Goal: Task Accomplishment & Management: Manage account settings

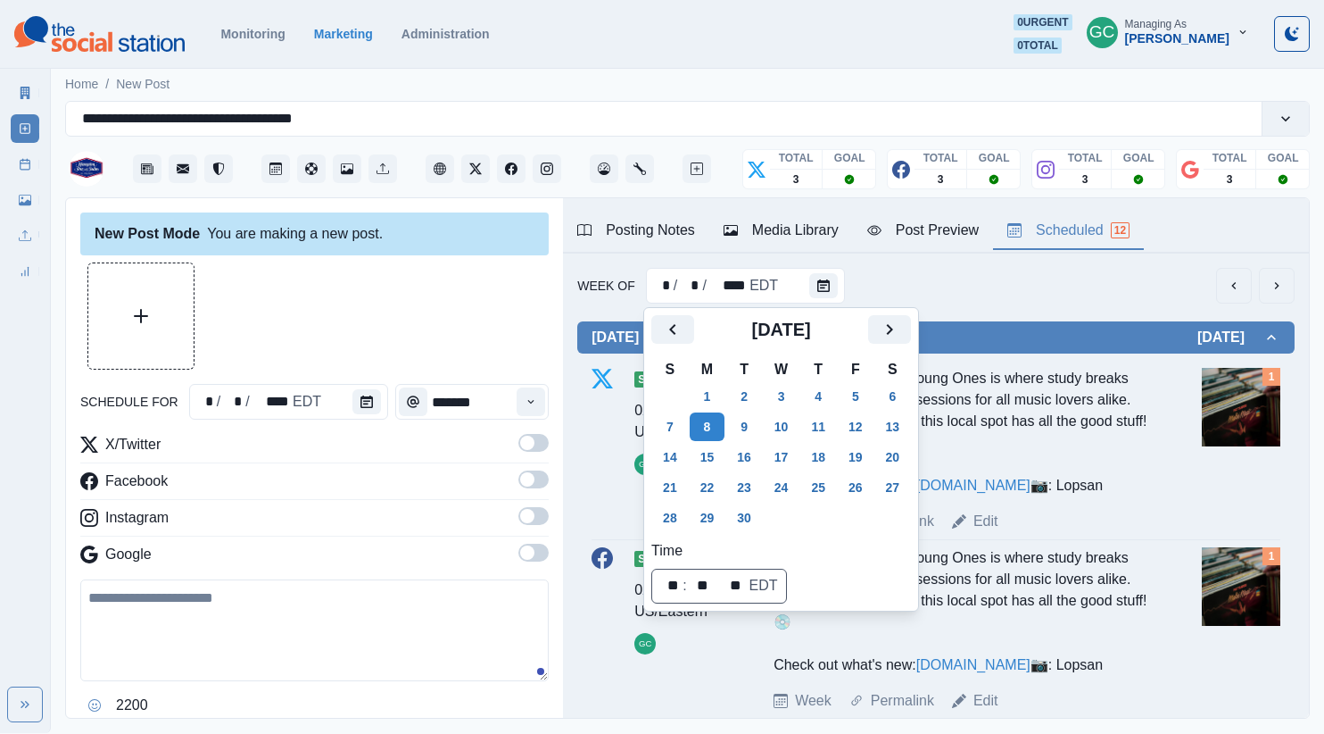
click at [1016, 443] on div "Just blocks from KU, Young Ones is where study breaks turn into crate-digging s…" at bounding box center [963, 432] width 378 height 128
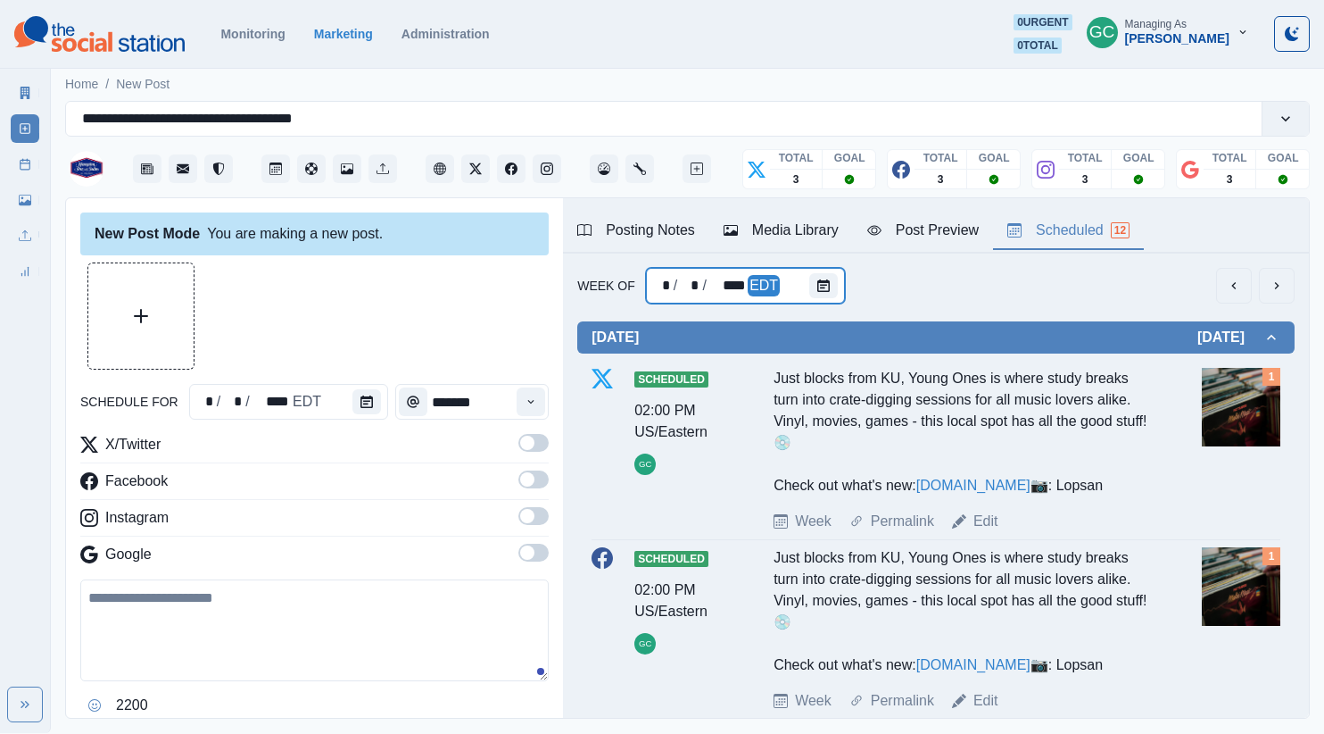
click at [820, 302] on div at bounding box center [827, 286] width 36 height 36
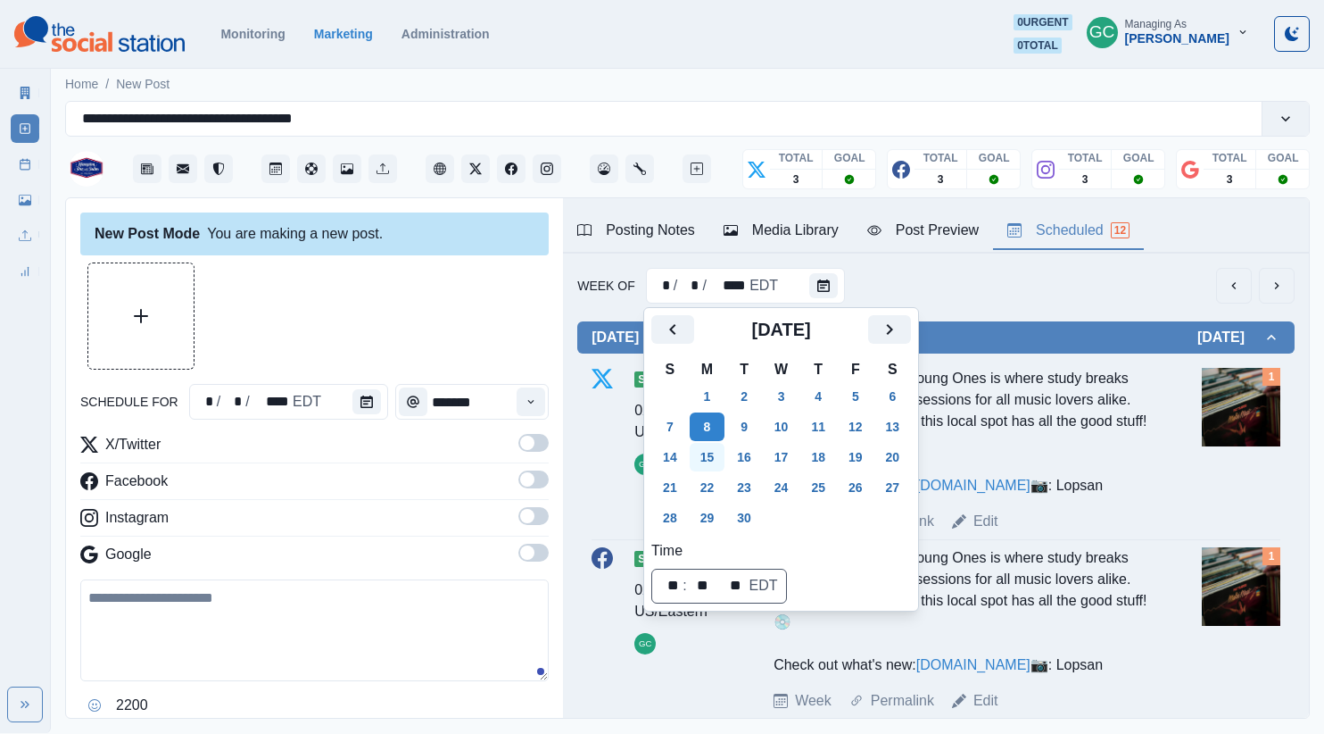
click at [717, 462] on button "15" at bounding box center [708, 457] width 36 height 29
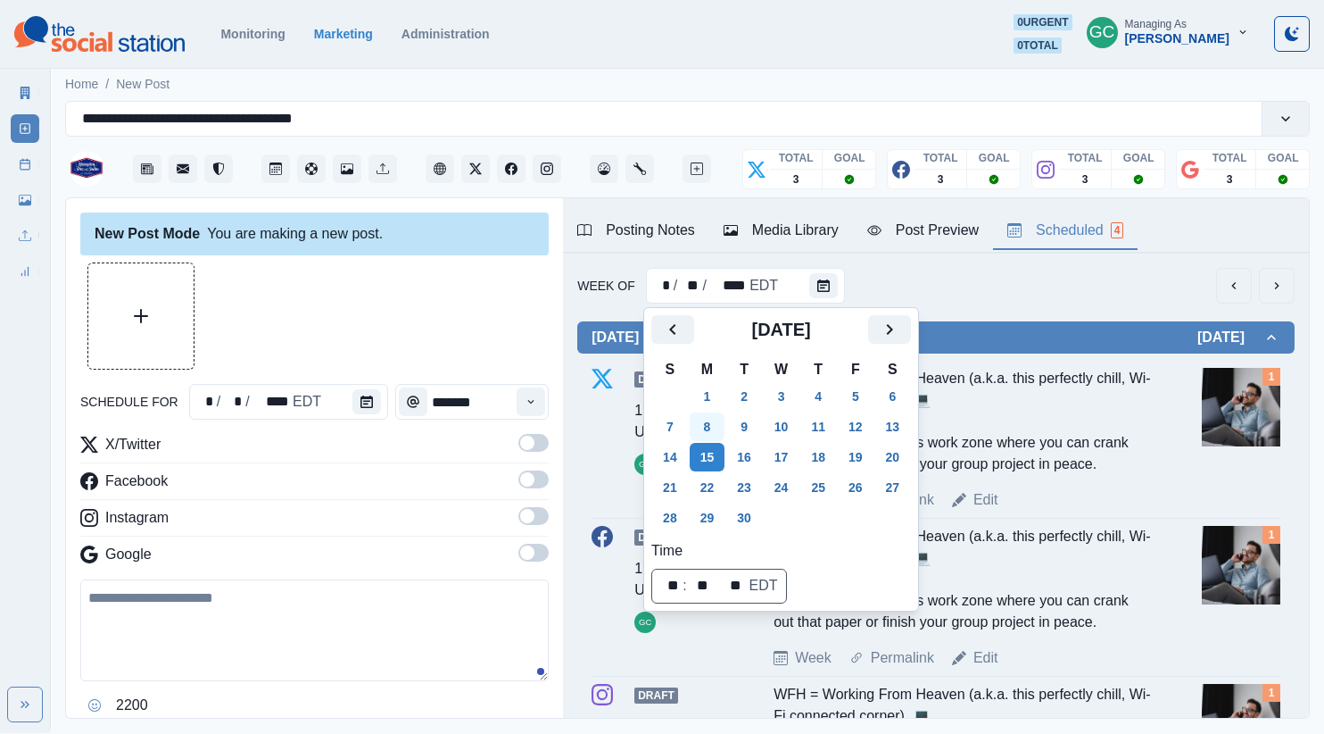
click at [707, 431] on button "8" at bounding box center [708, 426] width 36 height 29
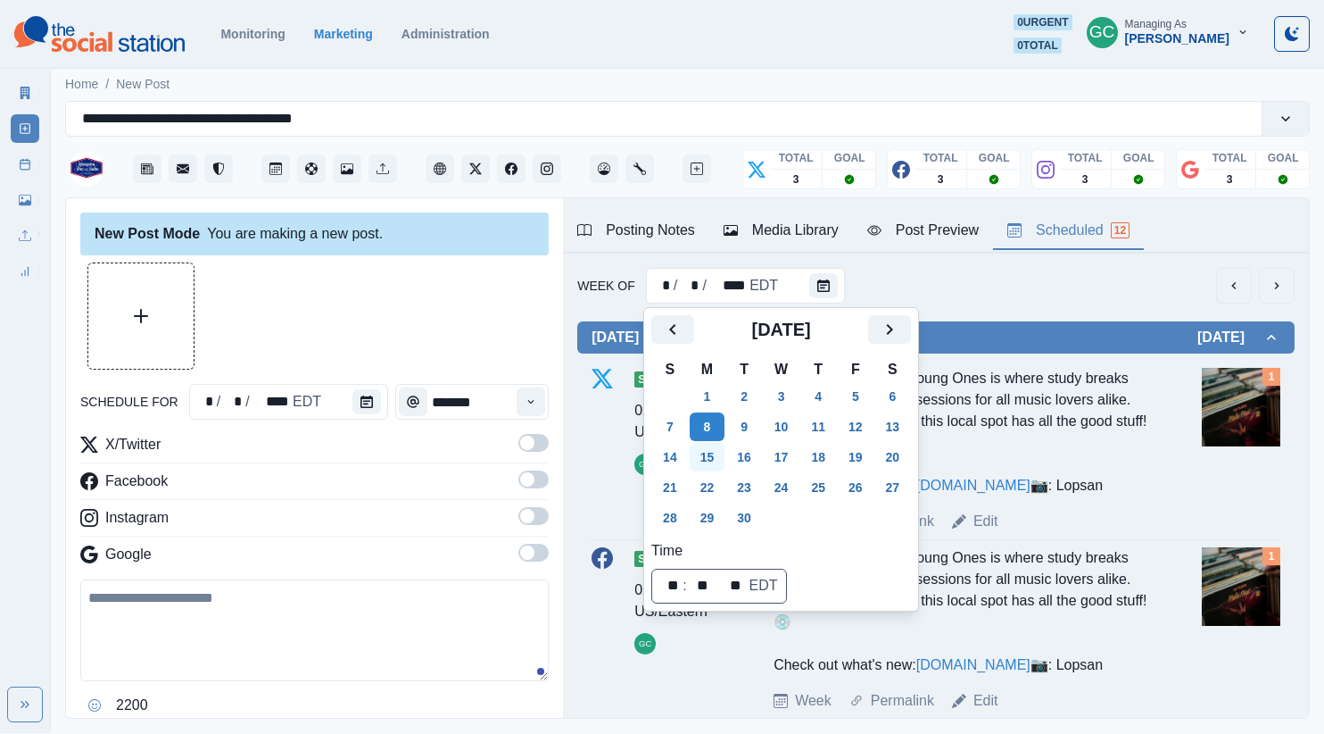
click at [700, 460] on button "15" at bounding box center [708, 457] width 36 height 29
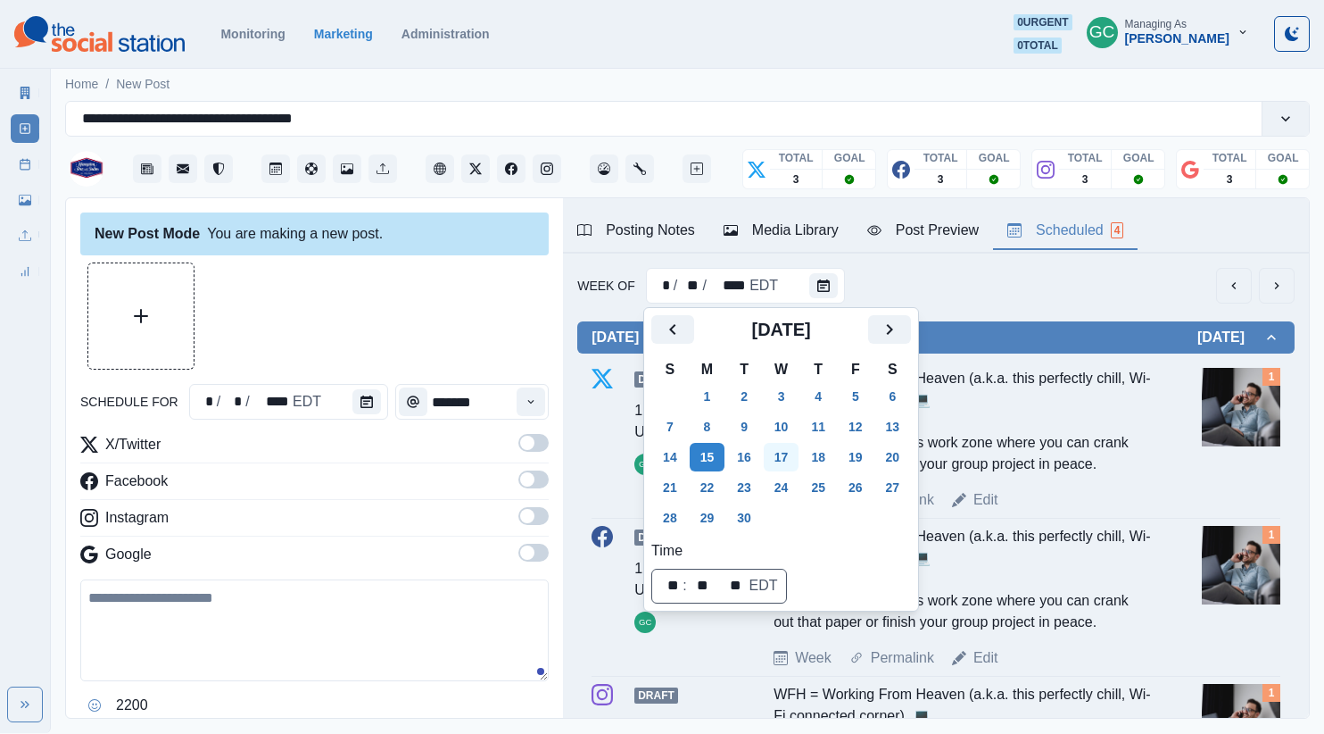
click at [788, 460] on button "17" at bounding box center [782, 457] width 36 height 29
click at [363, 414] on div at bounding box center [370, 402] width 36 height 36
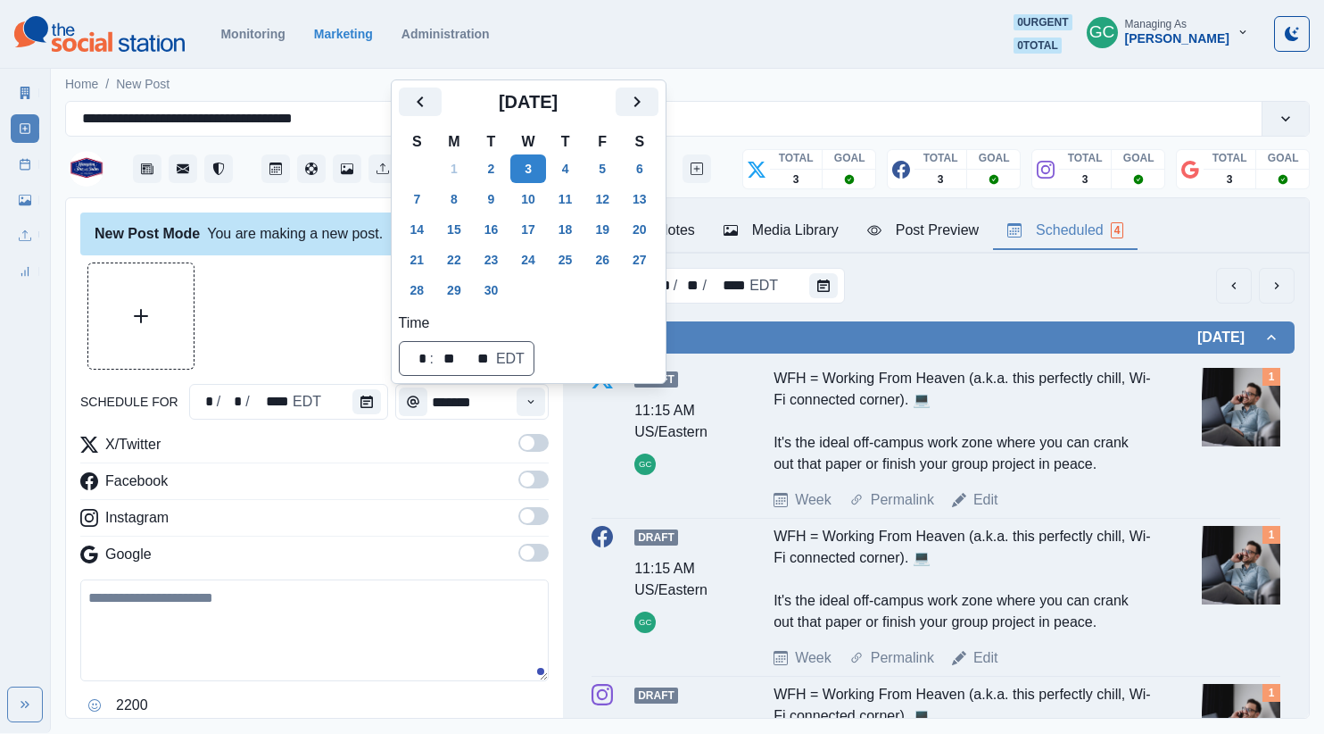
click at [363, 414] on div at bounding box center [370, 402] width 36 height 36
click at [526, 234] on button "17" at bounding box center [528, 229] width 36 height 29
click at [541, 409] on button "Time" at bounding box center [531, 401] width 29 height 29
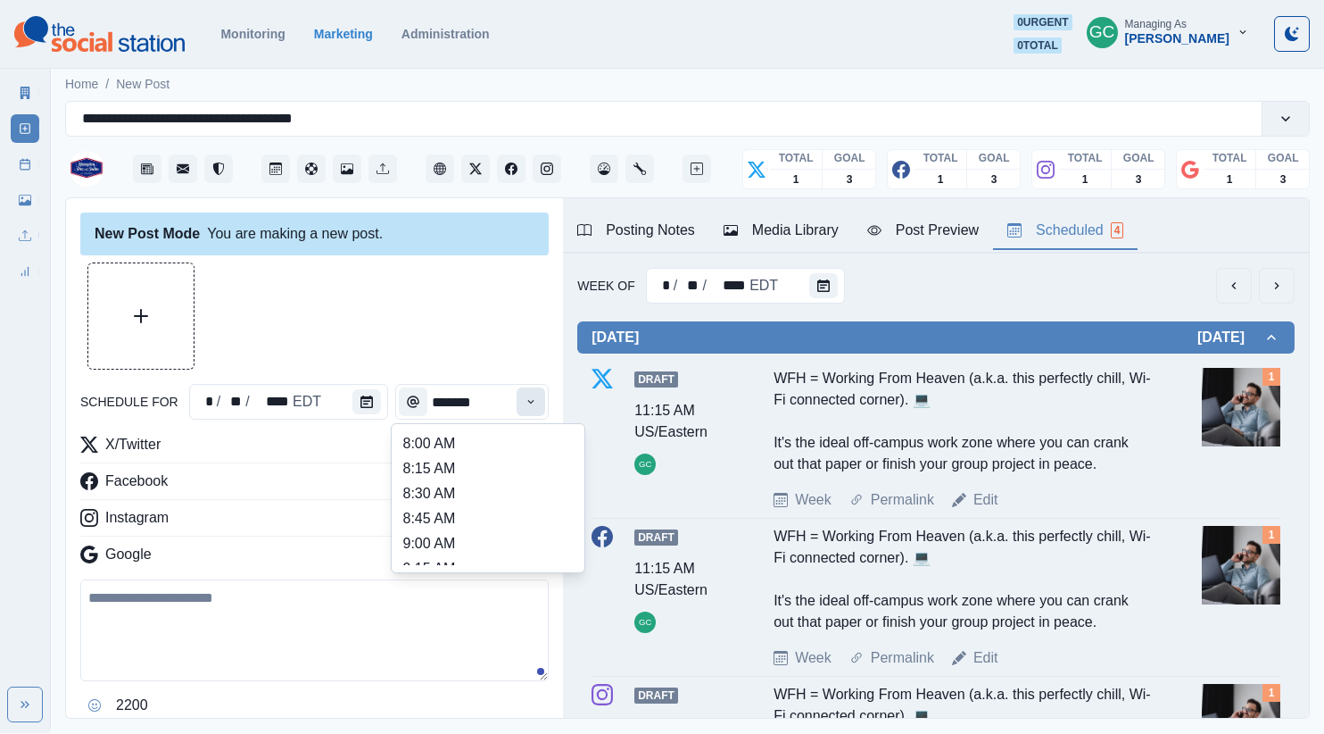
click at [541, 409] on button "Time" at bounding box center [531, 401] width 29 height 29
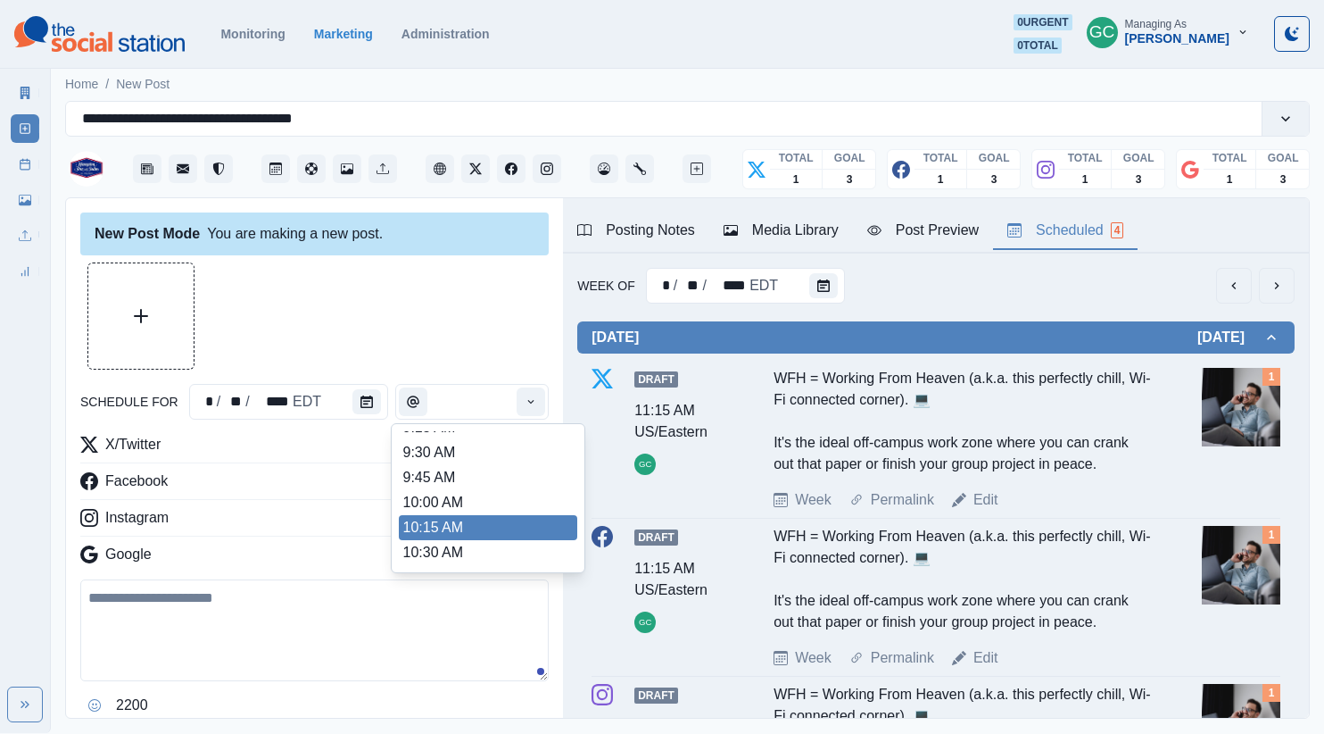
click at [285, 571] on div "Google" at bounding box center [314, 557] width 468 height 29
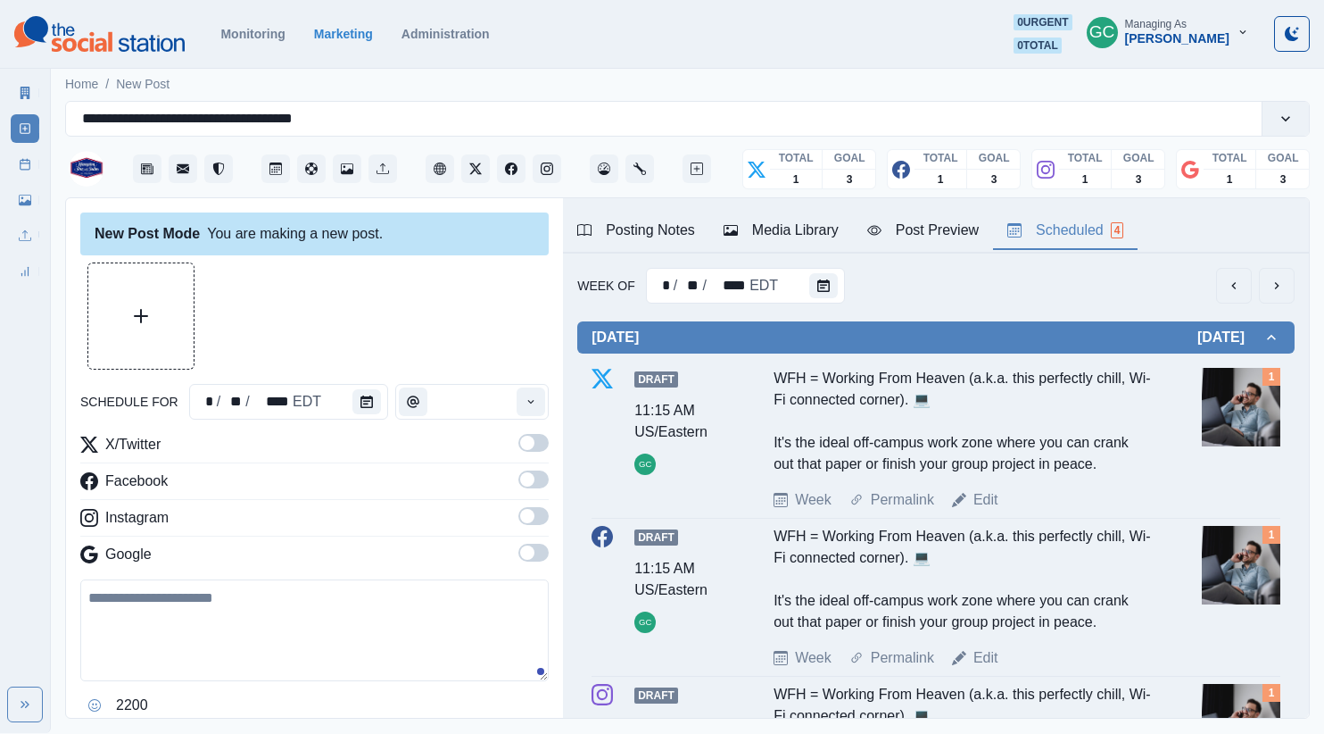
click at [539, 544] on span at bounding box center [533, 552] width 30 height 18
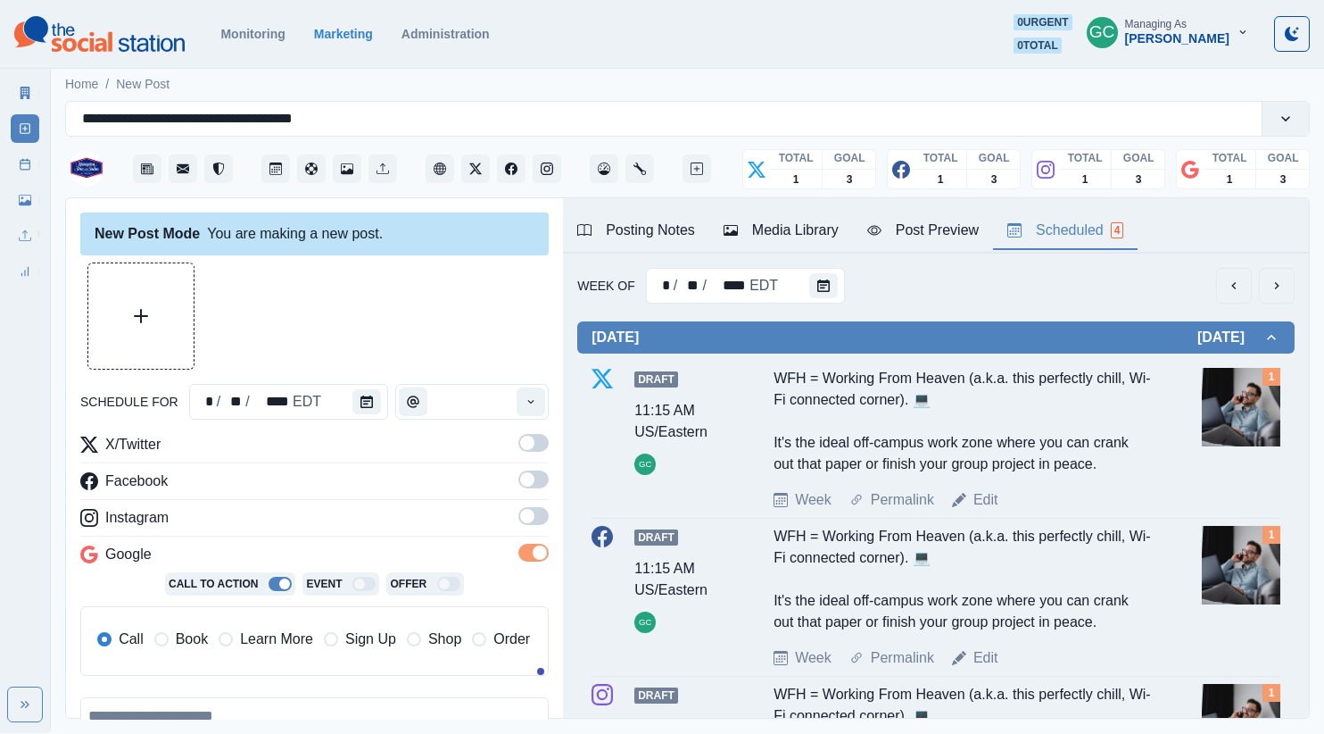
drag, startPoint x: 536, startPoint y: 518, endPoint x: 535, endPoint y: 483, distance: 35.7
click at [536, 517] on span at bounding box center [533, 516] width 30 height 18
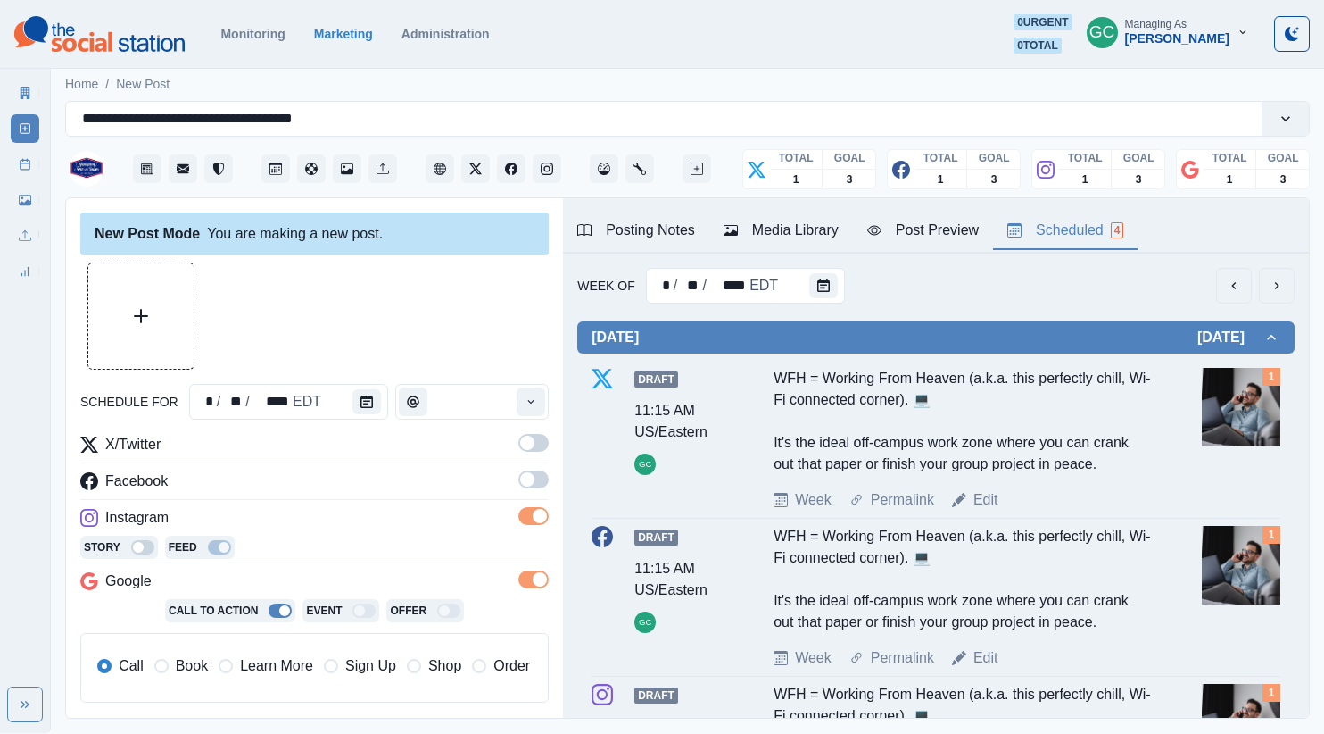
drag, startPoint x: 535, startPoint y: 483, endPoint x: 535, endPoint y: 449, distance: 33.9
click at [535, 482] on span at bounding box center [533, 479] width 30 height 18
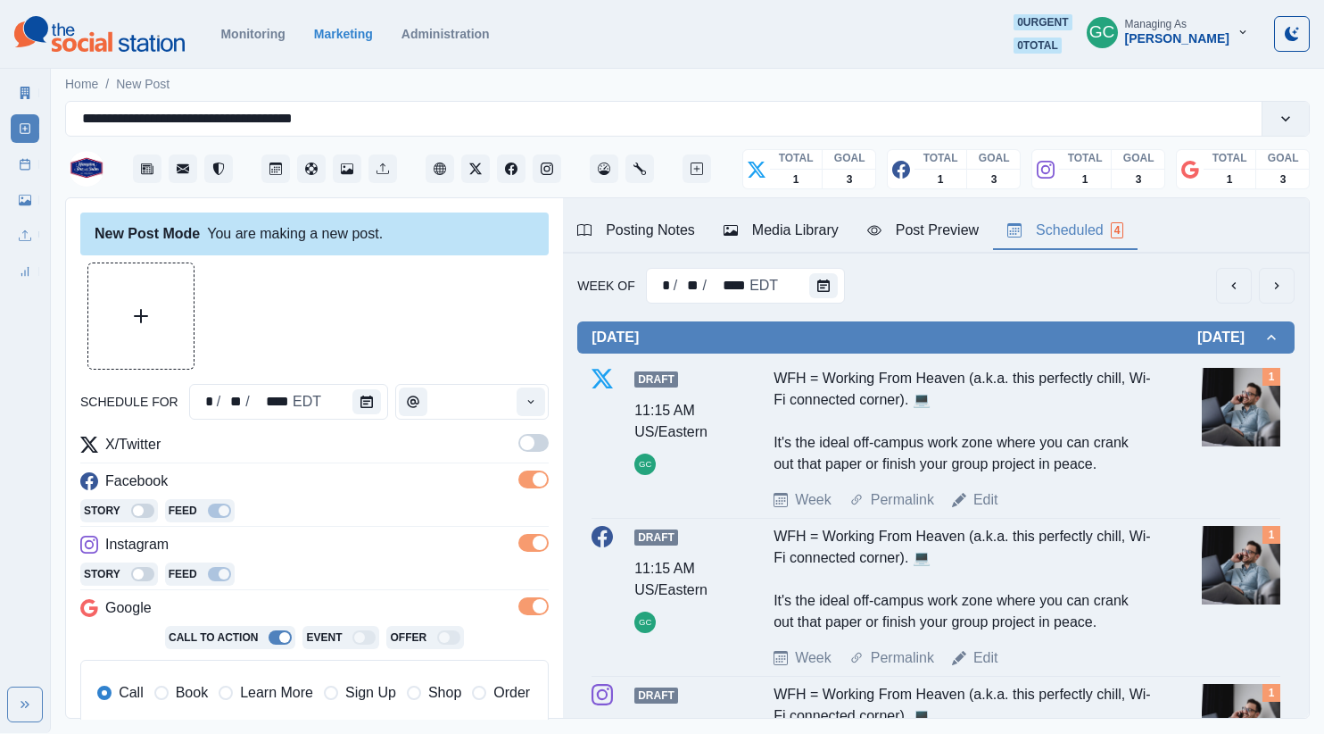
click at [535, 449] on span at bounding box center [533, 443] width 30 height 18
click at [616, 230] on div "Posting Notes" at bounding box center [636, 230] width 118 height 21
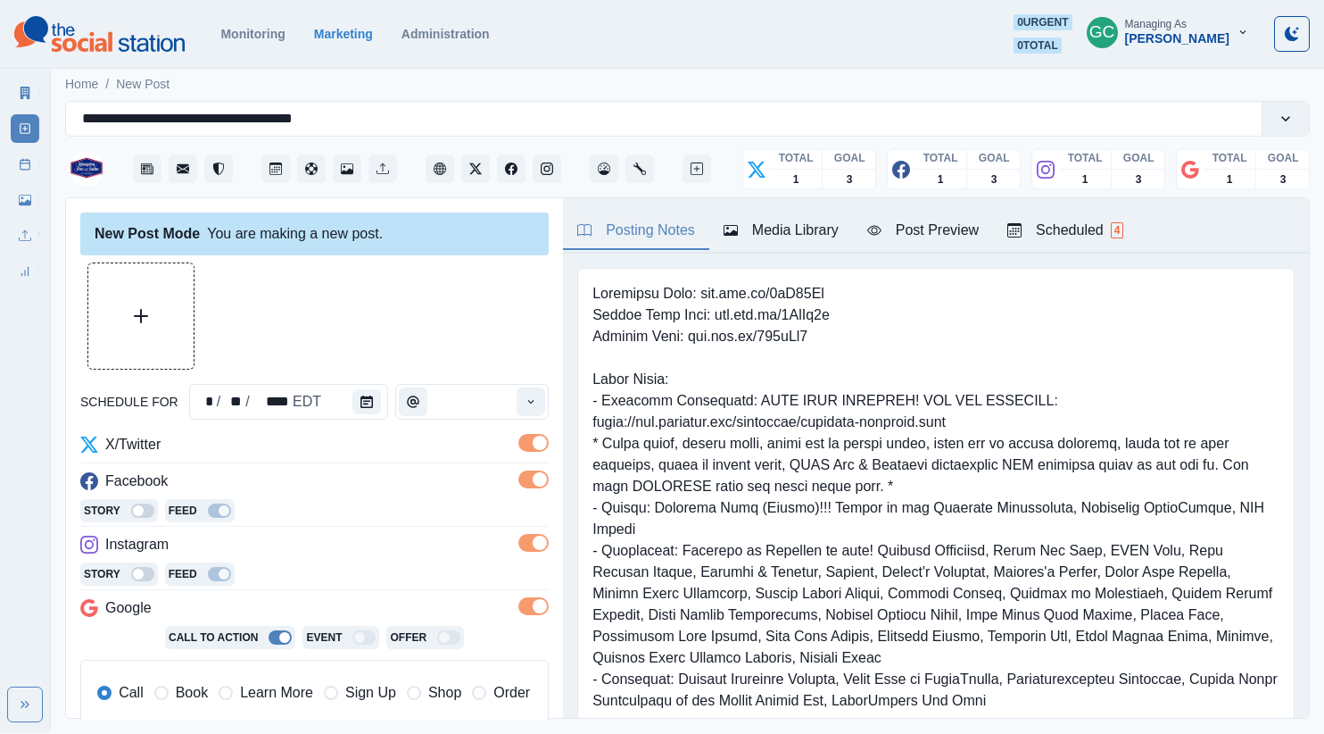
click at [1115, 228] on div "Scheduled 4" at bounding box center [1065, 230] width 116 height 21
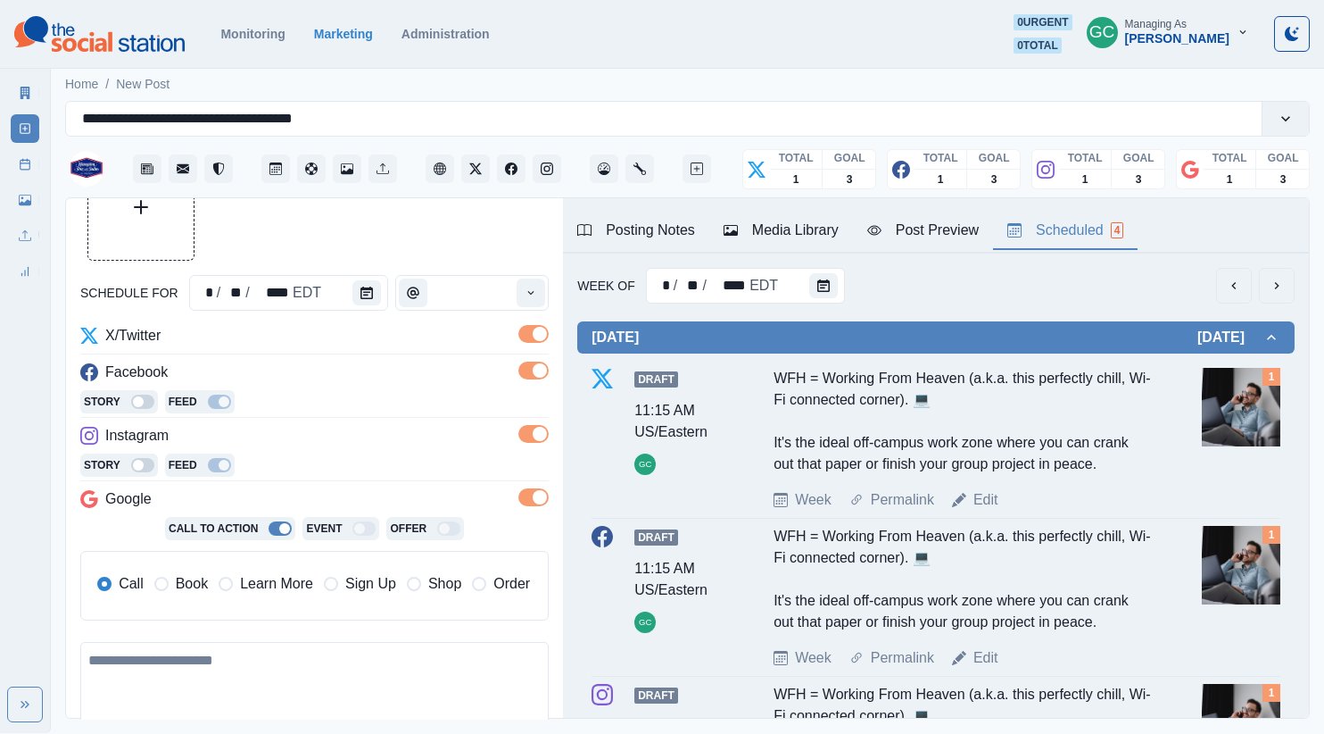
scroll to position [190, 0]
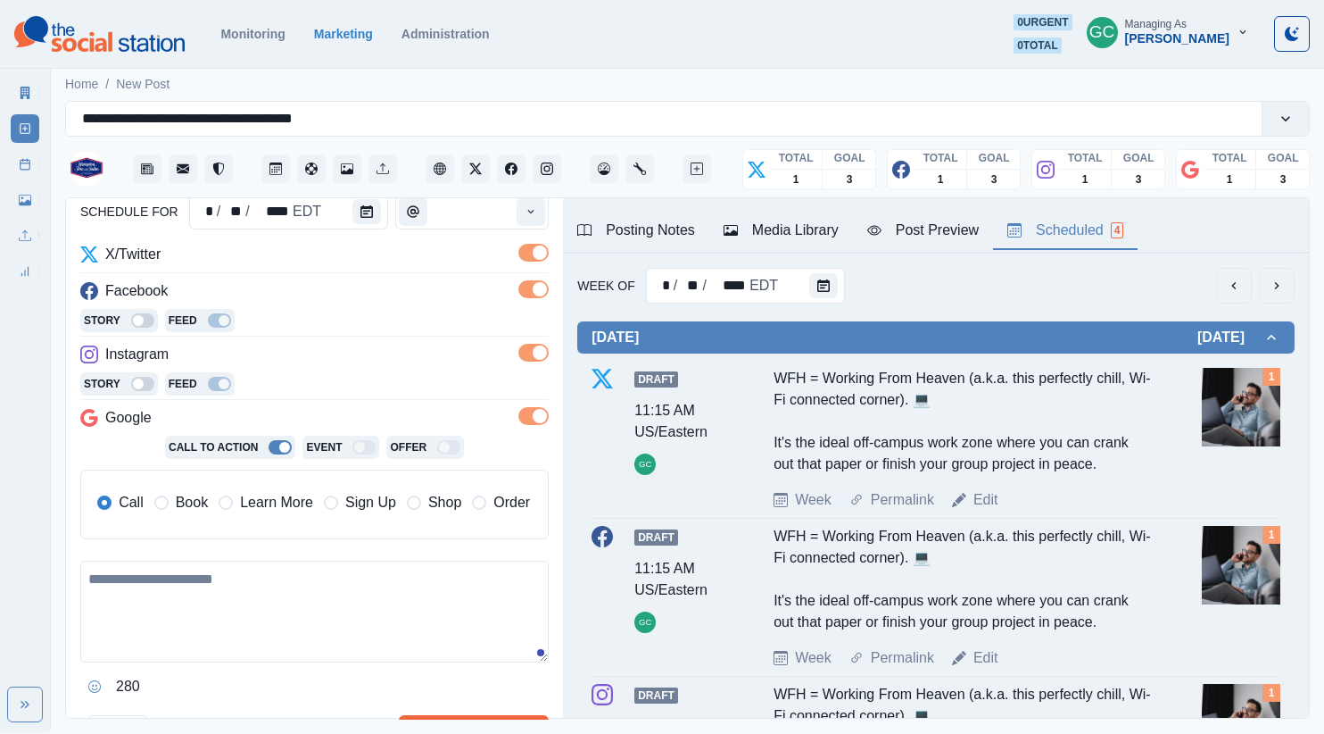
click at [288, 511] on span "Learn More" at bounding box center [276, 502] width 73 height 21
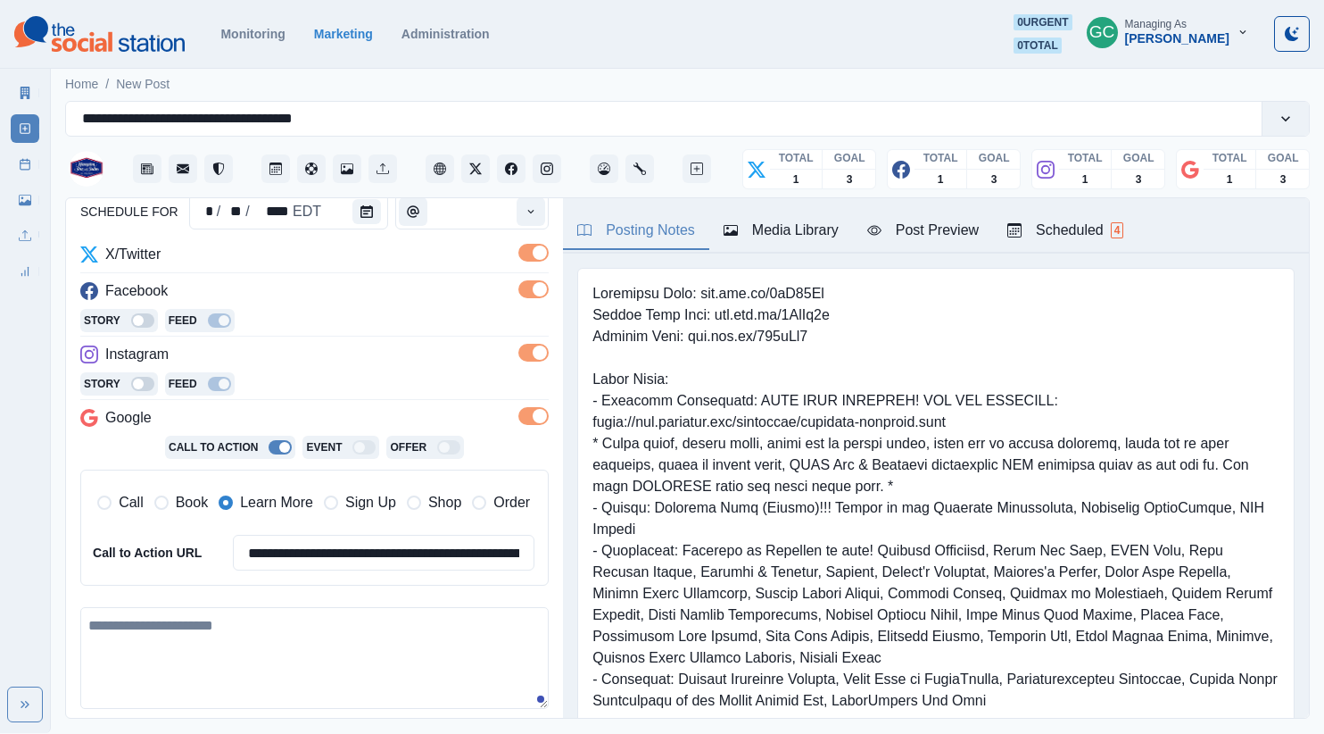
click at [667, 235] on div "Posting Notes" at bounding box center [636, 230] width 118 height 21
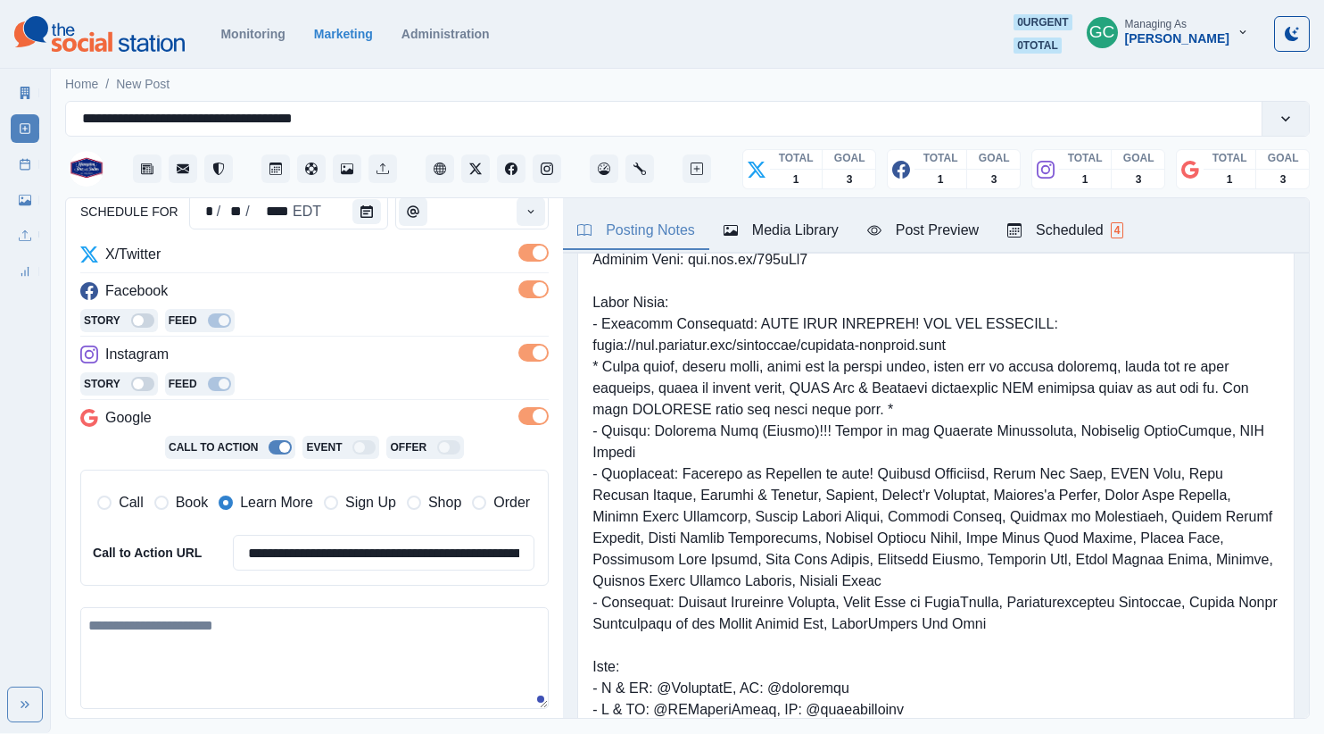
scroll to position [93, 0]
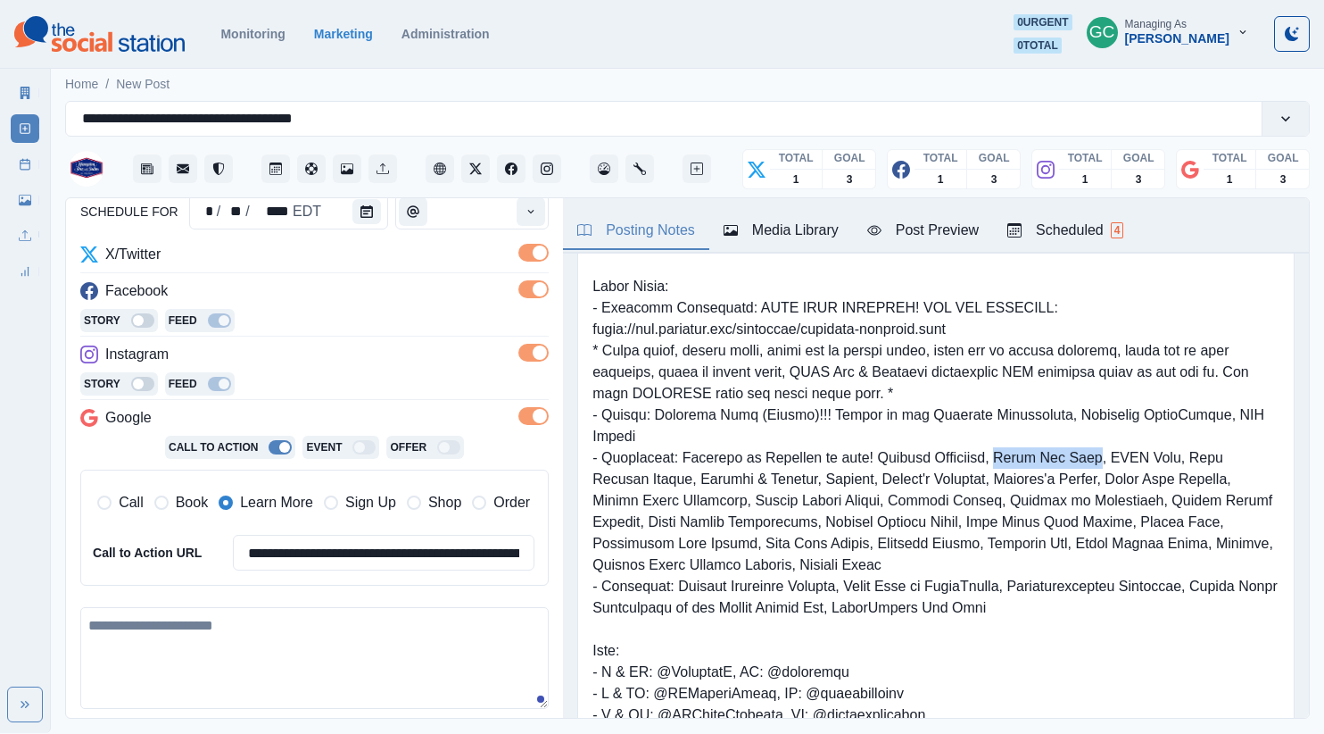
drag, startPoint x: 988, startPoint y: 433, endPoint x: 1084, endPoint y: 438, distance: 96.5
click at [1084, 438] on pre at bounding box center [936, 511] width 687 height 642
copy pre "Bagel Bar Cafe"
click at [247, 687] on textarea at bounding box center [314, 658] width 468 height 102
paste textarea "**********"
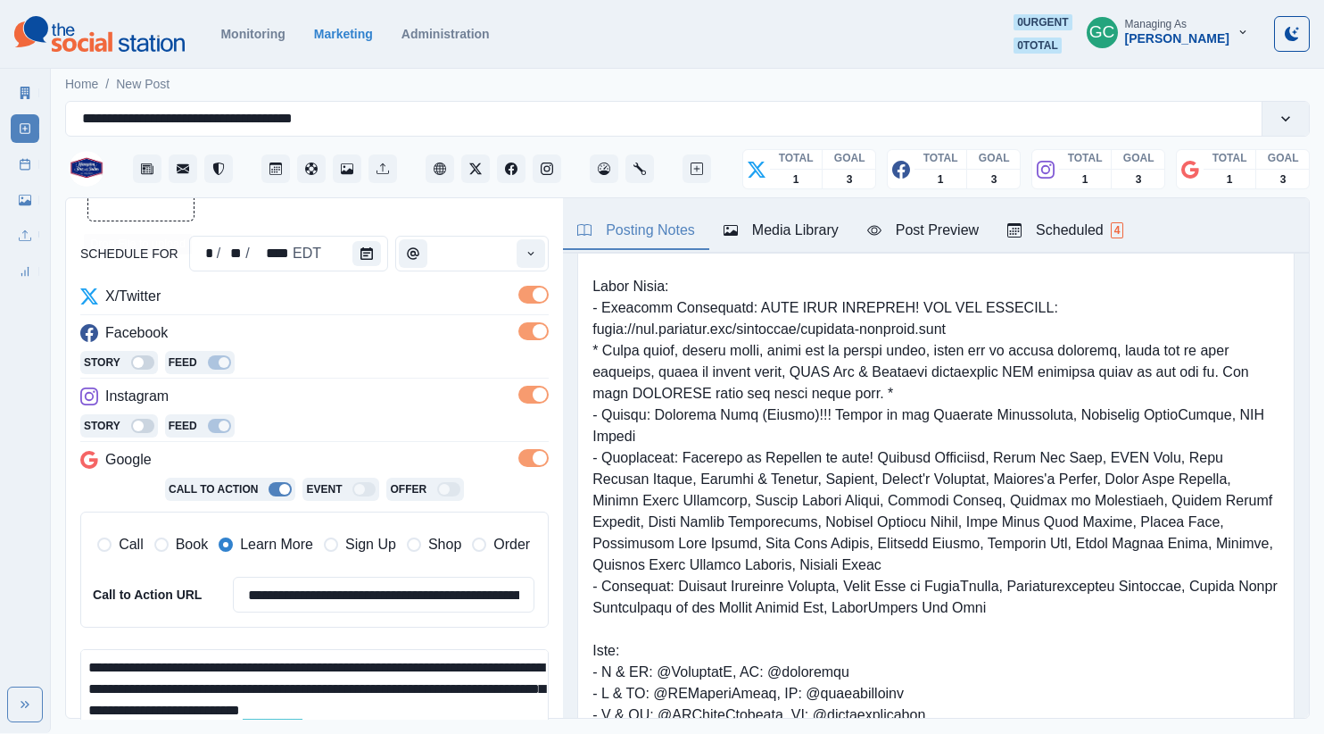
scroll to position [143, 0]
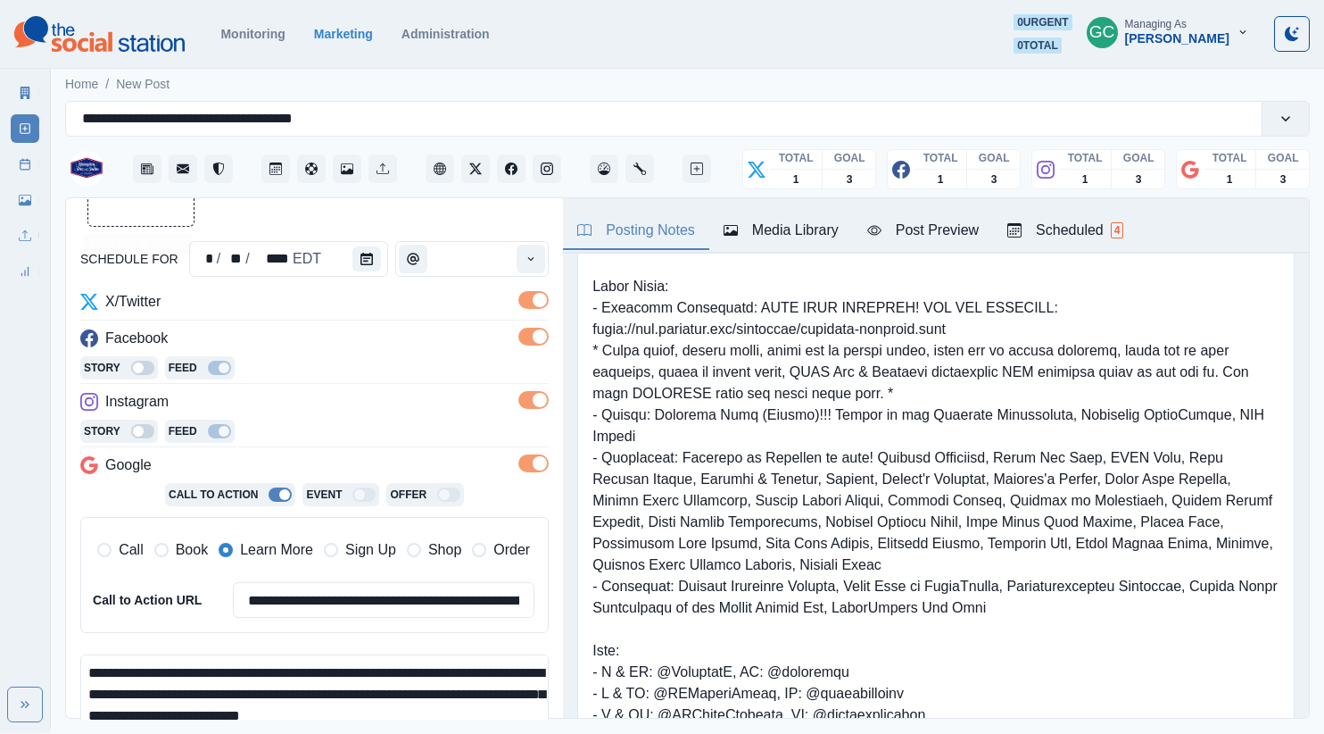
type textarea "**********"
click at [158, 206] on button "Upload Media" at bounding box center [140, 172] width 105 height 105
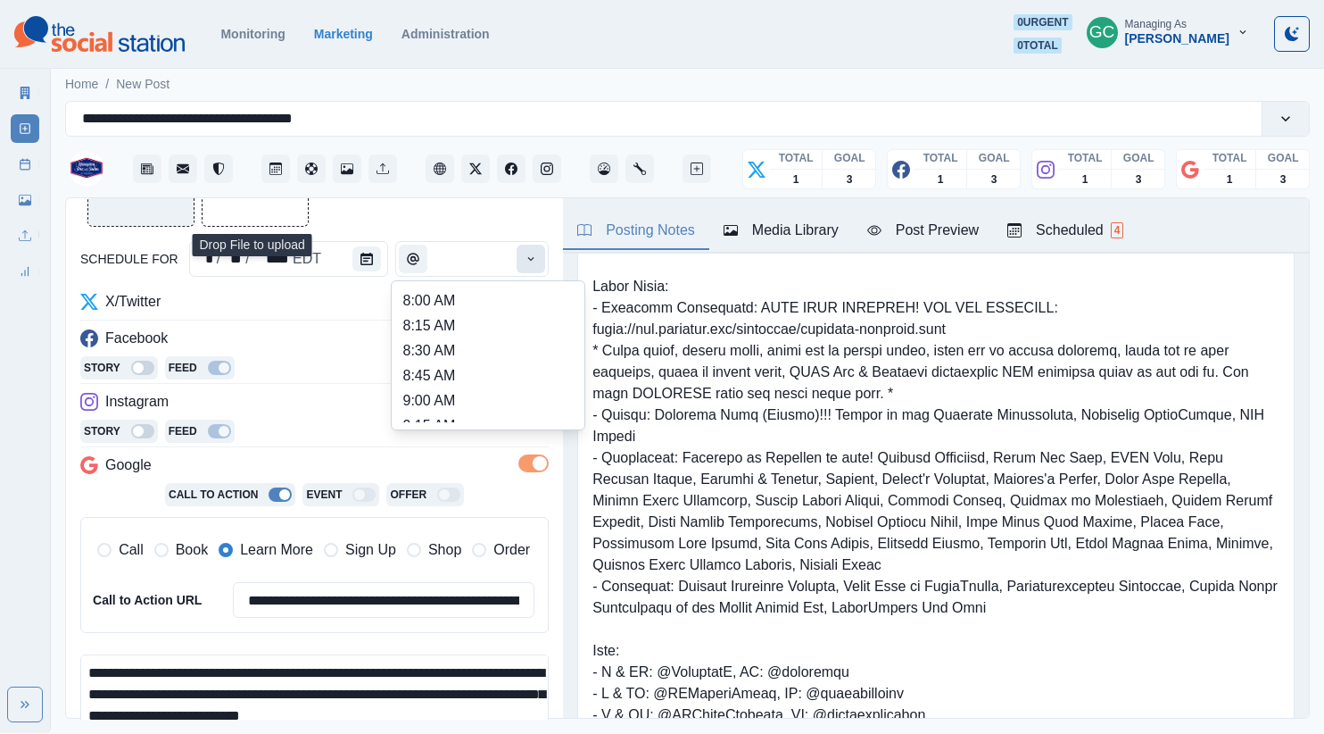
click at [518, 264] on button "Time" at bounding box center [531, 259] width 29 height 29
click at [477, 396] on li "9:00 AM" at bounding box center [488, 400] width 178 height 25
type input "*******"
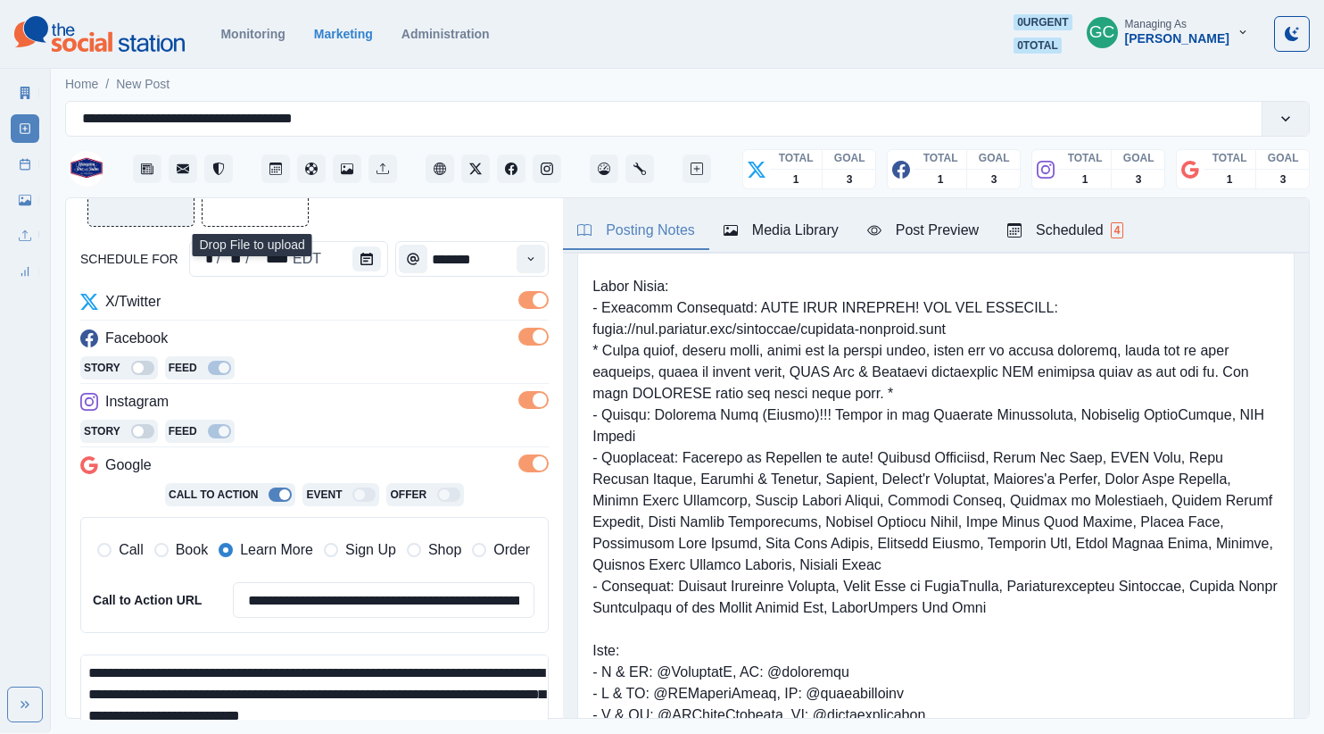
click at [318, 398] on div "Instagram" at bounding box center [314, 405] width 468 height 29
click at [1068, 220] on div "Scheduled 4" at bounding box center [1065, 230] width 116 height 21
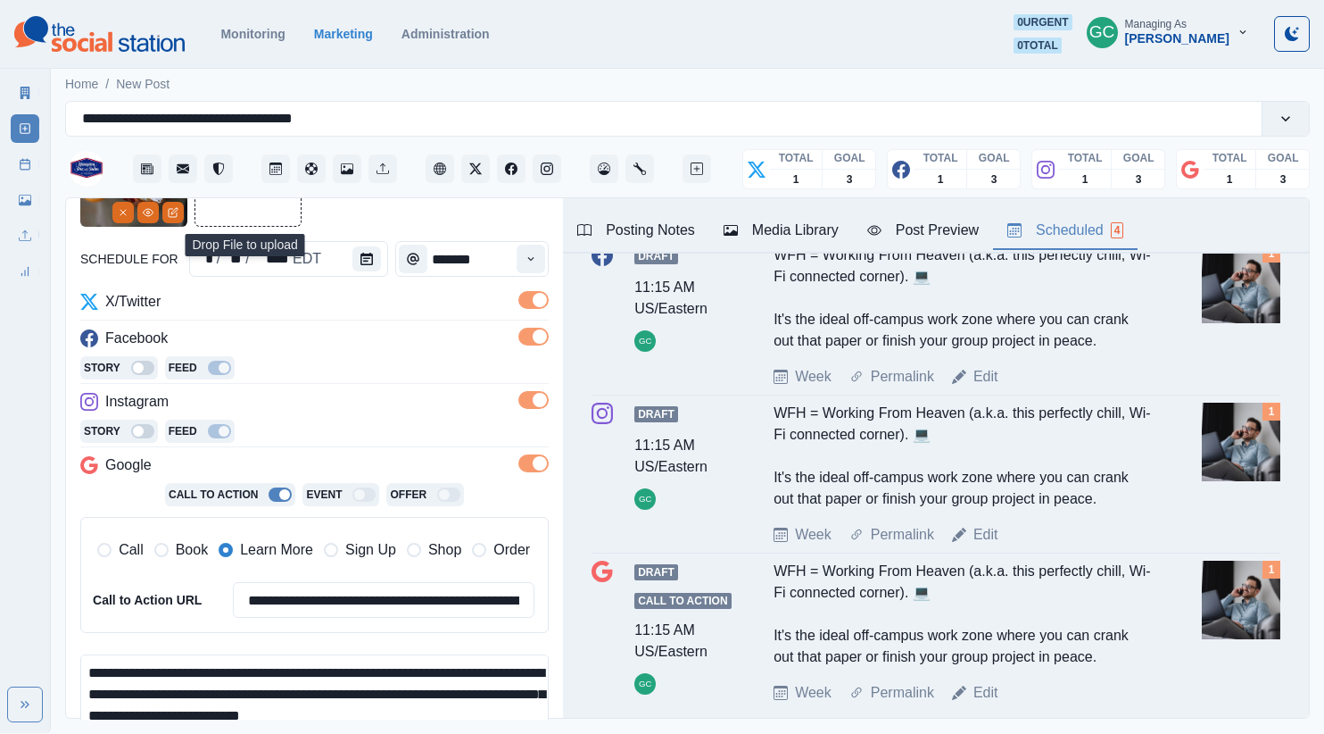
scroll to position [377, 0]
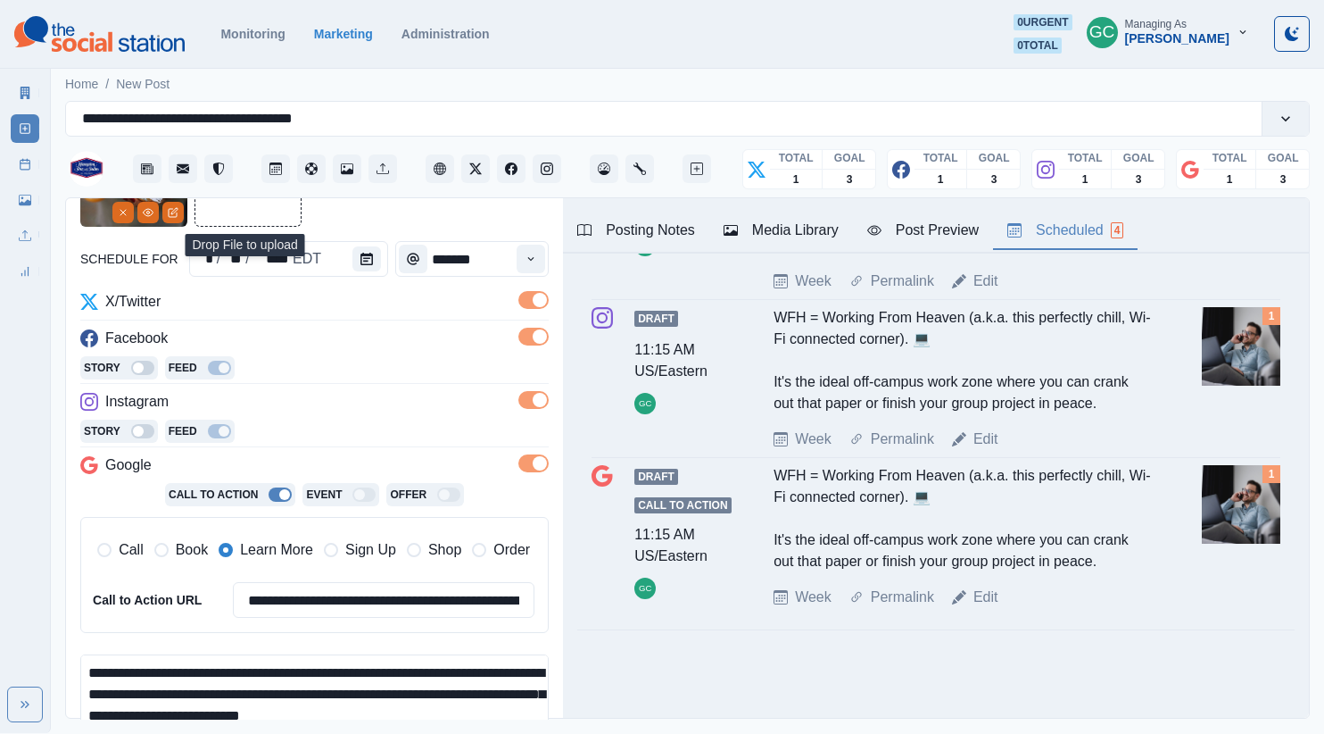
click at [349, 398] on div "Instagram" at bounding box center [314, 405] width 468 height 29
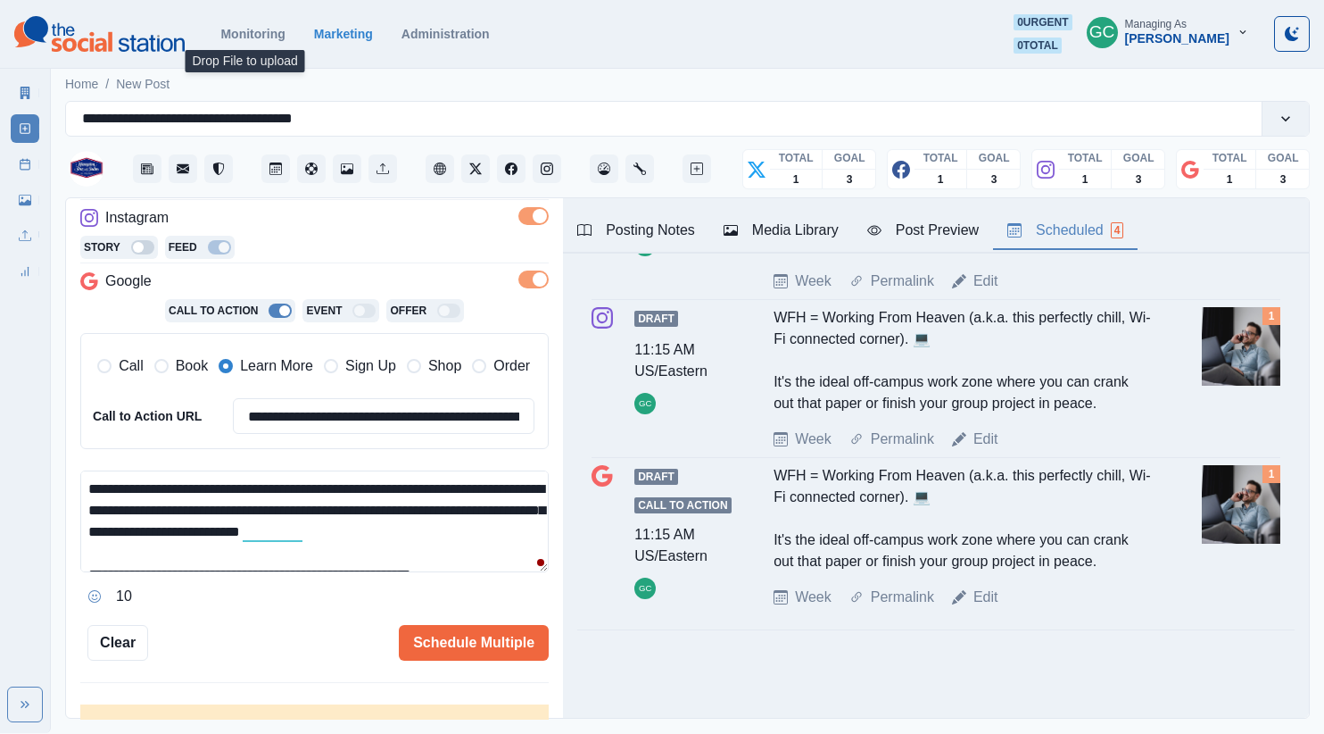
scroll to position [63, 0]
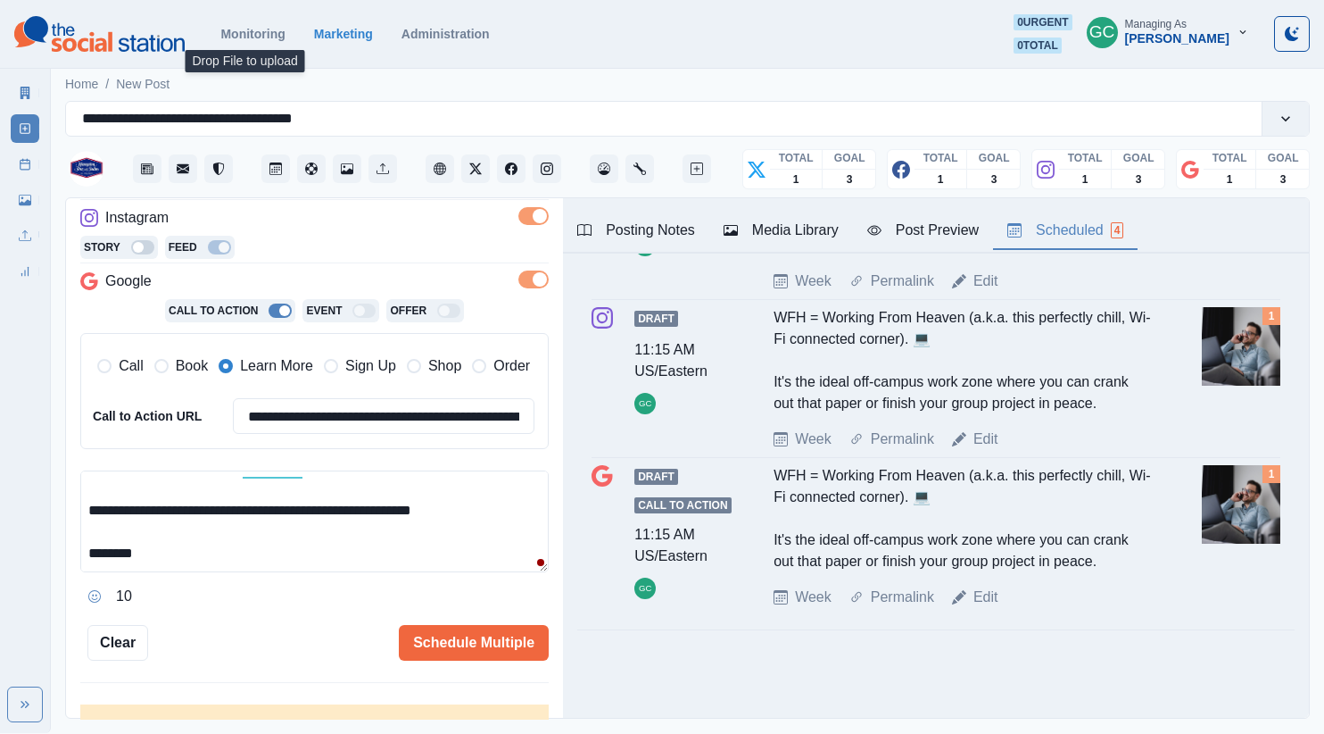
drag, startPoint x: 344, startPoint y: 511, endPoint x: 551, endPoint y: 508, distance: 207.9
click at [551, 508] on div "**********" at bounding box center [314, 458] width 497 height 521
click at [442, 417] on input "**********" at bounding box center [384, 416] width 302 height 36
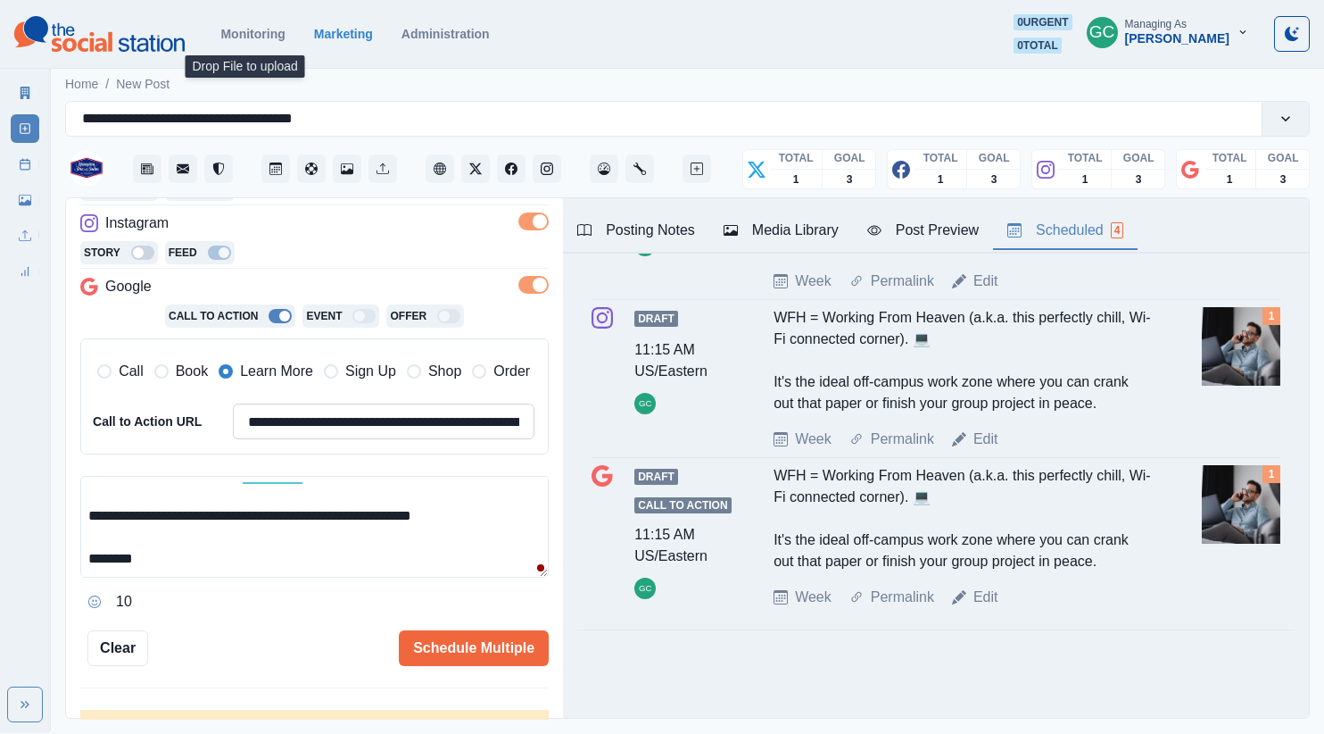
click at [442, 417] on input "**********" at bounding box center [384, 421] width 302 height 36
paste input
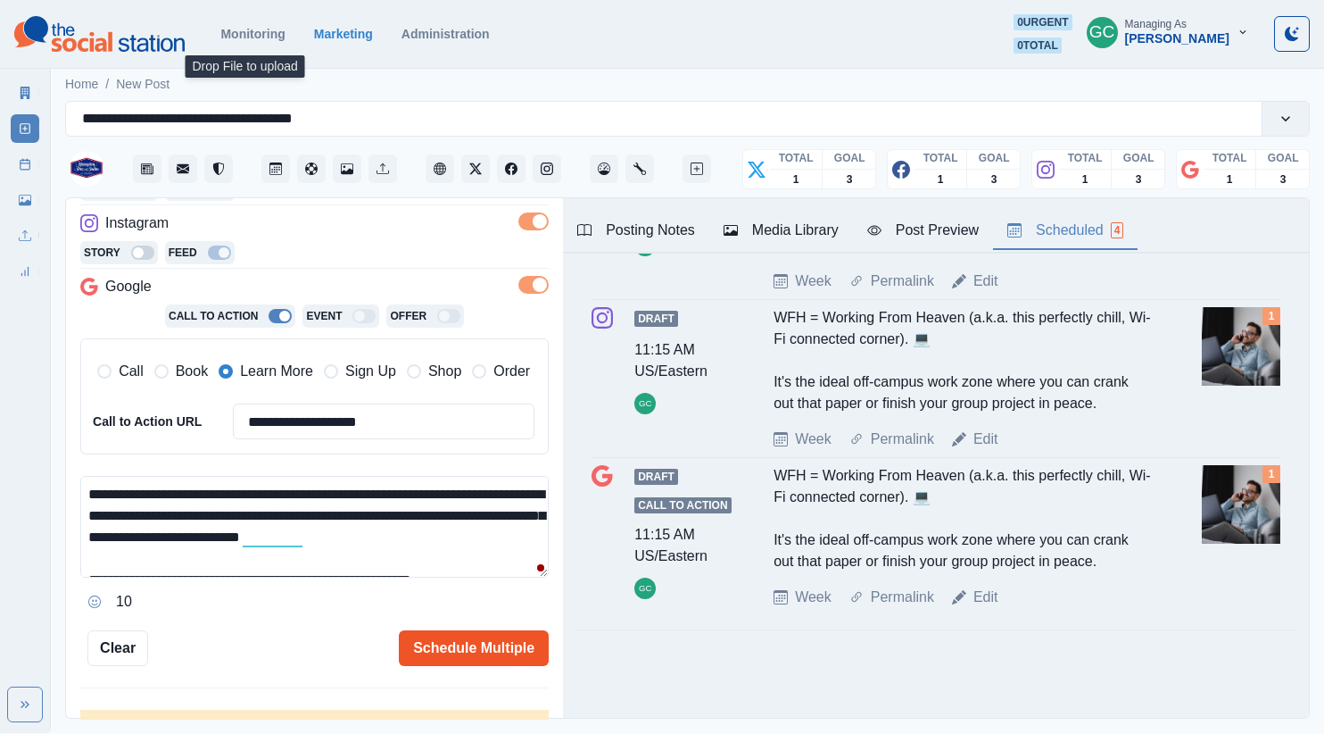
scroll to position [322, 0]
type input "**********"
click at [477, 633] on button "Schedule Multiple" at bounding box center [474, 647] width 150 height 36
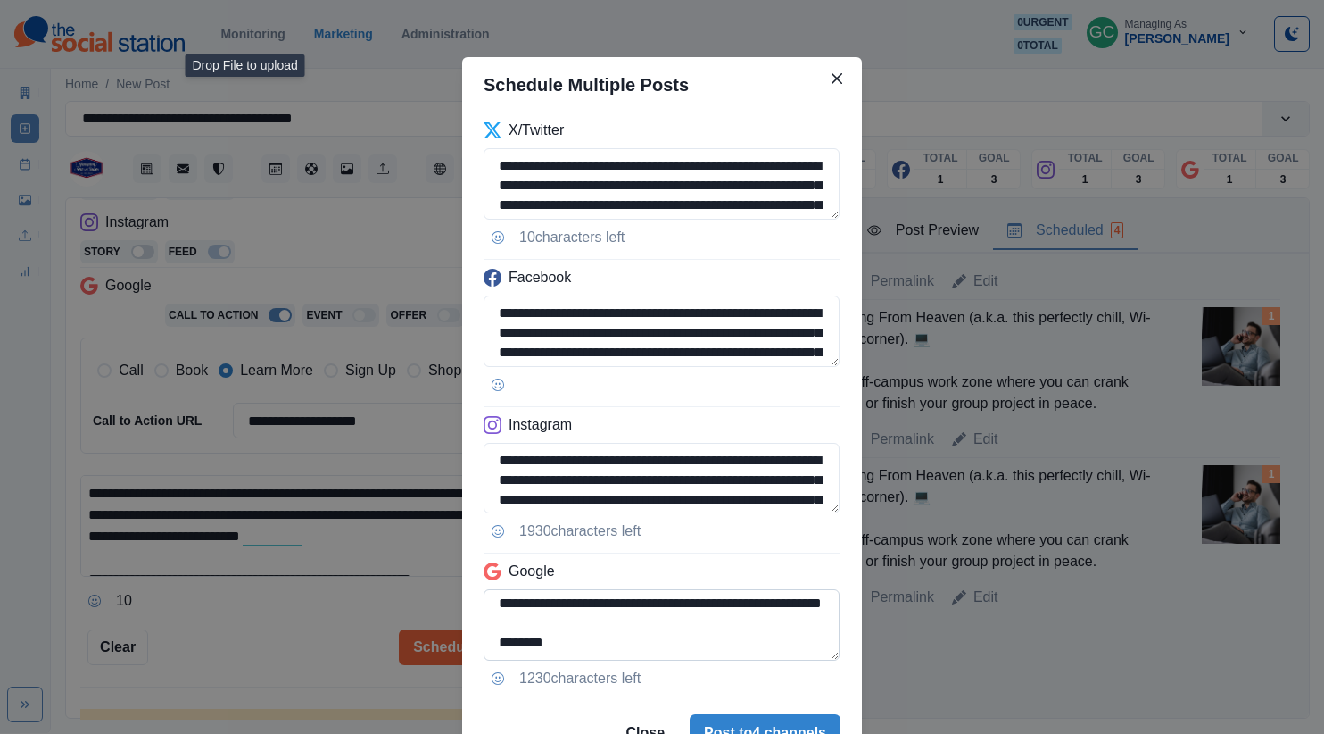
scroll to position [104, 0]
drag, startPoint x: 657, startPoint y: 626, endPoint x: 501, endPoint y: 608, distance: 157.2
click at [501, 608] on textarea "**********" at bounding box center [662, 624] width 356 height 71
click at [747, 615] on textarea "**********" at bounding box center [662, 624] width 356 height 71
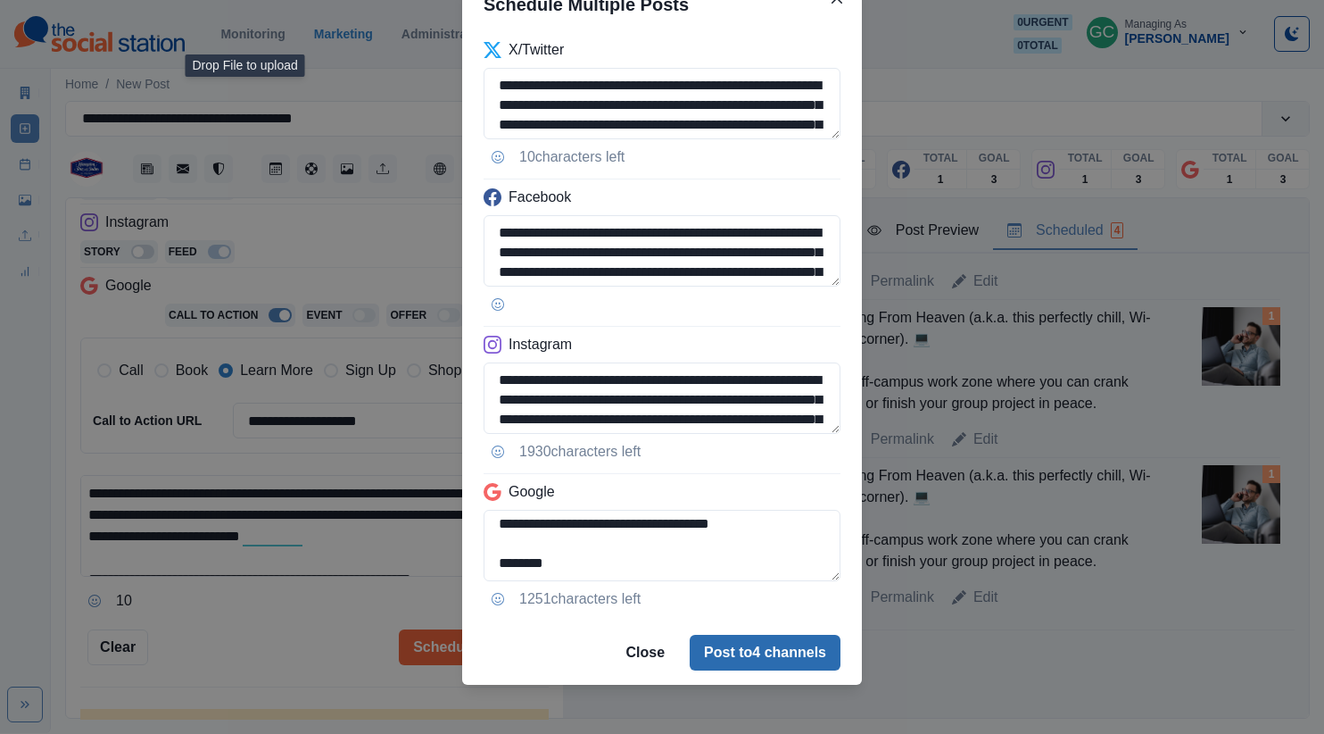
type textarea "**********"
click at [786, 653] on button "Post to 4 channels" at bounding box center [765, 652] width 151 height 36
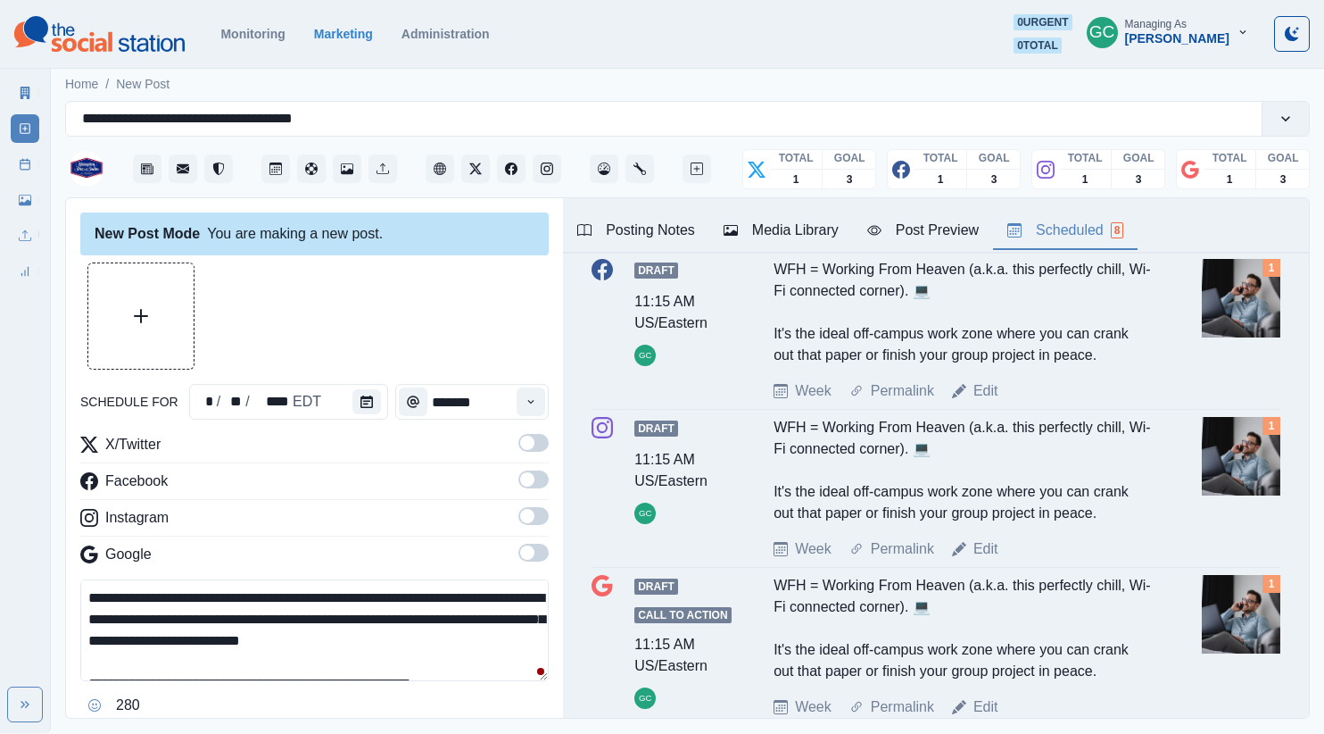
scroll to position [0, 0]
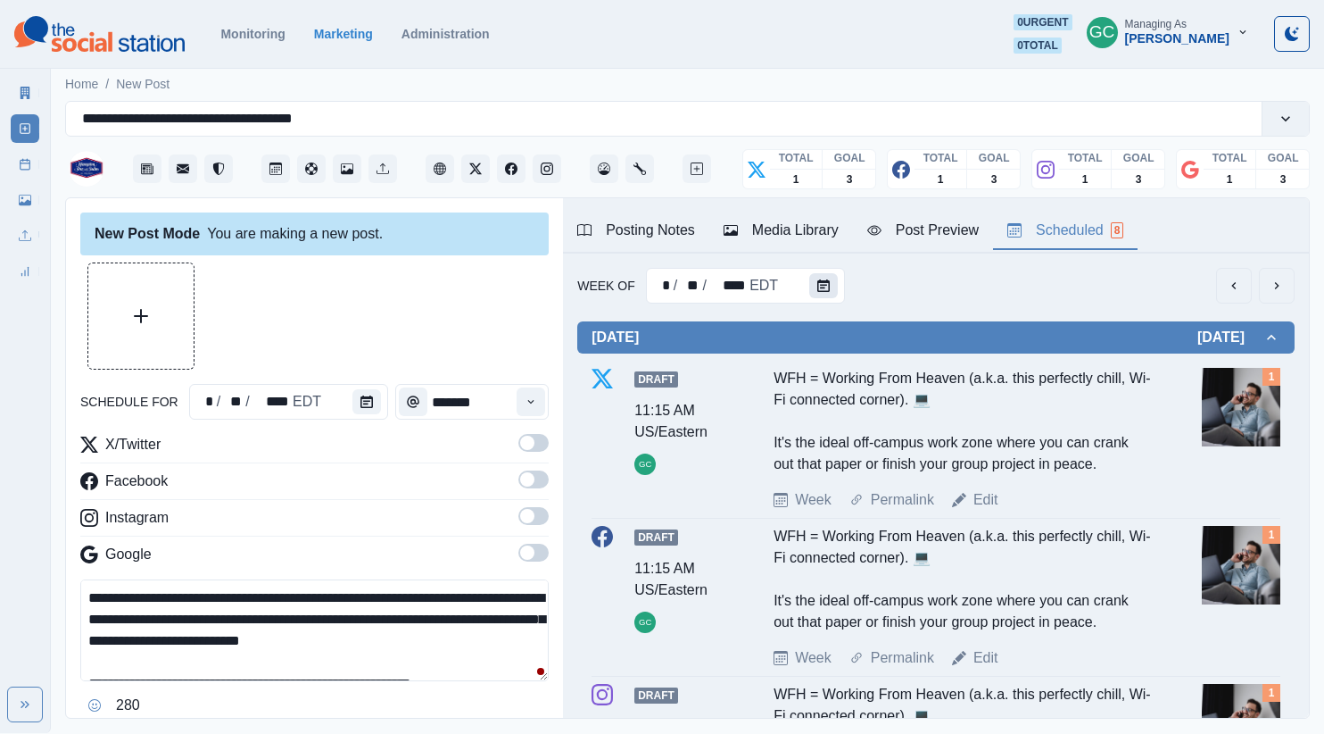
click at [817, 292] on button "Calendar" at bounding box center [823, 285] width 29 height 25
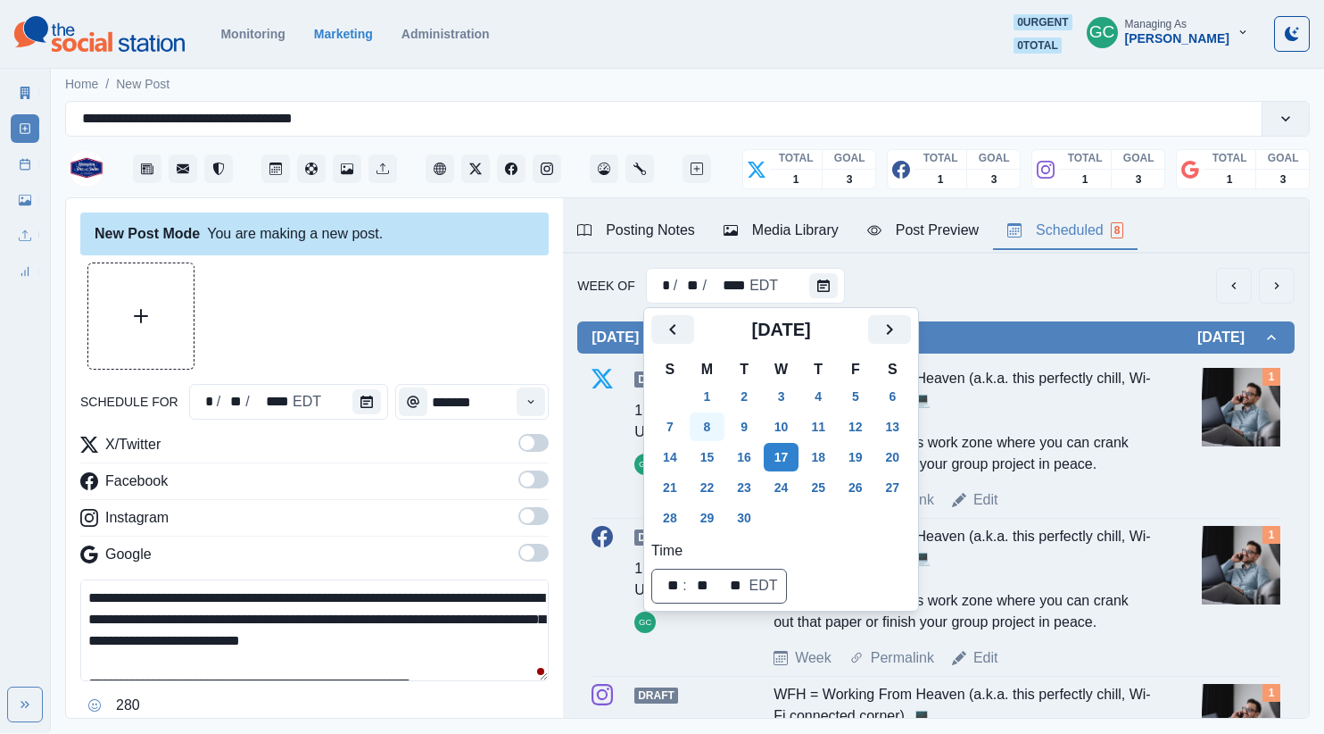
click at [716, 426] on button "8" at bounding box center [708, 426] width 36 height 29
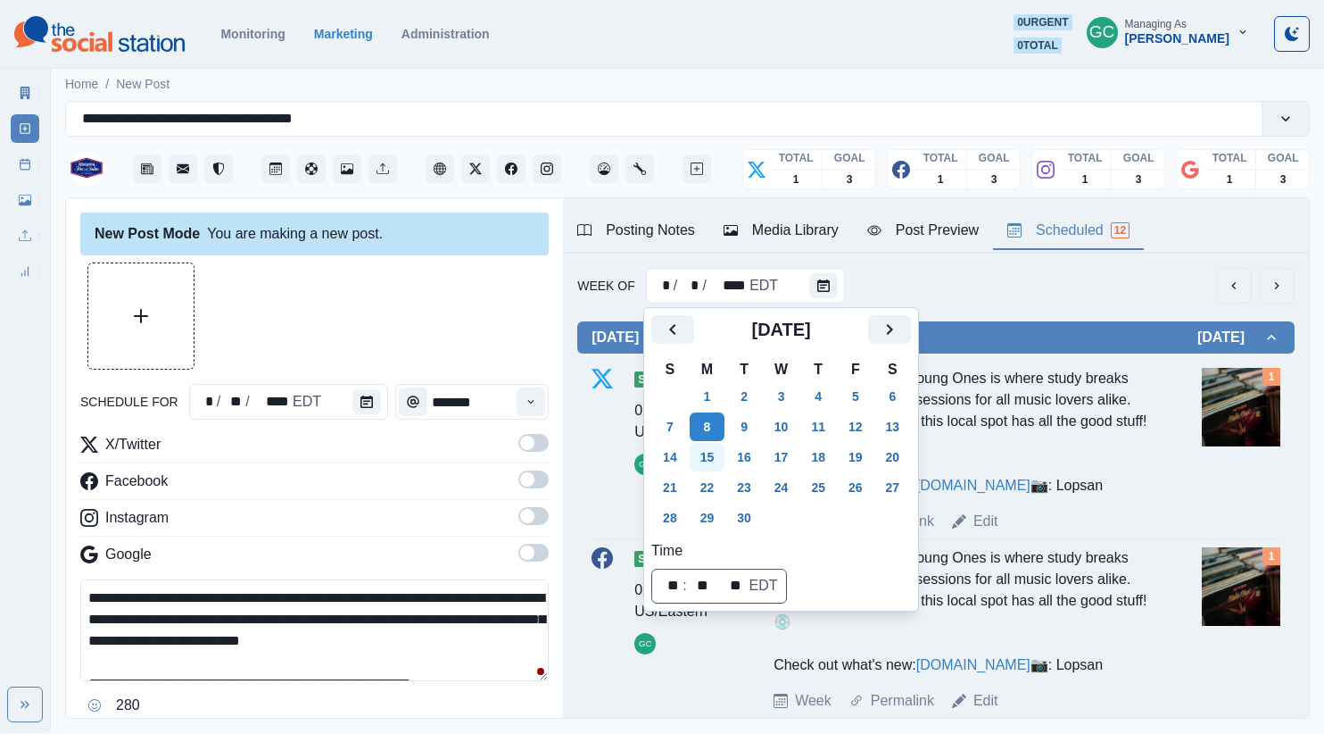
click at [698, 458] on button "15" at bounding box center [708, 457] width 36 height 29
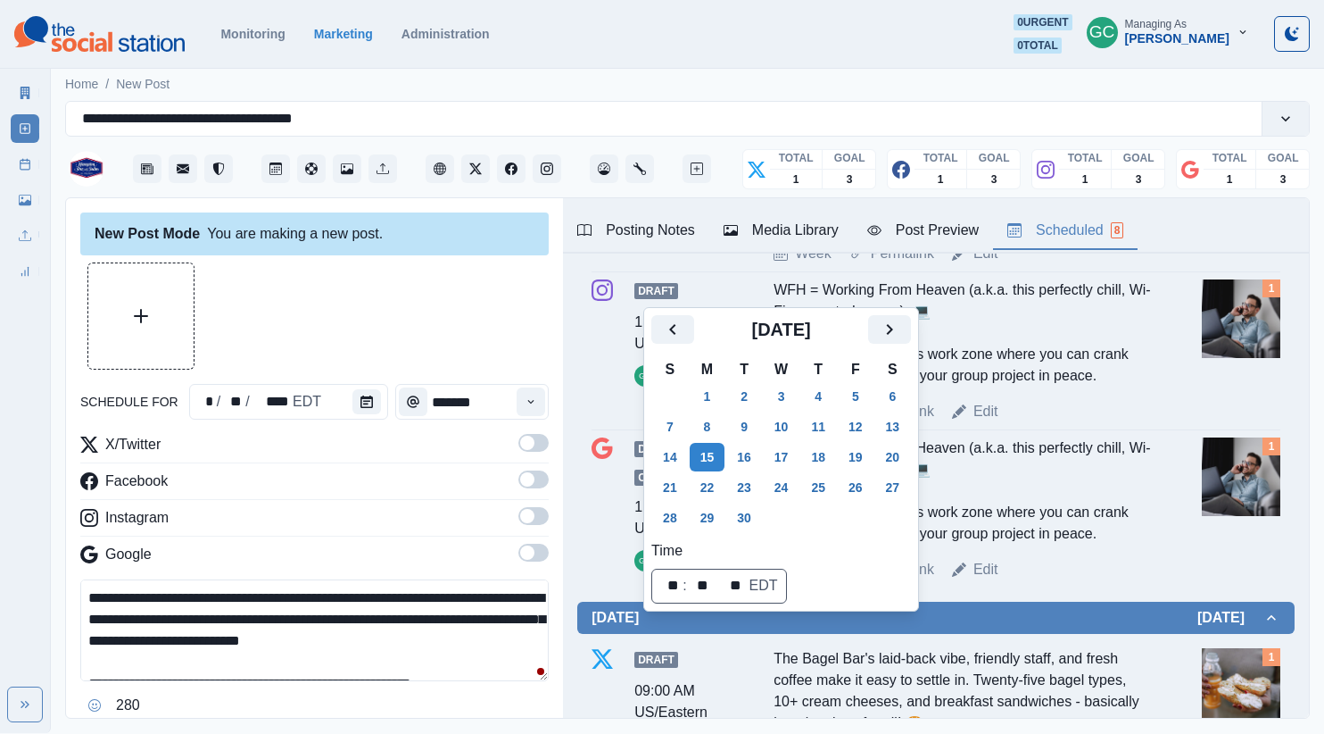
scroll to position [593, 0]
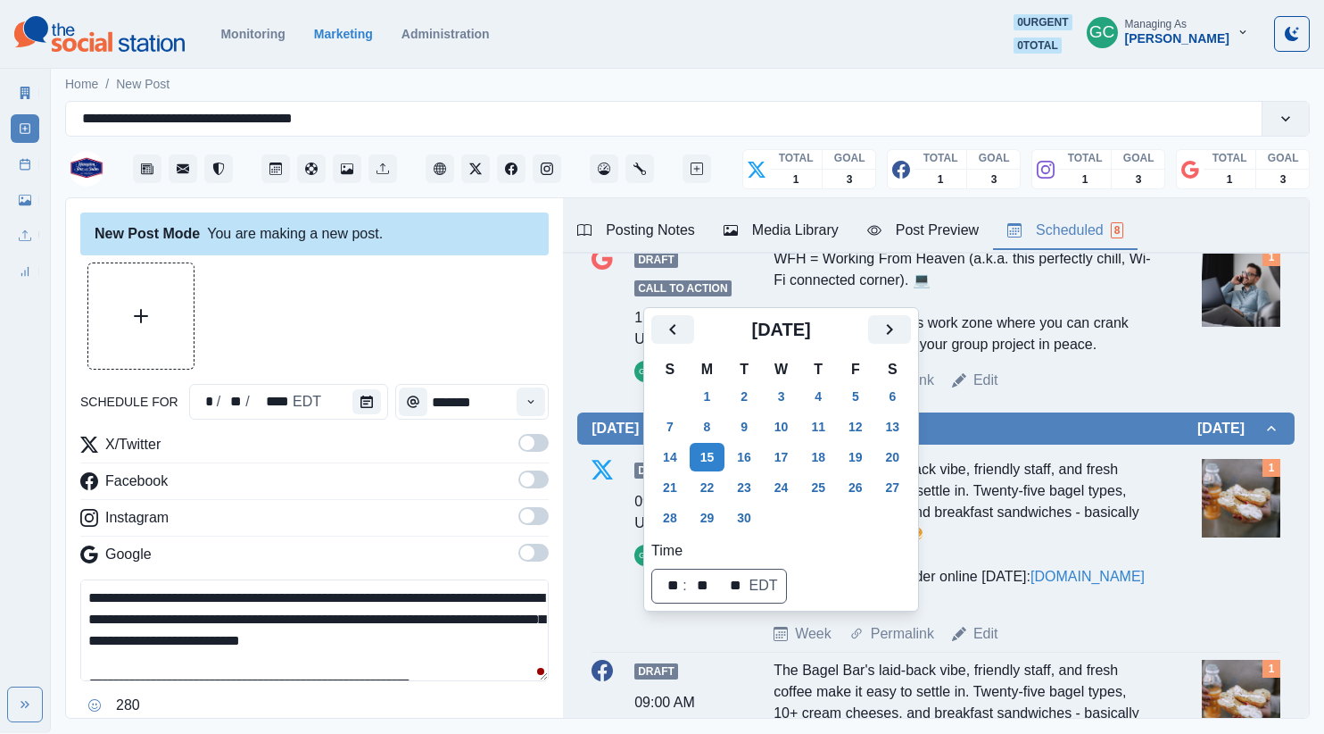
click at [385, 404] on div "schedule for * / ** / **** EDT *******" at bounding box center [314, 402] width 468 height 36
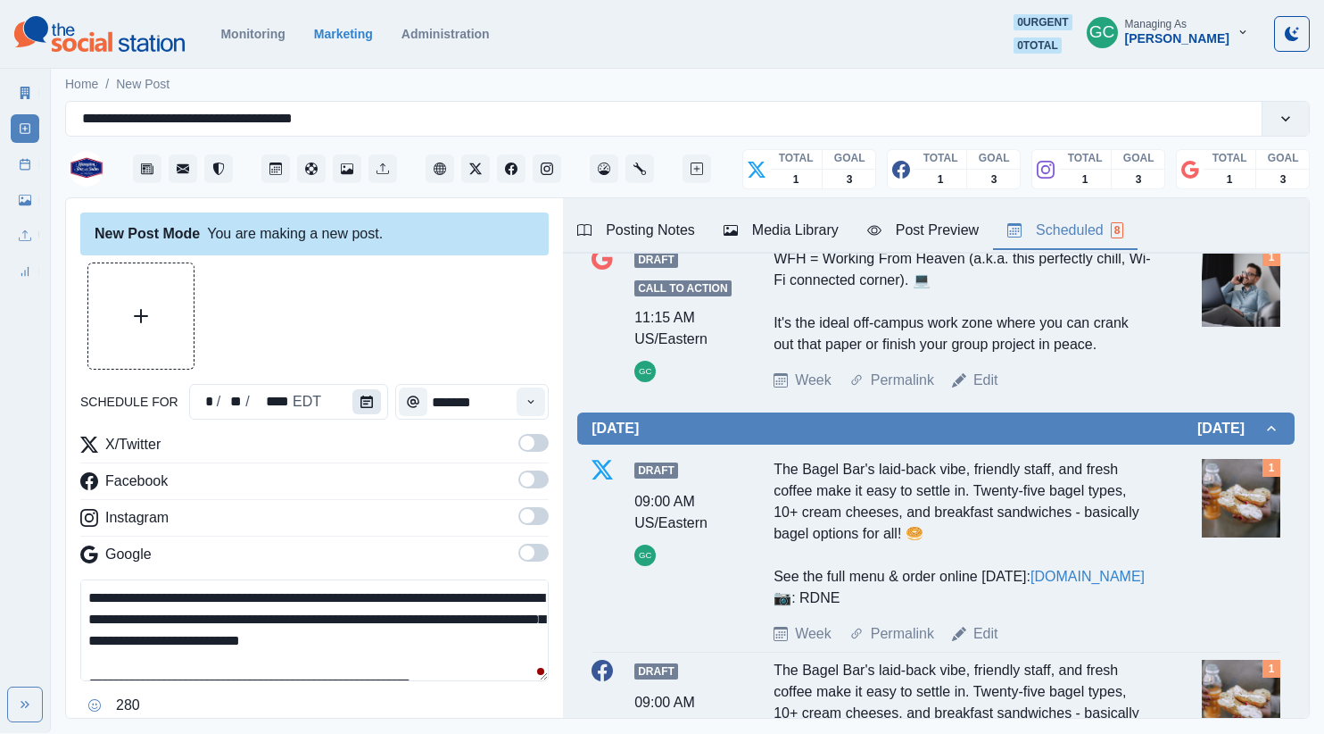
click at [361, 403] on icon "Calendar" at bounding box center [367, 401] width 12 height 12
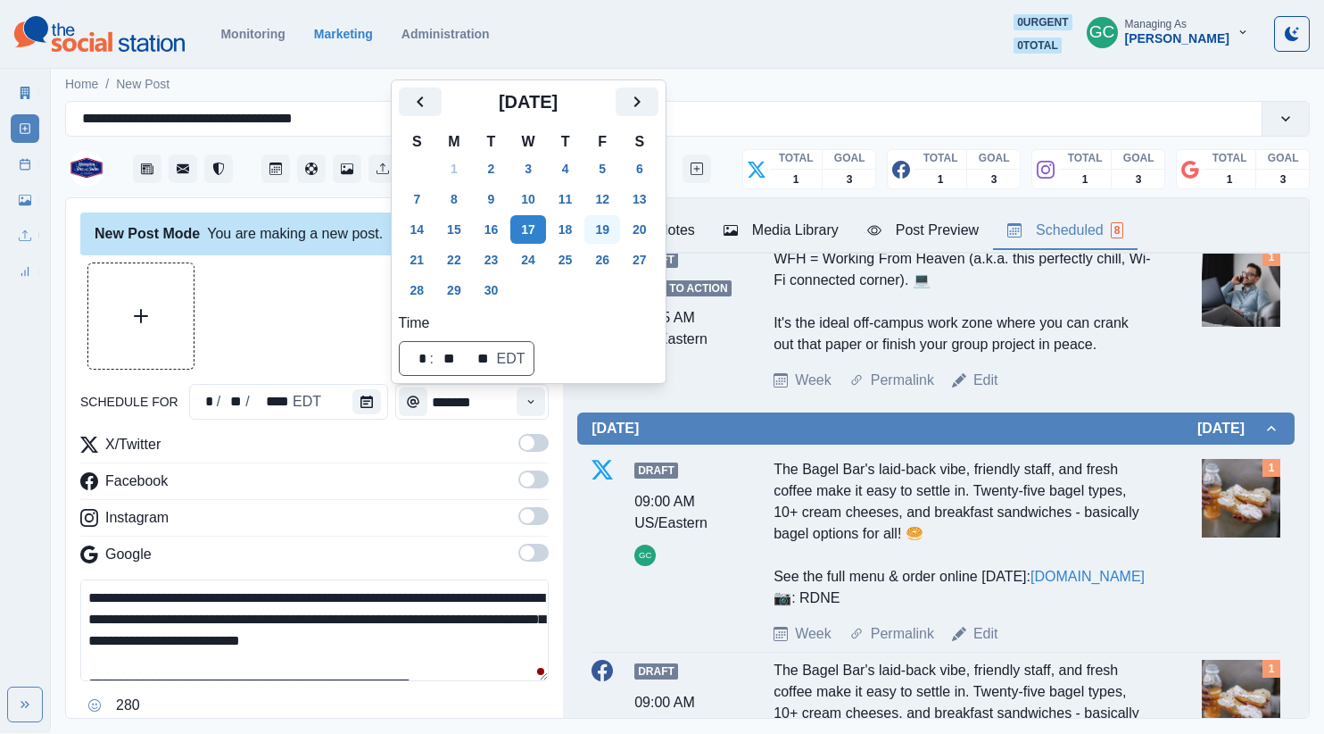
click at [606, 231] on button "19" at bounding box center [602, 229] width 36 height 29
click at [518, 395] on button "Time" at bounding box center [531, 401] width 29 height 29
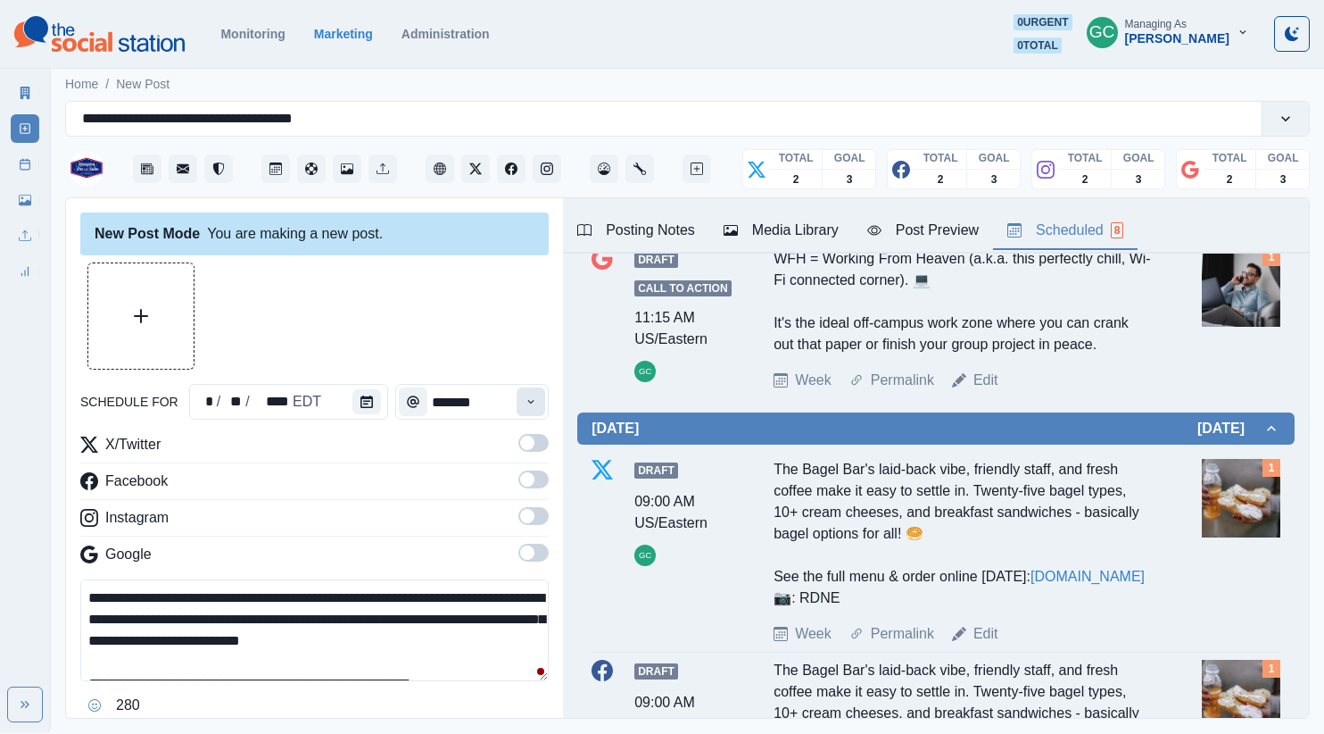
click at [520, 396] on button "Time" at bounding box center [531, 401] width 29 height 29
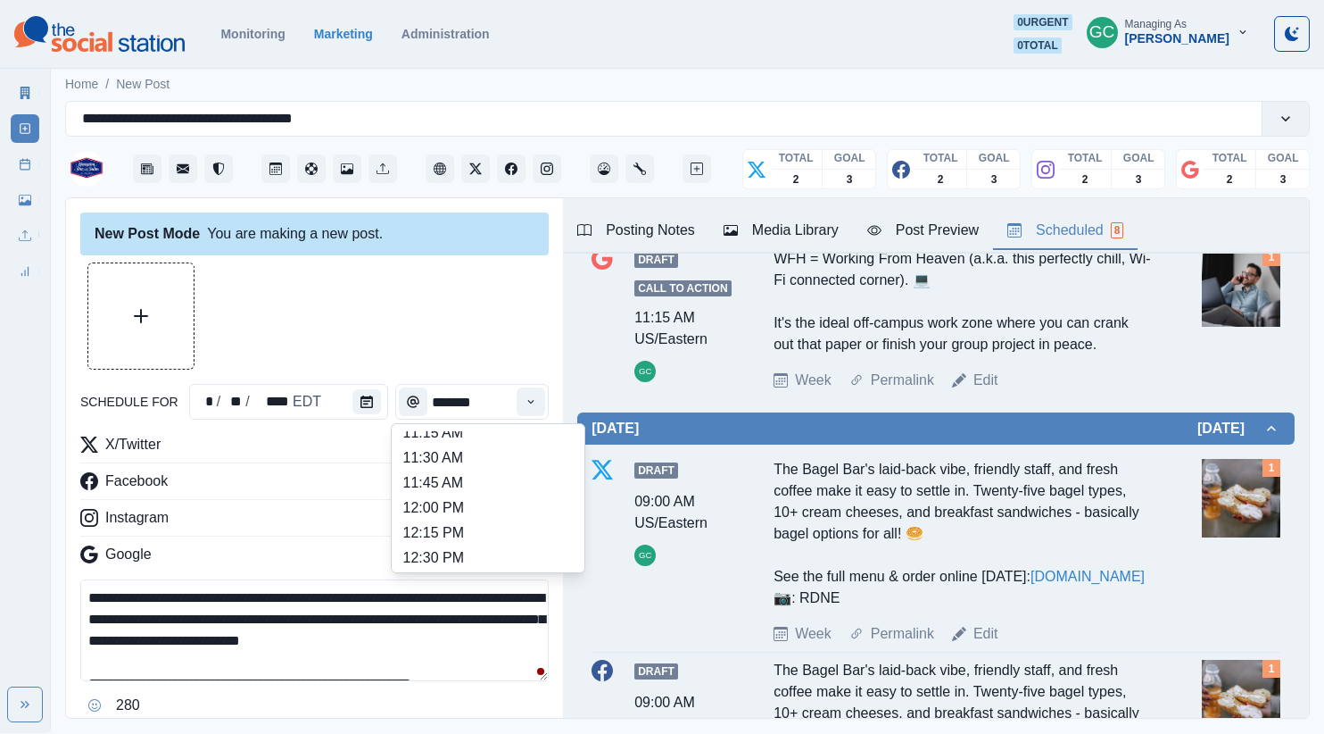
scroll to position [357, 0]
click at [510, 466] on li "11:45 AM" at bounding box center [488, 461] width 178 height 25
type input "********"
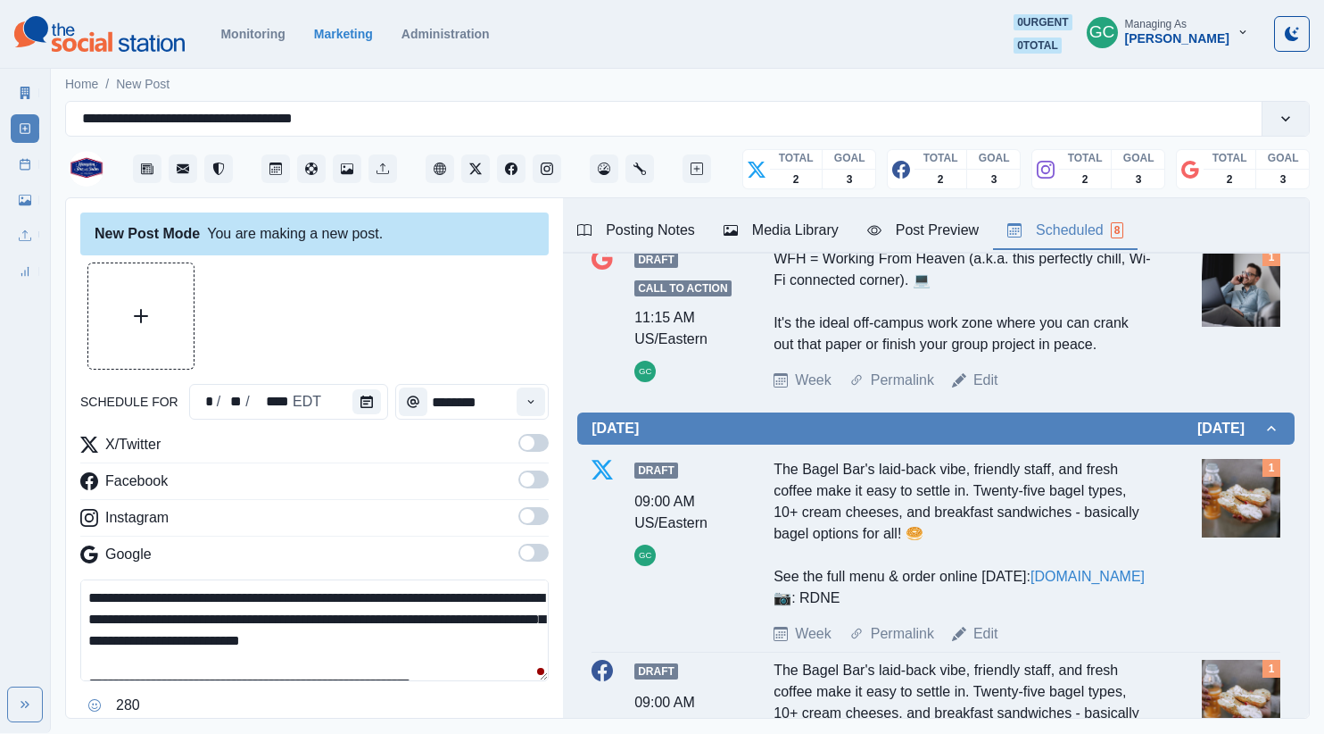
drag, startPoint x: 528, startPoint y: 558, endPoint x: 520, endPoint y: 515, distance: 43.6
click at [528, 557] on span at bounding box center [527, 552] width 14 height 14
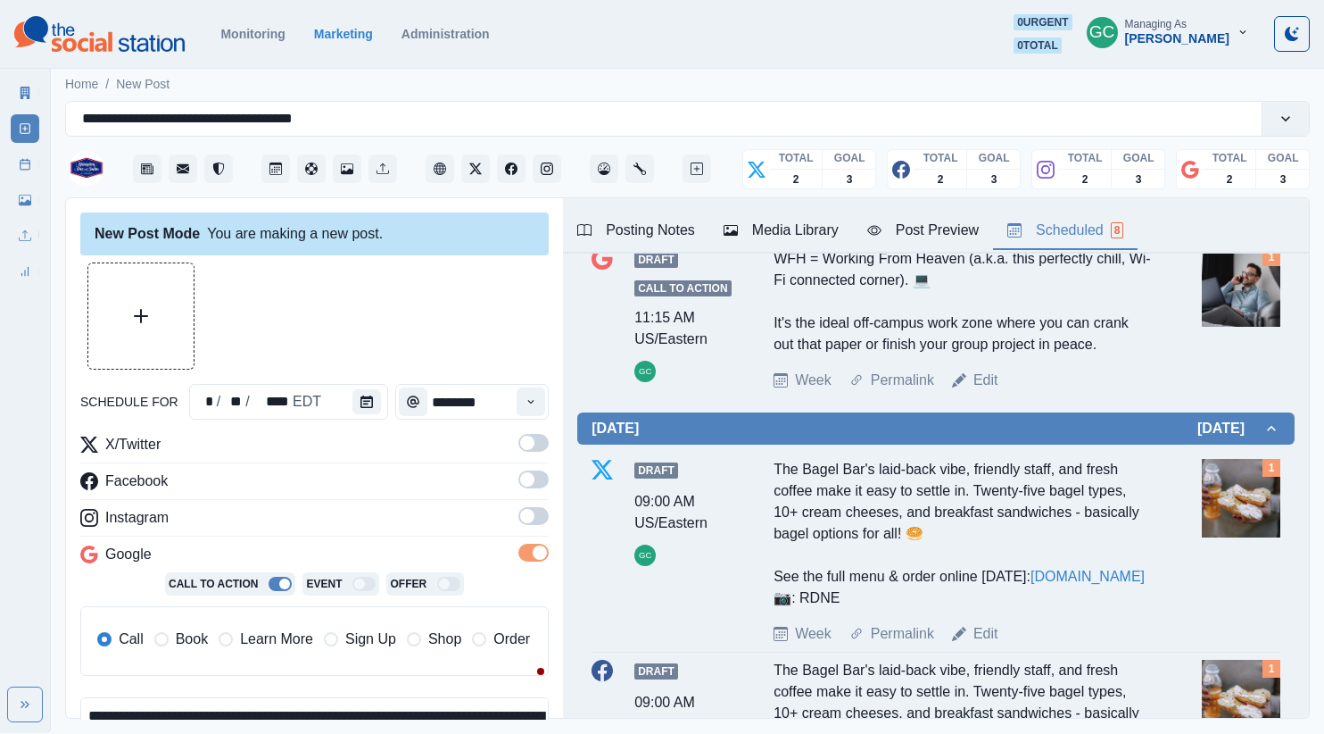
click at [520, 511] on span at bounding box center [527, 516] width 14 height 14
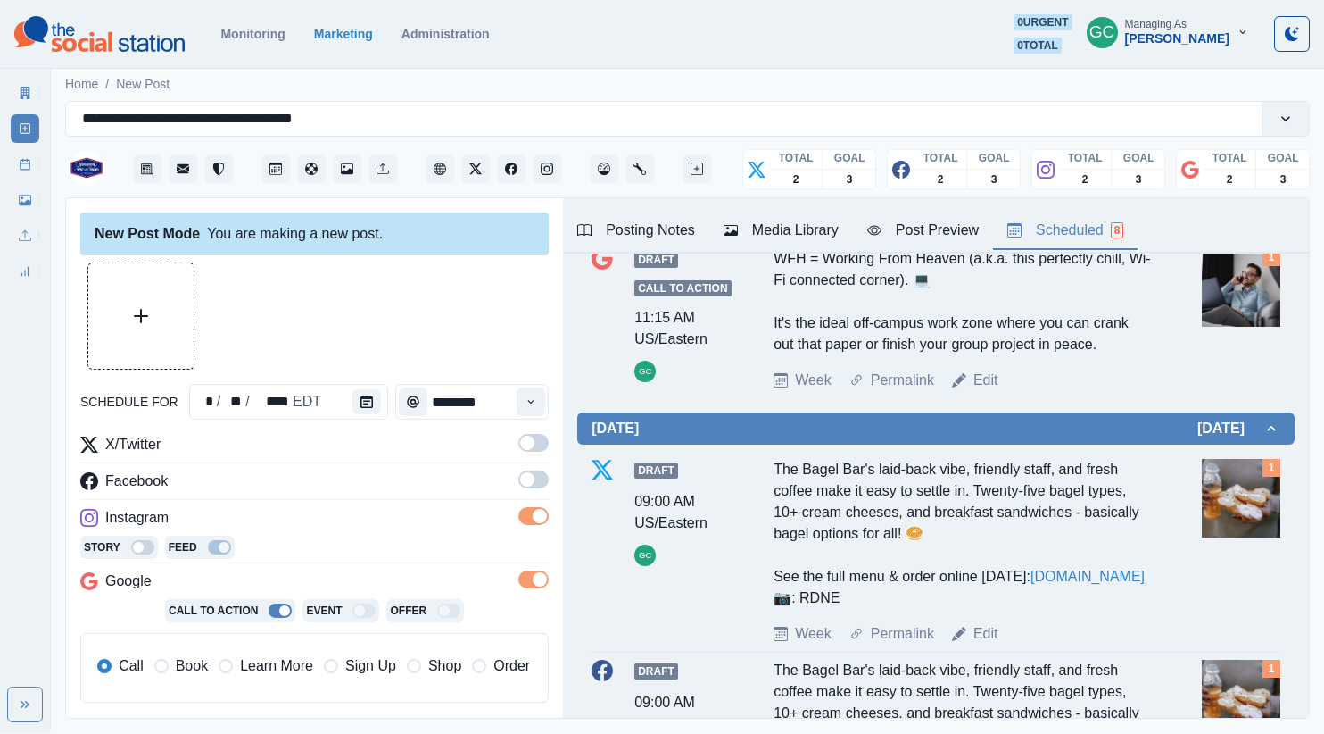
drag, startPoint x: 533, startPoint y: 482, endPoint x: 534, endPoint y: 448, distance: 33.9
click at [533, 482] on span at bounding box center [527, 479] width 14 height 14
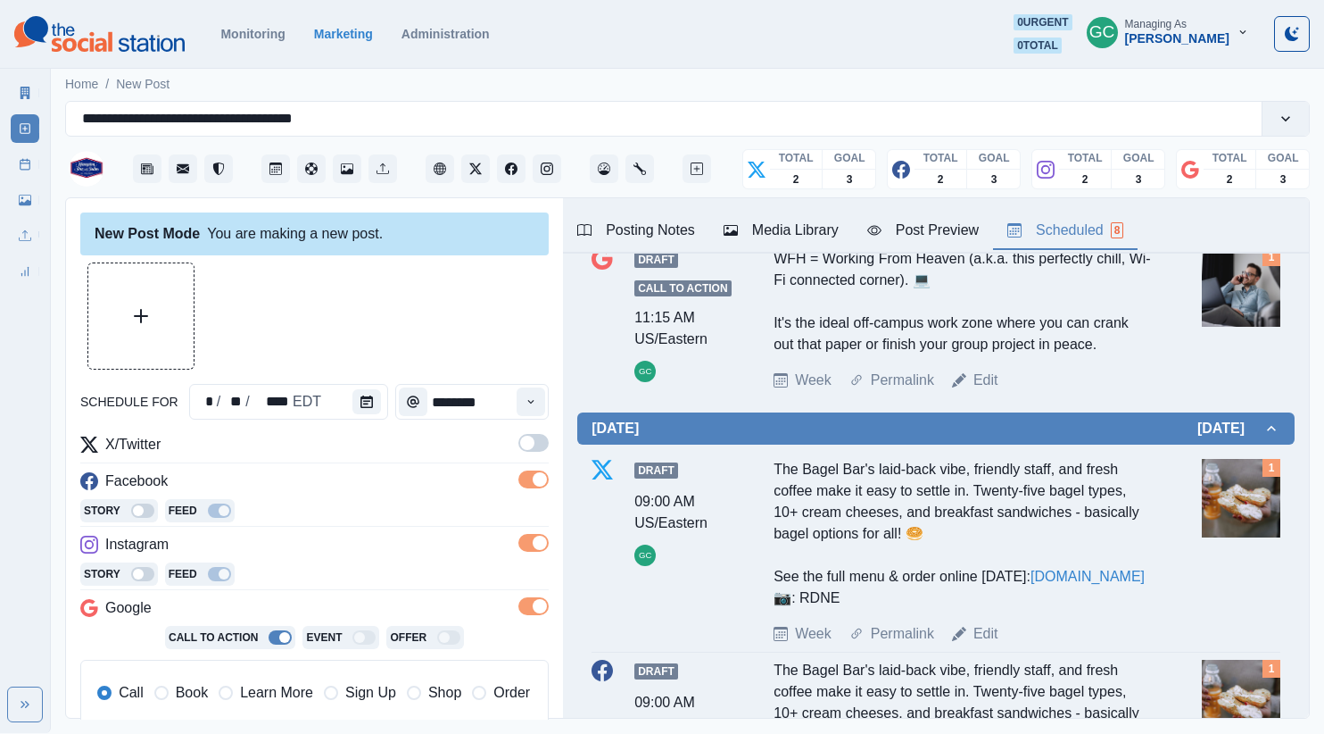
click at [534, 448] on span at bounding box center [533, 443] width 30 height 18
click at [269, 707] on div "Call Book Learn More Sign Up Shop Order" at bounding box center [314, 694] width 442 height 39
click at [290, 692] on span "Learn More" at bounding box center [276, 692] width 73 height 21
click at [818, 220] on div "Media Library" at bounding box center [781, 230] width 115 height 21
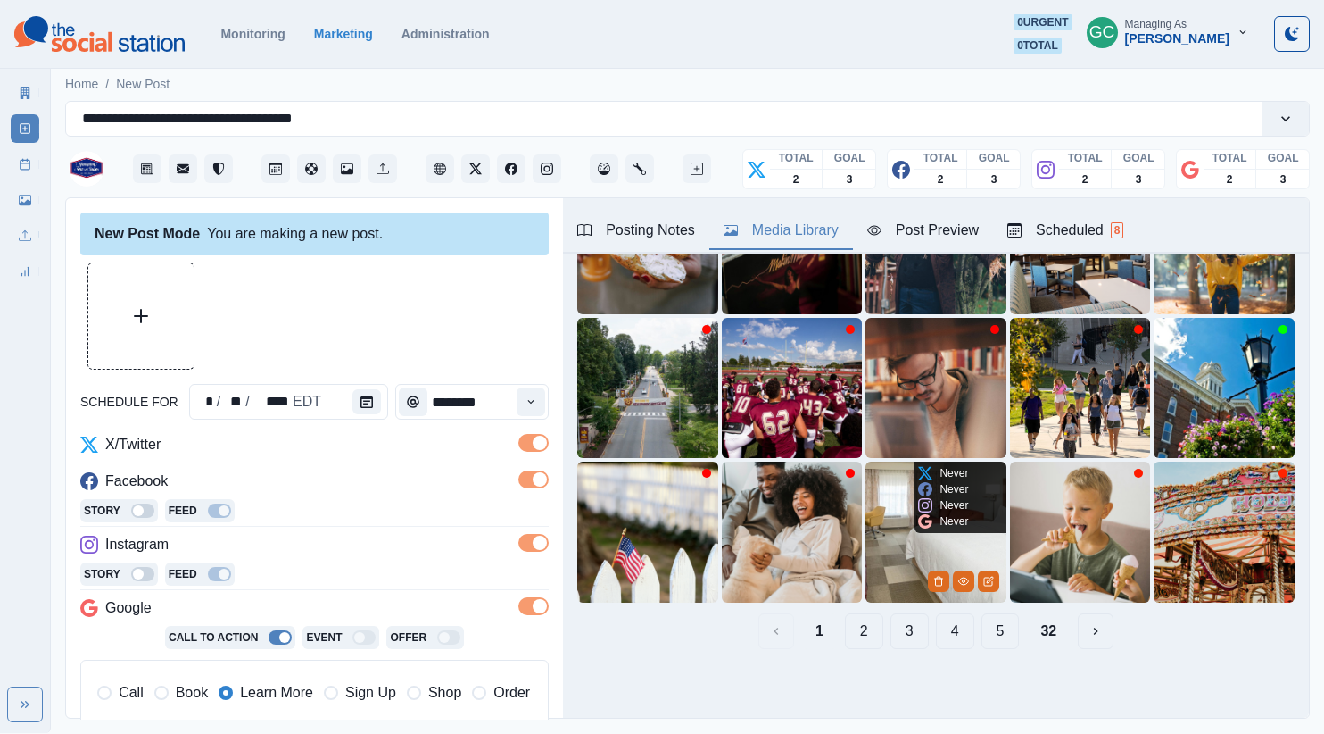
scroll to position [0, 0]
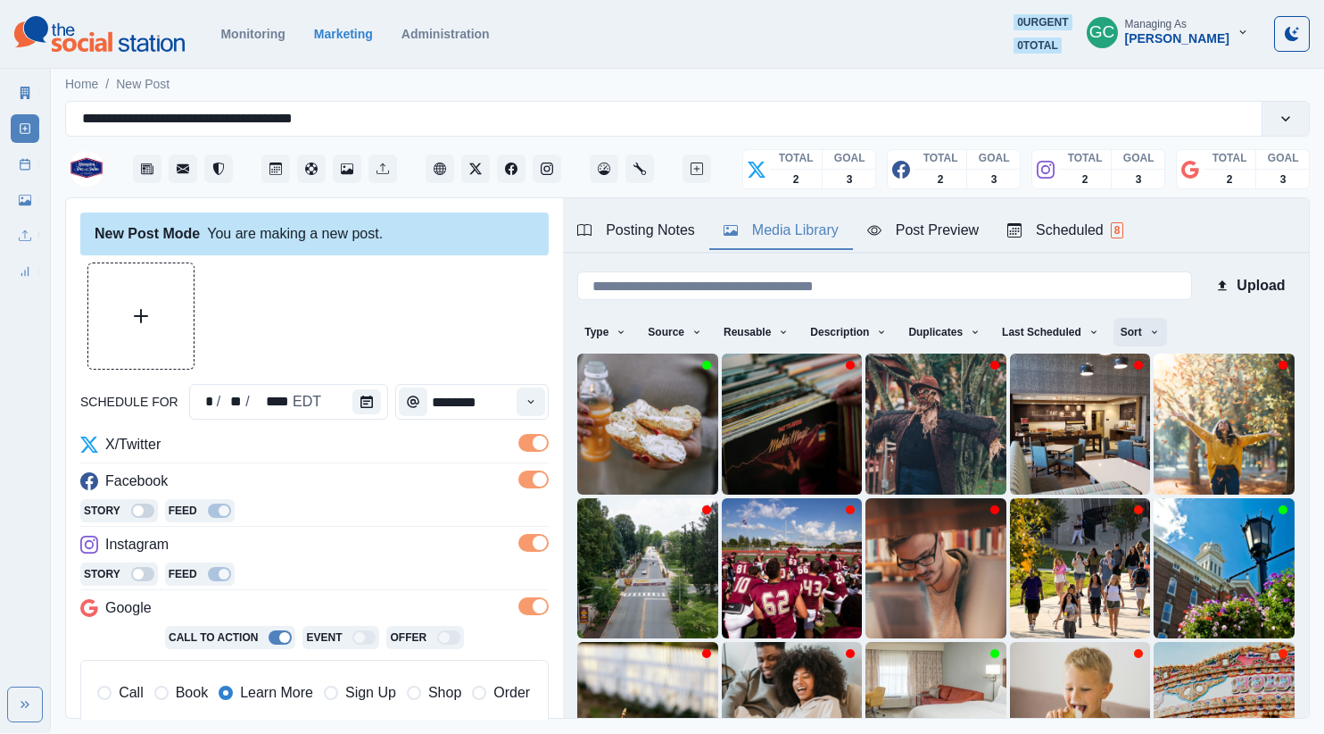
click at [1127, 336] on button "Sort" at bounding box center [1141, 332] width 54 height 29
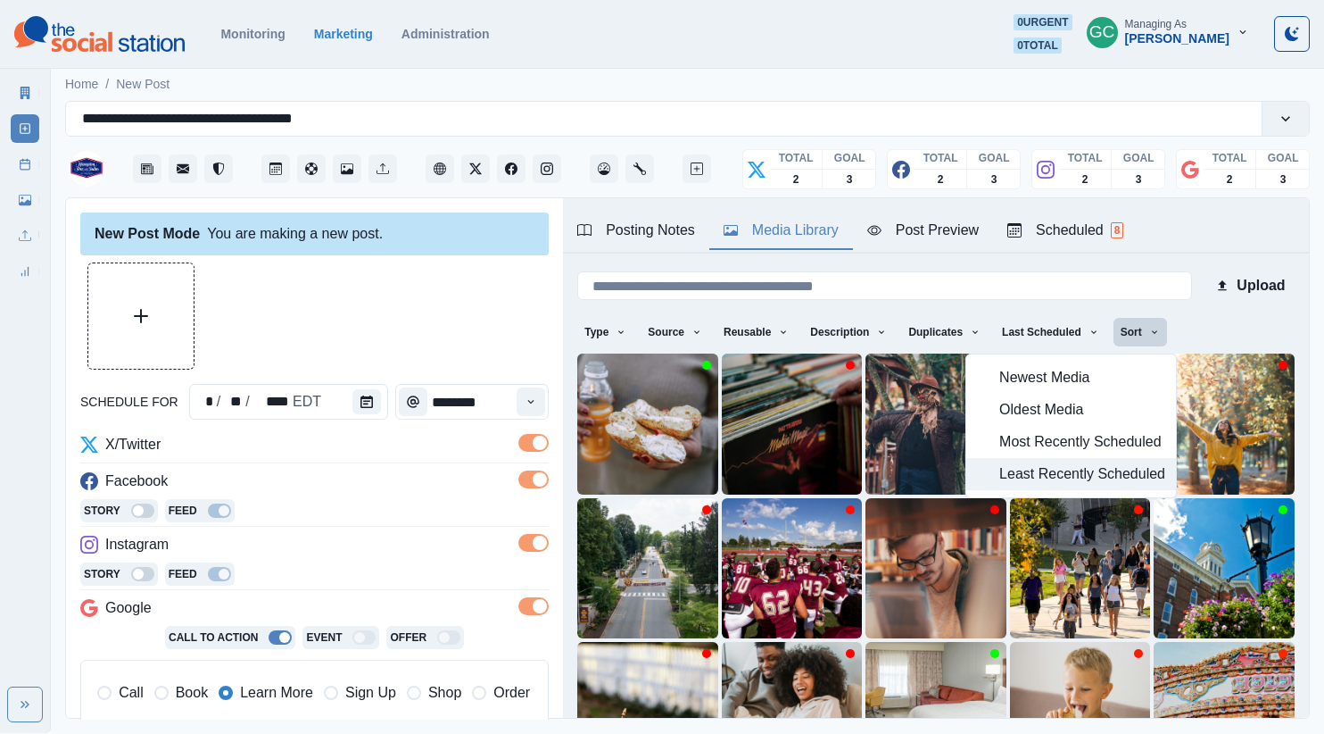
click at [1132, 477] on span "Least Recently Scheduled" at bounding box center [1082, 473] width 166 height 21
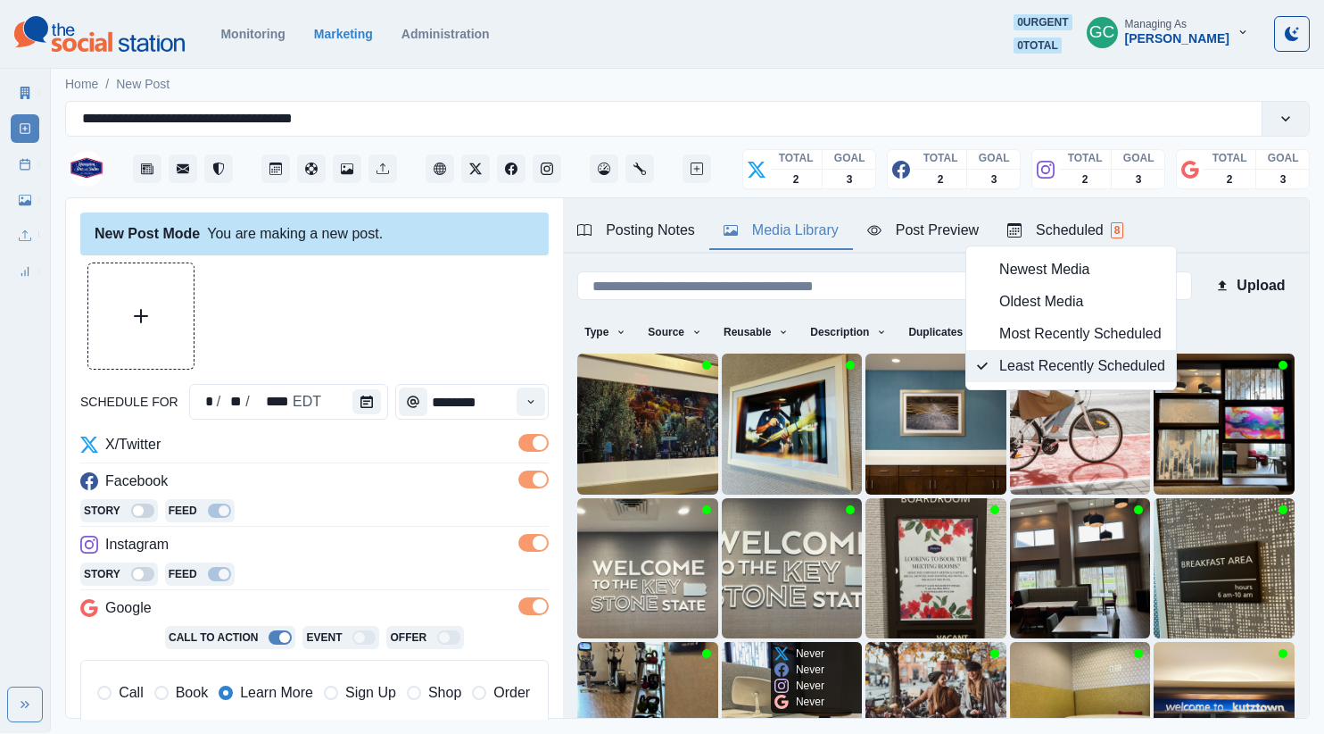
scroll to position [175, 0]
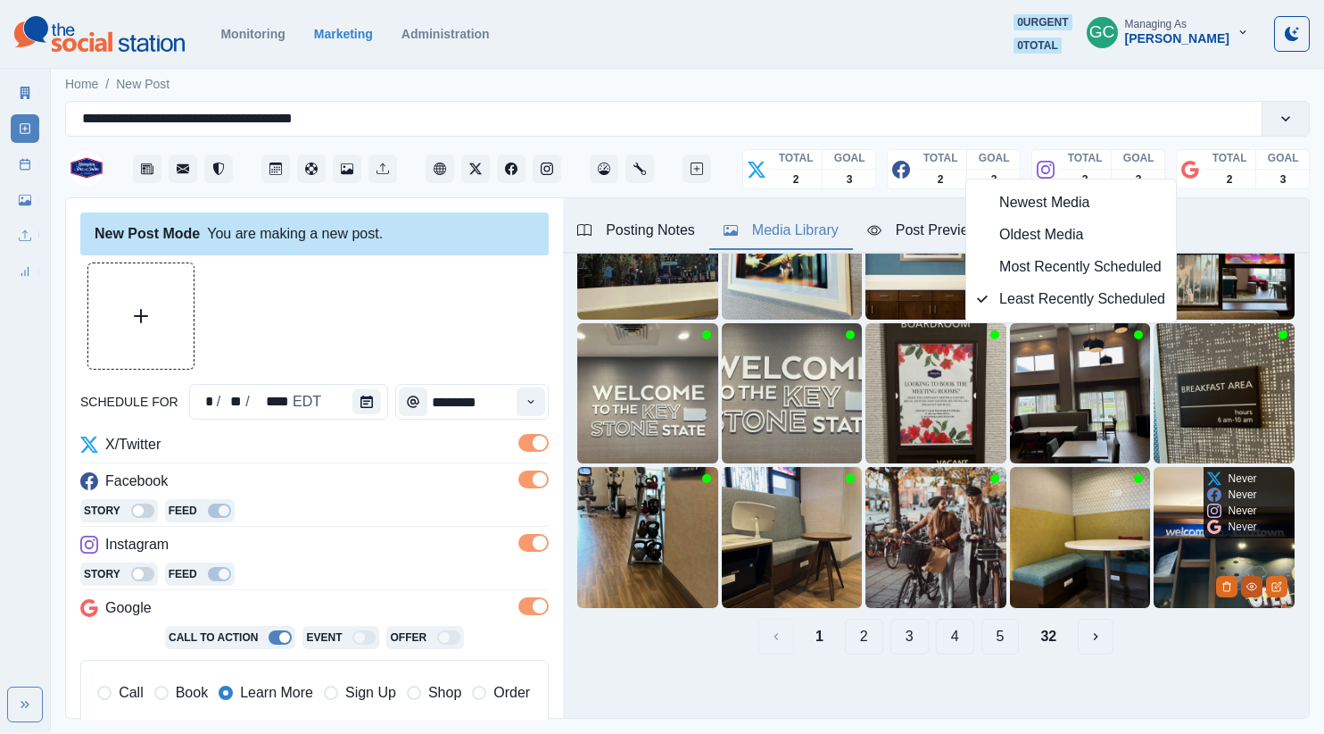
click at [1255, 585] on icon "View Media" at bounding box center [1252, 586] width 11 height 11
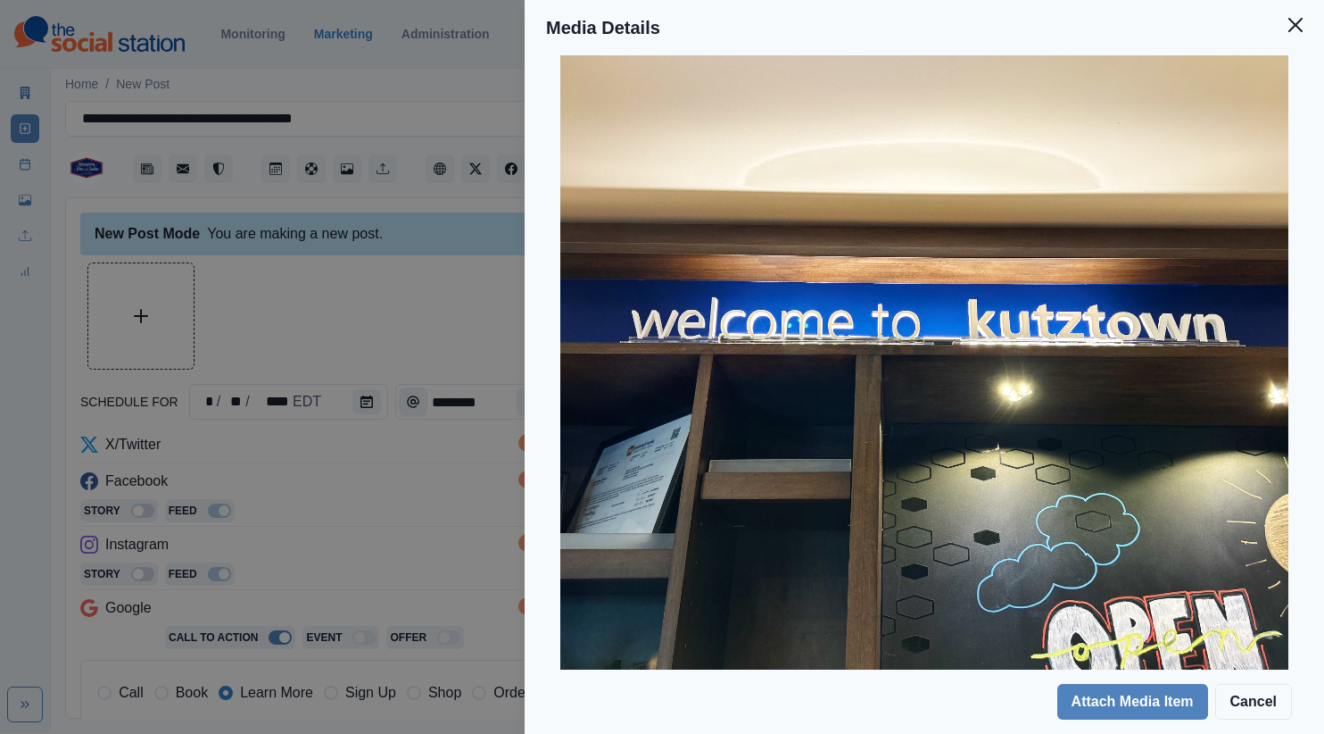
scroll to position [0, 0]
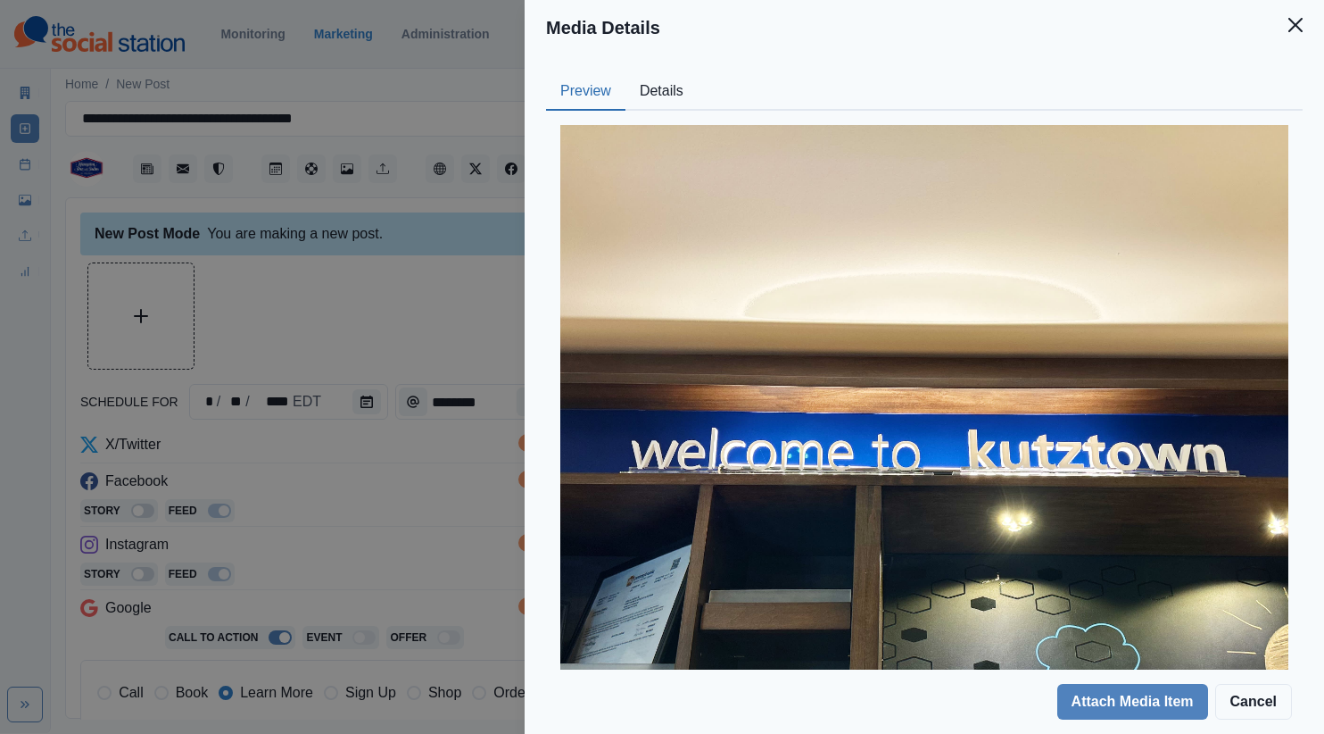
click at [667, 93] on button "Details" at bounding box center [662, 91] width 72 height 37
click at [615, 98] on button "Preview" at bounding box center [585, 91] width 79 height 37
click at [400, 456] on div "Media Details Preview Details Our Description 843FC2DE-3518-4FB2-9F72-734A4D899…" at bounding box center [662, 367] width 1324 height 734
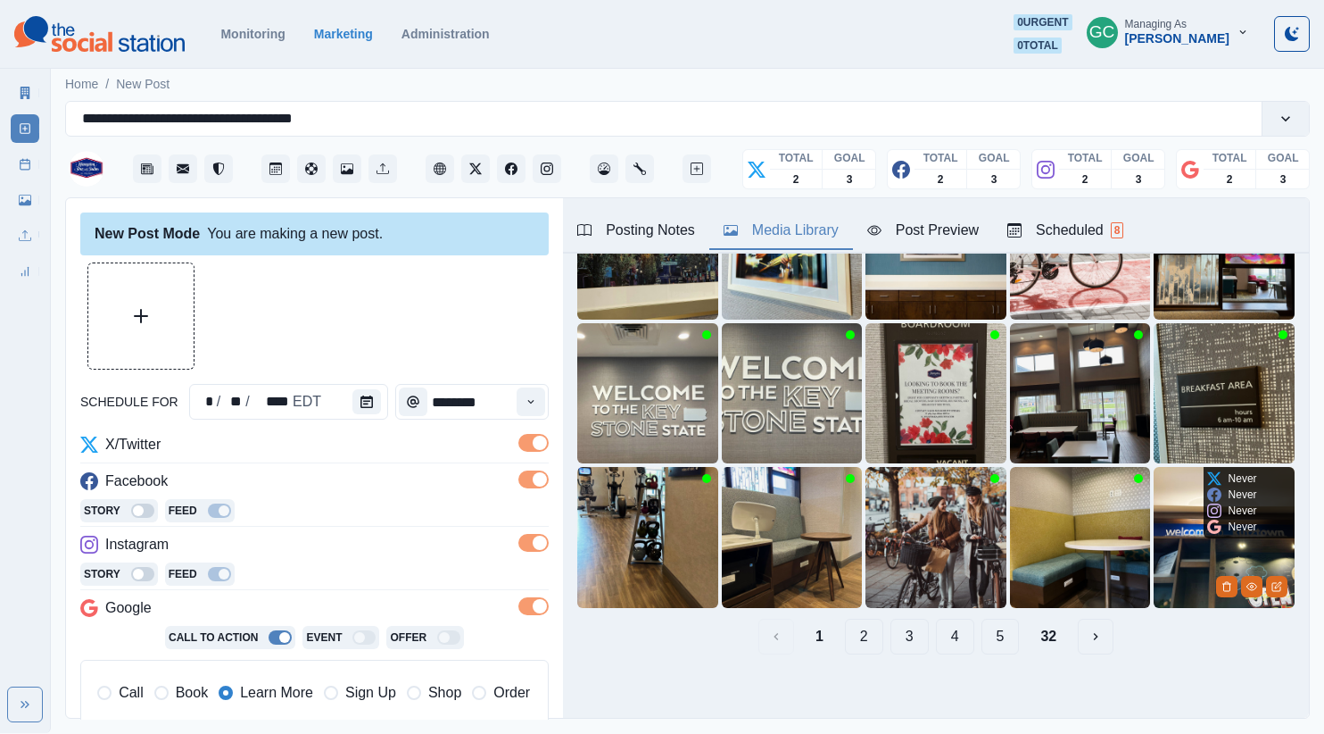
click at [1194, 554] on img at bounding box center [1224, 537] width 141 height 141
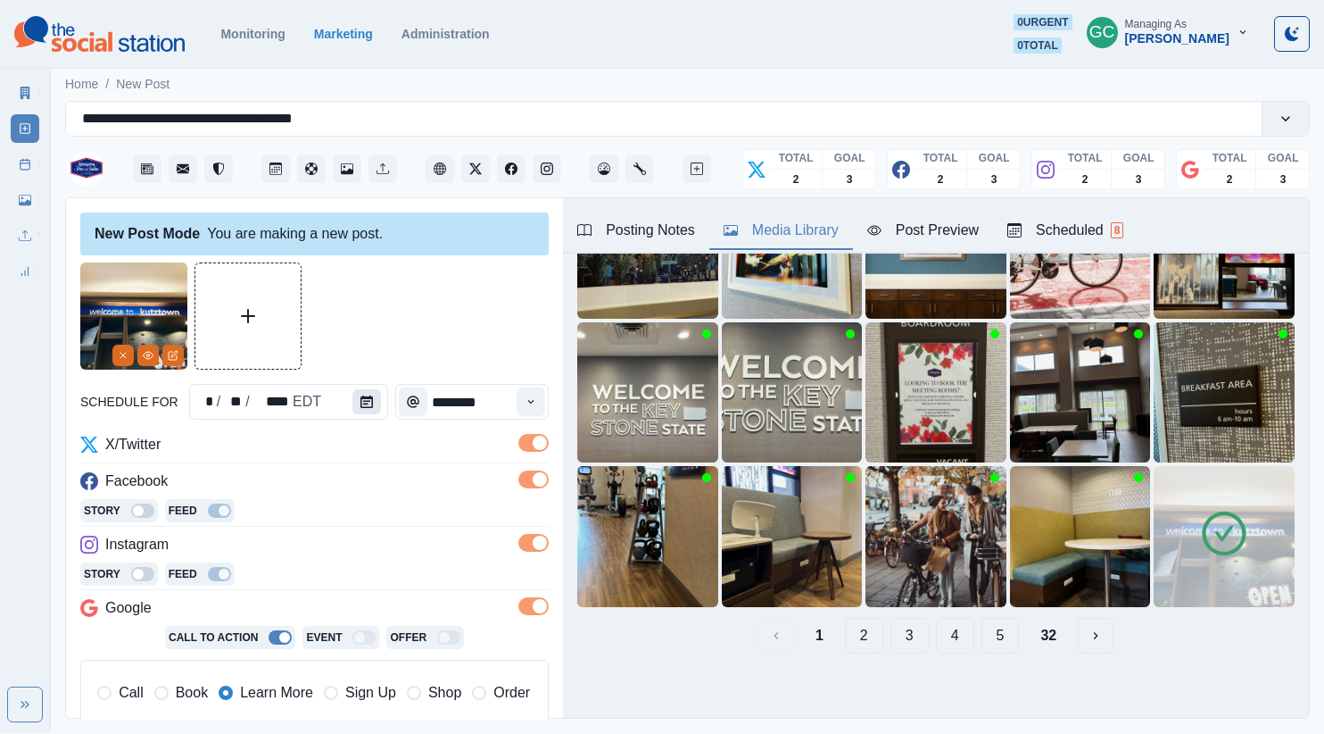
click at [370, 410] on button "Calendar" at bounding box center [366, 401] width 29 height 25
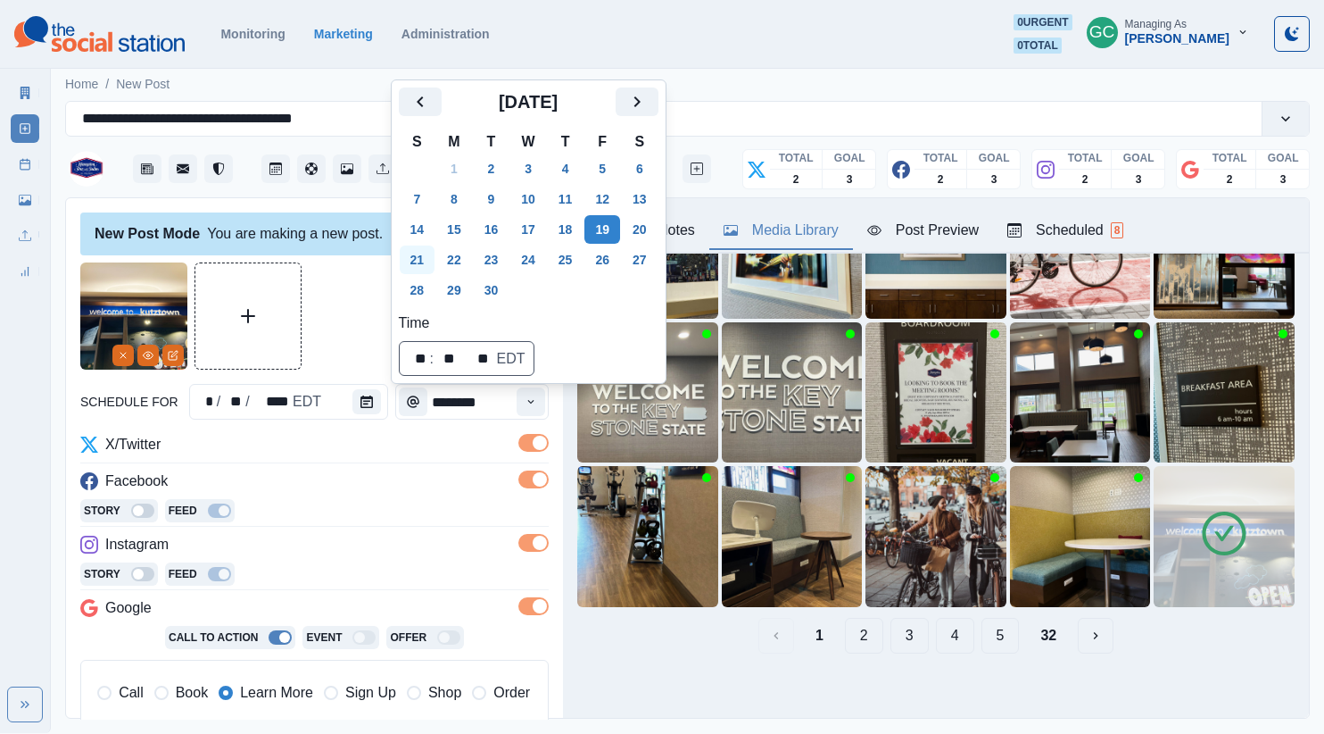
click at [419, 265] on button "21" at bounding box center [418, 259] width 36 height 29
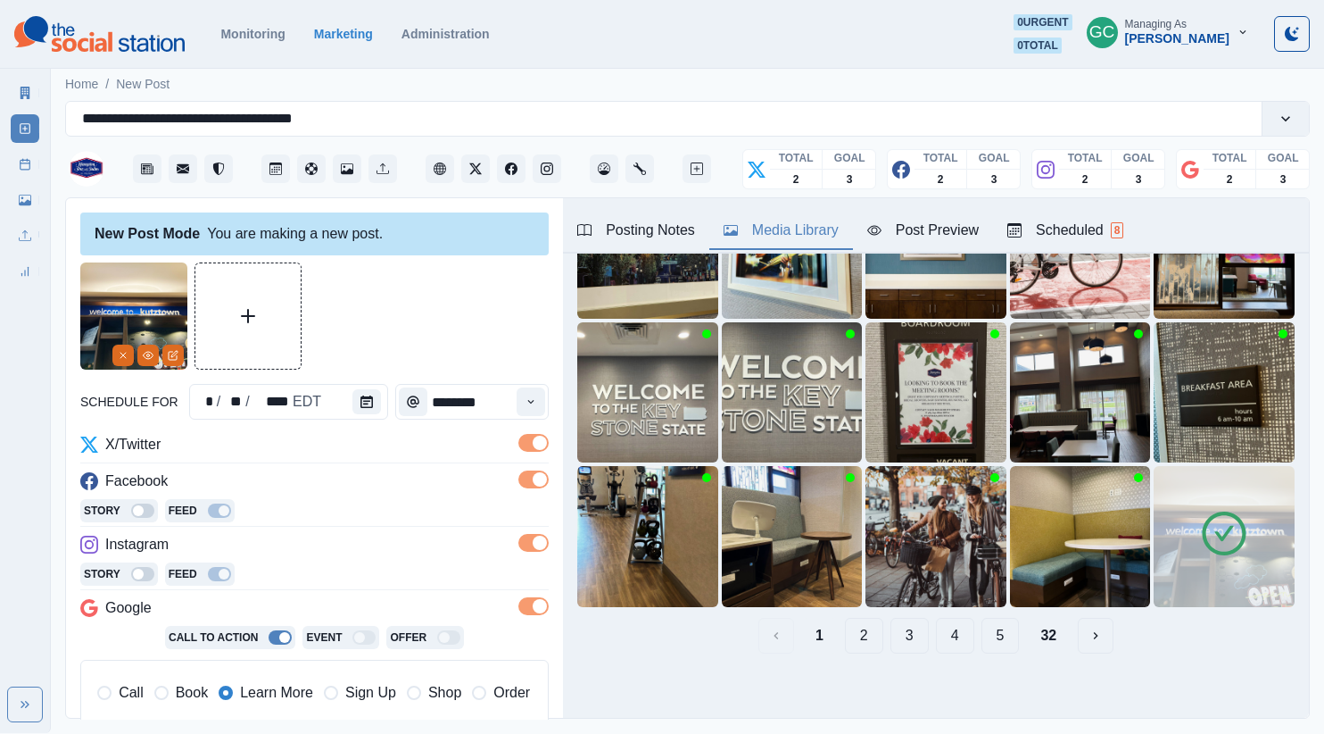
click at [674, 231] on div "Posting Notes" at bounding box center [636, 230] width 118 height 21
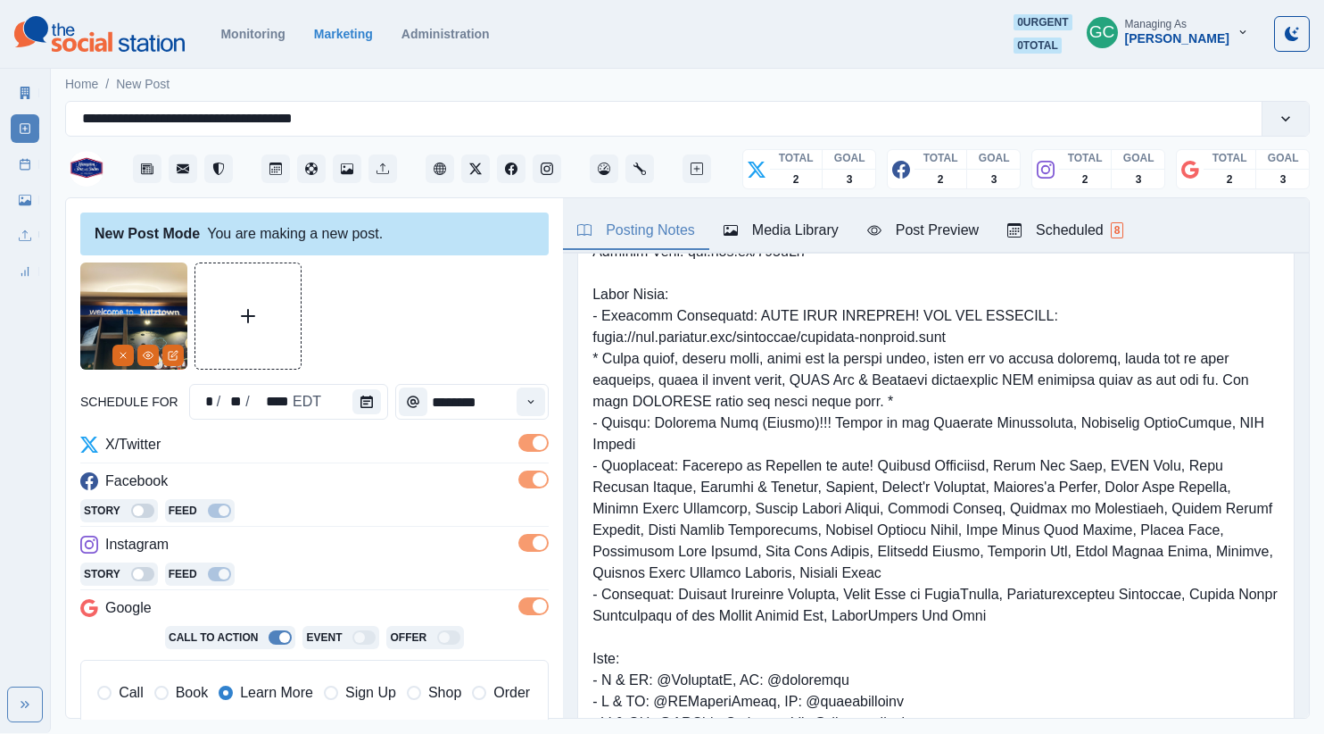
scroll to position [84, 0]
click at [620, 339] on pre at bounding box center [936, 520] width 687 height 642
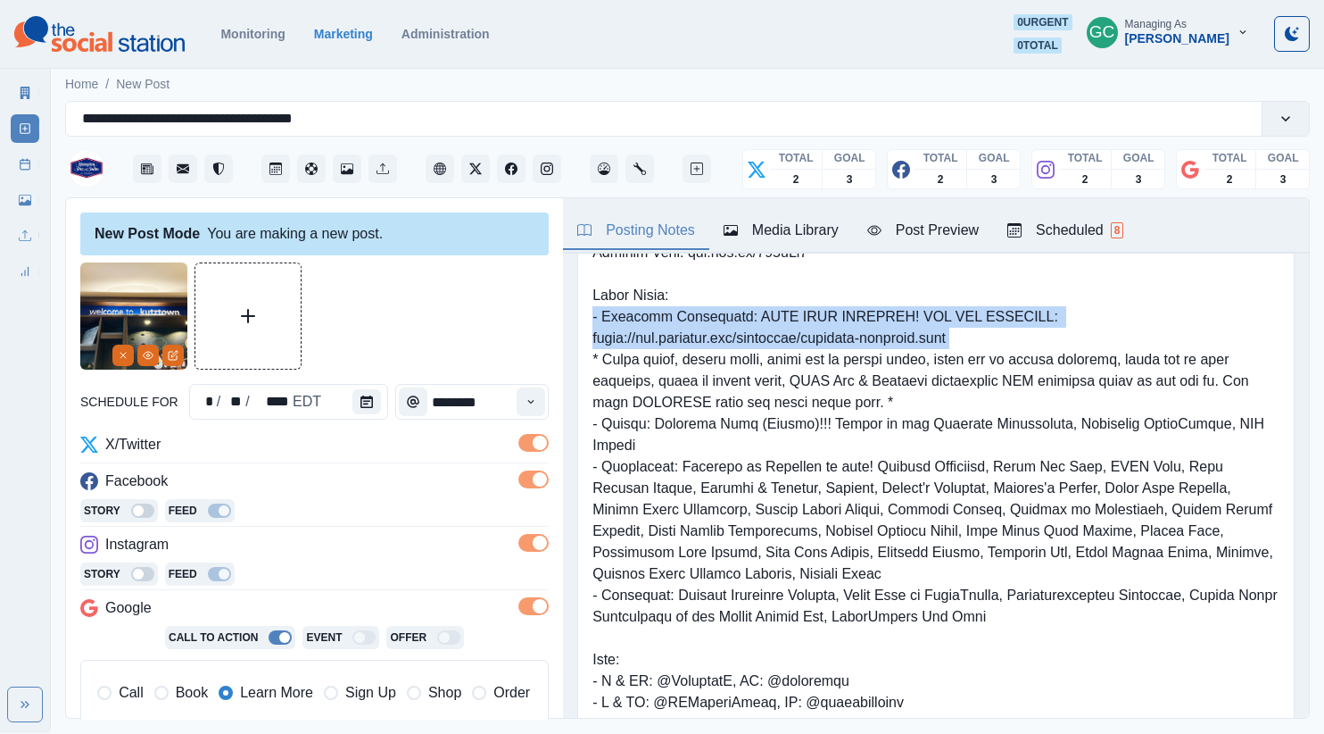
click at [620, 339] on pre at bounding box center [936, 520] width 687 height 642
drag, startPoint x: 684, startPoint y: 344, endPoint x: 825, endPoint y: 342, distance: 140.1
click at [688, 344] on pre at bounding box center [936, 520] width 687 height 642
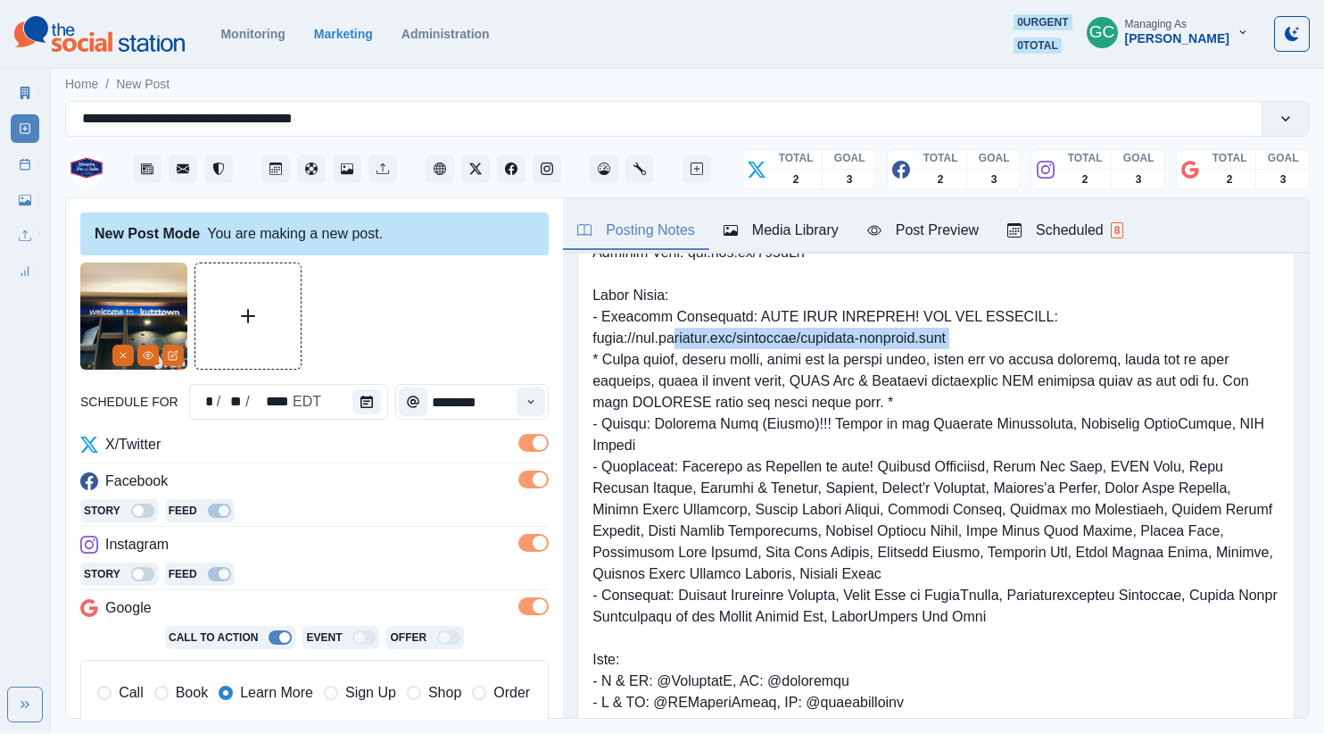
click at [1007, 344] on pre at bounding box center [936, 520] width 687 height 642
drag, startPoint x: 988, startPoint y: 342, endPoint x: 589, endPoint y: 331, distance: 399.0
click at [589, 331] on div at bounding box center [935, 520] width 717 height 673
copy pre "https://www.kutztown.edu/academics/academic-calendar.html"
click at [283, 126] on input "**********" at bounding box center [215, 118] width 266 height 21
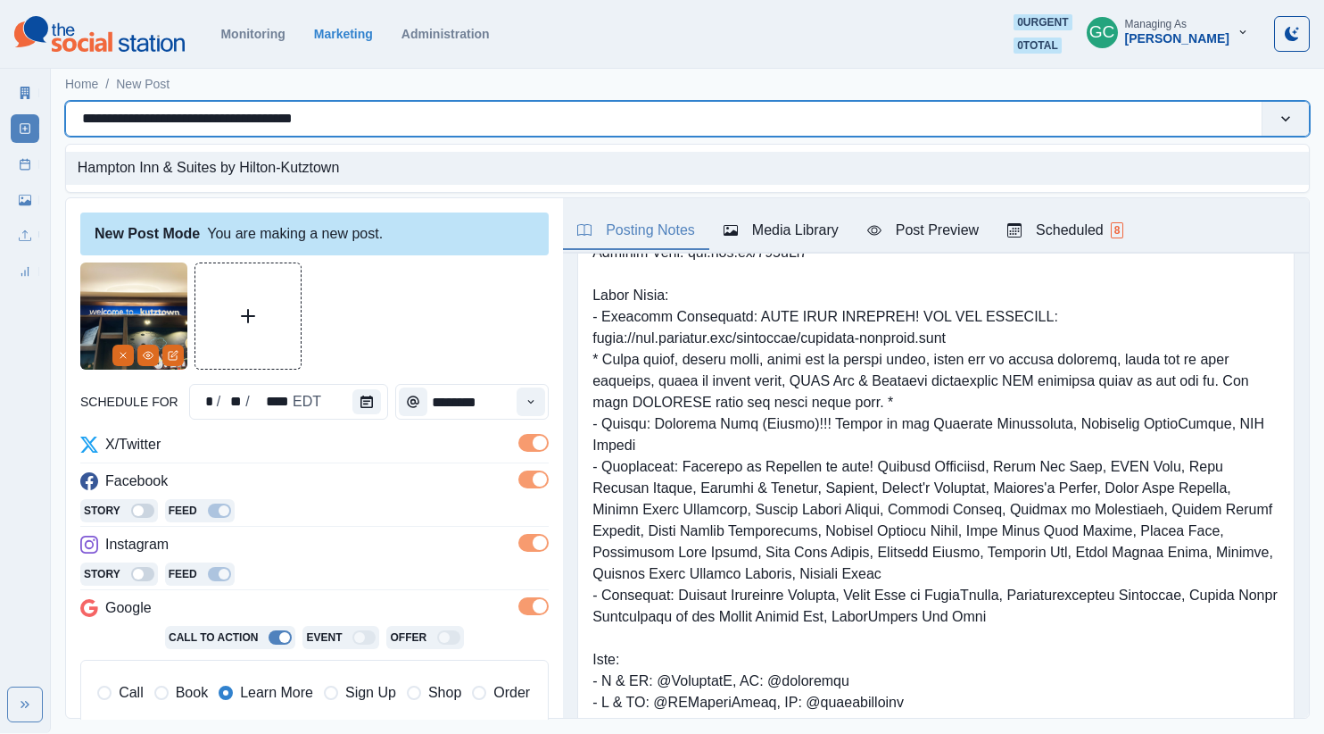
click at [283, 126] on input "**********" at bounding box center [215, 118] width 266 height 21
click at [282, 125] on input "**********" at bounding box center [215, 118] width 266 height 21
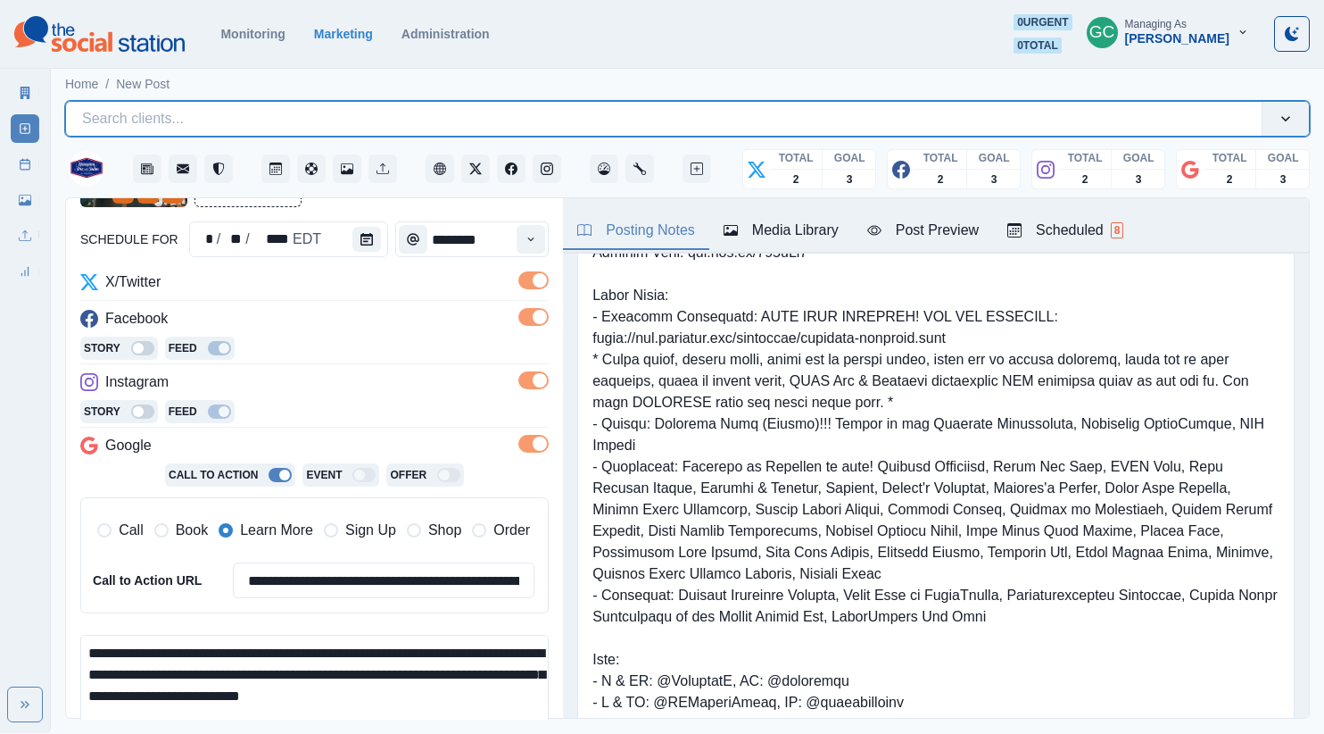
scroll to position [262, 0]
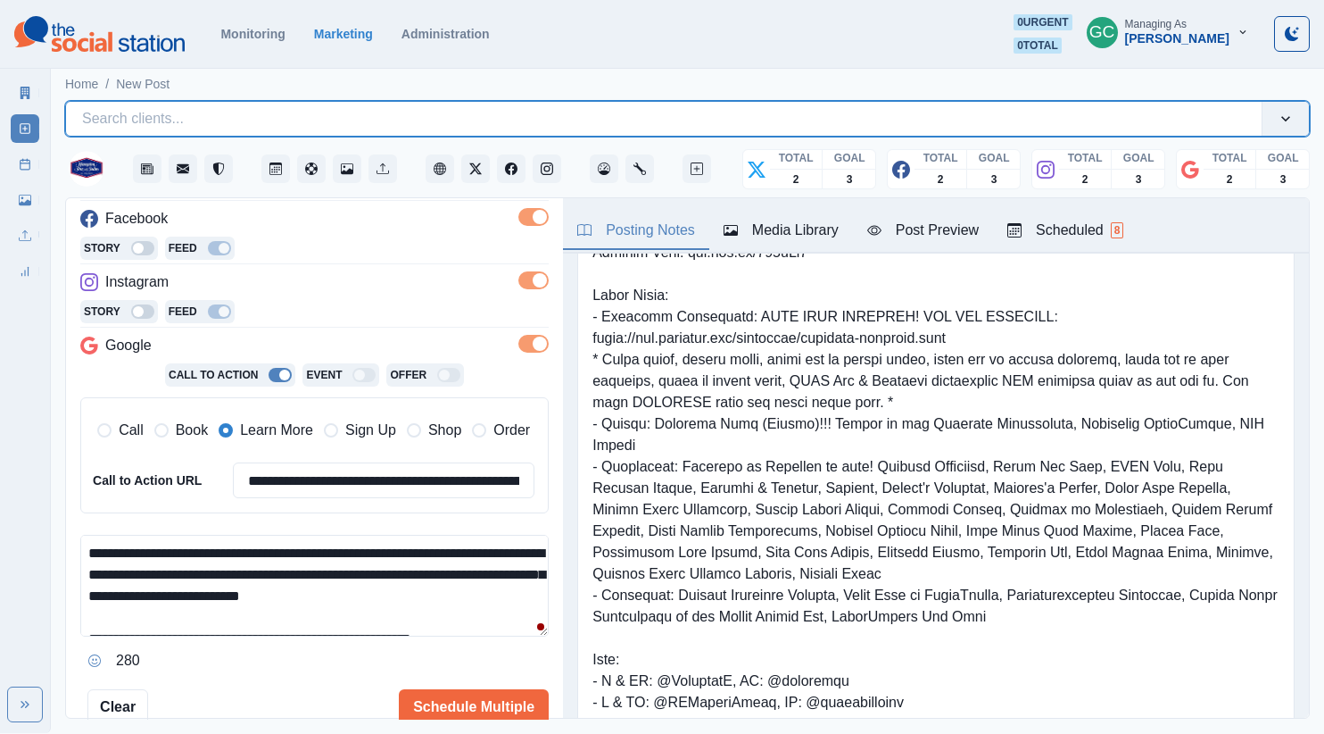
click at [295, 606] on textarea "**********" at bounding box center [314, 586] width 468 height 102
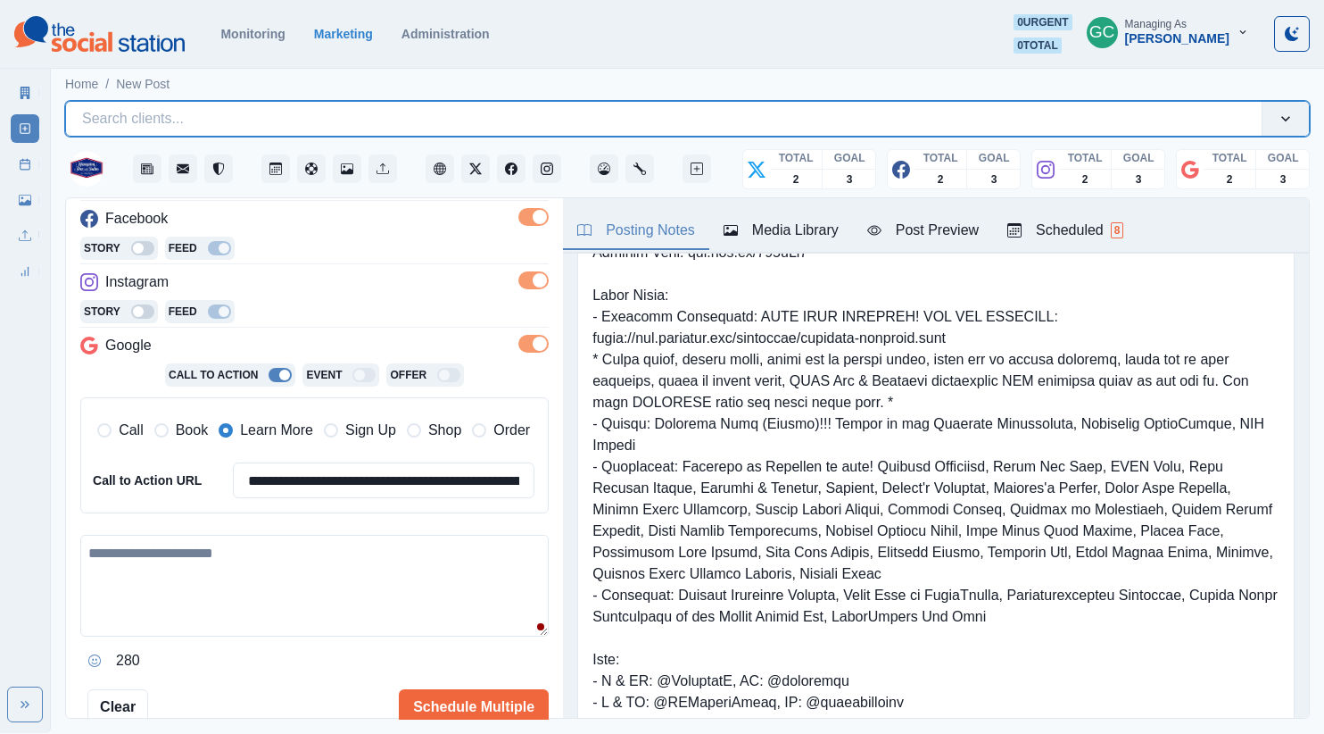
paste textarea "**********"
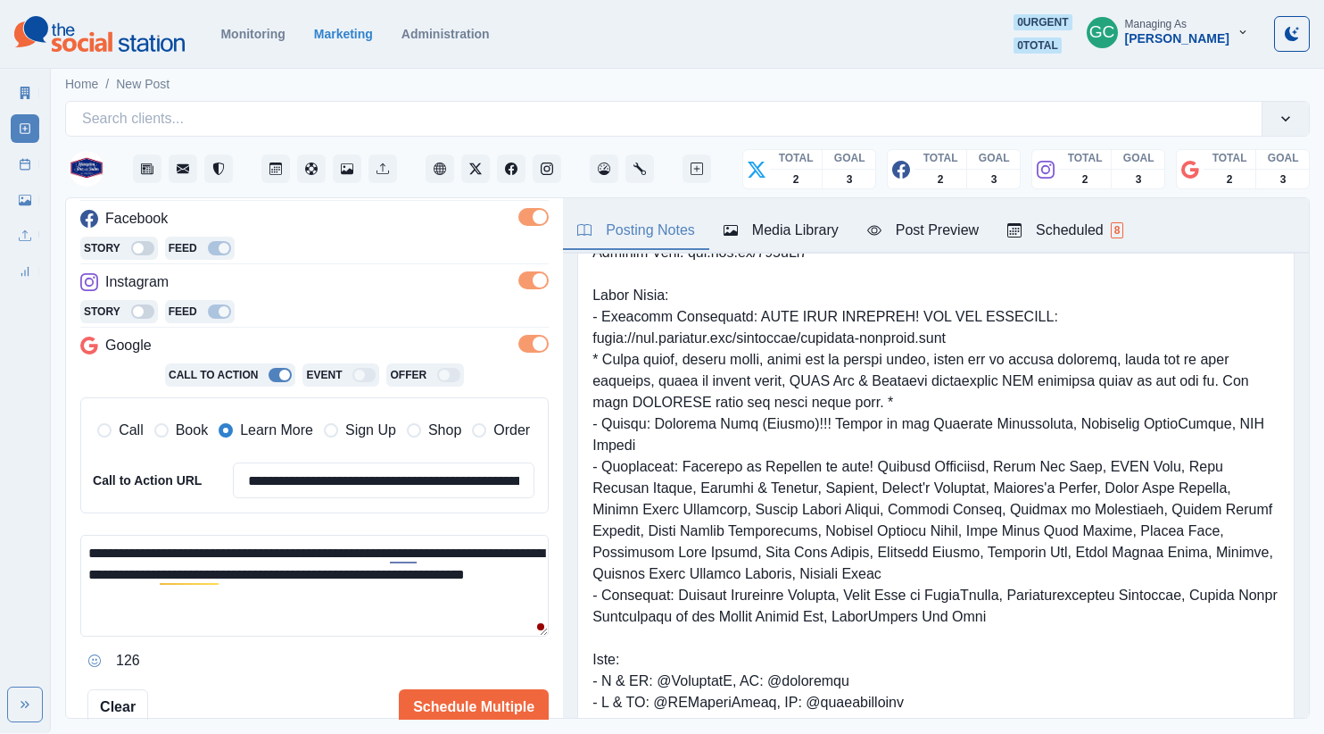
scroll to position [12, 0]
drag, startPoint x: 193, startPoint y: 424, endPoint x: 340, endPoint y: 391, distance: 150.9
click at [194, 424] on span "Book" at bounding box center [192, 429] width 32 height 21
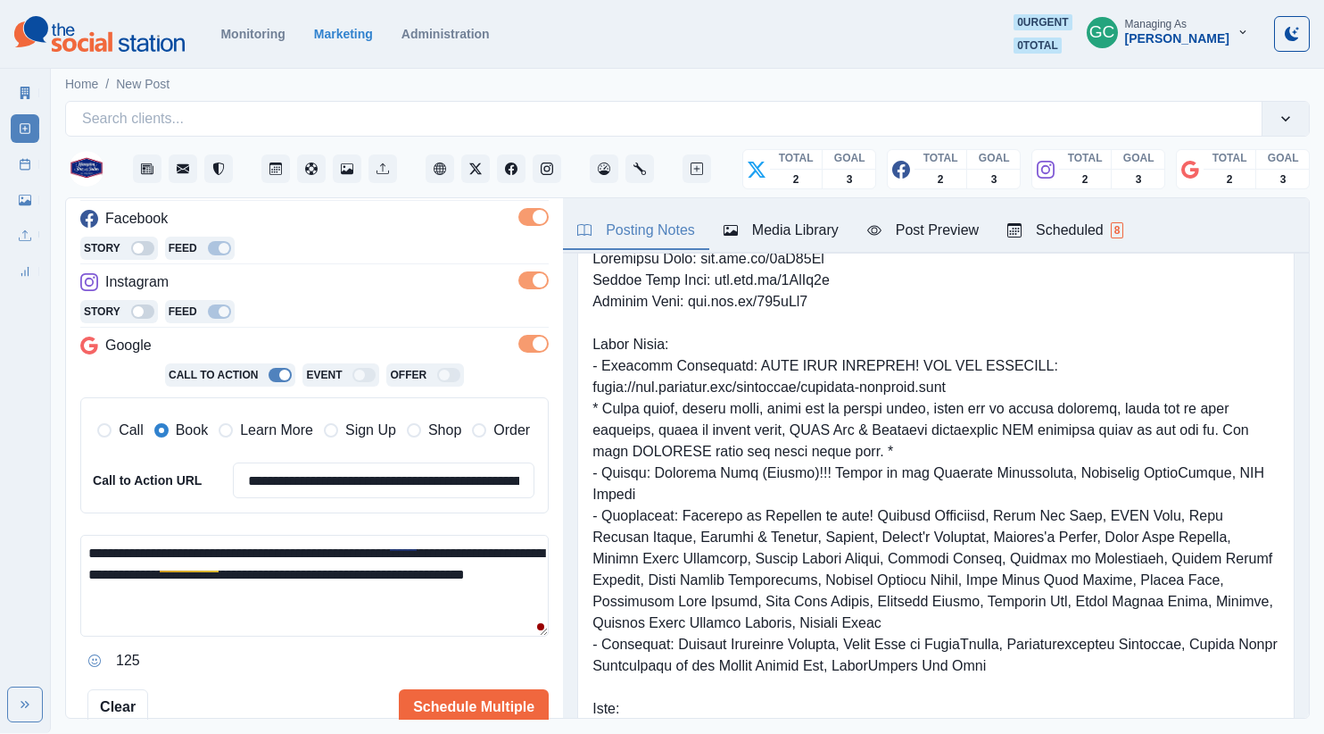
scroll to position [0, 0]
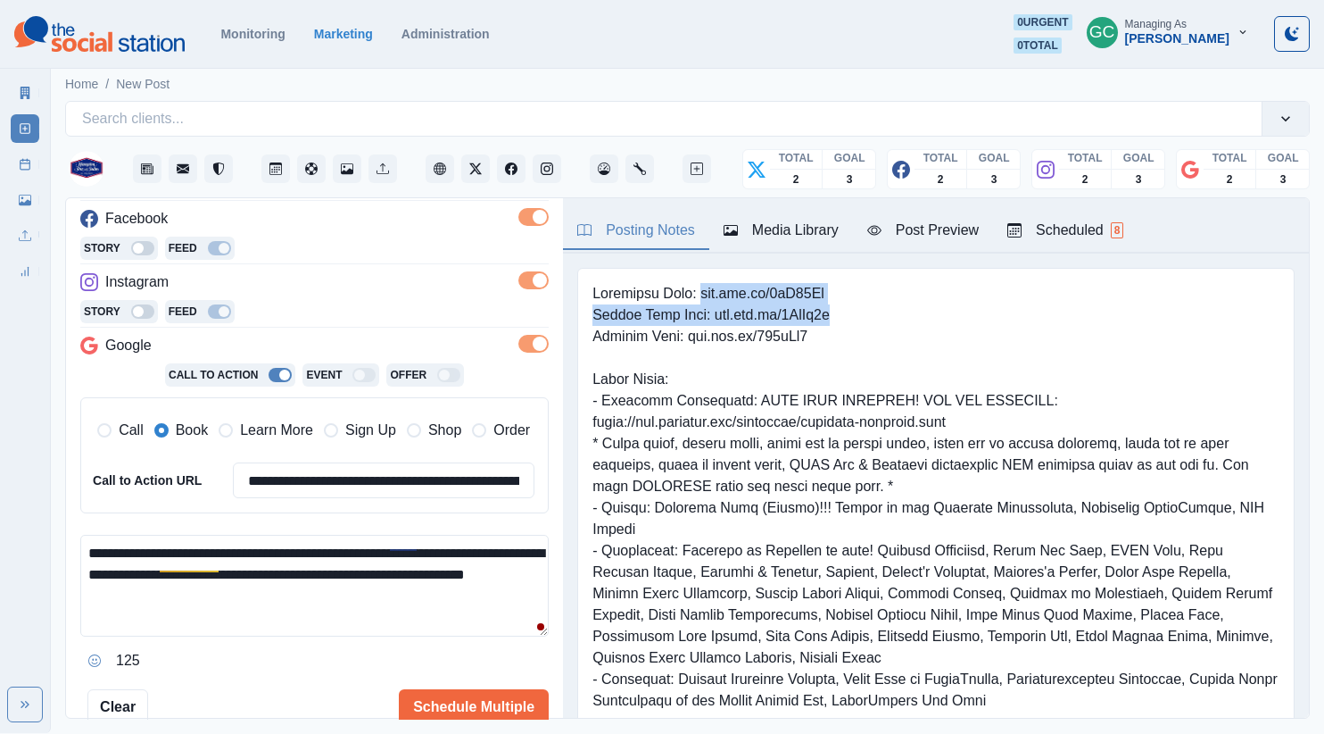
drag, startPoint x: 698, startPoint y: 296, endPoint x: 882, endPoint y: 306, distance: 184.1
click at [878, 305] on pre at bounding box center [936, 604] width 687 height 642
drag, startPoint x: 796, startPoint y: 283, endPoint x: 748, endPoint y: 291, distance: 48.9
click at [796, 283] on pre at bounding box center [936, 604] width 687 height 642
drag, startPoint x: 698, startPoint y: 293, endPoint x: 912, endPoint y: 303, distance: 214.4
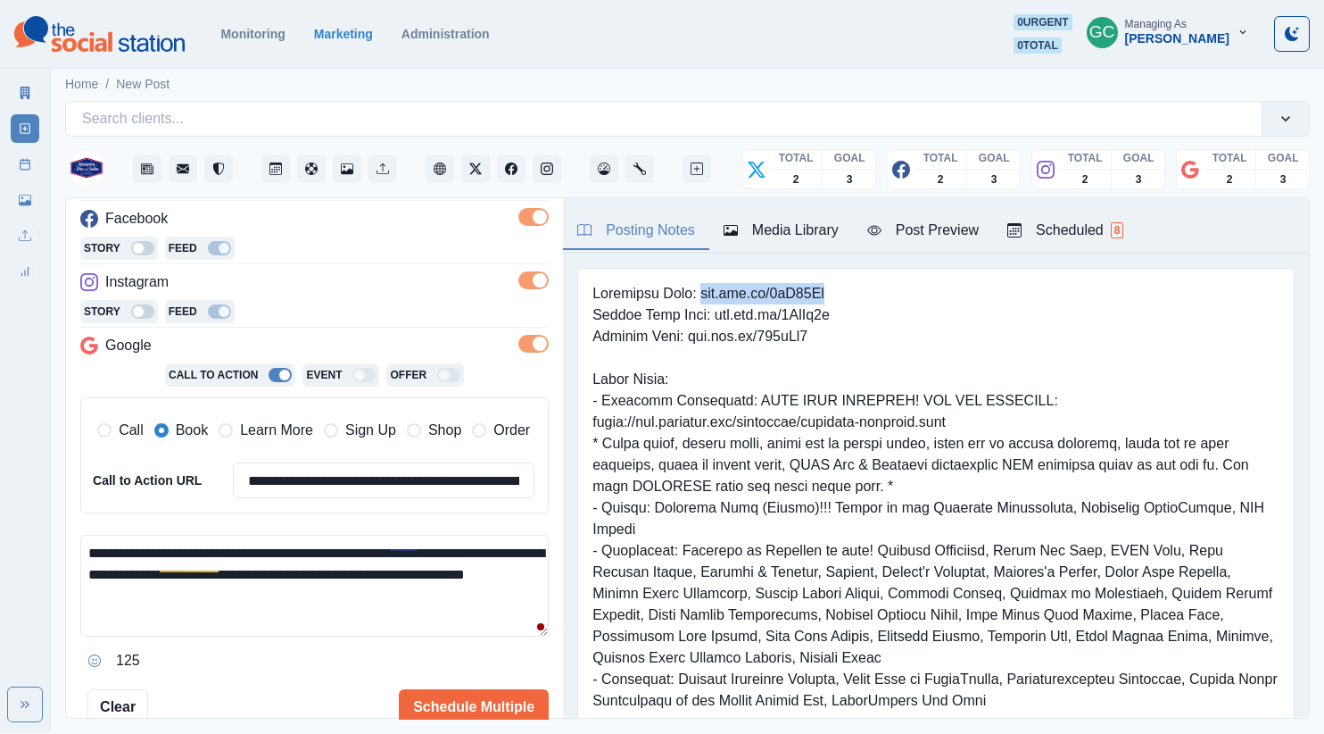
click at [914, 303] on pre at bounding box center [936, 604] width 687 height 642
copy pre "www.bit.ly/3mY18Tu"
click at [276, 620] on textarea "**********" at bounding box center [314, 586] width 468 height 102
paste textarea "**********"
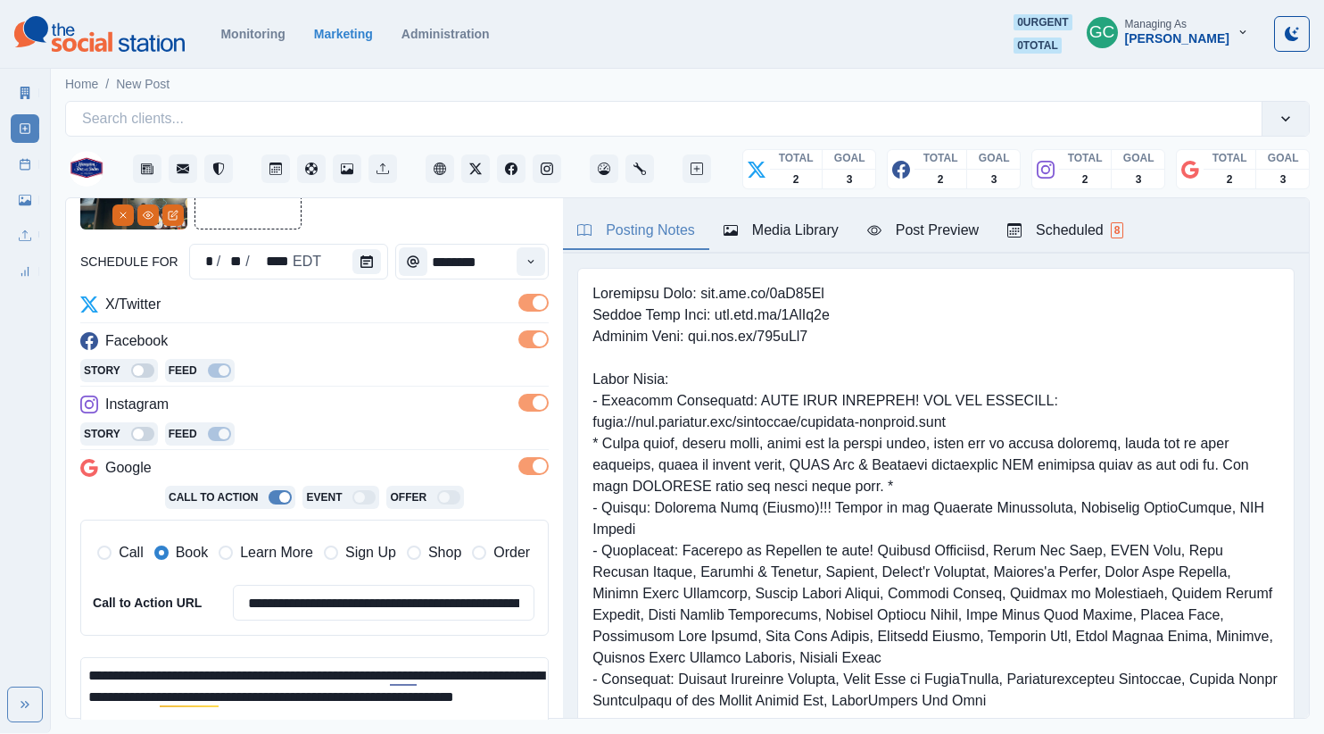
scroll to position [389, 0]
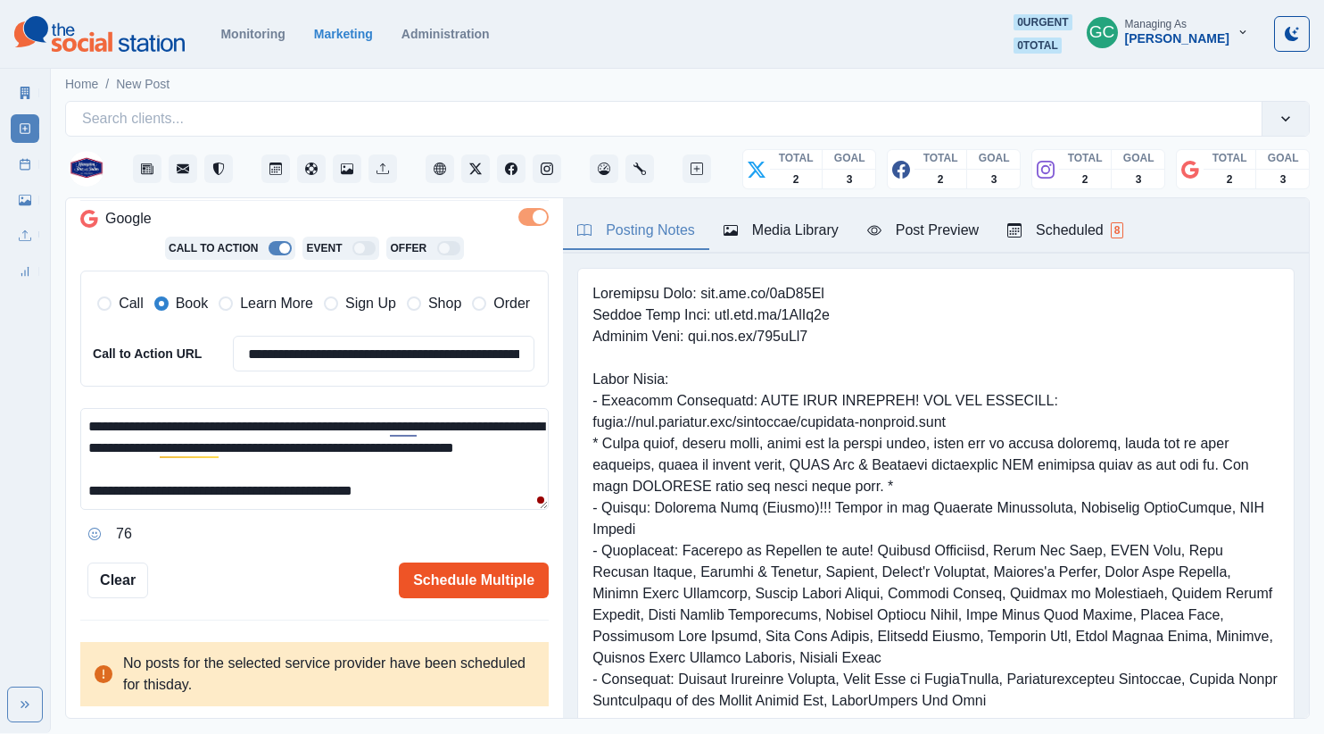
type textarea "**********"
click at [479, 582] on button "Schedule Multiple" at bounding box center [474, 580] width 150 height 36
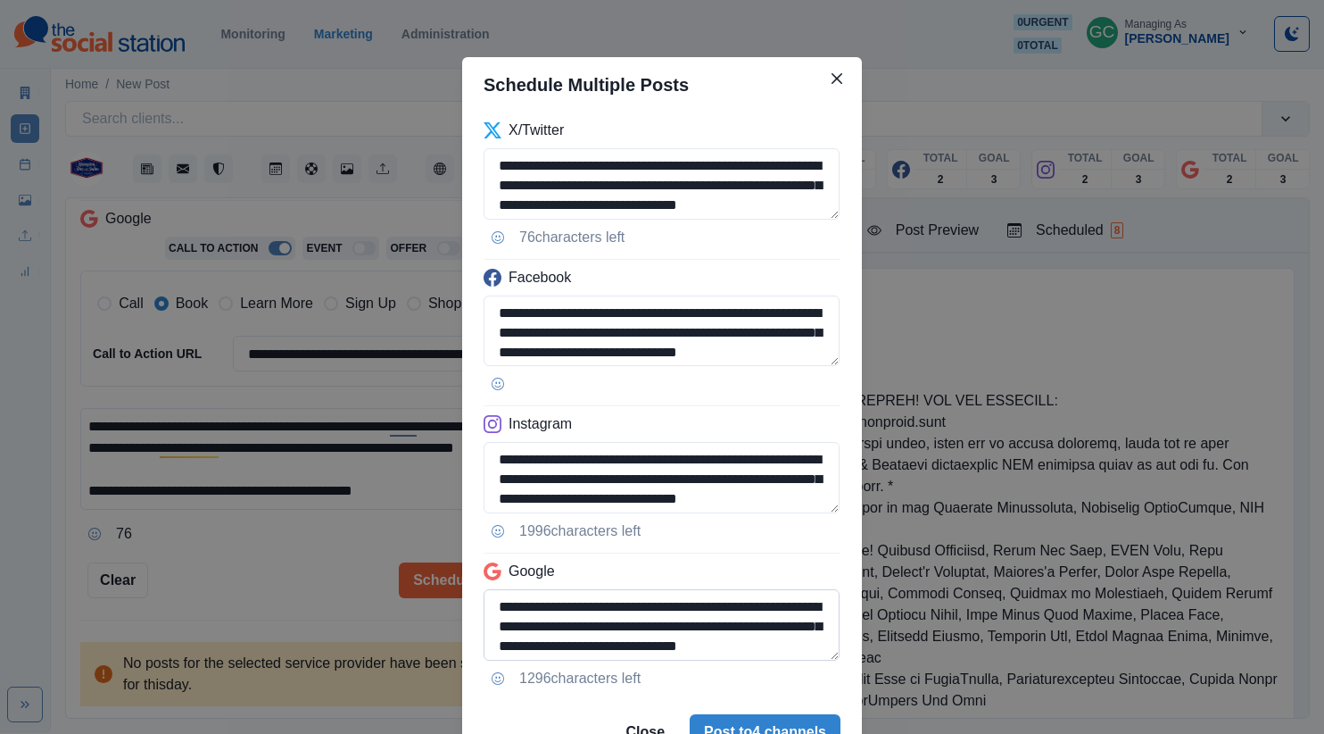
scroll to position [82, 0]
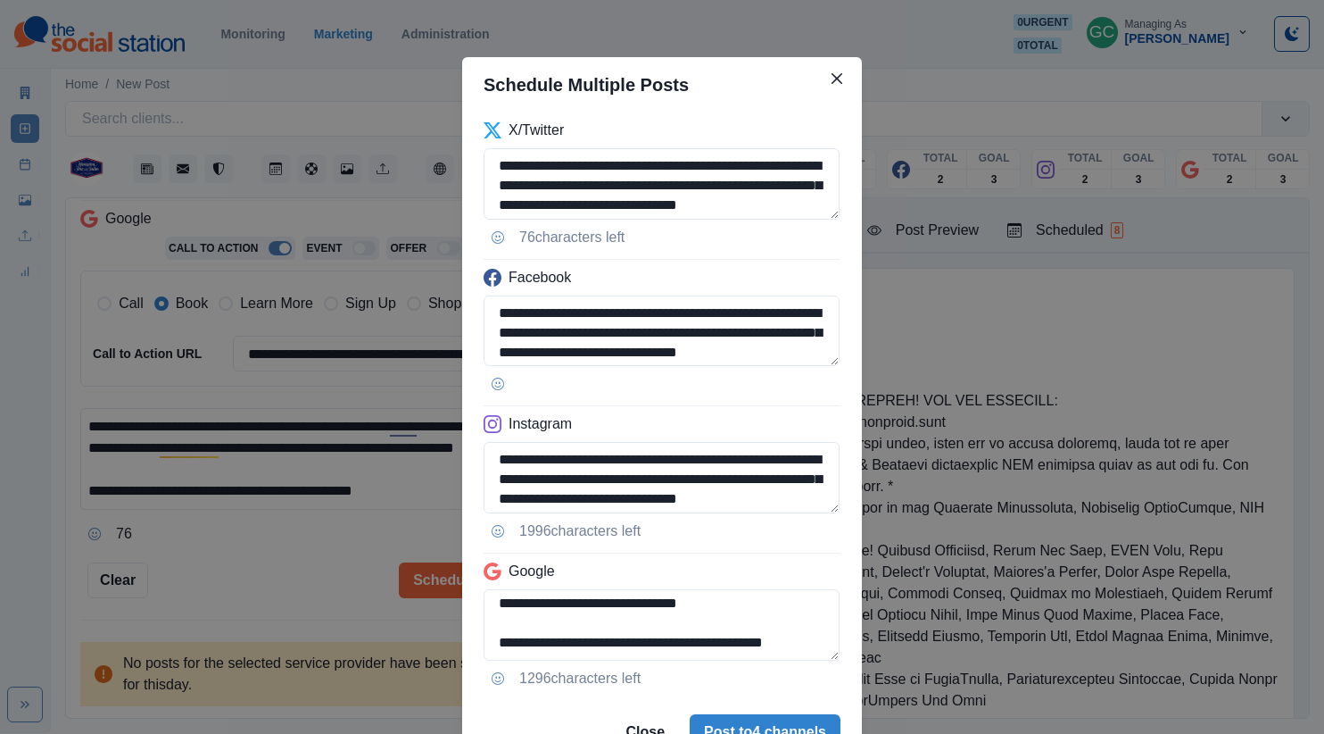
drag, startPoint x: 698, startPoint y: 628, endPoint x: 709, endPoint y: 667, distance: 40.9
click at [709, 667] on div "**********" at bounding box center [662, 405] width 400 height 587
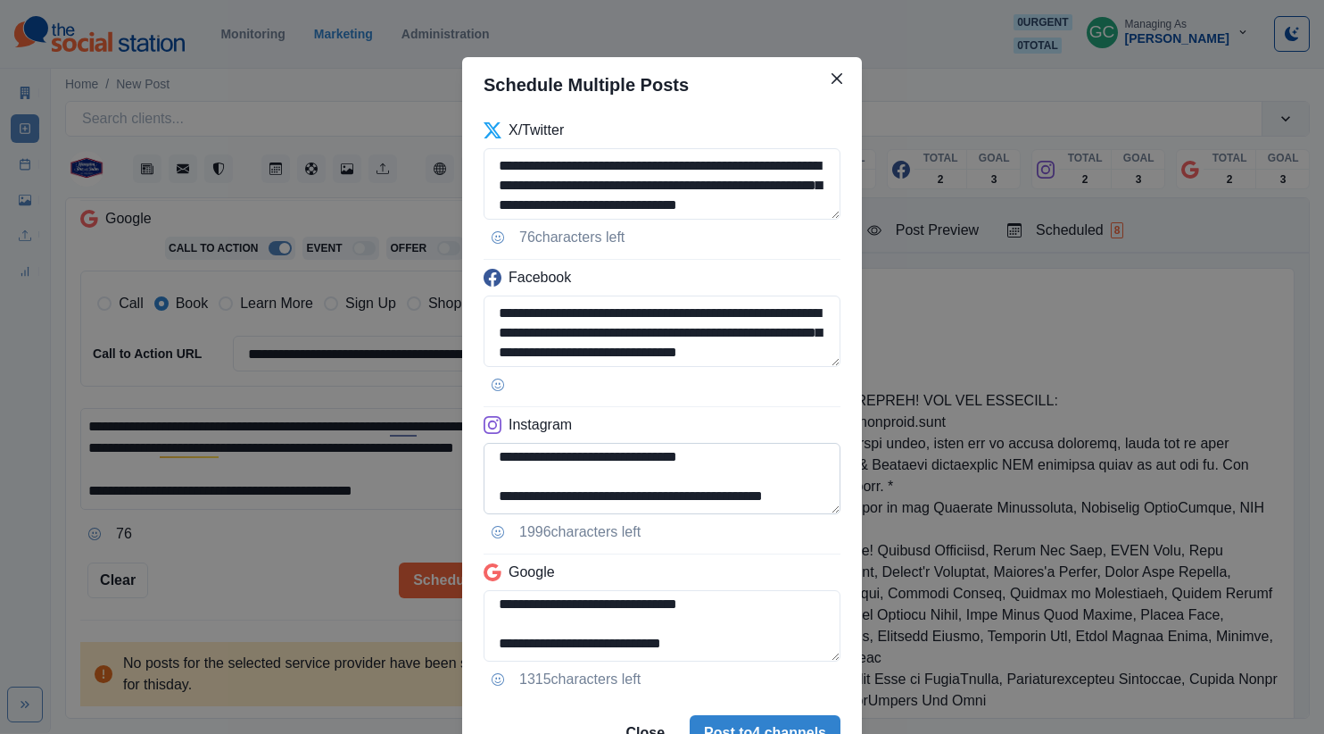
type textarea "**********"
drag, startPoint x: 701, startPoint y: 481, endPoint x: 717, endPoint y: 526, distance: 47.4
click at [717, 527] on div "**********" at bounding box center [662, 406] width 400 height 588
click at [565, 501] on textarea "**********" at bounding box center [662, 478] width 357 height 71
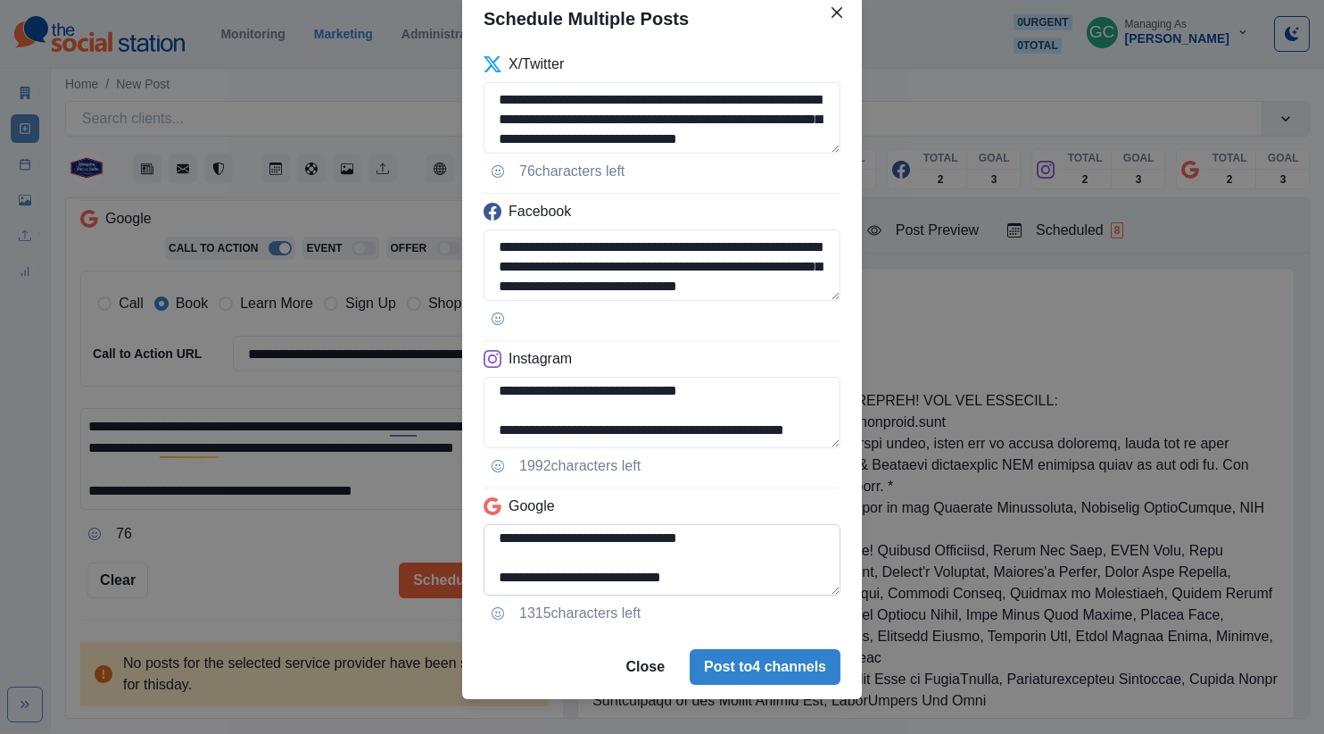
scroll to position [69, 0]
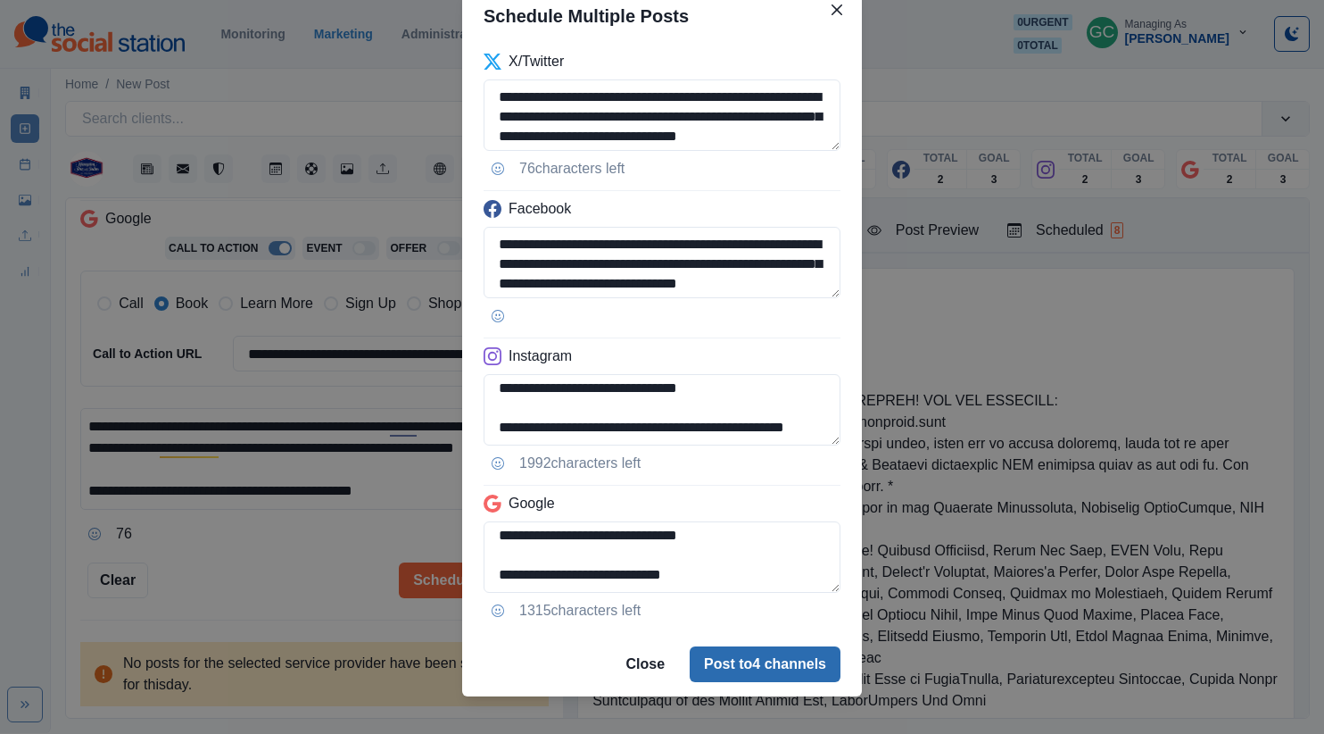
type textarea "**********"
drag, startPoint x: 762, startPoint y: 659, endPoint x: 785, endPoint y: 655, distance: 23.6
click at [762, 659] on button "Post to 4 channels" at bounding box center [765, 664] width 151 height 36
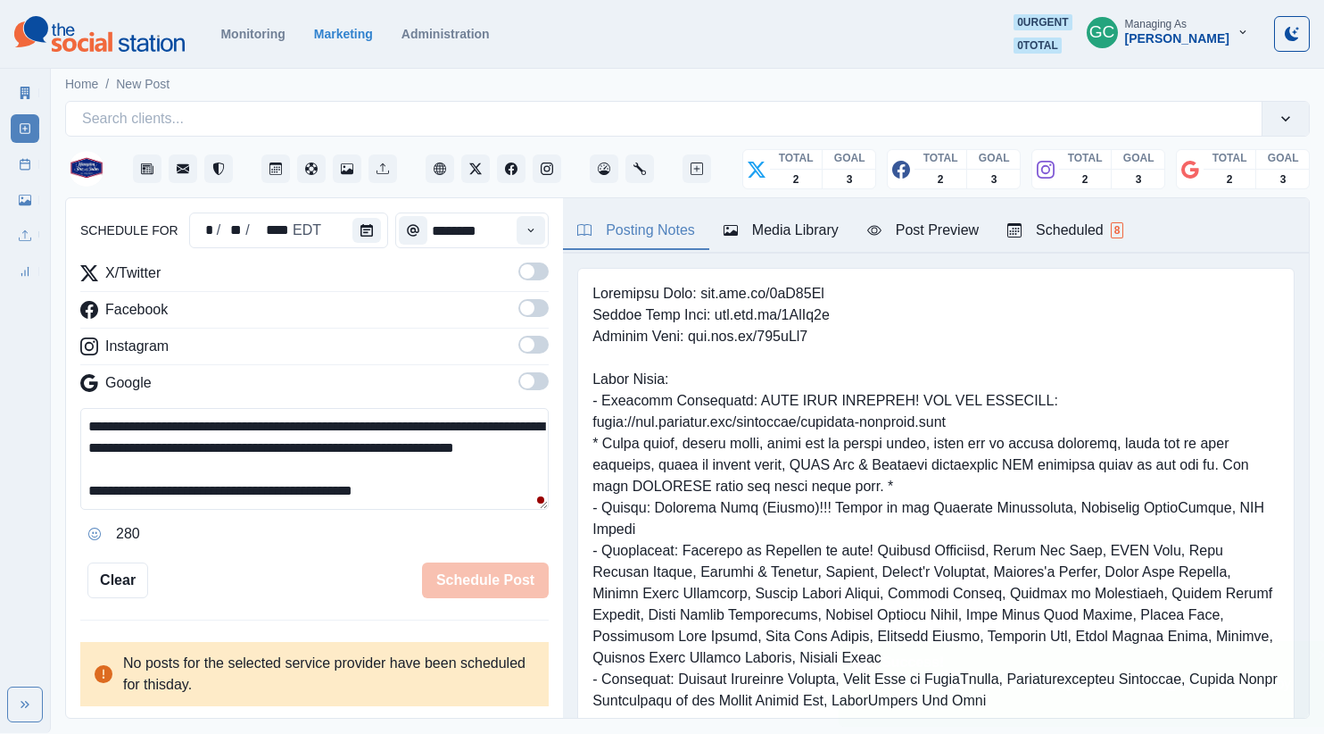
scroll to position [362, 0]
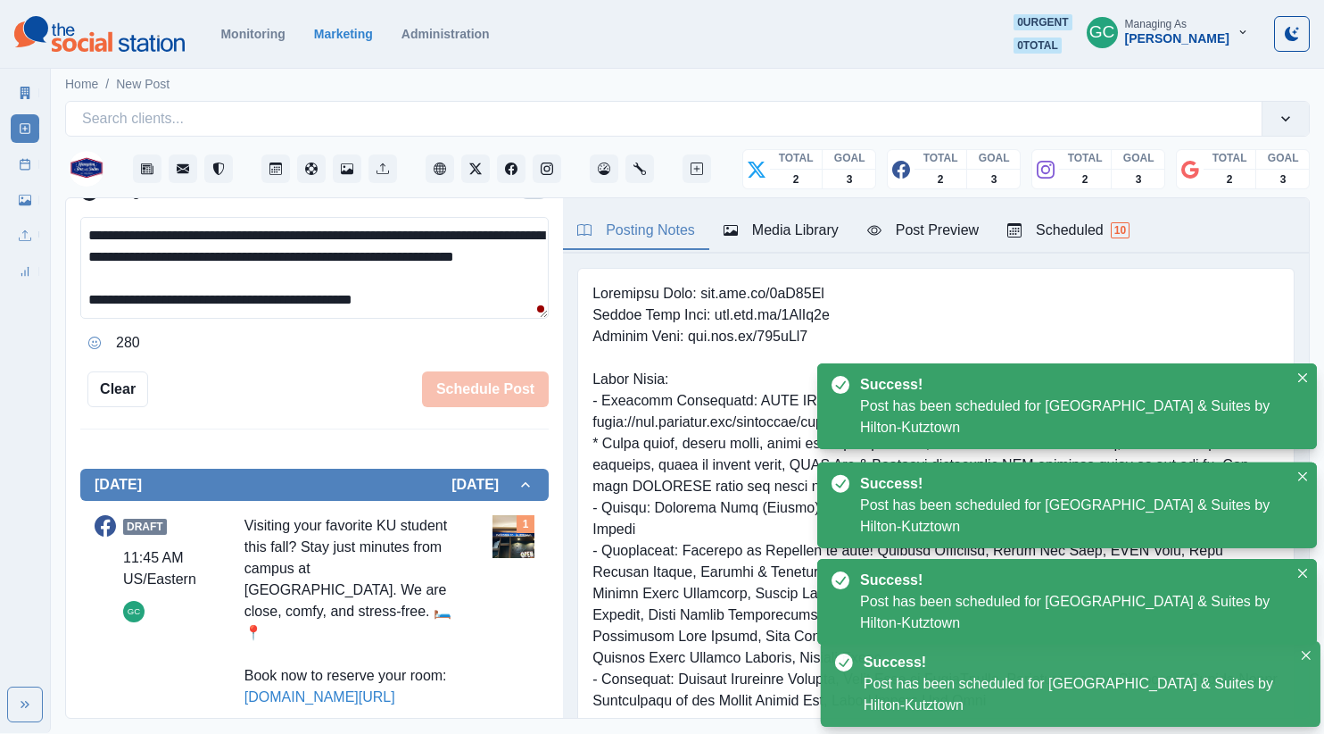
click at [1101, 237] on div "Scheduled 10" at bounding box center [1068, 230] width 122 height 21
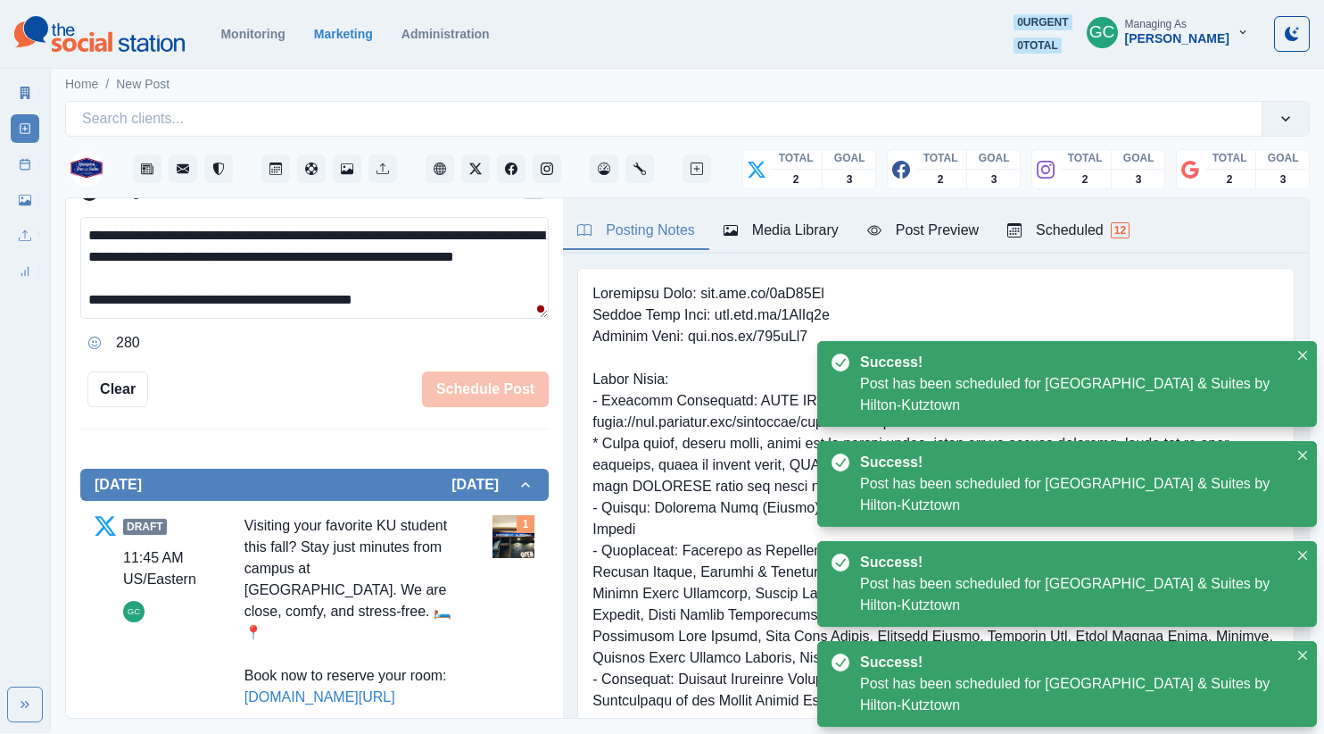
click at [624, 226] on div "Posting Notes" at bounding box center [636, 230] width 118 height 21
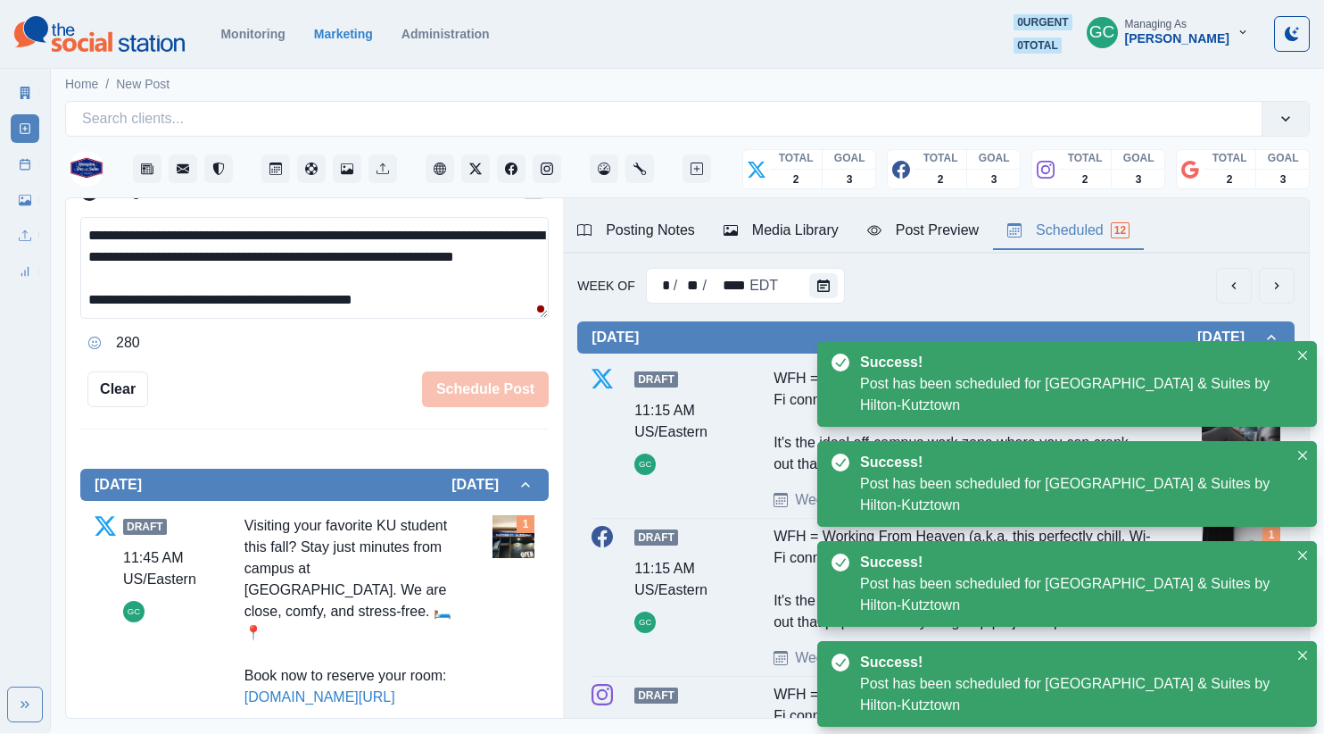
click at [1035, 217] on button "Scheduled 12" at bounding box center [1068, 230] width 151 height 37
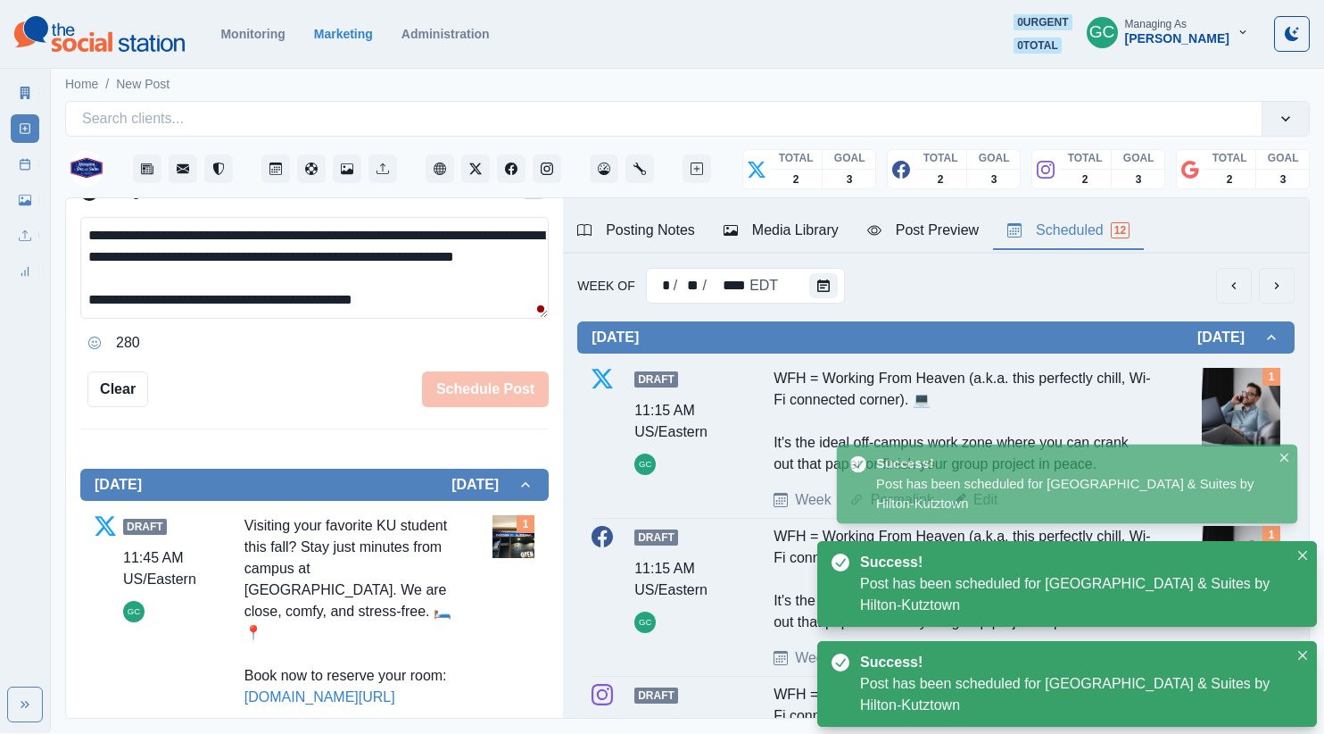
click at [705, 416] on div "11:15 AM US/Eastern" at bounding box center [678, 421] width 89 height 43
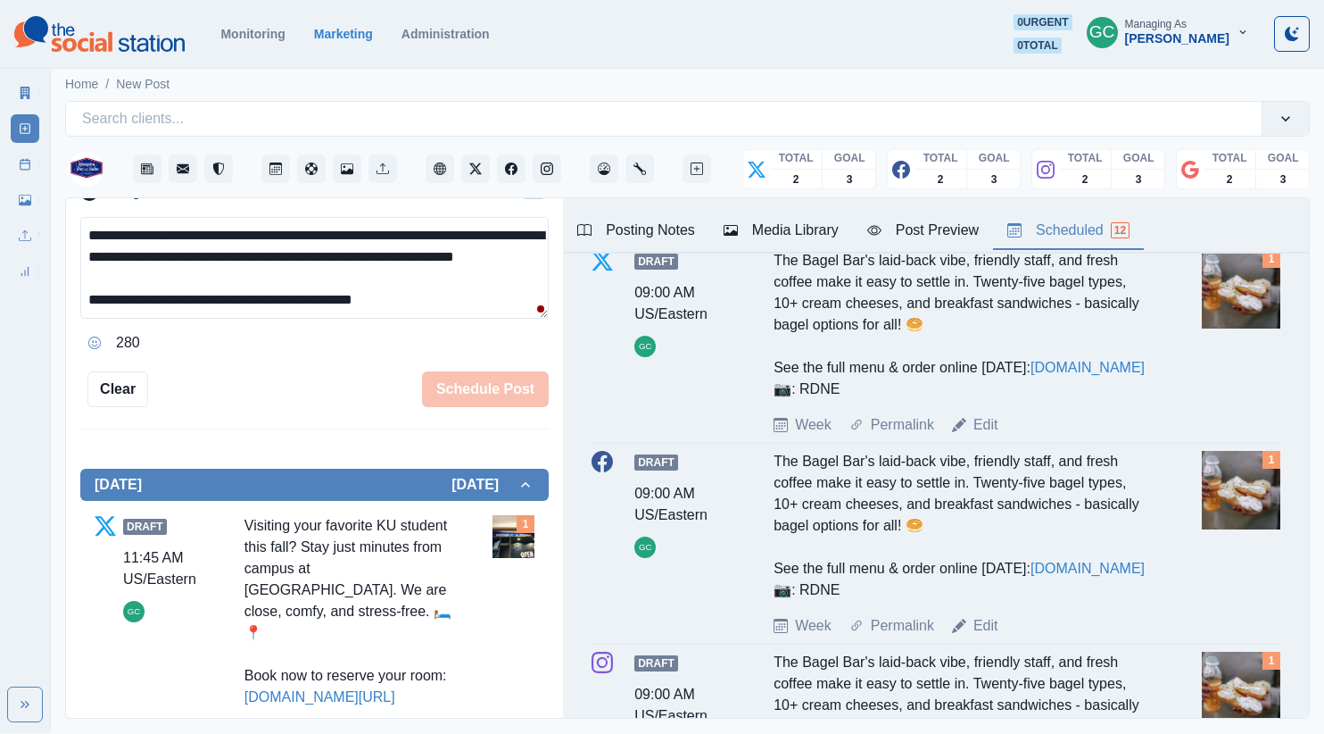
scroll to position [0, 0]
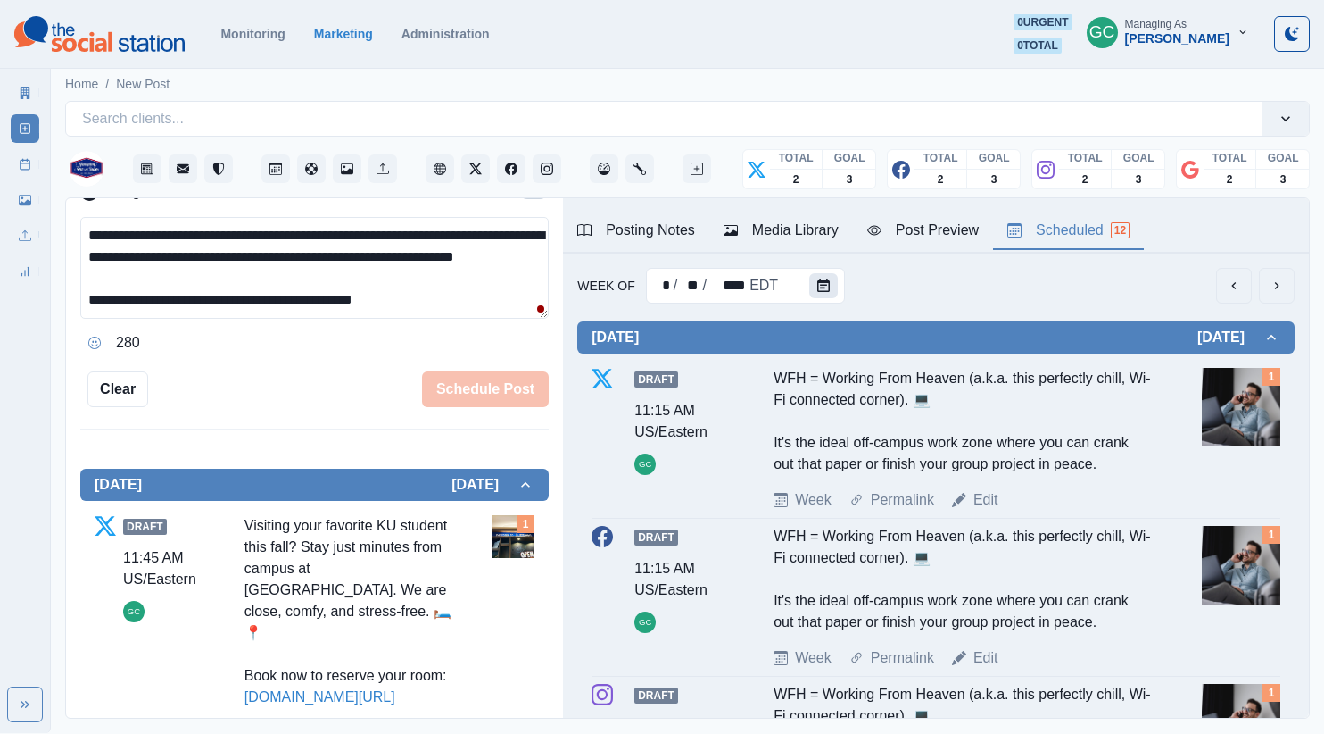
click at [817, 287] on icon "Calendar" at bounding box center [823, 285] width 12 height 12
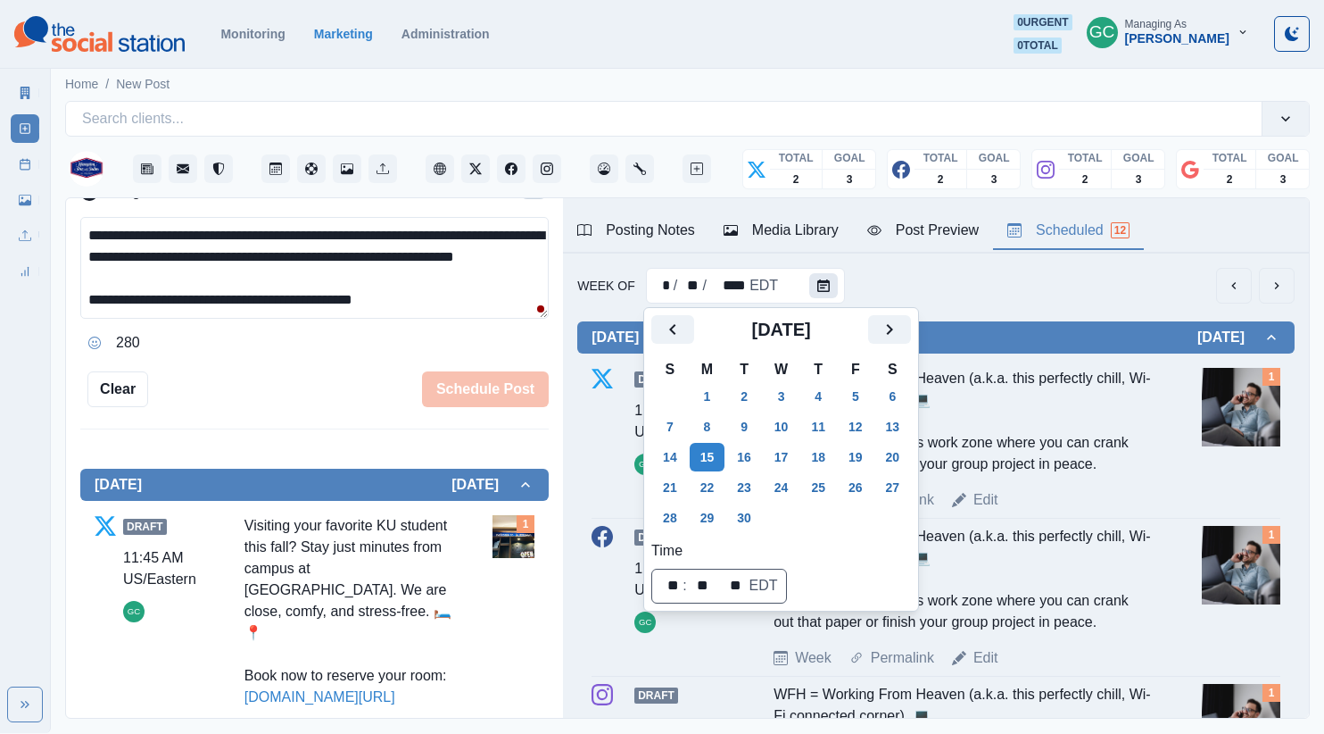
scroll to position [1, 0]
click at [722, 493] on button "22" at bounding box center [708, 487] width 36 height 29
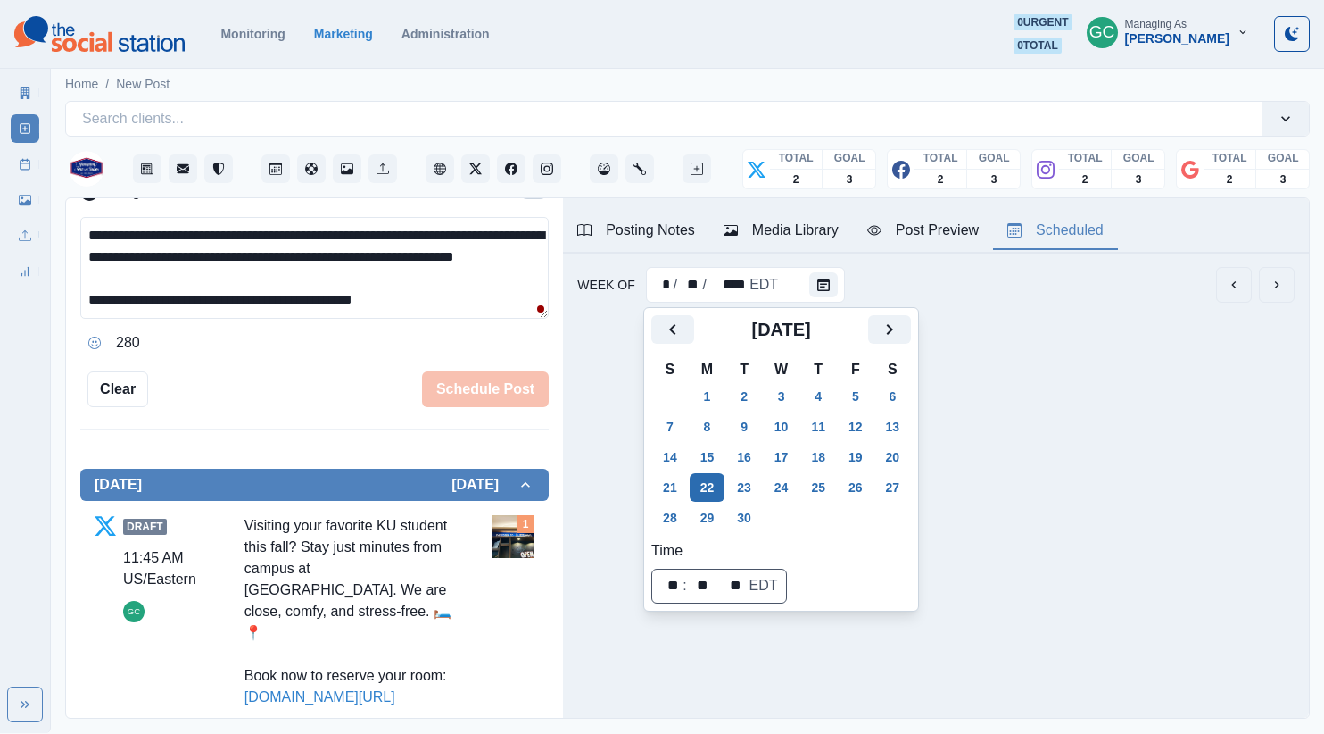
scroll to position [0, 0]
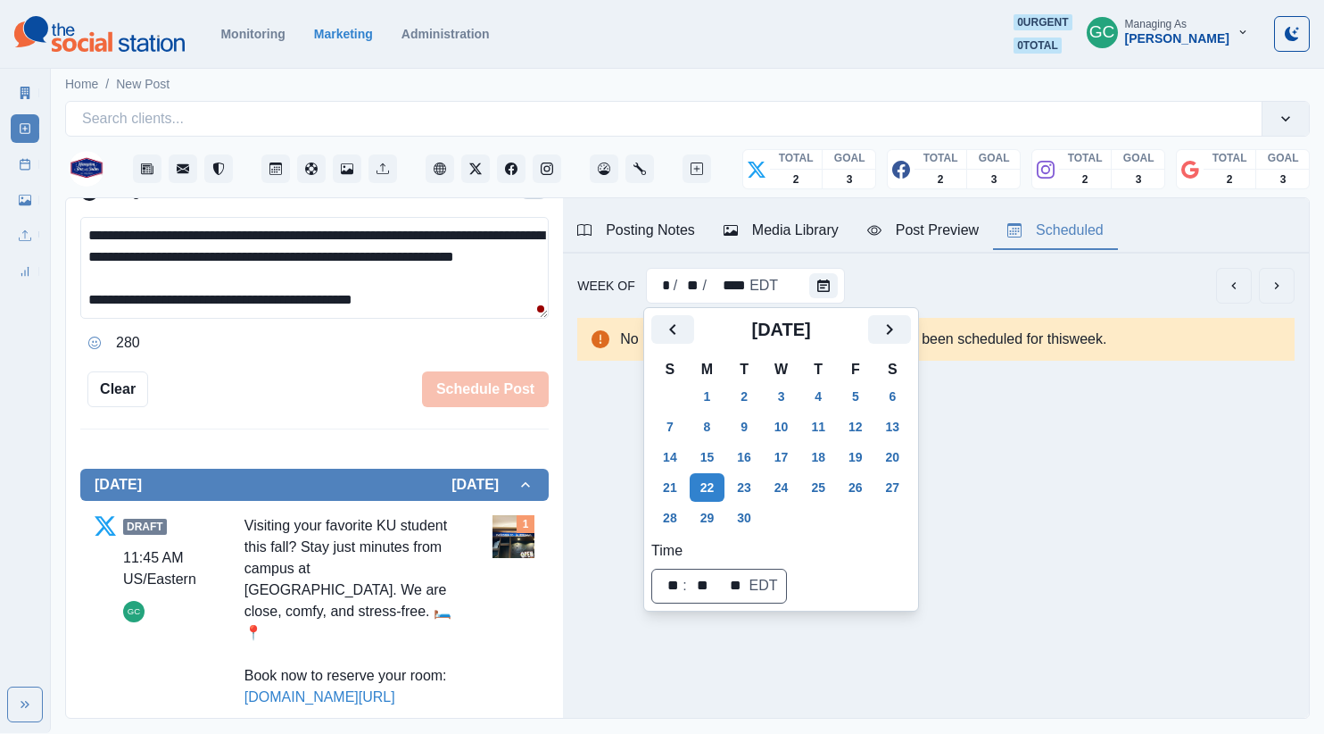
click at [365, 247] on textarea "**********" at bounding box center [314, 268] width 468 height 102
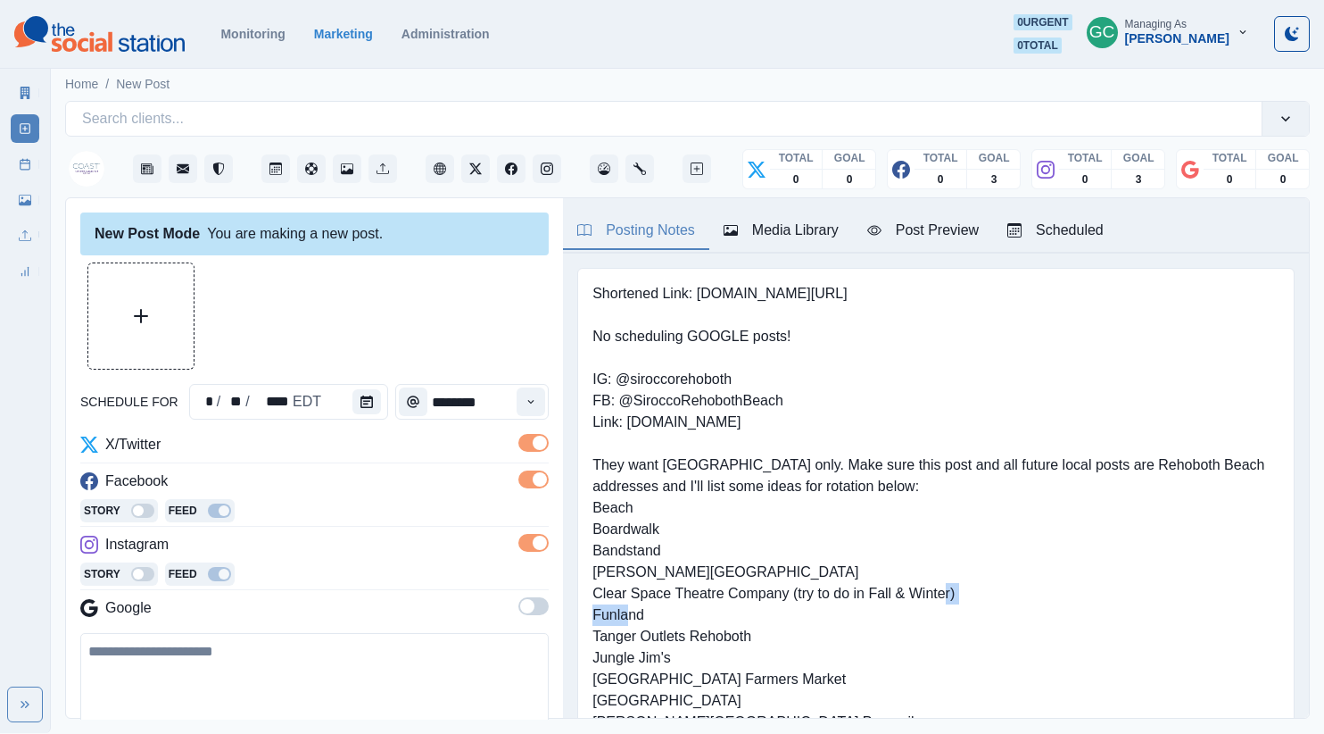
scroll to position [147, 0]
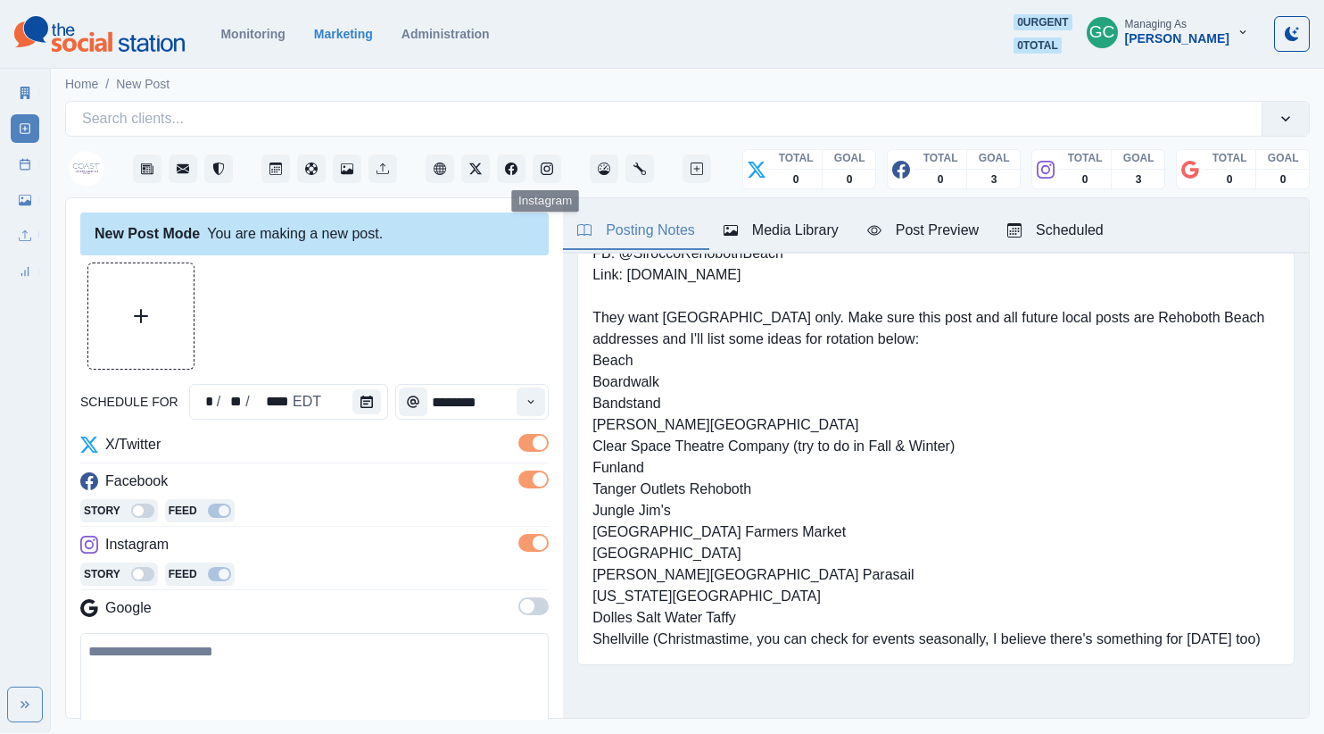
drag, startPoint x: 135, startPoint y: 679, endPoint x: 144, endPoint y: 680, distance: 9.0
click at [144, 680] on textarea at bounding box center [314, 684] width 468 height 102
paste textarea "**********"
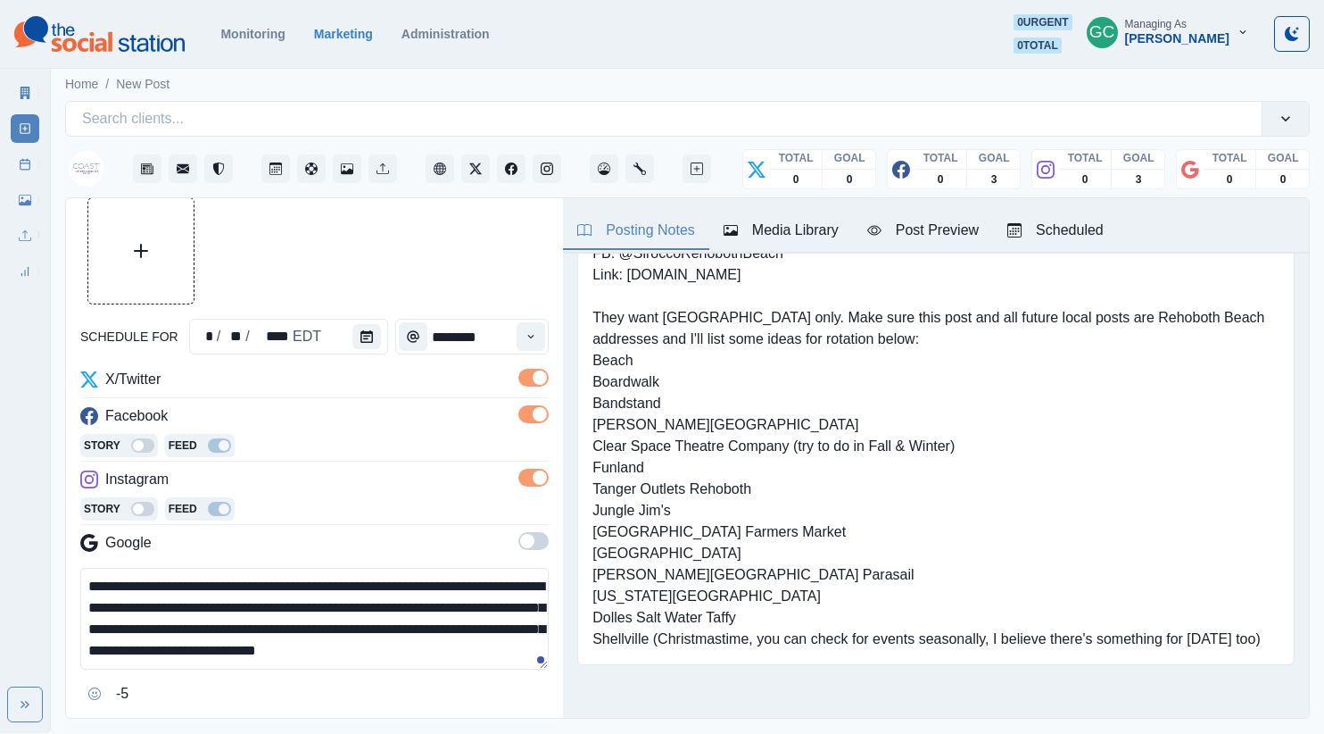
scroll to position [54, 0]
paste textarea "**********"
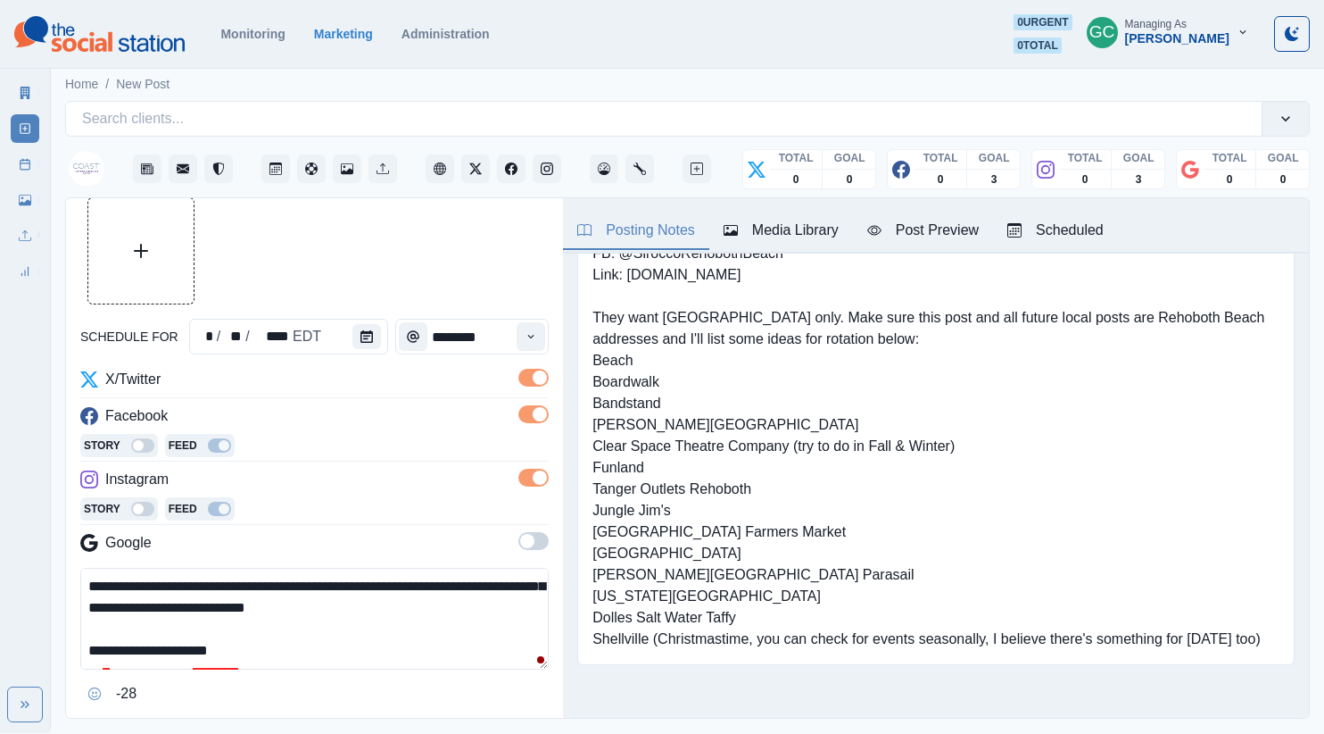
click at [148, 697] on div "**********" at bounding box center [314, 638] width 468 height 140
click at [153, 238] on button "Upload Media" at bounding box center [140, 250] width 105 height 105
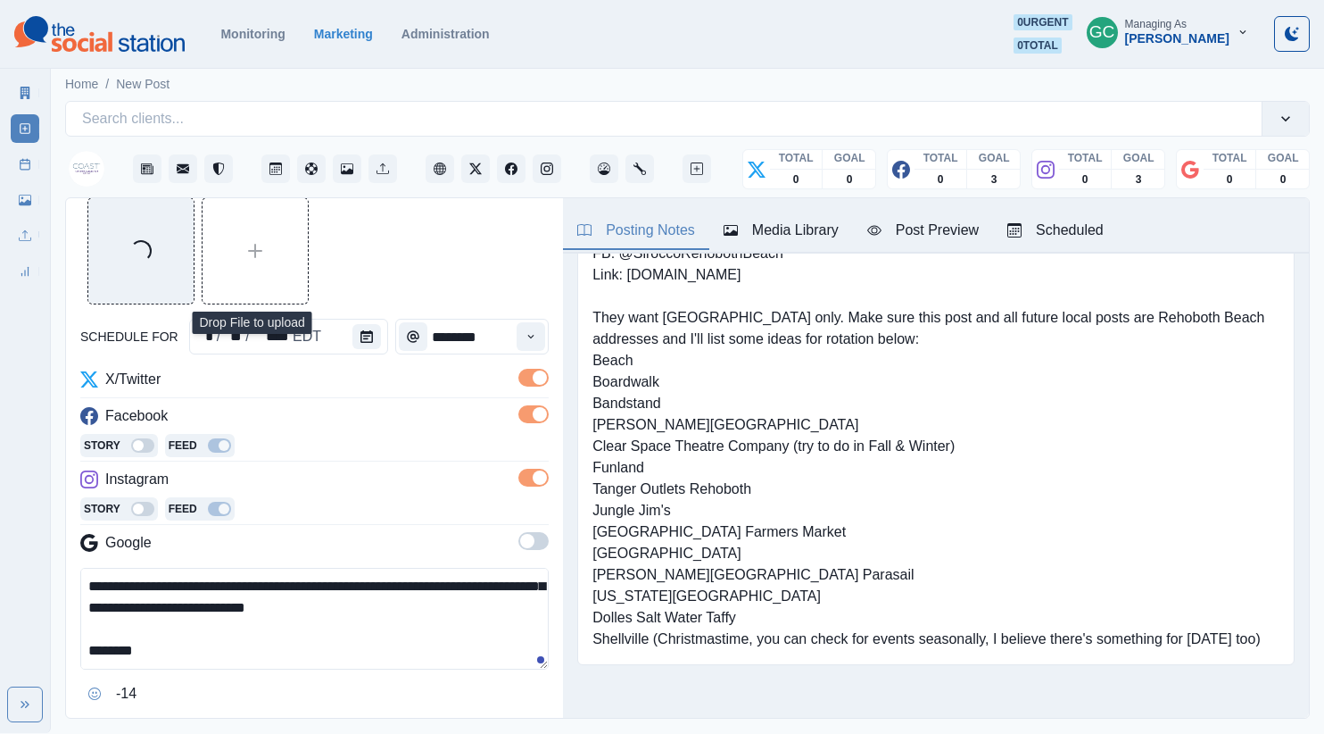
click at [222, 607] on textarea "**********" at bounding box center [314, 619] width 468 height 102
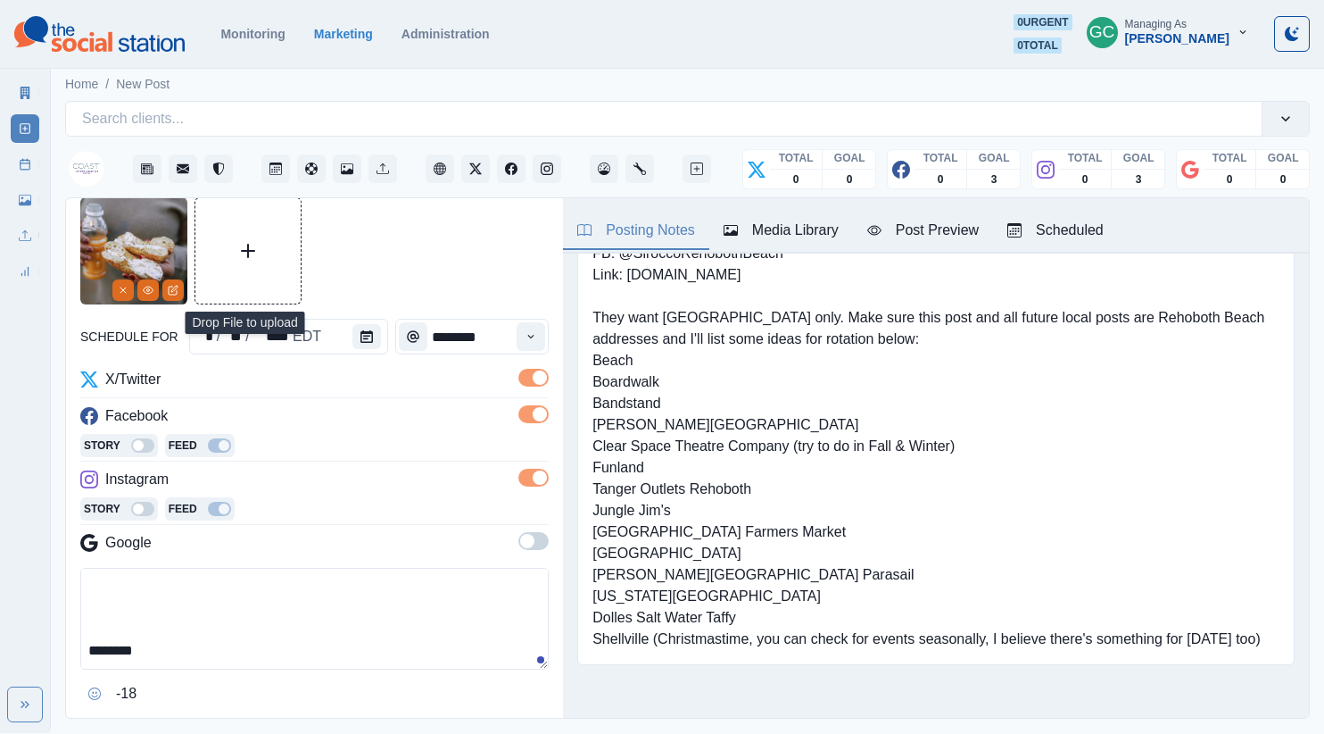
scroll to position [106, 0]
paste textarea "**********"
click at [220, 603] on textarea "**********" at bounding box center [314, 619] width 468 height 102
drag, startPoint x: 169, startPoint y: 606, endPoint x: 0, endPoint y: 601, distance: 168.7
click at [0, 601] on div "**********" at bounding box center [662, 366] width 1324 height 733
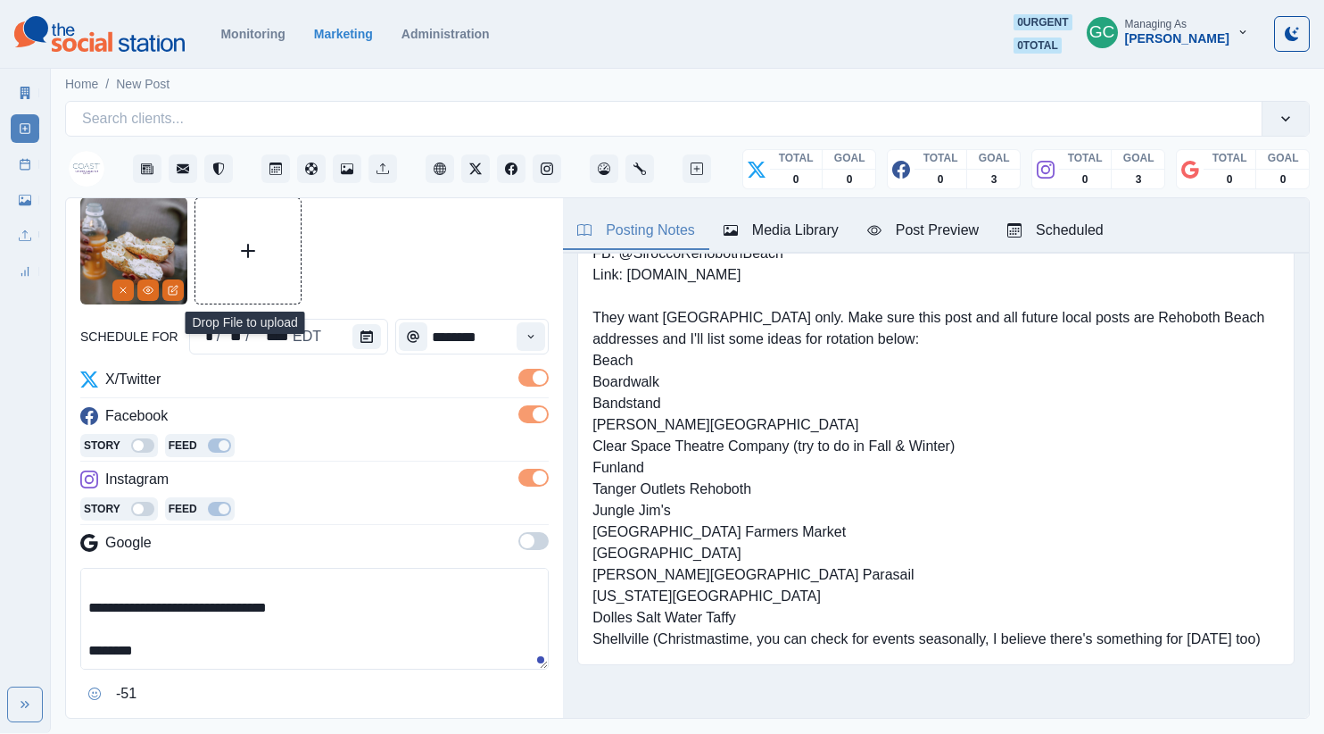
paste textarea "**********"
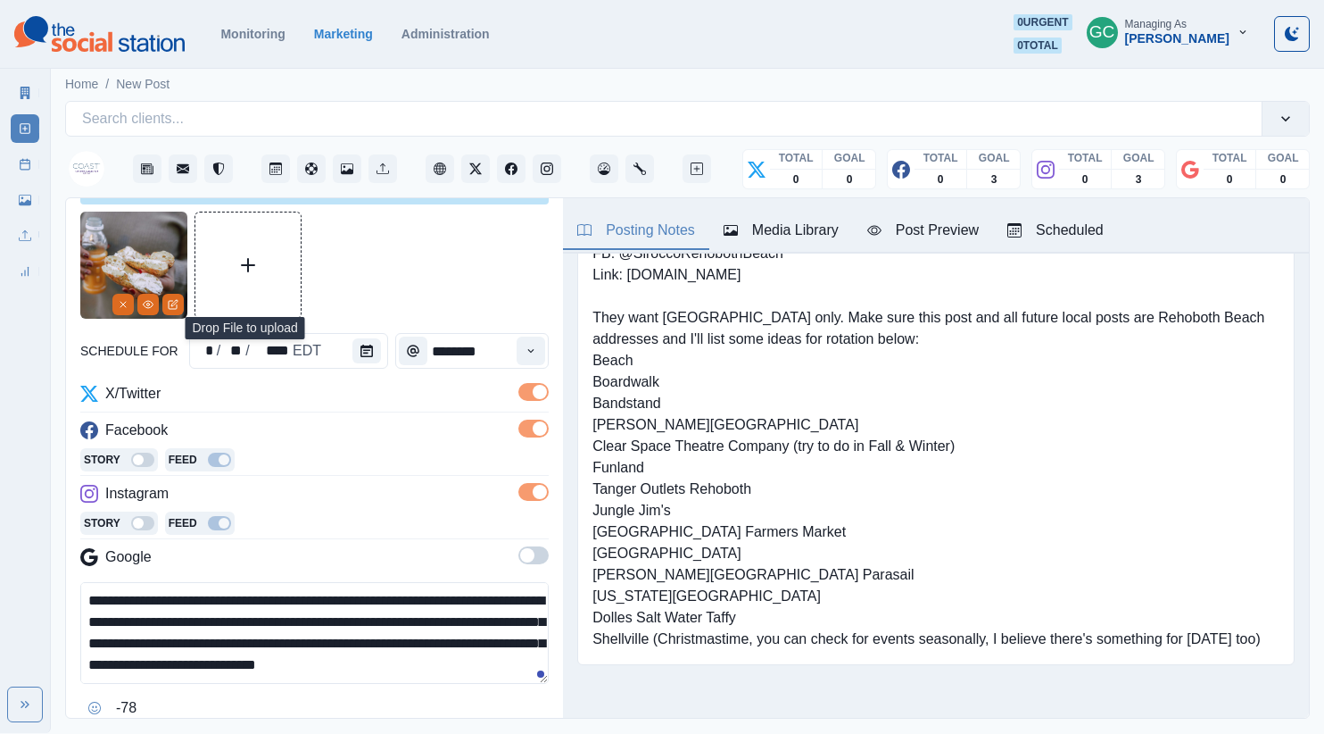
scroll to position [42, 0]
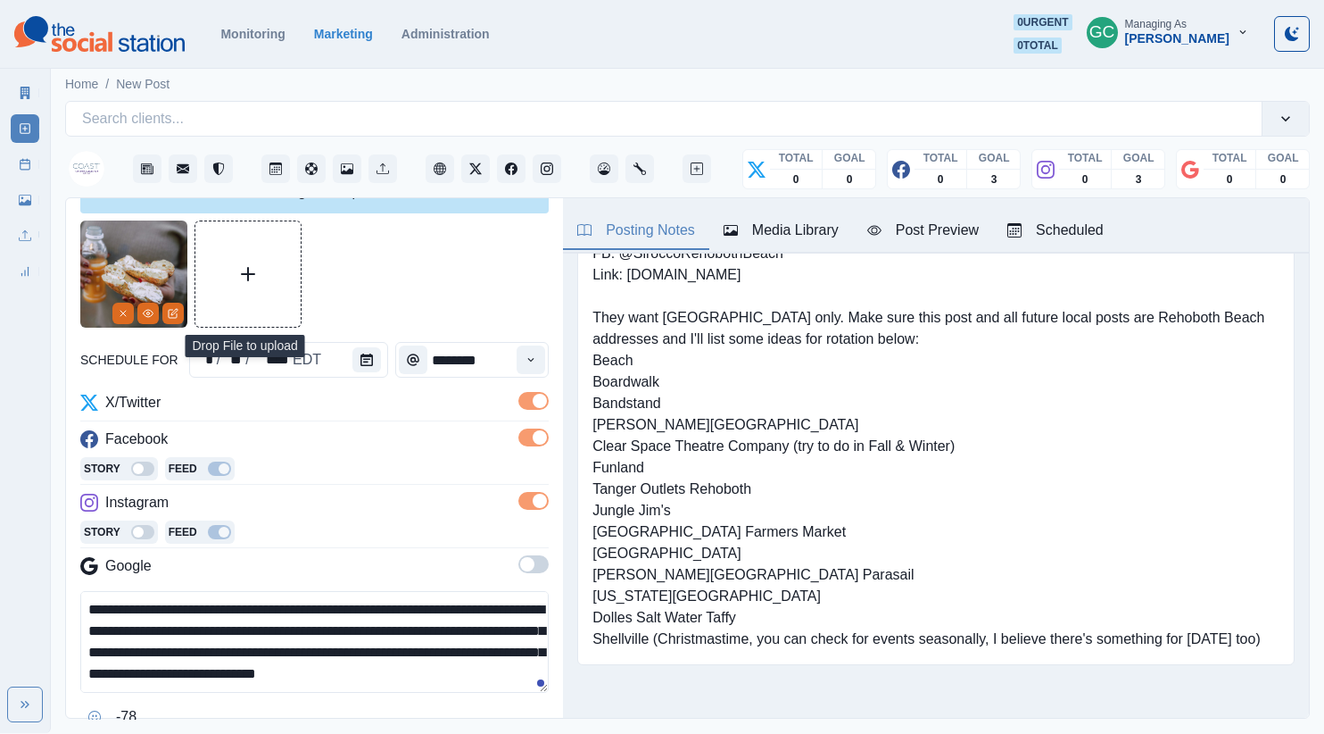
click at [532, 603] on textarea "**********" at bounding box center [314, 642] width 468 height 102
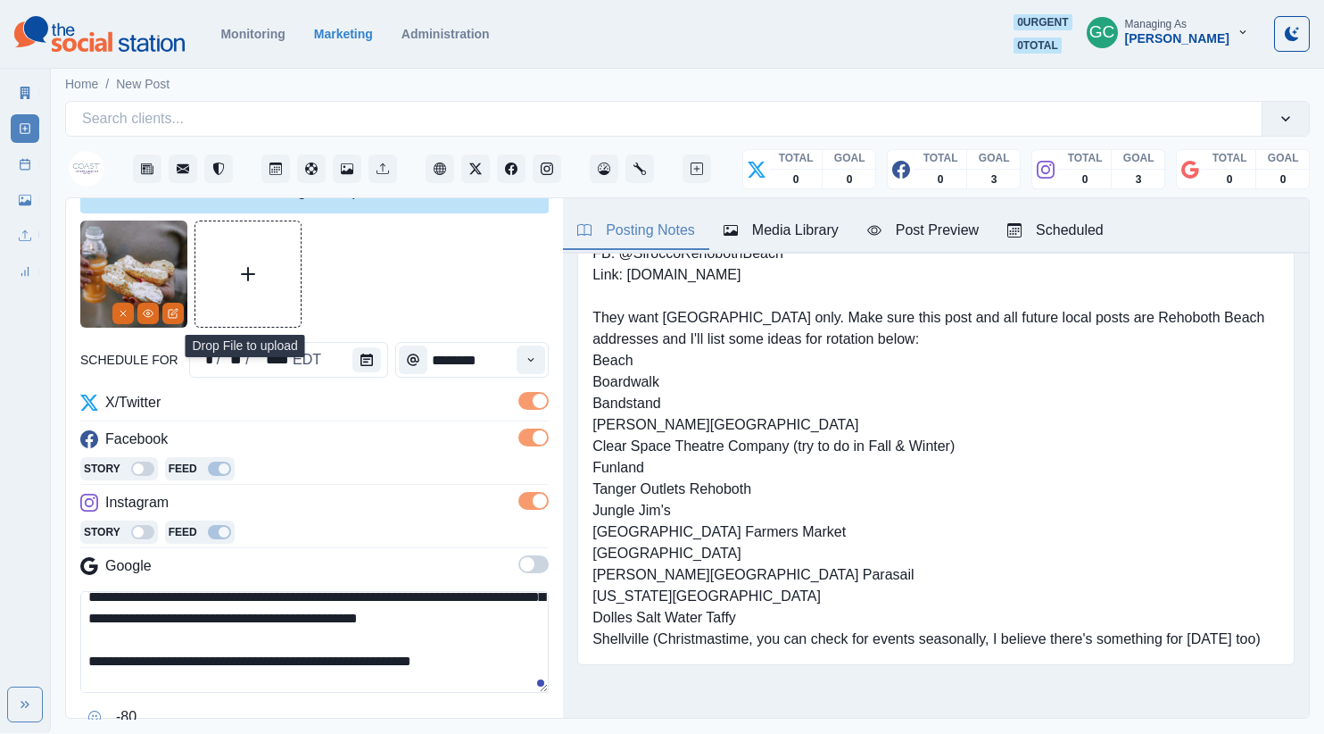
scroll to position [62, 0]
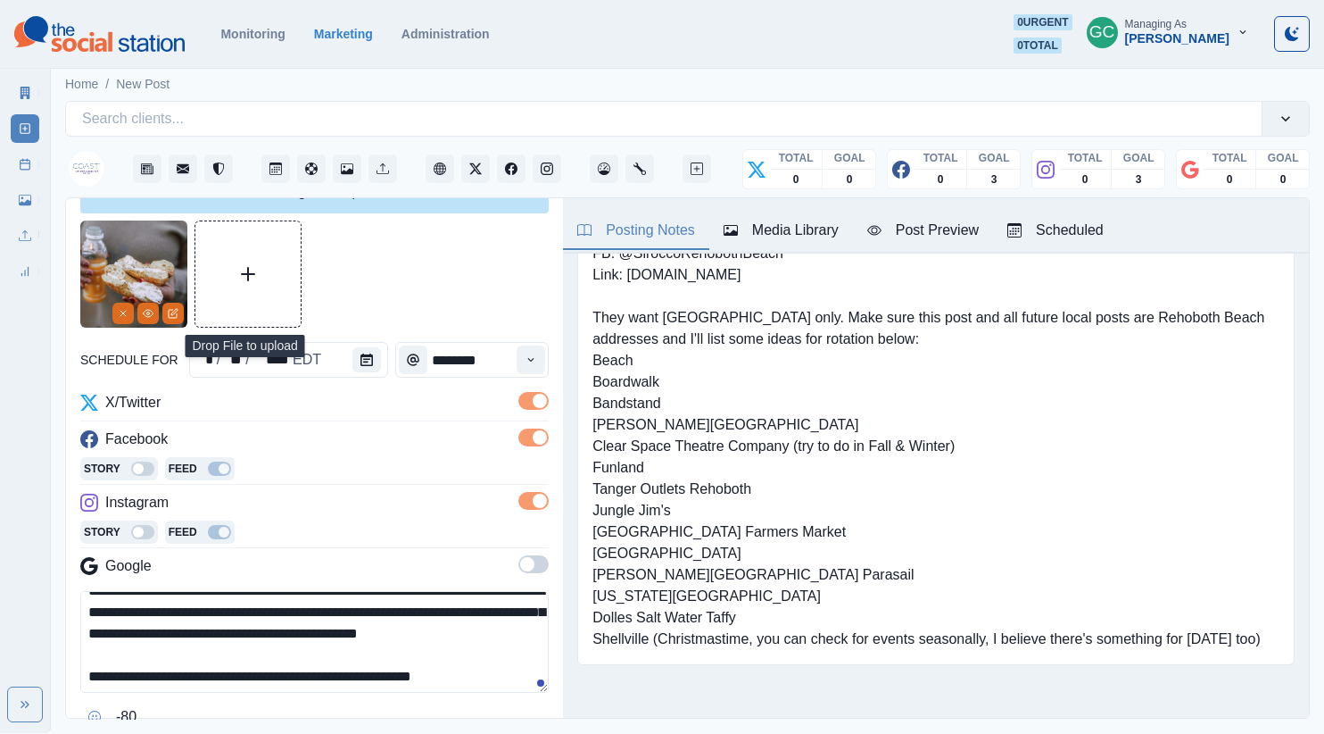
click at [299, 631] on textarea "**********" at bounding box center [314, 642] width 468 height 102
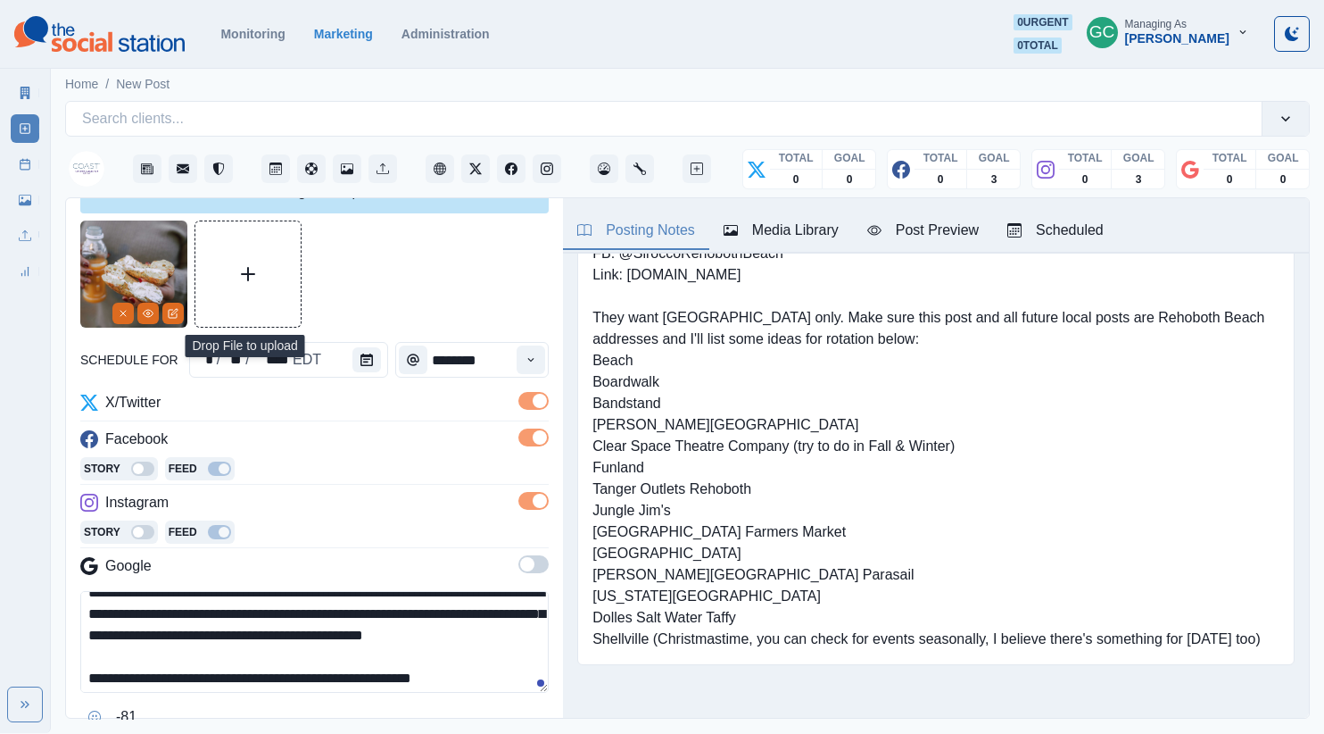
drag, startPoint x: 361, startPoint y: 634, endPoint x: 547, endPoint y: 604, distance: 189.0
click at [362, 634] on textarea "**********" at bounding box center [314, 642] width 468 height 102
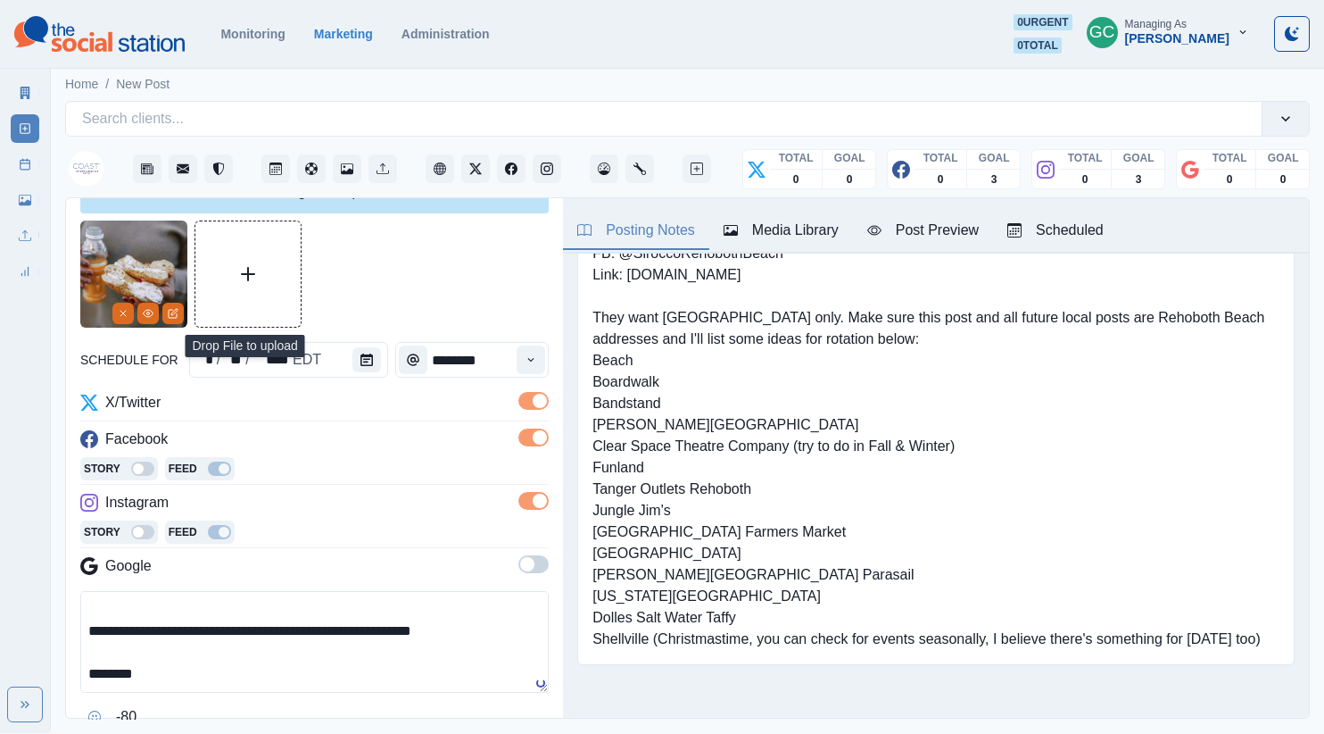
scroll to position [0, 0]
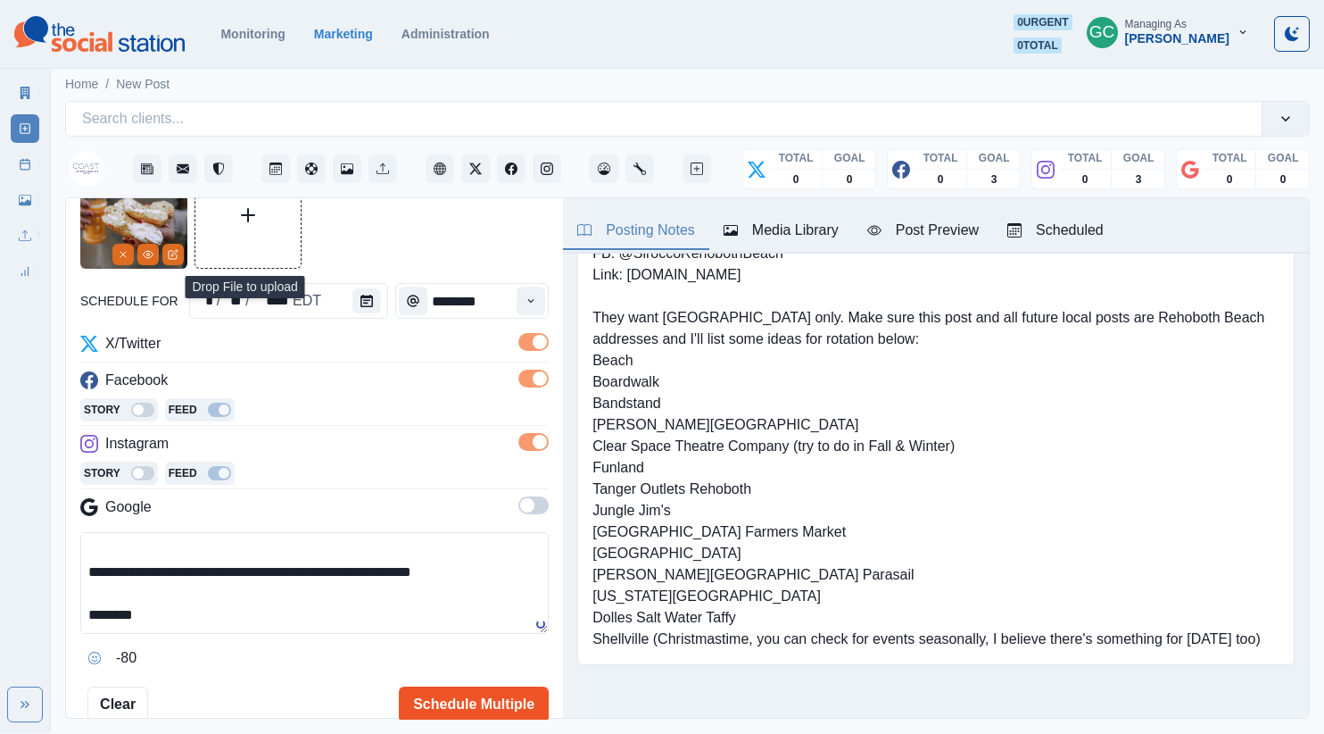
type textarea "**********"
click at [446, 697] on button "Schedule Multiple" at bounding box center [474, 704] width 150 height 36
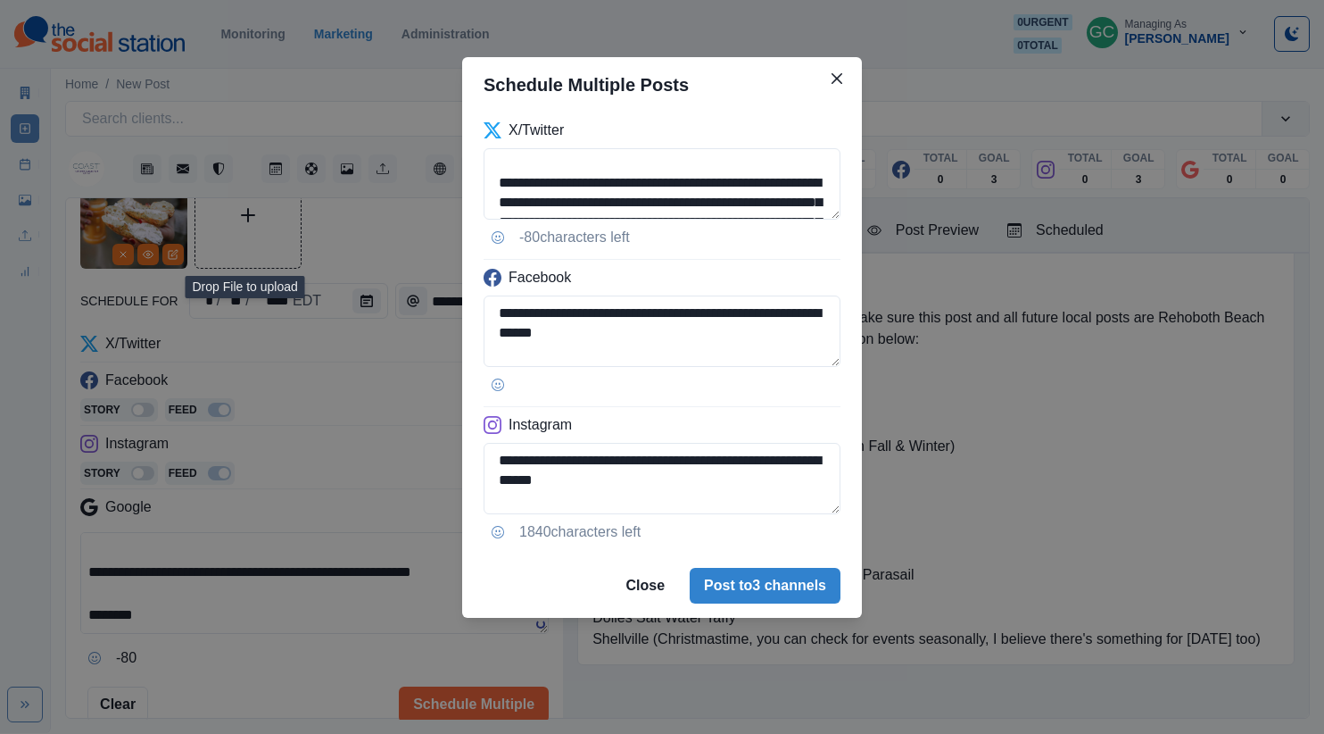
drag, startPoint x: 501, startPoint y: 174, endPoint x: 444, endPoint y: 113, distance: 83.3
click at [444, 113] on div "**********" at bounding box center [662, 367] width 1324 height 734
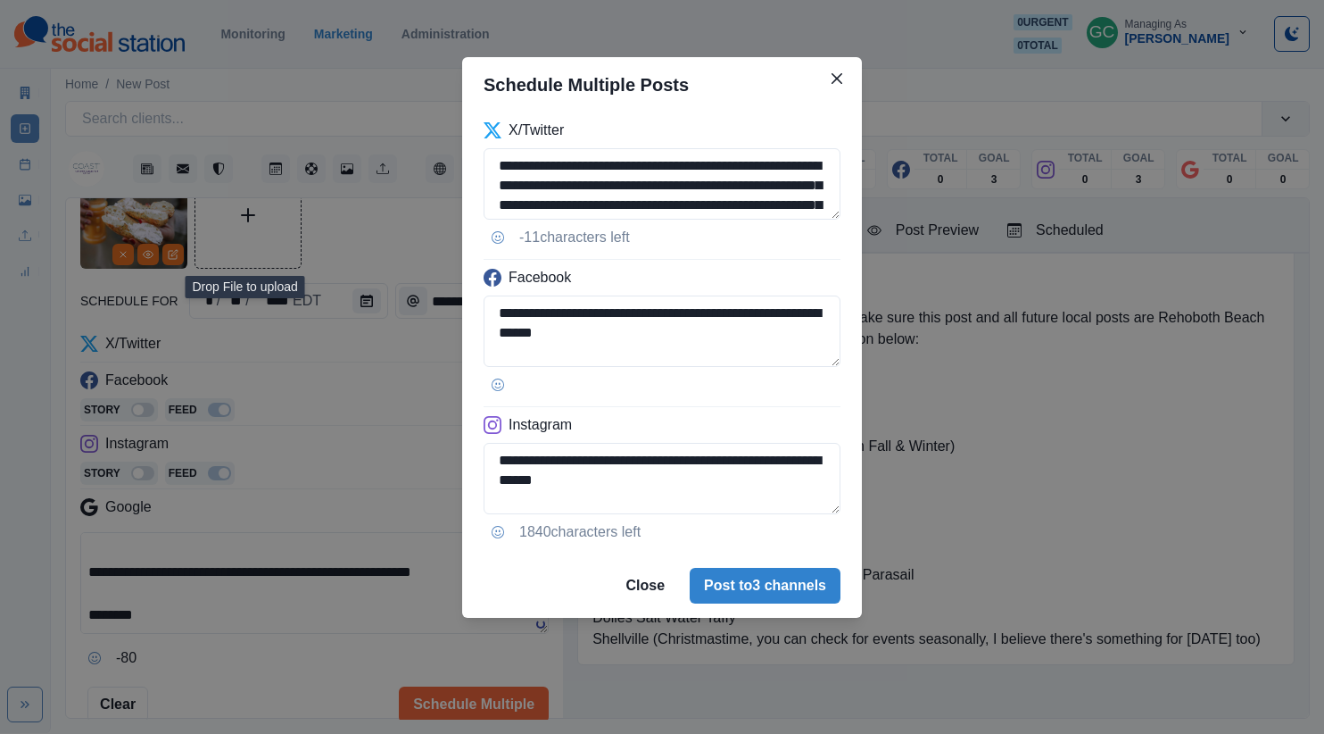
type textarea "**********"
drag, startPoint x: 386, startPoint y: 408, endPoint x: 361, endPoint y: 470, distance: 67.6
click at [386, 410] on div "**********" at bounding box center [662, 367] width 1324 height 734
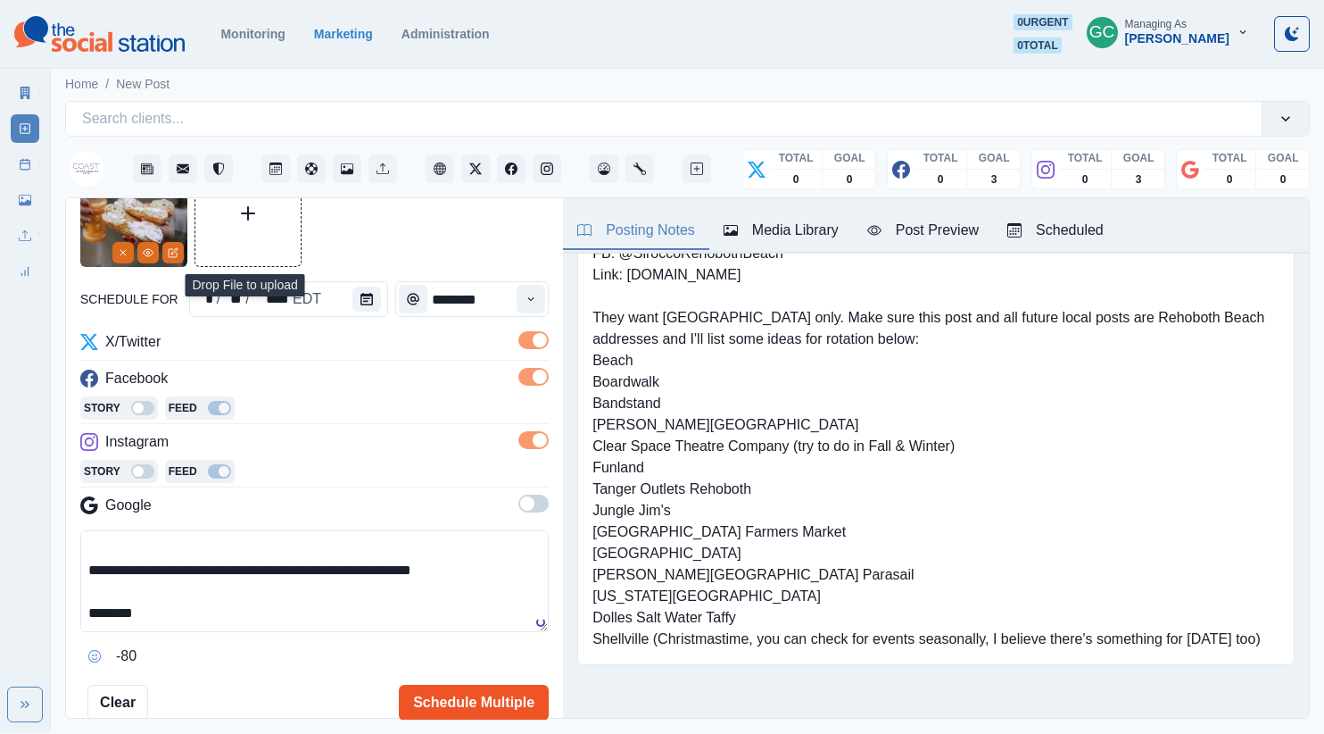
click at [489, 709] on button "Schedule Multiple" at bounding box center [474, 702] width 150 height 36
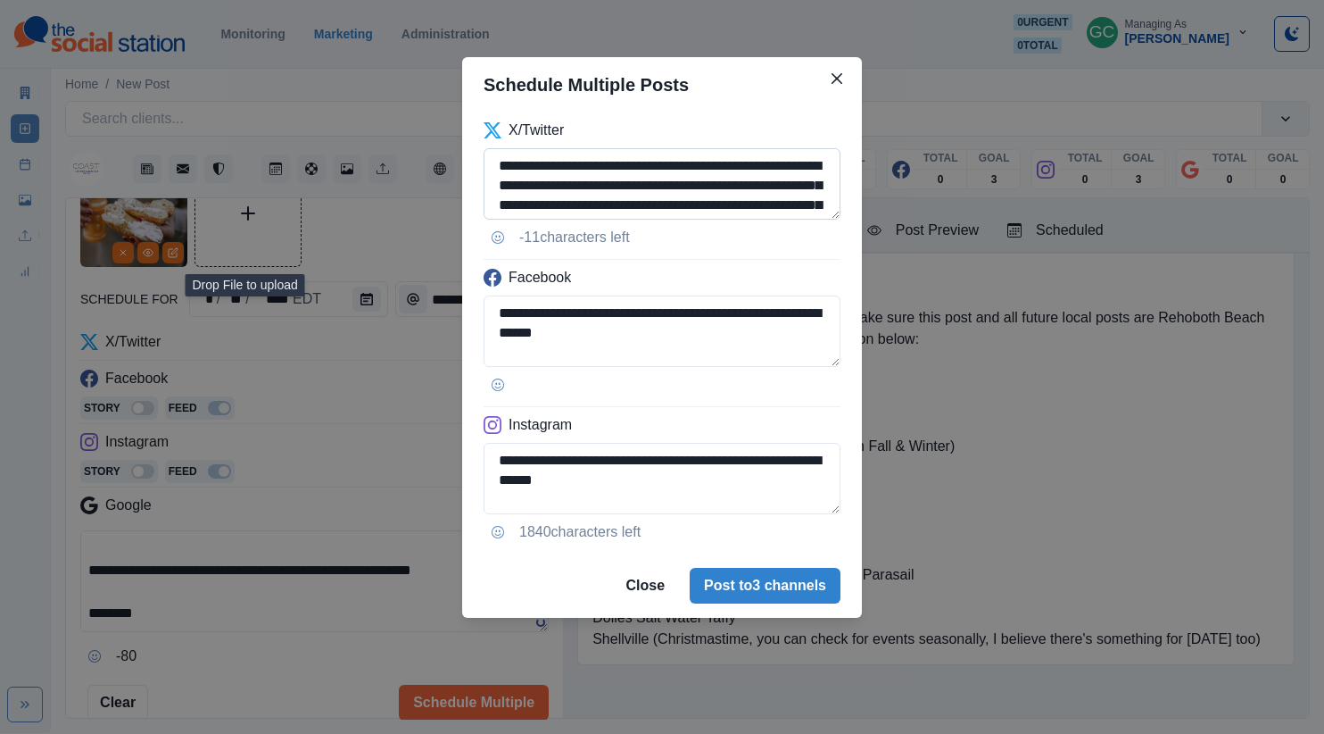
click at [499, 165] on textarea "**********" at bounding box center [662, 183] width 357 height 71
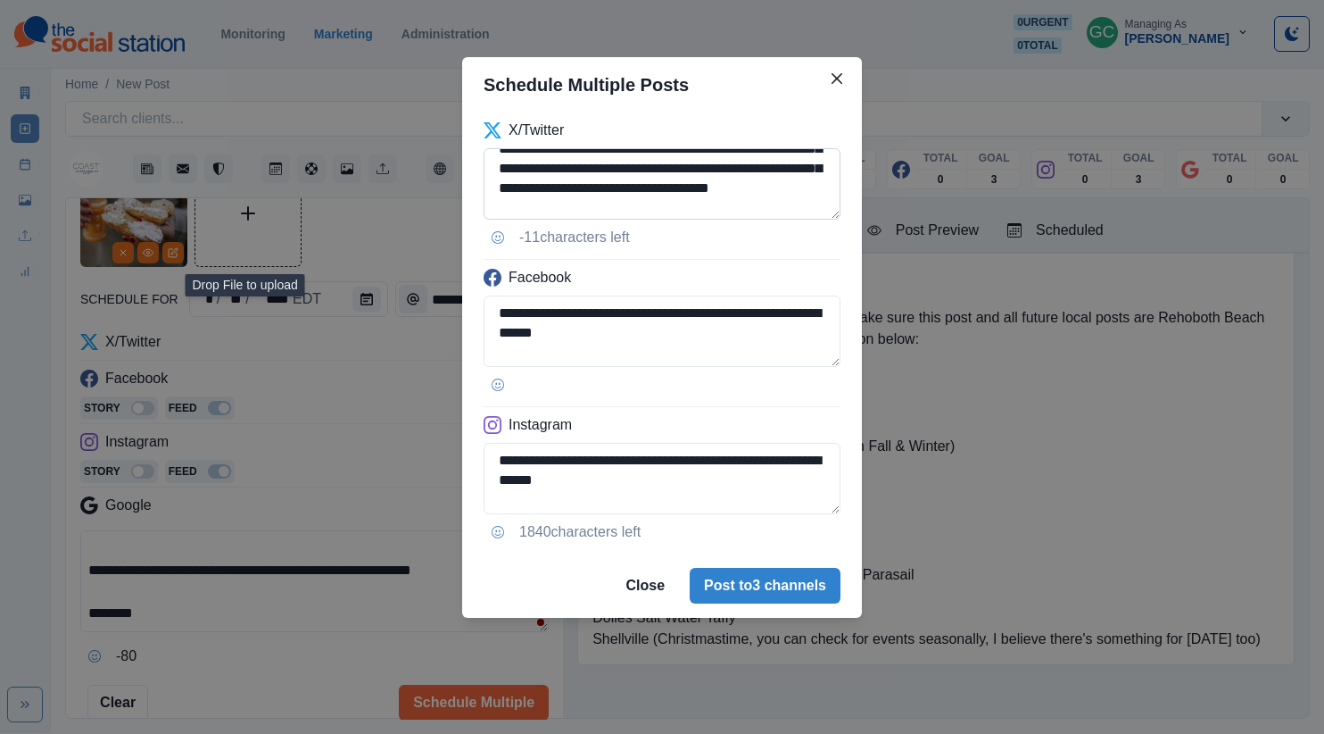
drag, startPoint x: 742, startPoint y: 171, endPoint x: 822, endPoint y: 165, distance: 79.7
click at [817, 168] on textarea "**********" at bounding box center [662, 183] width 357 height 71
click at [724, 186] on textarea "**********" at bounding box center [662, 183] width 357 height 71
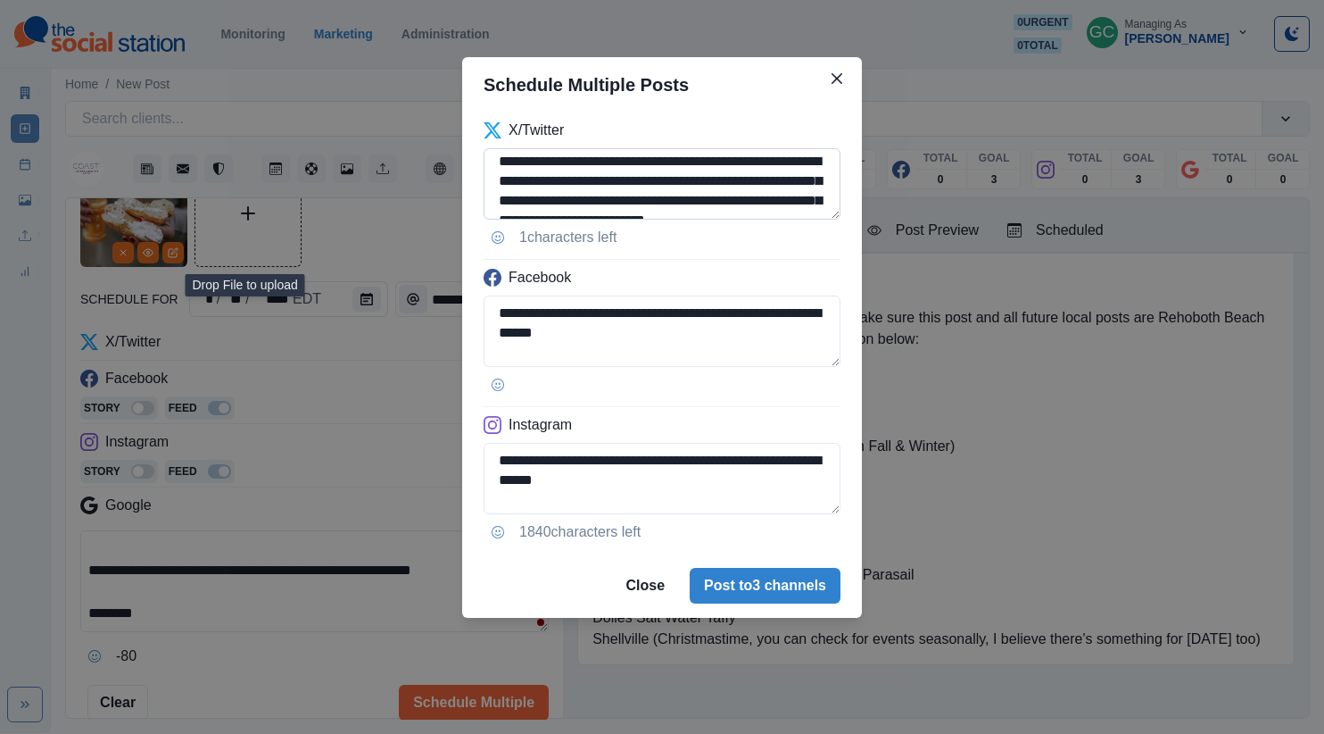
drag, startPoint x: 761, startPoint y: 189, endPoint x: 552, endPoint y: 148, distance: 212.8
click at [552, 148] on textarea "**********" at bounding box center [662, 183] width 357 height 71
click at [704, 162] on textarea "**********" at bounding box center [662, 183] width 357 height 71
drag, startPoint x: 755, startPoint y: 166, endPoint x: 548, endPoint y: 187, distance: 208.0
click at [548, 187] on textarea "**********" at bounding box center [662, 183] width 357 height 71
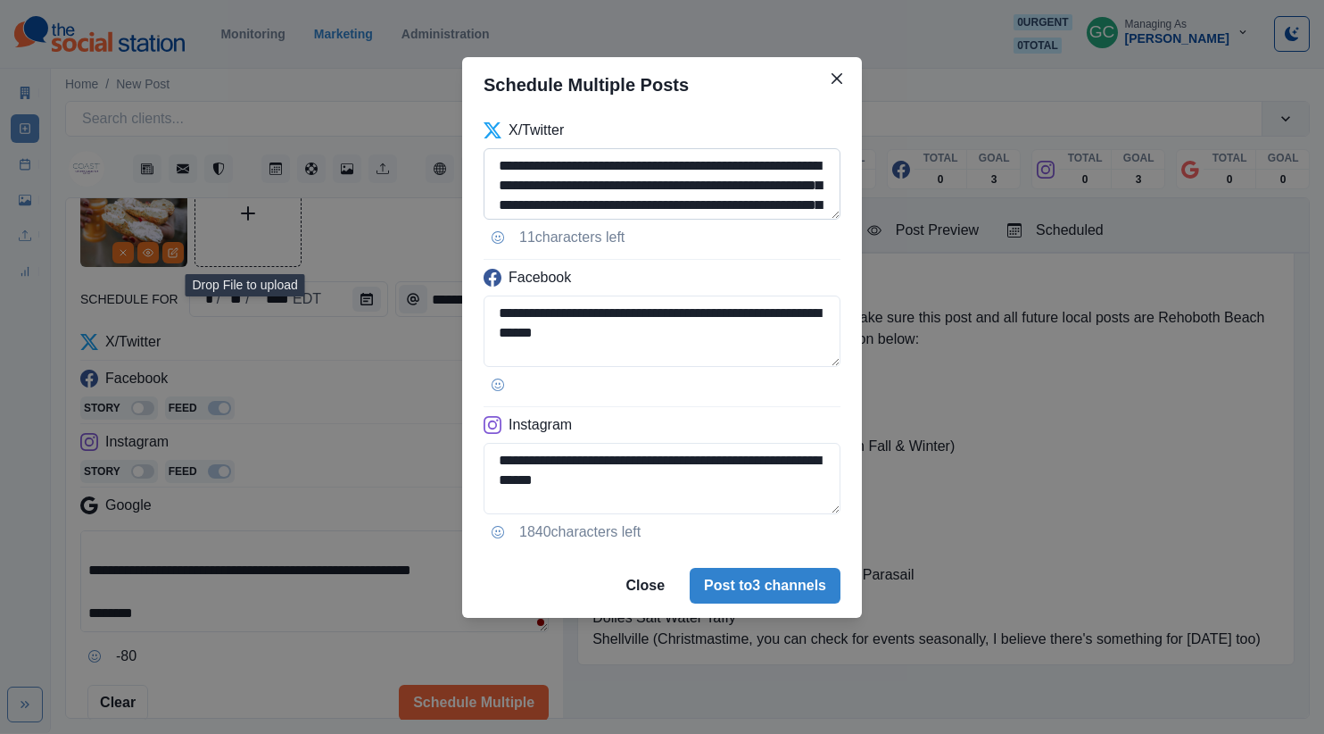
click at [493, 162] on textarea "**********" at bounding box center [662, 183] width 357 height 71
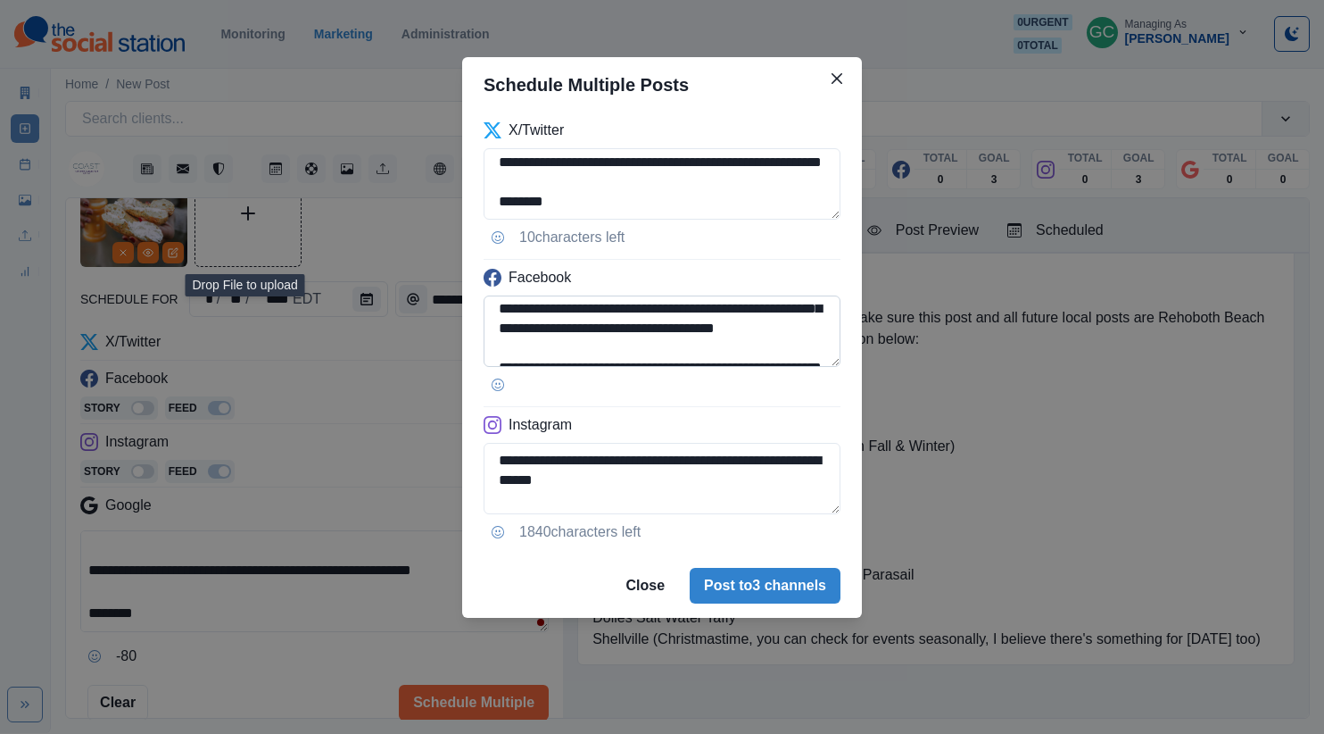
type textarea "**********"
click at [781, 328] on textarea "**********" at bounding box center [662, 330] width 357 height 71
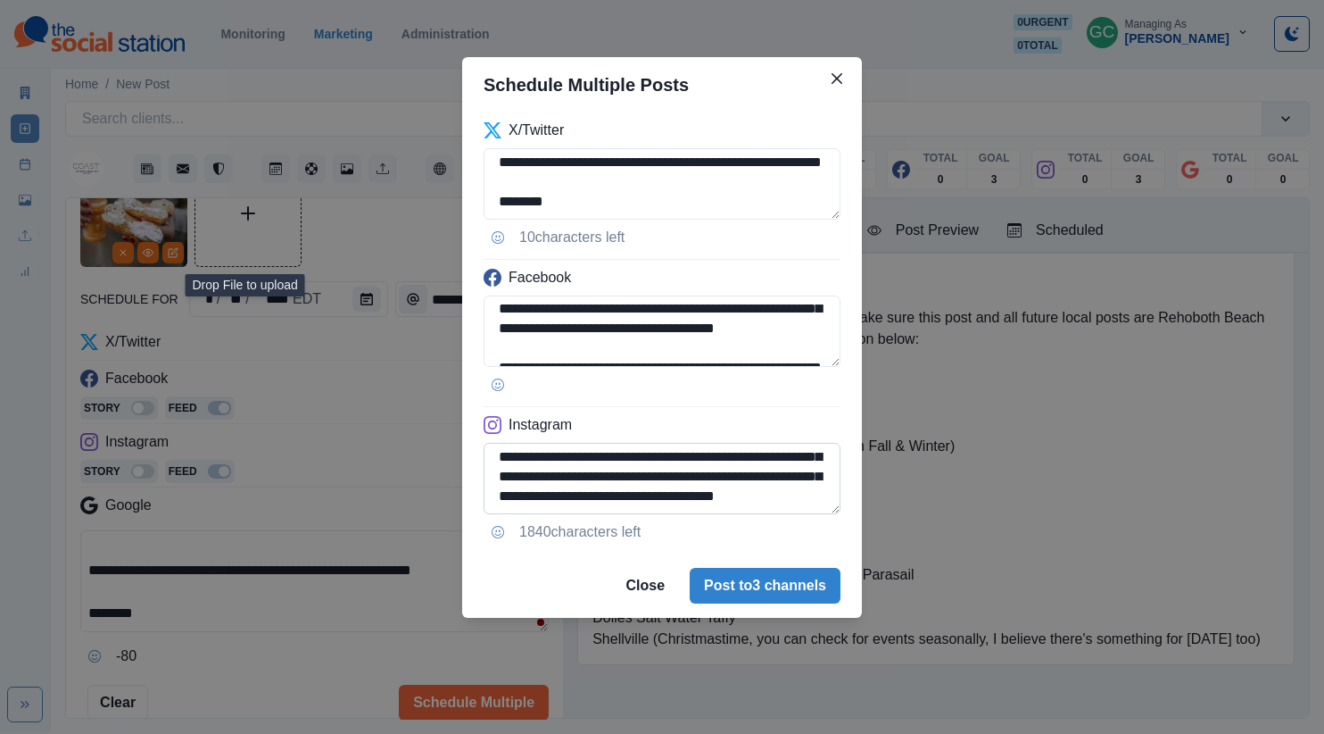
type textarea "**********"
click at [782, 490] on textarea "**********" at bounding box center [662, 478] width 357 height 71
click at [777, 492] on textarea "**********" at bounding box center [662, 478] width 357 height 71
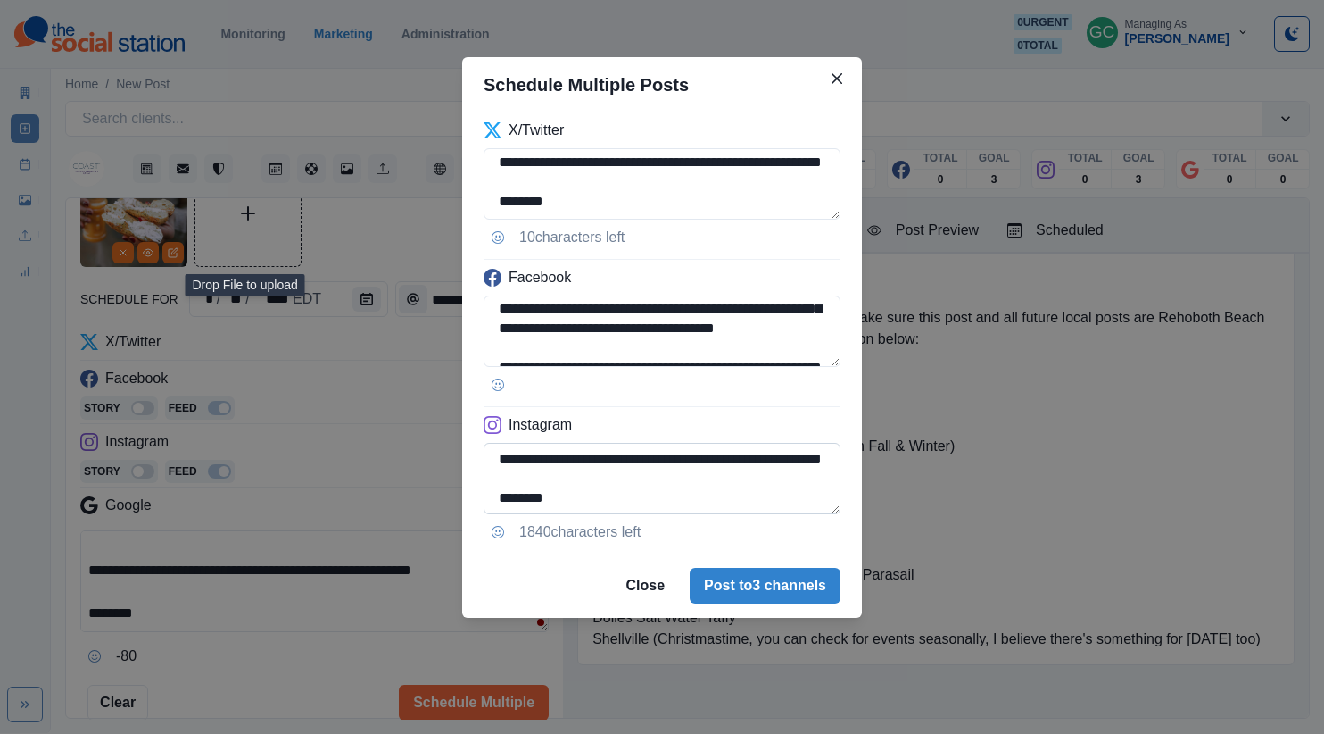
scroll to position [187, 0]
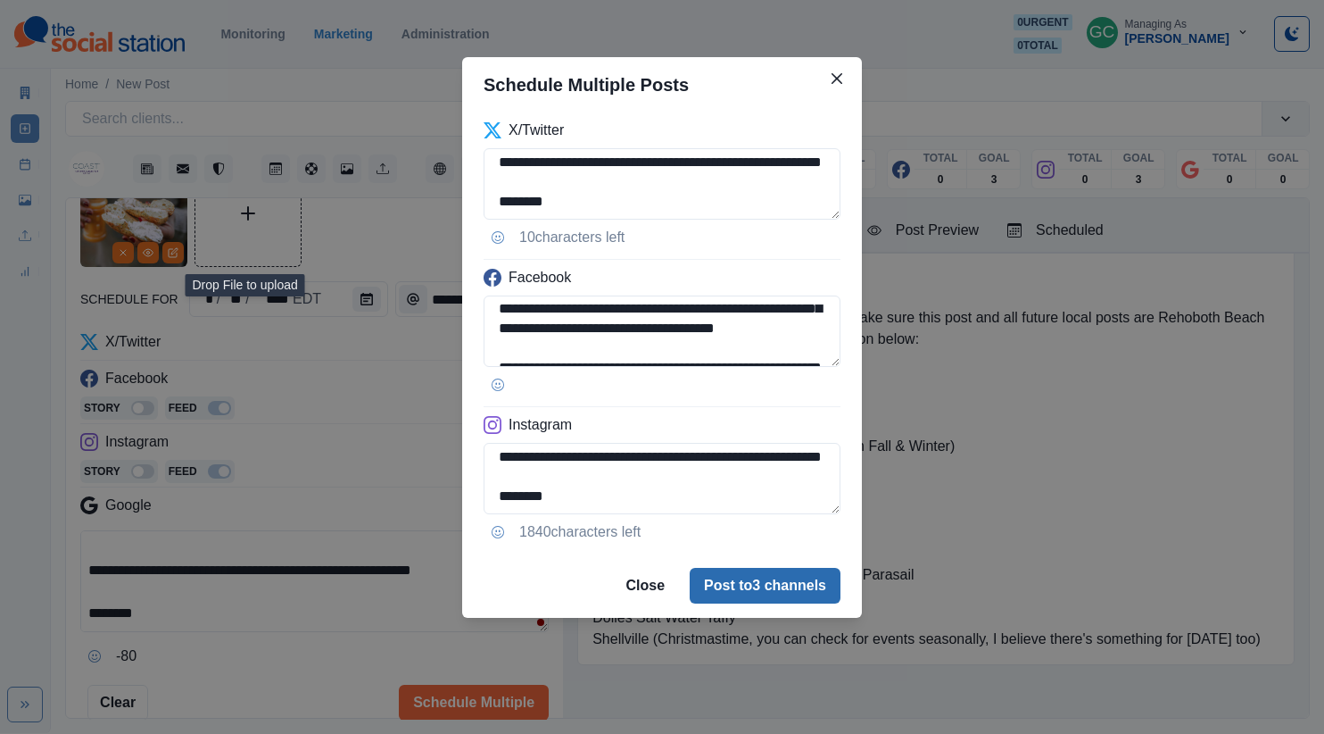
type textarea "**********"
click at [767, 592] on button "Post to 3 channels" at bounding box center [765, 586] width 151 height 36
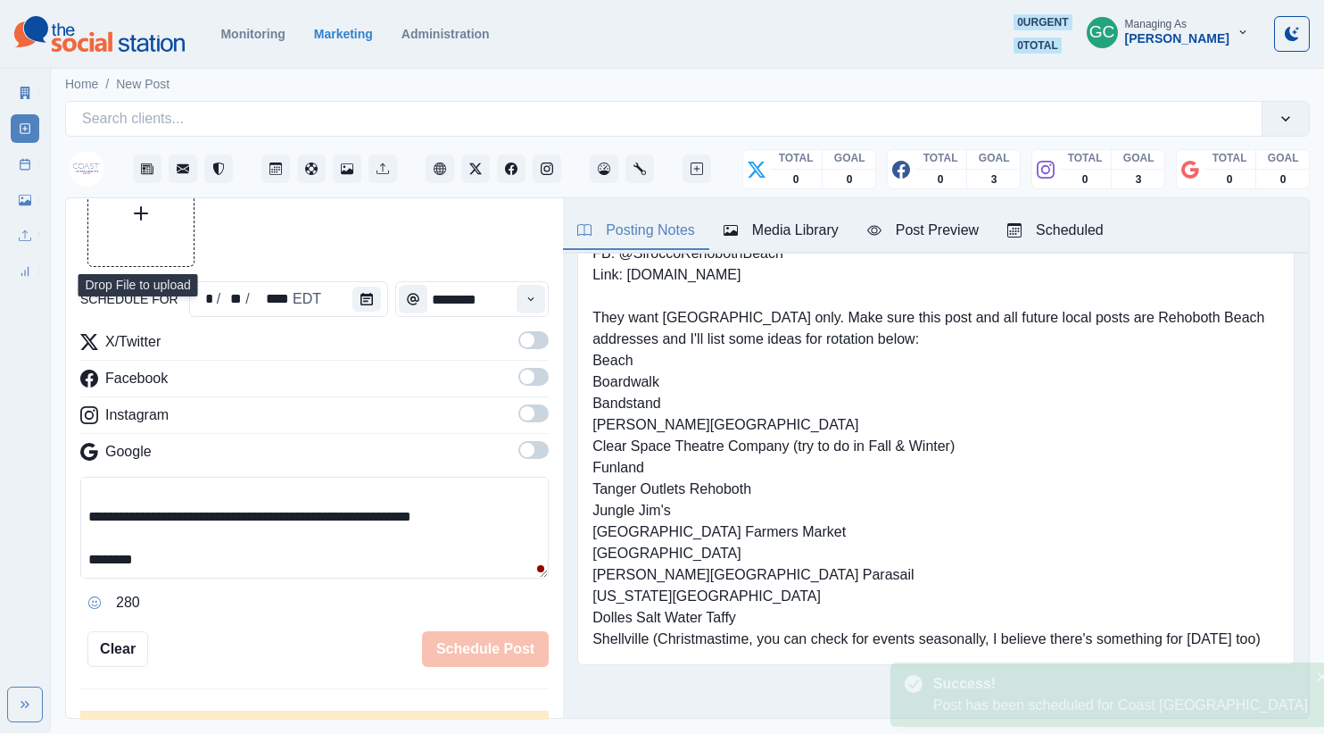
scroll to position [0, 0]
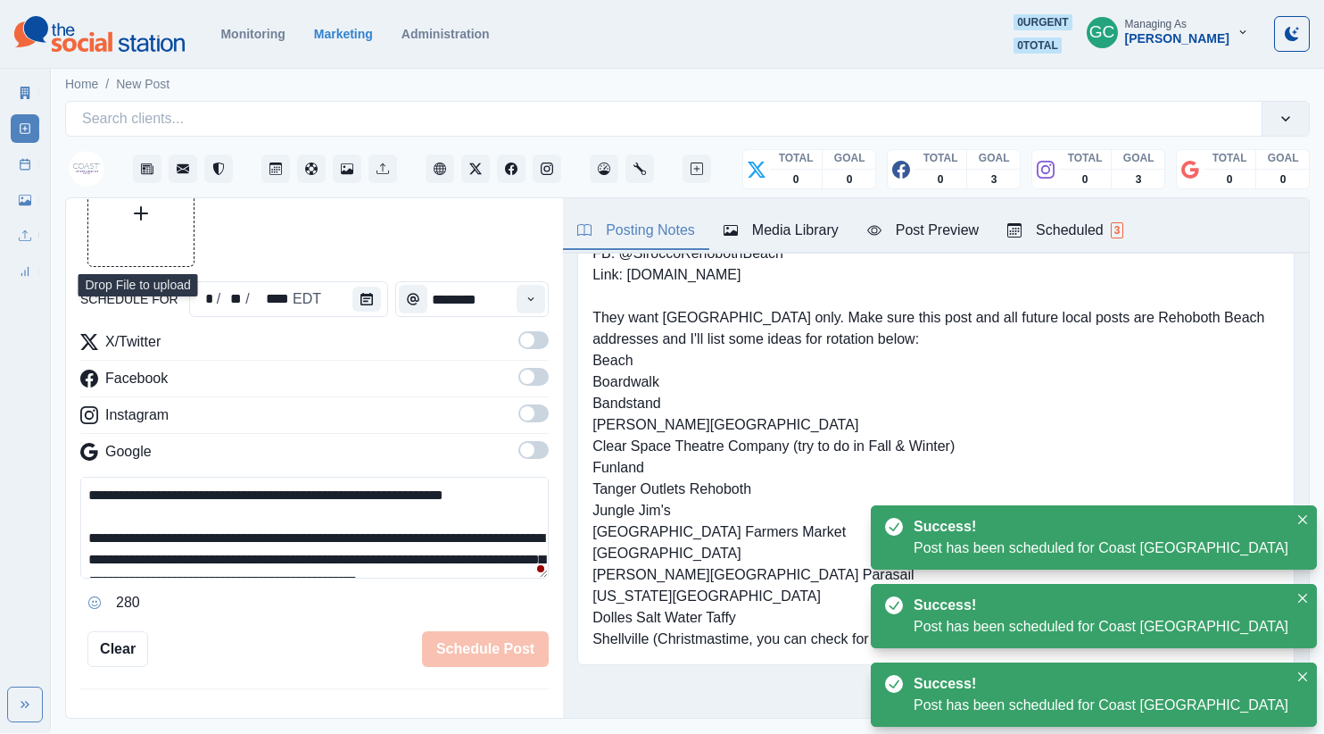
click at [1064, 227] on div "Scheduled 3" at bounding box center [1065, 230] width 116 height 21
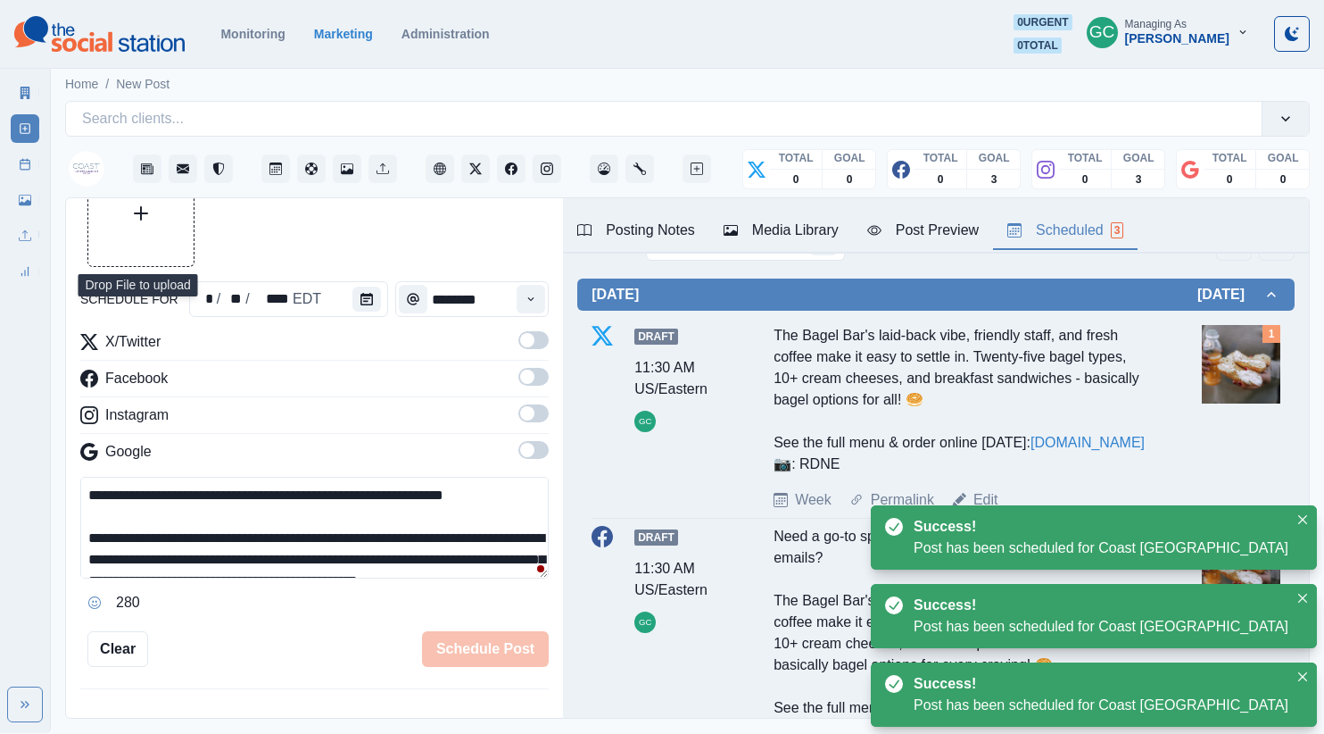
scroll to position [90, 0]
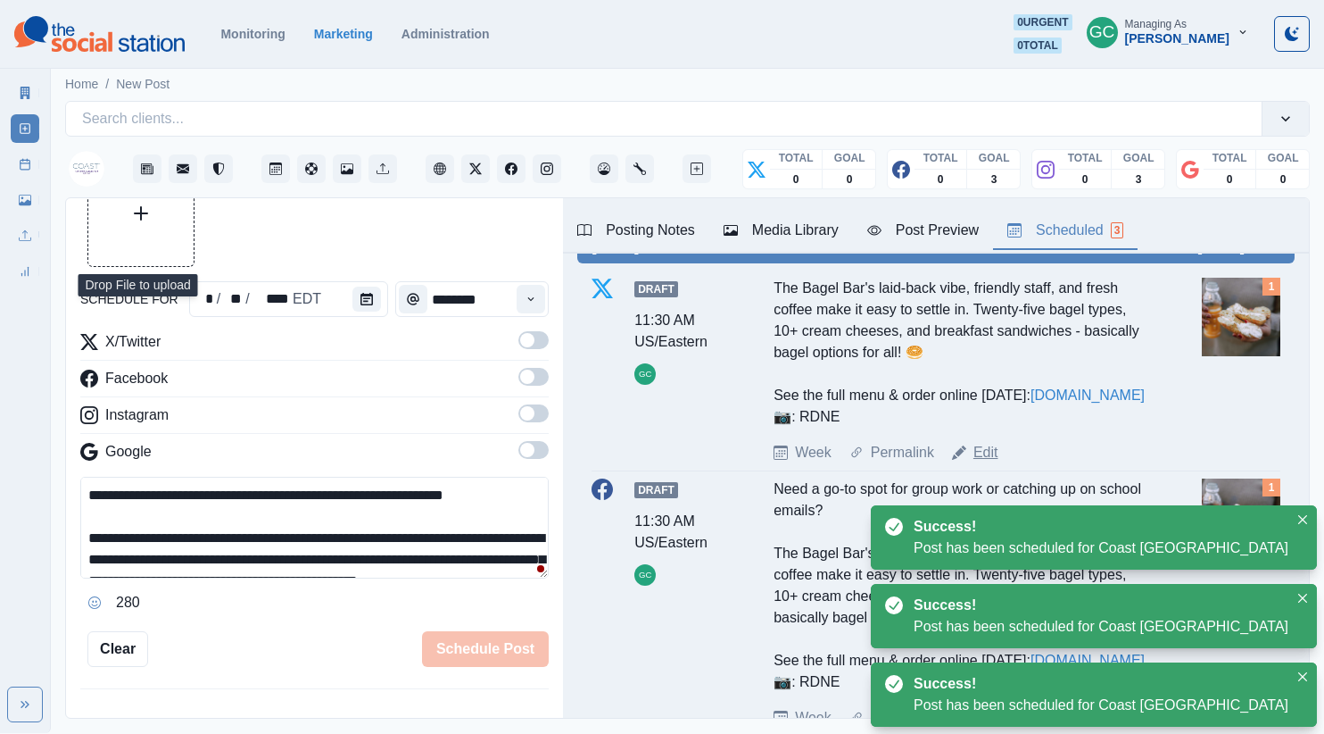
click at [983, 463] on link "Edit" at bounding box center [986, 452] width 25 height 21
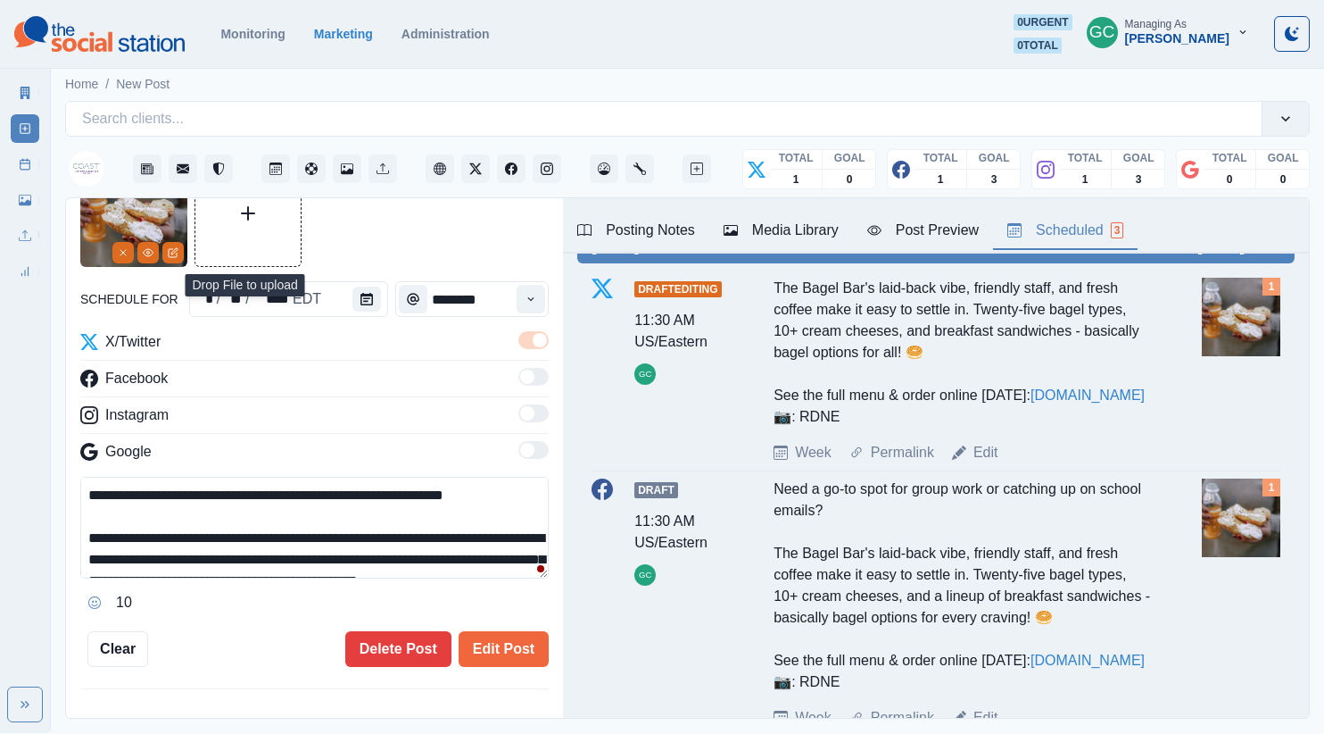
drag, startPoint x: 90, startPoint y: 494, endPoint x: 55, endPoint y: 486, distance: 35.7
click at [56, 486] on main "**********" at bounding box center [687, 398] width 1273 height 668
click at [523, 655] on button "Edit Post" at bounding box center [504, 649] width 90 height 36
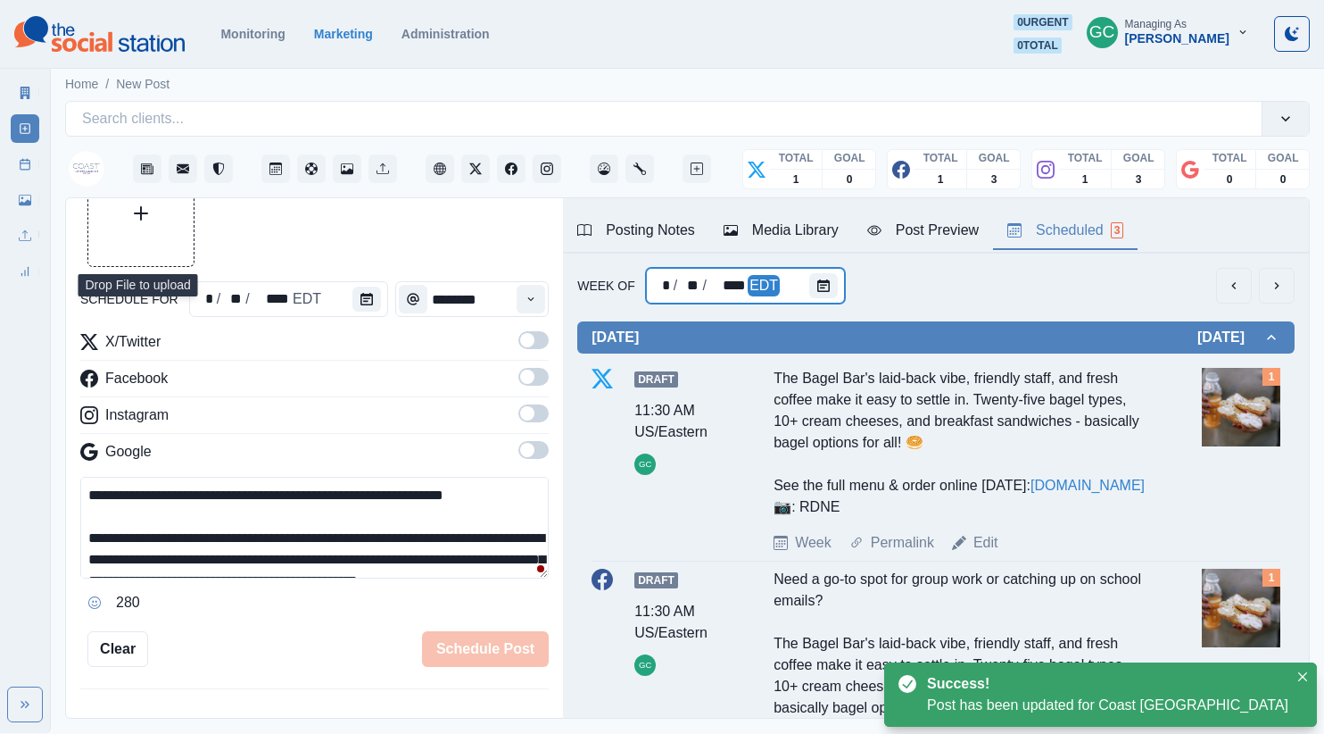
click at [834, 284] on div at bounding box center [827, 286] width 36 height 36
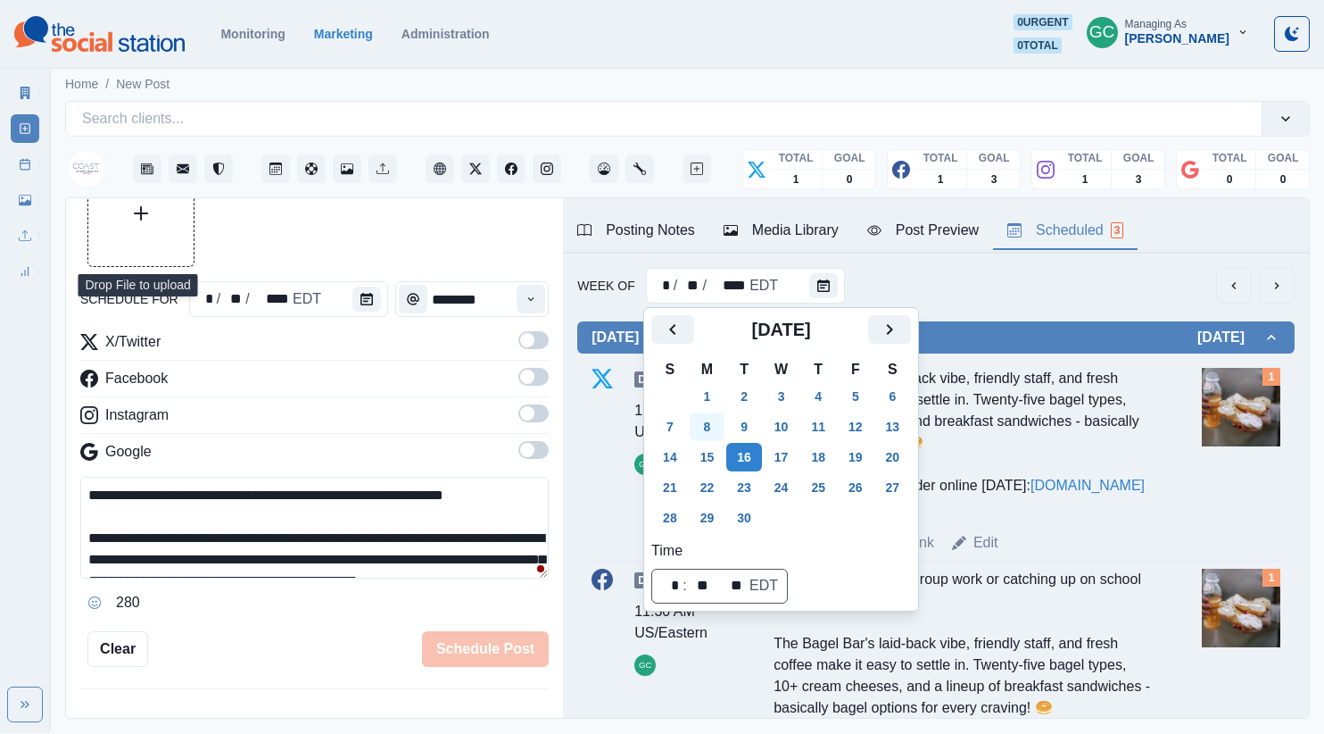
click at [717, 428] on button "8" at bounding box center [708, 426] width 36 height 29
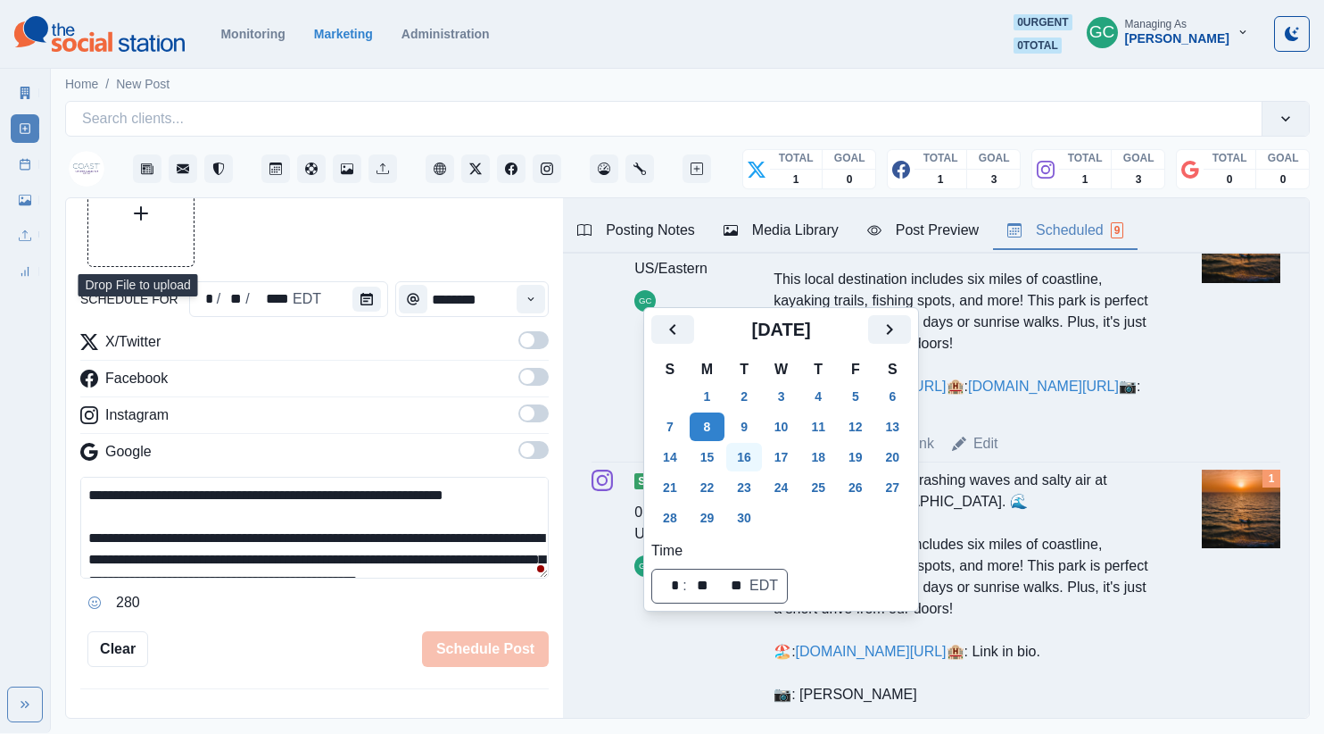
click at [756, 462] on button "16" at bounding box center [744, 457] width 36 height 29
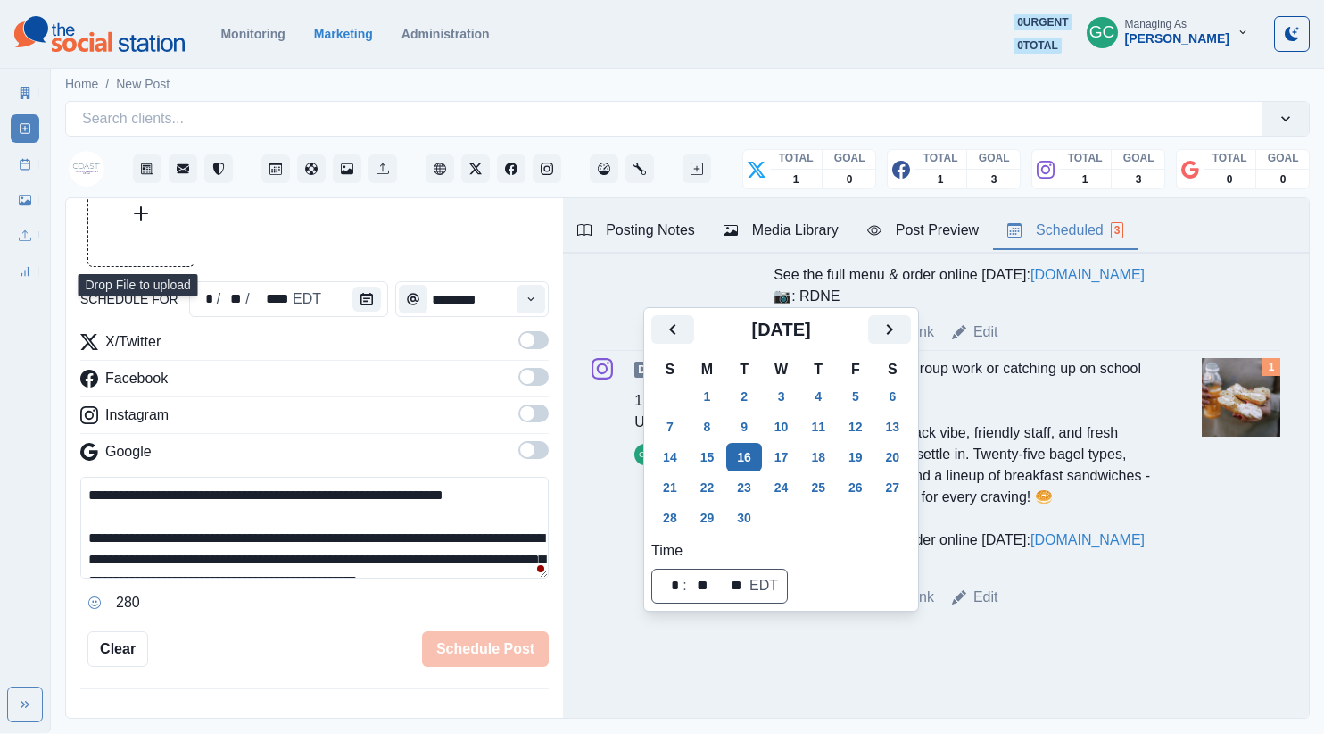
scroll to position [604, 0]
click at [909, 458] on button "20" at bounding box center [893, 457] width 36 height 29
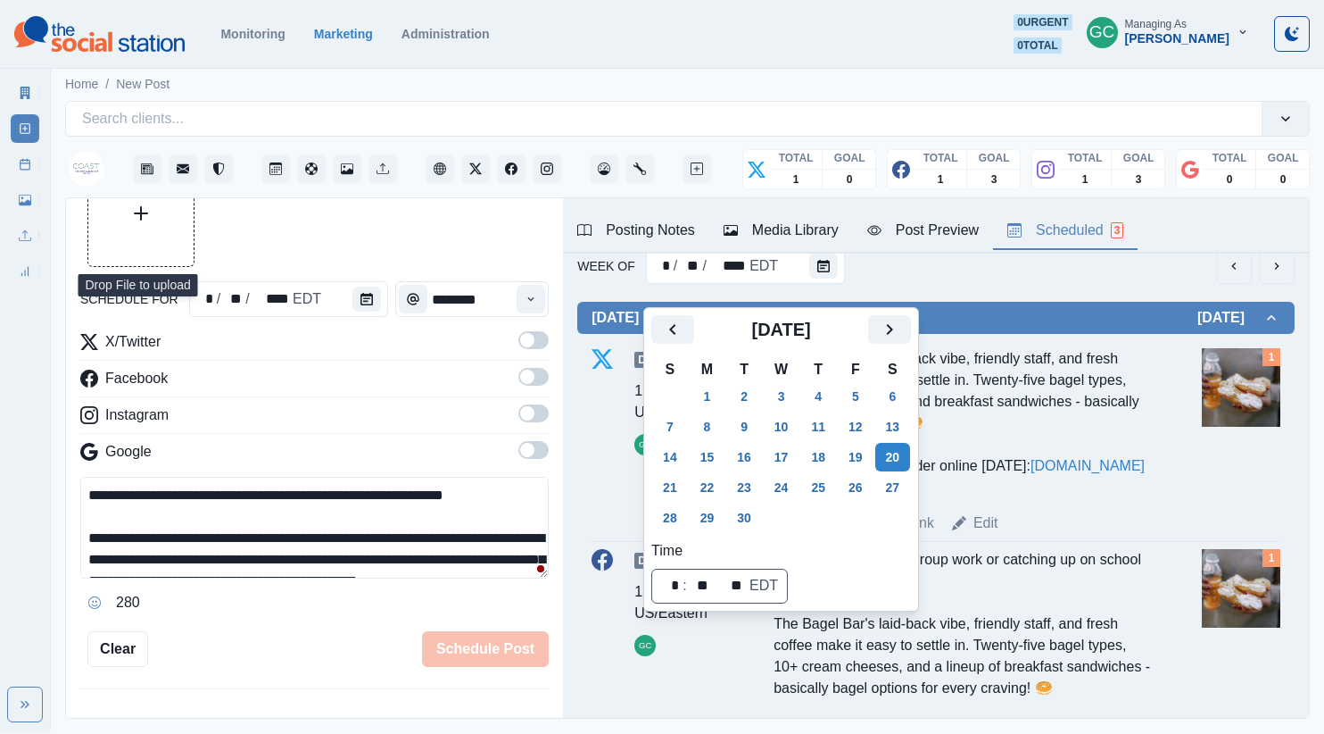
scroll to position [0, 0]
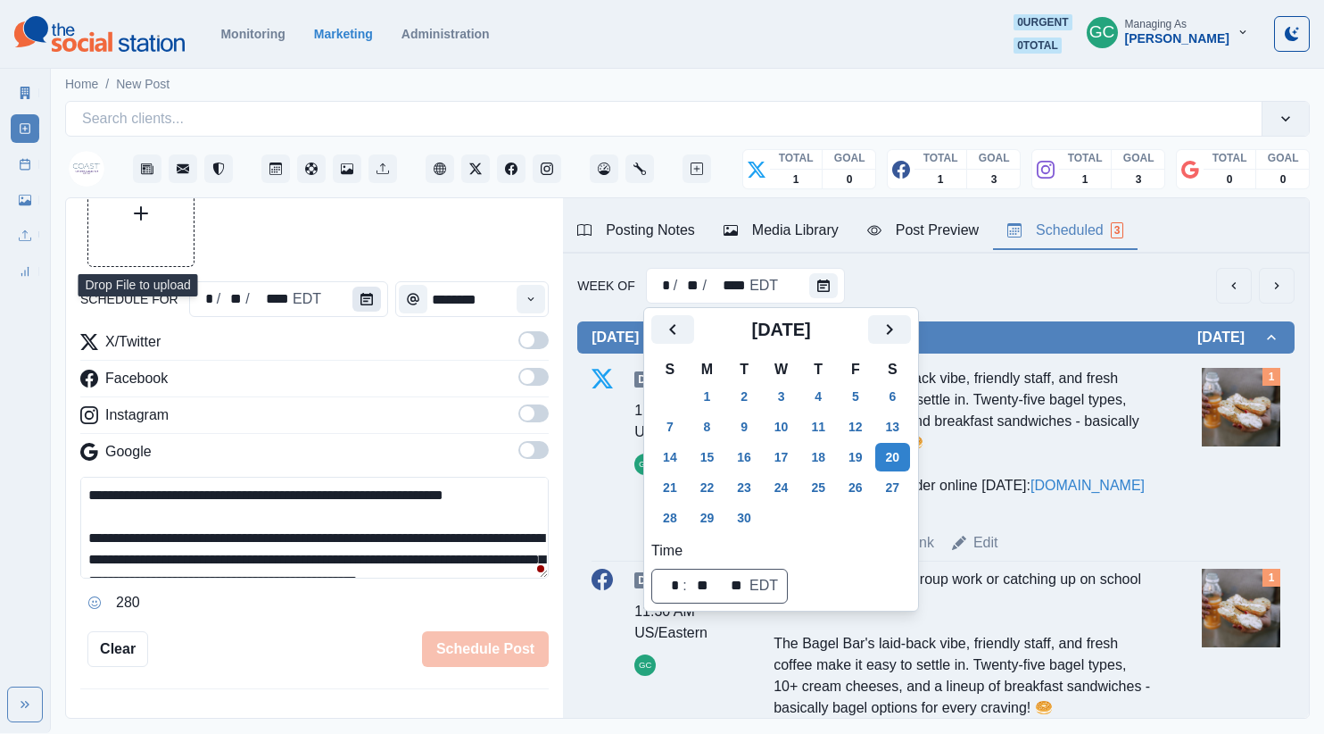
click at [362, 299] on icon "Calendar" at bounding box center [367, 299] width 12 height 12
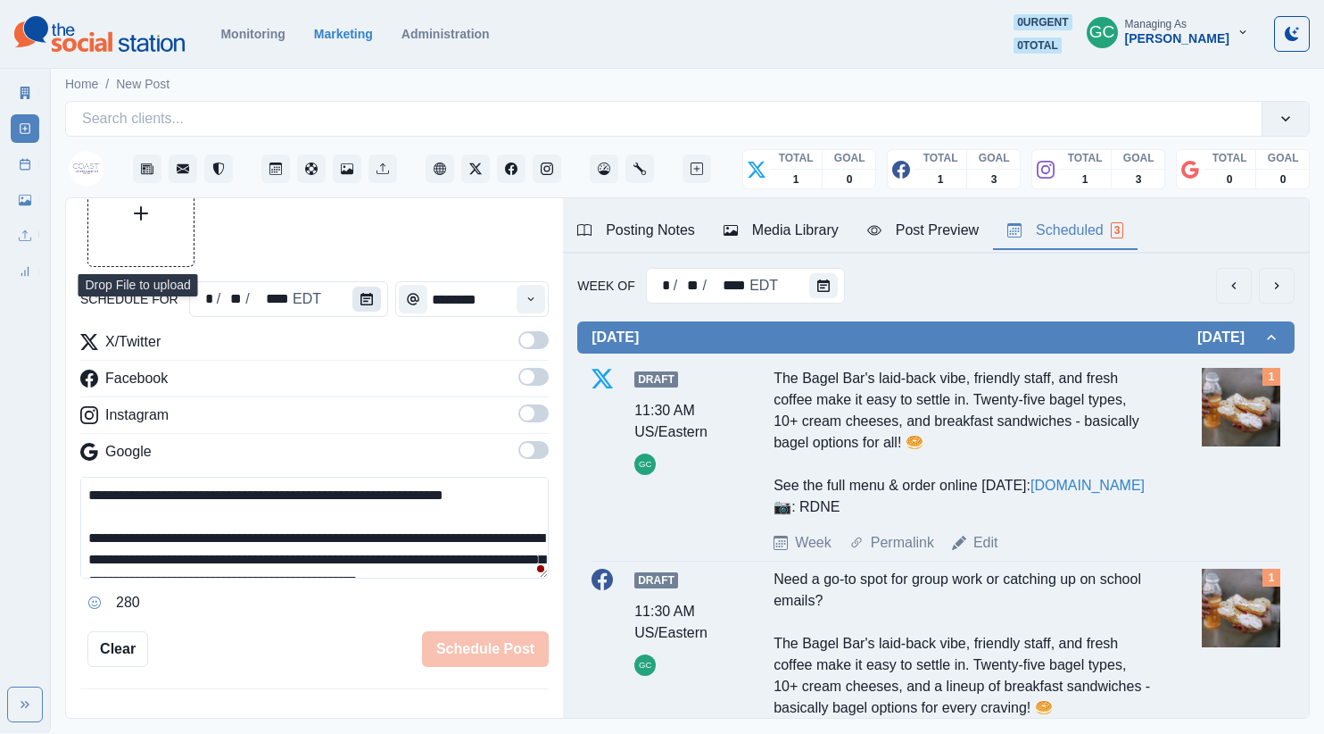
click at [362, 299] on icon "Calendar" at bounding box center [367, 299] width 12 height 12
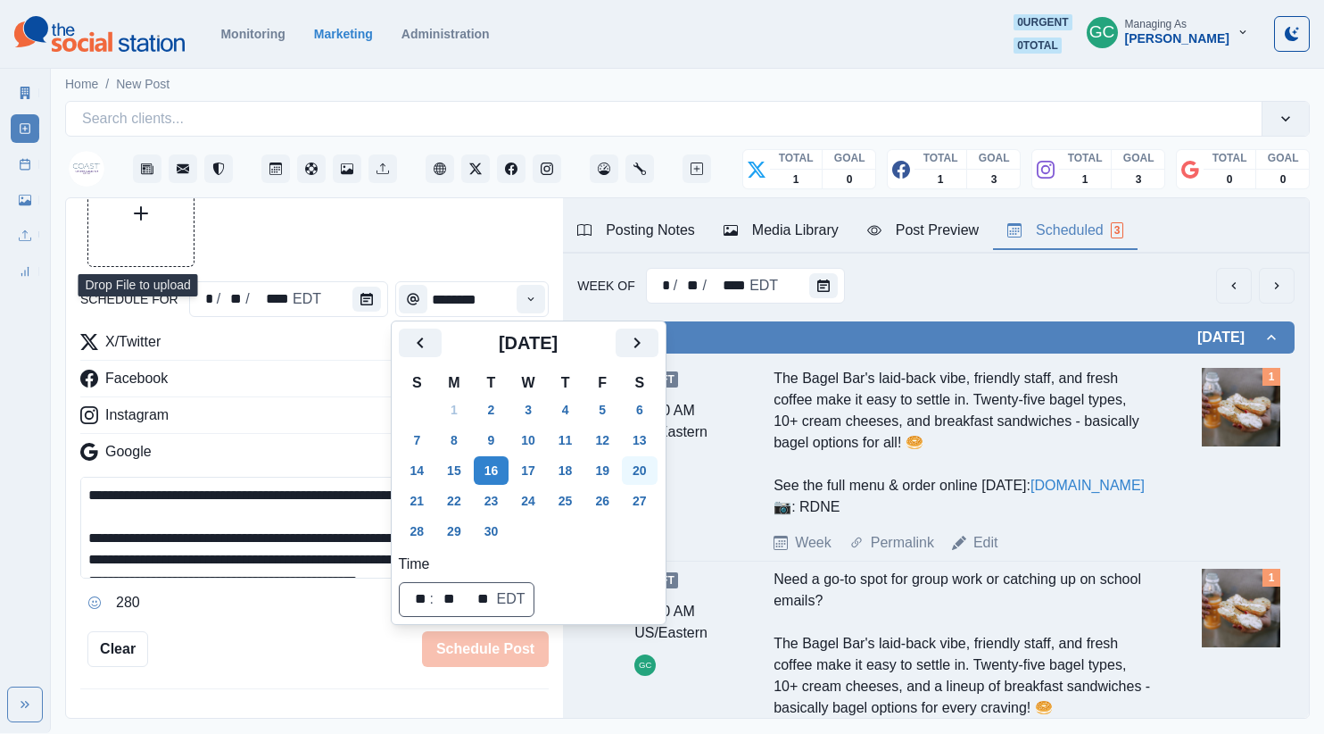
click at [658, 466] on button "20" at bounding box center [640, 470] width 36 height 29
click at [523, 293] on button "Time" at bounding box center [531, 299] width 29 height 29
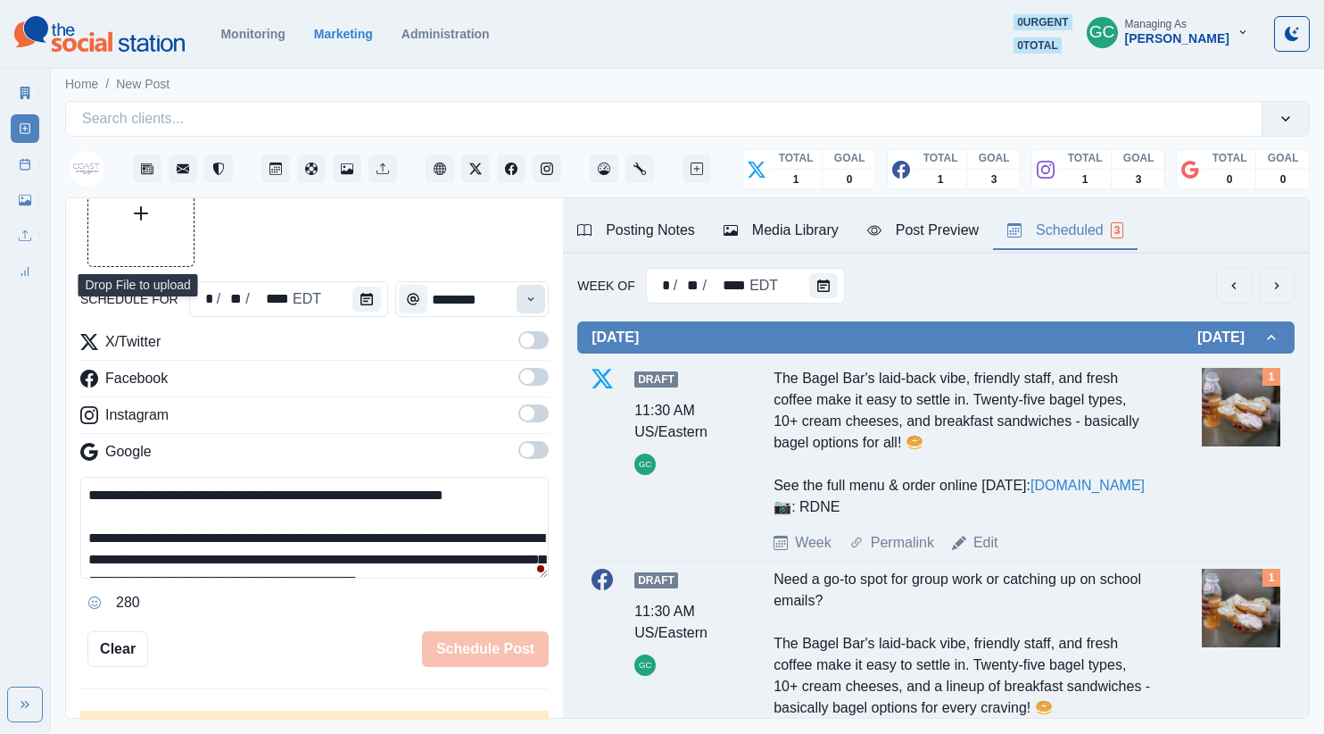
click at [523, 293] on button "Time" at bounding box center [531, 299] width 29 height 29
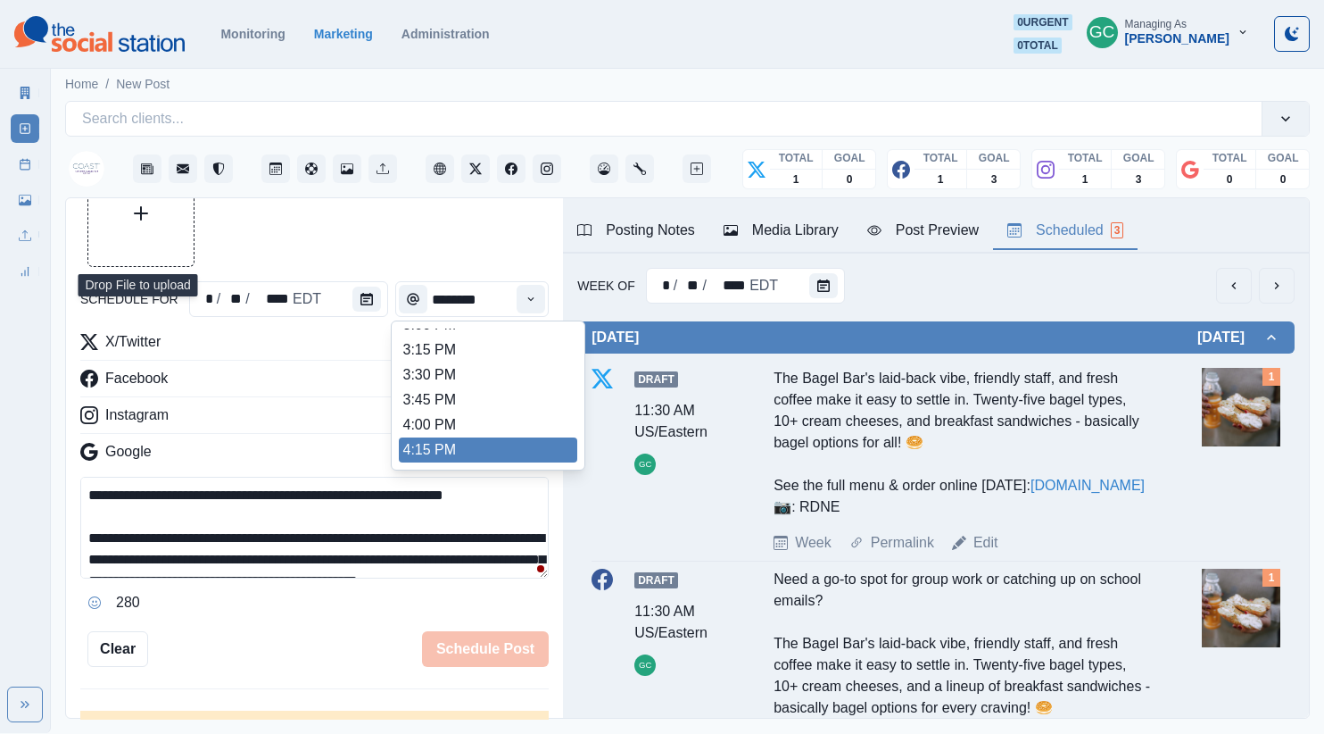
scroll to position [731, 0]
click at [478, 427] on li "4:15 PM" at bounding box center [488, 434] width 178 height 25
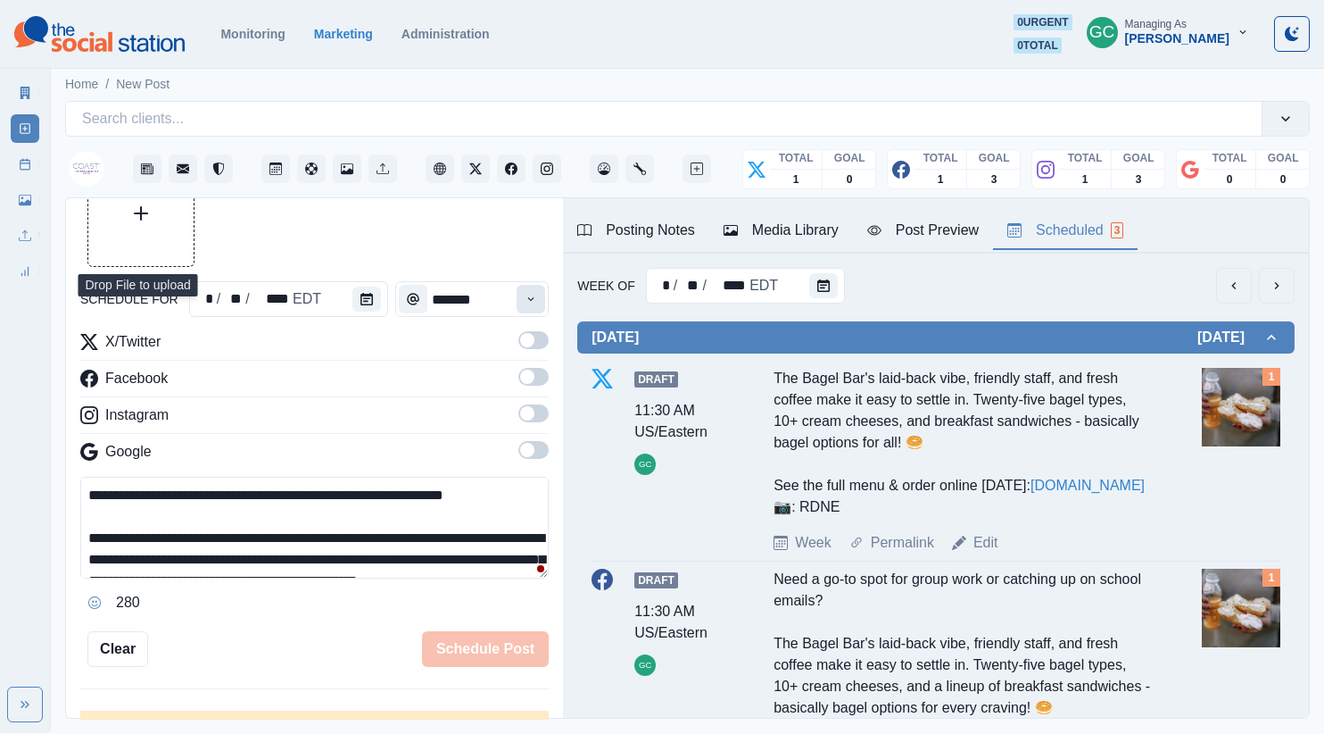
click at [539, 301] on button "Time" at bounding box center [531, 299] width 29 height 29
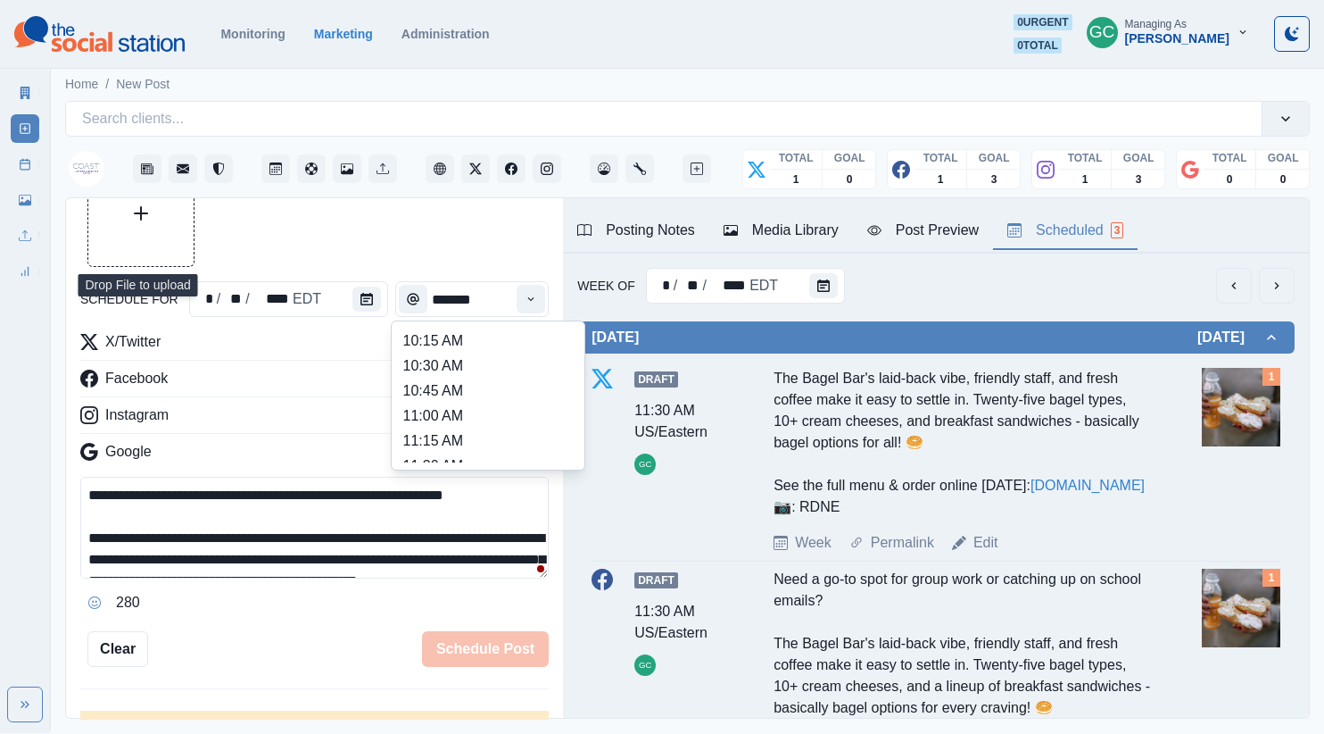
scroll to position [258, 0]
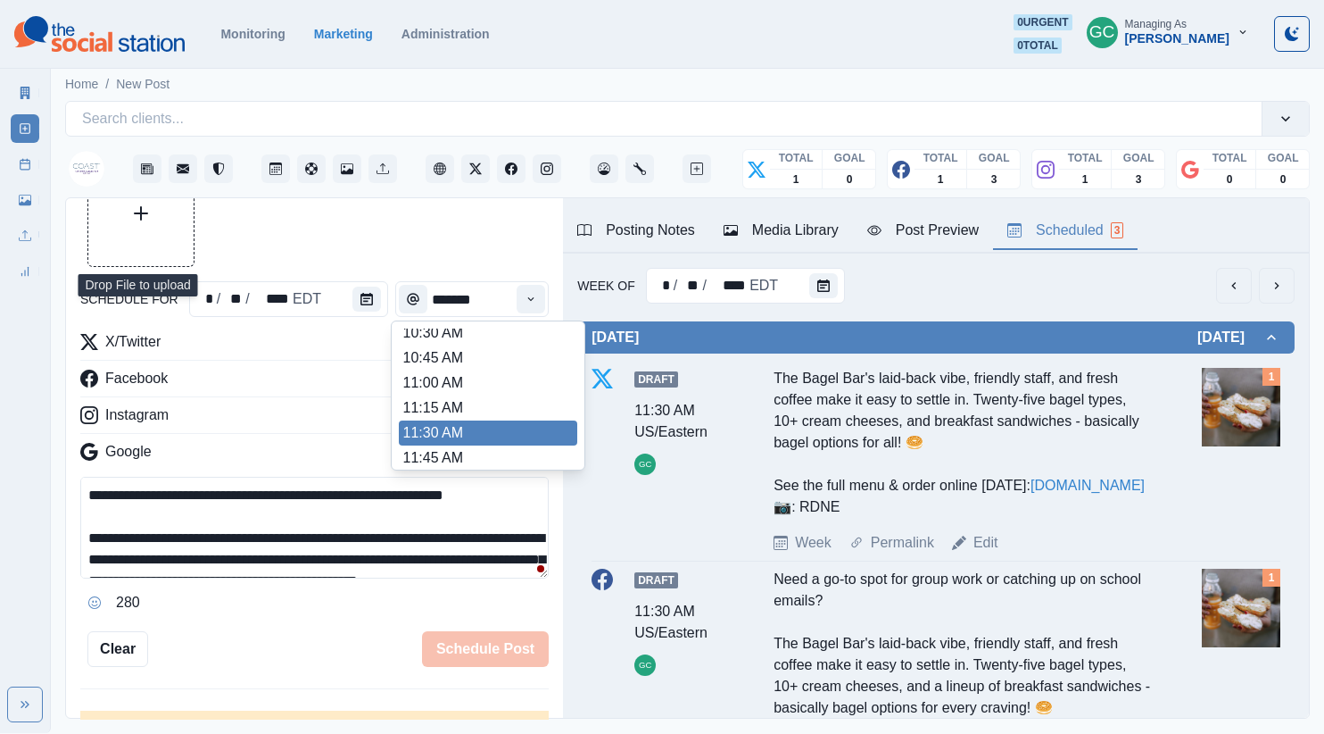
click at [505, 432] on li "11:30 AM" at bounding box center [488, 432] width 178 height 25
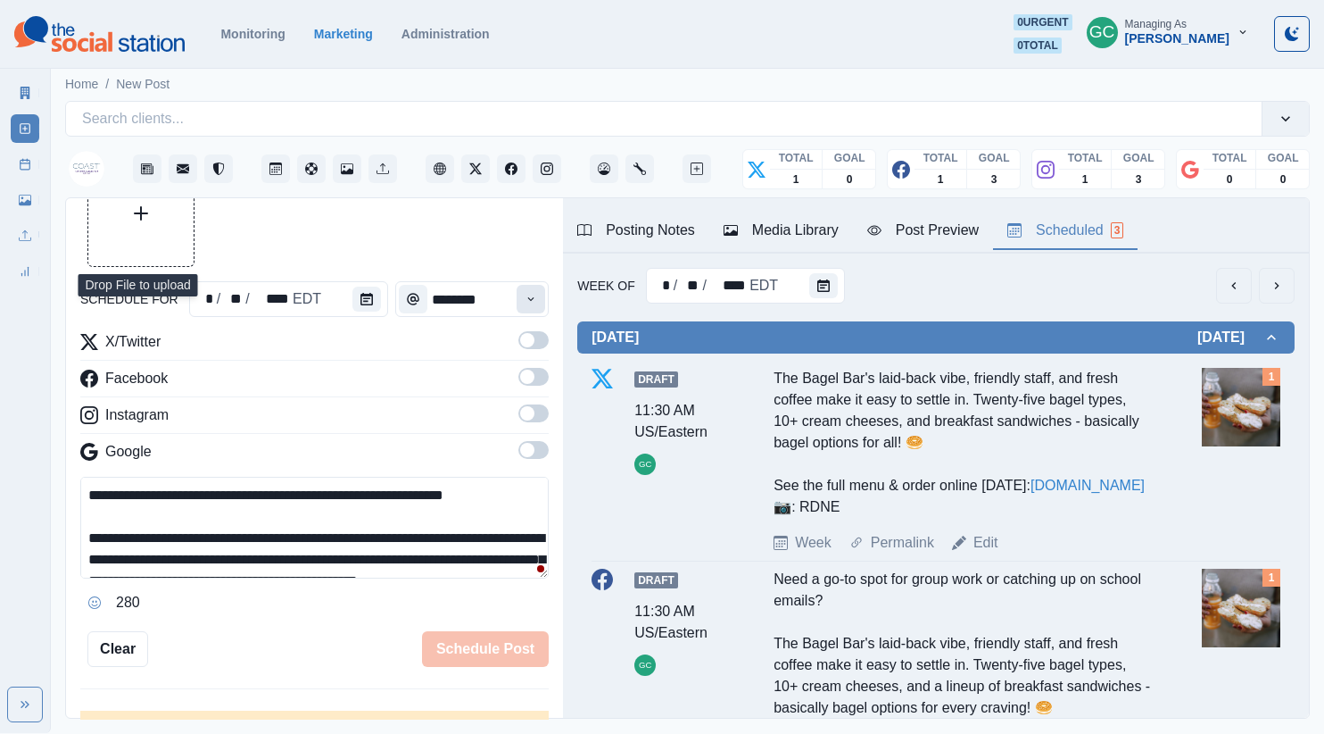
click at [530, 307] on button "Time" at bounding box center [531, 299] width 29 height 29
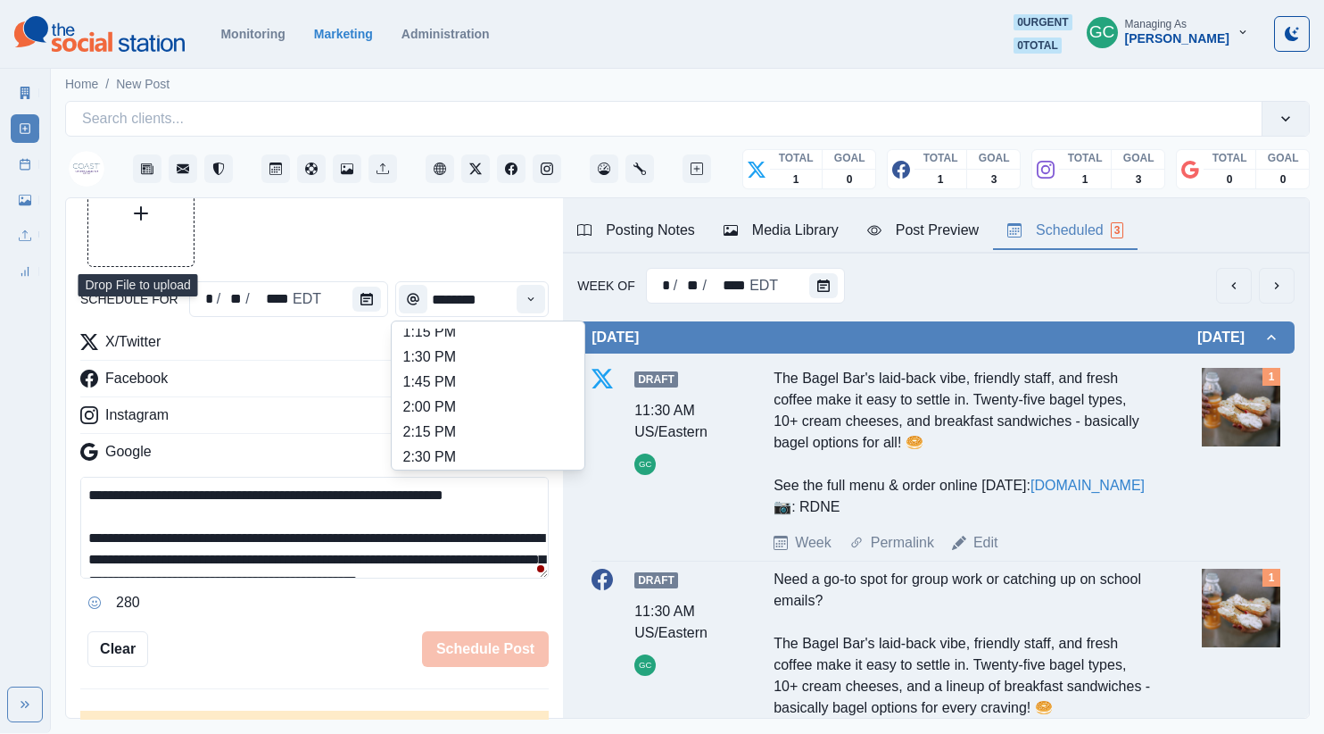
scroll to position [582, 0]
click at [478, 434] on li "2:45 PM" at bounding box center [488, 433] width 178 height 25
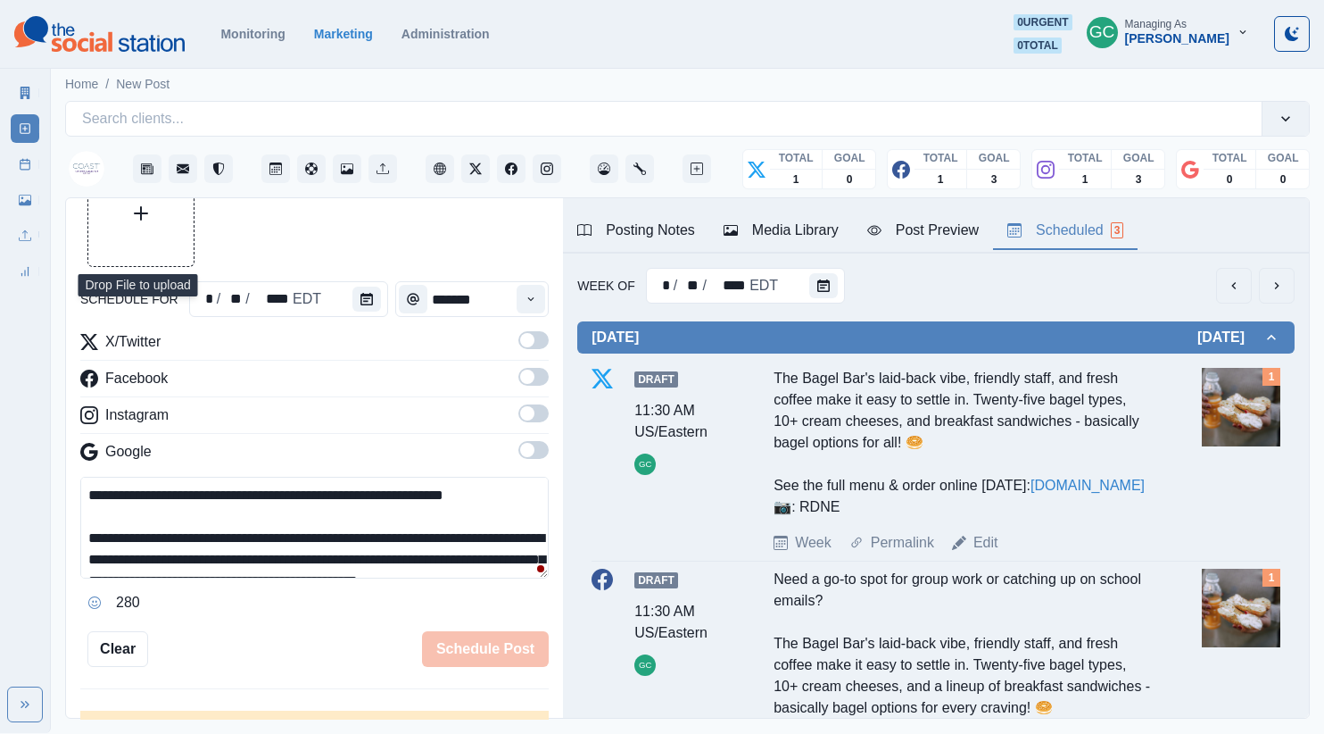
drag, startPoint x: 536, startPoint y: 452, endPoint x: 536, endPoint y: 431, distance: 20.5
click at [536, 452] on span at bounding box center [533, 450] width 30 height 18
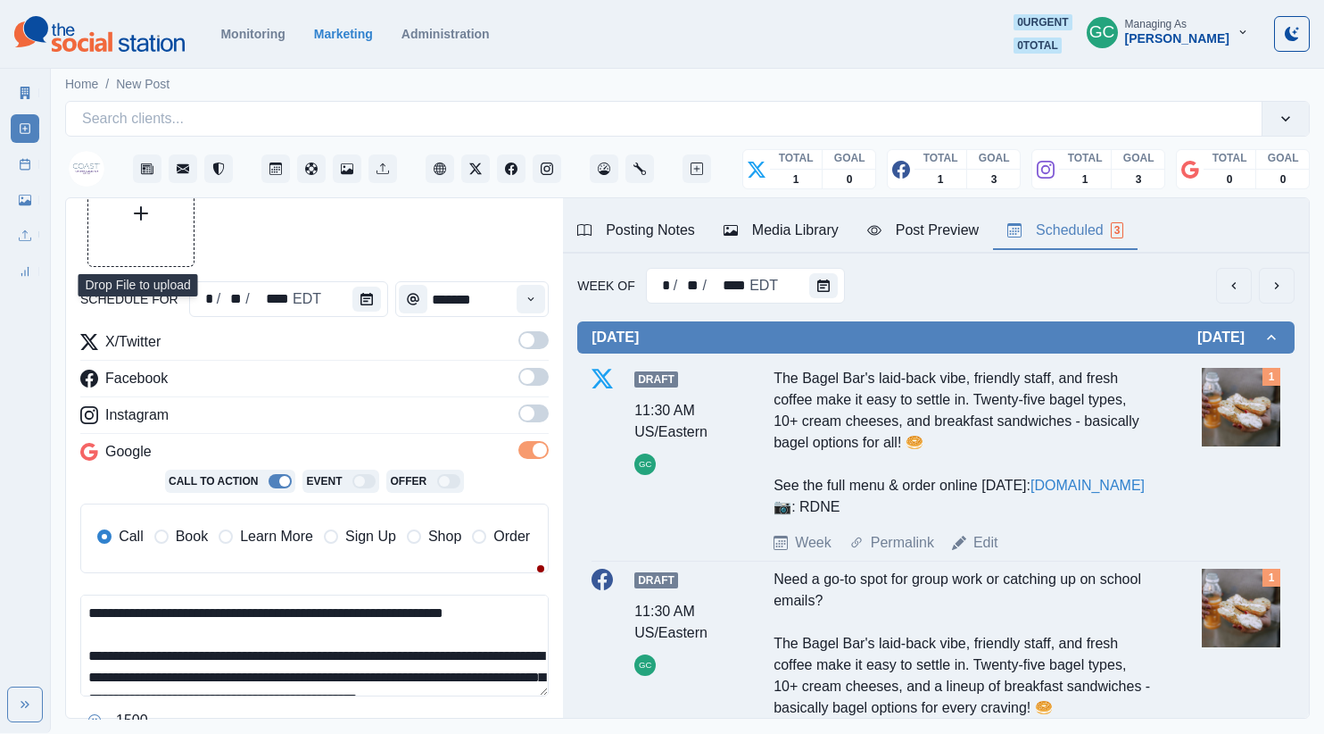
drag, startPoint x: 536, startPoint y: 427, endPoint x: 535, endPoint y: 403, distance: 23.2
click at [536, 426] on label at bounding box center [533, 418] width 30 height 29
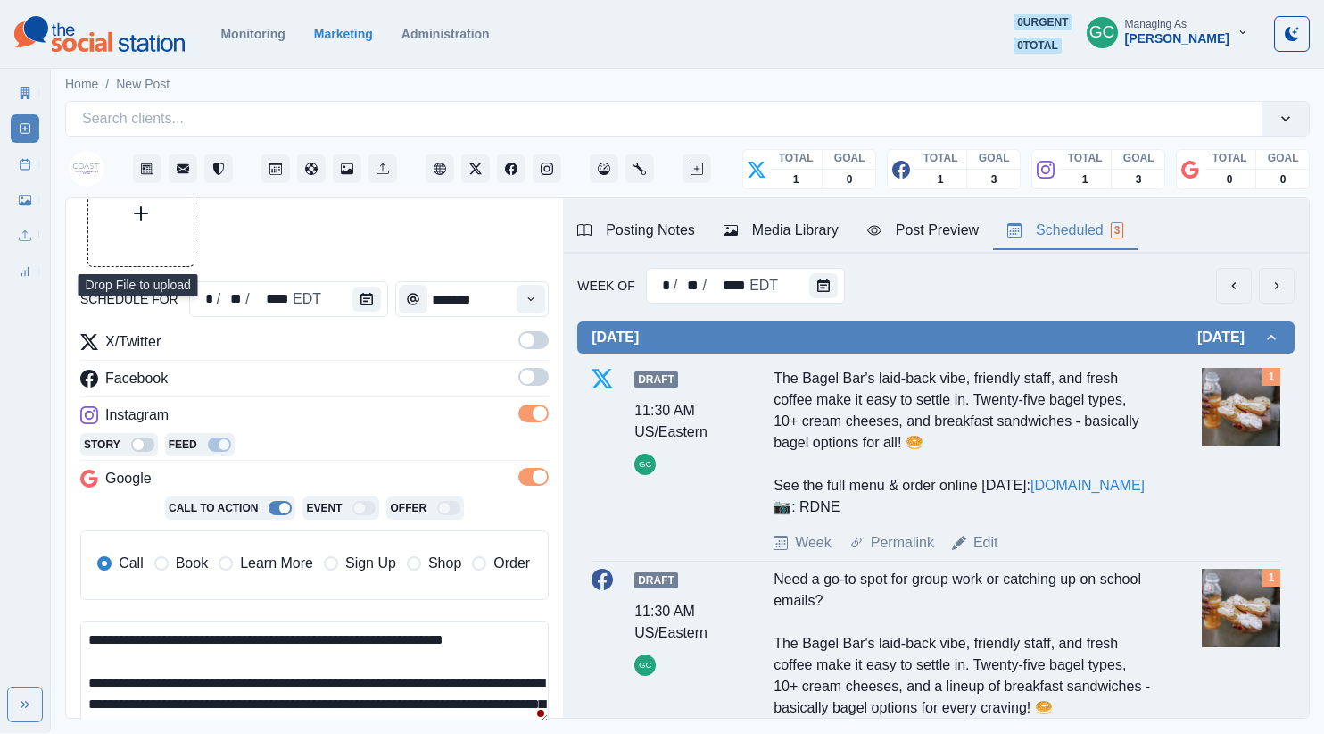
click at [536, 369] on span at bounding box center [533, 377] width 30 height 18
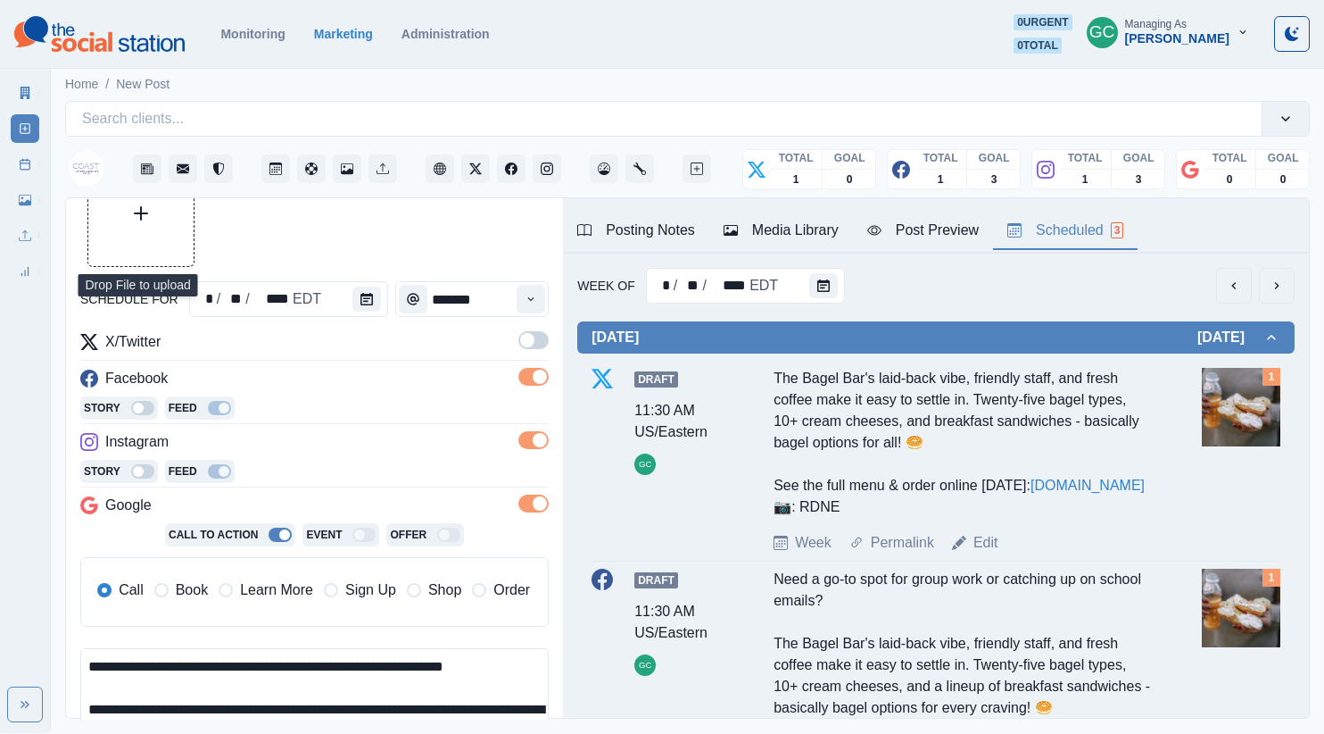
click at [533, 336] on span at bounding box center [527, 340] width 14 height 14
click at [246, 590] on span "Learn More" at bounding box center [276, 589] width 73 height 21
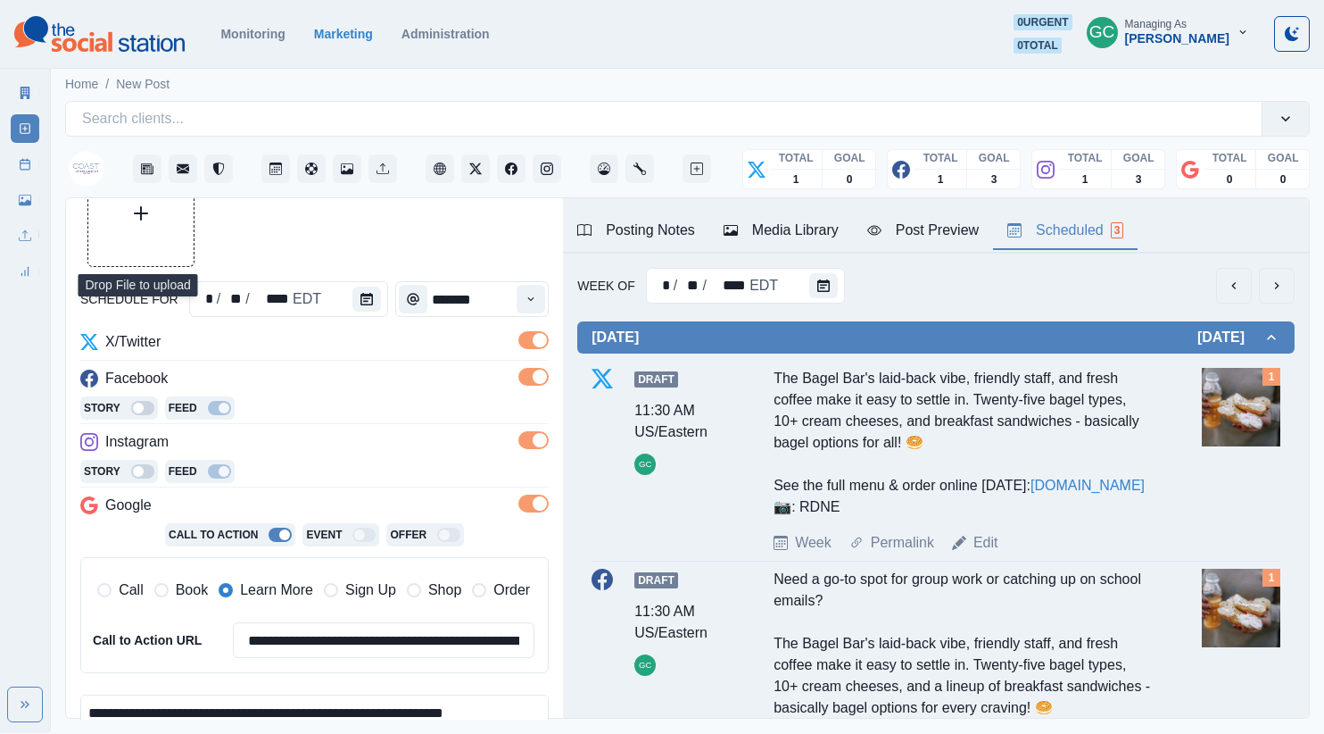
click at [360, 442] on div "Instagram" at bounding box center [314, 445] width 468 height 29
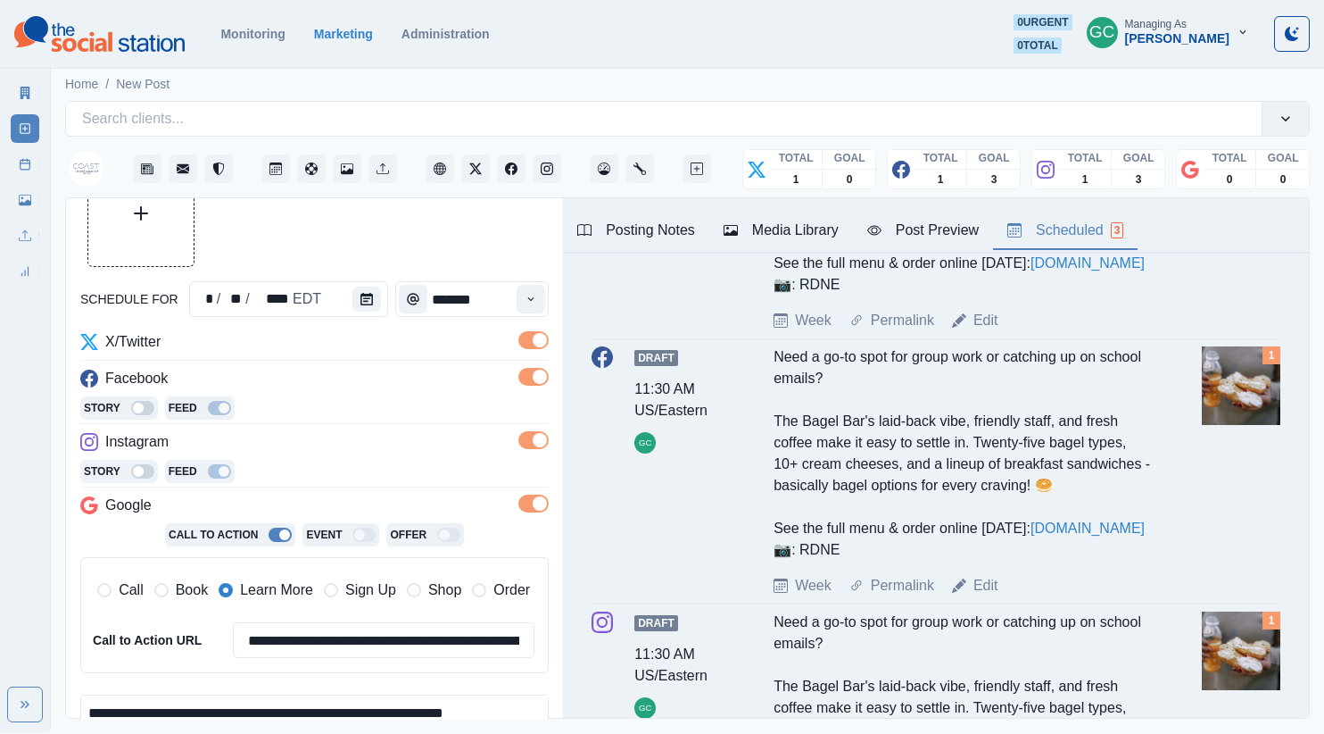
scroll to position [0, 0]
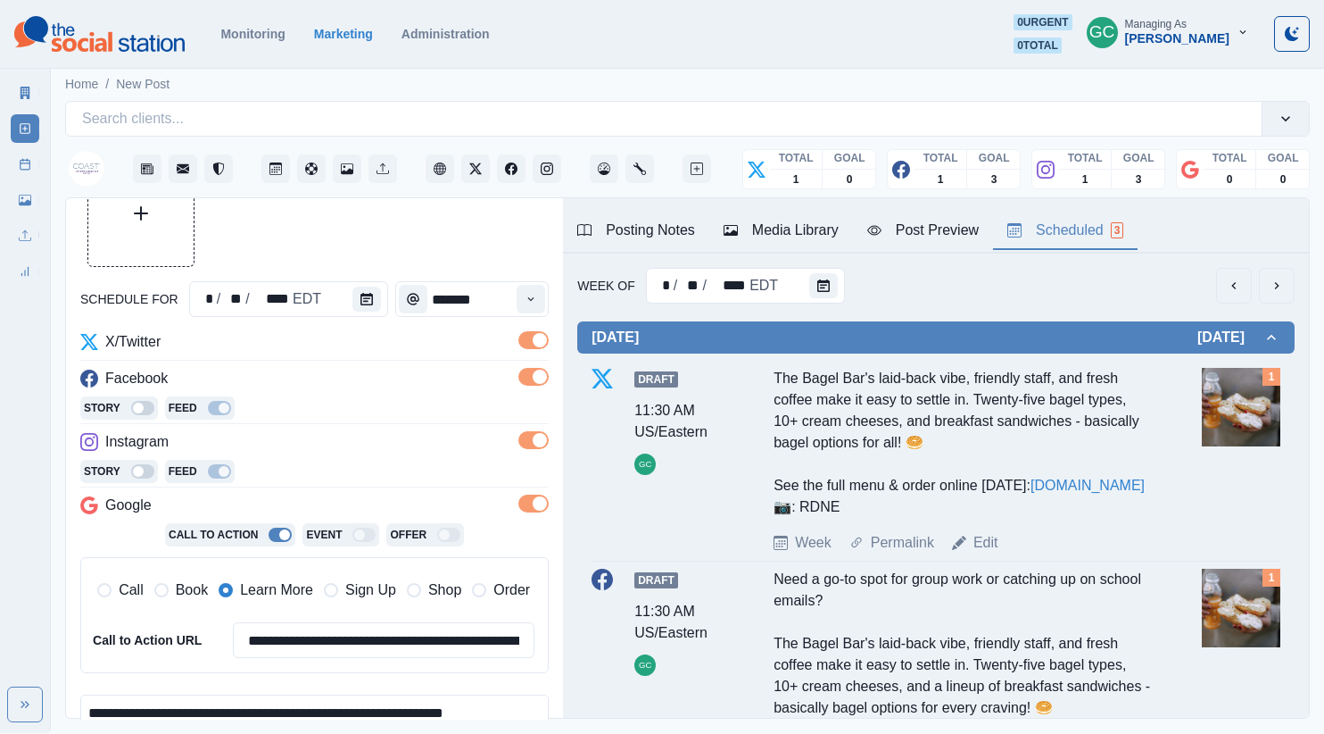
click at [622, 224] on div "Posting Notes" at bounding box center [636, 230] width 118 height 21
click at [1109, 224] on div "Scheduled 3" at bounding box center [1065, 230] width 116 height 21
drag, startPoint x: 770, startPoint y: 382, endPoint x: 889, endPoint y: 545, distance: 201.9
click at [889, 545] on div "Draft 11:30 AM US/Eastern GC The Bagel Bar's laid-back vibe, friendly staff, an…" at bounding box center [936, 461] width 689 height 186
copy div "The Bagel Bar's laid-back vibe, friendly staff, and fresh coffee make it easy t…"
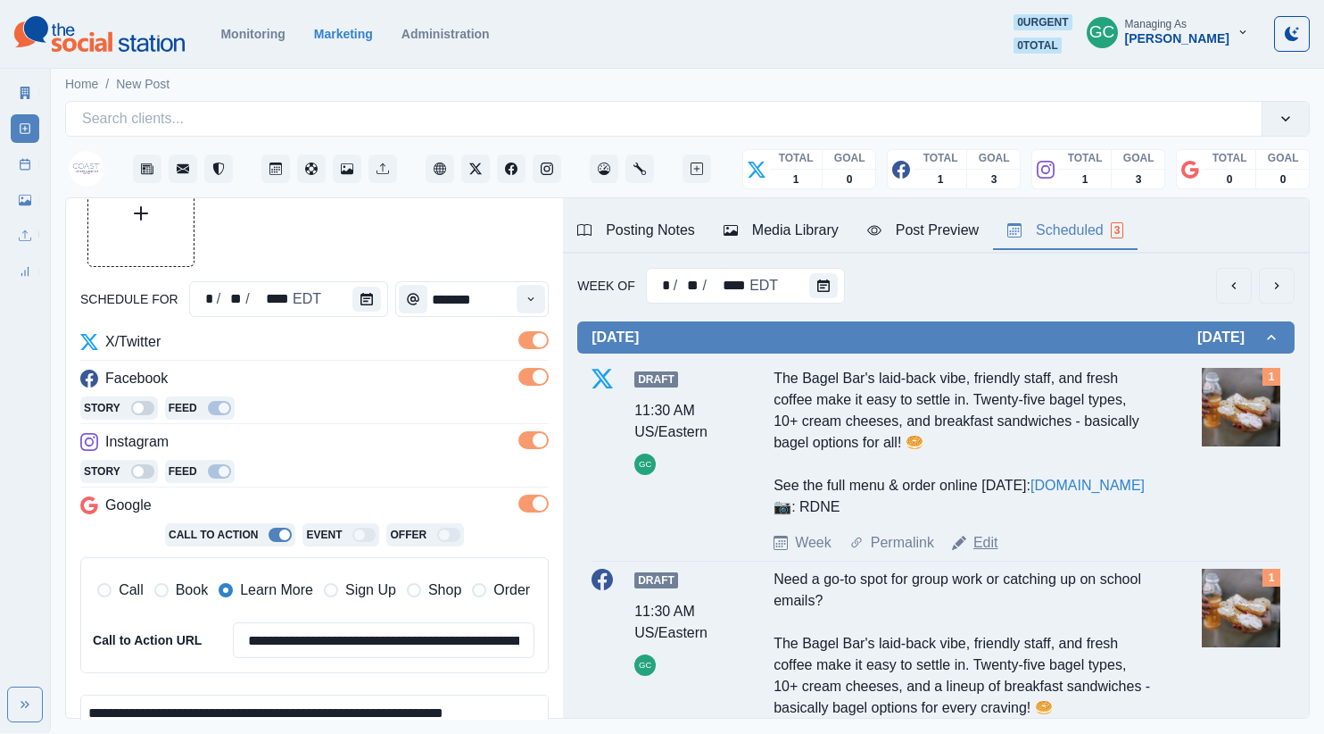
click at [991, 553] on link "Edit" at bounding box center [986, 542] width 25 height 21
type input "********"
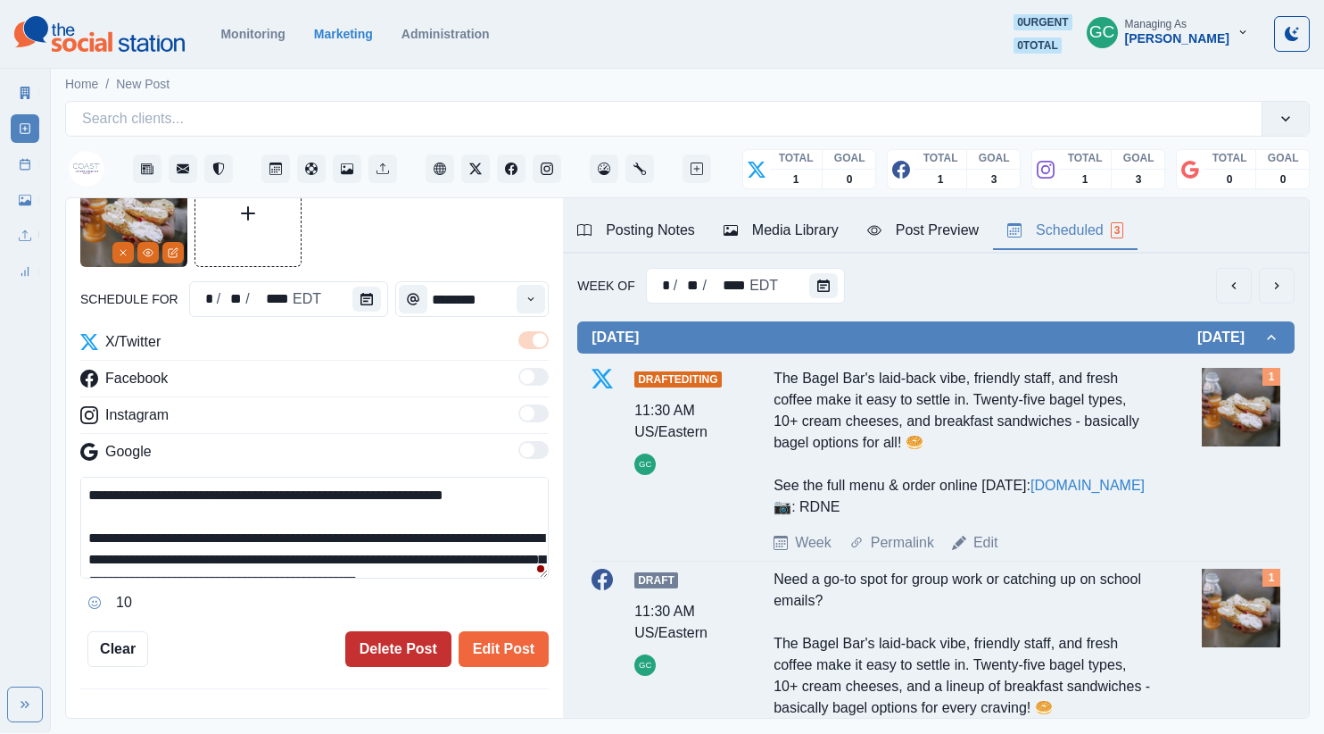
click at [400, 651] on button "Delete Post" at bounding box center [398, 649] width 106 height 36
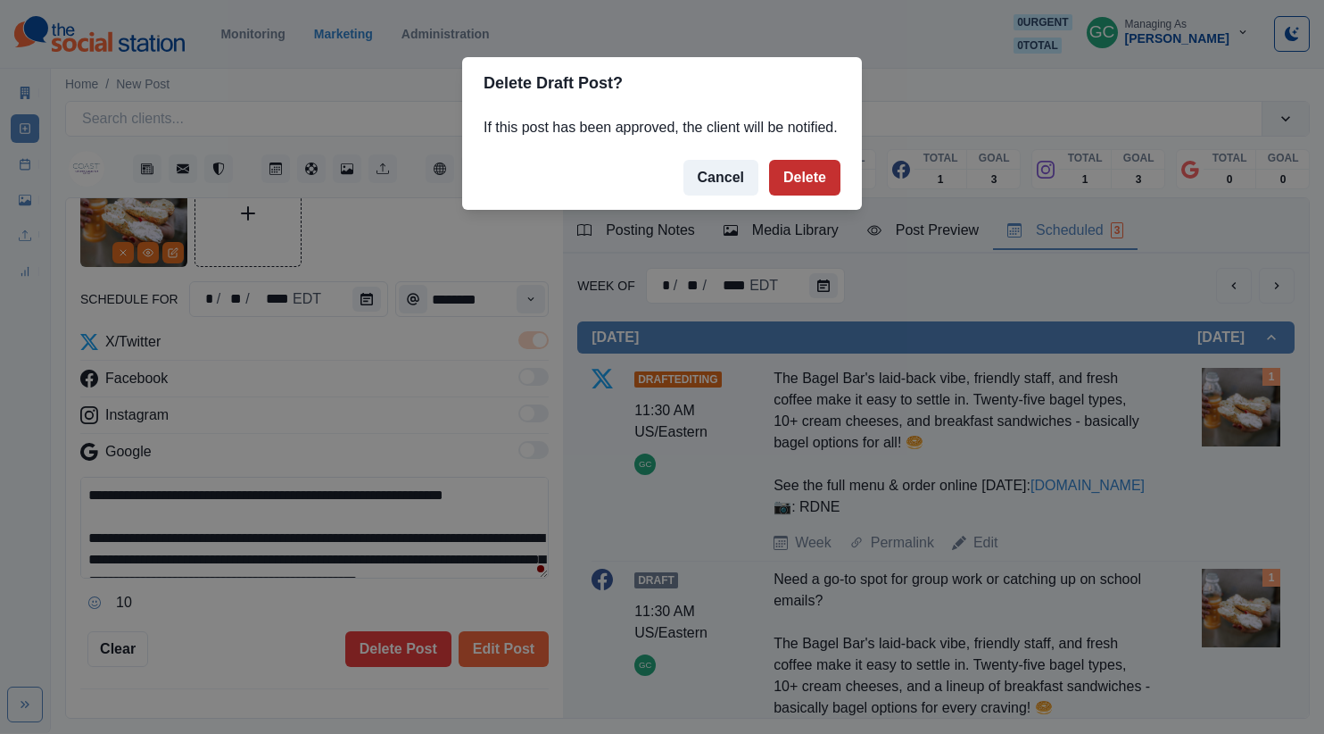
click at [816, 195] on button "Delete" at bounding box center [804, 178] width 71 height 36
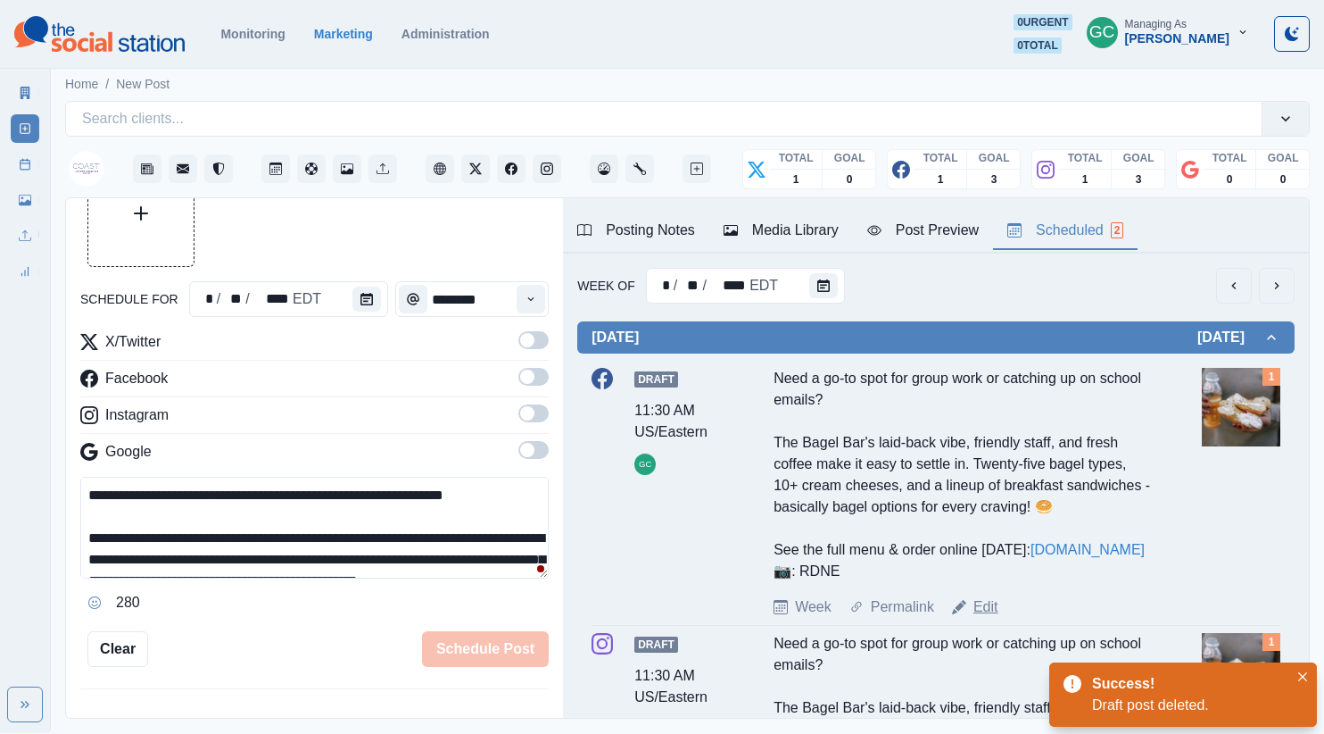
click at [987, 618] on link "Edit" at bounding box center [986, 606] width 25 height 21
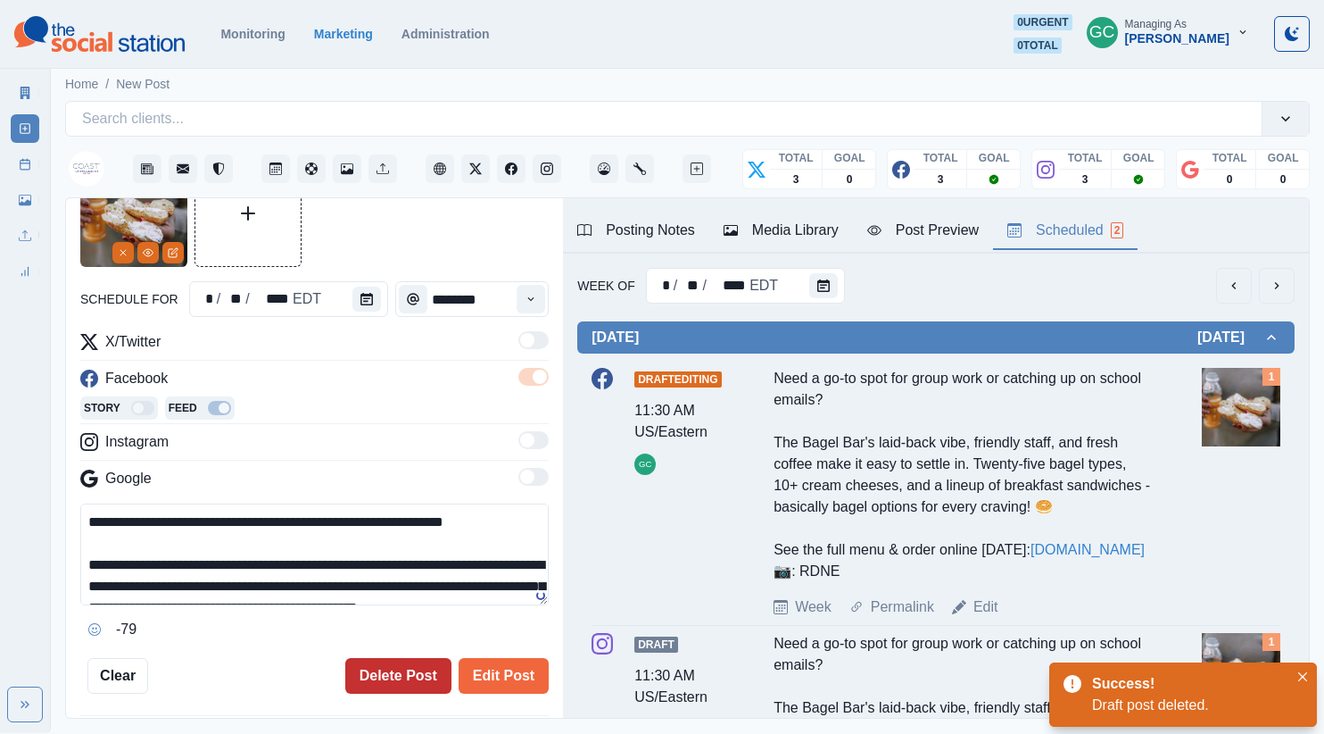
click at [389, 671] on button "Delete Post" at bounding box center [398, 676] width 106 height 36
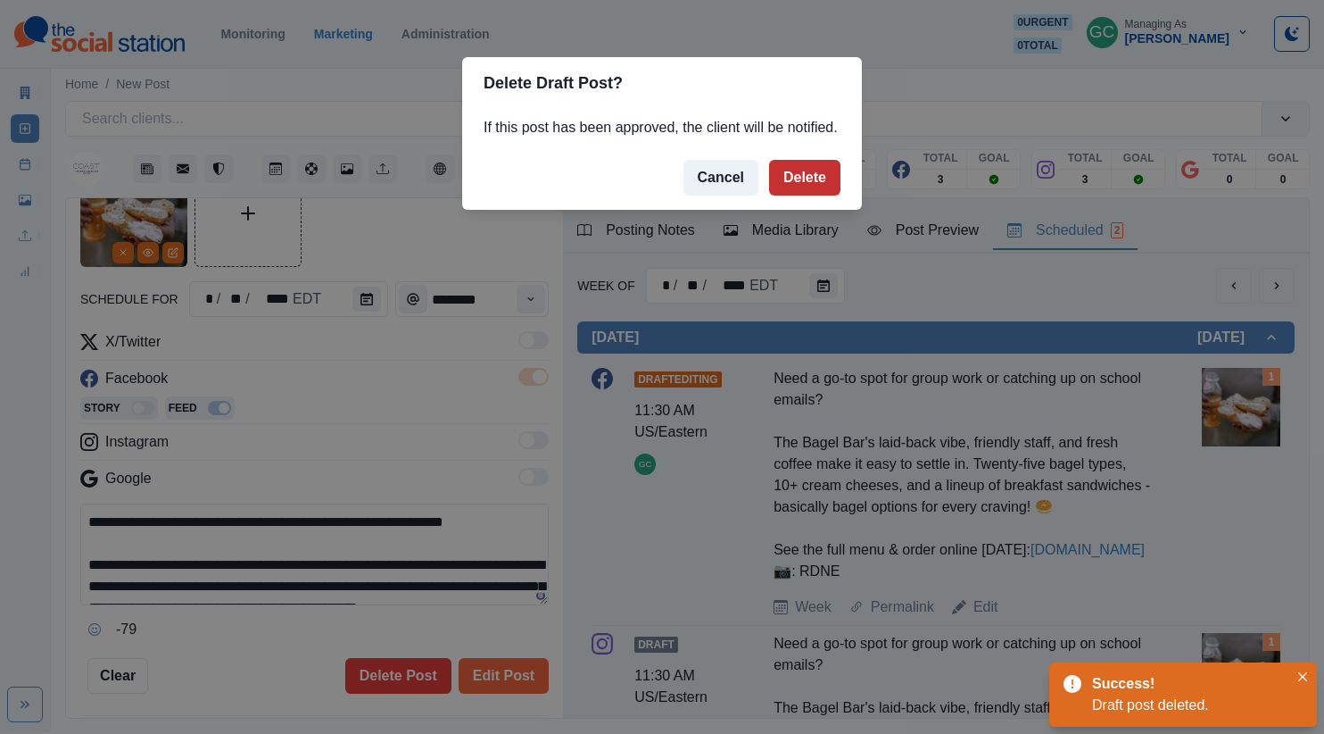
click at [804, 195] on button "Delete" at bounding box center [804, 178] width 71 height 36
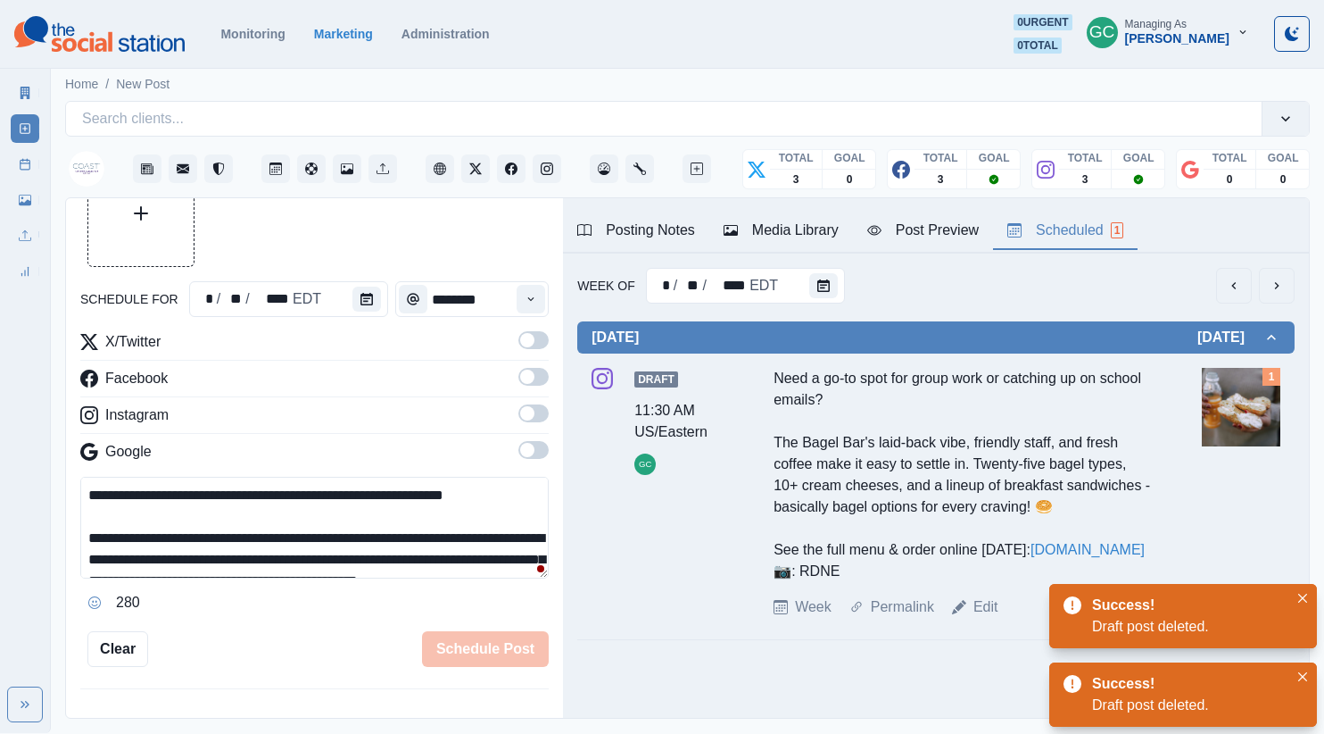
drag, startPoint x: 989, startPoint y: 651, endPoint x: 952, endPoint y: 652, distance: 36.6
click at [989, 618] on link "Edit" at bounding box center [986, 606] width 25 height 21
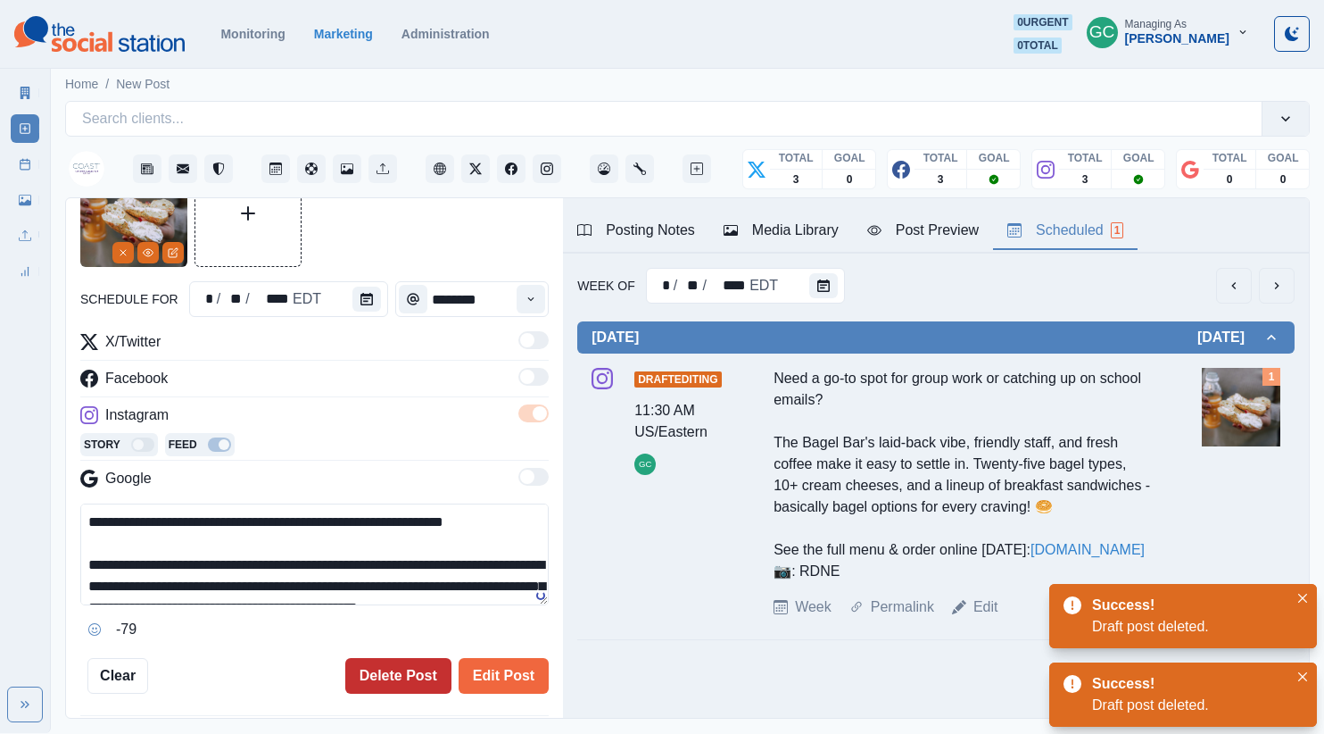
click at [359, 668] on button "Delete Post" at bounding box center [398, 676] width 106 height 36
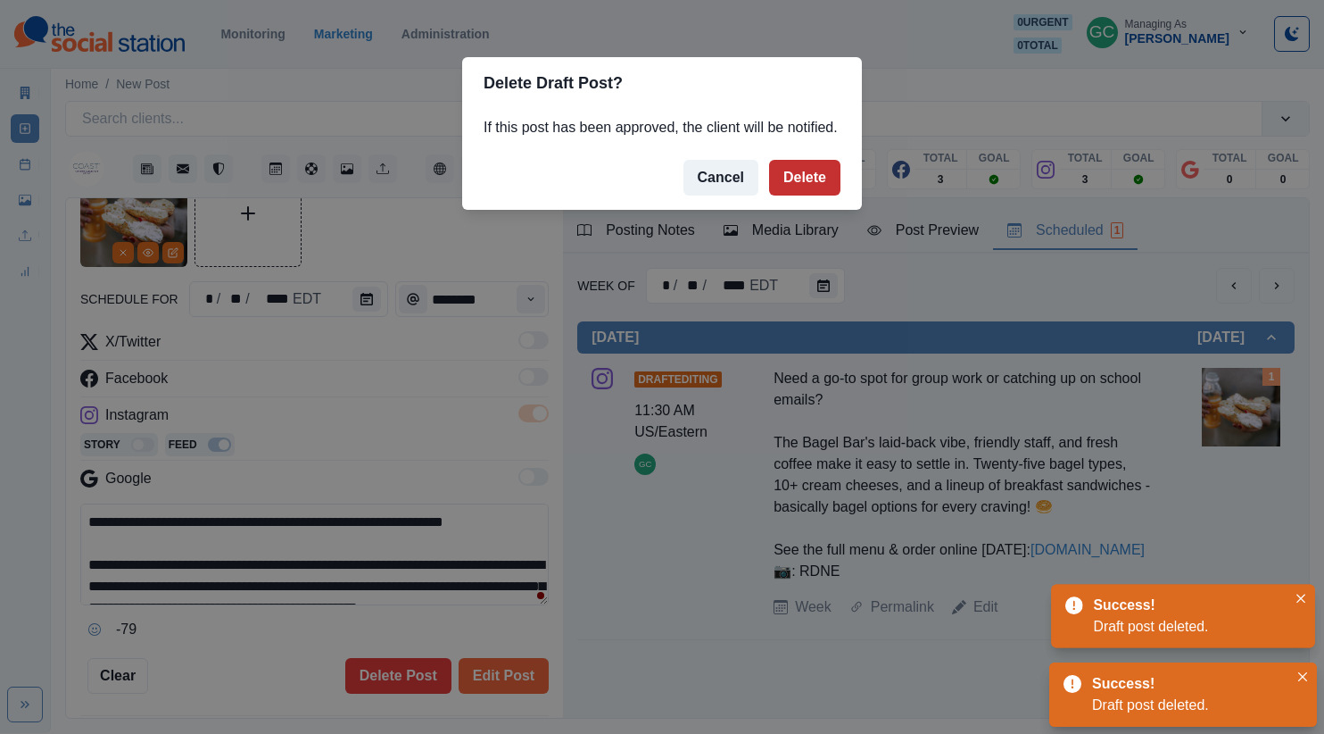
click at [808, 192] on button "Delete" at bounding box center [804, 178] width 71 height 36
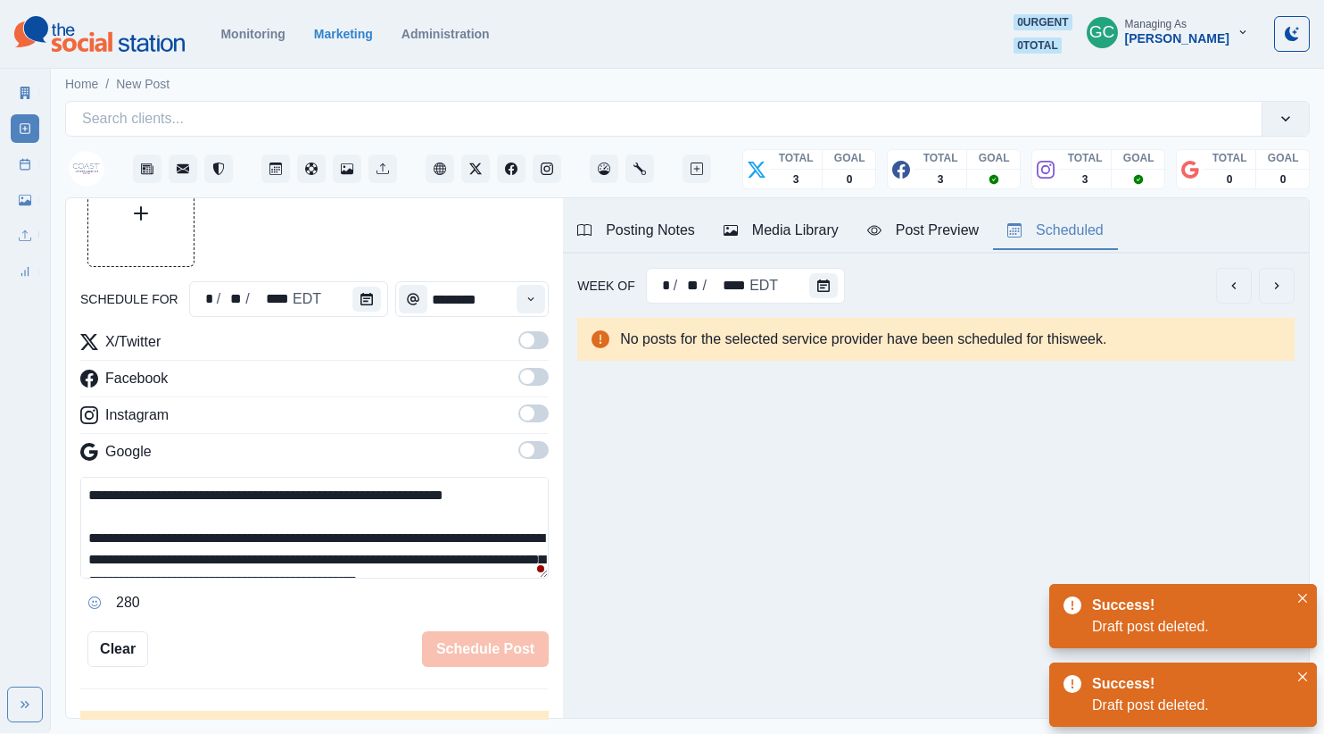
click at [785, 235] on div "Media Library" at bounding box center [781, 230] width 115 height 21
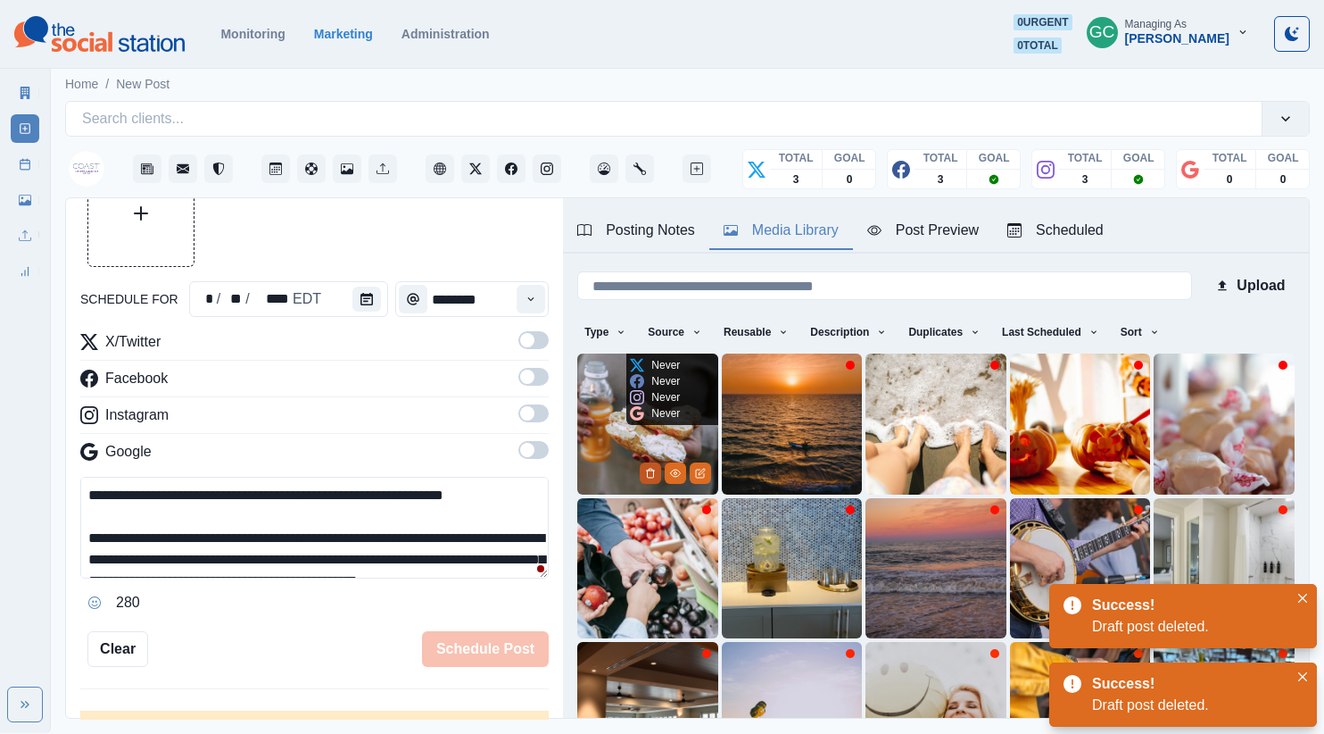
click at [656, 473] on button "Delete Media" at bounding box center [650, 472] width 21 height 21
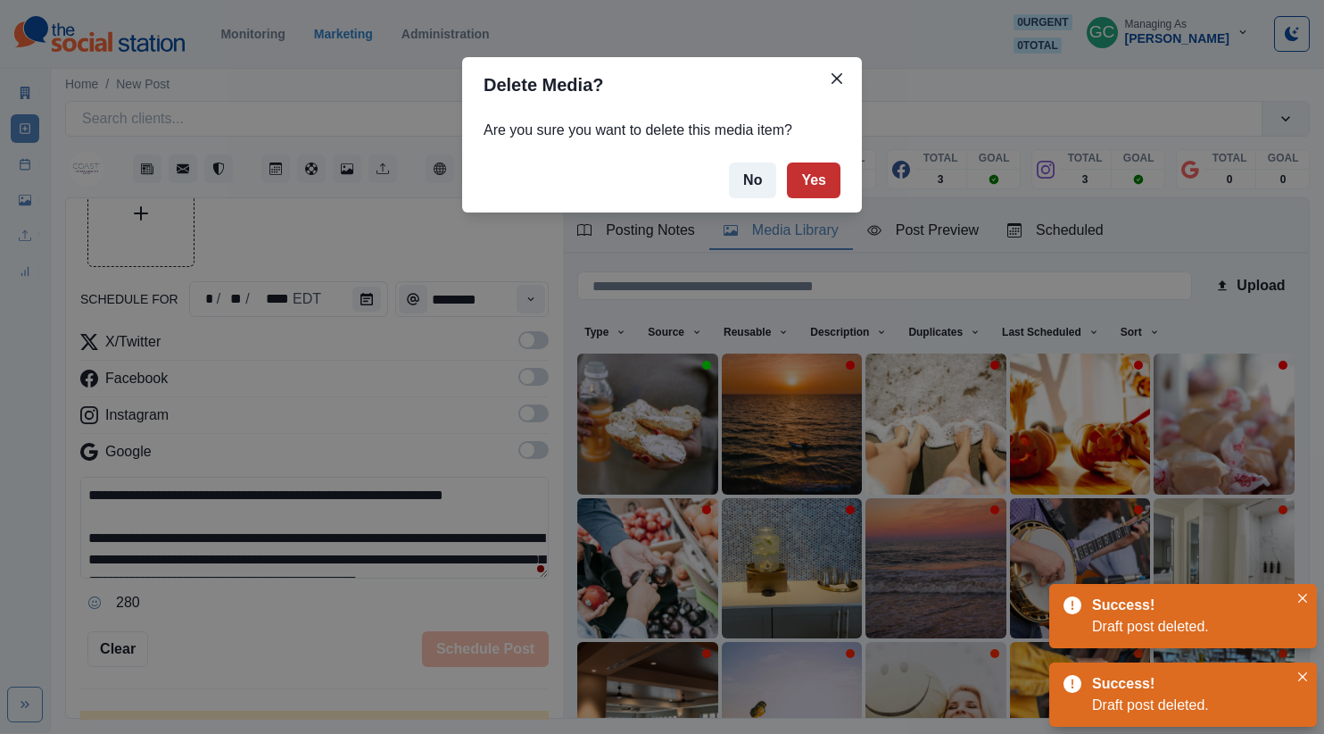
click at [816, 187] on button "Yes" at bounding box center [814, 180] width 54 height 36
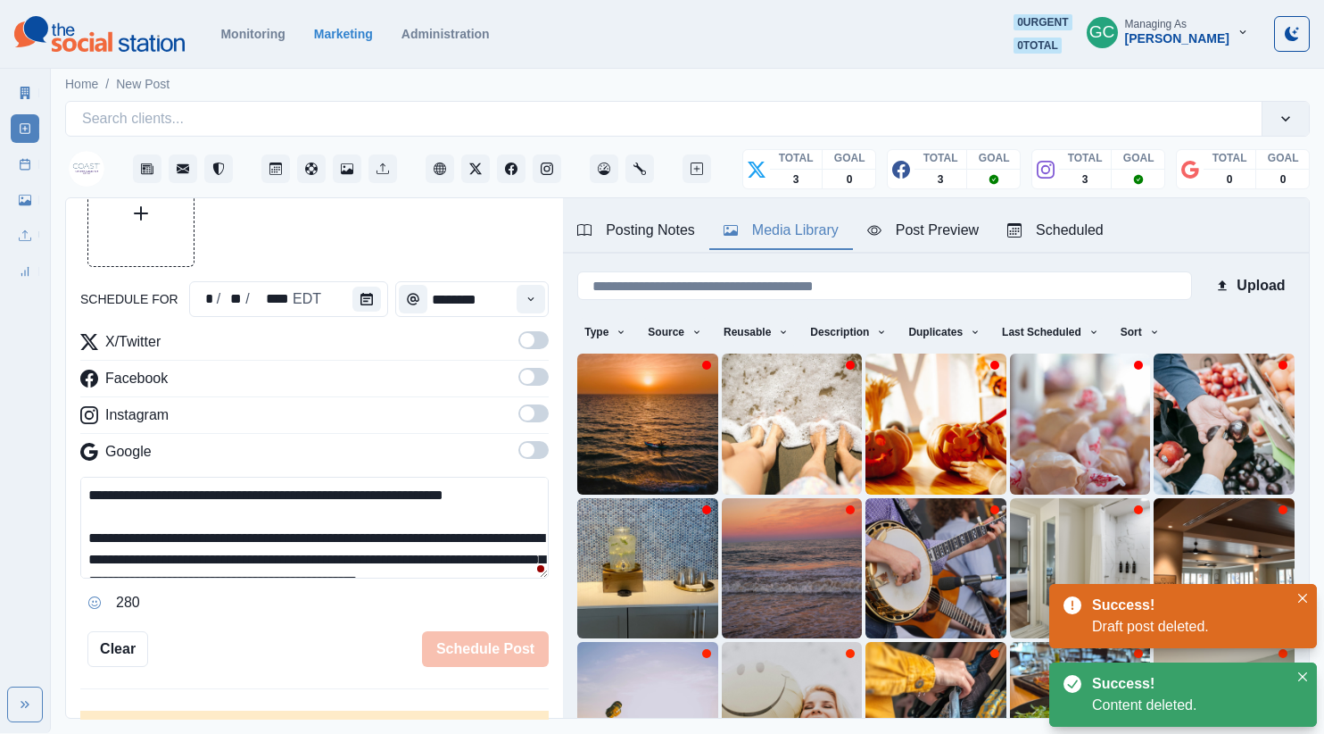
click at [1057, 233] on div "Scheduled" at bounding box center [1055, 230] width 96 height 21
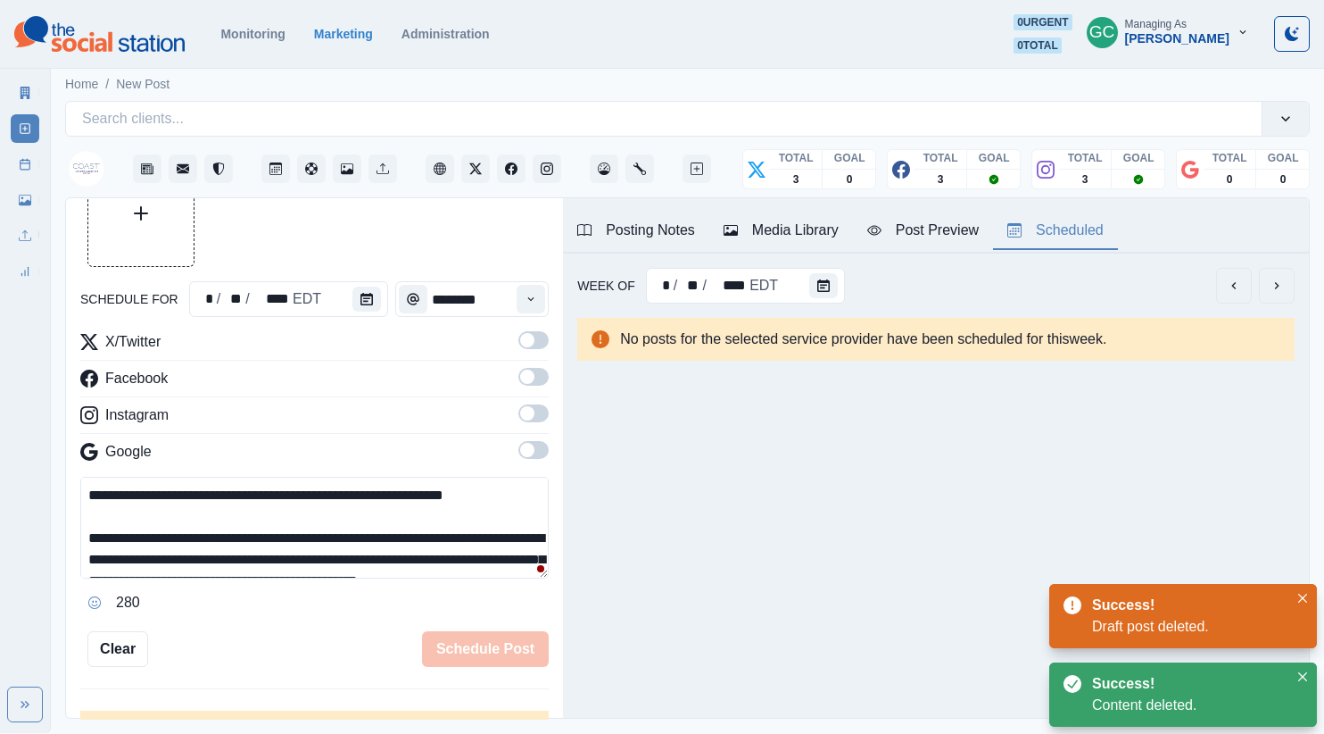
click at [722, 227] on button "Media Library" at bounding box center [781, 230] width 144 height 37
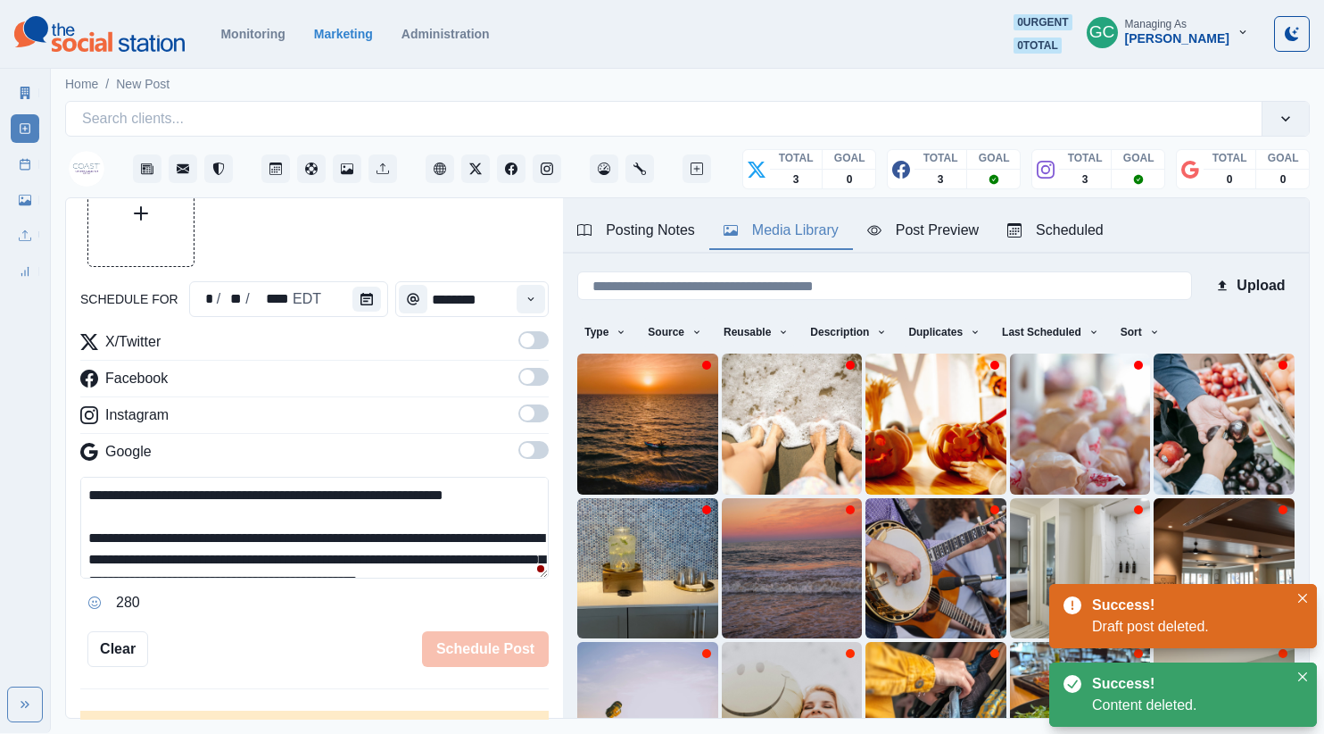
click at [650, 228] on div "Posting Notes" at bounding box center [636, 230] width 118 height 21
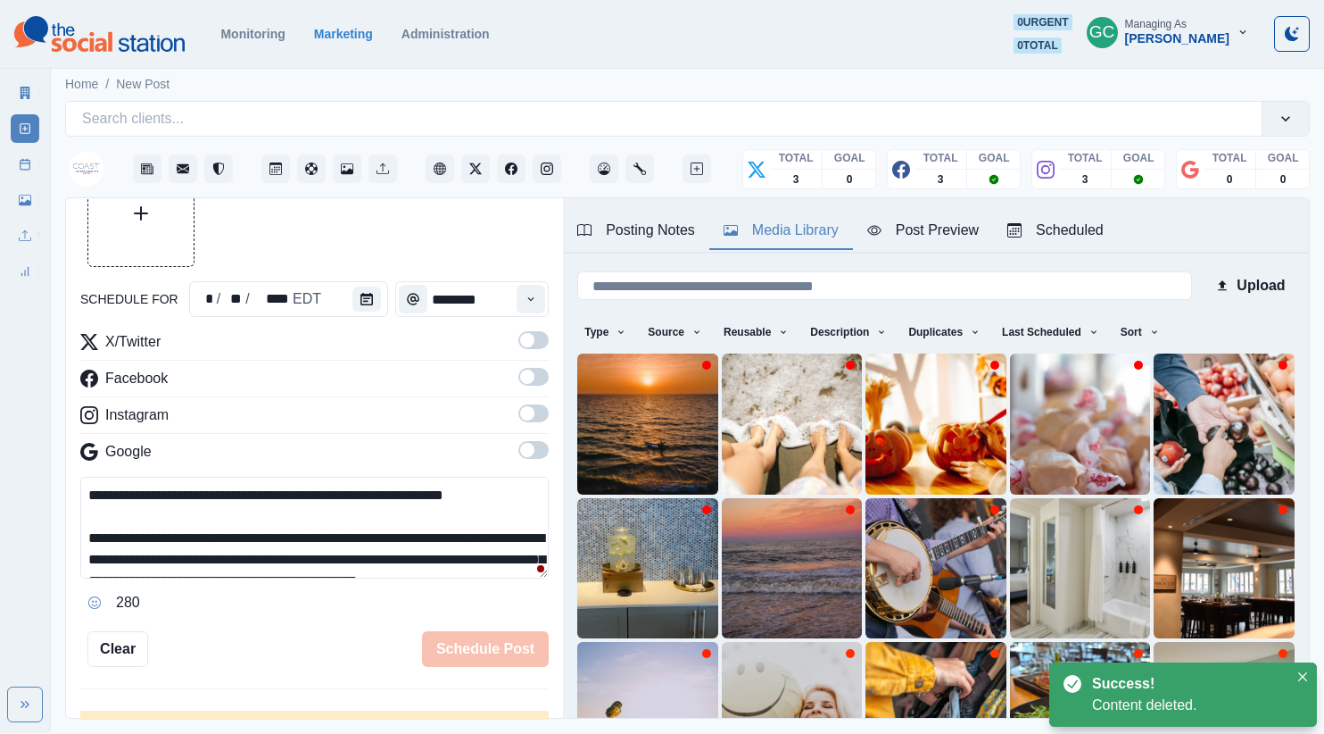
click at [759, 227] on div "Media Library" at bounding box center [781, 230] width 115 height 21
click at [679, 228] on div "Posting Notes" at bounding box center [636, 230] width 118 height 21
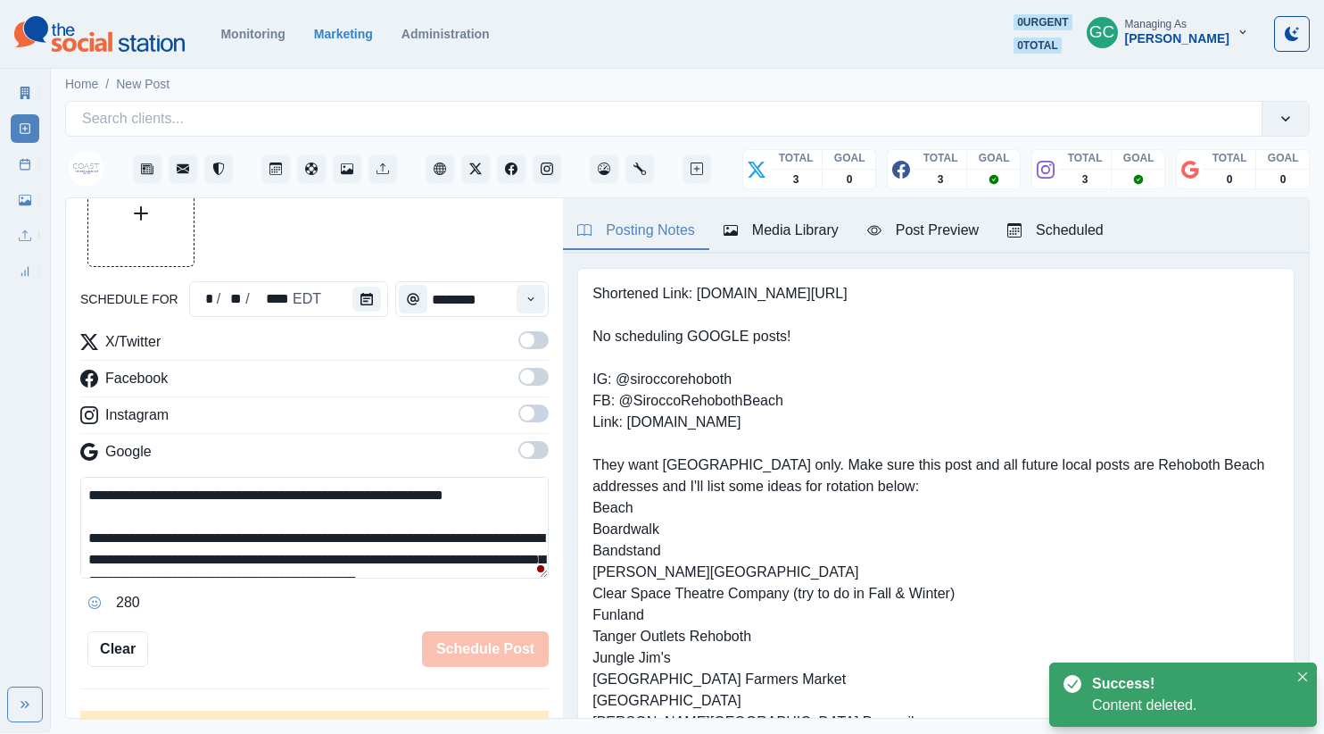
click at [783, 230] on div "Media Library" at bounding box center [781, 230] width 115 height 21
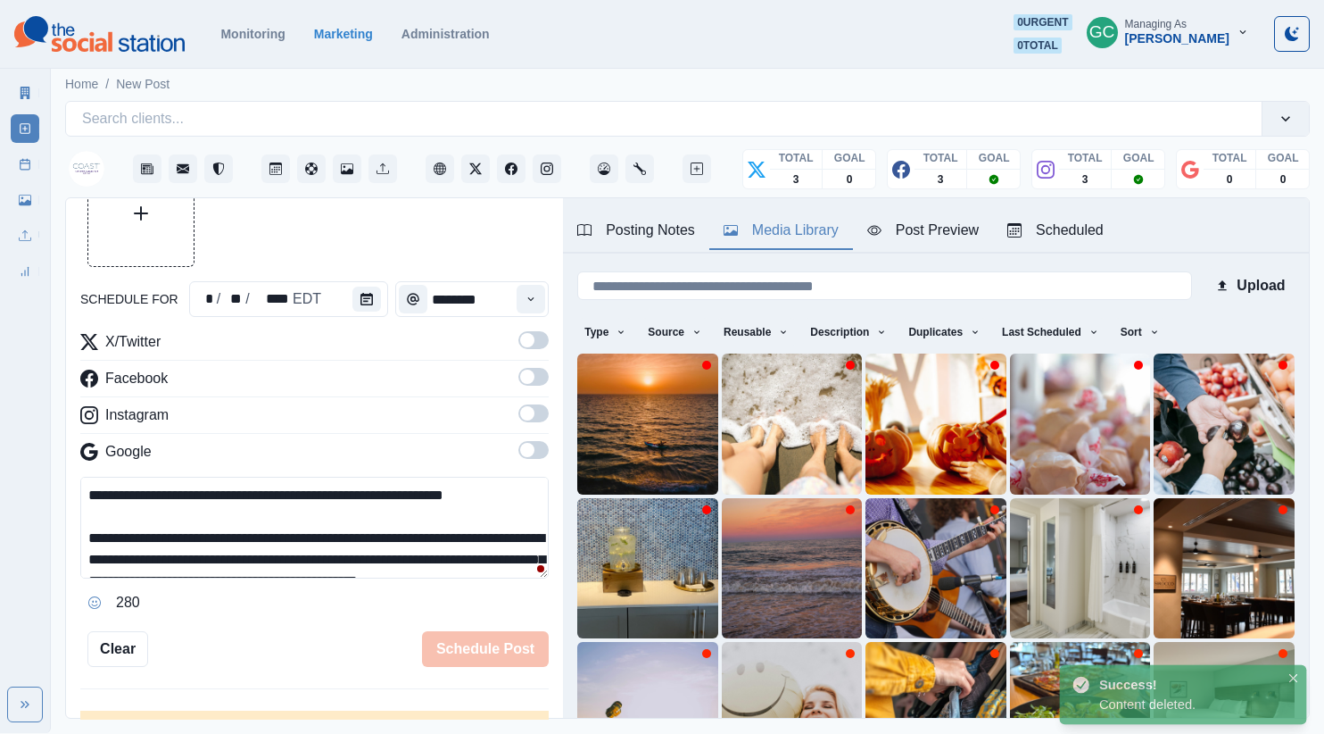
click at [1074, 237] on div "Scheduled" at bounding box center [1055, 230] width 96 height 21
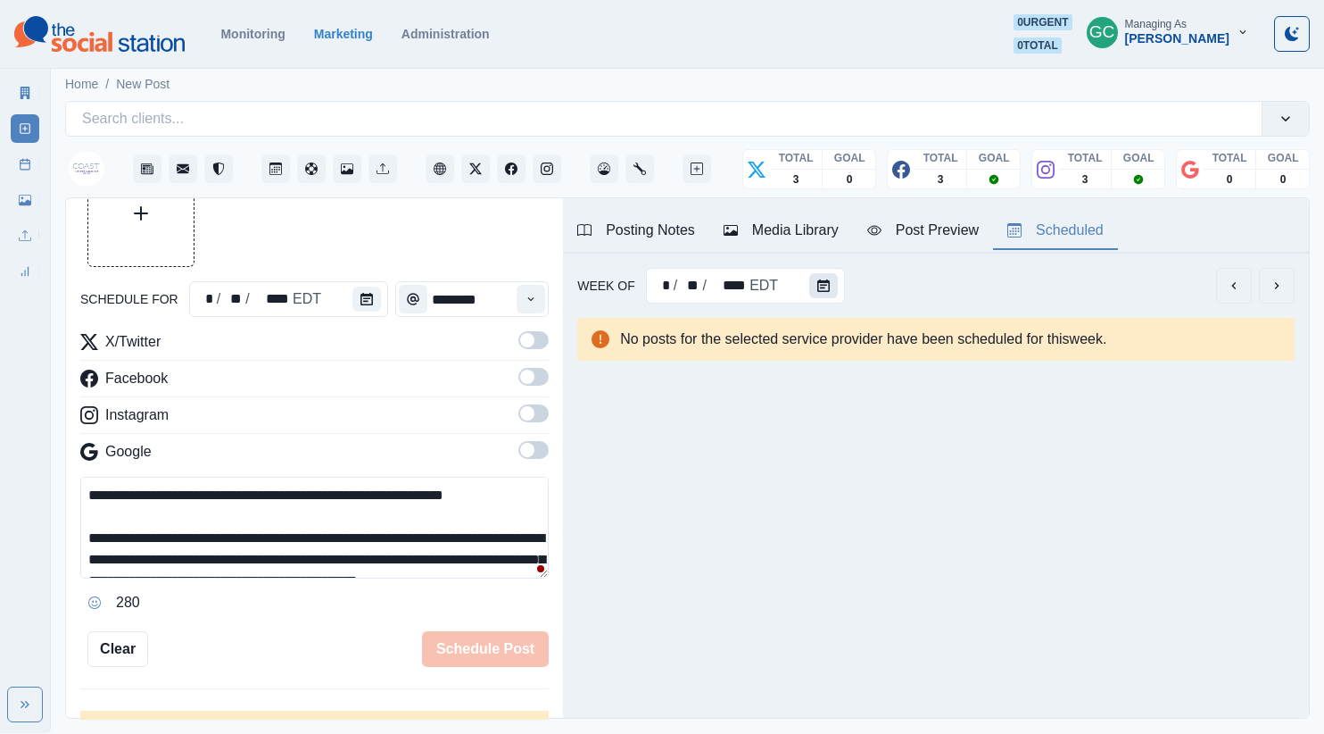
click at [813, 294] on button "Calendar" at bounding box center [823, 285] width 29 height 25
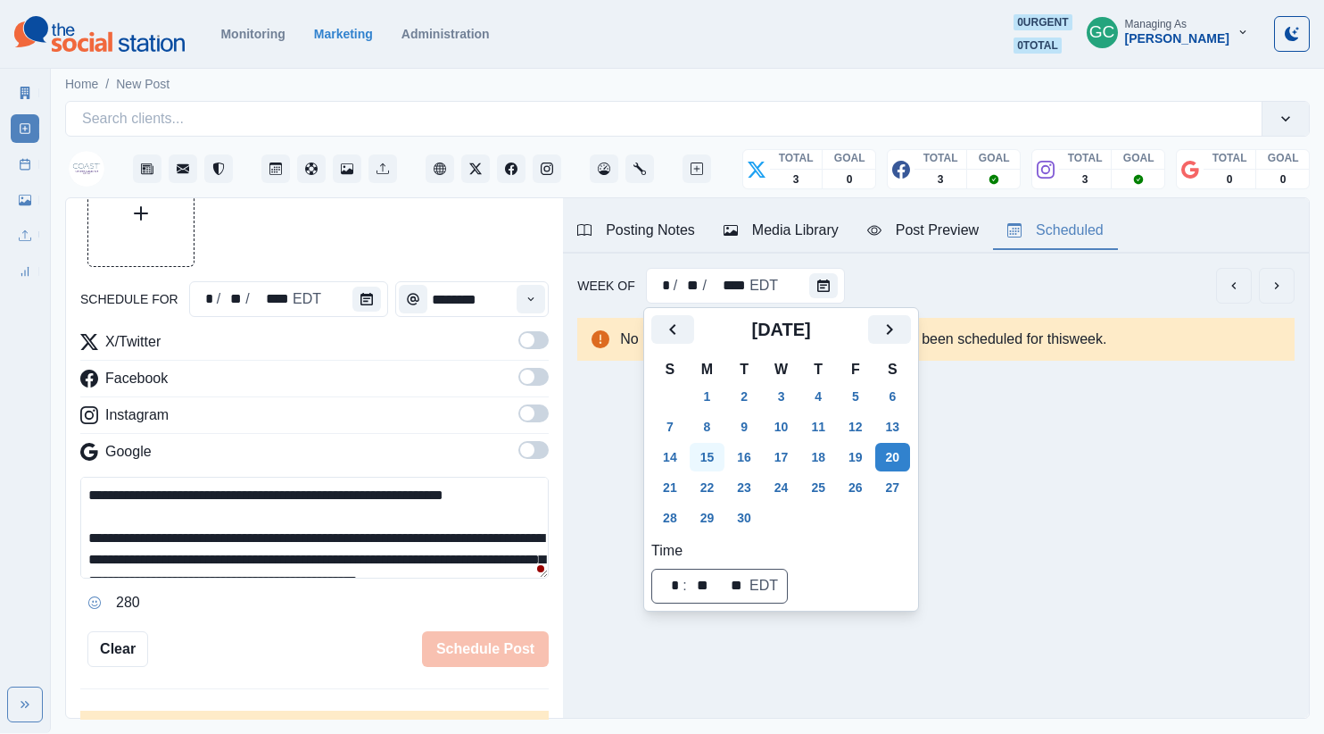
click at [723, 461] on button "15" at bounding box center [708, 457] width 36 height 29
click at [705, 427] on button "8" at bounding box center [708, 426] width 36 height 29
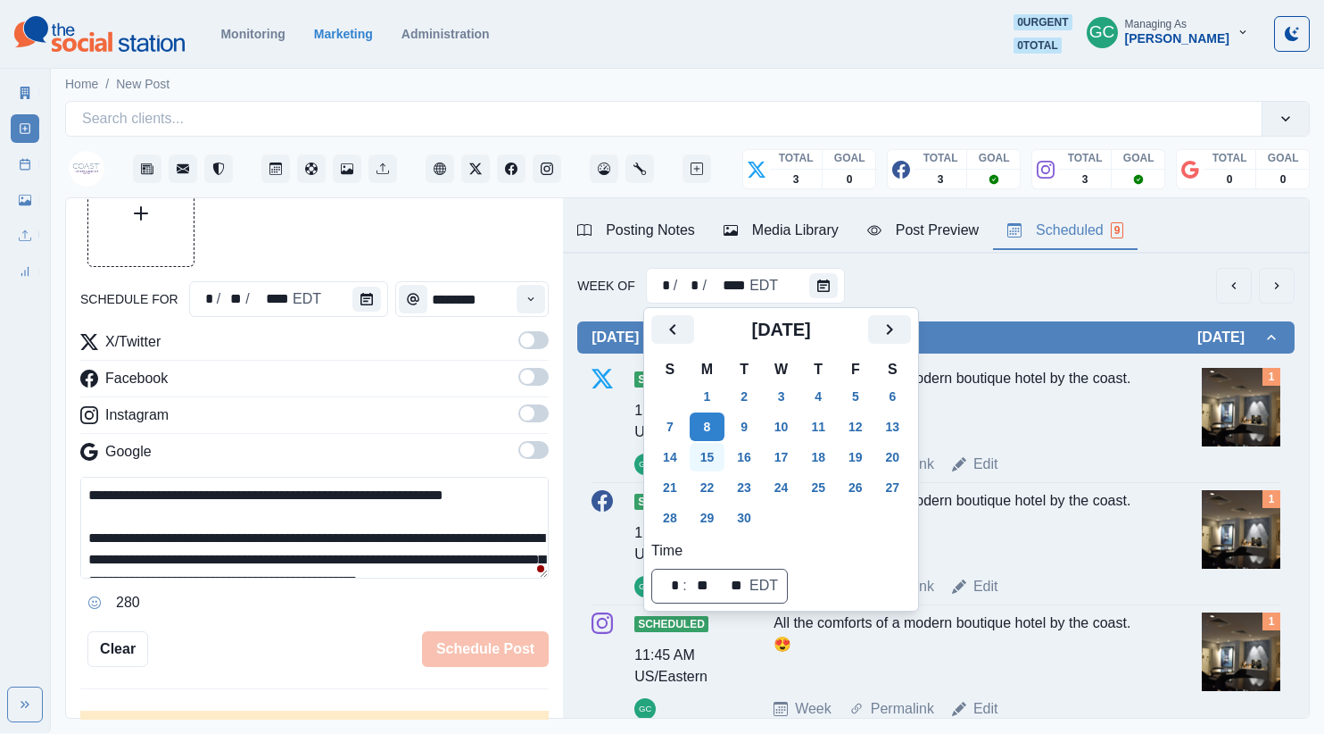
click at [705, 461] on button "15" at bounding box center [708, 457] width 36 height 29
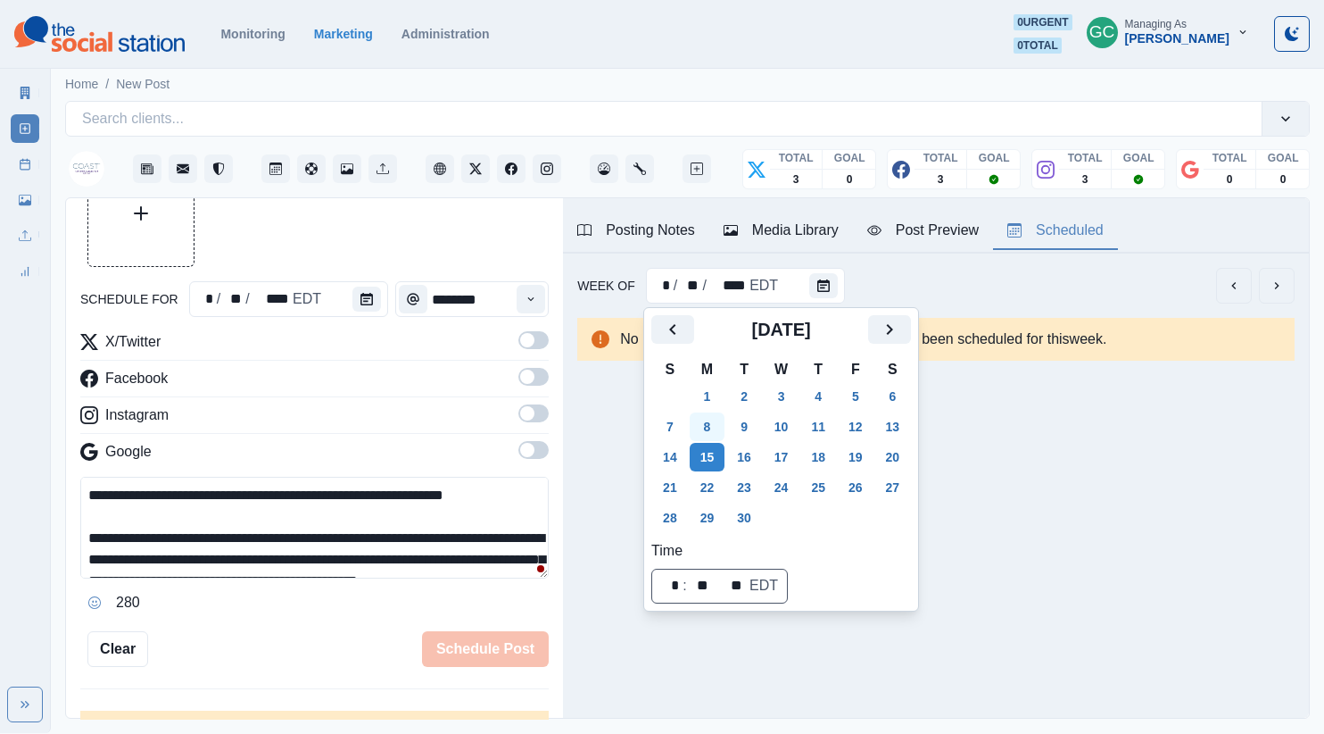
click at [713, 439] on button "8" at bounding box center [708, 426] width 36 height 29
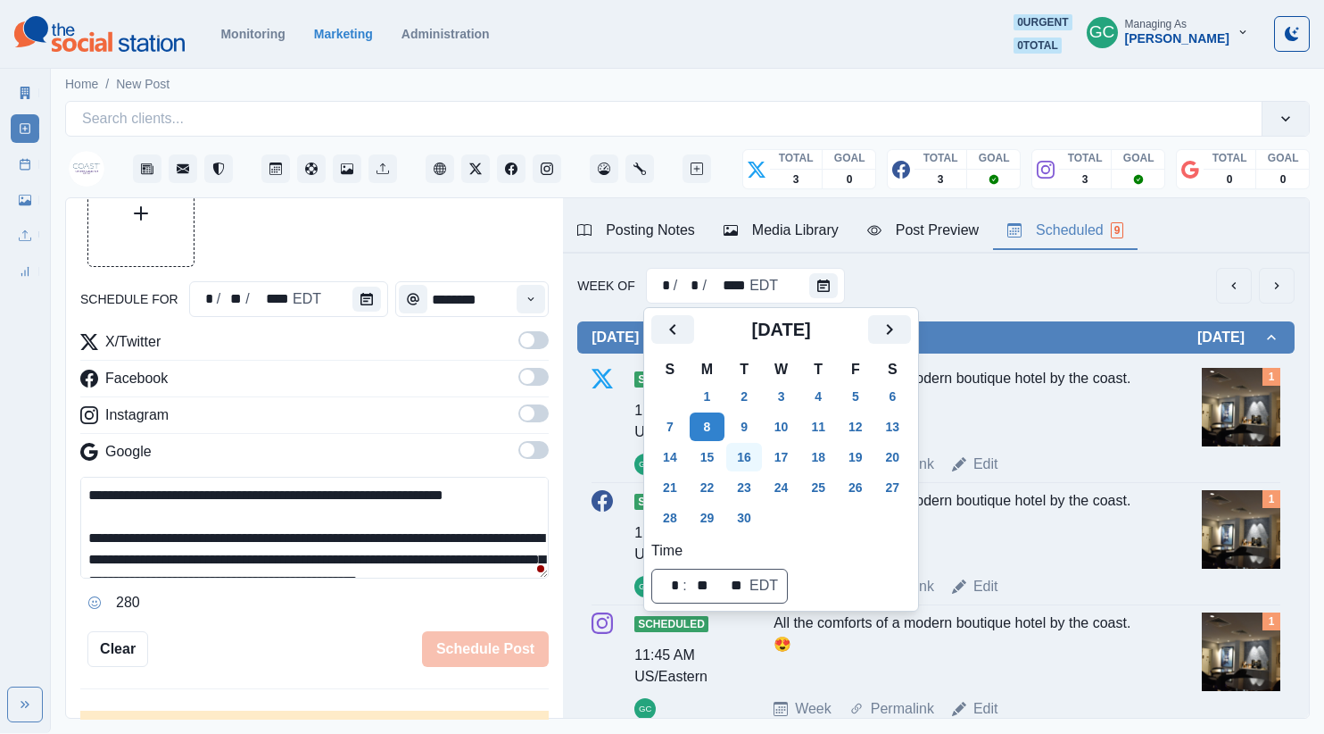
click at [744, 460] on button "16" at bounding box center [744, 457] width 36 height 29
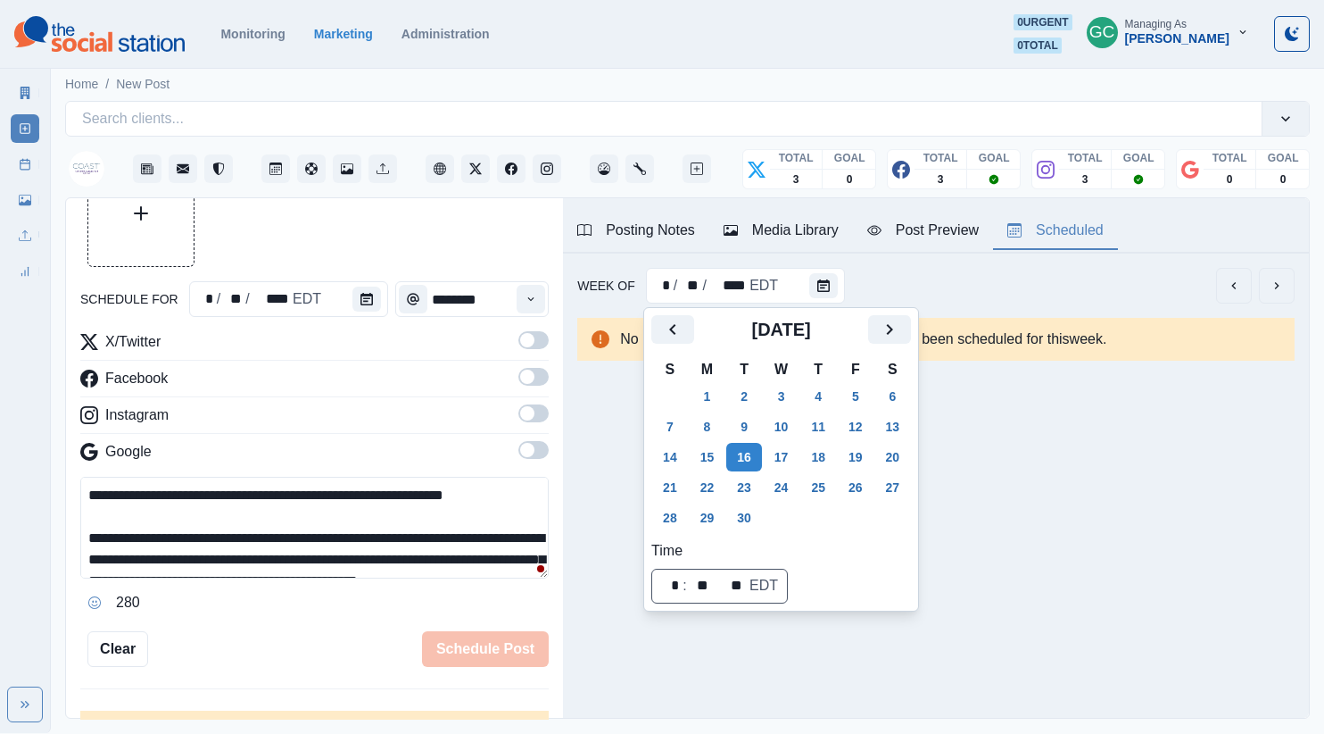
click at [387, 441] on div "Google" at bounding box center [314, 455] width 468 height 29
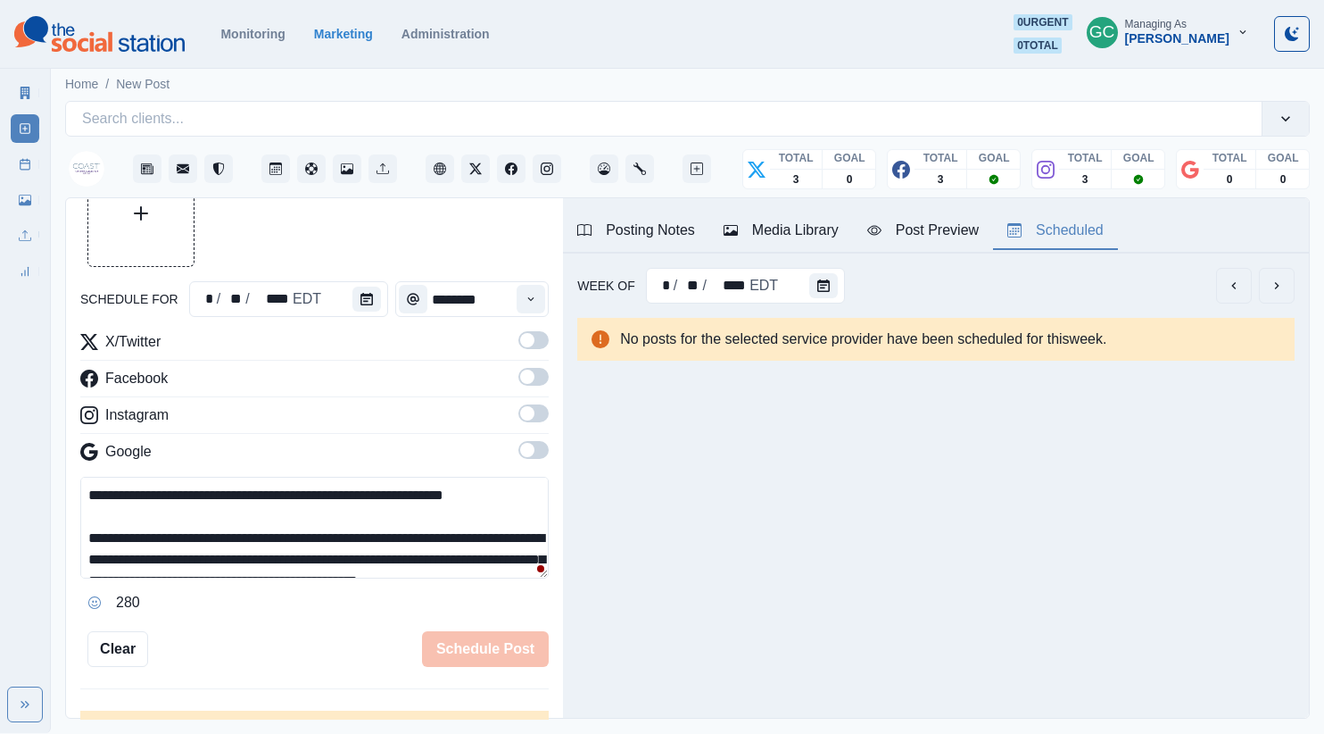
drag, startPoint x: 535, startPoint y: 448, endPoint x: 536, endPoint y: 424, distance: 24.1
click at [535, 447] on span at bounding box center [533, 450] width 30 height 18
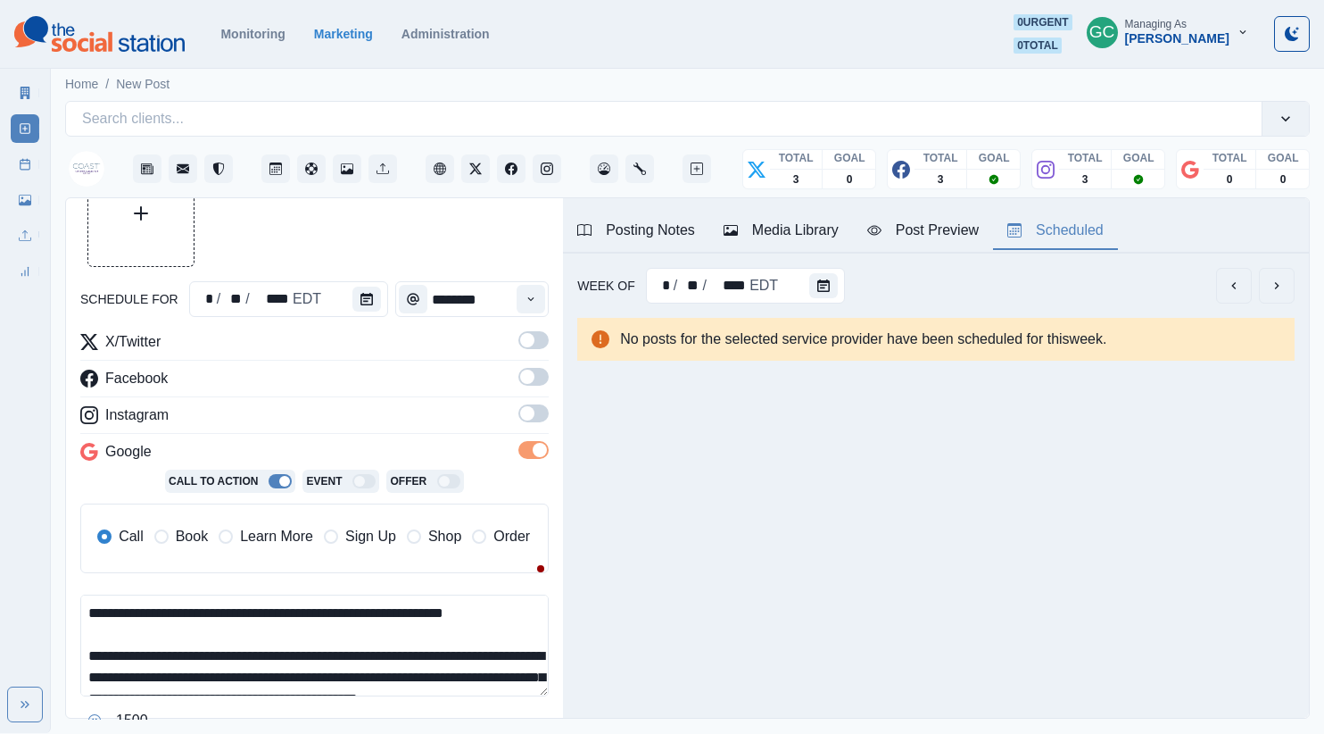
click at [536, 419] on span at bounding box center [533, 413] width 30 height 18
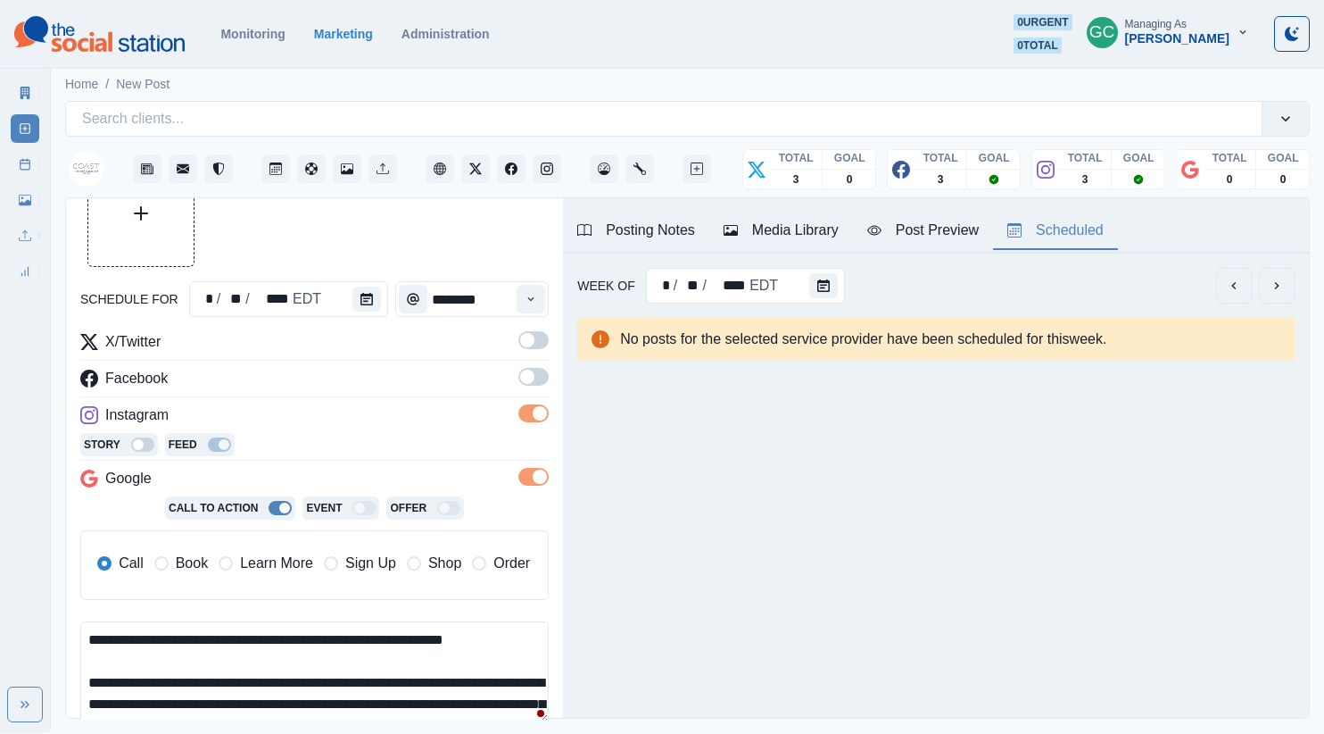
click at [533, 383] on span at bounding box center [533, 377] width 30 height 18
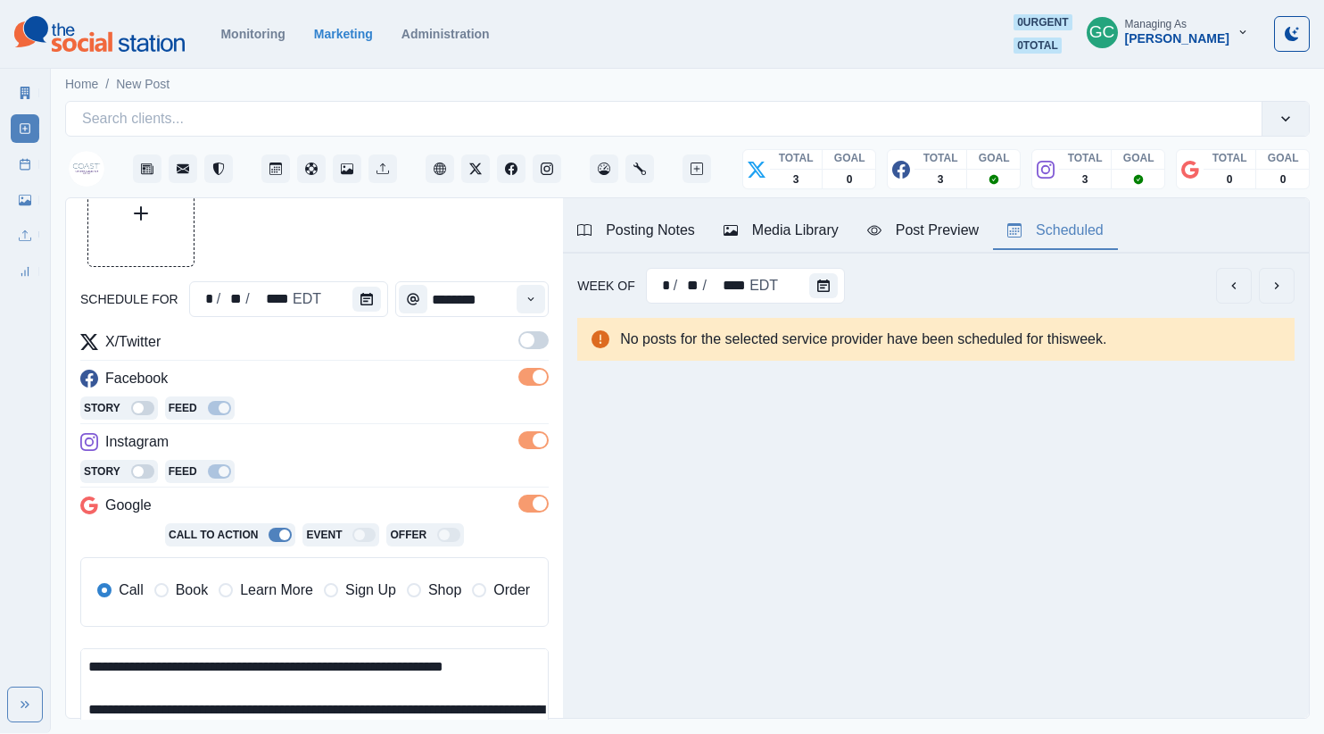
click at [534, 353] on label at bounding box center [533, 345] width 30 height 29
click at [246, 594] on span "Learn More" at bounding box center [276, 589] width 73 height 21
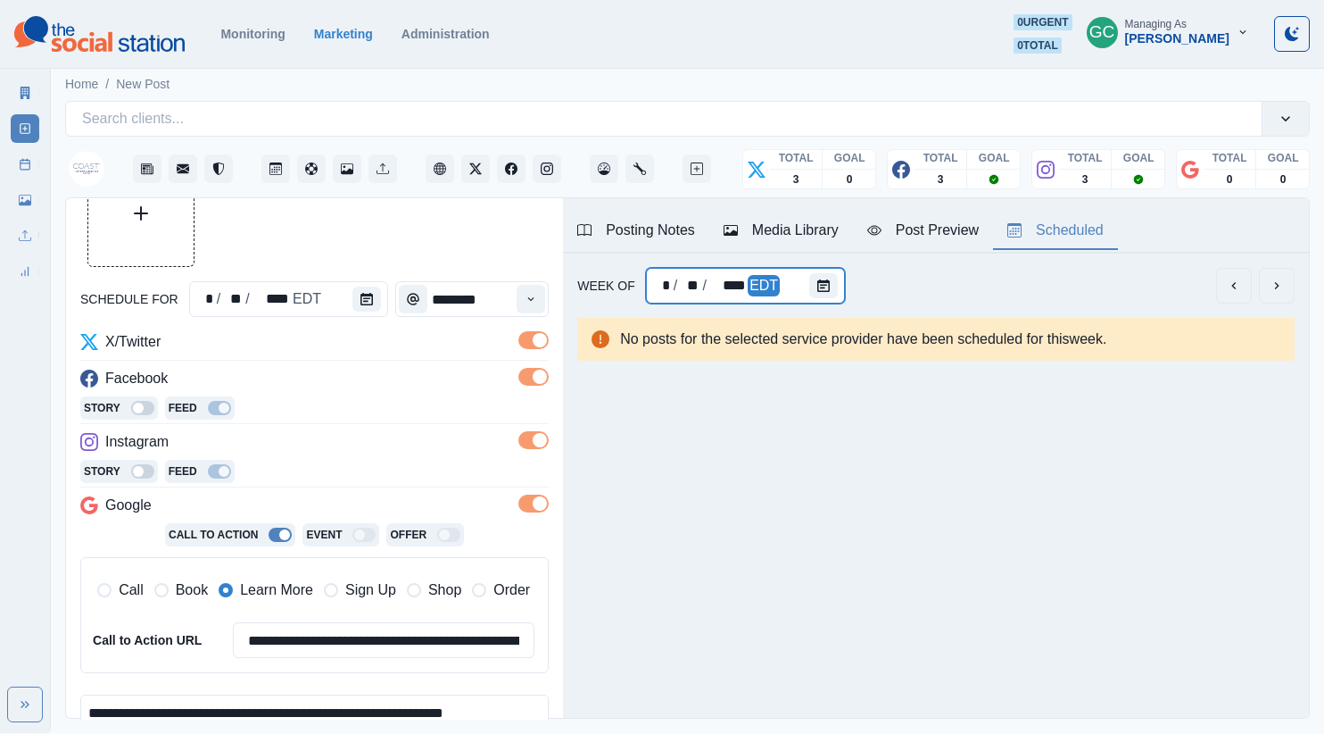
click at [769, 282] on div "EDT" at bounding box center [764, 285] width 32 height 21
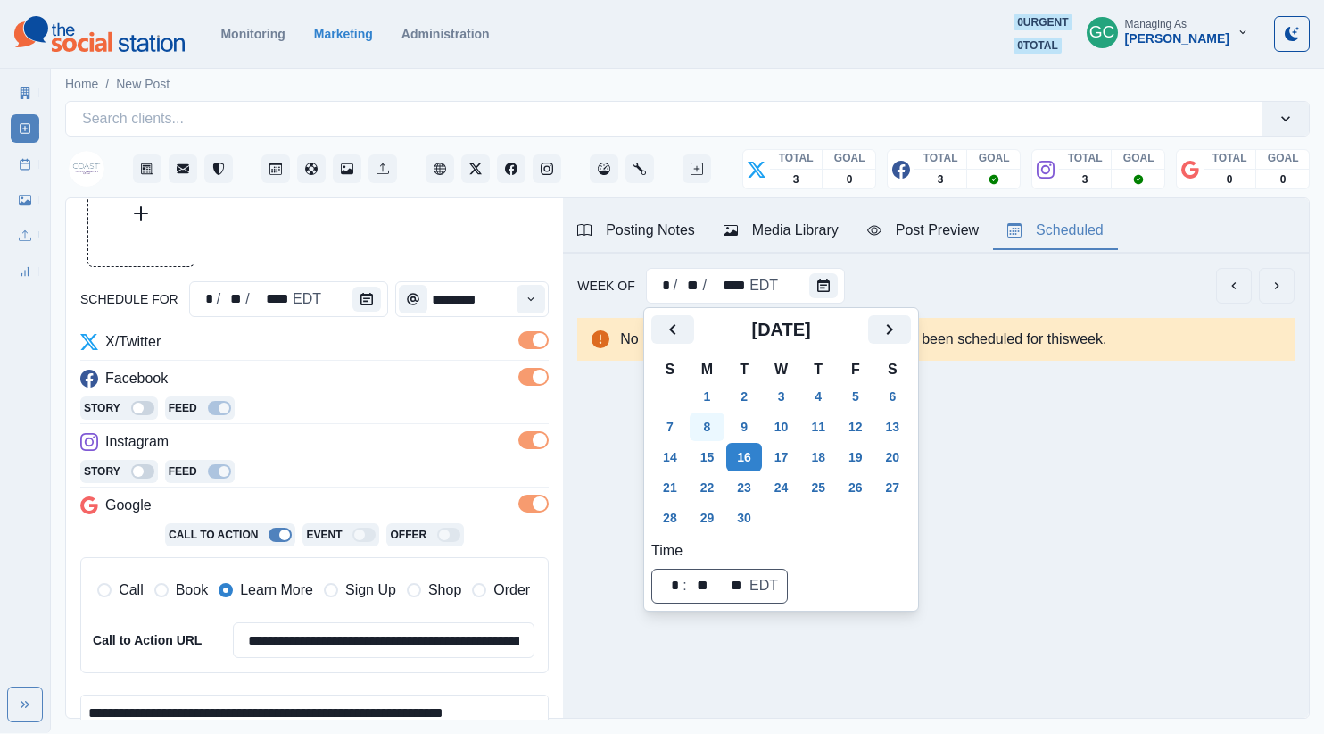
click at [719, 440] on button "8" at bounding box center [708, 426] width 36 height 29
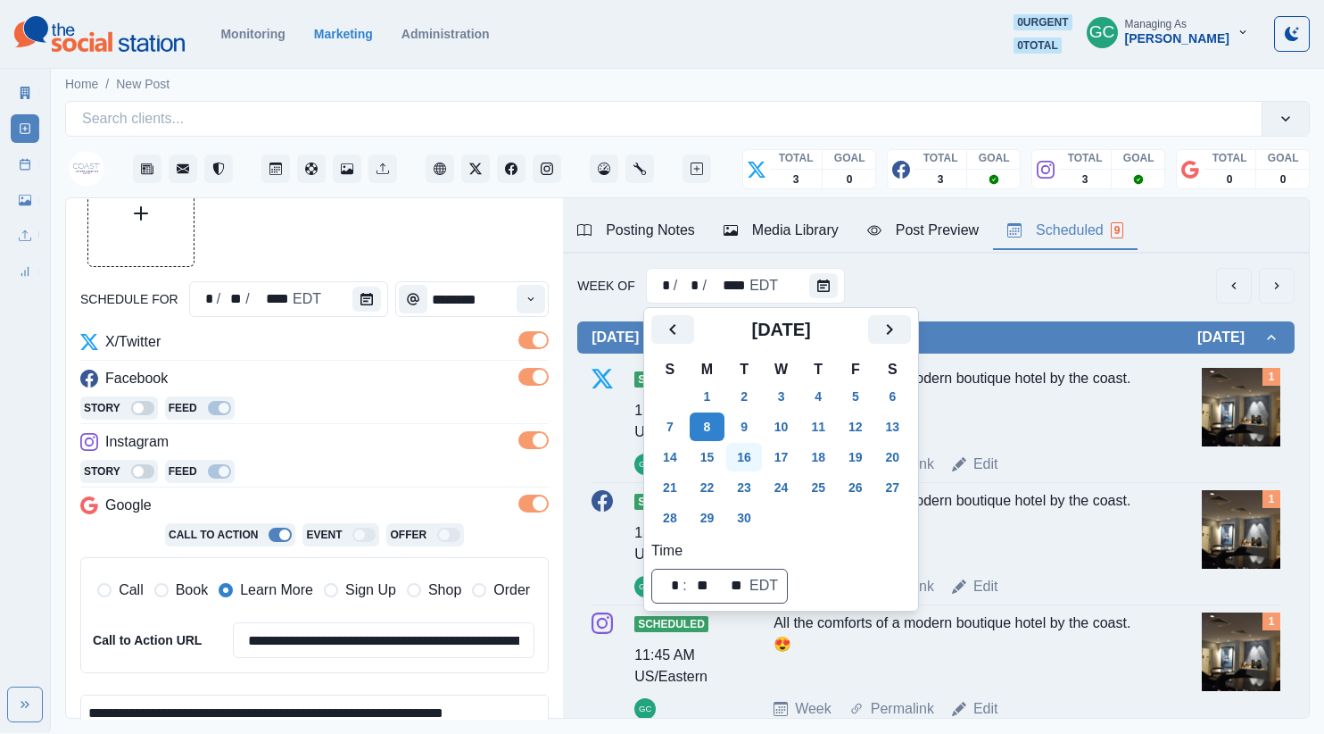
click at [734, 455] on button "16" at bounding box center [744, 457] width 36 height 29
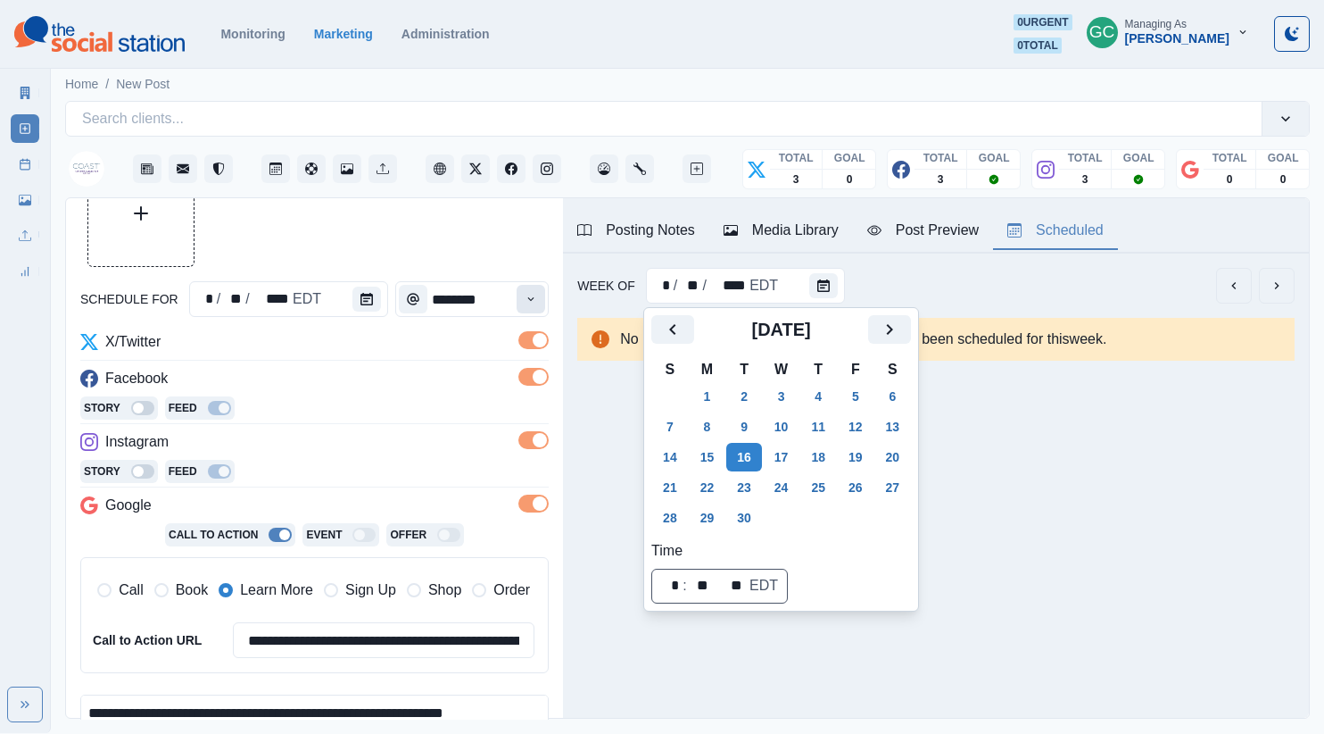
click at [311, 401] on div "Story Feed" at bounding box center [314, 409] width 468 height 27
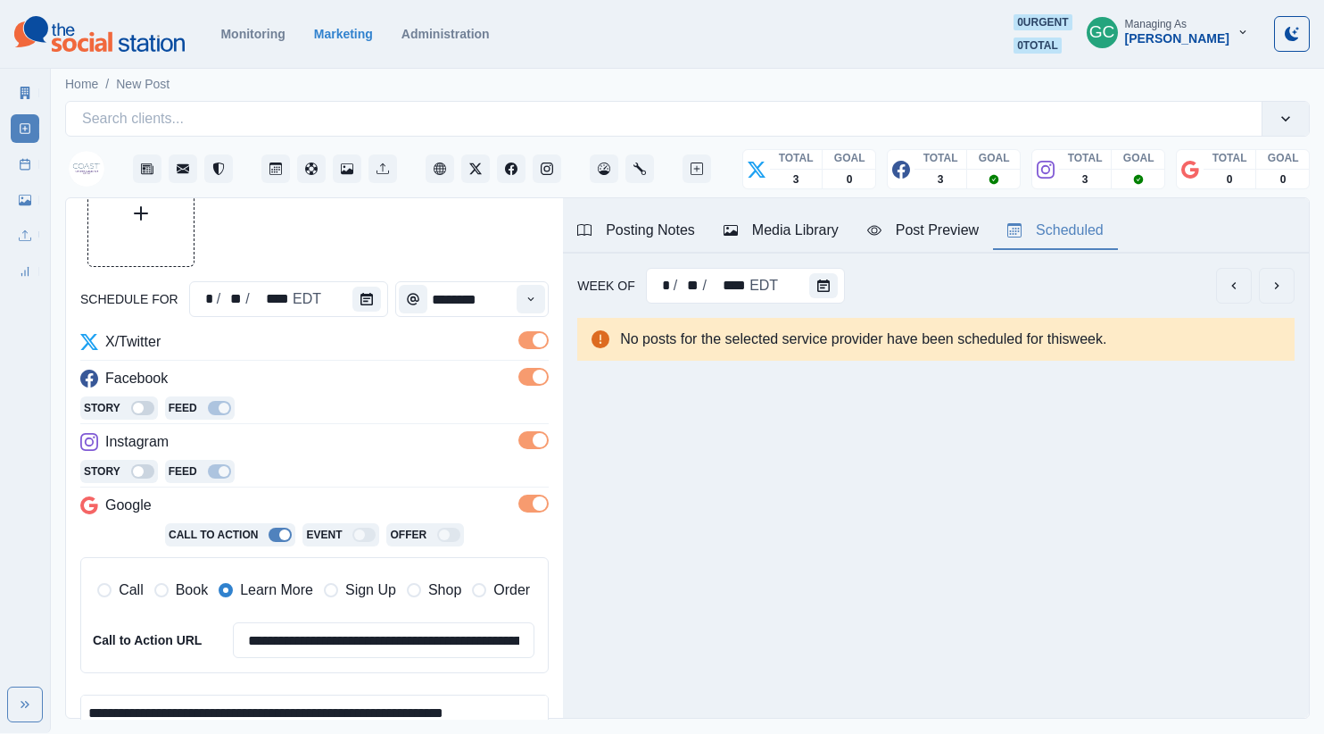
click at [651, 228] on div "Posting Notes" at bounding box center [636, 230] width 118 height 21
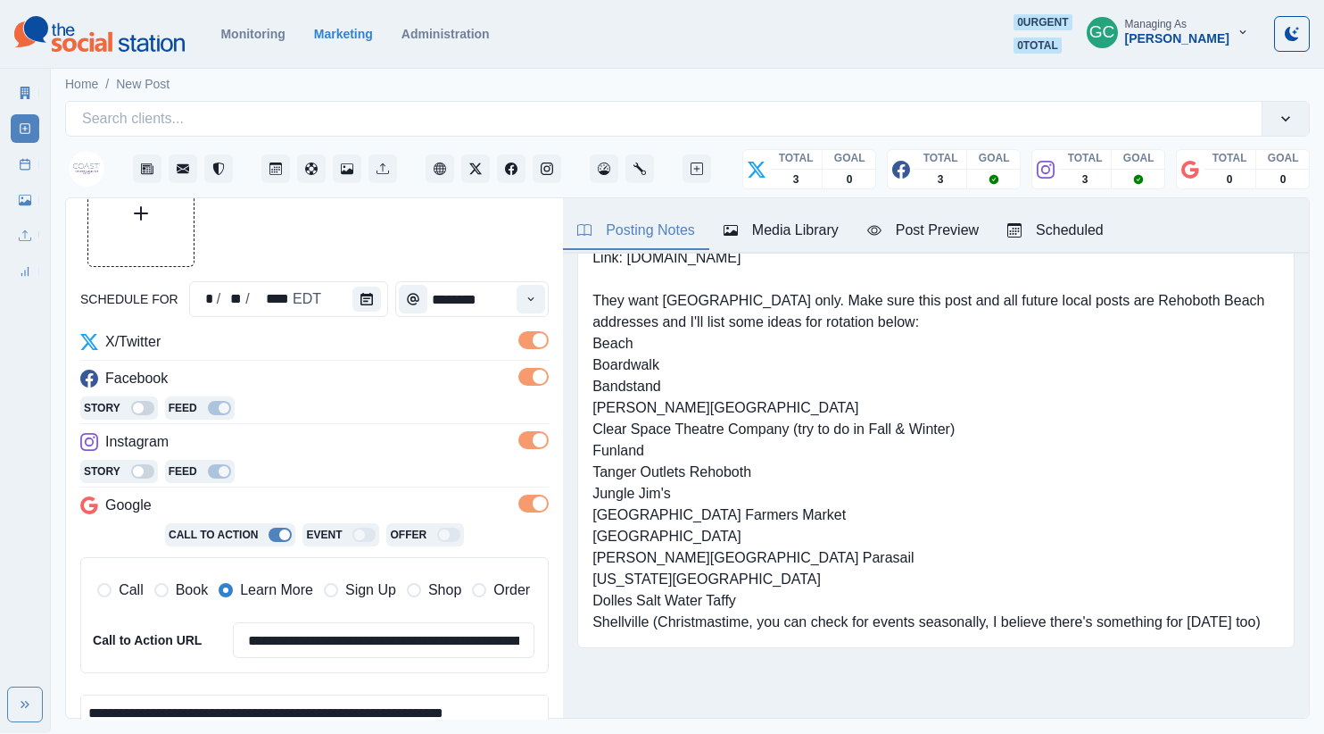
scroll to position [186, 0]
click at [627, 457] on pre "Shortened Link: [DOMAIN_NAME][URL] No scheduling GOOGLE posts! IG: @siroccoreho…" at bounding box center [936, 376] width 687 height 514
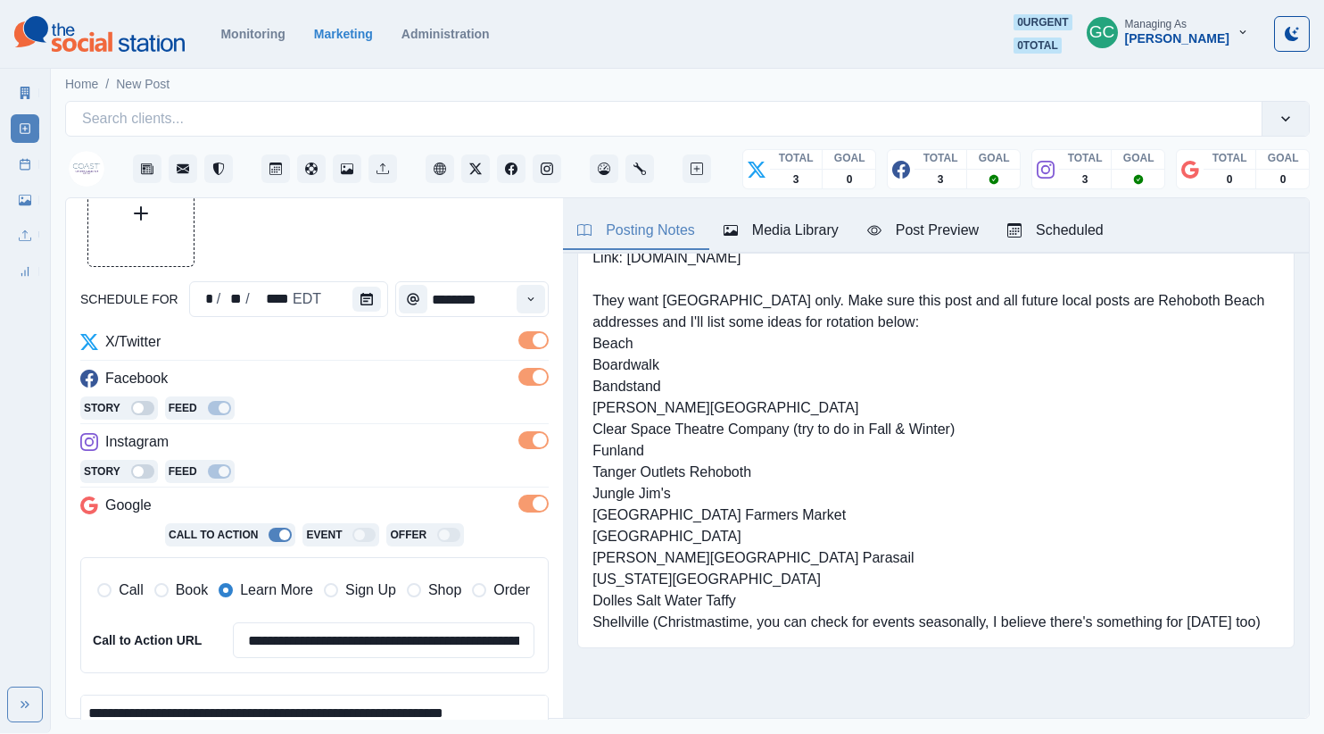
click at [627, 457] on pre "Shortened Link: [DOMAIN_NAME][URL] No scheduling GOOGLE posts! IG: @siroccoreho…" at bounding box center [936, 376] width 687 height 514
click at [627, 458] on pre "Shortened Link: [DOMAIN_NAME][URL] No scheduling GOOGLE posts! IG: @siroccoreho…" at bounding box center [936, 376] width 687 height 514
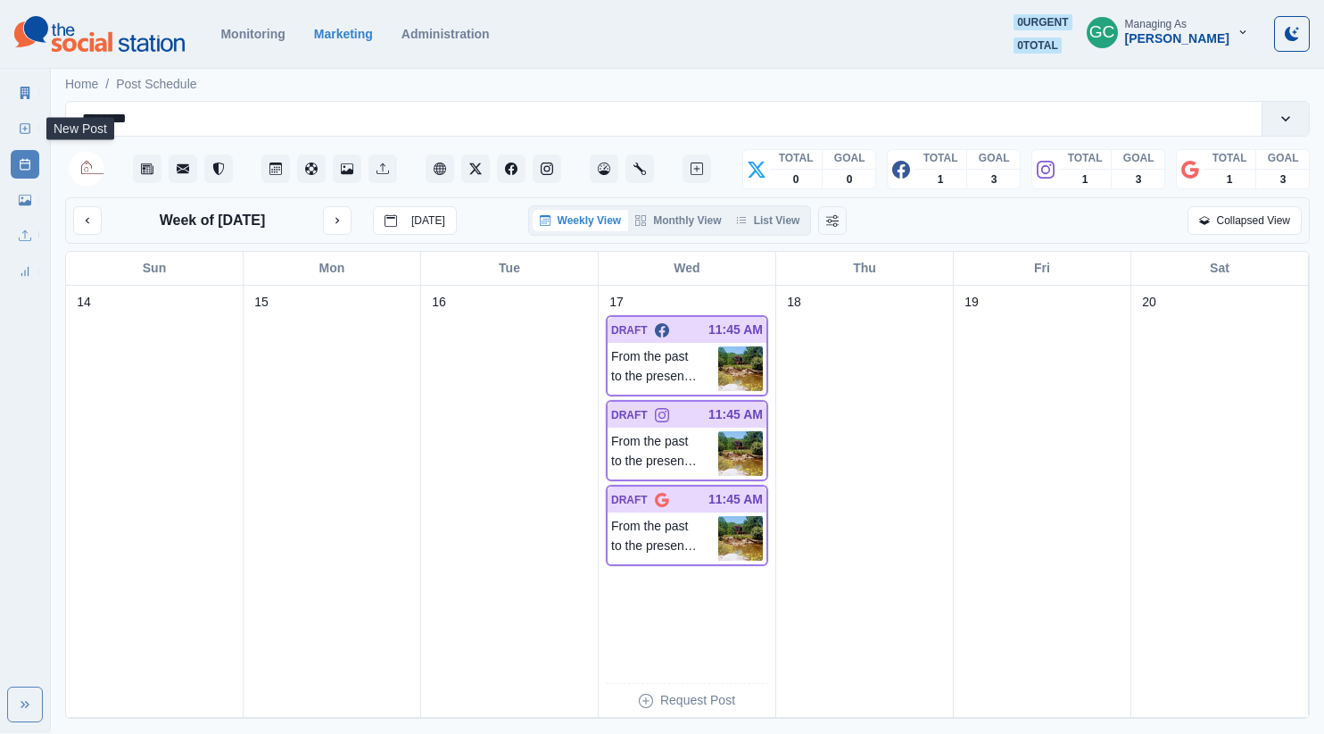
click at [30, 131] on icon at bounding box center [25, 128] width 12 height 12
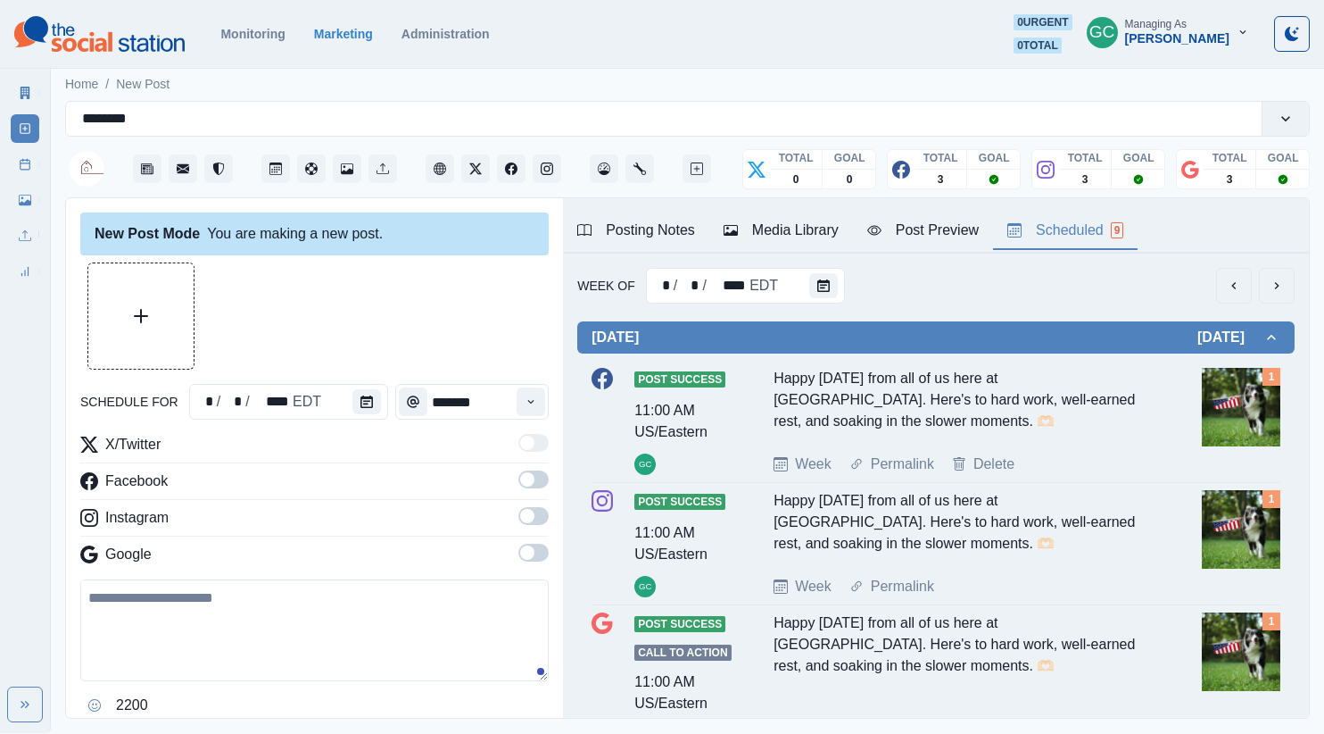
click at [1068, 246] on button "Scheduled 9" at bounding box center [1065, 230] width 145 height 37
click at [809, 287] on button "Calendar" at bounding box center [823, 285] width 29 height 25
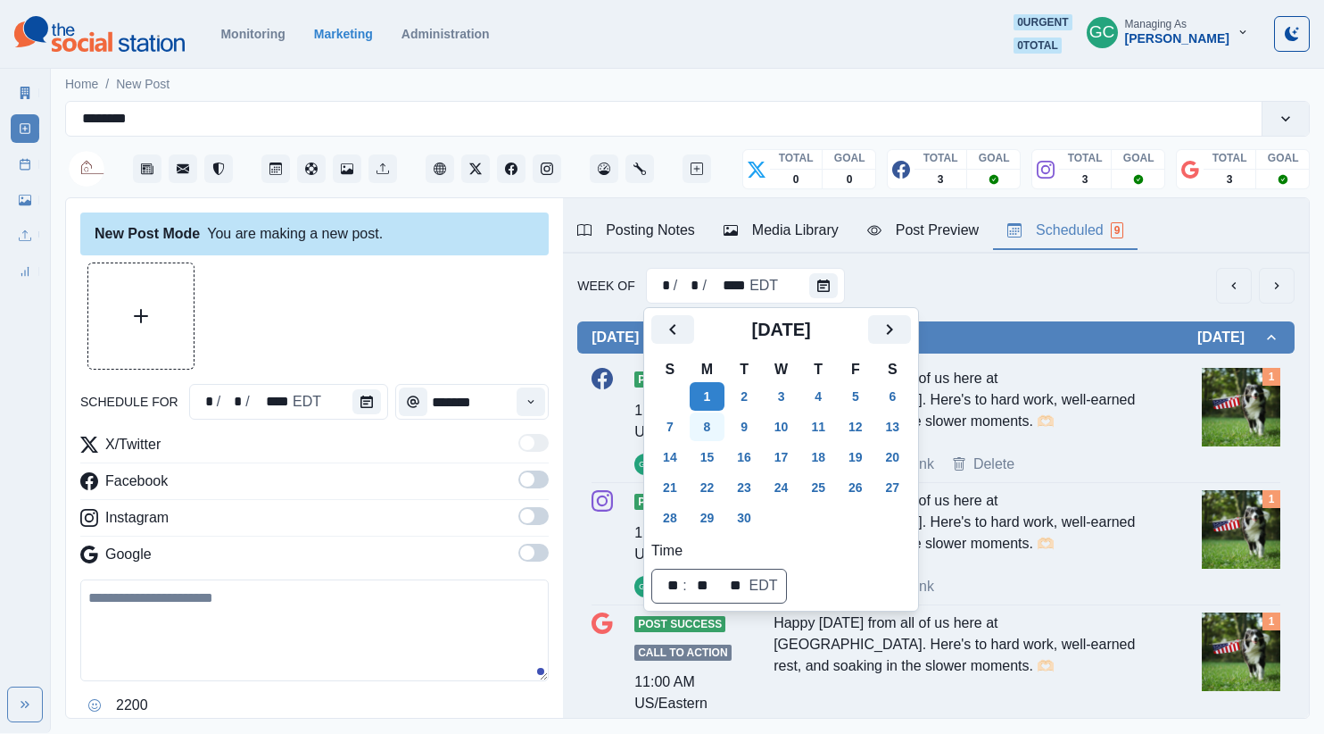
click at [702, 424] on button "8" at bounding box center [708, 426] width 36 height 29
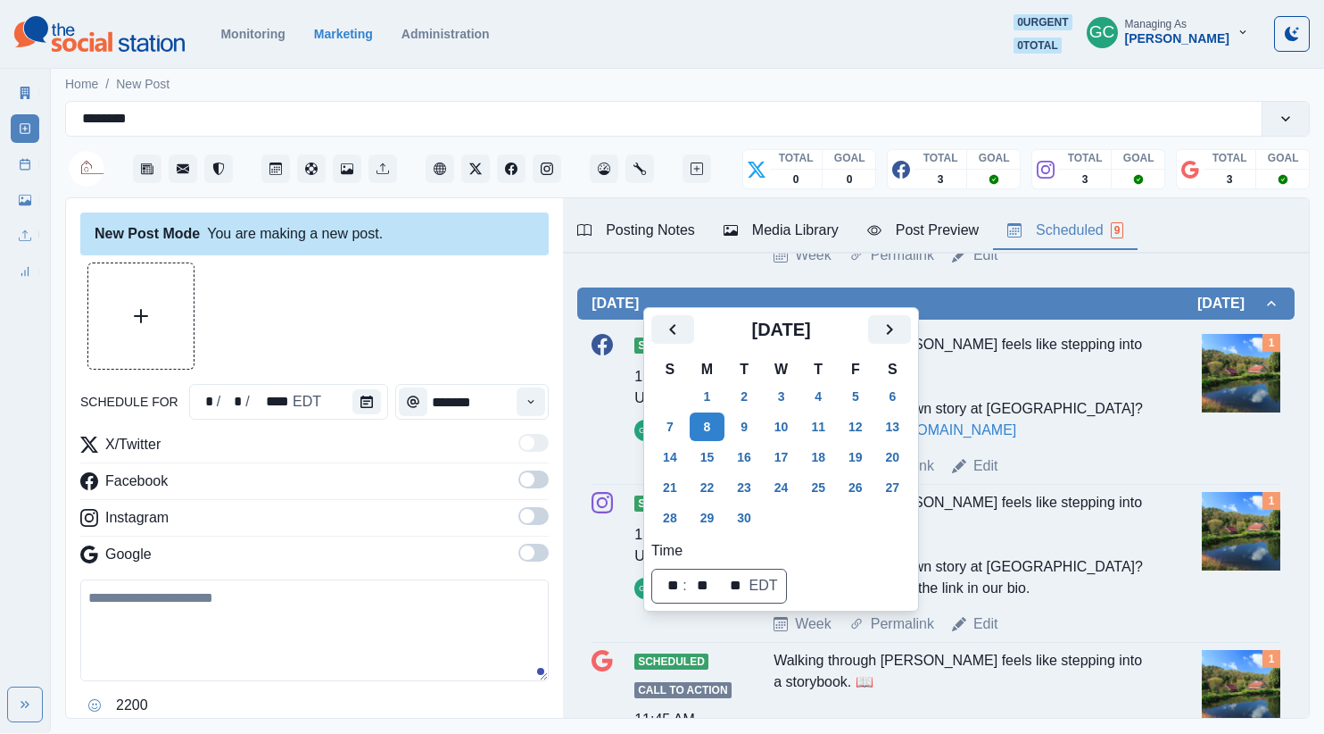
scroll to position [1477, 0]
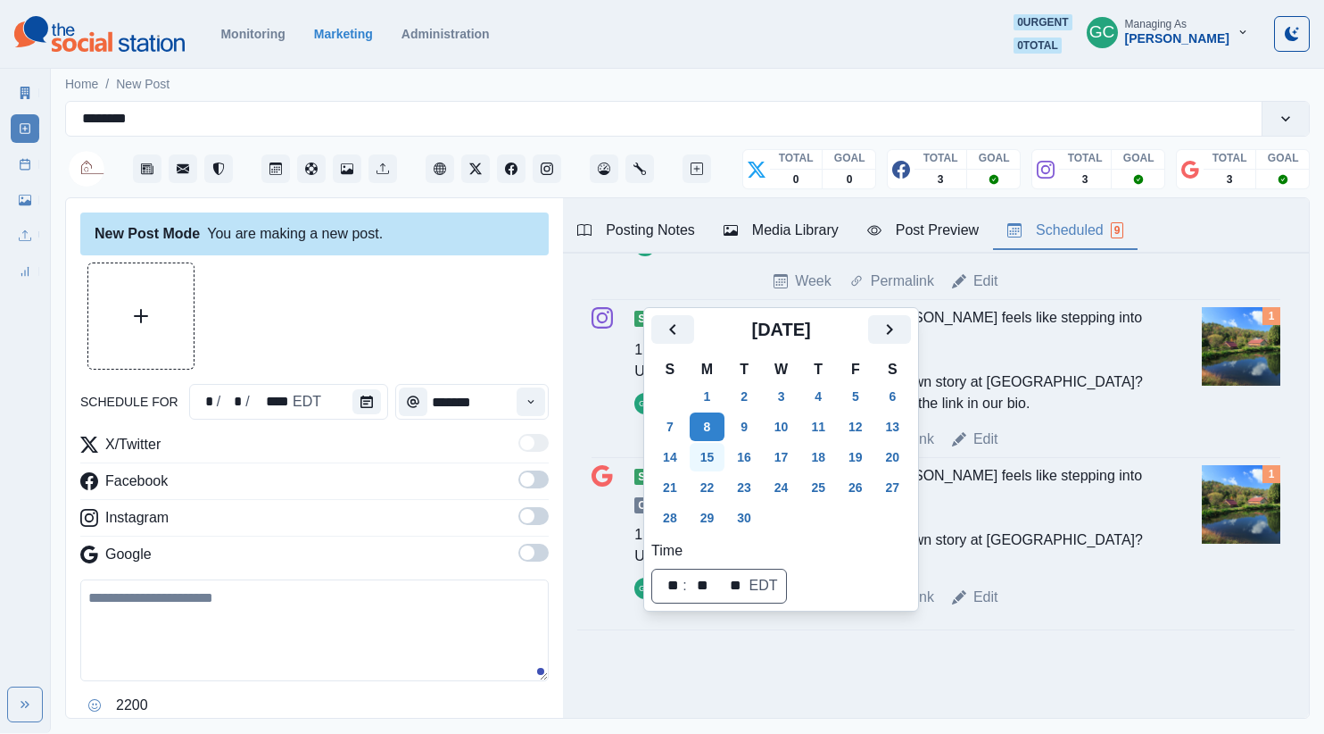
click at [725, 456] on button "15" at bounding box center [708, 457] width 36 height 29
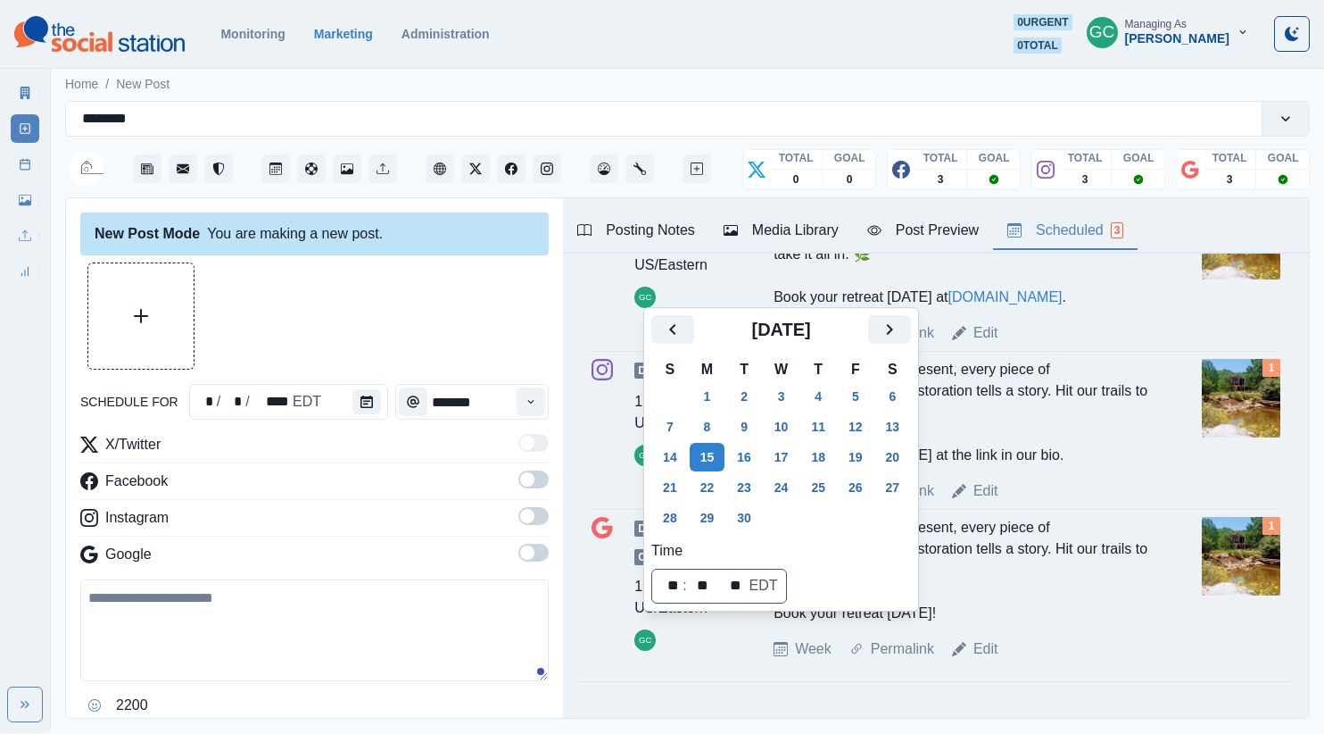
scroll to position [0, 0]
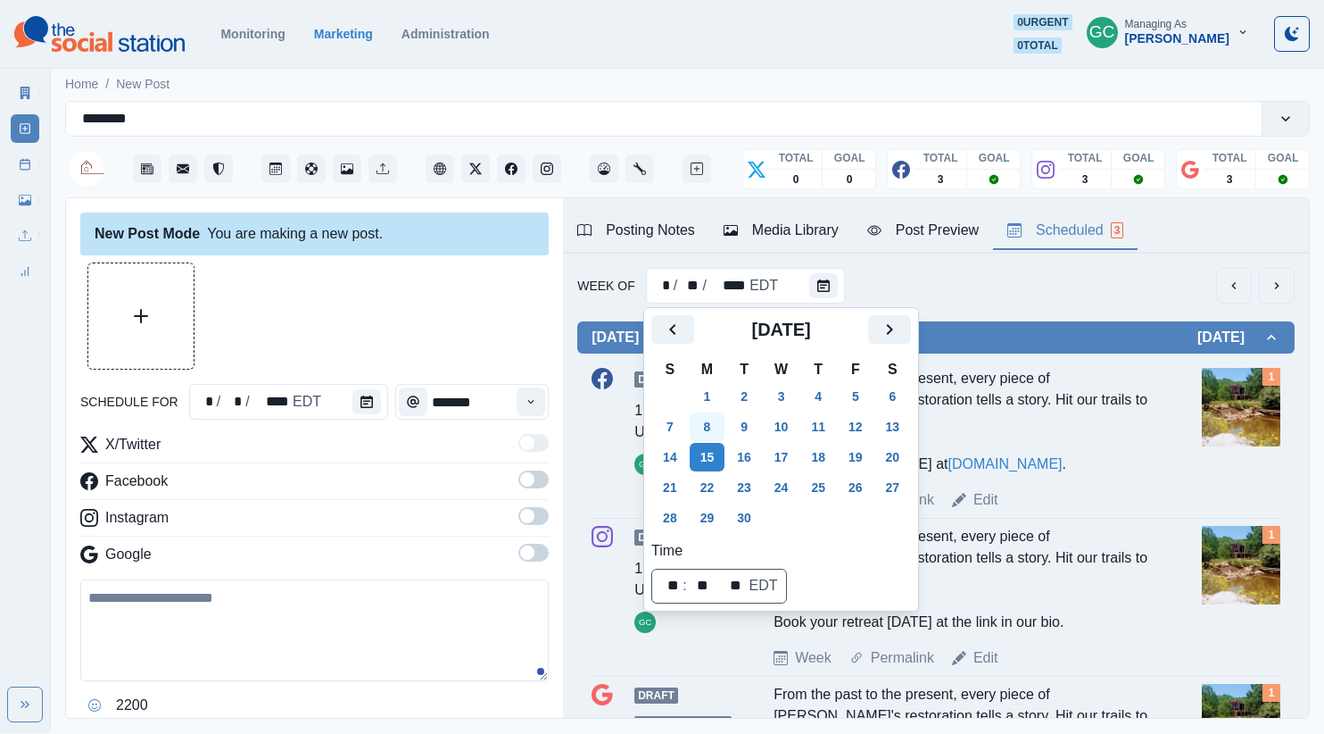
click at [725, 427] on button "8" at bounding box center [708, 426] width 36 height 29
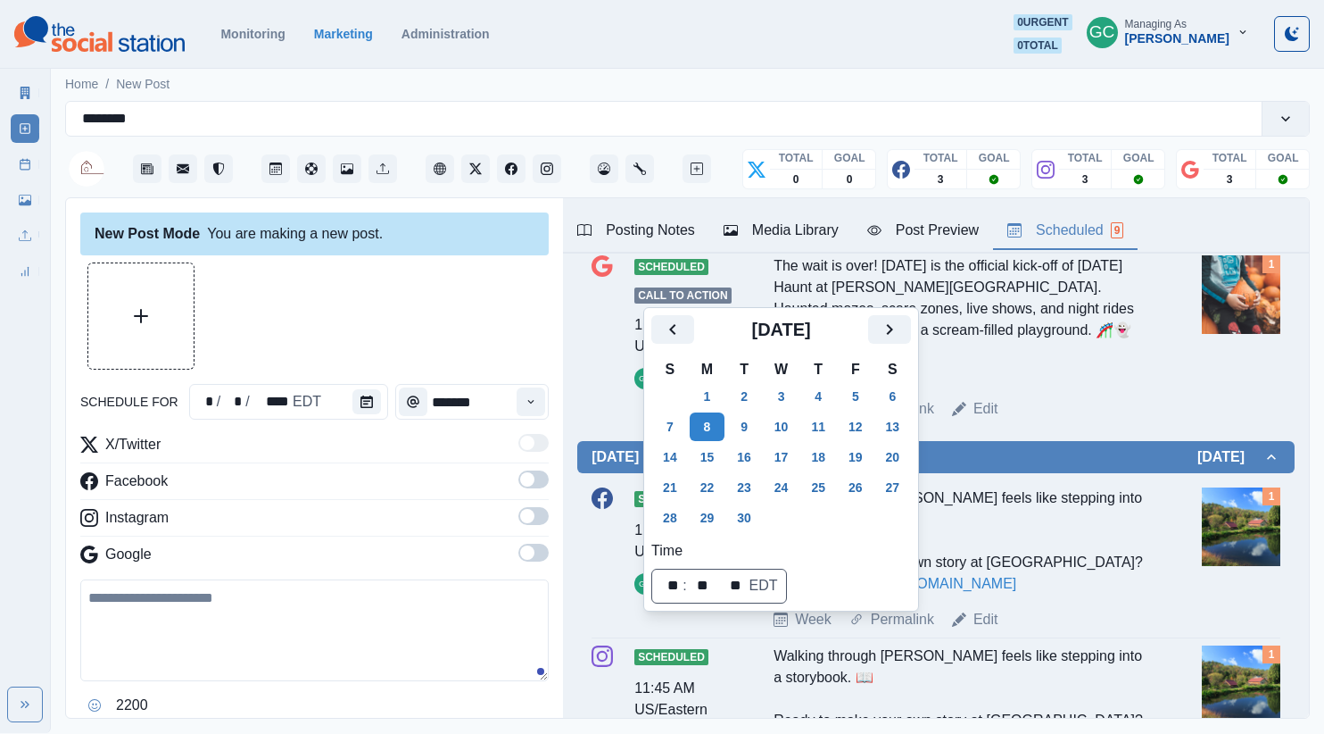
scroll to position [1158, 0]
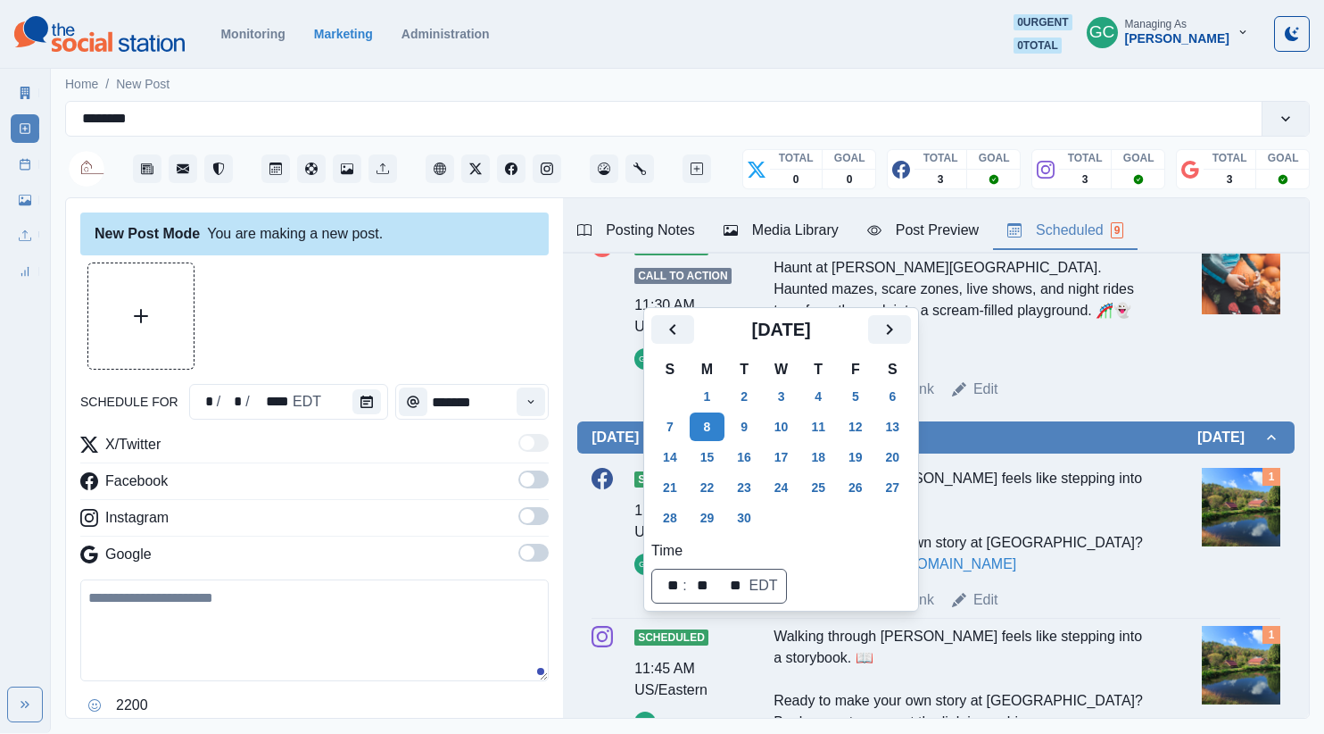
click at [1109, 455] on div "Scheduled 11:45 AM US/Eastern GC Walking through Glasbern feels like stepping i…" at bounding box center [935, 700] width 717 height 494
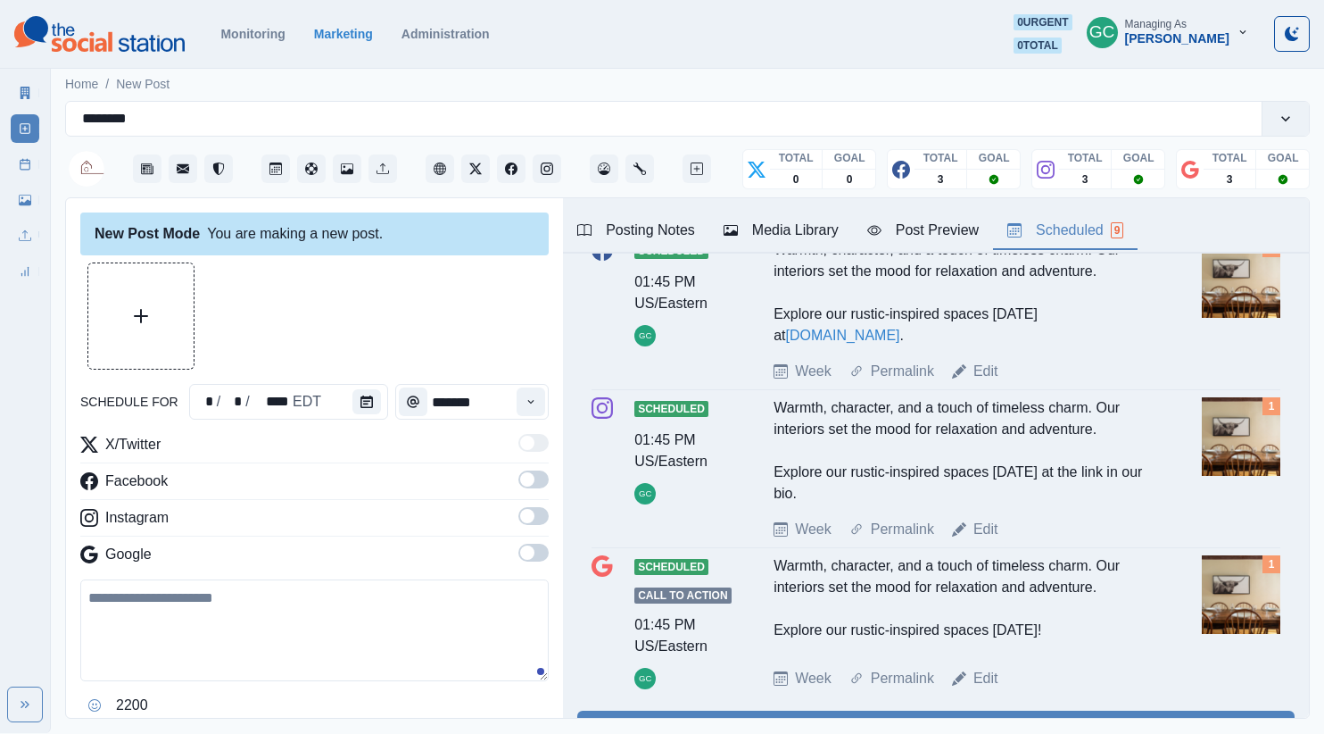
scroll to position [0, 0]
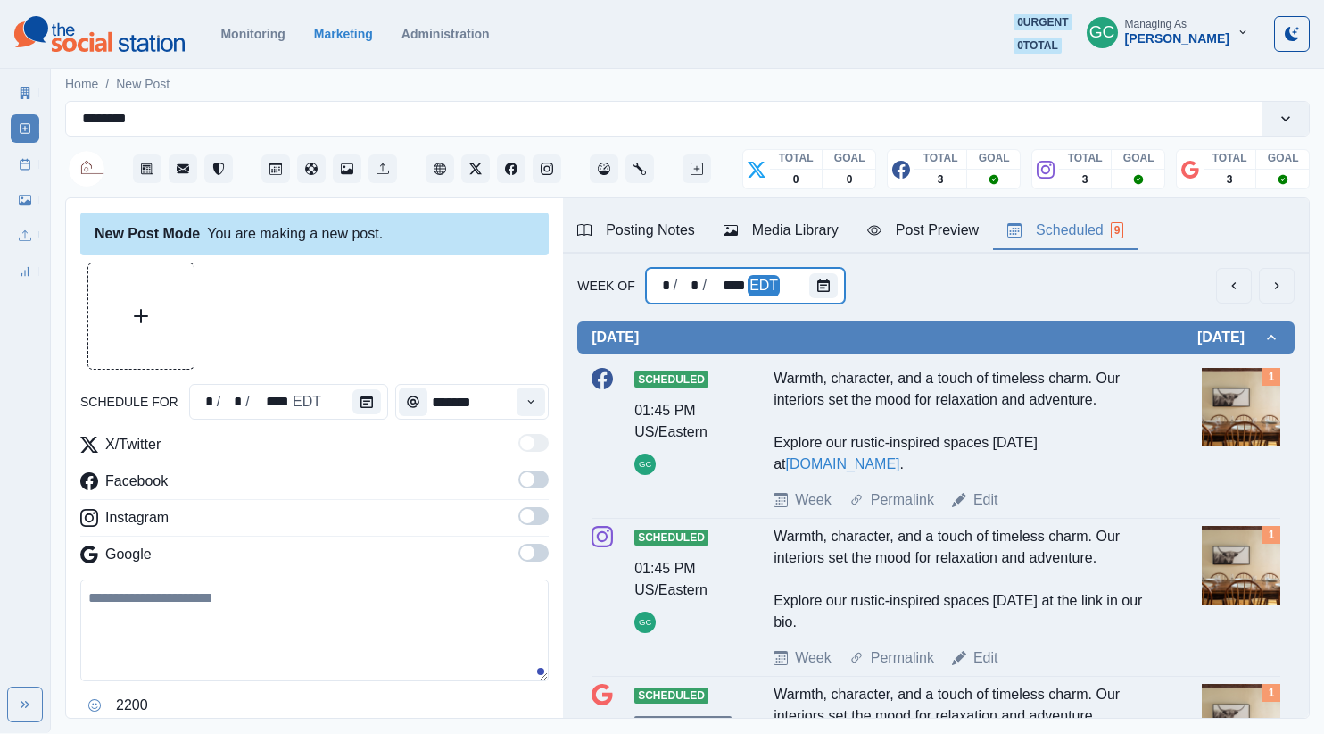
click at [837, 288] on div at bounding box center [827, 286] width 36 height 36
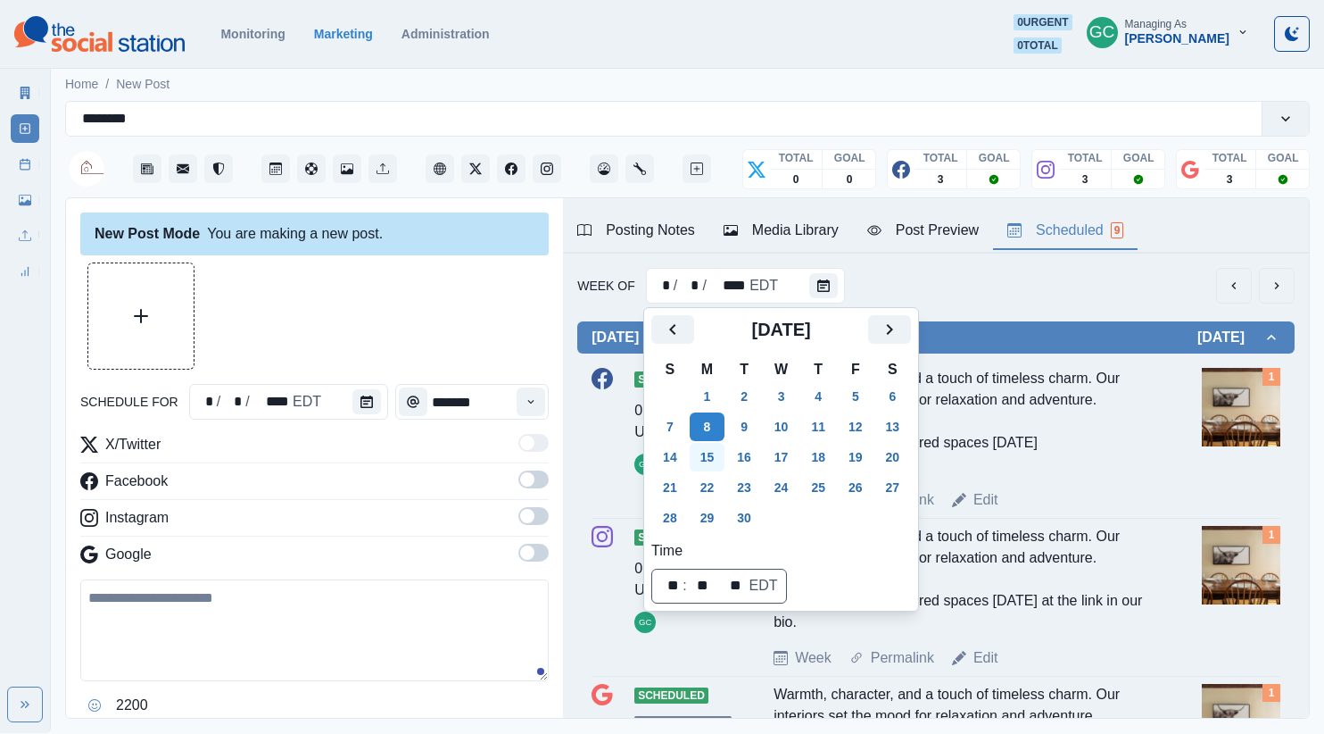
click at [716, 449] on button "15" at bounding box center [708, 457] width 36 height 29
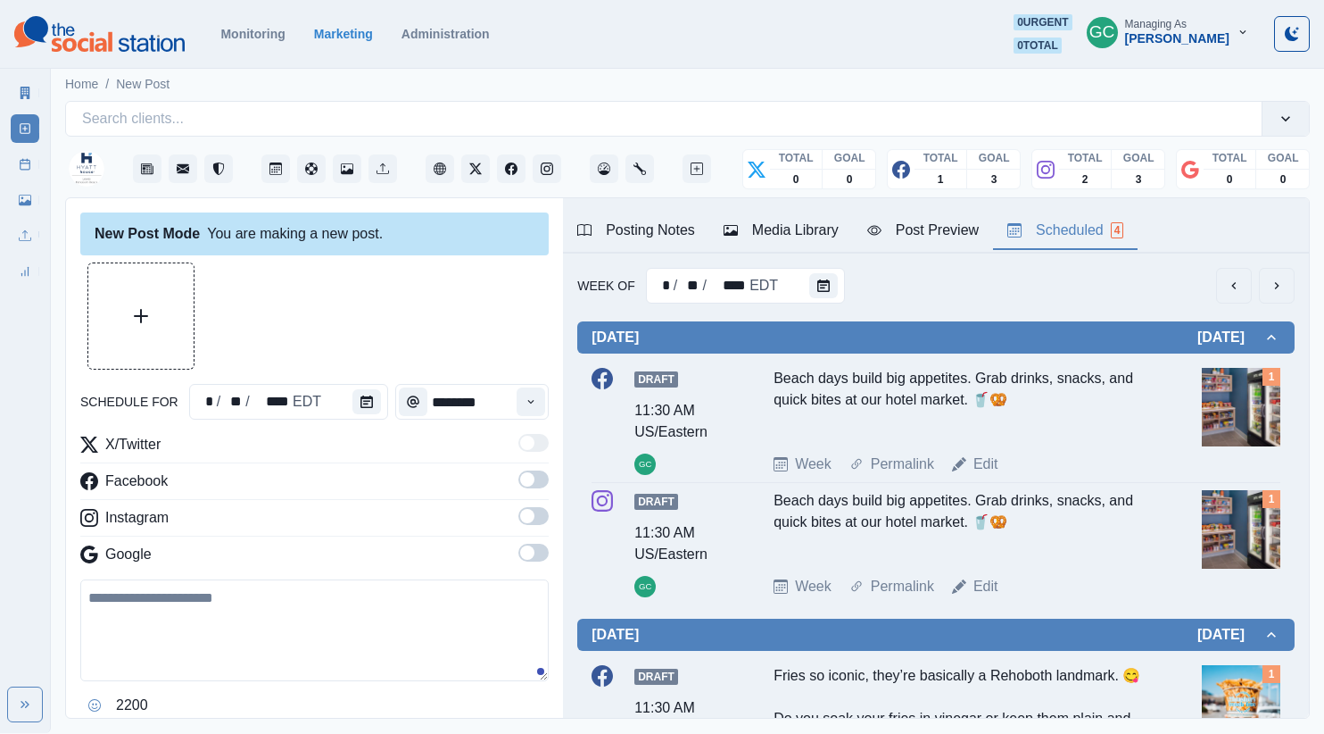
click at [661, 244] on button "Posting Notes" at bounding box center [636, 230] width 146 height 37
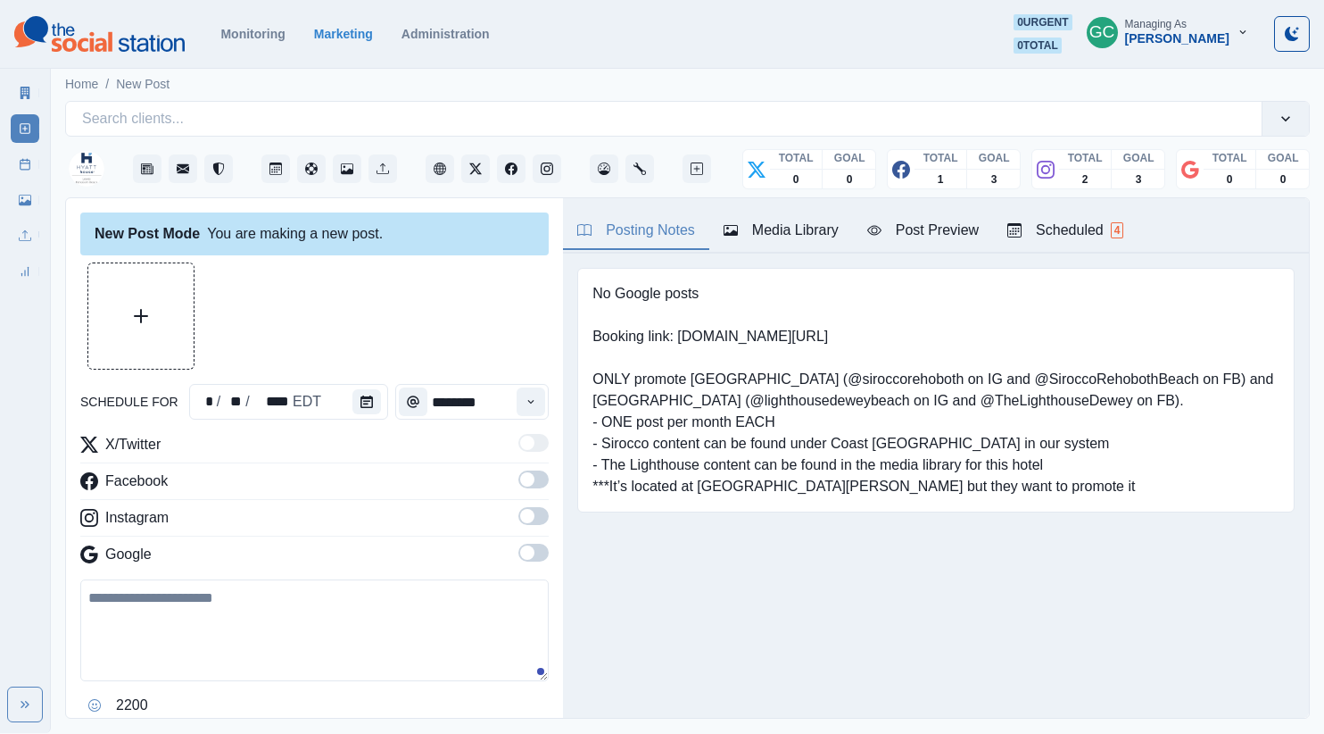
click at [1035, 236] on div "Scheduled 4" at bounding box center [1065, 230] width 116 height 21
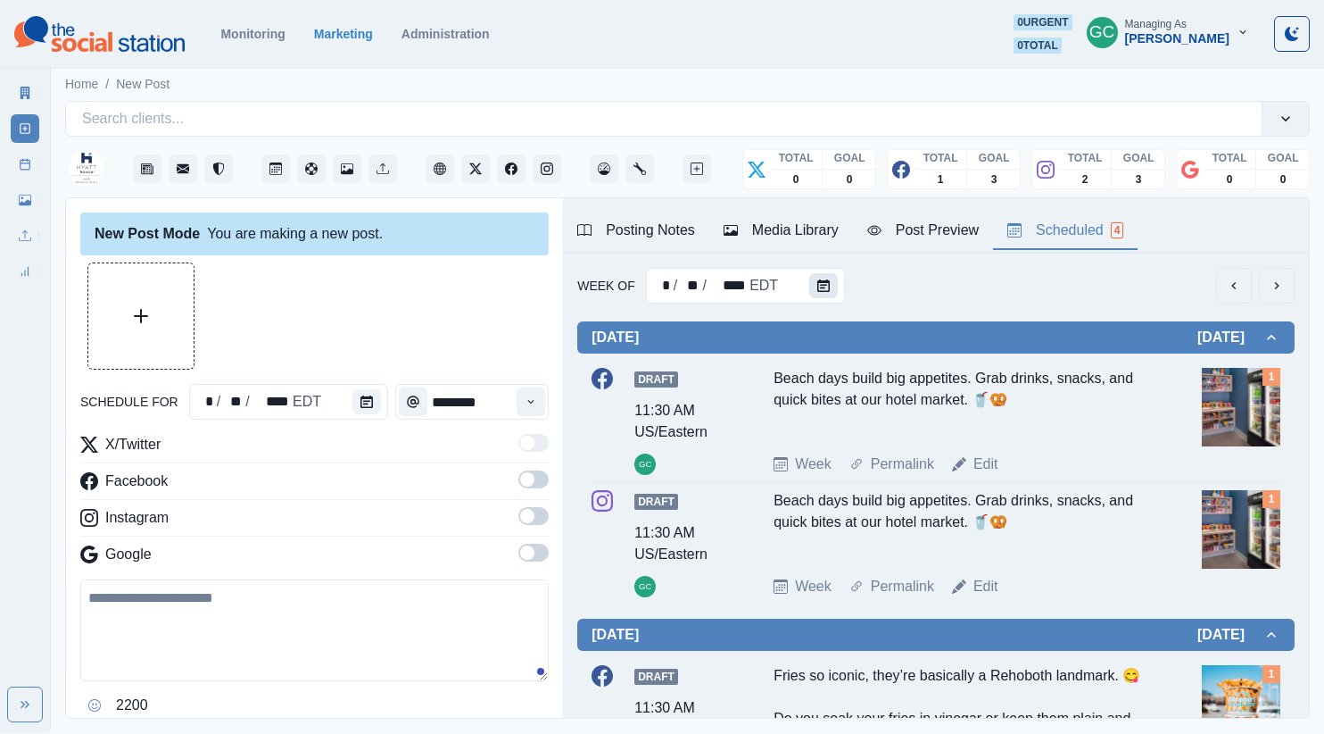
click at [822, 291] on icon "Calendar" at bounding box center [823, 285] width 12 height 12
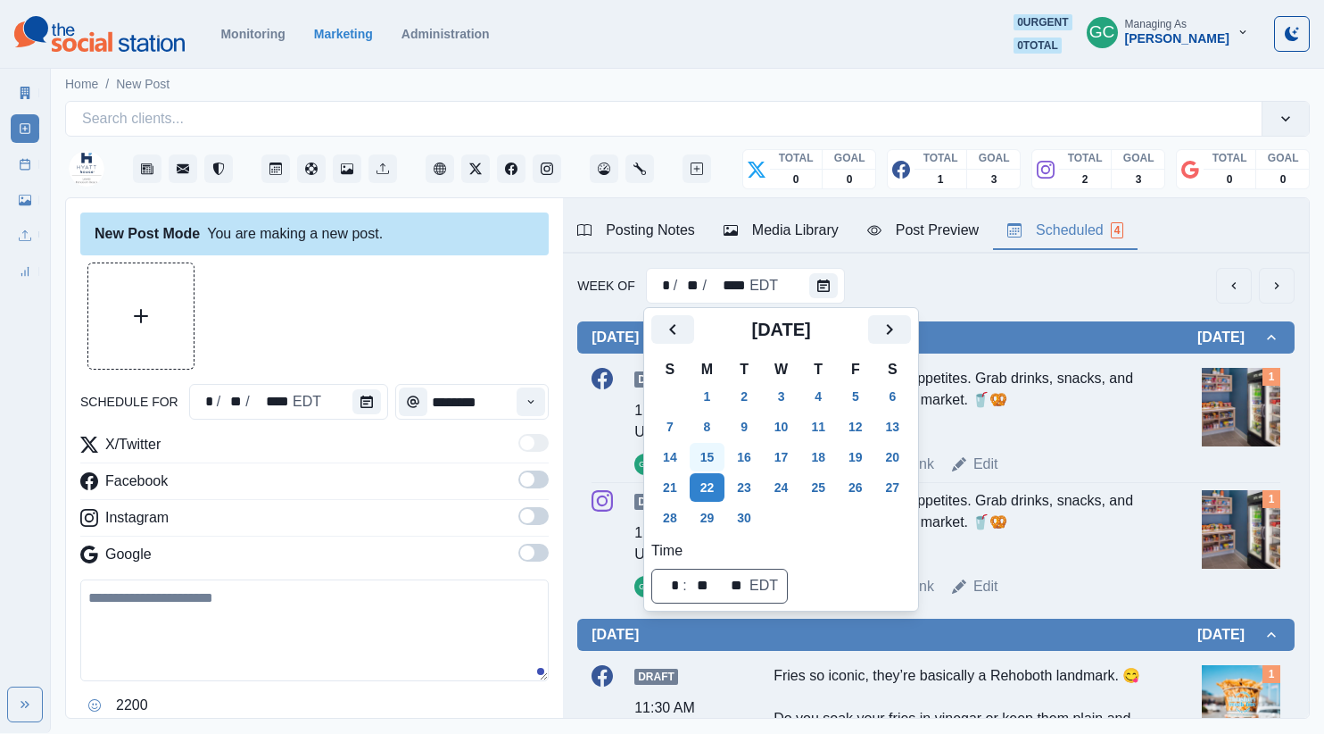
click at [718, 454] on button "15" at bounding box center [708, 457] width 36 height 29
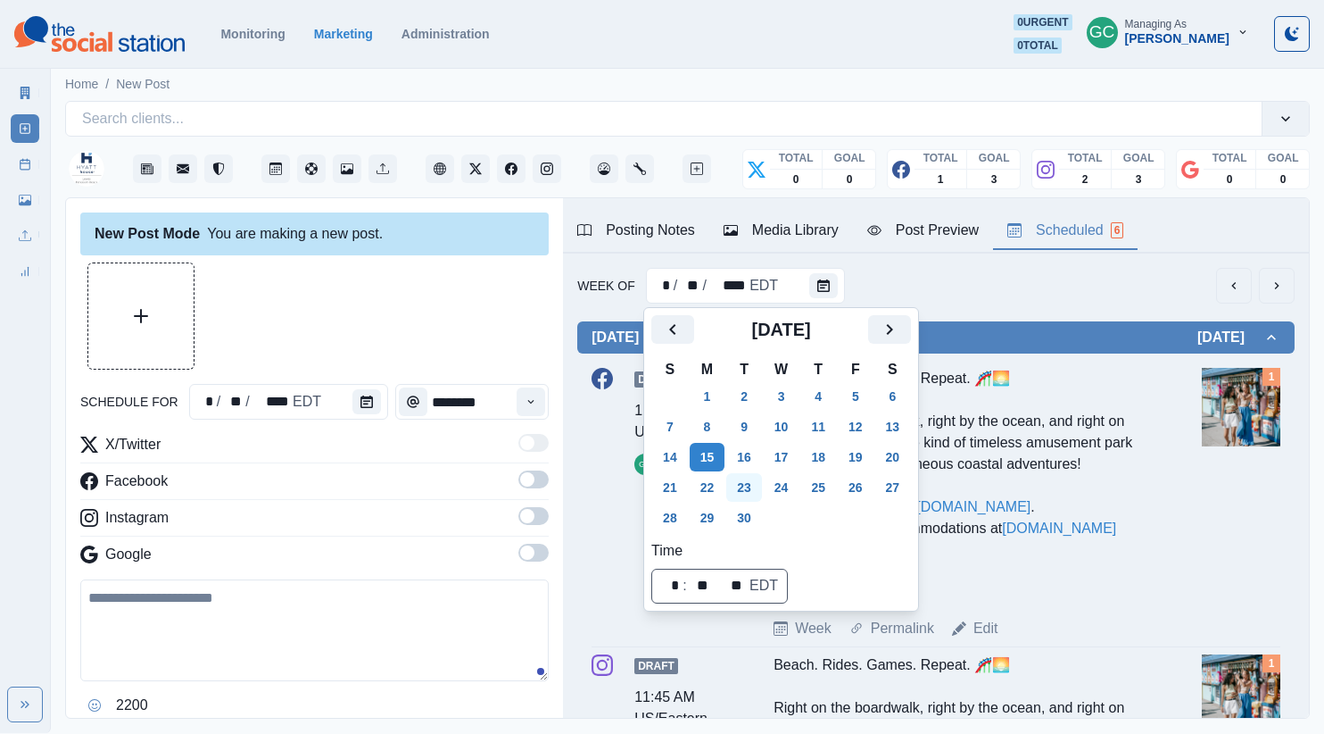
click at [711, 478] on button "22" at bounding box center [708, 487] width 36 height 29
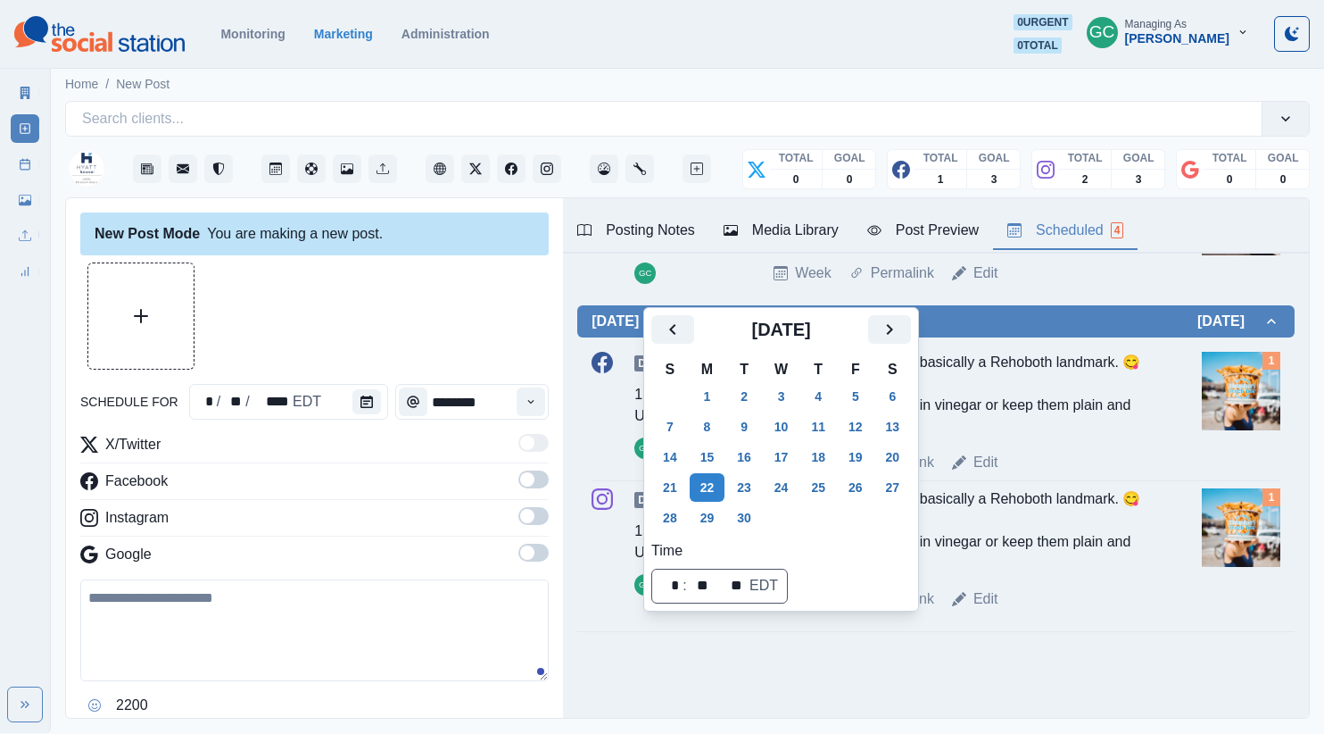
scroll to position [315, 0]
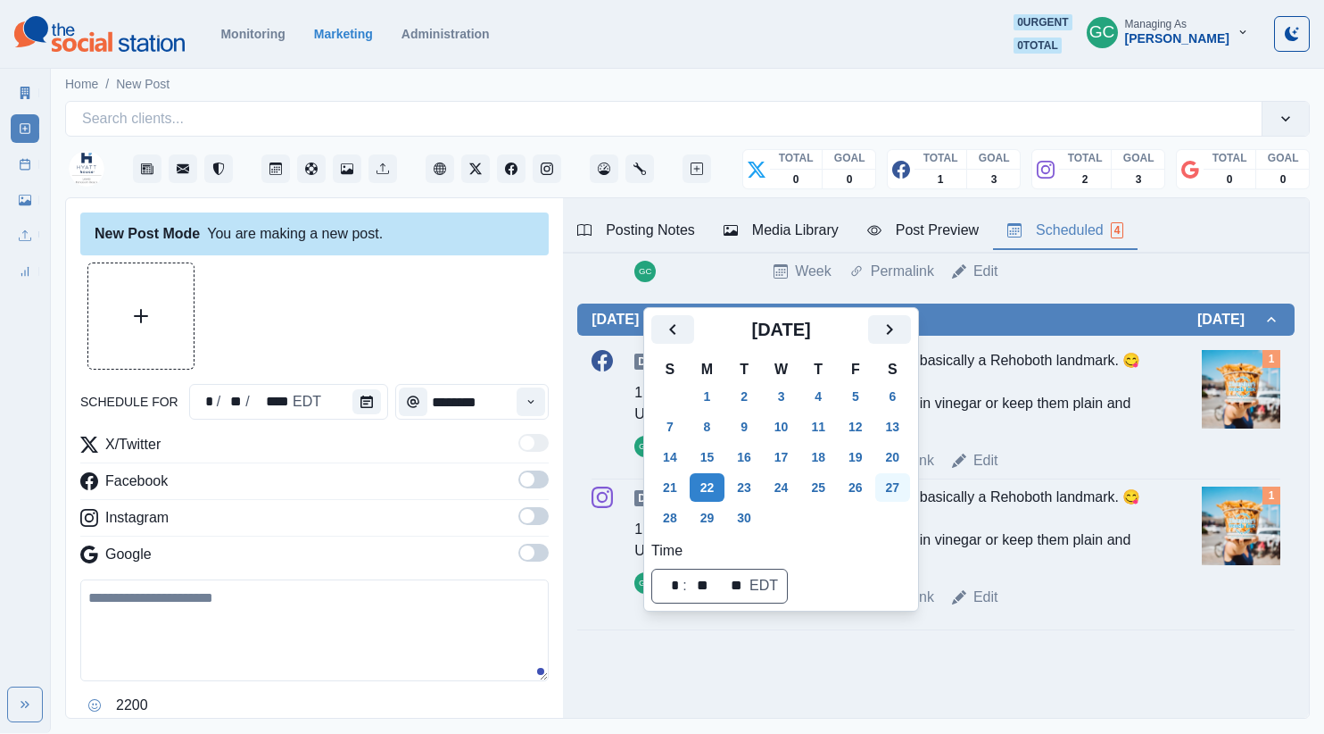
click at [900, 491] on button "27" at bounding box center [893, 487] width 36 height 29
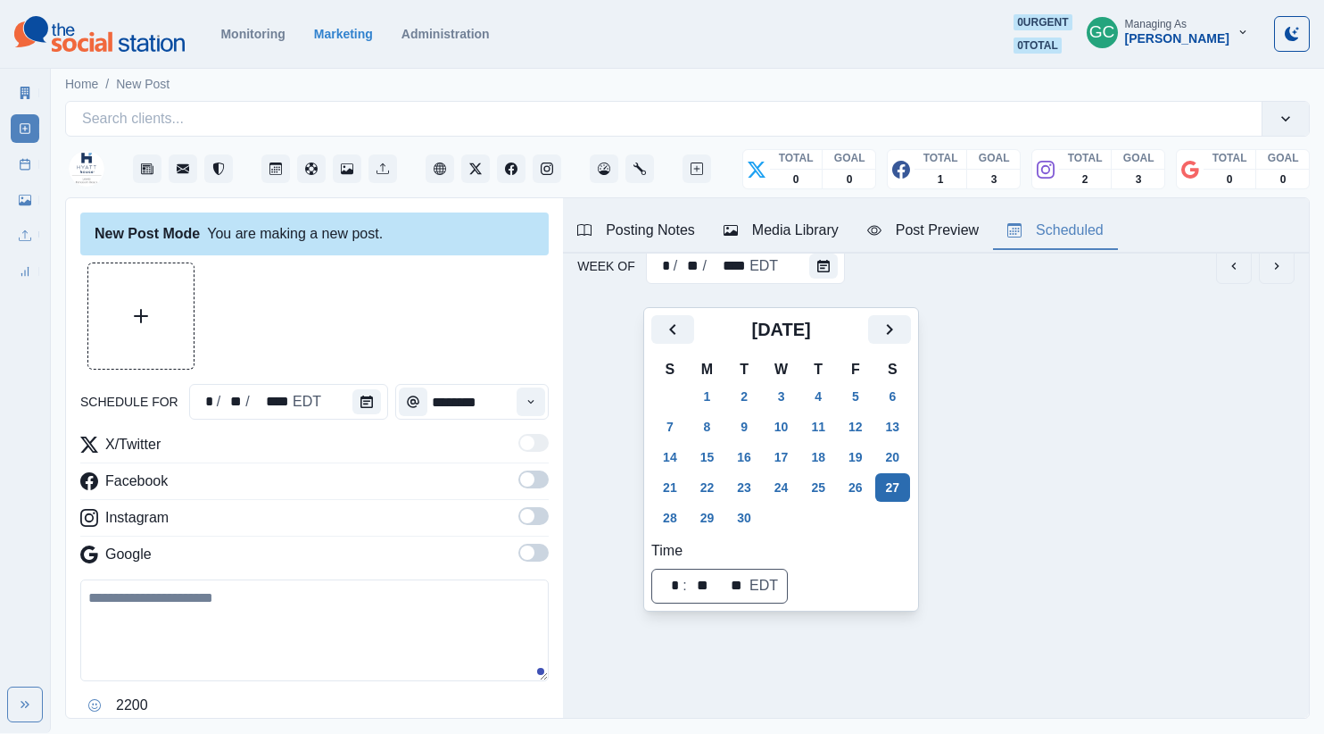
scroll to position [0, 0]
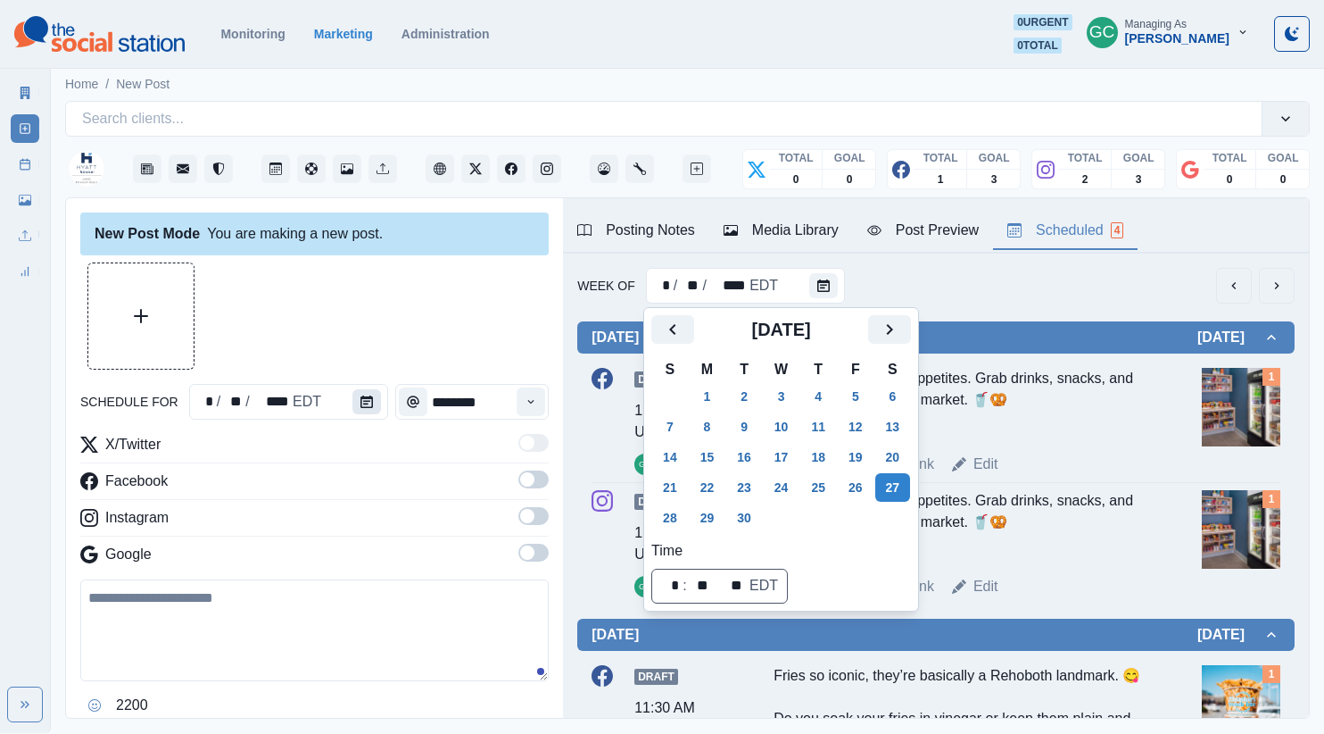
click at [349, 399] on div "* / ** / **** EDT" at bounding box center [288, 402] width 199 height 36
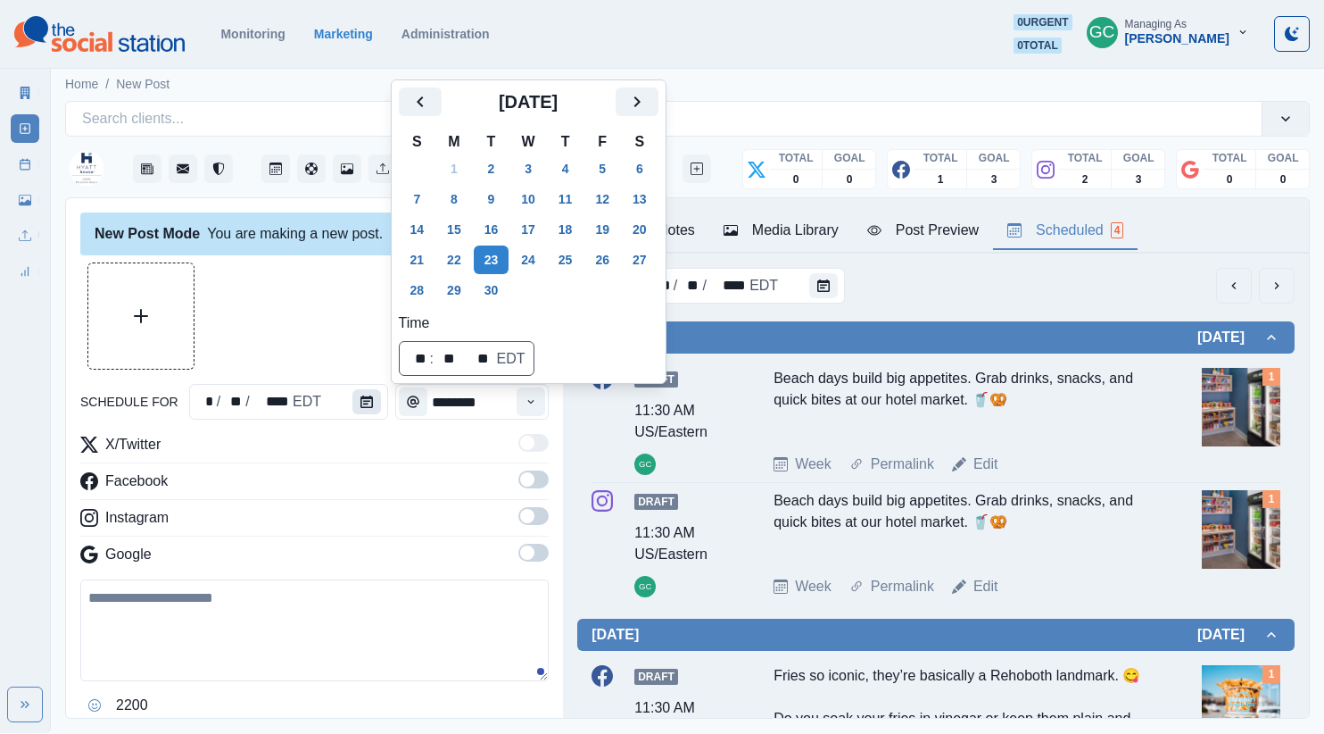
click at [361, 399] on icon "Calendar" at bounding box center [367, 401] width 12 height 12
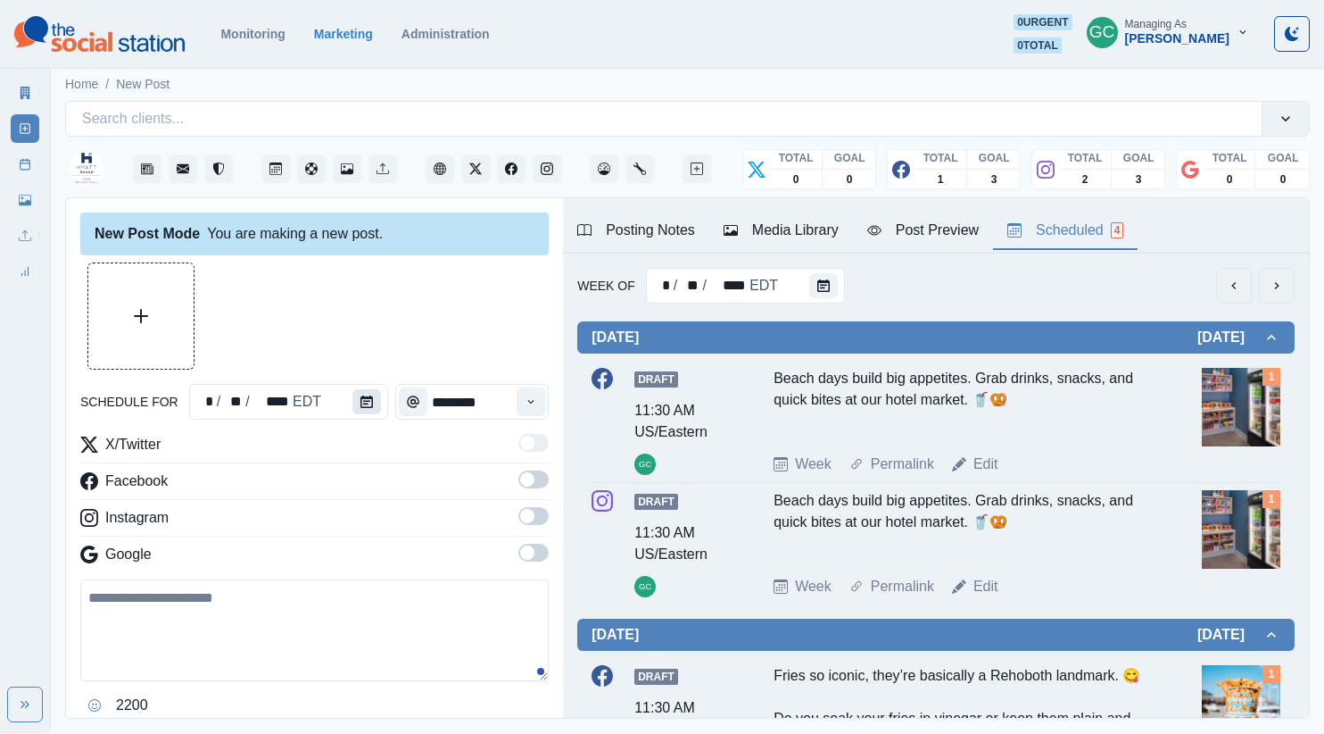
click at [369, 400] on button "Calendar" at bounding box center [366, 401] width 29 height 25
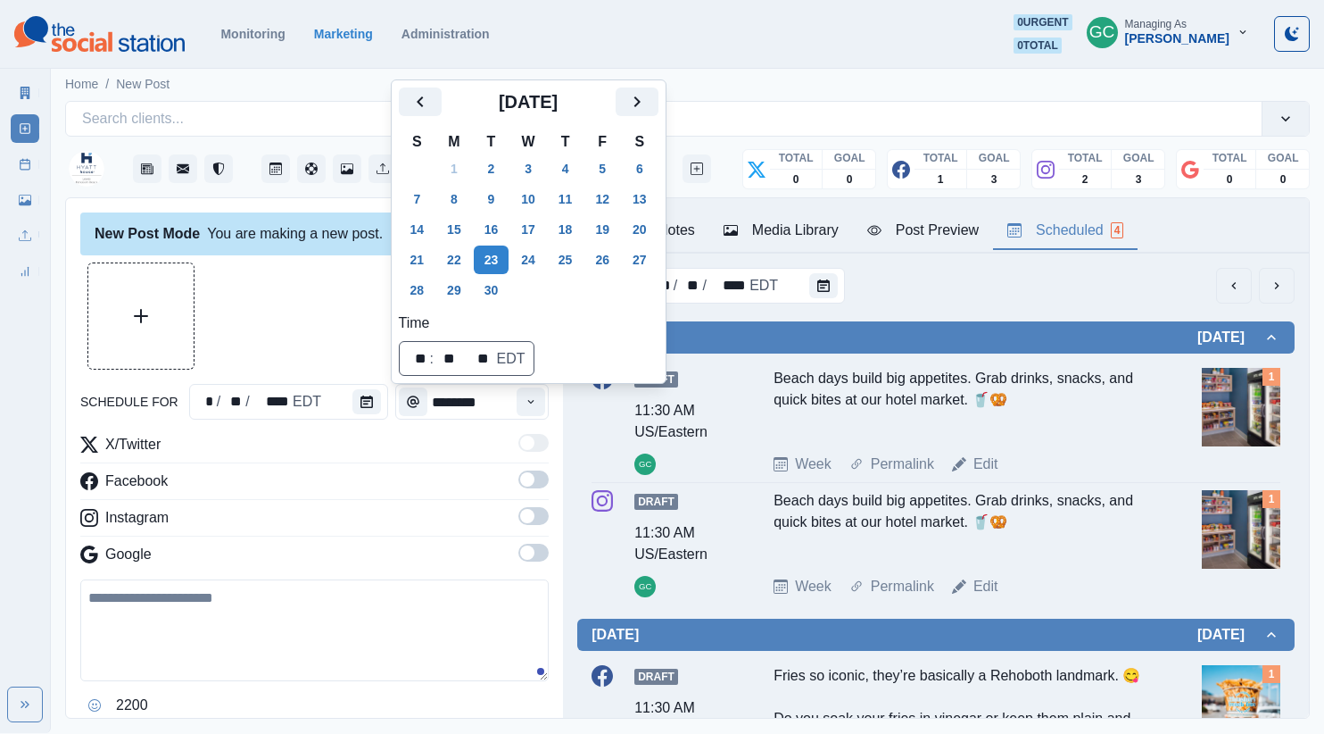
click at [658, 258] on button "27" at bounding box center [640, 259] width 36 height 29
click at [529, 393] on button "Time" at bounding box center [531, 401] width 29 height 29
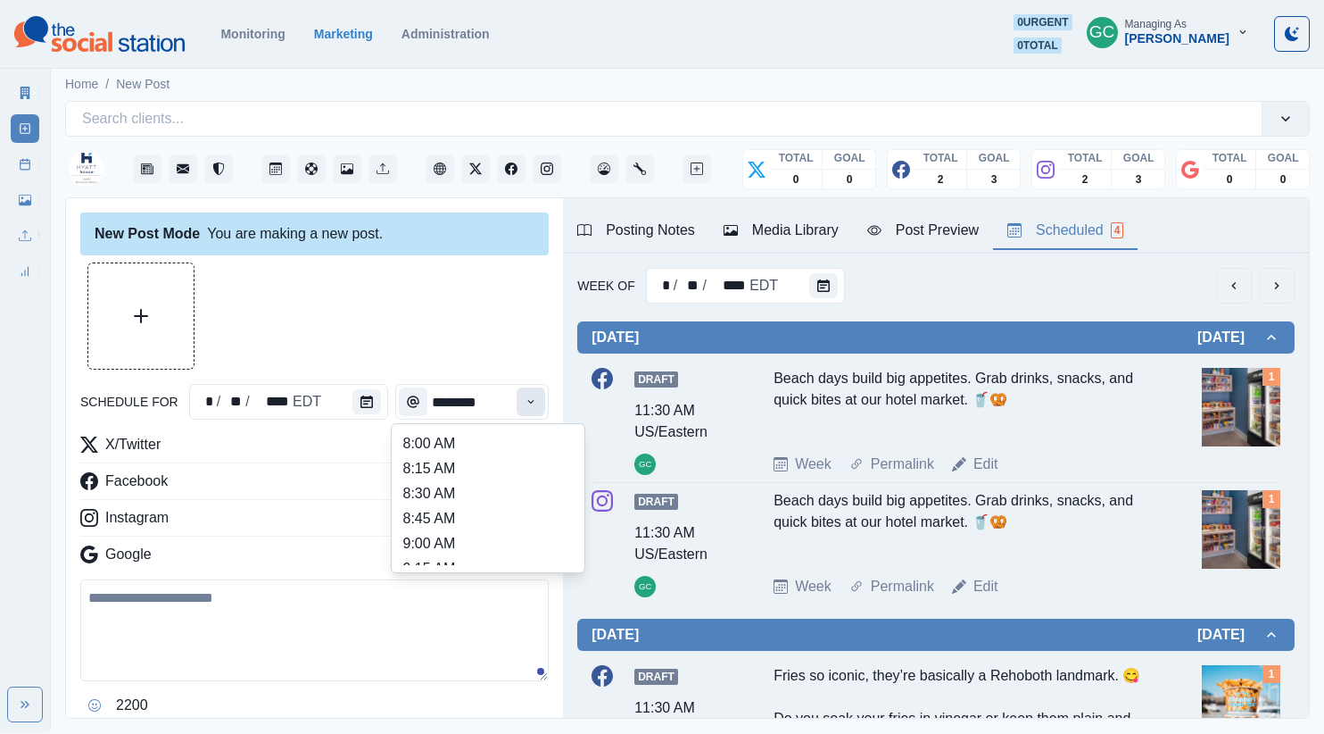
click at [532, 410] on button "Time" at bounding box center [531, 401] width 29 height 29
click at [471, 513] on li "1:15 PM" at bounding box center [488, 522] width 178 height 25
type input "*******"
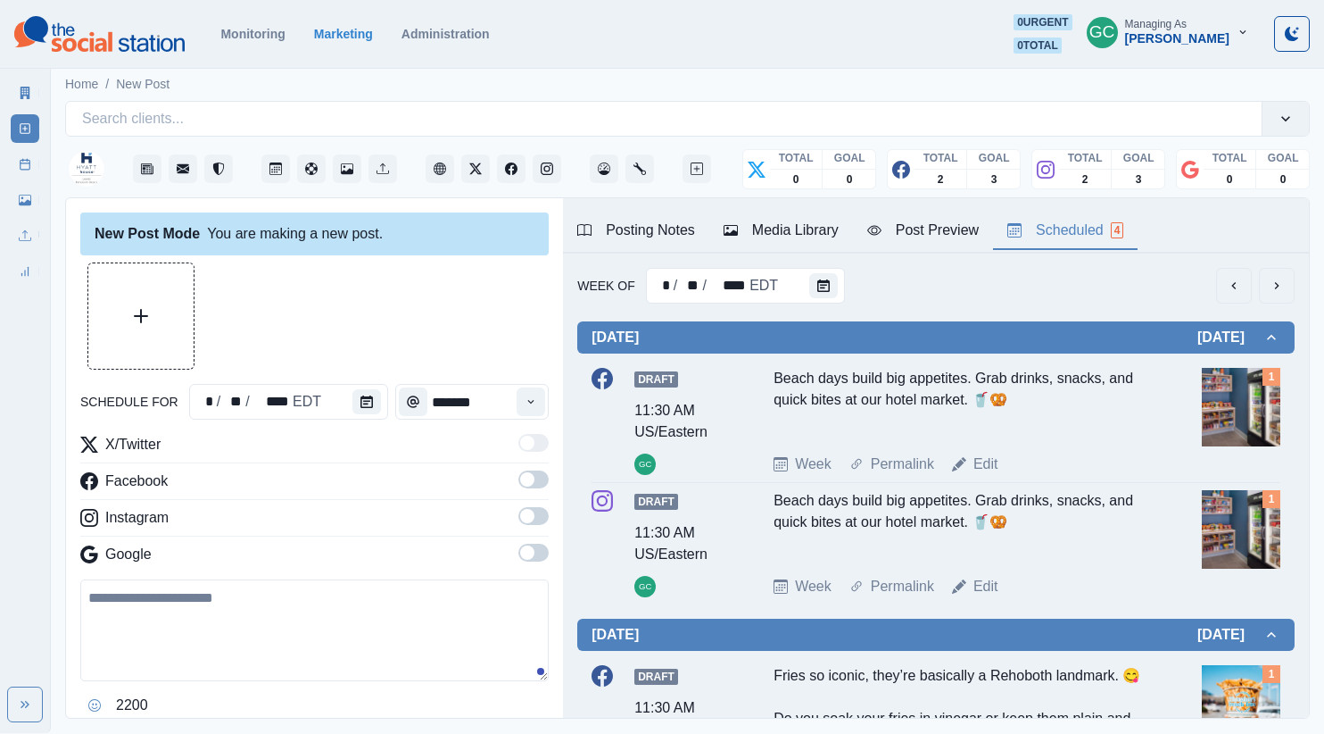
drag, startPoint x: 535, startPoint y: 553, endPoint x: 529, endPoint y: 507, distance: 46.8
click at [535, 553] on span at bounding box center [533, 552] width 30 height 18
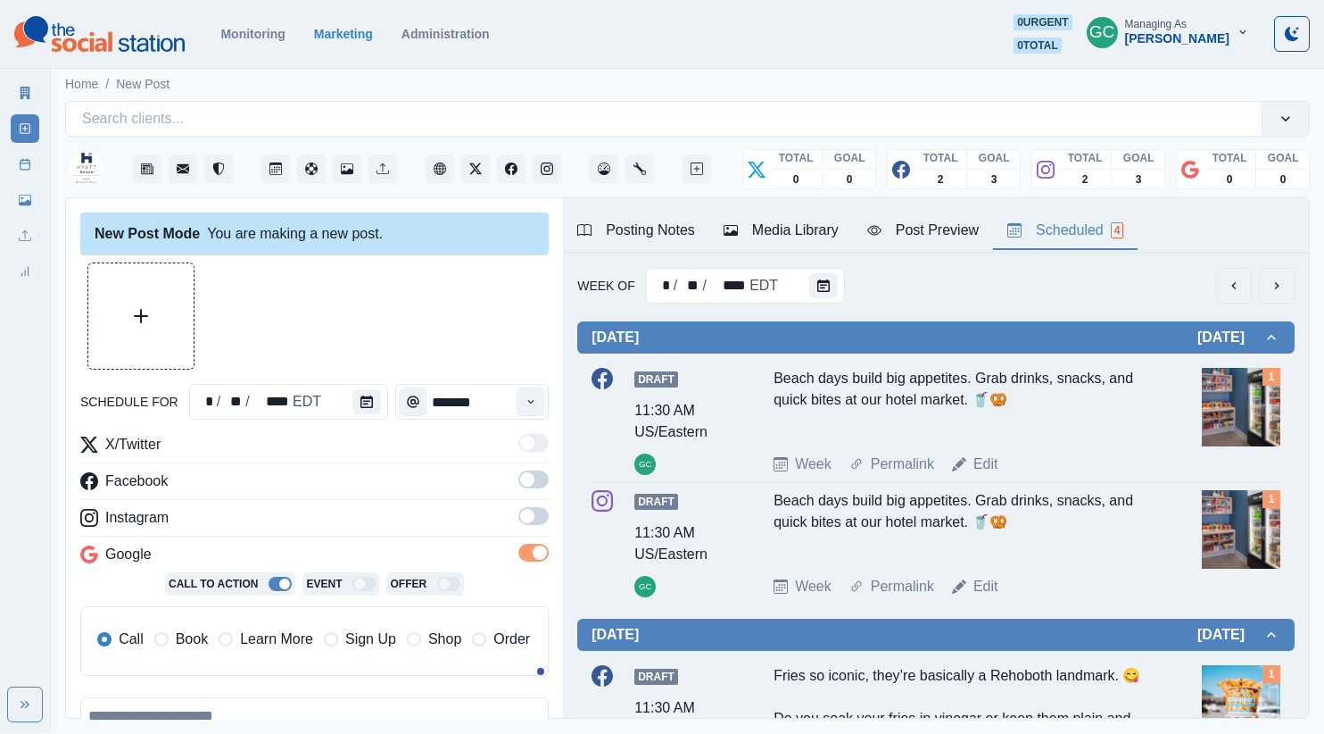
click at [529, 507] on span at bounding box center [533, 516] width 30 height 18
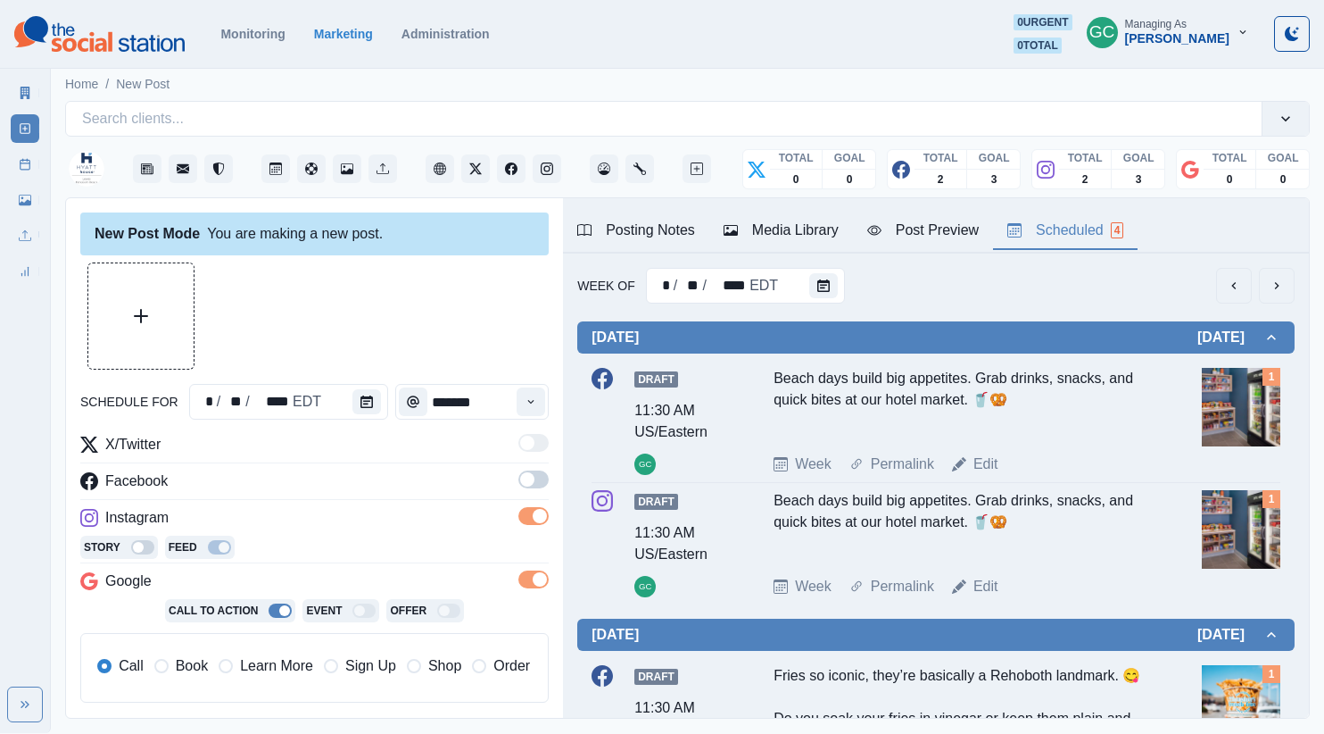
click at [530, 477] on span at bounding box center [527, 479] width 14 height 14
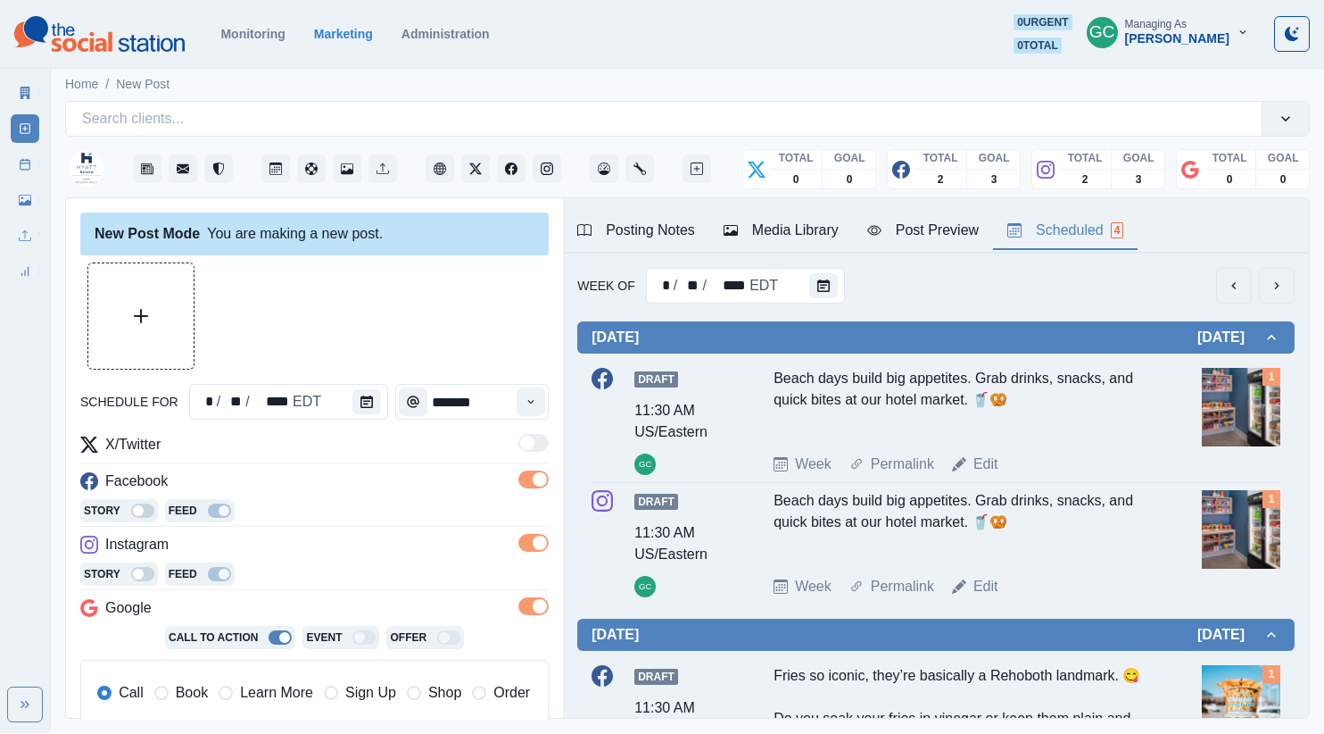
drag, startPoint x: 279, startPoint y: 695, endPoint x: 329, endPoint y: 598, distance: 109.4
click at [279, 695] on span "Learn More" at bounding box center [276, 692] width 73 height 21
click at [330, 593] on div "**********" at bounding box center [314, 612] width 468 height 356
click at [544, 170] on icon "Instagram" at bounding box center [547, 168] width 12 height 12
click at [518, 170] on button "Facebook" at bounding box center [511, 168] width 29 height 29
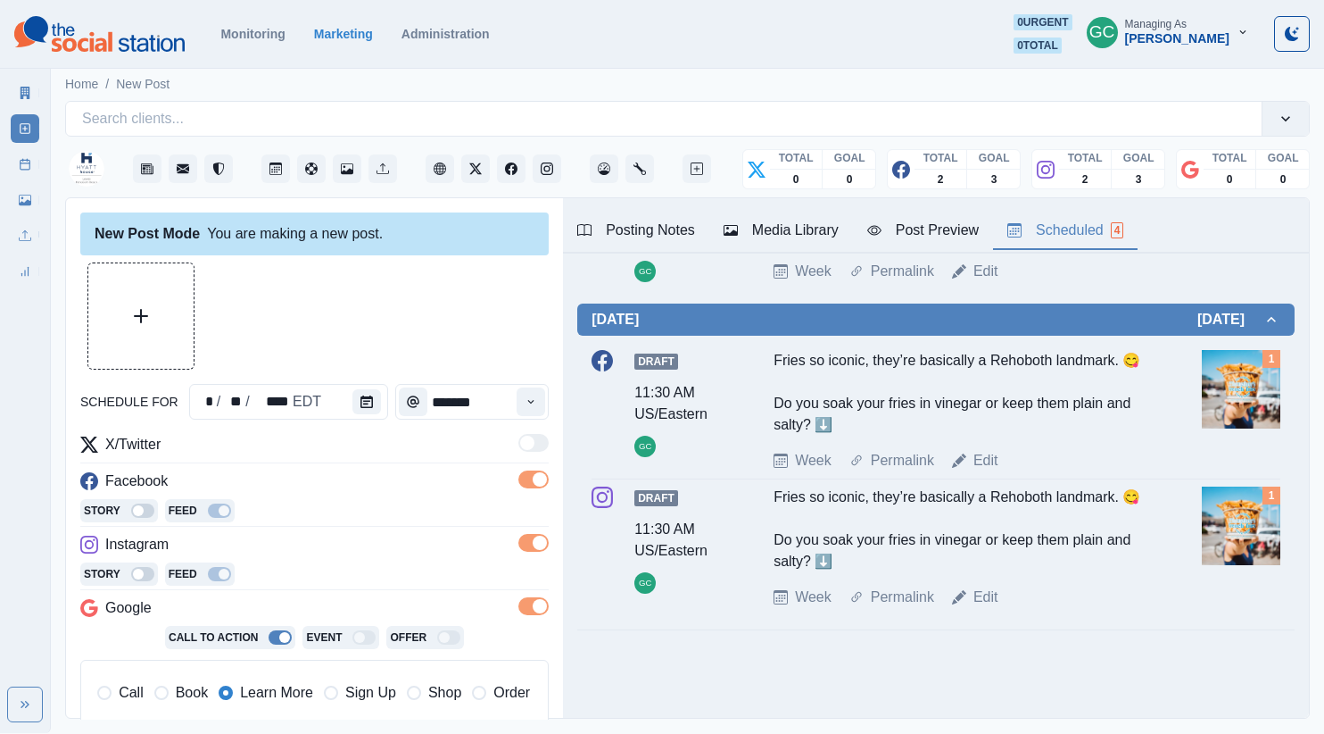
scroll to position [0, 0]
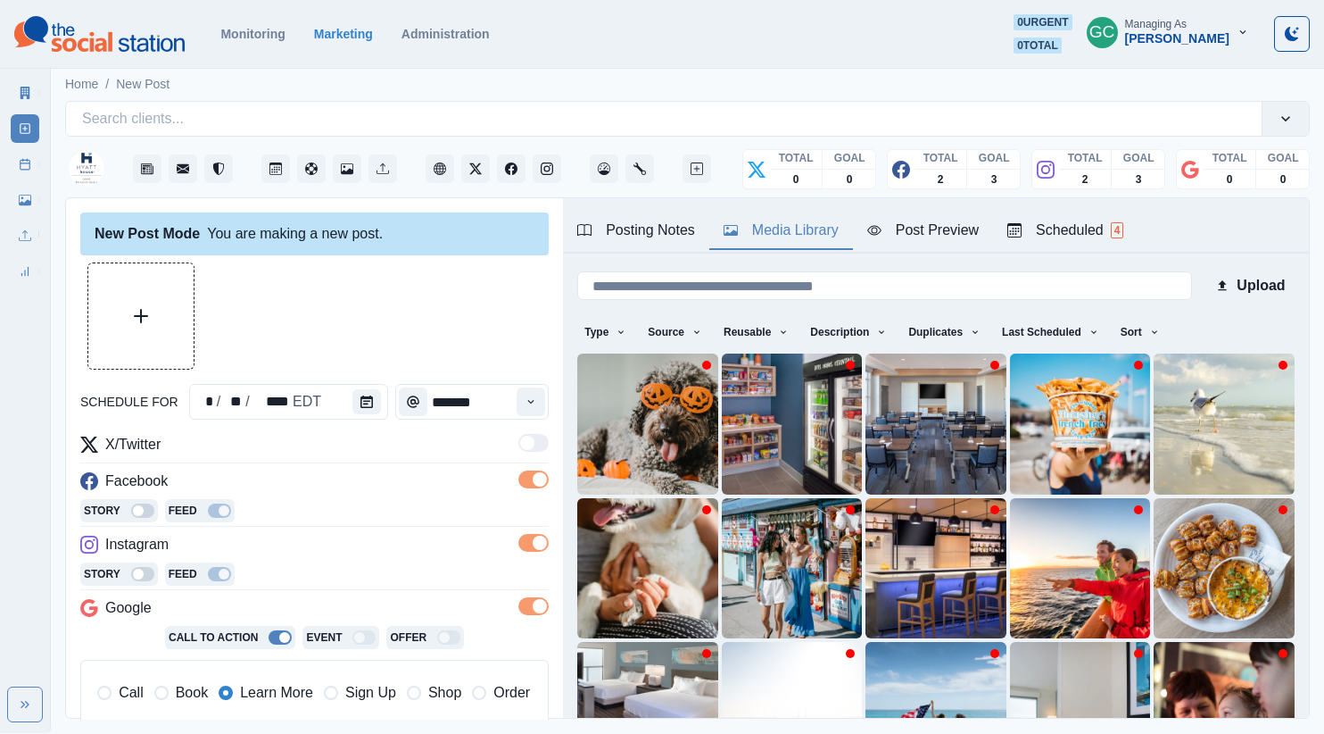
click at [801, 228] on div "Media Library" at bounding box center [781, 230] width 115 height 21
click at [1167, 320] on button "Sort" at bounding box center [1141, 332] width 54 height 29
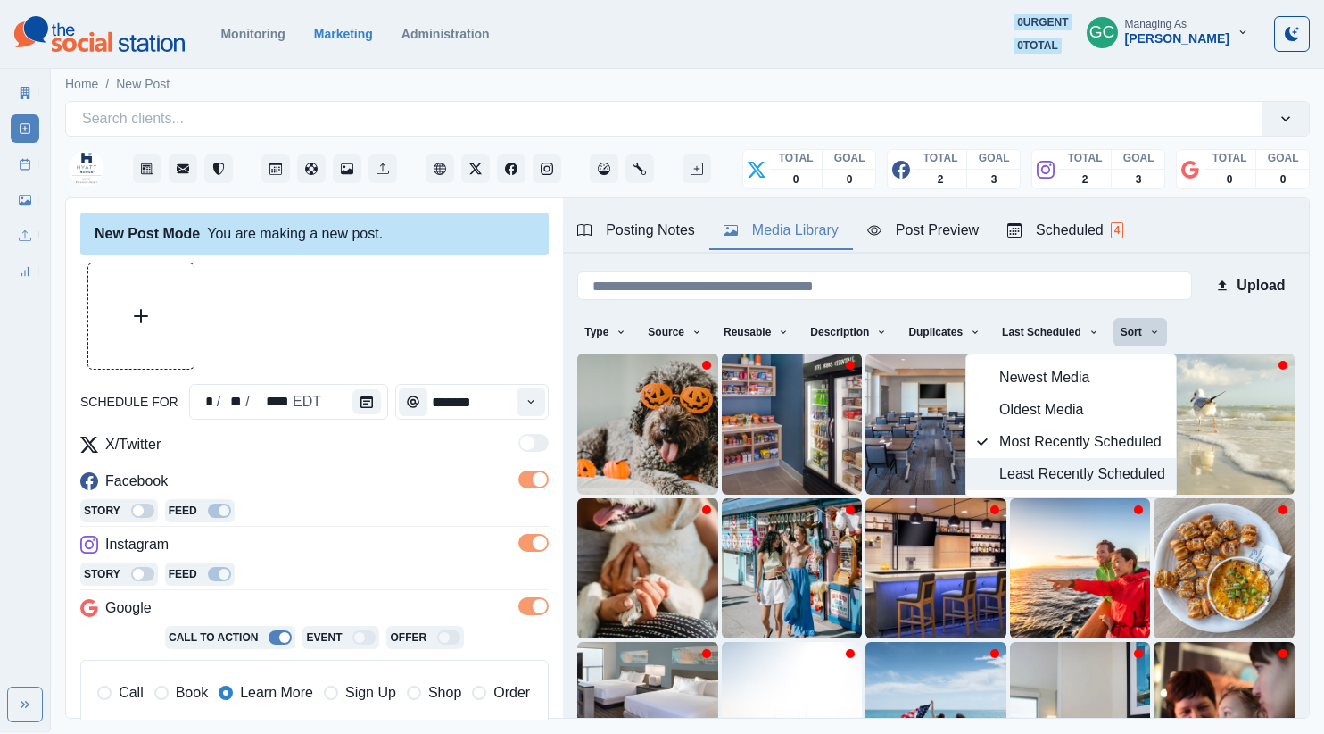
click at [1083, 468] on span "Least Recently Scheduled" at bounding box center [1082, 473] width 166 height 21
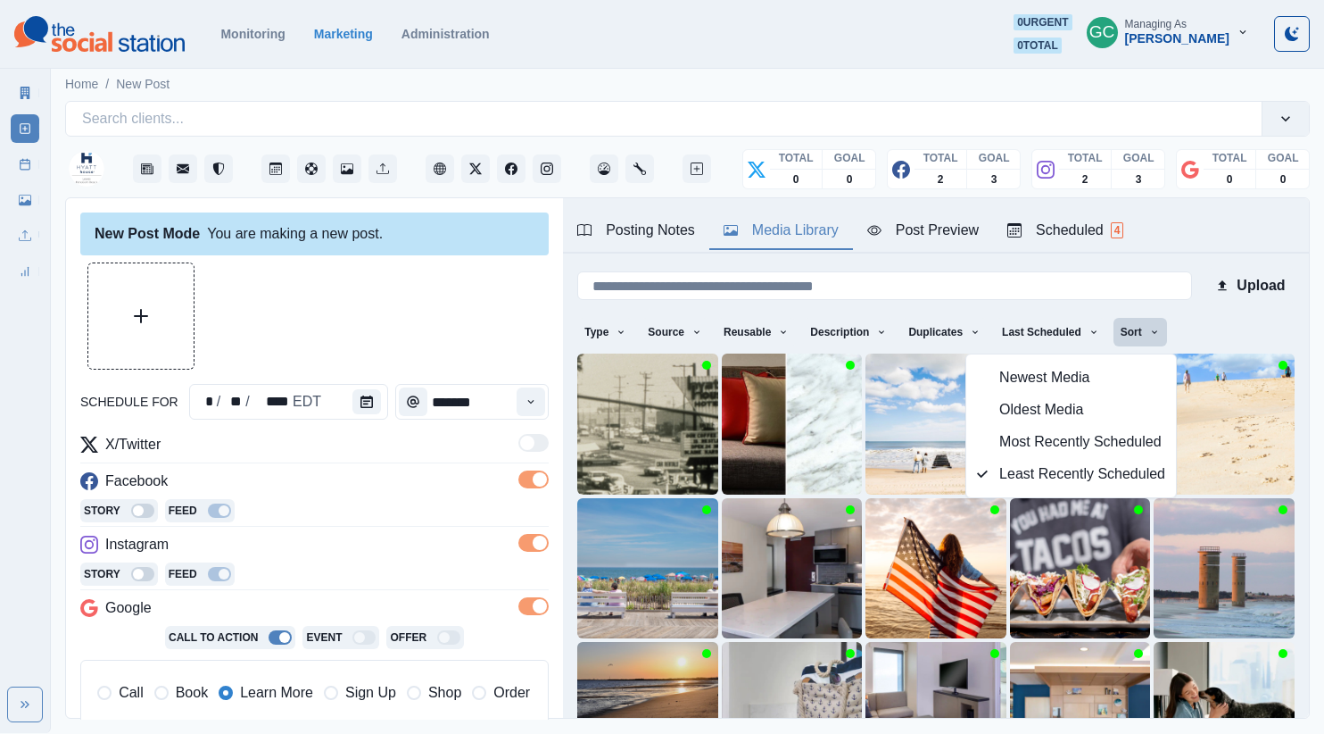
drag, startPoint x: 367, startPoint y: 496, endPoint x: 579, endPoint y: 413, distance: 228.0
click at [367, 496] on div "Facebook" at bounding box center [314, 484] width 468 height 29
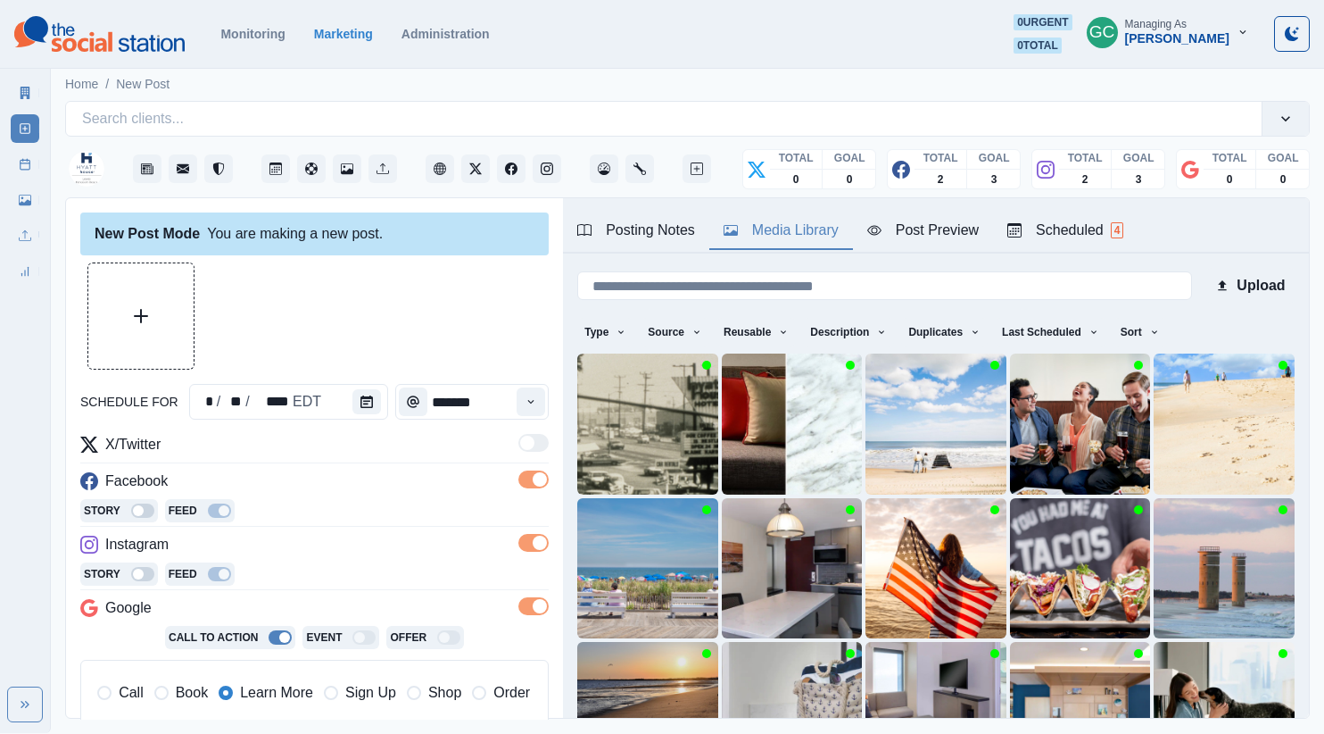
click at [1120, 225] on span "4" at bounding box center [1117, 230] width 13 height 16
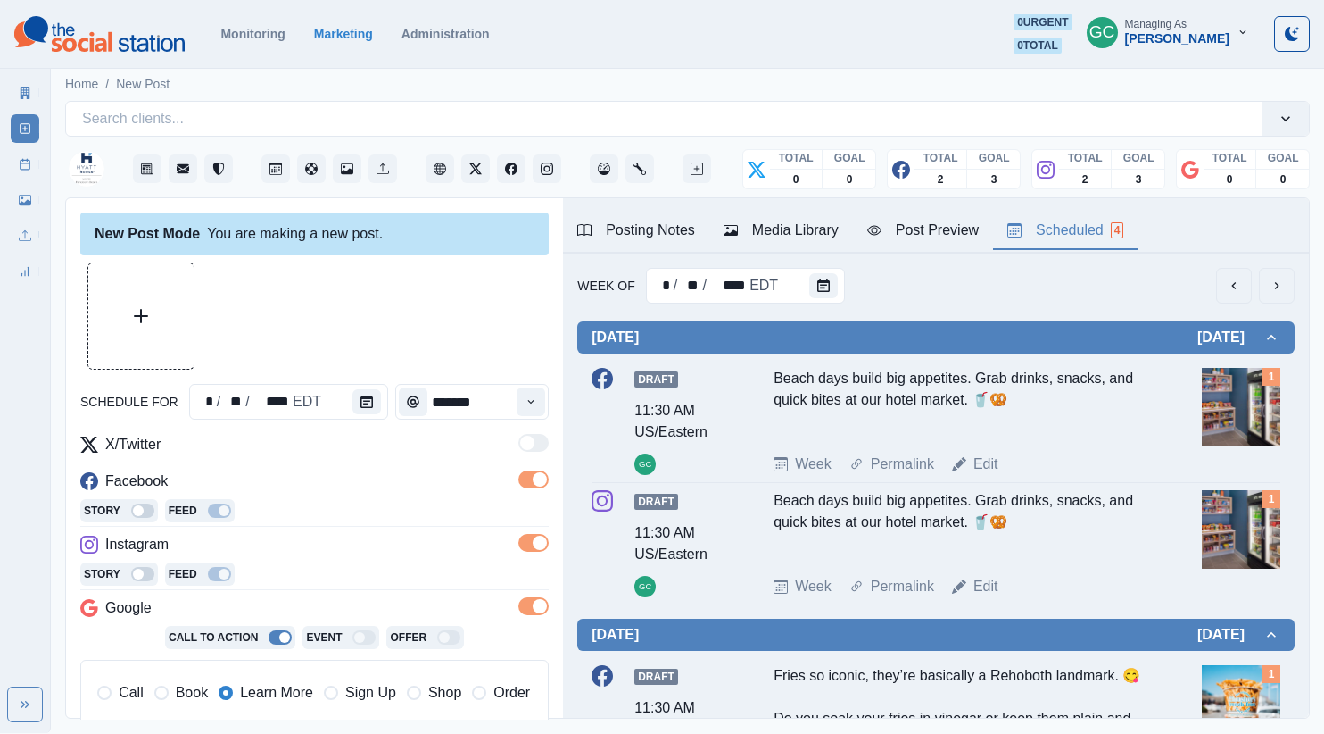
click at [807, 235] on div "Media Library" at bounding box center [781, 230] width 115 height 21
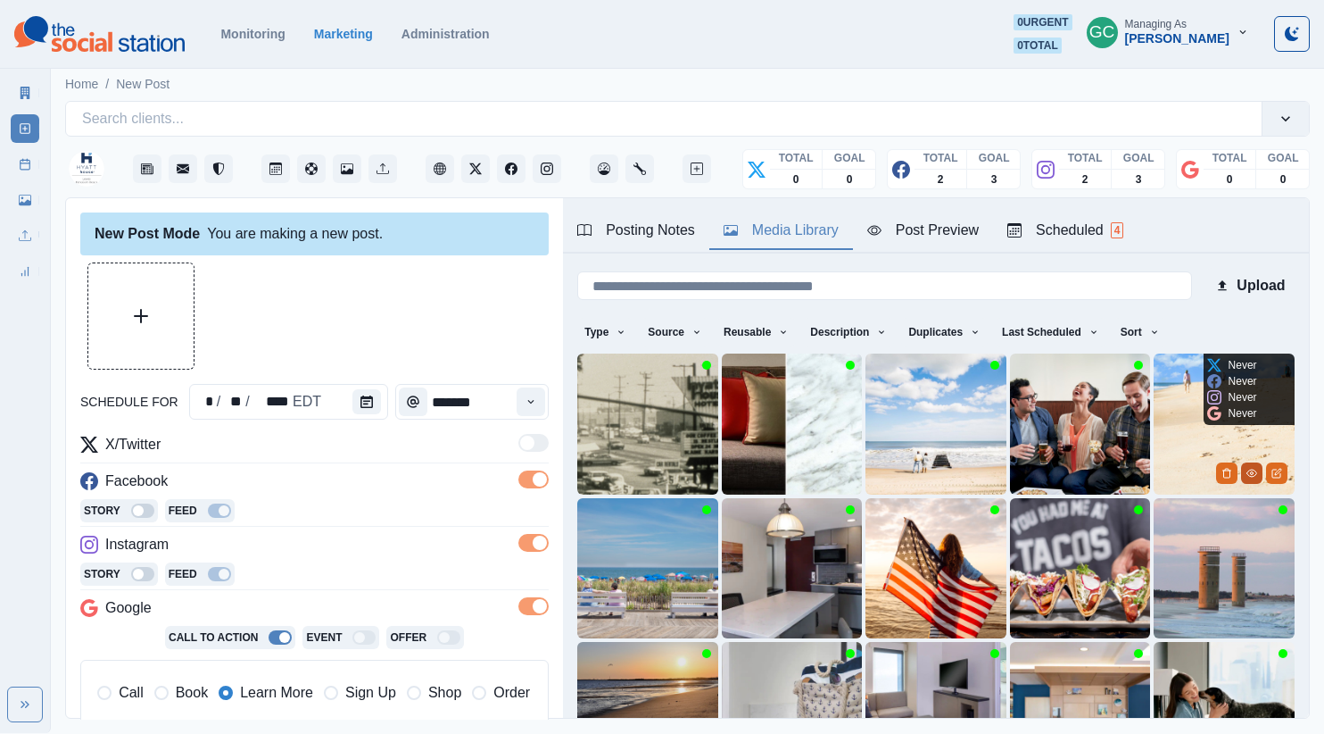
click at [1255, 476] on icon "View Media" at bounding box center [1252, 473] width 11 height 11
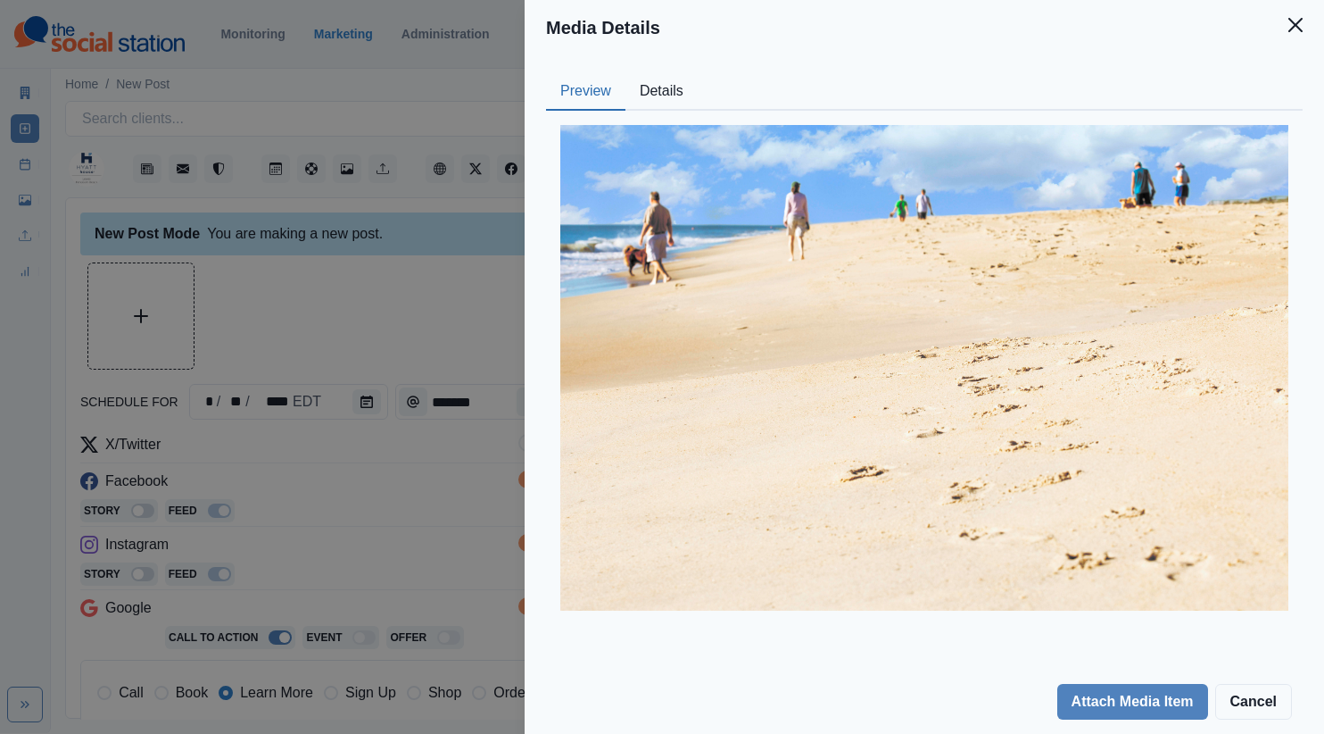
click at [666, 85] on button "Details" at bounding box center [662, 91] width 72 height 37
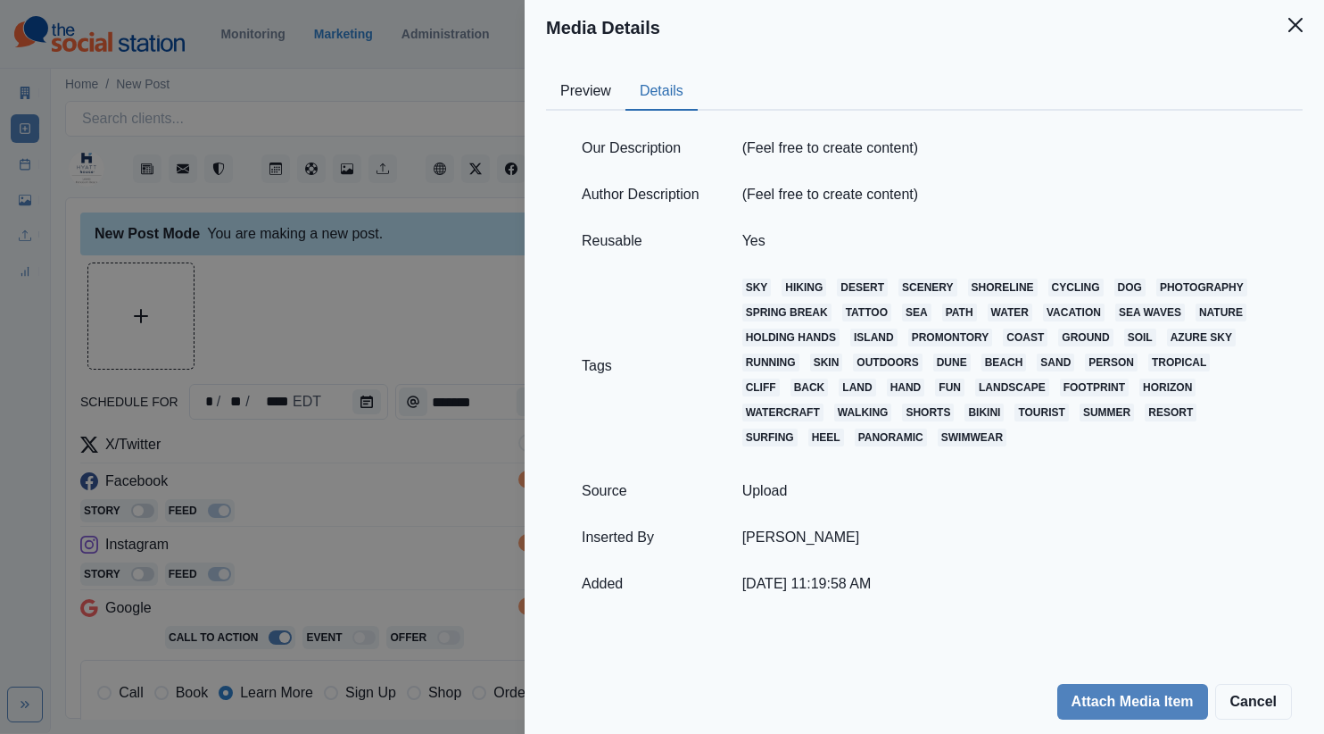
click at [559, 96] on button "Preview" at bounding box center [585, 91] width 79 height 37
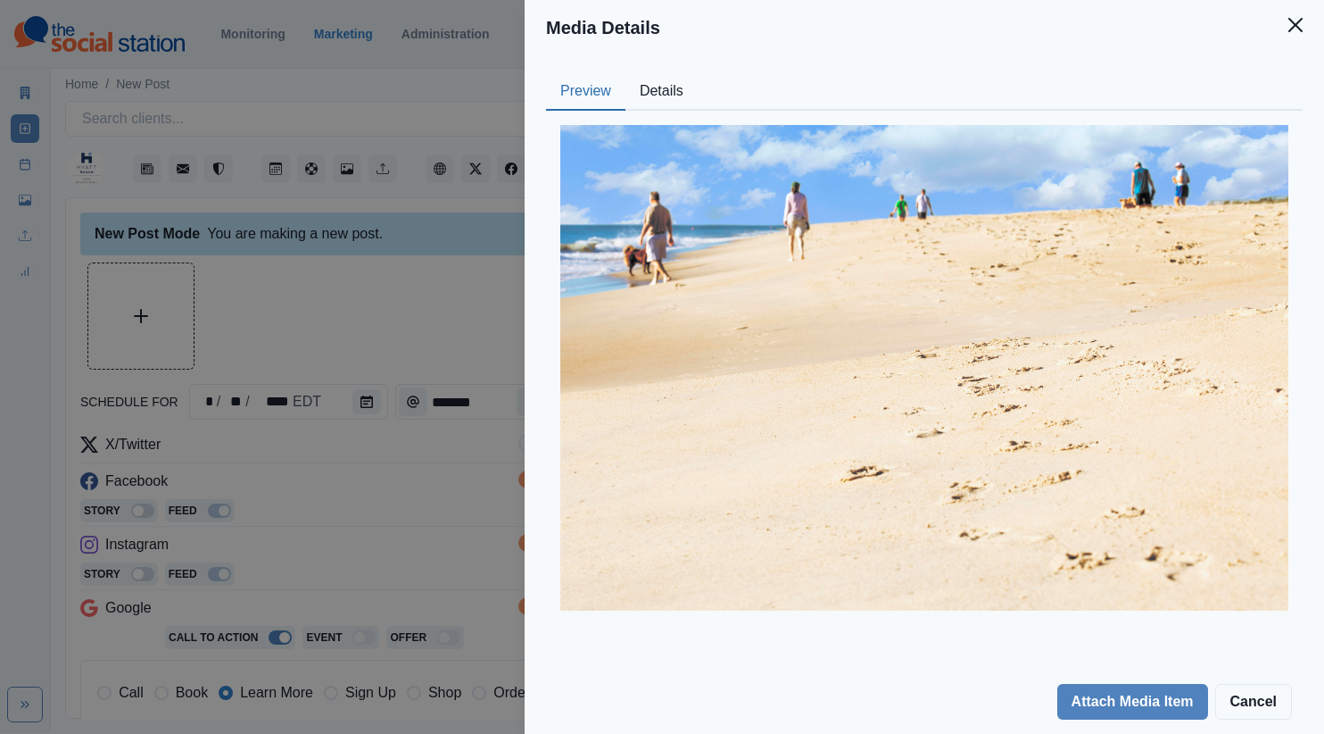
click at [448, 321] on div "Media Details Preview Details Our Description (Feel free to create content) Aut…" at bounding box center [662, 367] width 1324 height 734
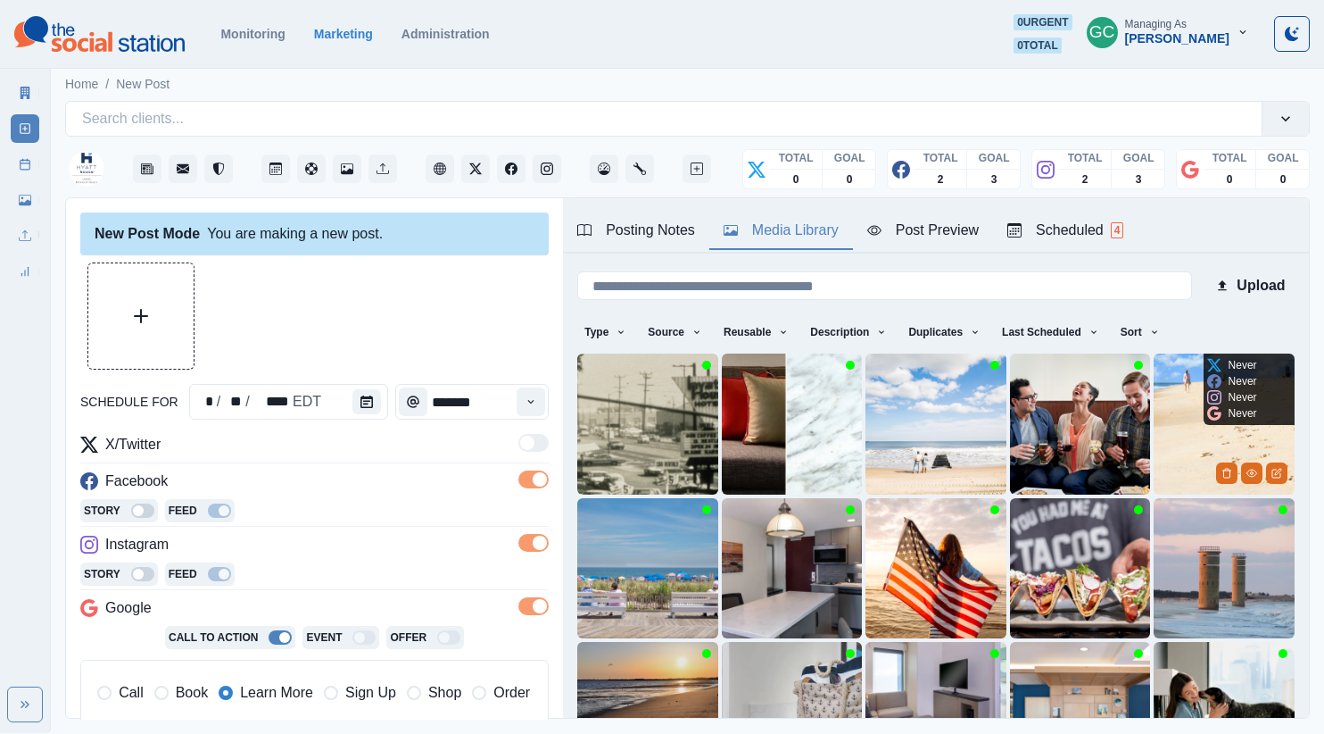
click at [1179, 444] on img at bounding box center [1224, 423] width 141 height 141
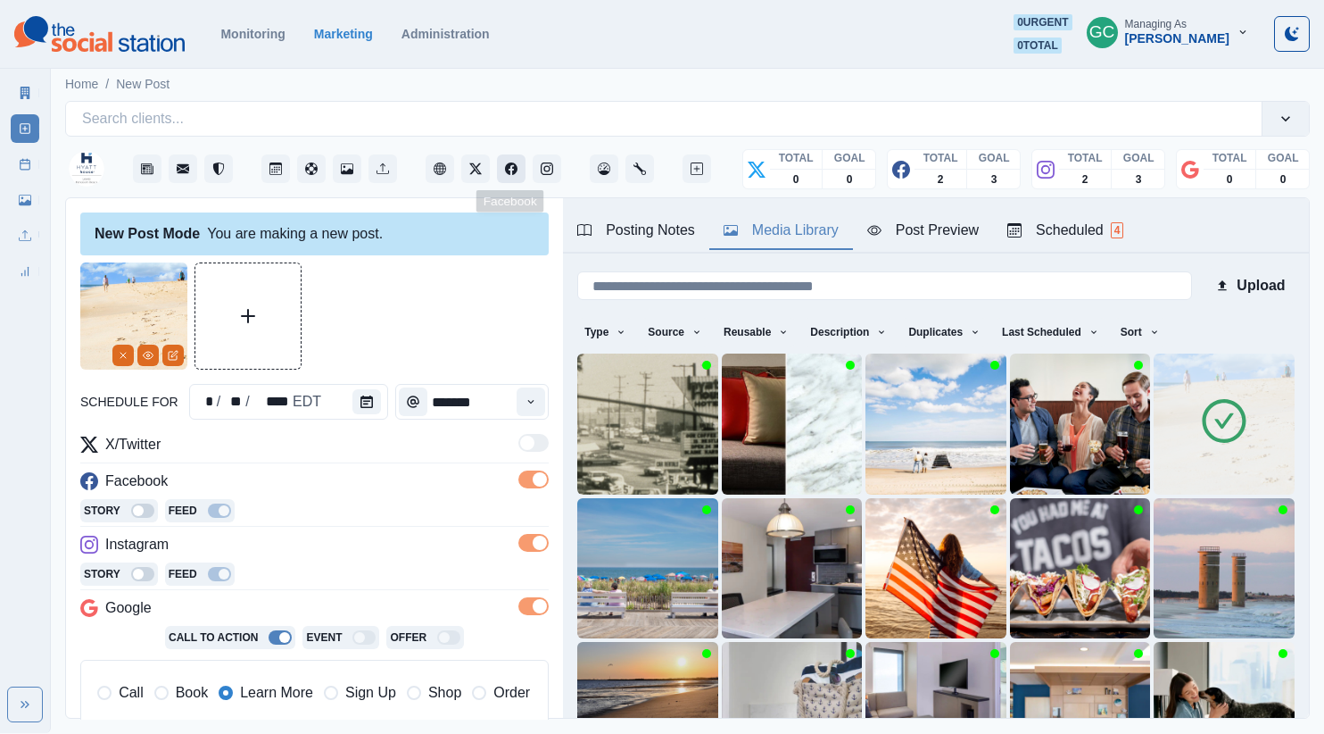
click at [511, 177] on button "Facebook" at bounding box center [511, 168] width 29 height 29
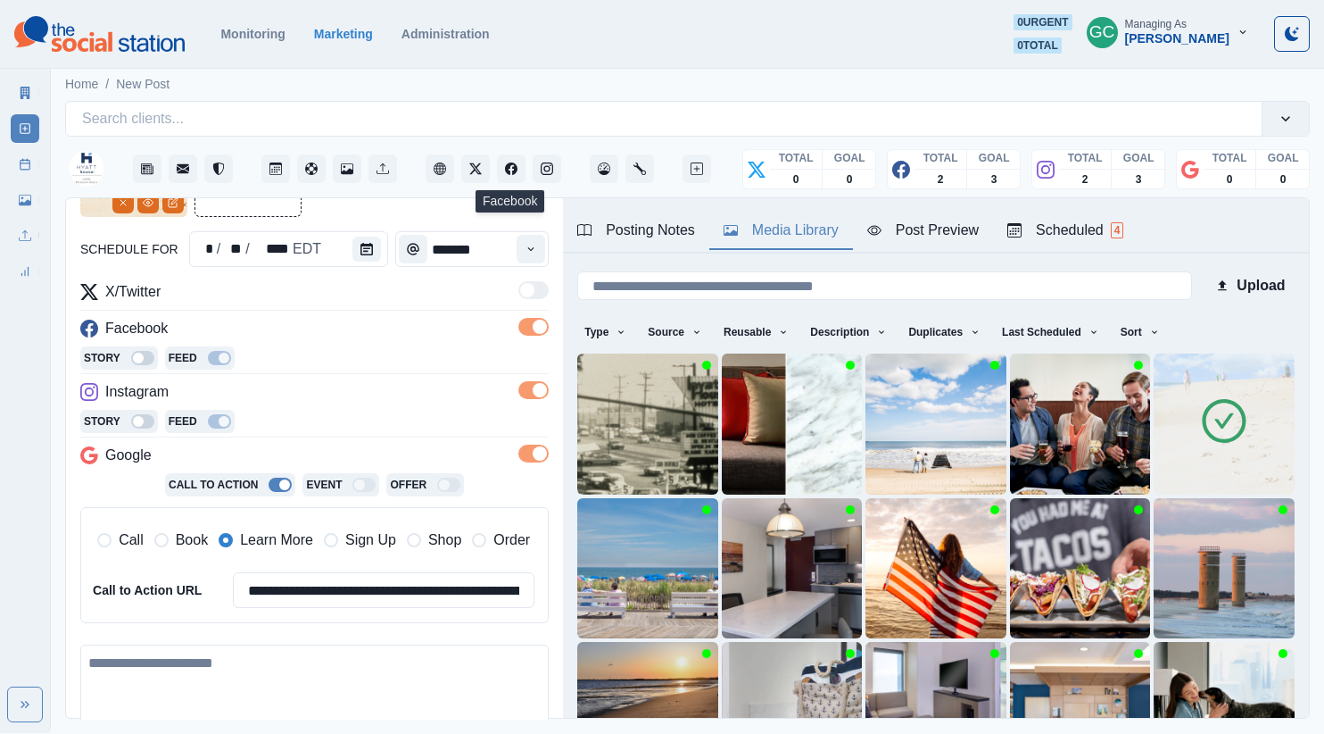
scroll to position [161, 0]
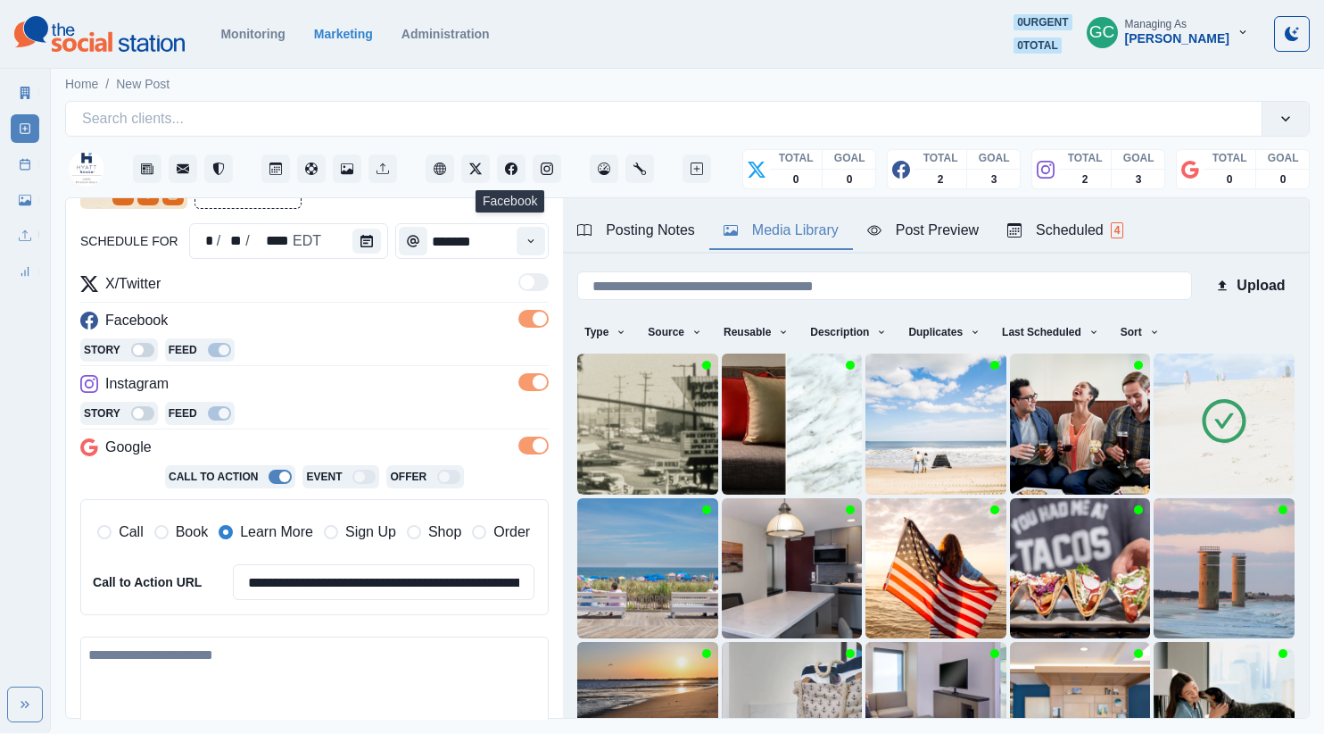
click at [243, 655] on textarea at bounding box center [314, 687] width 468 height 102
paste textarea "**********"
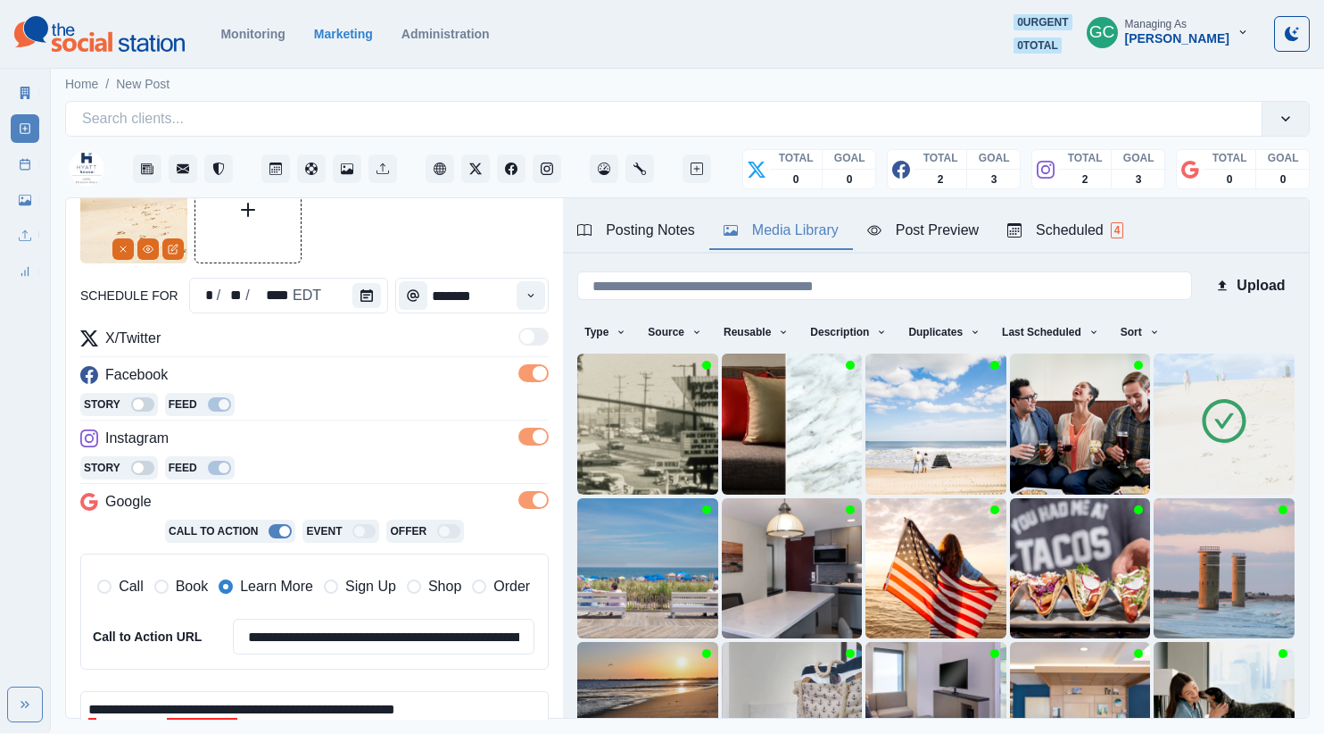
scroll to position [336, 0]
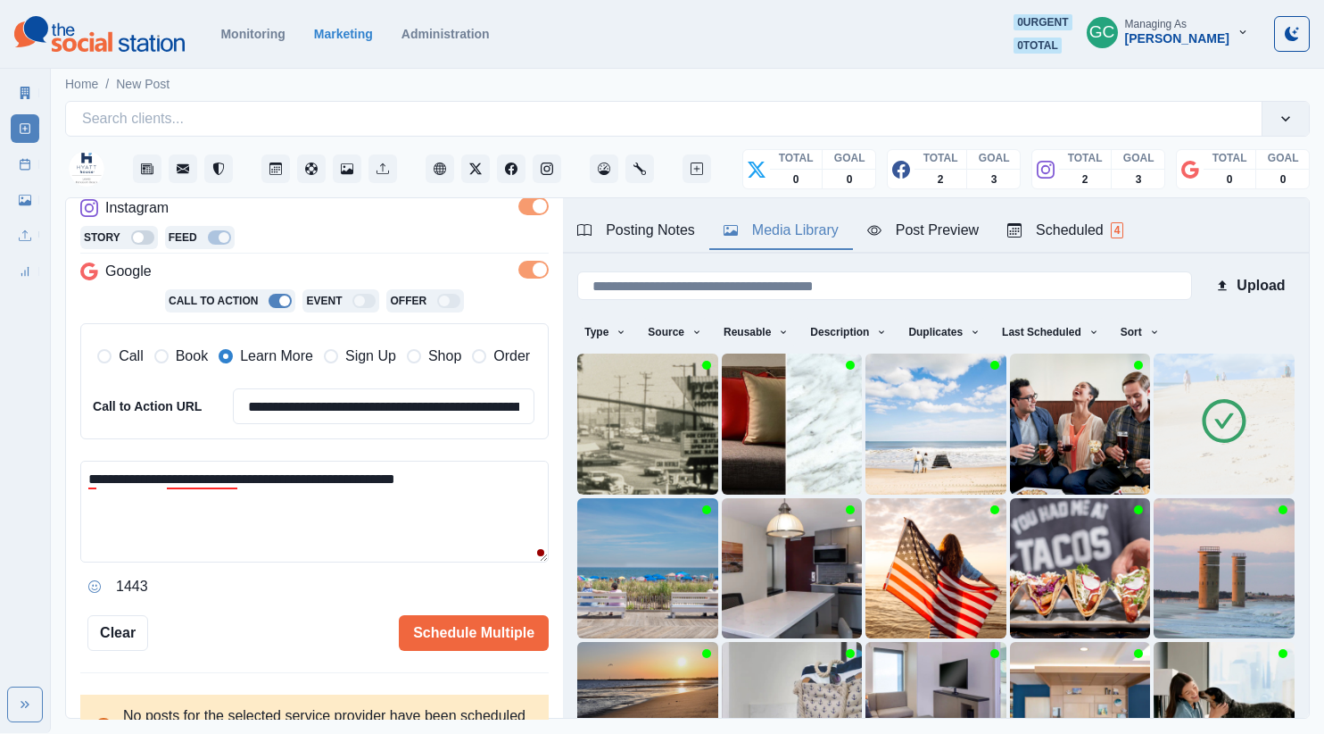
type textarea "**********"
click at [293, 530] on textarea "**********" at bounding box center [314, 511] width 468 height 102
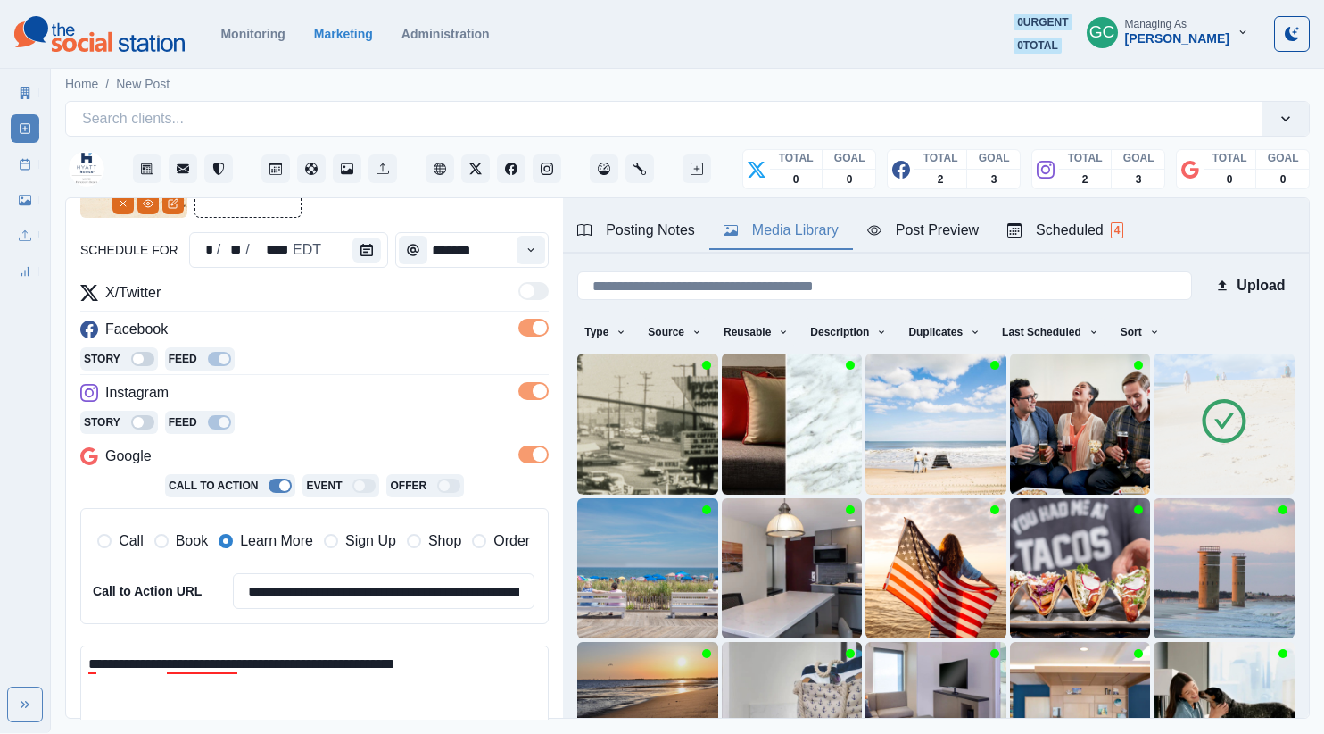
scroll to position [0, 0]
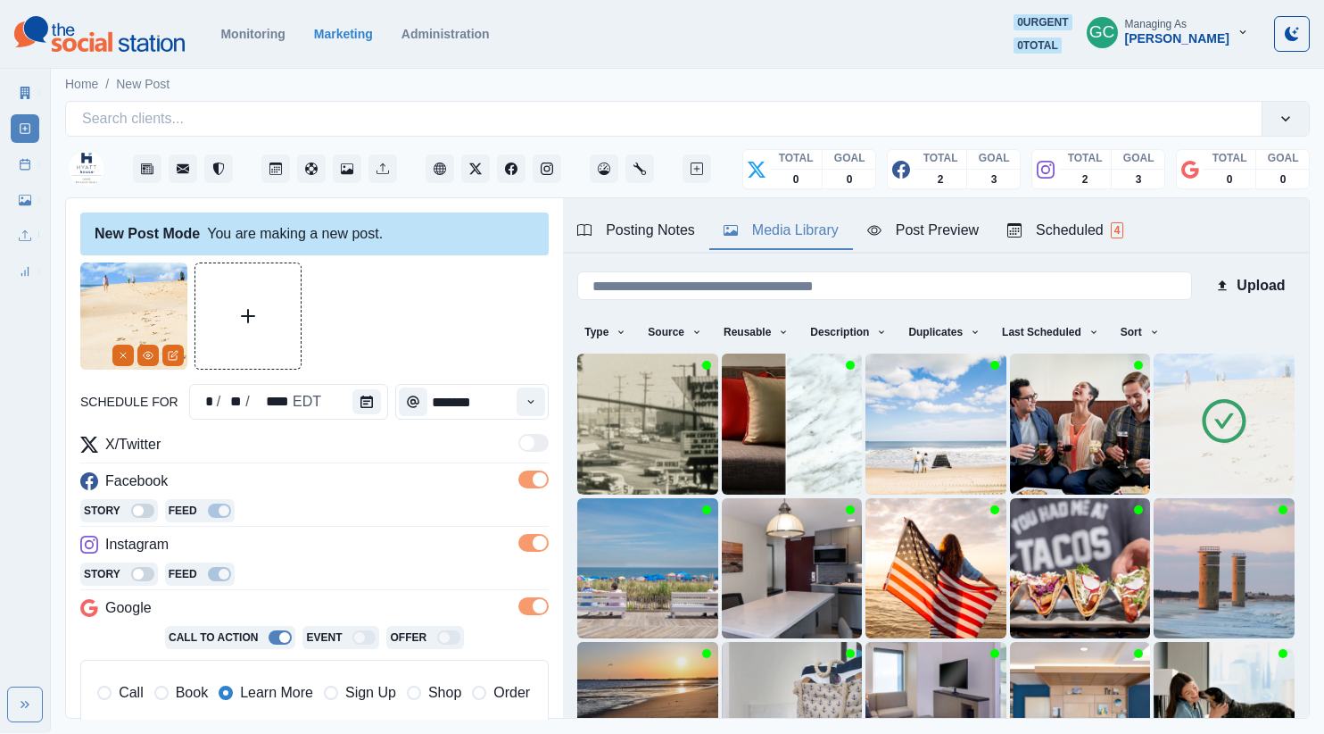
click at [1089, 236] on div "Scheduled 4" at bounding box center [1065, 230] width 116 height 21
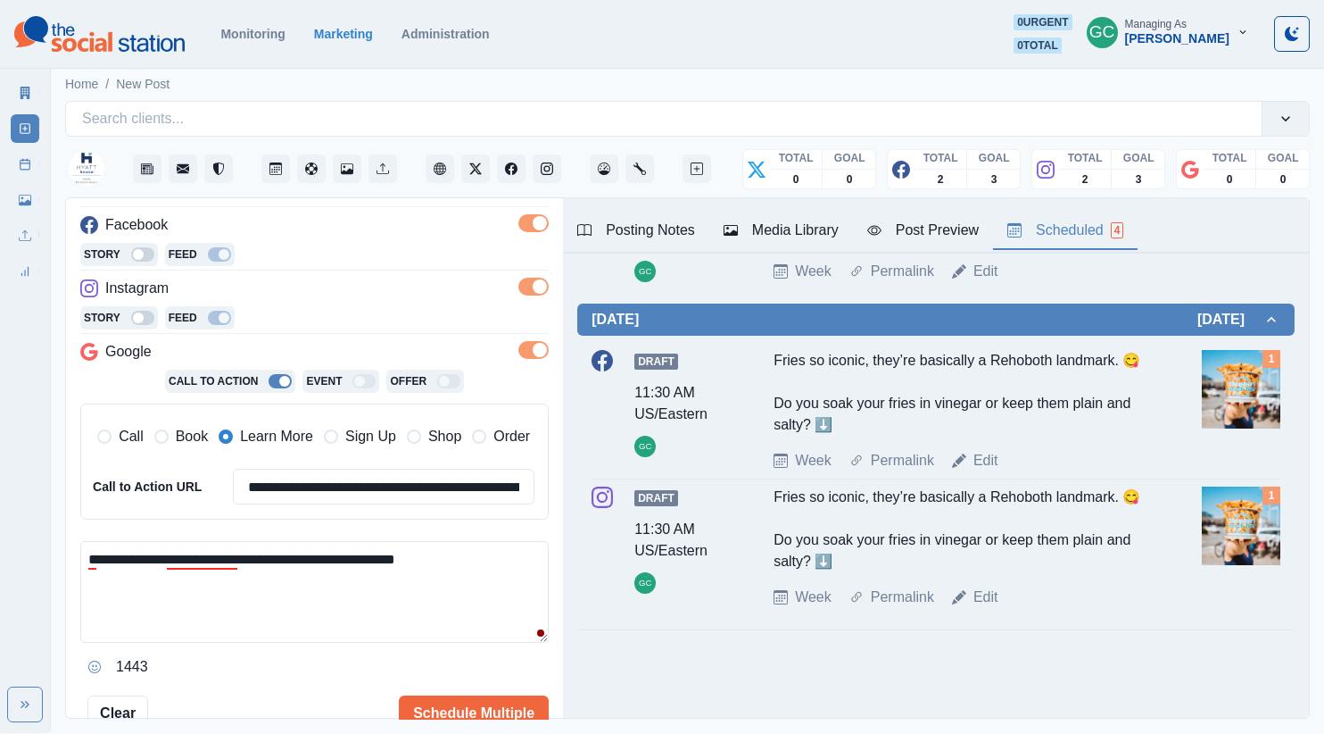
scroll to position [278, 0]
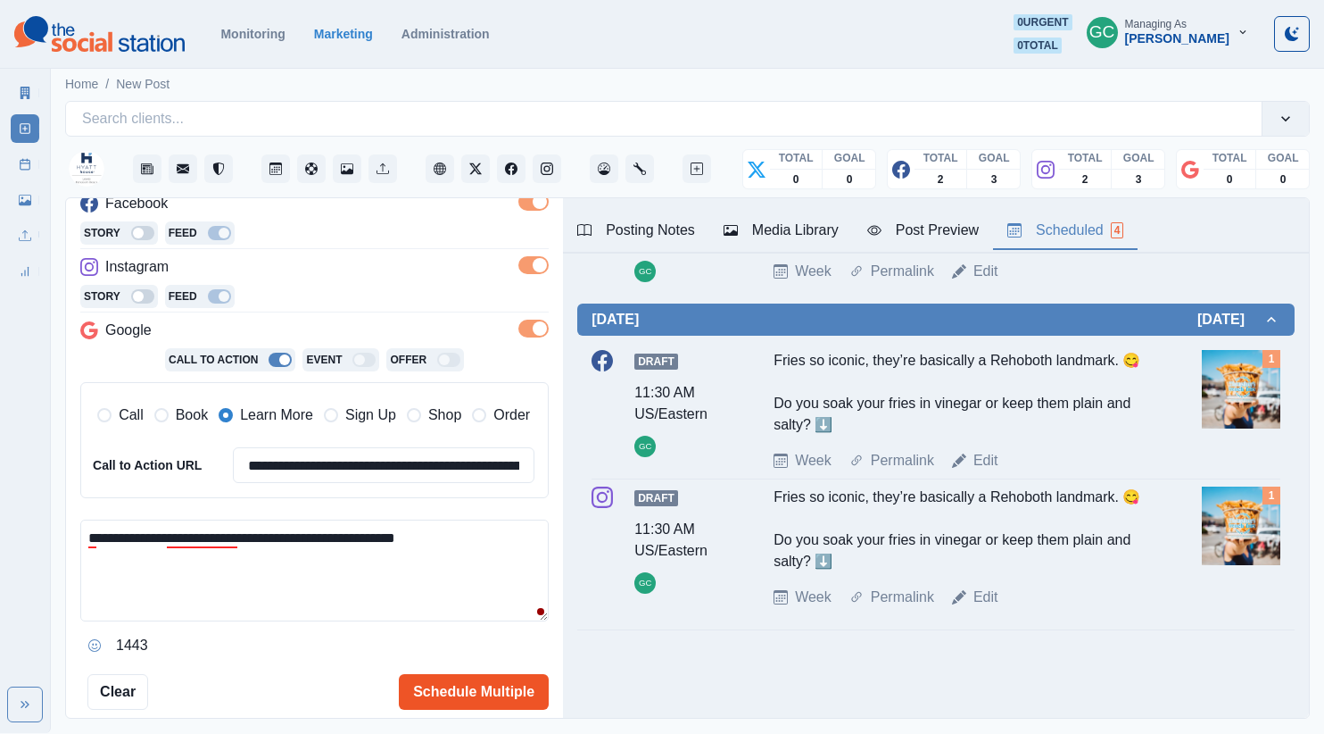
click at [453, 697] on button "Schedule Multiple" at bounding box center [474, 692] width 150 height 36
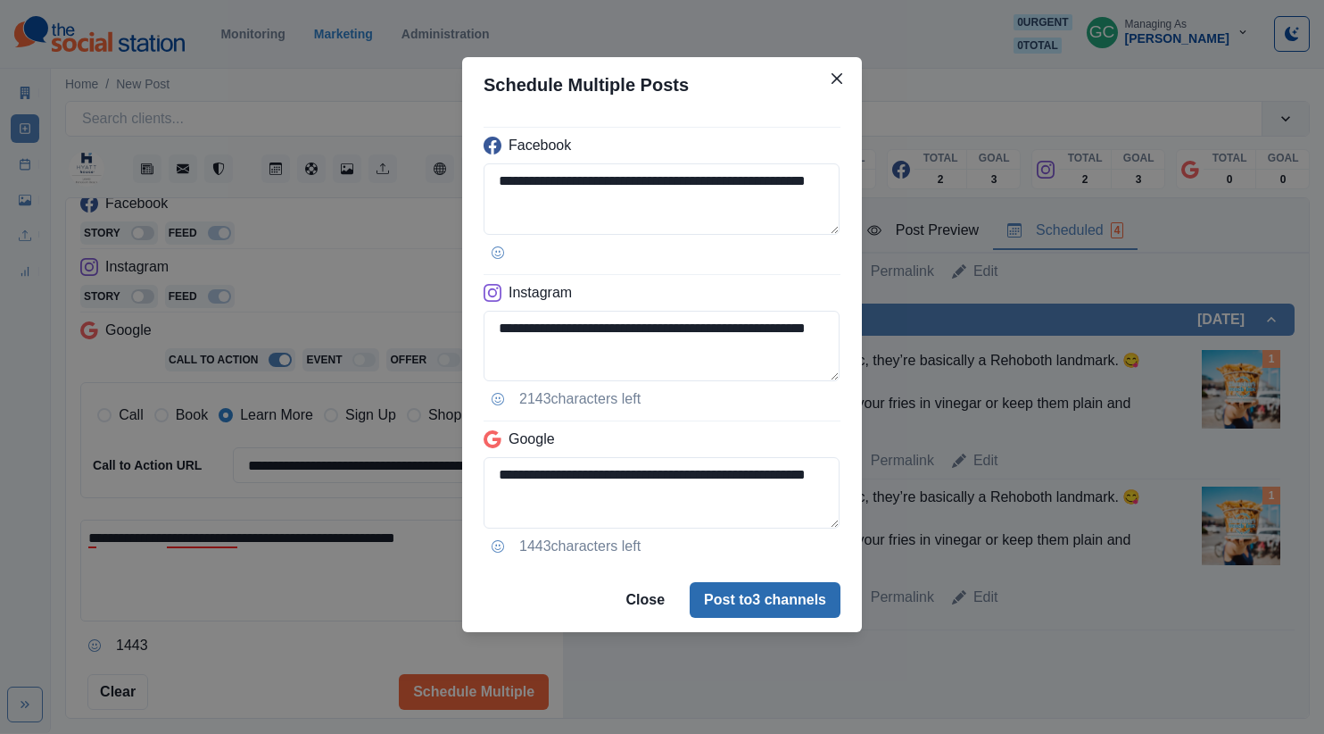
click at [783, 602] on button "Post to 3 channels" at bounding box center [765, 600] width 151 height 36
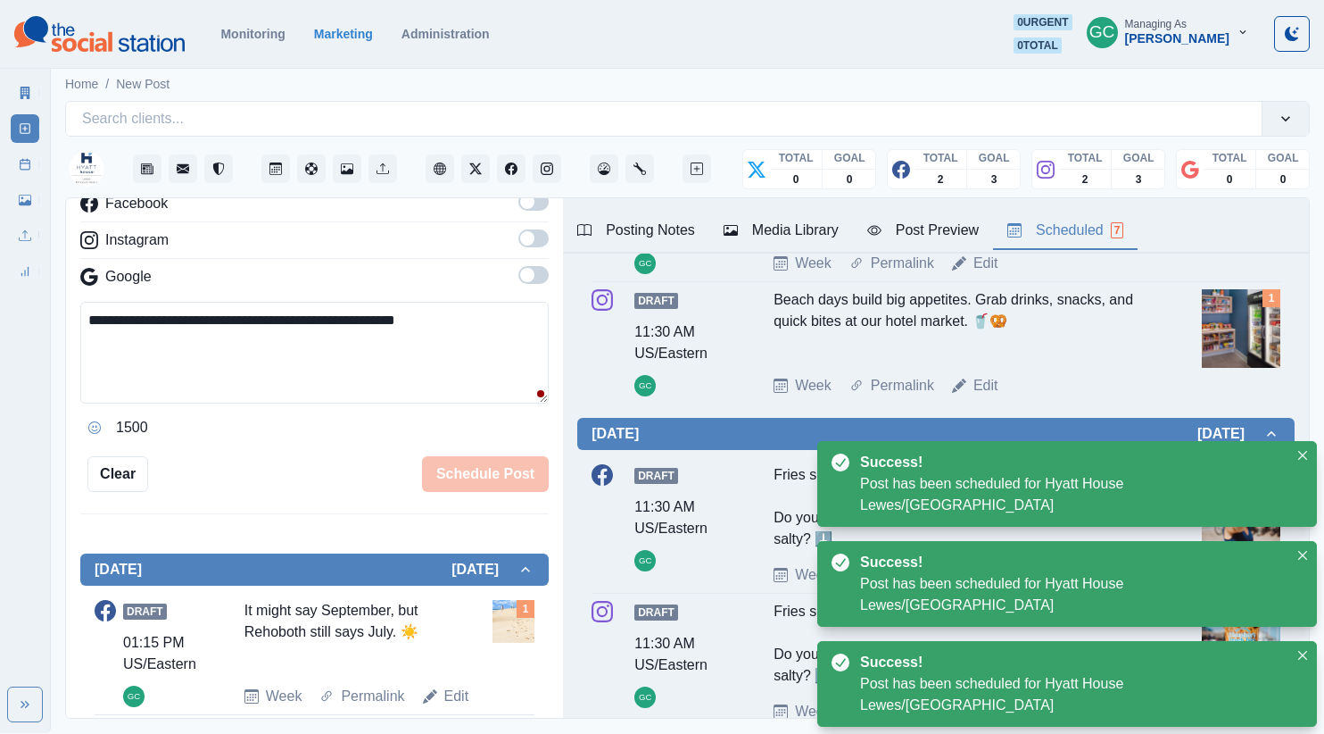
scroll to position [0, 0]
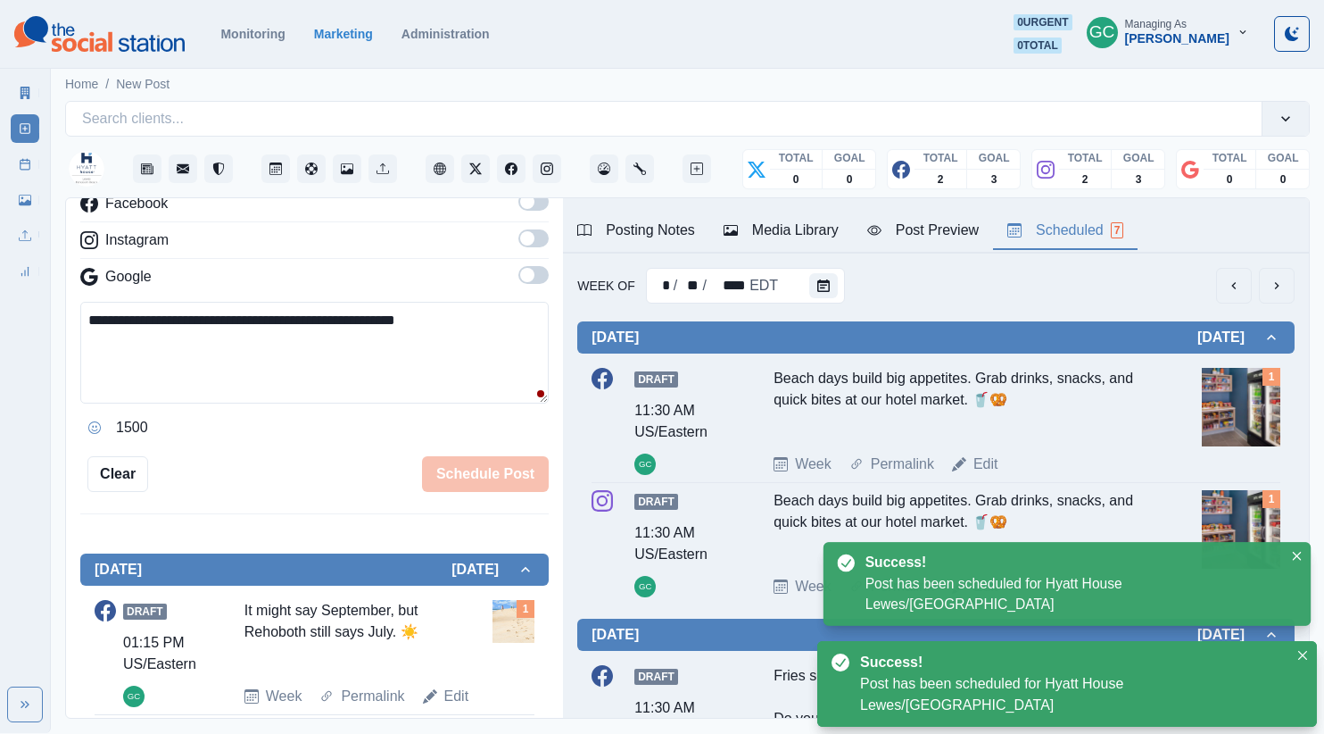
click at [737, 440] on div "Draft 11:30 AM US/Eastern GC Beach days build big appetites. Grab drinks, snack…" at bounding box center [936, 421] width 689 height 107
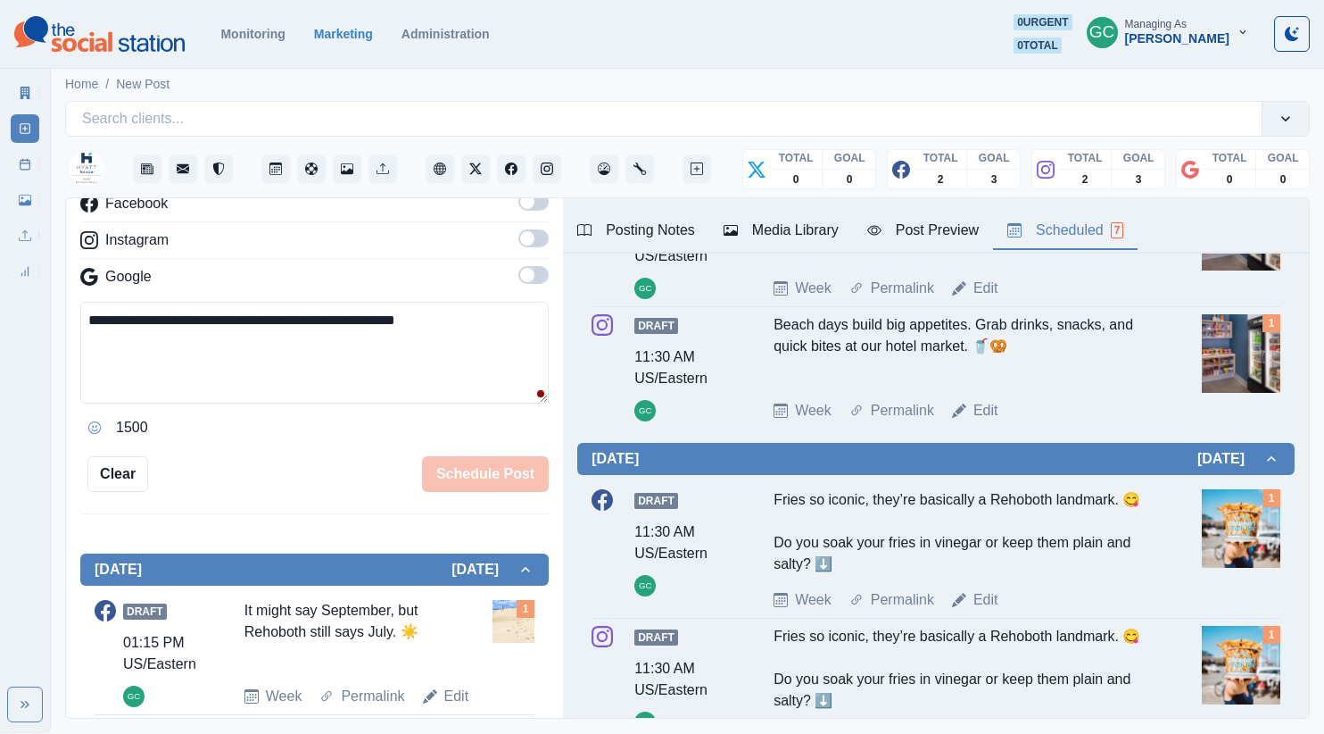
scroll to position [761, 0]
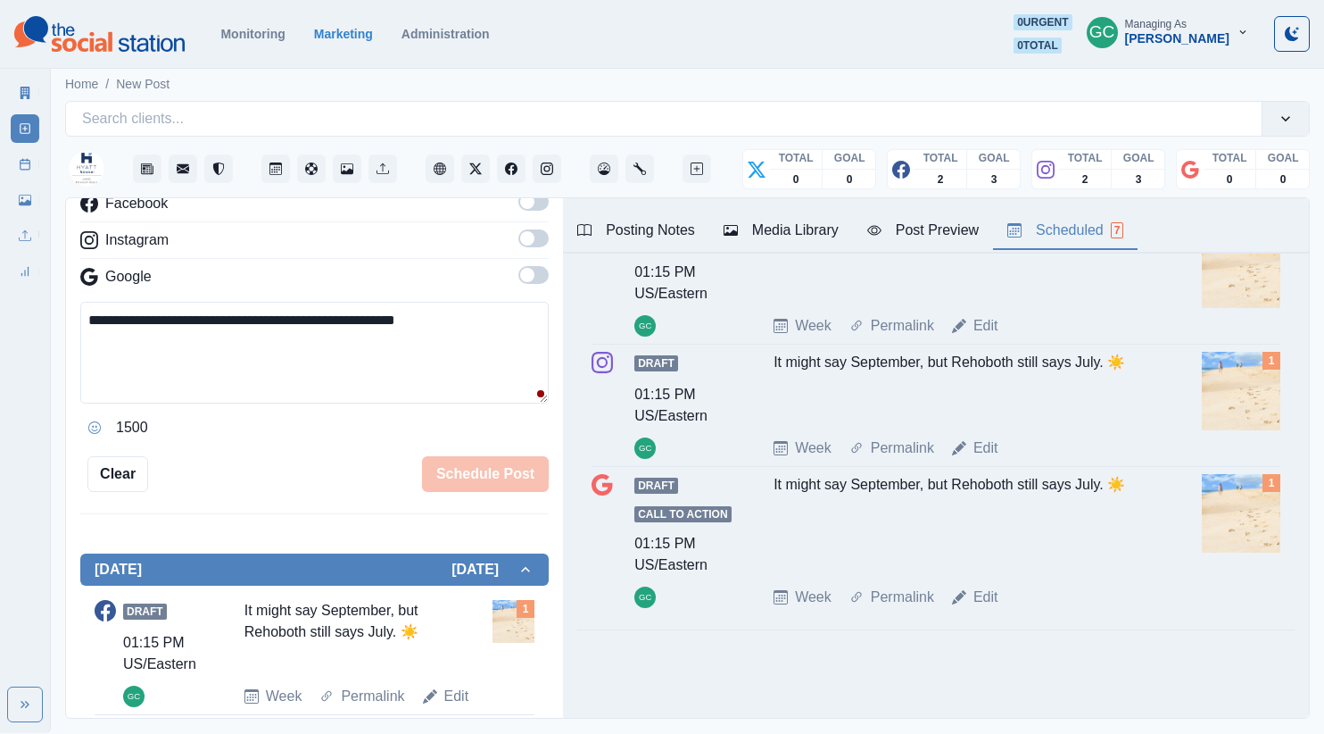
drag, startPoint x: 981, startPoint y: 593, endPoint x: 960, endPoint y: 599, distance: 21.2
click at [981, 593] on link "Edit" at bounding box center [986, 596] width 25 height 21
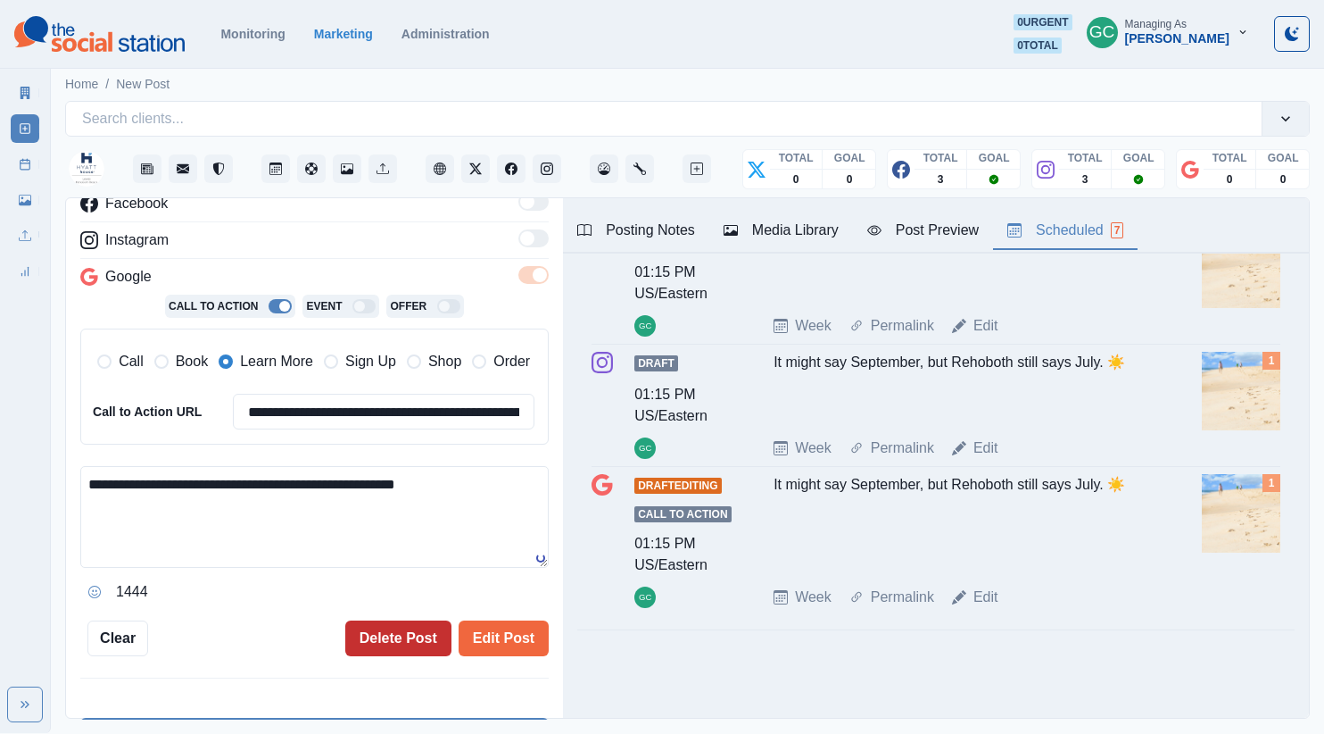
click at [369, 626] on button "Delete Post" at bounding box center [398, 638] width 106 height 36
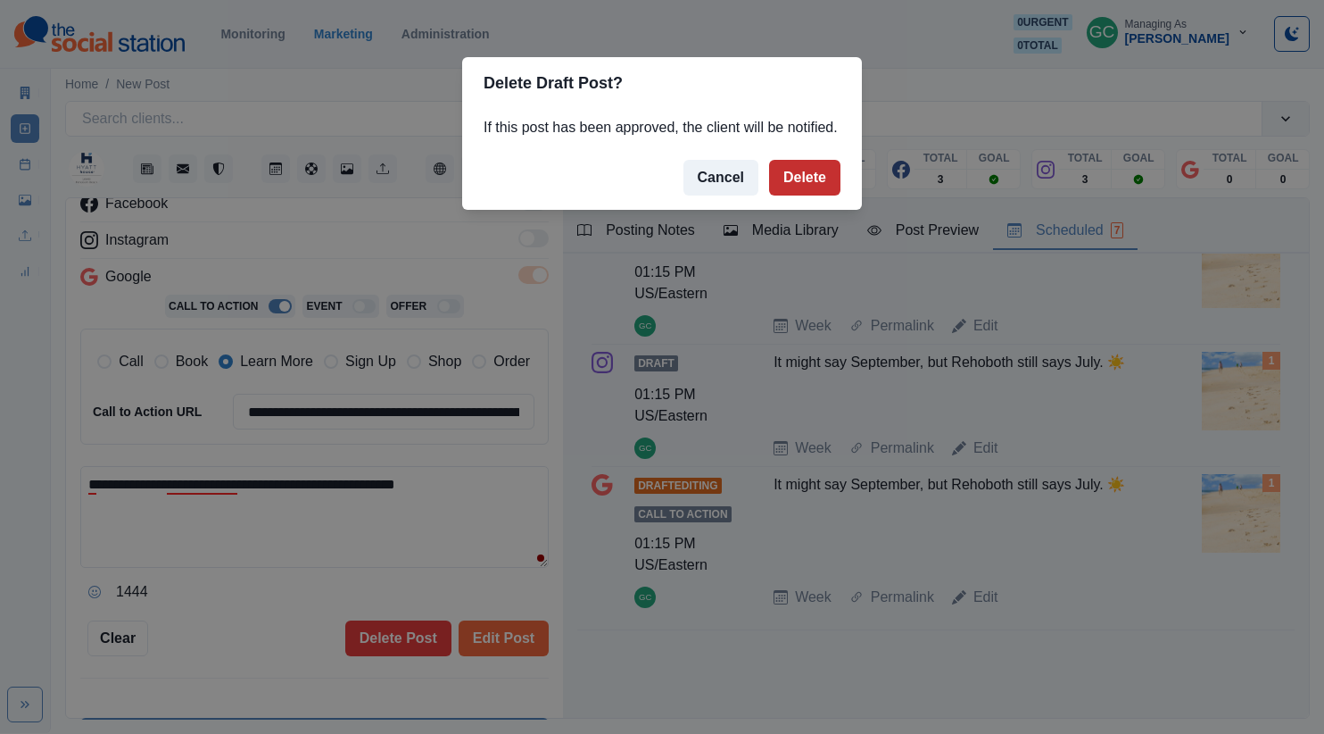
click at [814, 178] on footer "Cancel Delete" at bounding box center [662, 177] width 400 height 64
drag, startPoint x: 772, startPoint y: 179, endPoint x: 780, endPoint y: 199, distance: 21.2
click at [773, 180] on footer "Cancel Delete" at bounding box center [662, 177] width 400 height 64
drag, startPoint x: 782, startPoint y: 199, endPoint x: 659, endPoint y: 584, distance: 403.8
click at [782, 195] on button "Delete" at bounding box center [804, 178] width 71 height 36
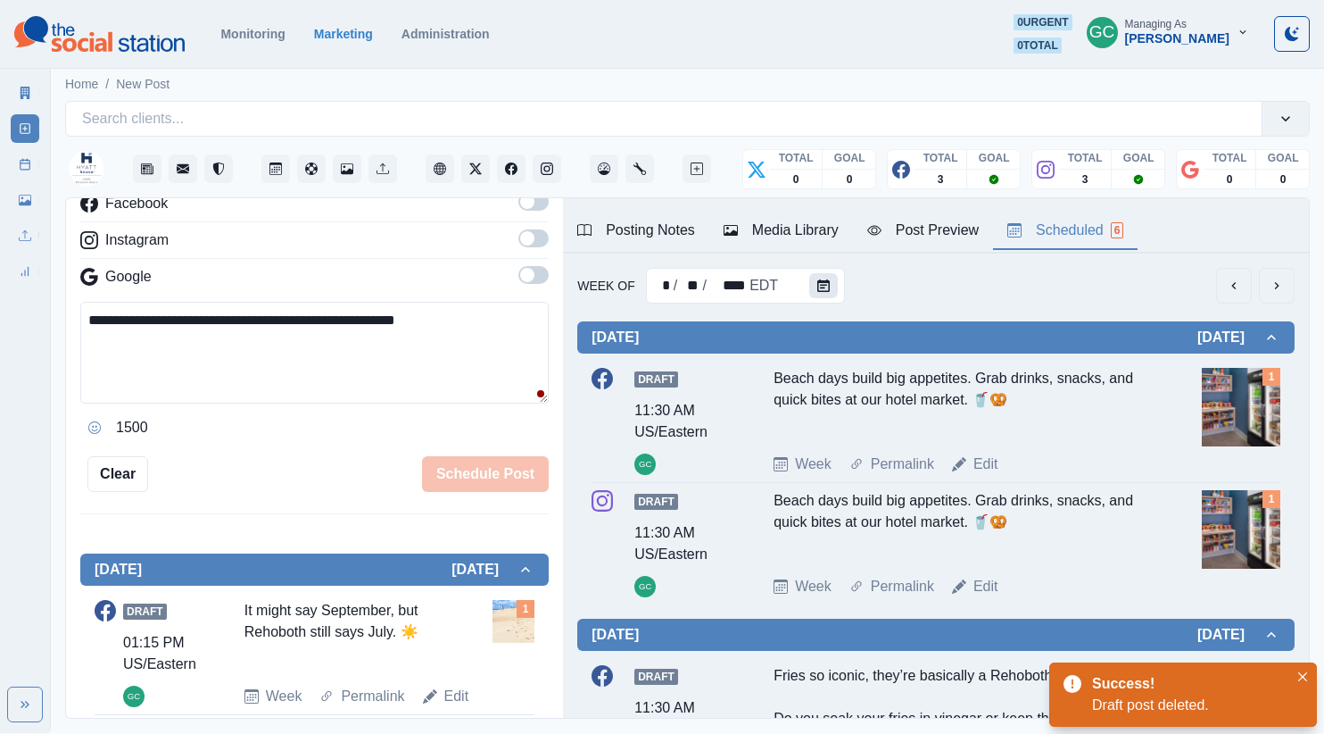
click at [811, 273] on button "Calendar" at bounding box center [823, 285] width 29 height 25
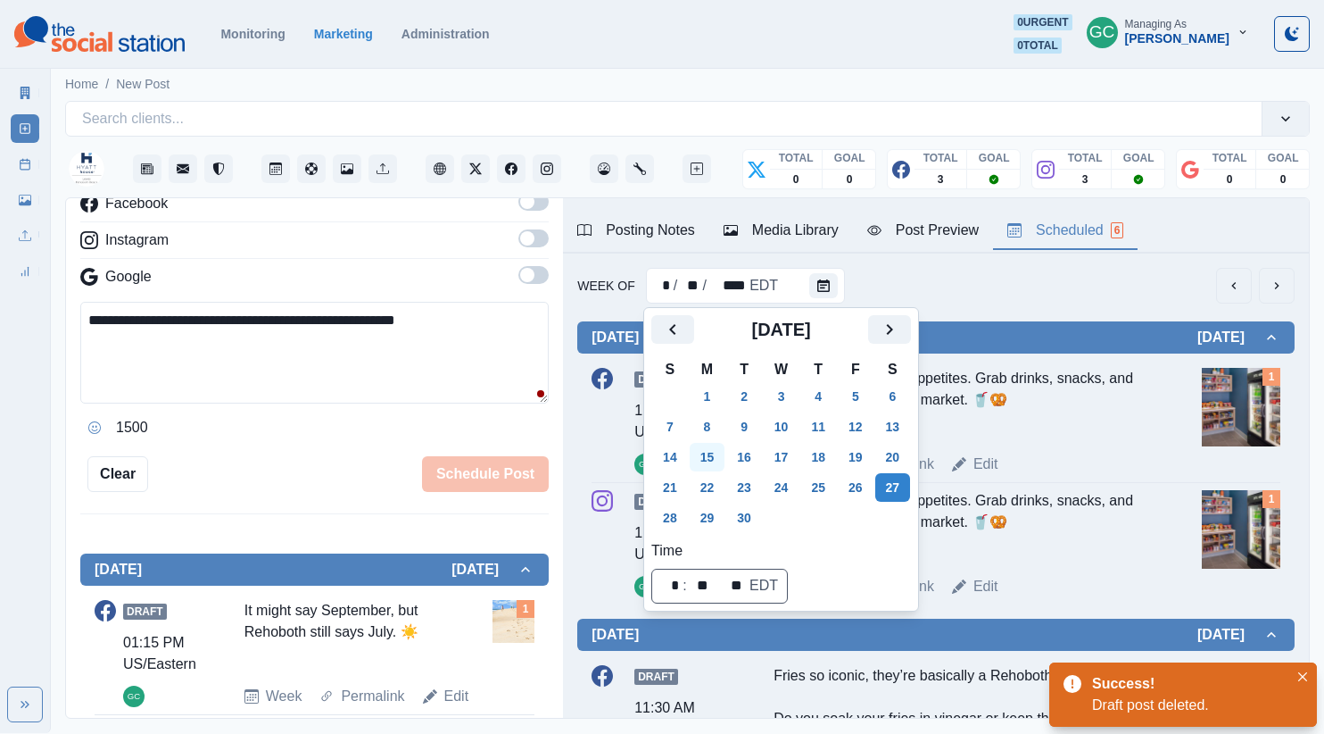
click at [713, 462] on button "15" at bounding box center [708, 457] width 36 height 29
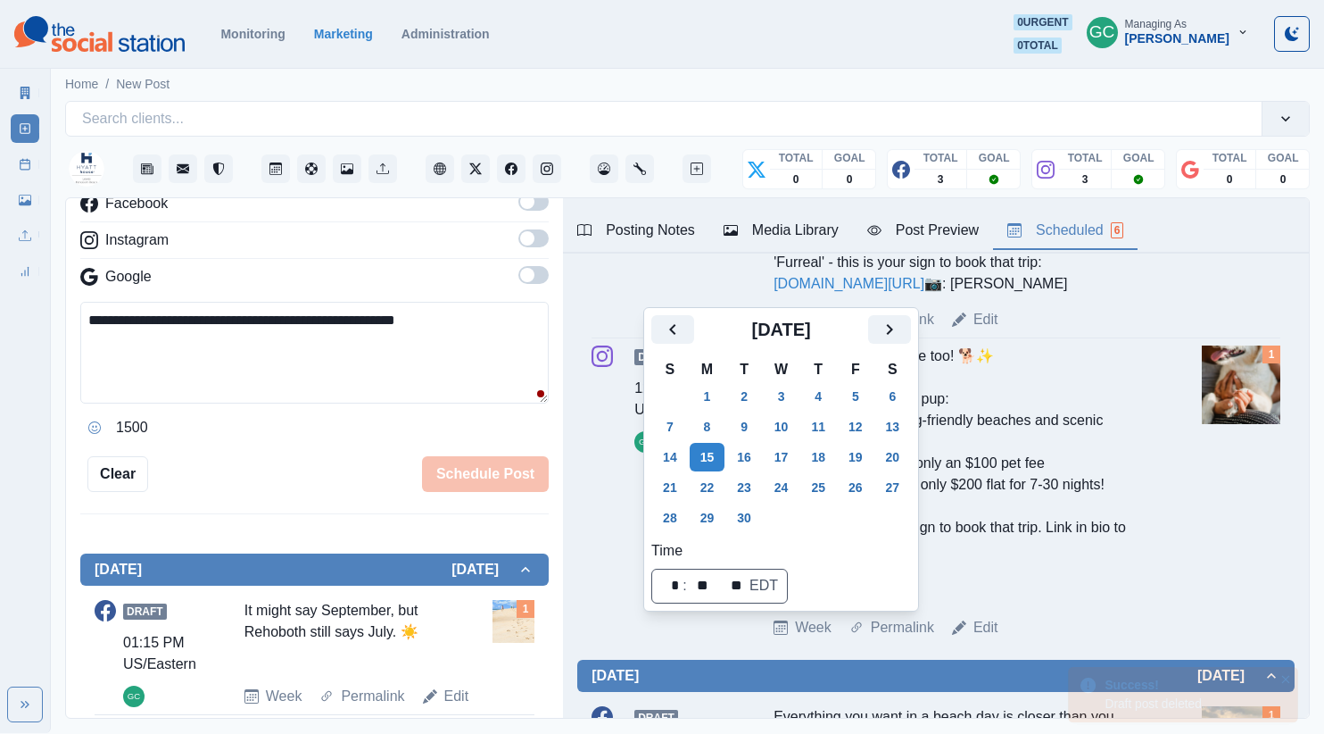
scroll to position [1042, 0]
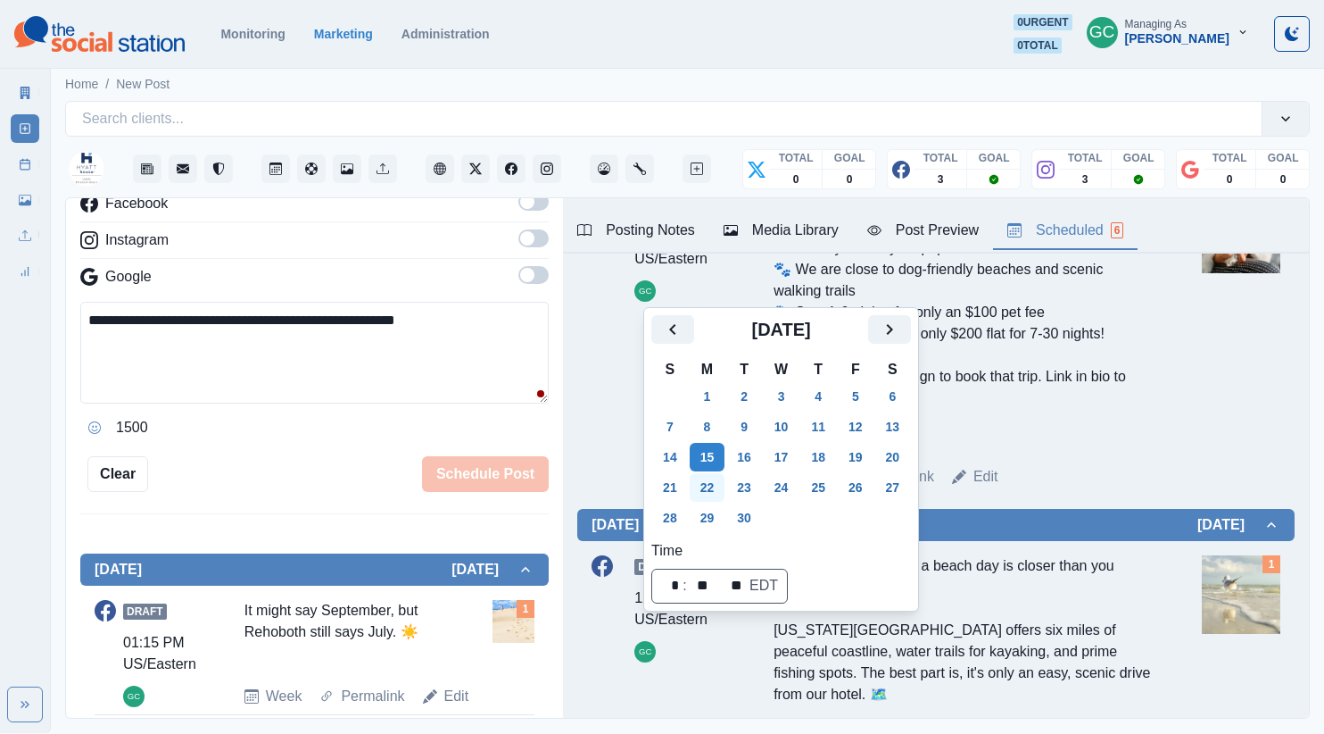
click at [712, 484] on button "22" at bounding box center [708, 487] width 36 height 29
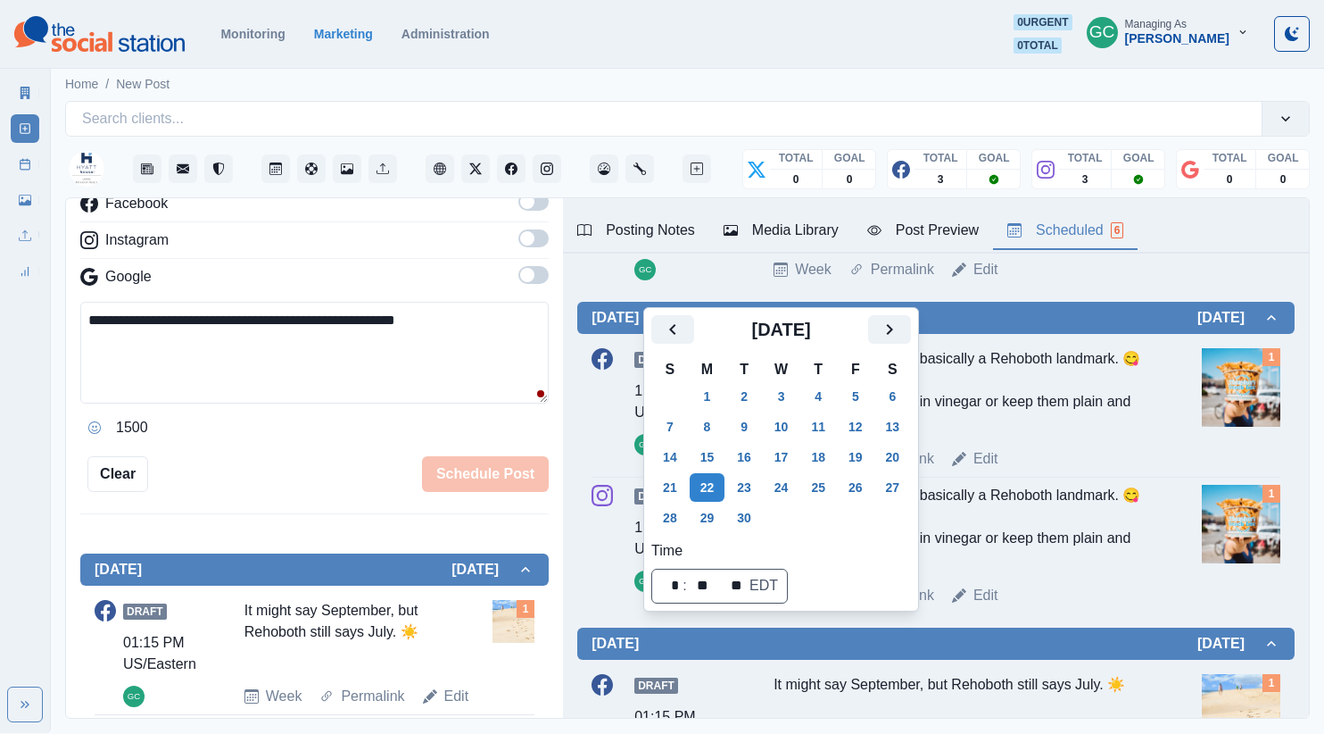
scroll to position [375, 0]
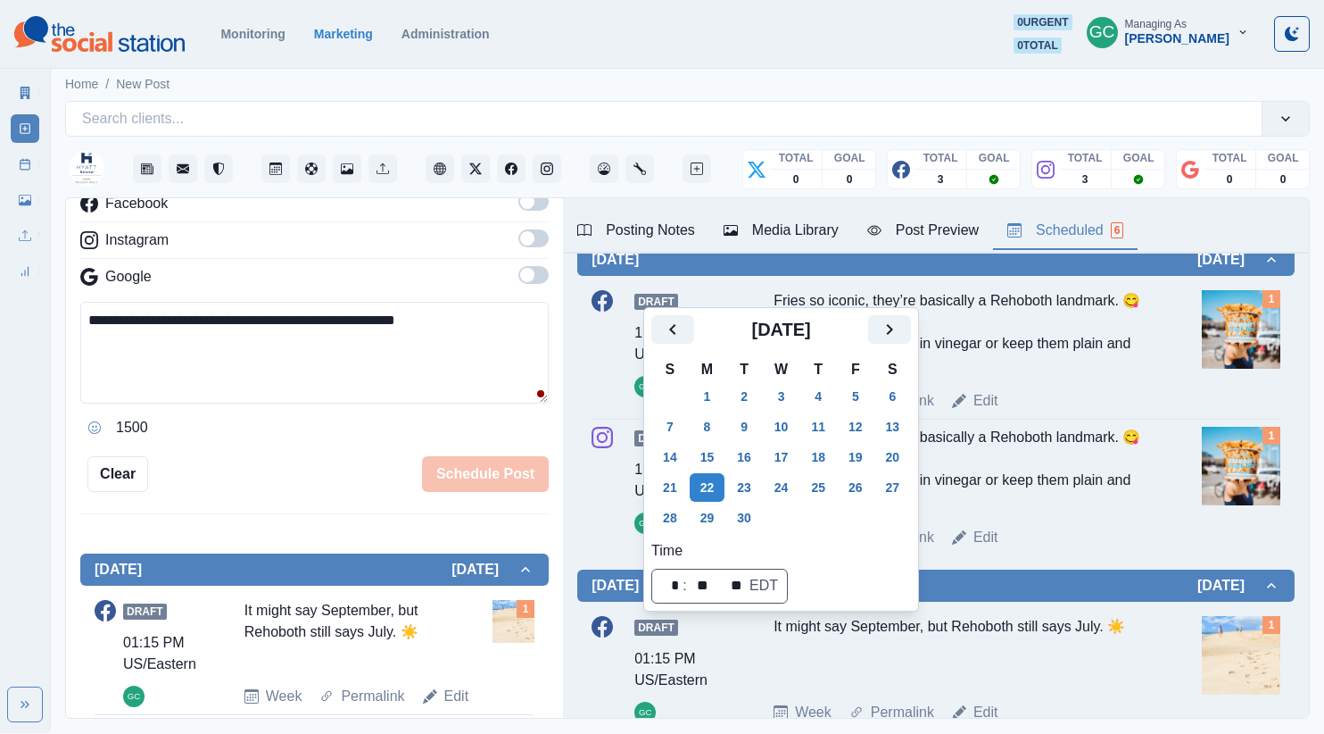
click at [1168, 516] on div "Draft 11:30 AM US/Eastern GC Fries so iconic, they’re basically a Rehoboth land…" at bounding box center [936, 487] width 689 height 121
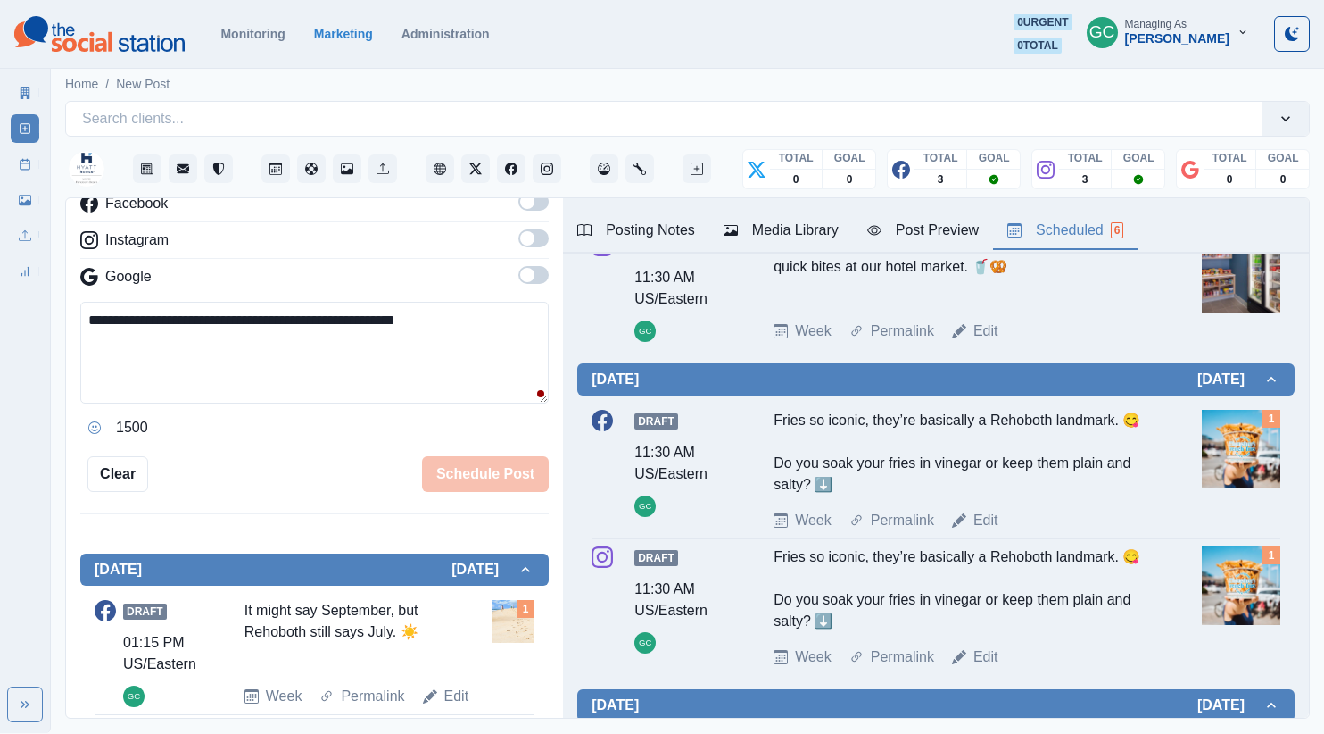
scroll to position [325, 0]
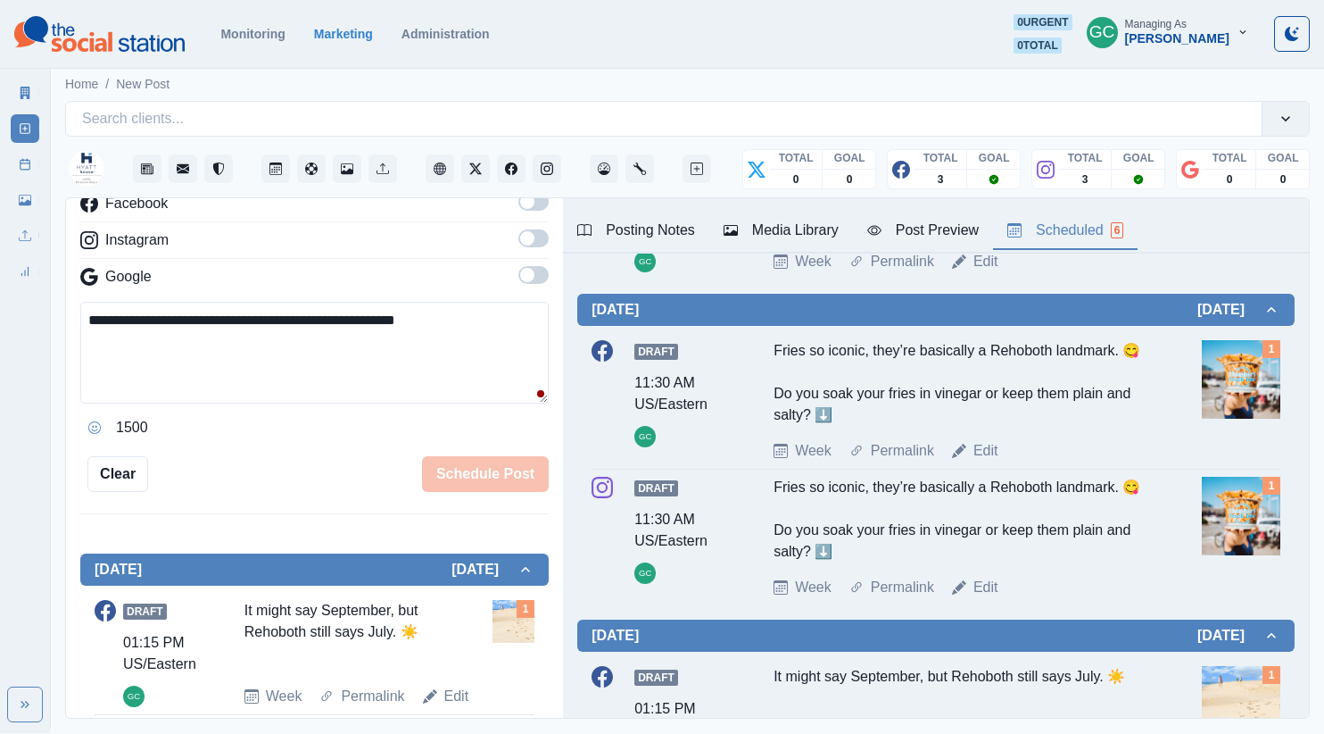
click at [648, 227] on div "Posting Notes" at bounding box center [636, 230] width 118 height 21
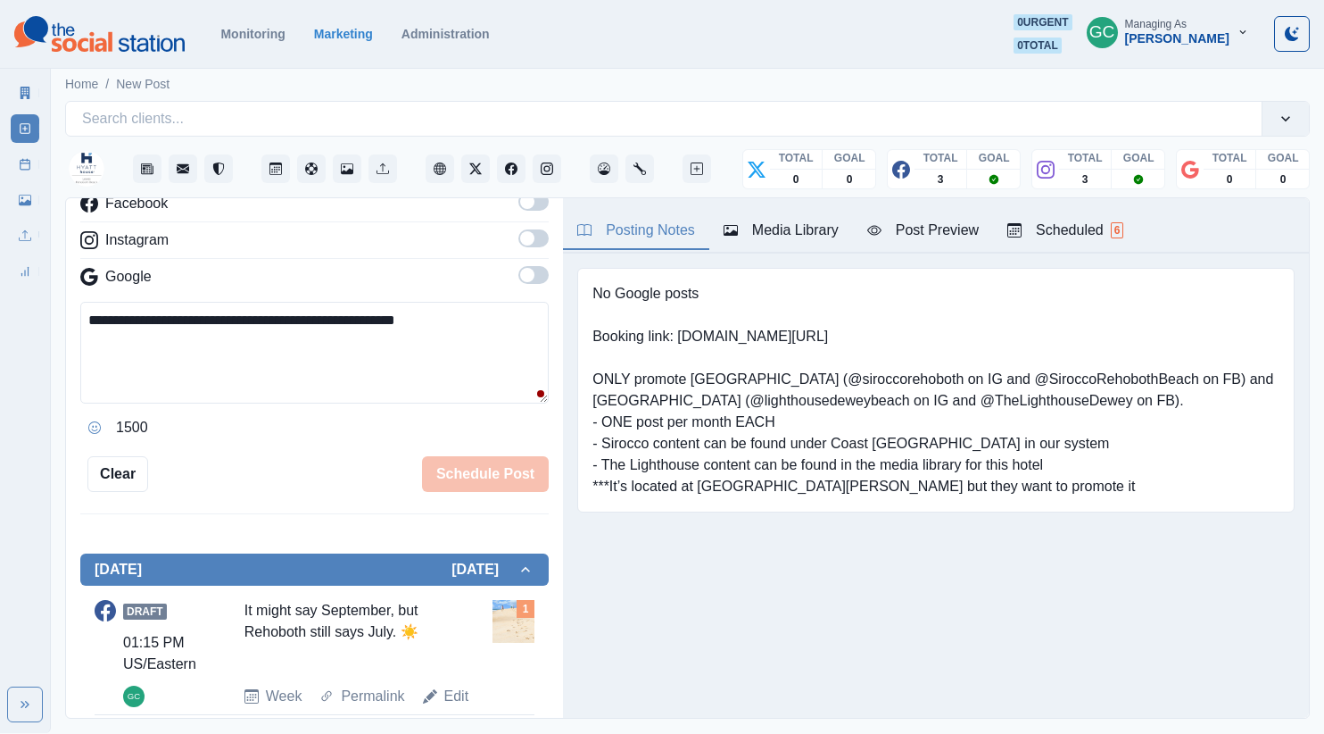
click at [1061, 228] on div "Scheduled 6" at bounding box center [1065, 230] width 116 height 21
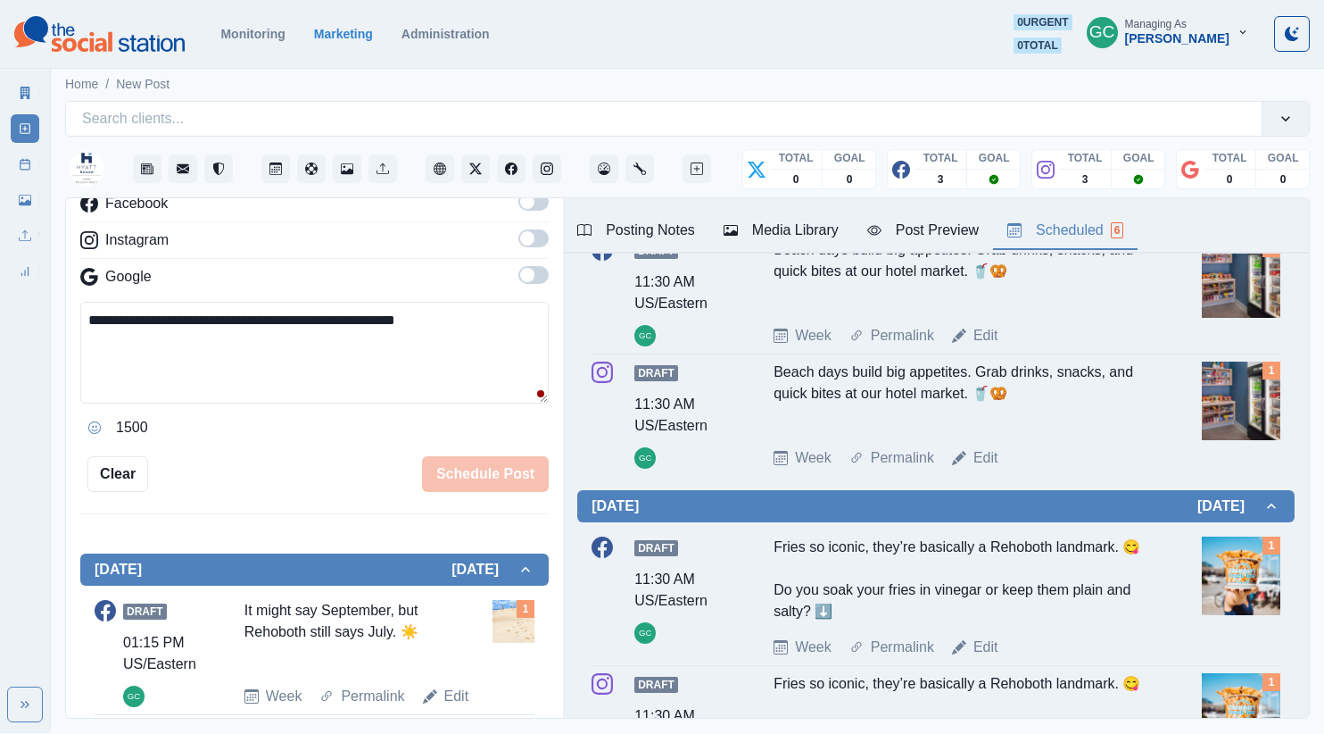
scroll to position [196, 0]
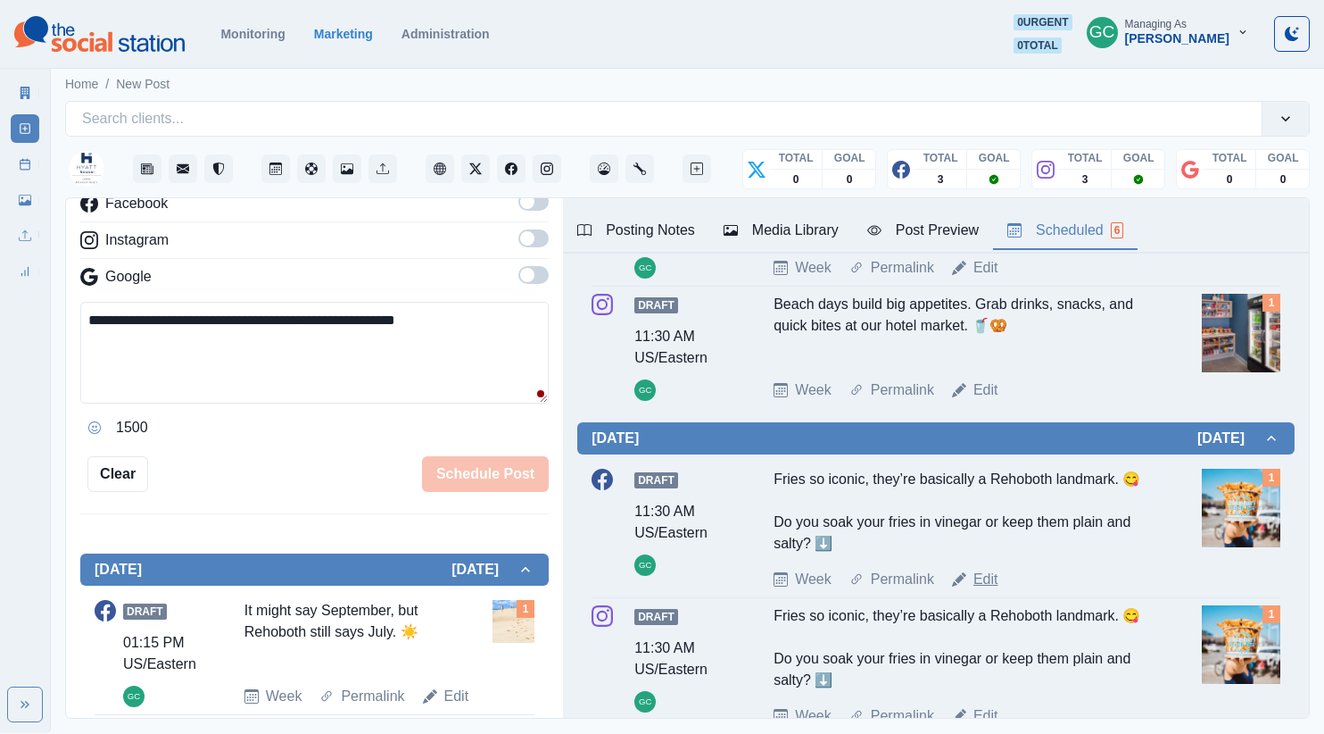
click at [989, 581] on link "Edit" at bounding box center [986, 578] width 25 height 21
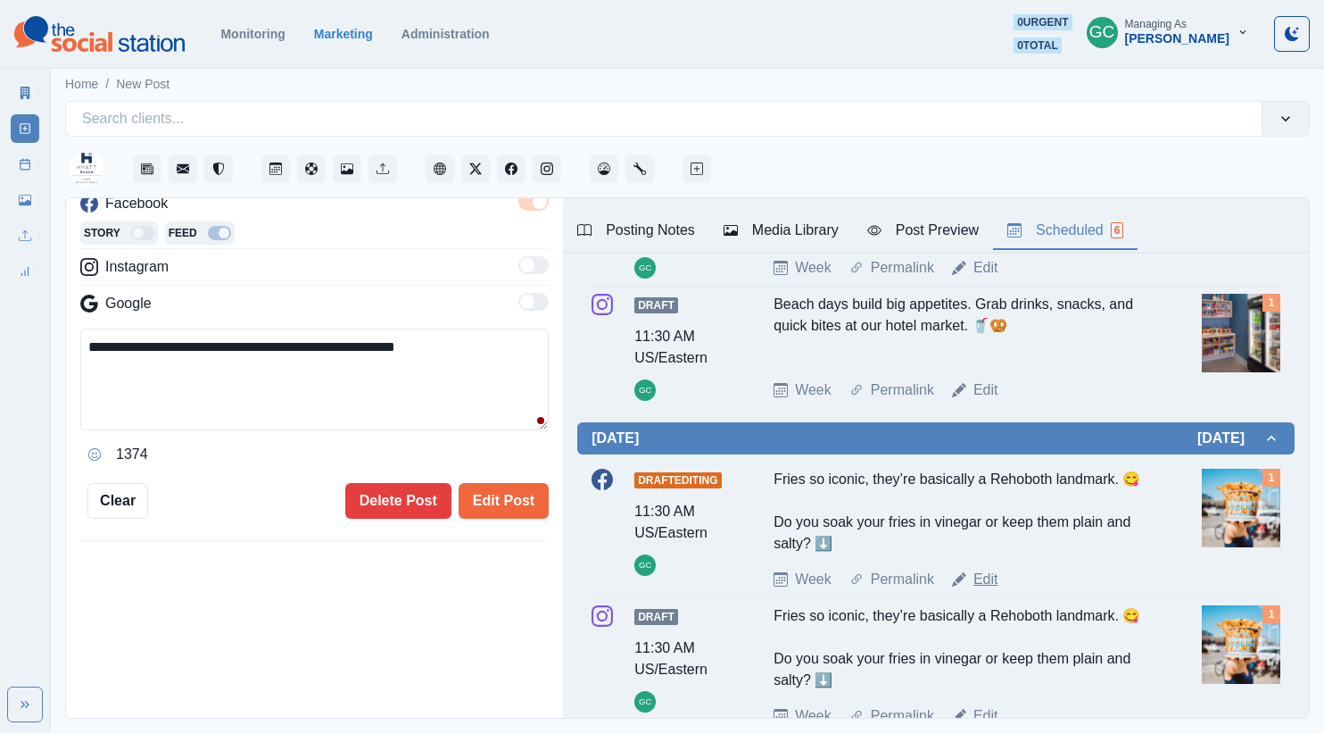
scroll to position [278, 0]
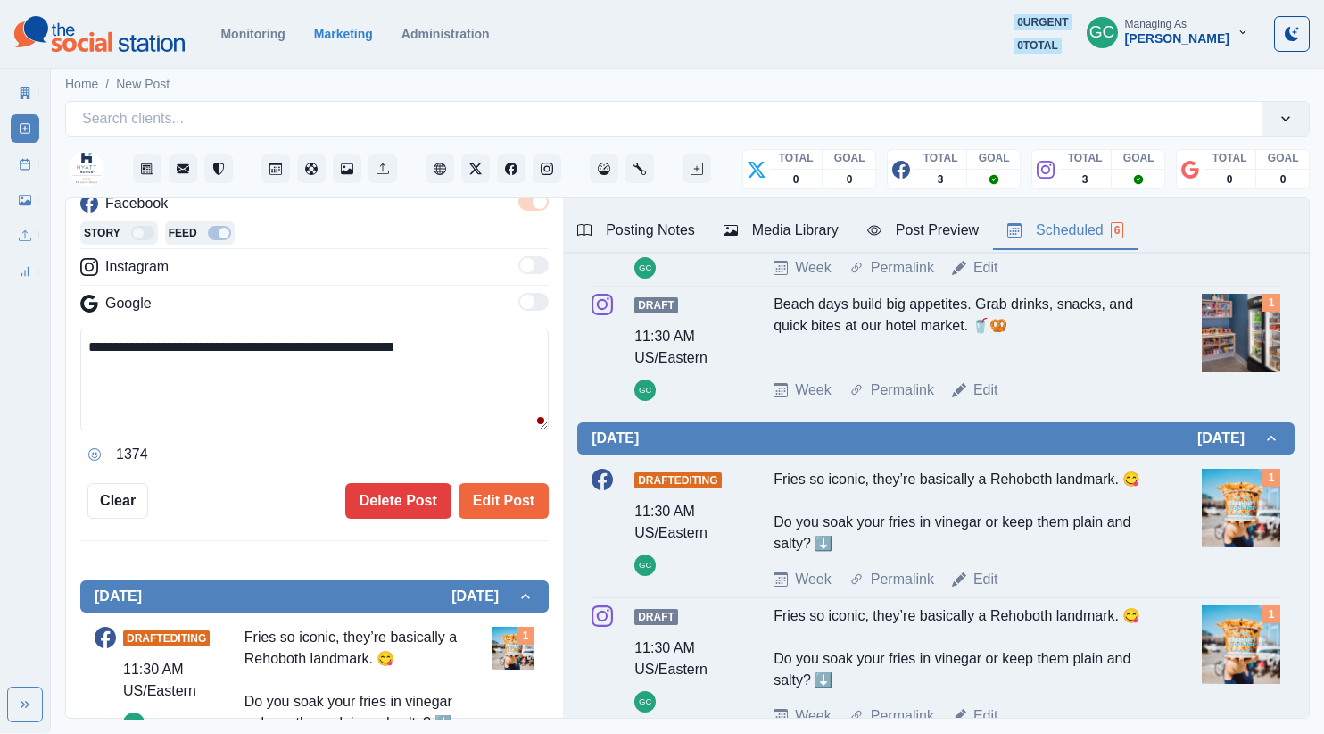
click at [477, 363] on textarea "**********" at bounding box center [314, 379] width 468 height 102
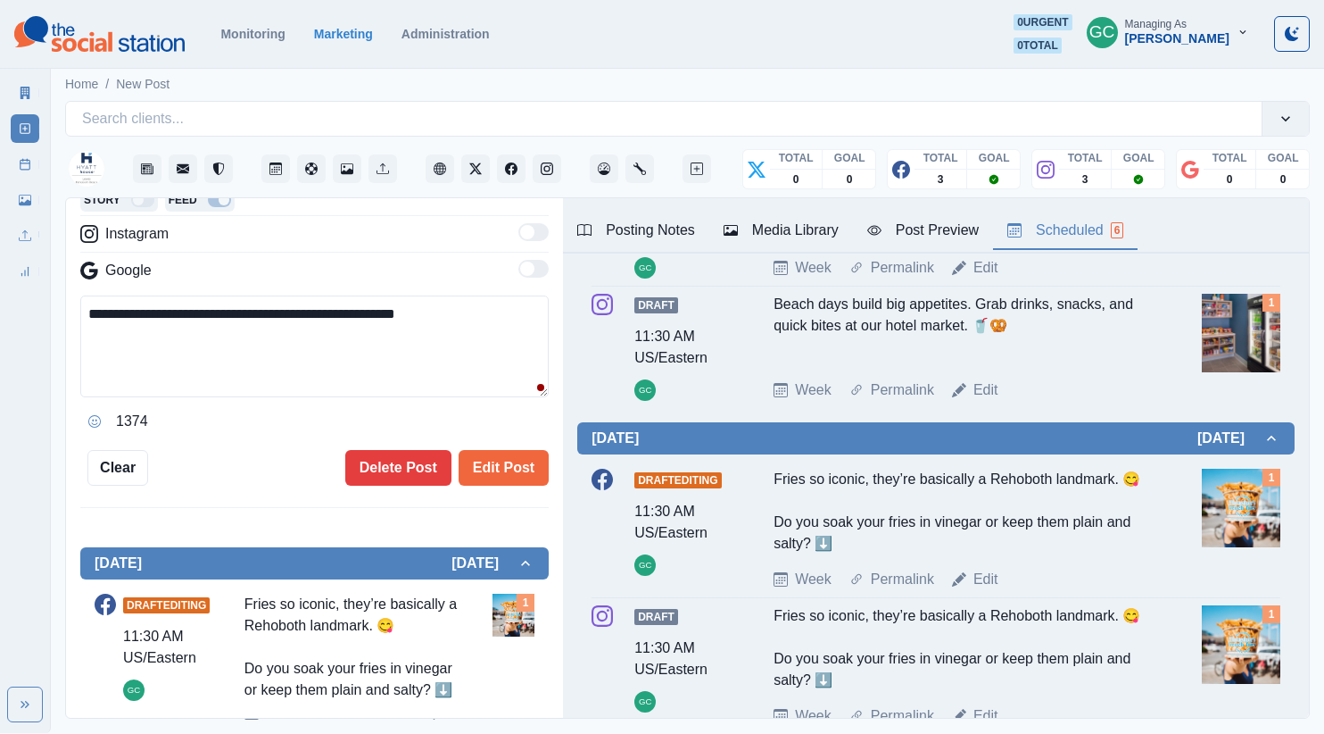
scroll to position [317, 0]
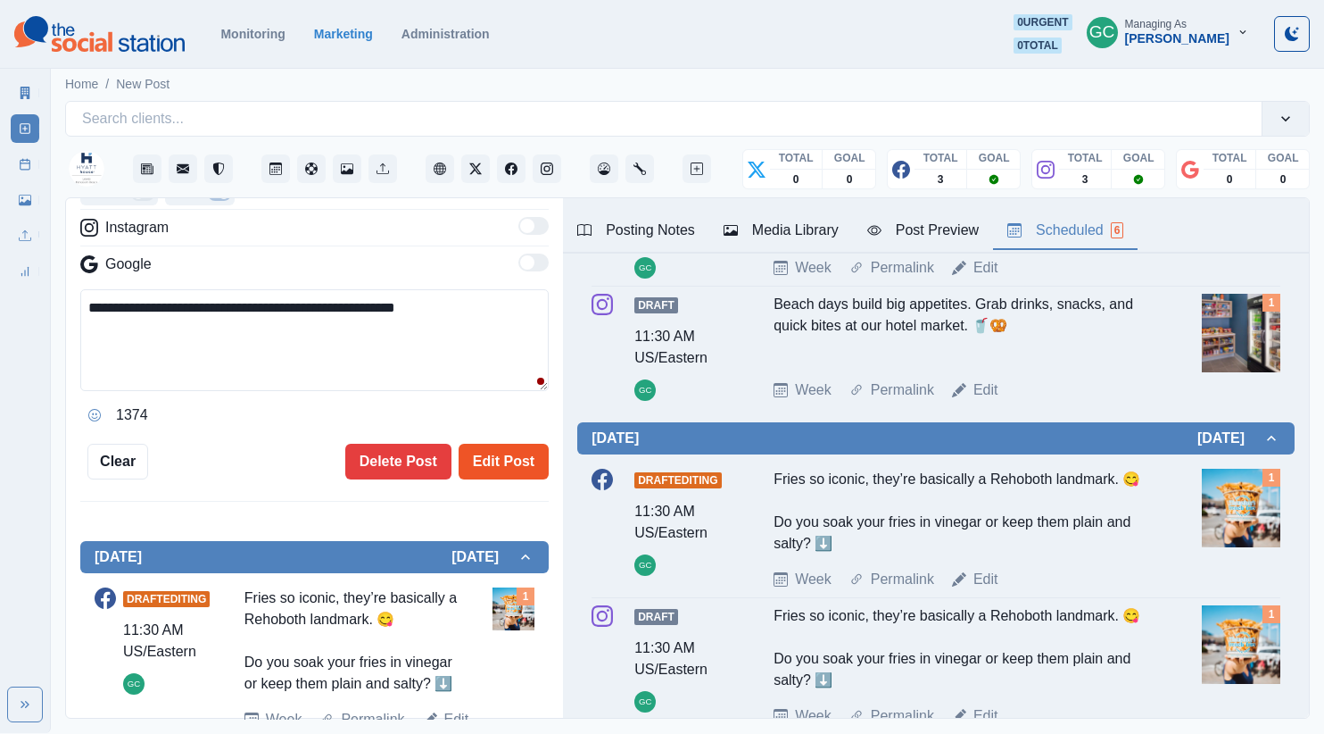
click at [519, 458] on button "Edit Post" at bounding box center [504, 462] width 90 height 36
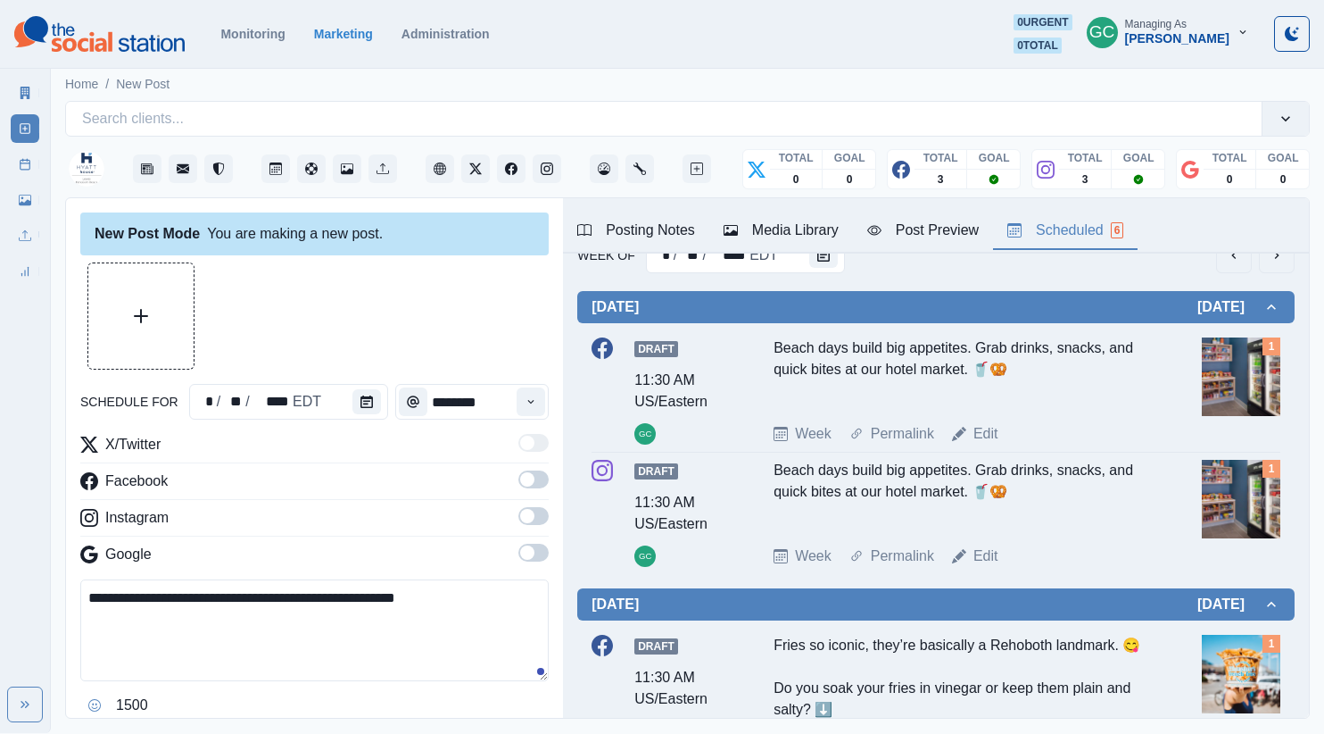
scroll to position [40, 0]
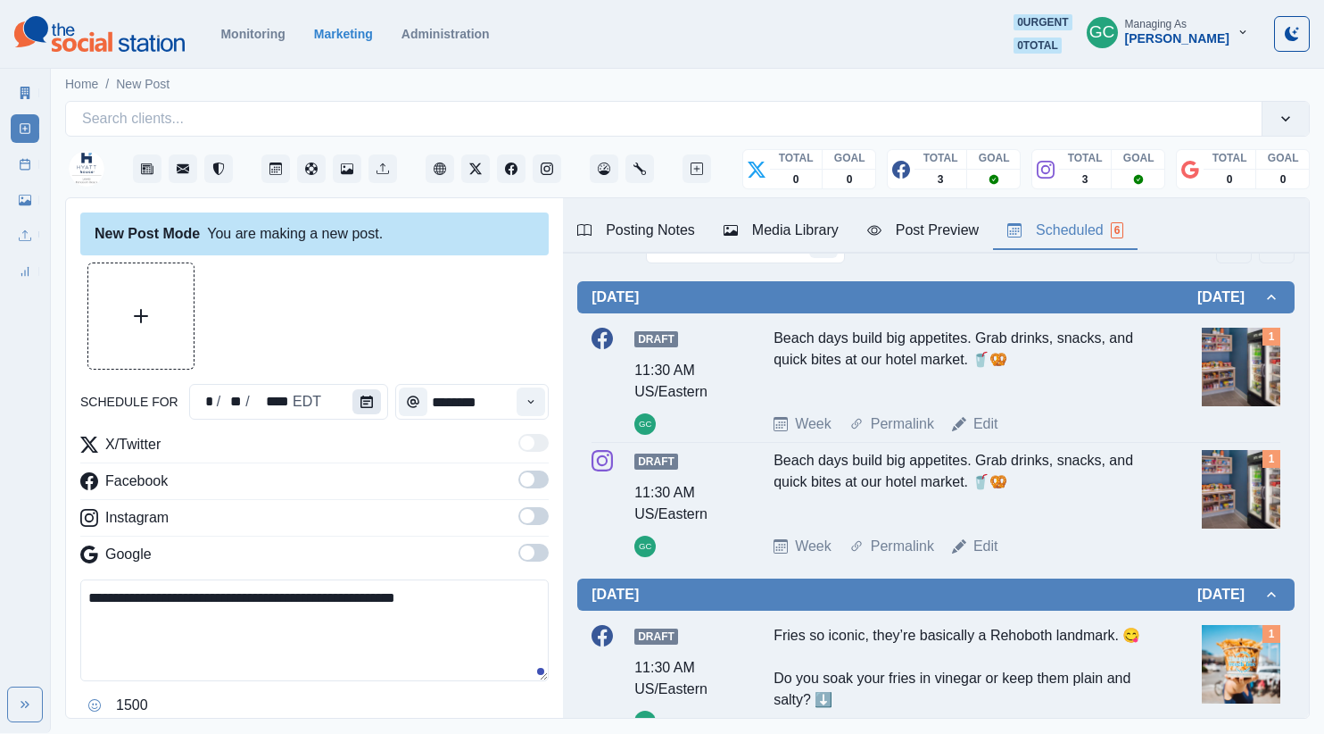
click at [361, 410] on button "Calendar" at bounding box center [366, 401] width 29 height 25
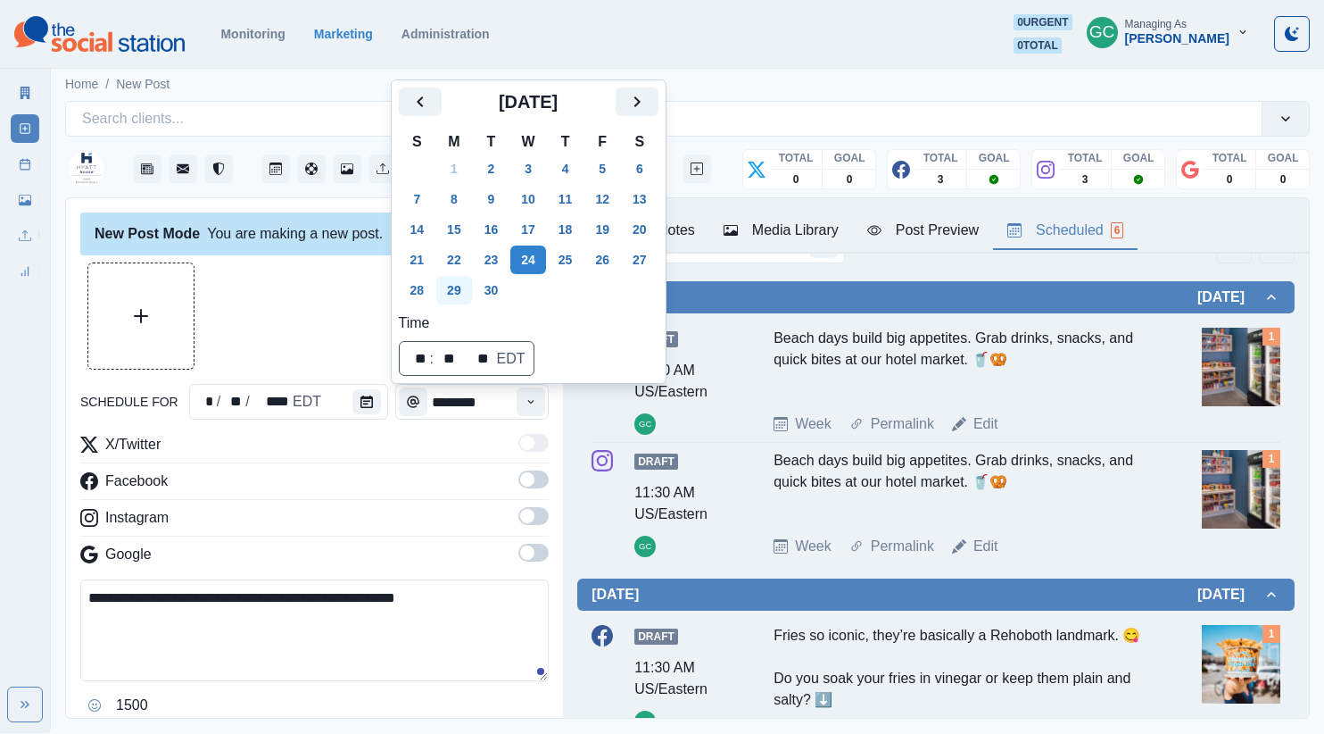
click at [469, 295] on button "29" at bounding box center [454, 290] width 36 height 29
click at [529, 404] on icon "Time" at bounding box center [531, 401] width 12 height 12
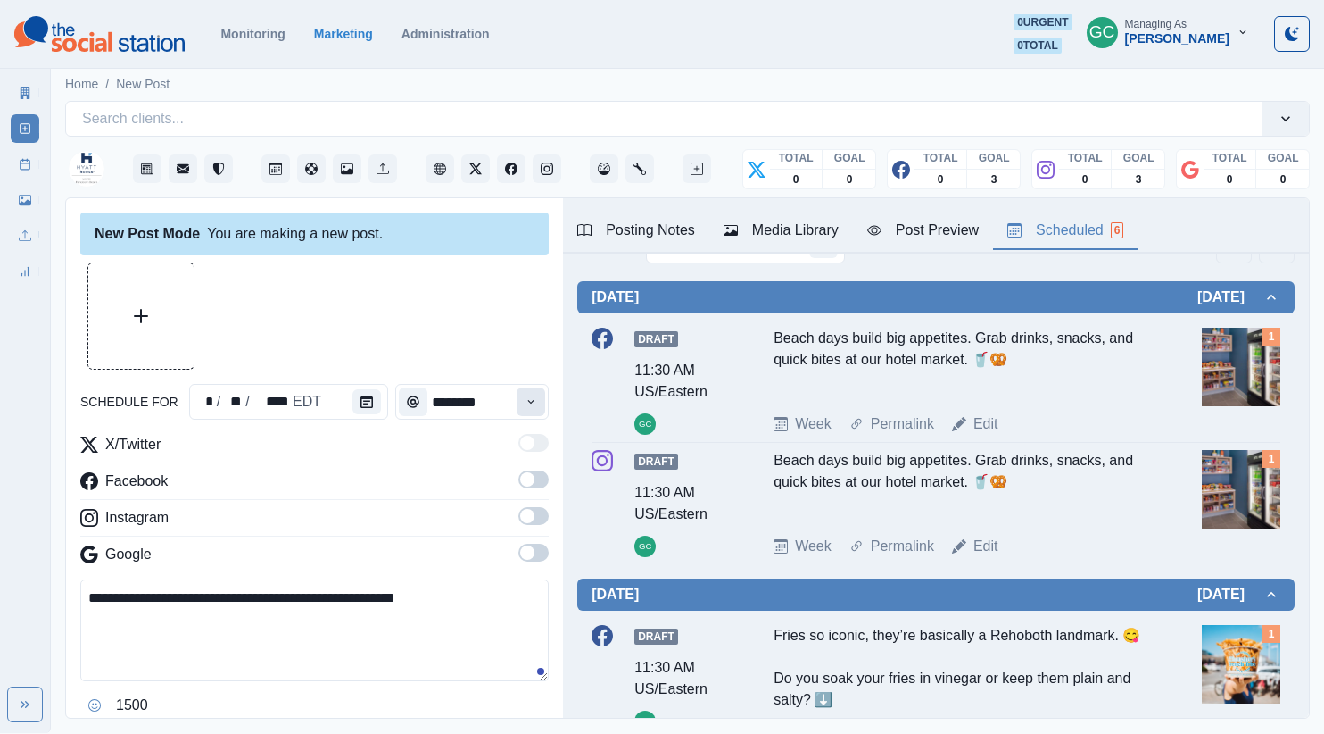
click at [526, 403] on icon "Time" at bounding box center [531, 401] width 12 height 12
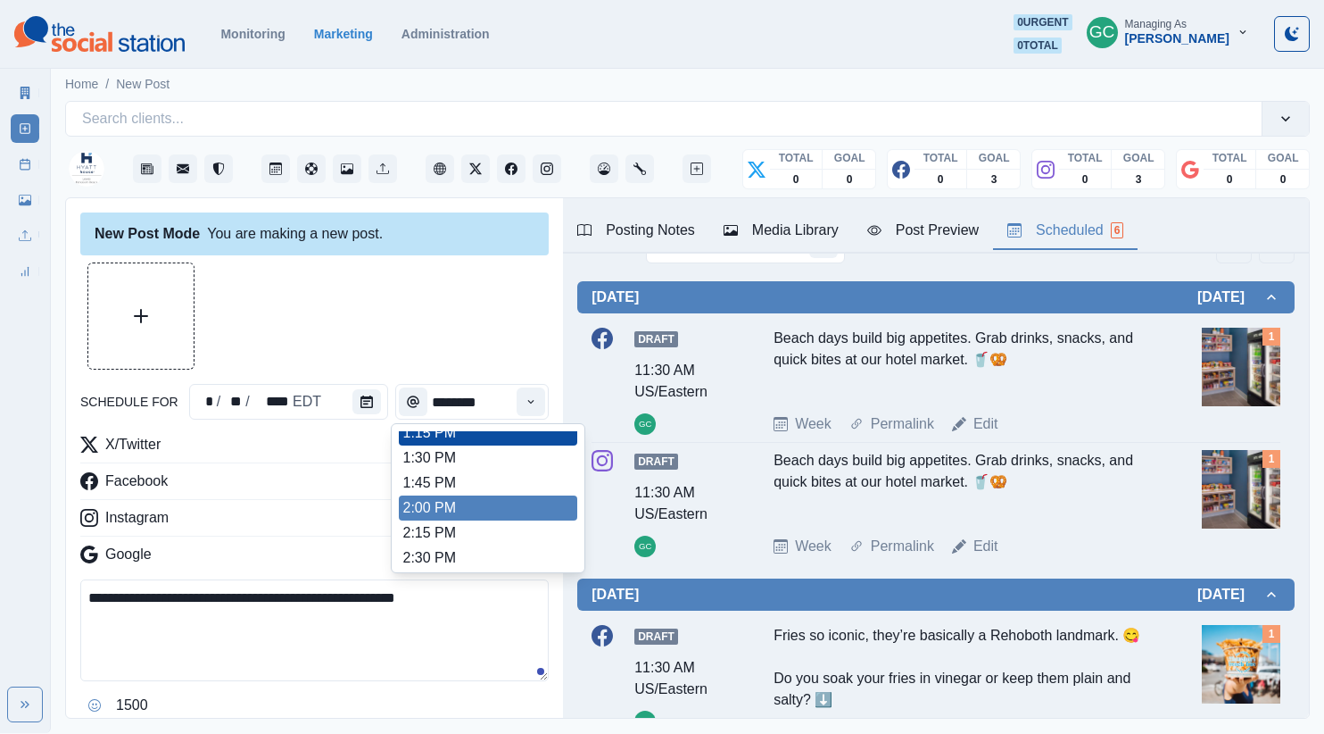
scroll to position [565, 0]
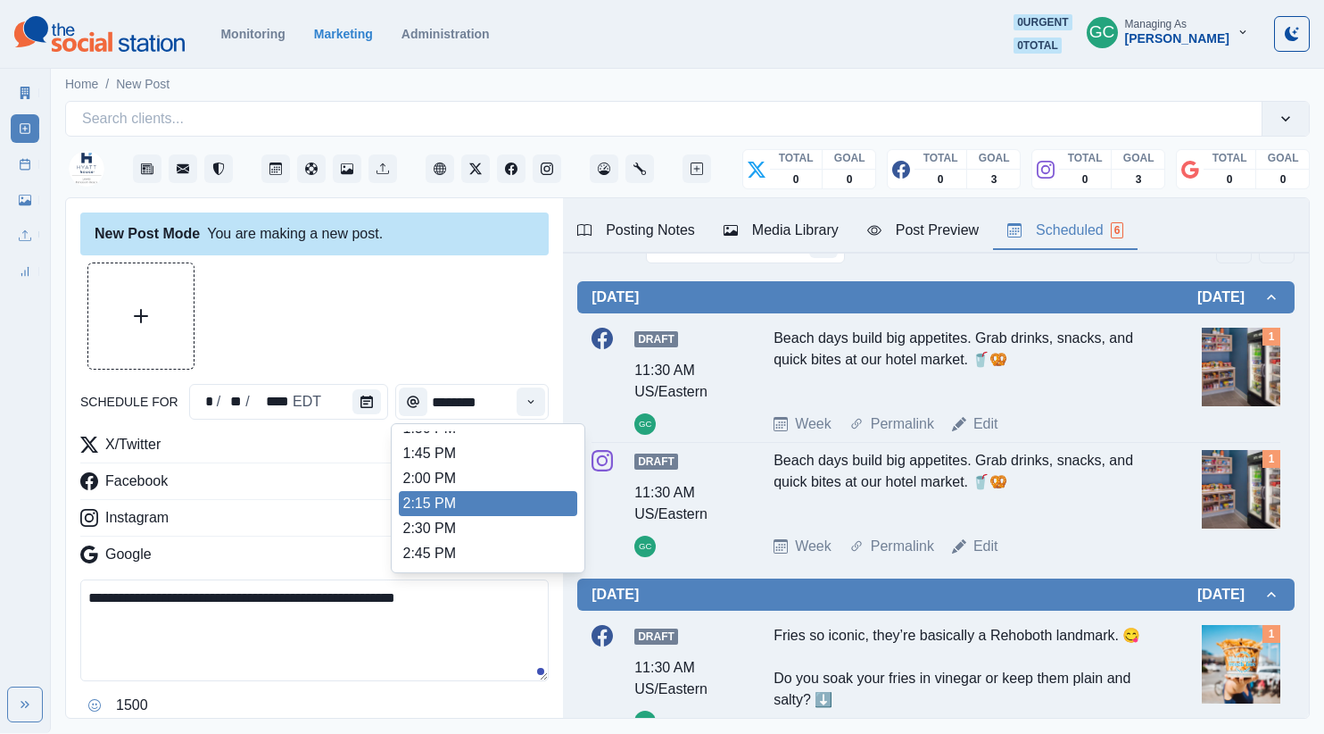
click at [489, 521] on li "2:30 PM" at bounding box center [488, 528] width 178 height 25
type input "*******"
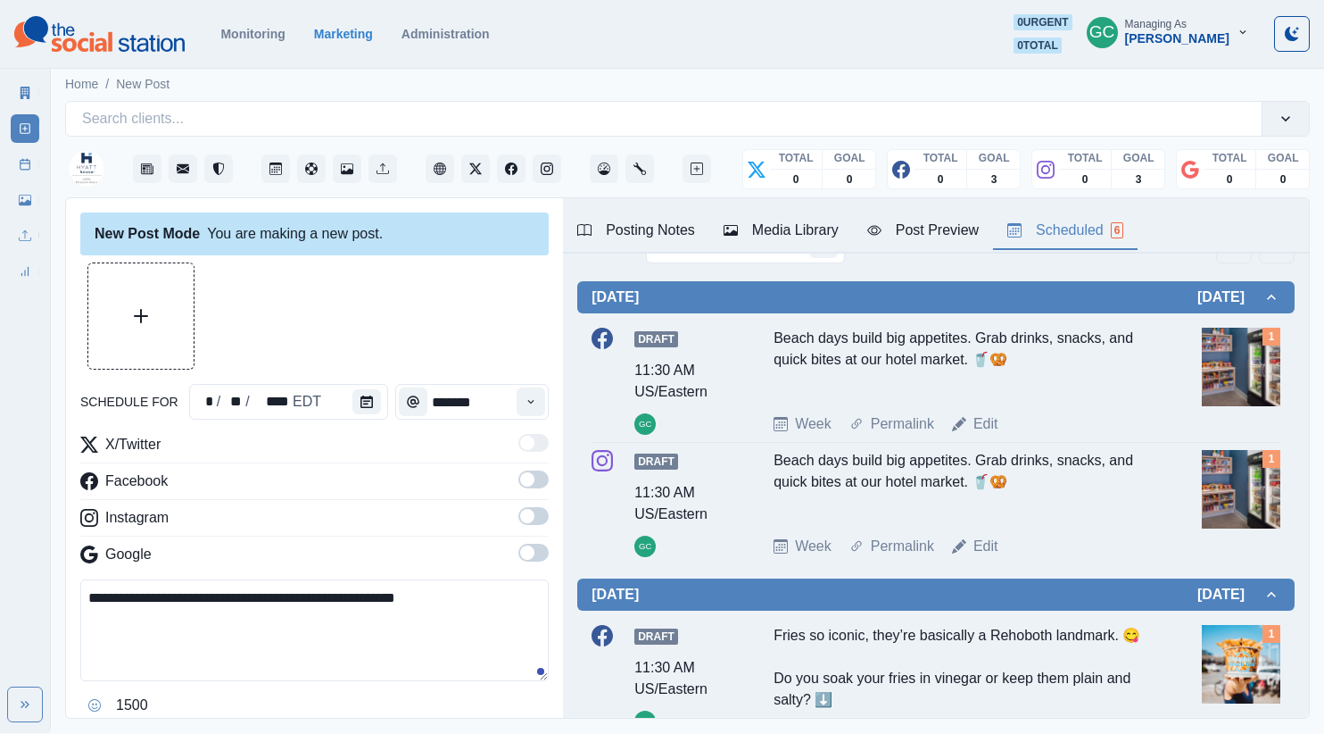
drag, startPoint x: 537, startPoint y: 533, endPoint x: 532, endPoint y: 547, distance: 15.2
click at [536, 534] on label at bounding box center [533, 521] width 30 height 29
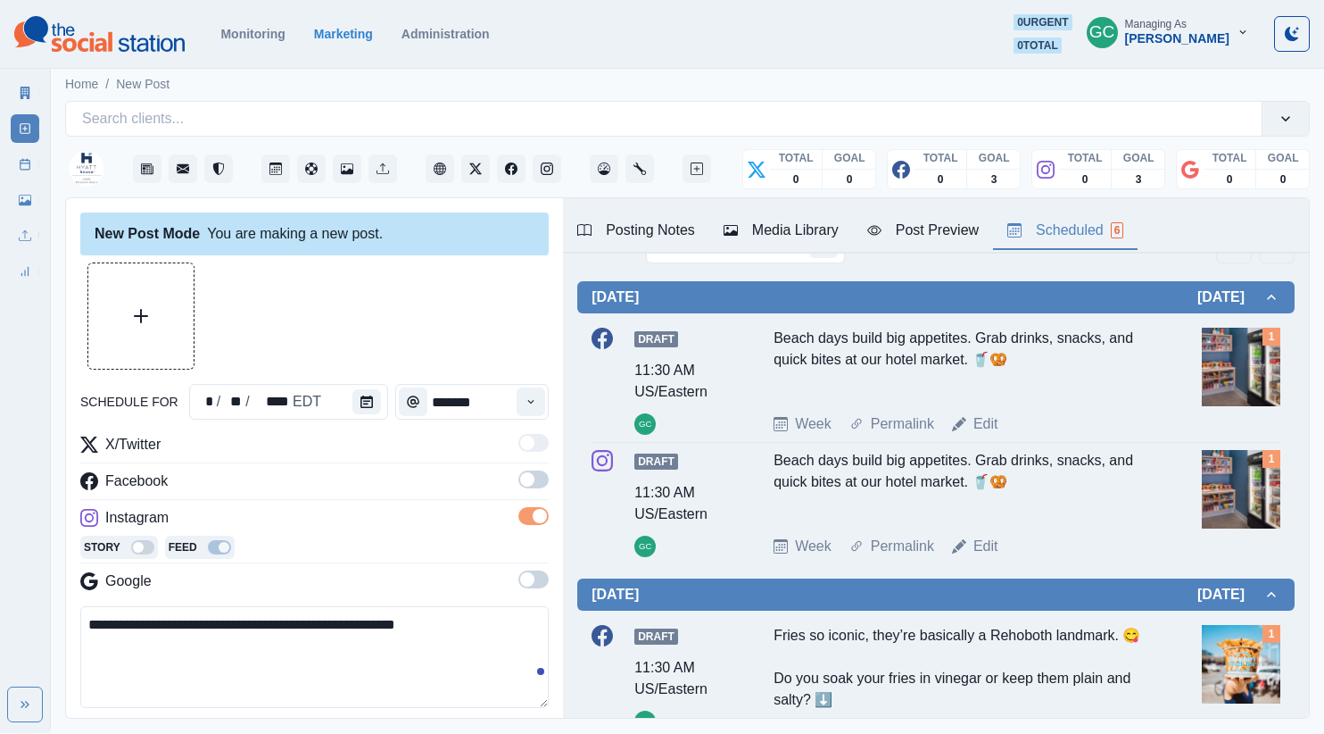
click at [534, 559] on div "Story Feed" at bounding box center [314, 548] width 468 height 27
click at [528, 466] on div "X/Twitter Facebook Instagram Story Feed Google" at bounding box center [314, 516] width 468 height 165
drag, startPoint x: 531, startPoint y: 476, endPoint x: 544, endPoint y: 470, distance: 14.4
click at [531, 476] on span at bounding box center [527, 479] width 14 height 14
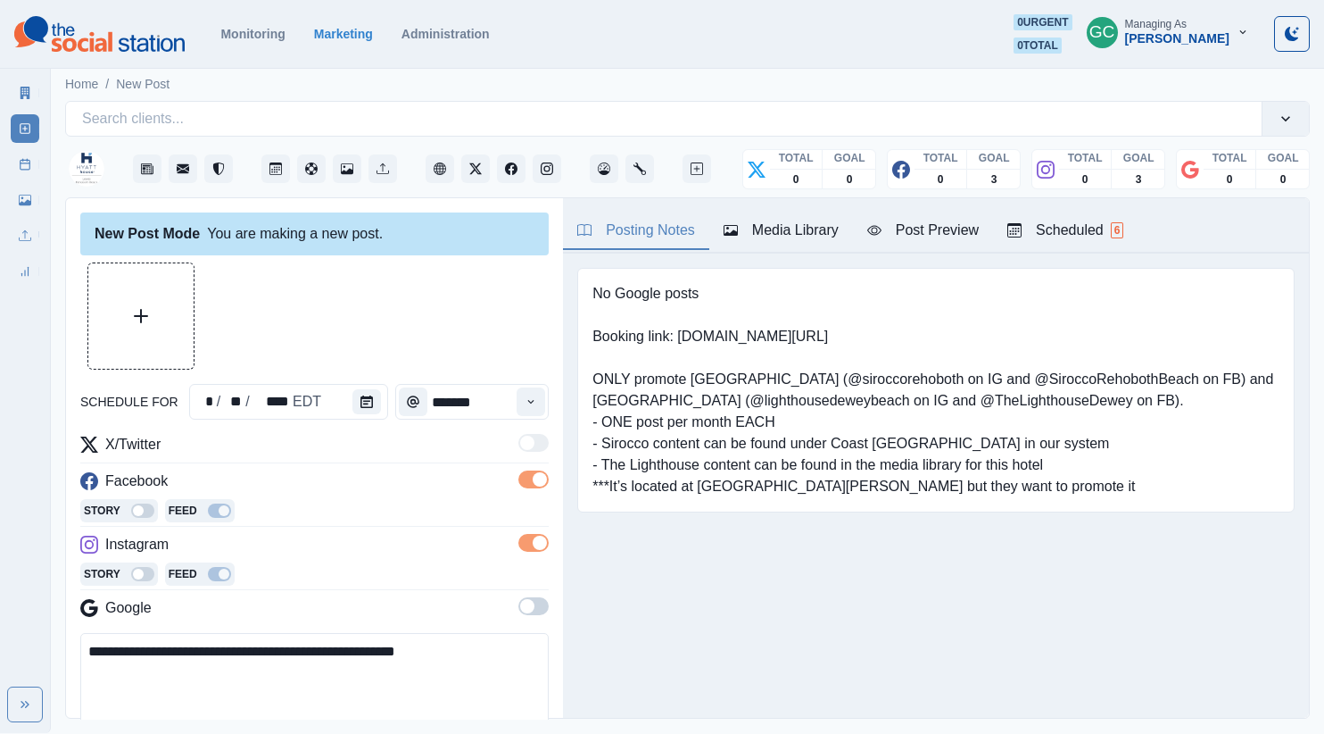
scroll to position [0, 0]
click at [661, 231] on div "Posting Notes" at bounding box center [636, 230] width 118 height 21
drag, startPoint x: 1065, startPoint y: 248, endPoint x: 1067, endPoint y: 236, distance: 12.8
click at [1065, 248] on button "Scheduled 6" at bounding box center [1065, 230] width 145 height 37
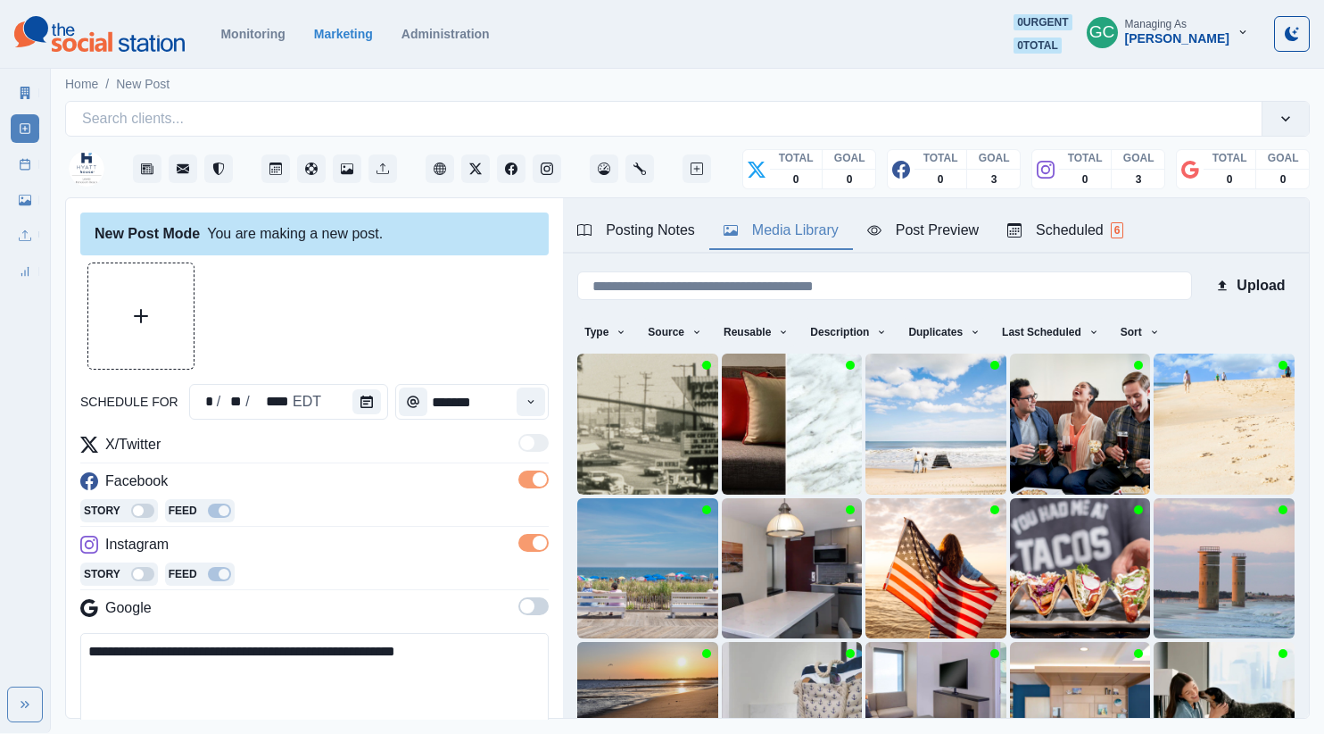
click at [785, 233] on div "Media Library" at bounding box center [781, 230] width 115 height 21
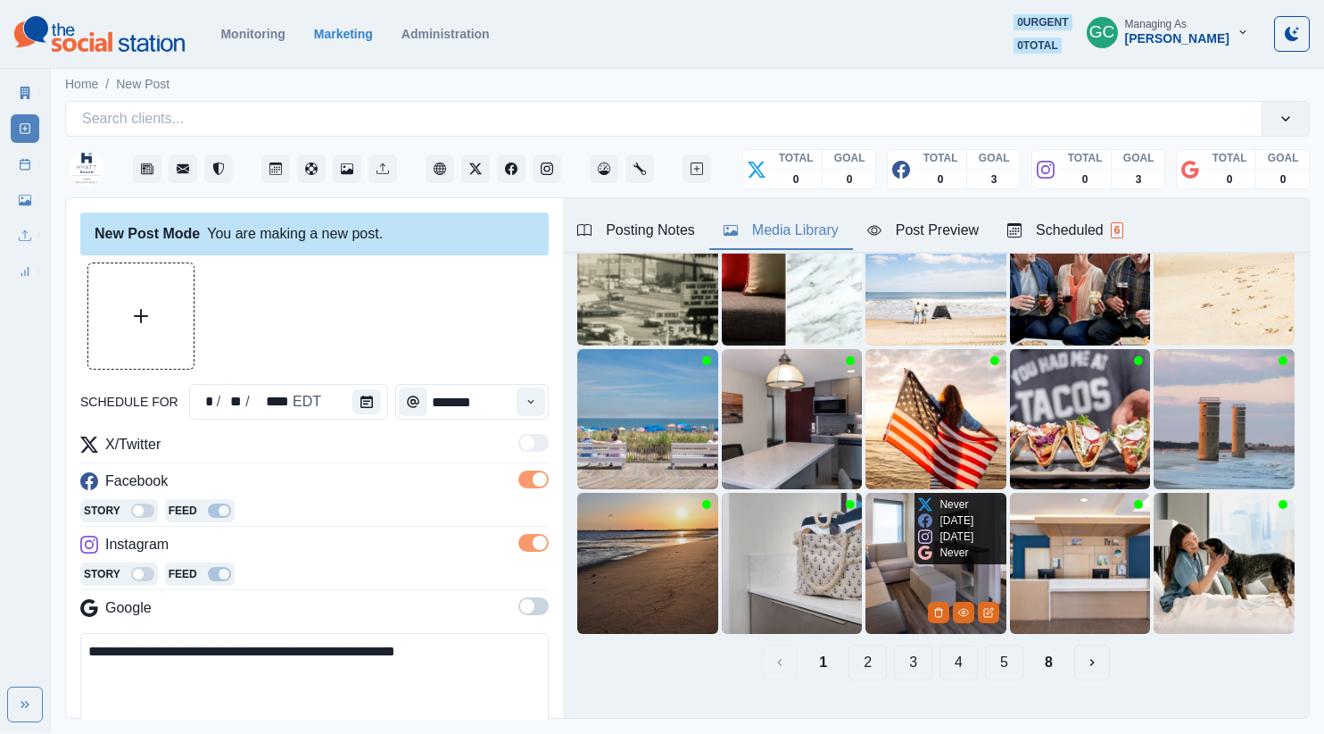
scroll to position [155, 0]
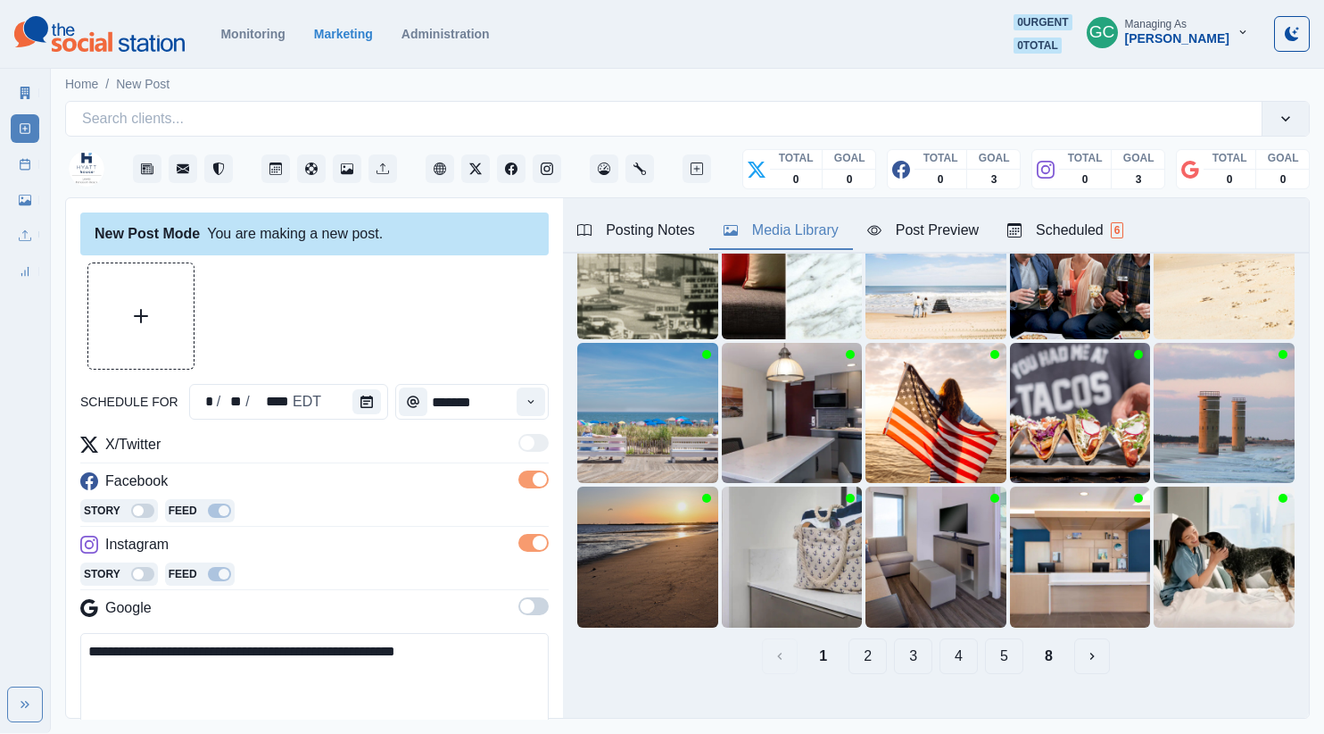
click at [891, 652] on div "1 2 3 4 5 8" at bounding box center [935, 656] width 717 height 36
click at [869, 660] on button "2" at bounding box center [868, 656] width 38 height 36
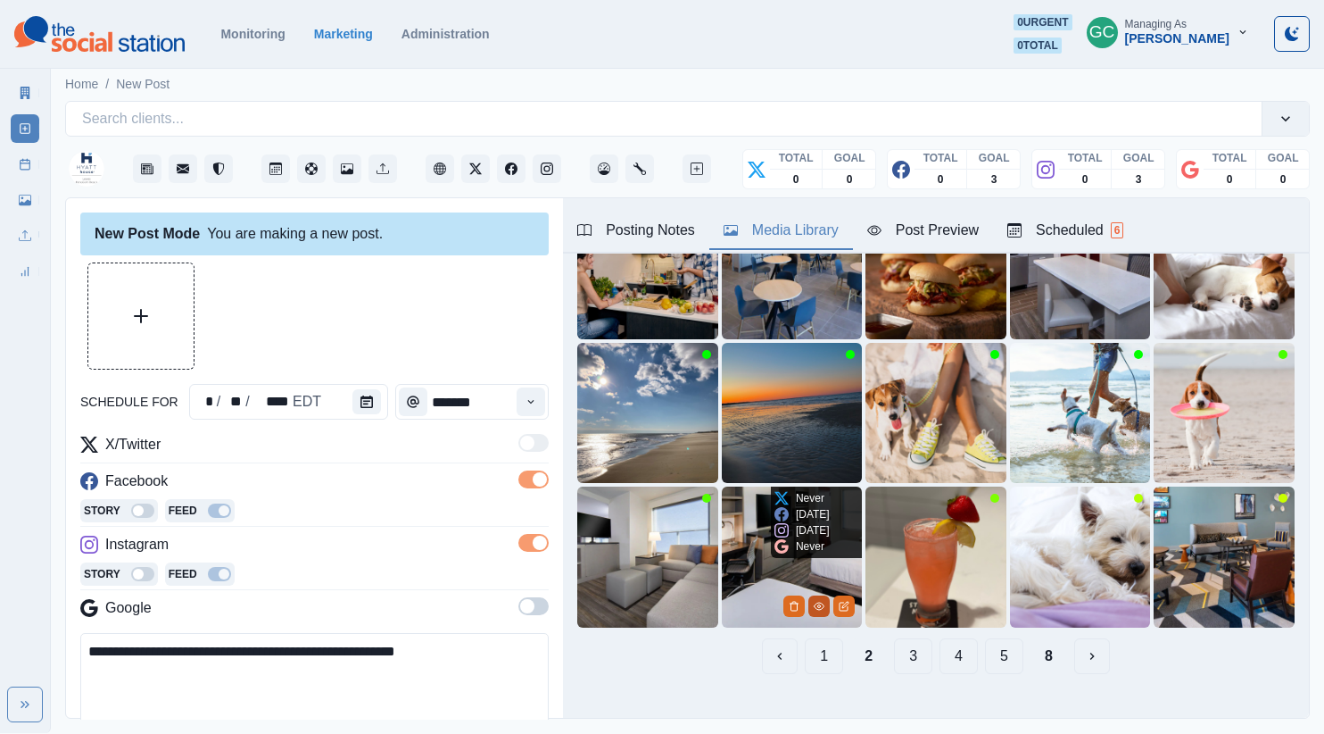
click at [818, 609] on icon "View Media" at bounding box center [819, 606] width 11 height 11
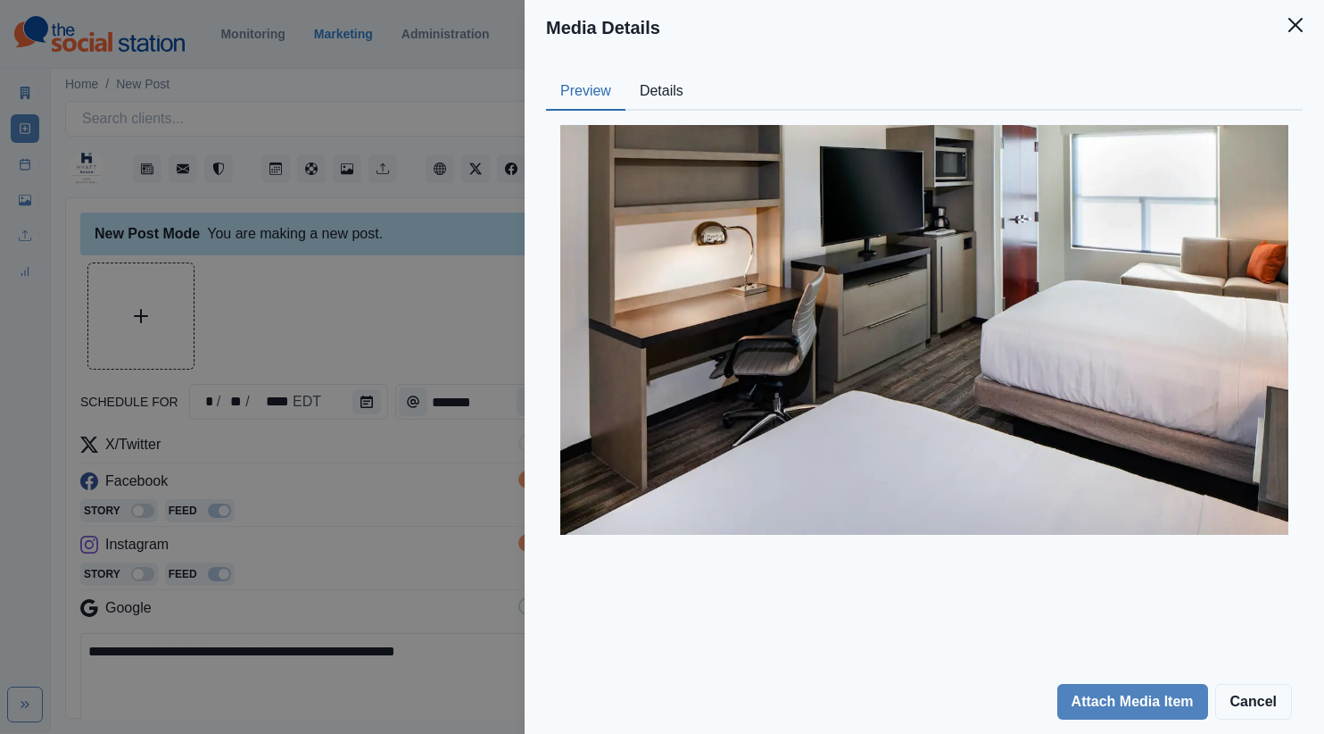
click at [674, 95] on button "Details" at bounding box center [662, 91] width 72 height 37
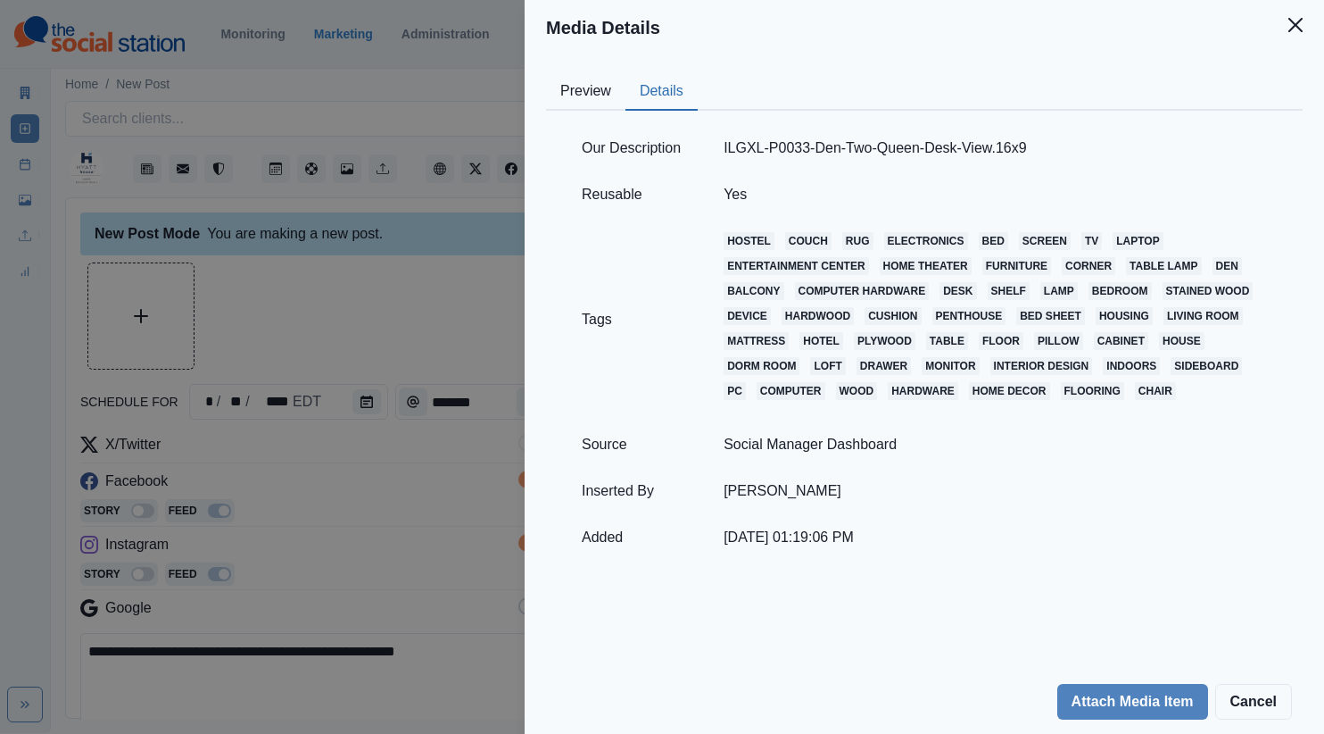
click at [633, 95] on button "Details" at bounding box center [662, 91] width 72 height 37
drag, startPoint x: 442, startPoint y: 512, endPoint x: 510, endPoint y: 523, distance: 68.7
click at [442, 512] on div "Media Details Preview Details Our Description ILGXL-P0033-Den-Two-Queen-Desk-Vi…" at bounding box center [662, 367] width 1324 height 734
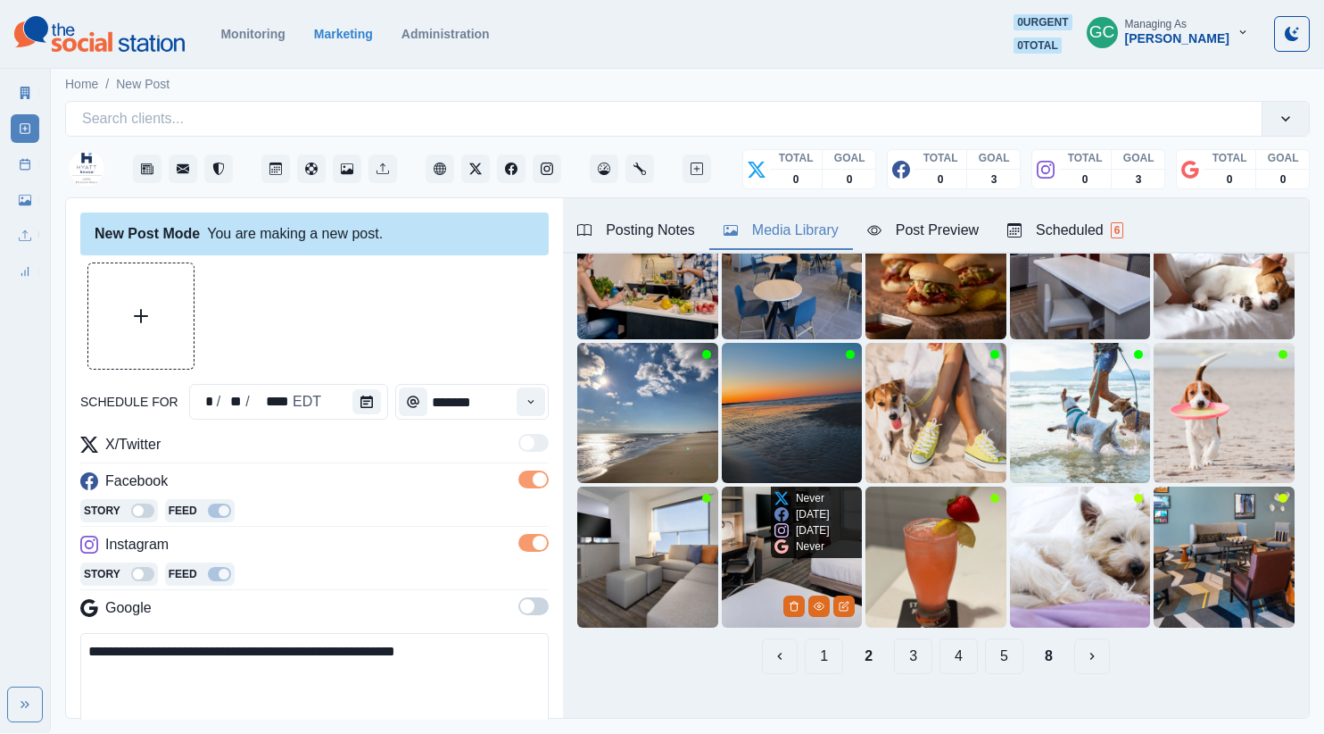
click at [757, 604] on img at bounding box center [792, 556] width 141 height 141
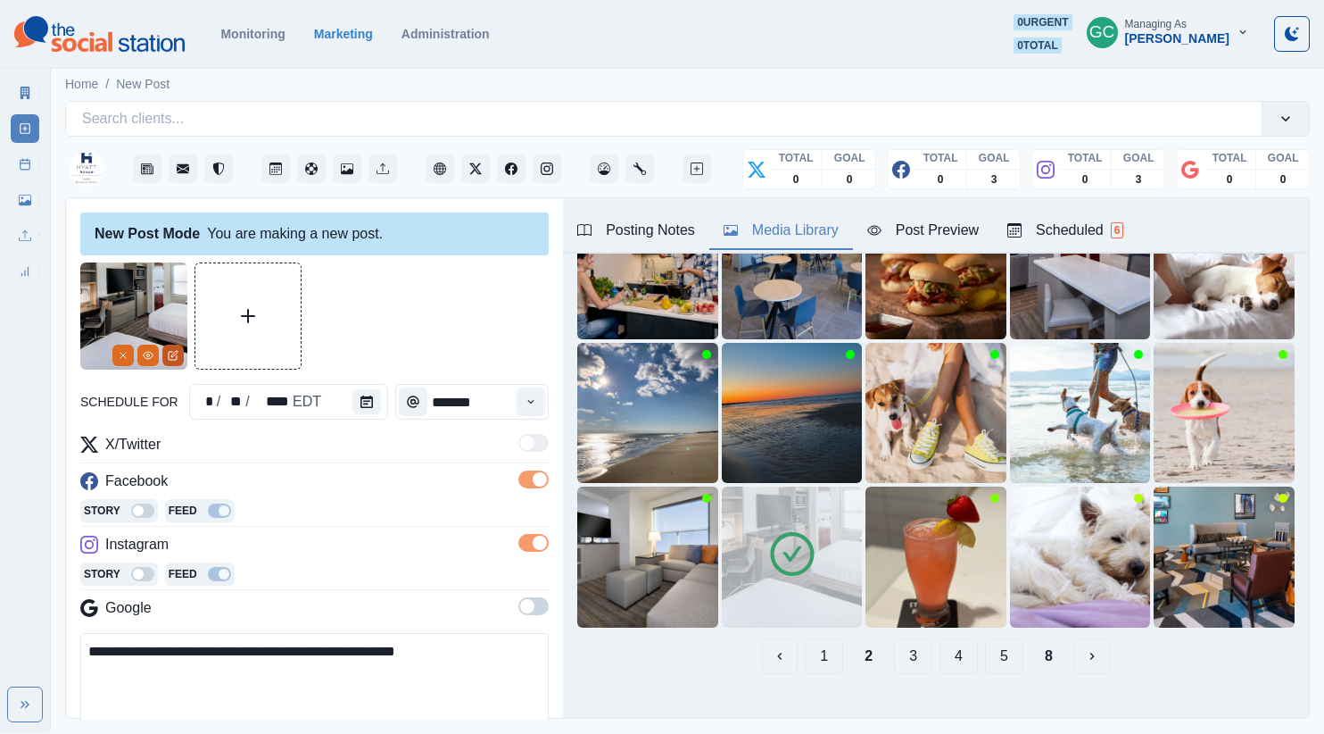
click at [177, 354] on icon "Edit Media" at bounding box center [173, 355] width 11 height 11
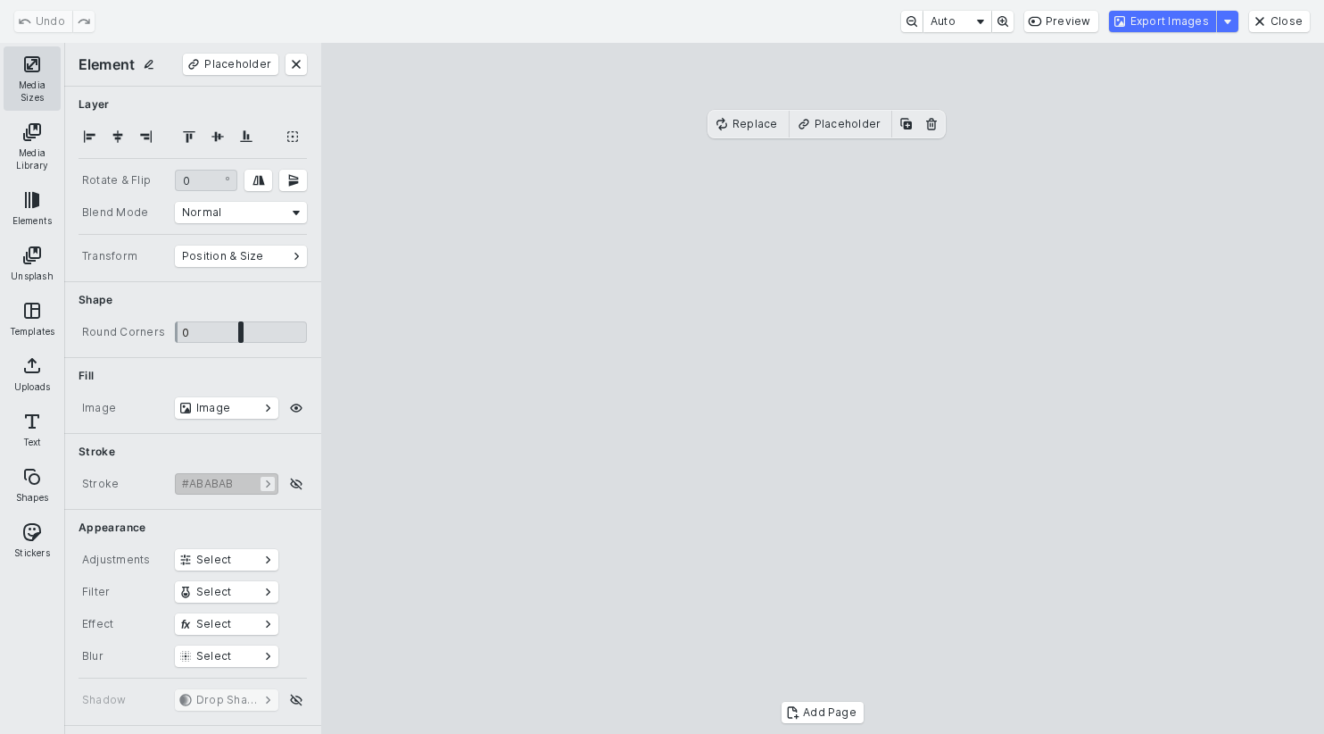
click at [20, 75] on button "Media Sizes" at bounding box center [32, 78] width 57 height 64
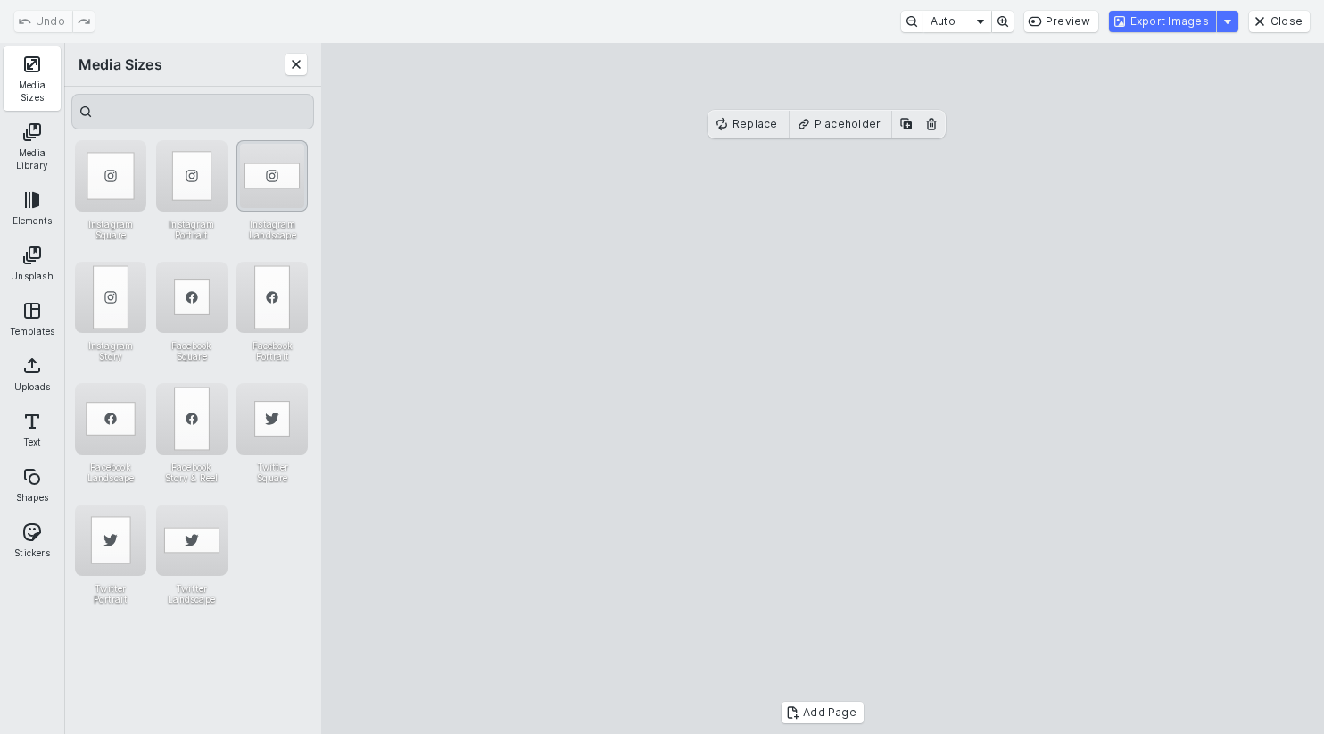
click at [269, 193] on div "Instagram Landscape" at bounding box center [271, 175] width 71 height 71
click at [1158, 24] on button "Export Images" at bounding box center [1162, 21] width 107 height 21
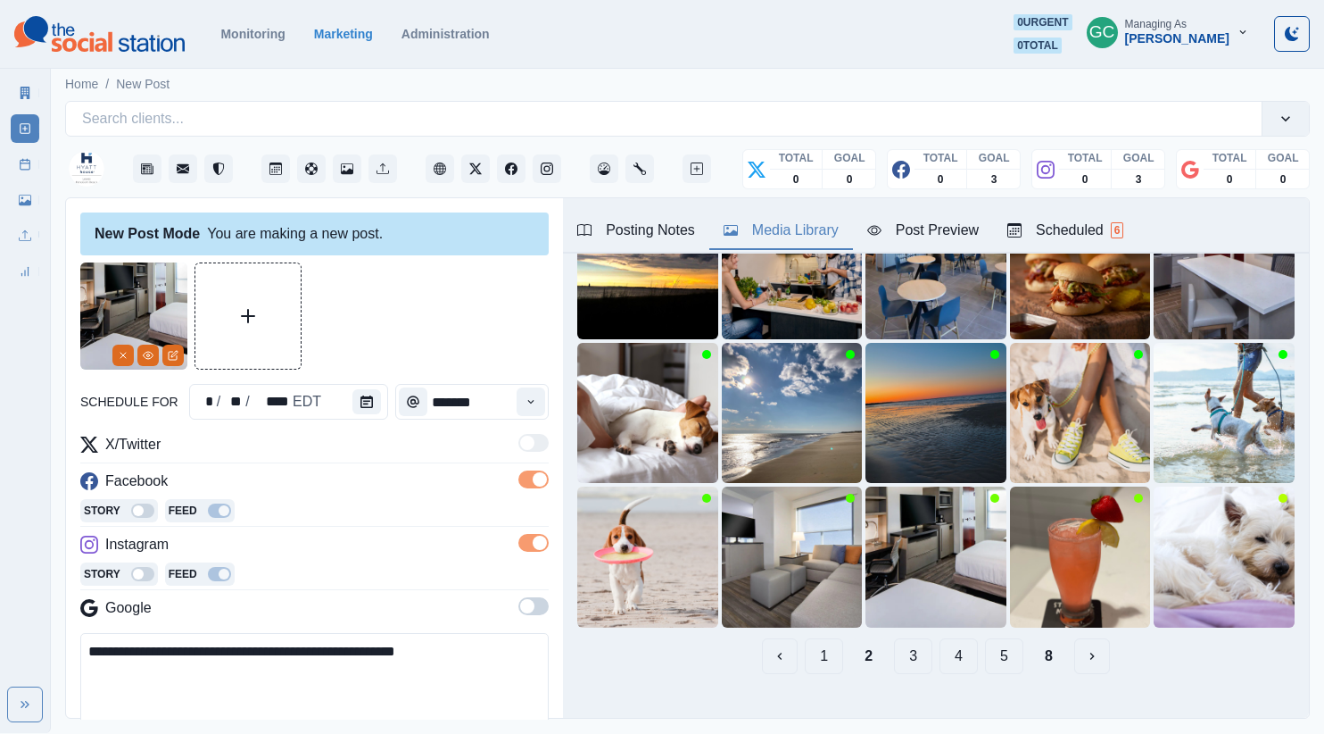
click at [138, 676] on textarea "**********" at bounding box center [314, 684] width 468 height 102
paste textarea "**********"
click at [407, 652] on textarea "**********" at bounding box center [314, 684] width 468 height 102
click at [397, 647] on textarea "**********" at bounding box center [314, 684] width 468 height 102
click at [343, 649] on textarea "**********" at bounding box center [314, 684] width 468 height 102
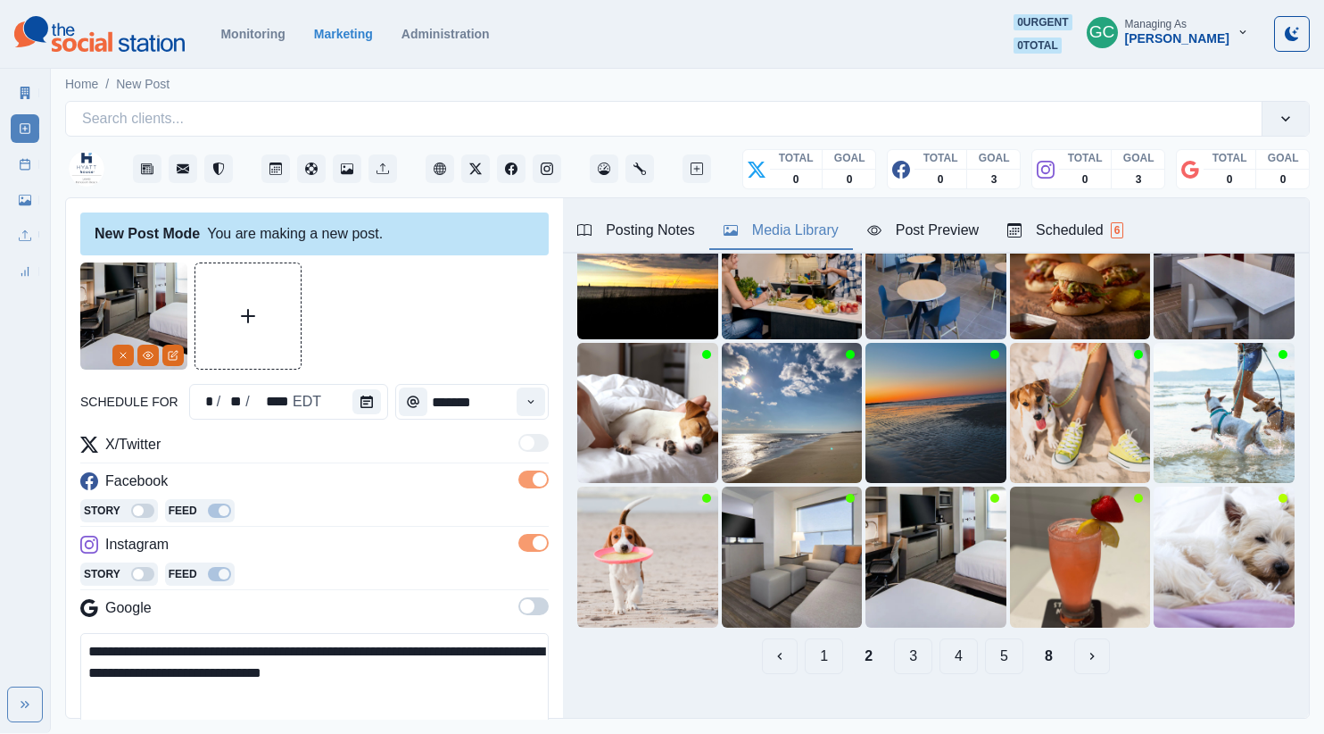
click at [436, 686] on textarea "**********" at bounding box center [314, 684] width 468 height 102
click at [443, 676] on textarea "**********" at bounding box center [314, 684] width 468 height 102
drag, startPoint x: 352, startPoint y: 654, endPoint x: 0, endPoint y: 553, distance: 366.6
click at [0, 573] on div "**********" at bounding box center [662, 366] width 1324 height 733
click at [431, 666] on textarea "**********" at bounding box center [314, 684] width 468 height 102
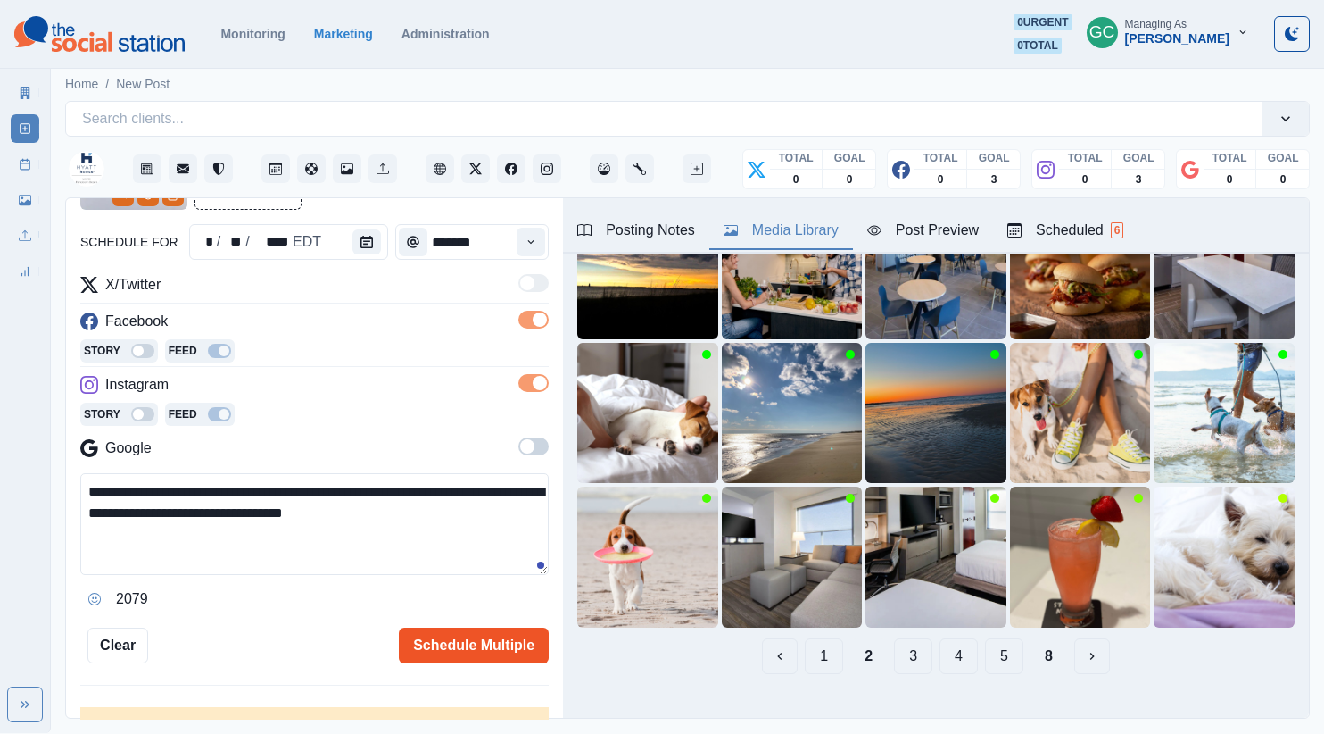
type textarea "**********"
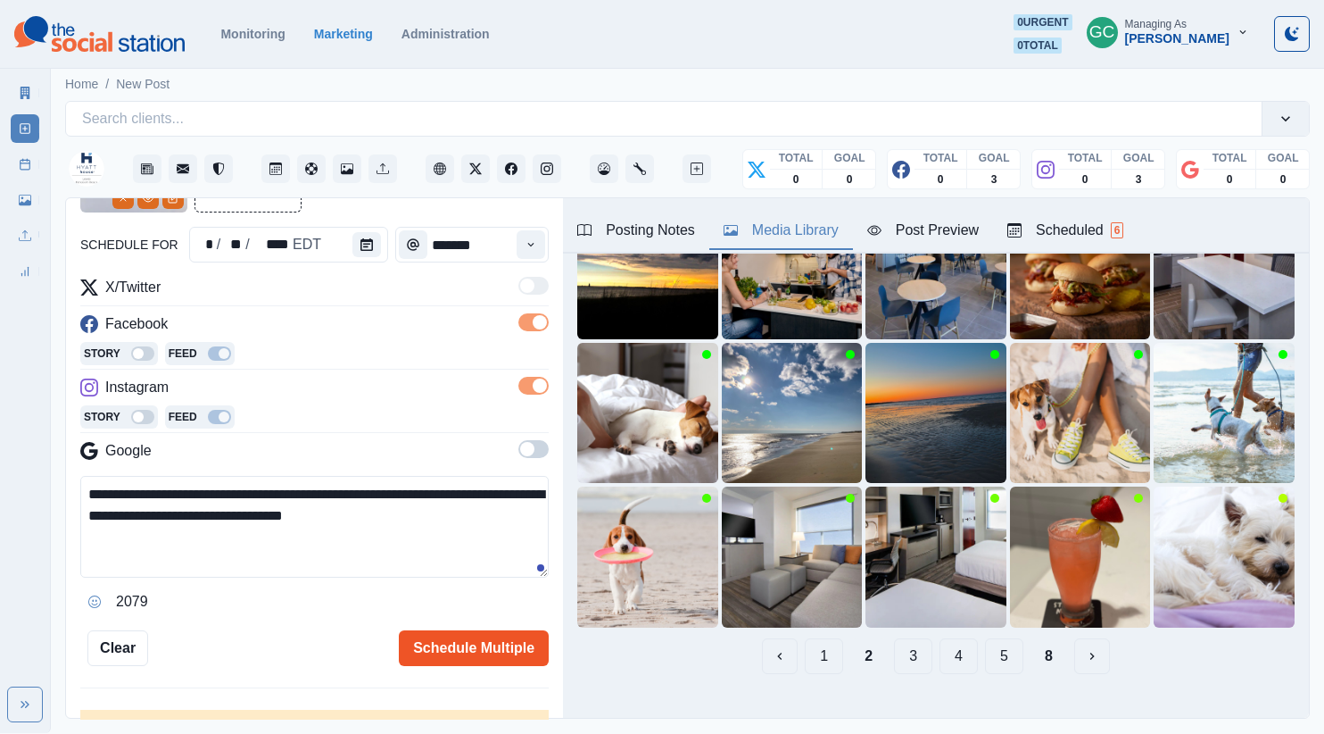
click at [468, 653] on button "Schedule Multiple" at bounding box center [474, 648] width 150 height 36
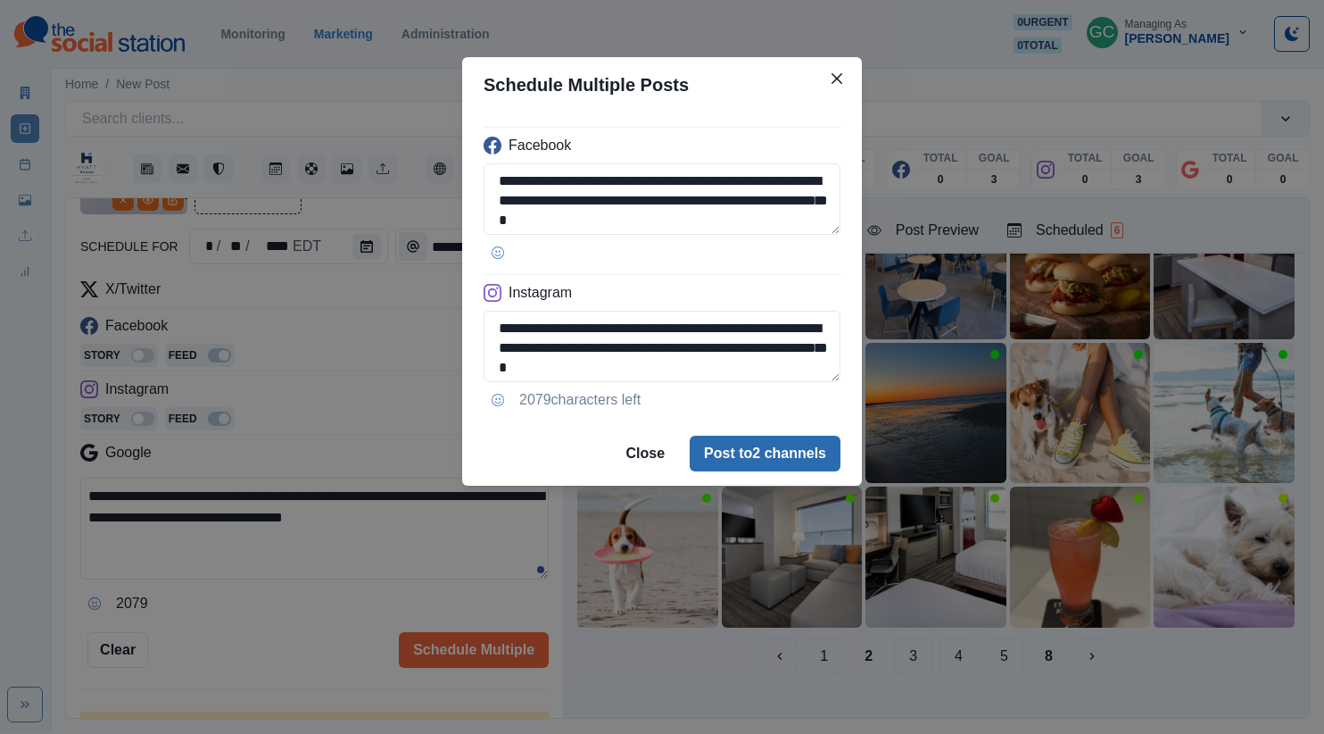
click at [796, 446] on button "Post to 2 channels" at bounding box center [765, 453] width 151 height 36
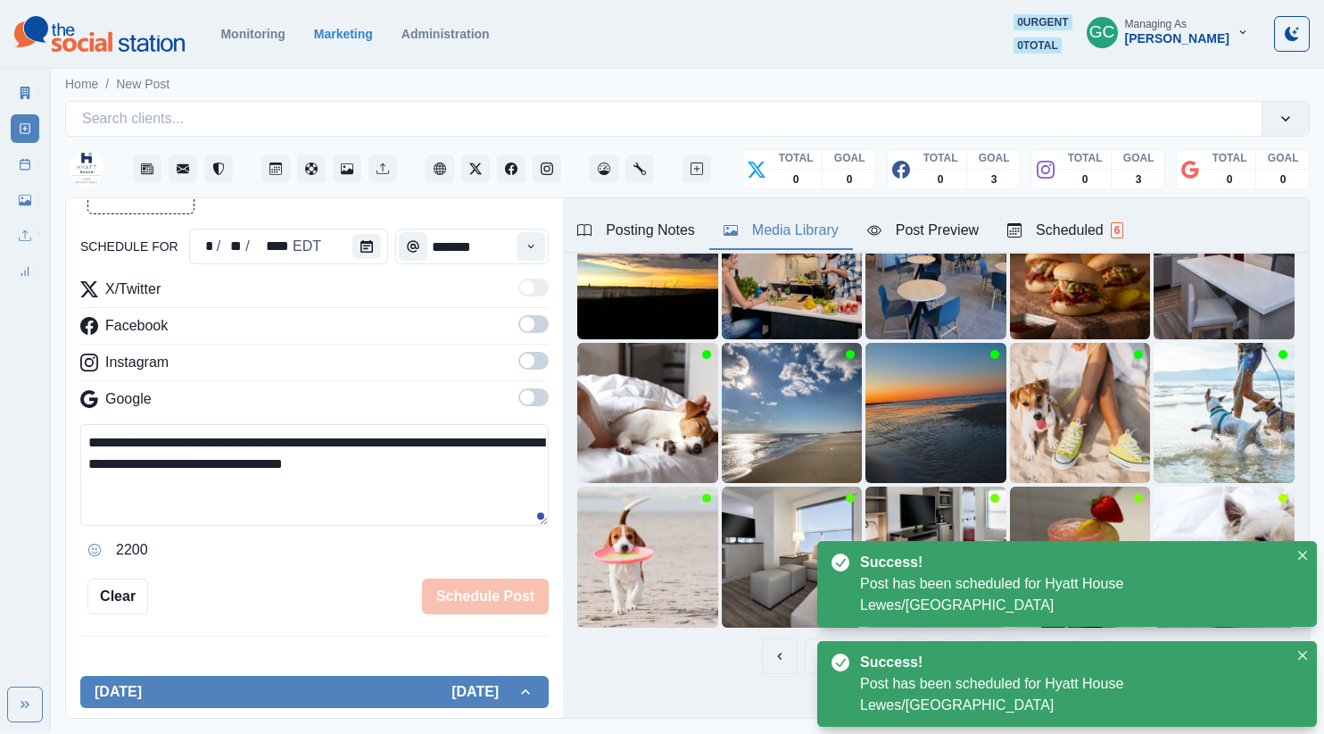
click at [1087, 220] on div "Scheduled 6" at bounding box center [1065, 230] width 116 height 21
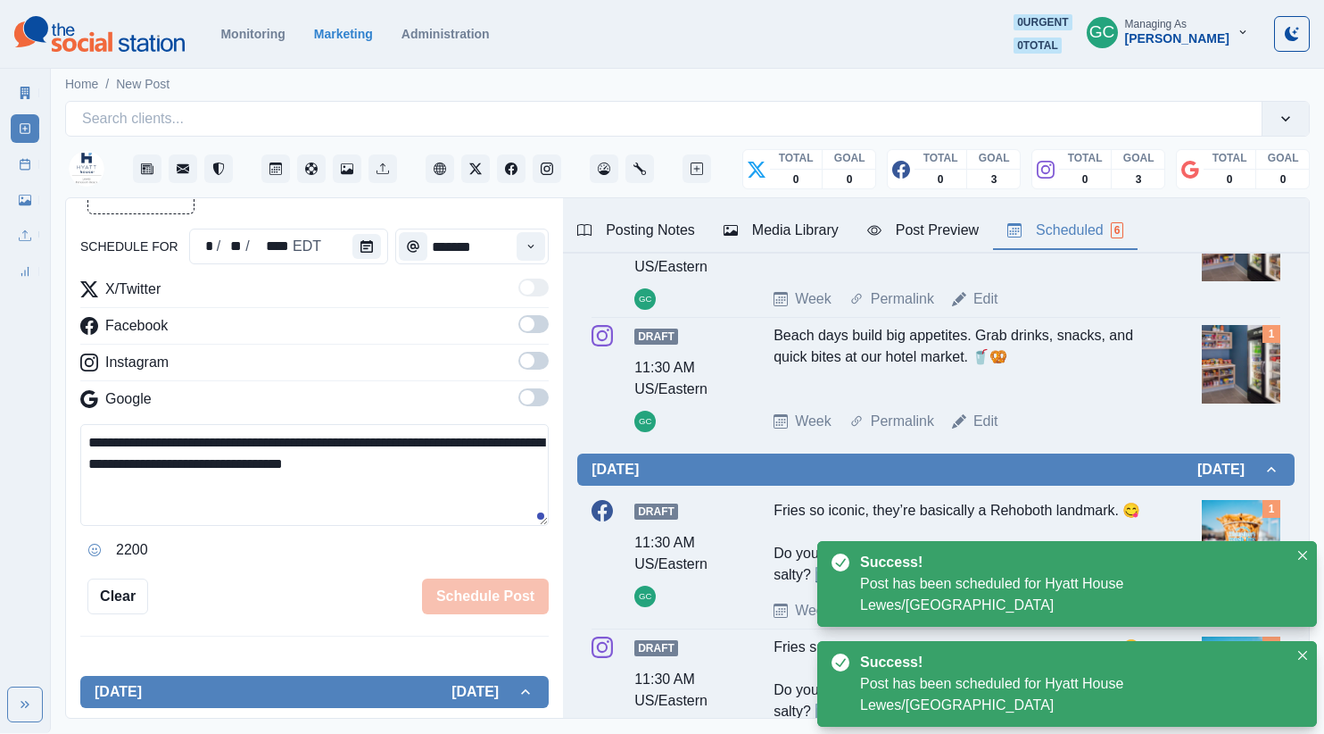
scroll to position [0, 0]
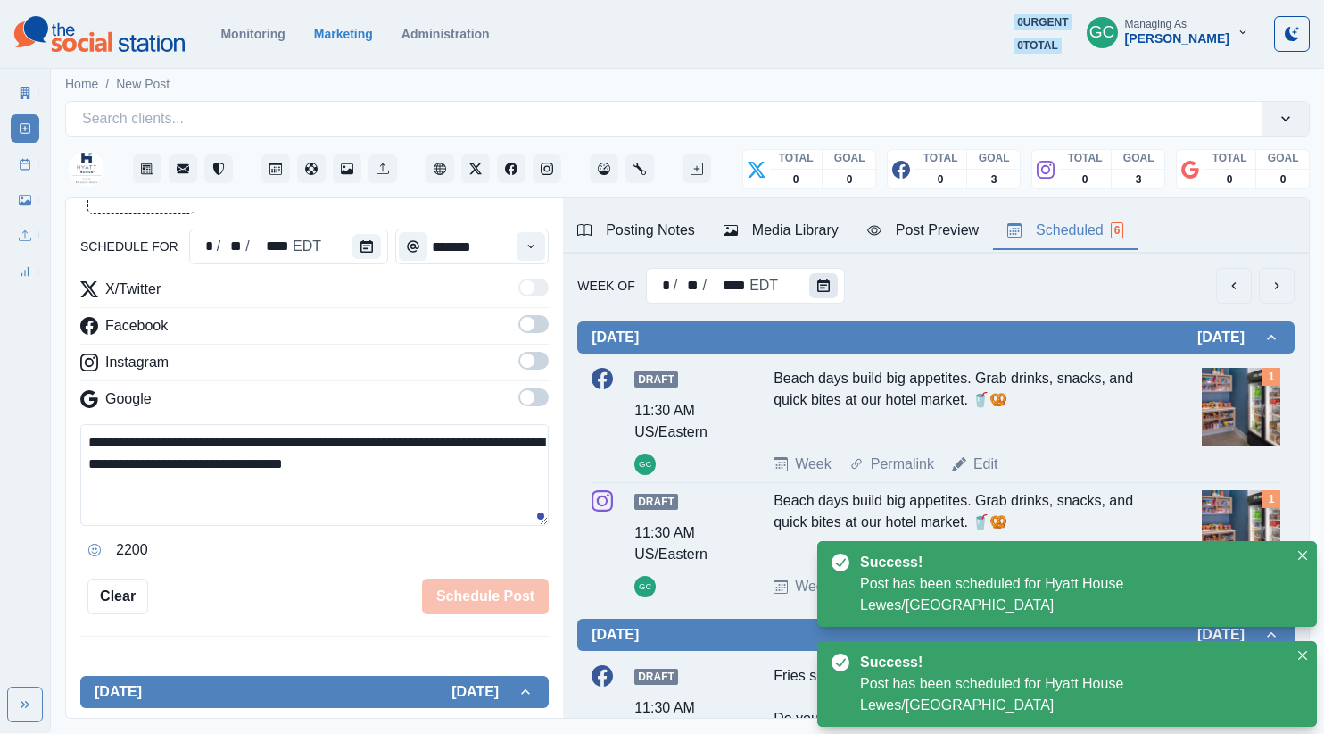
click at [828, 285] on button "Calendar" at bounding box center [823, 285] width 29 height 25
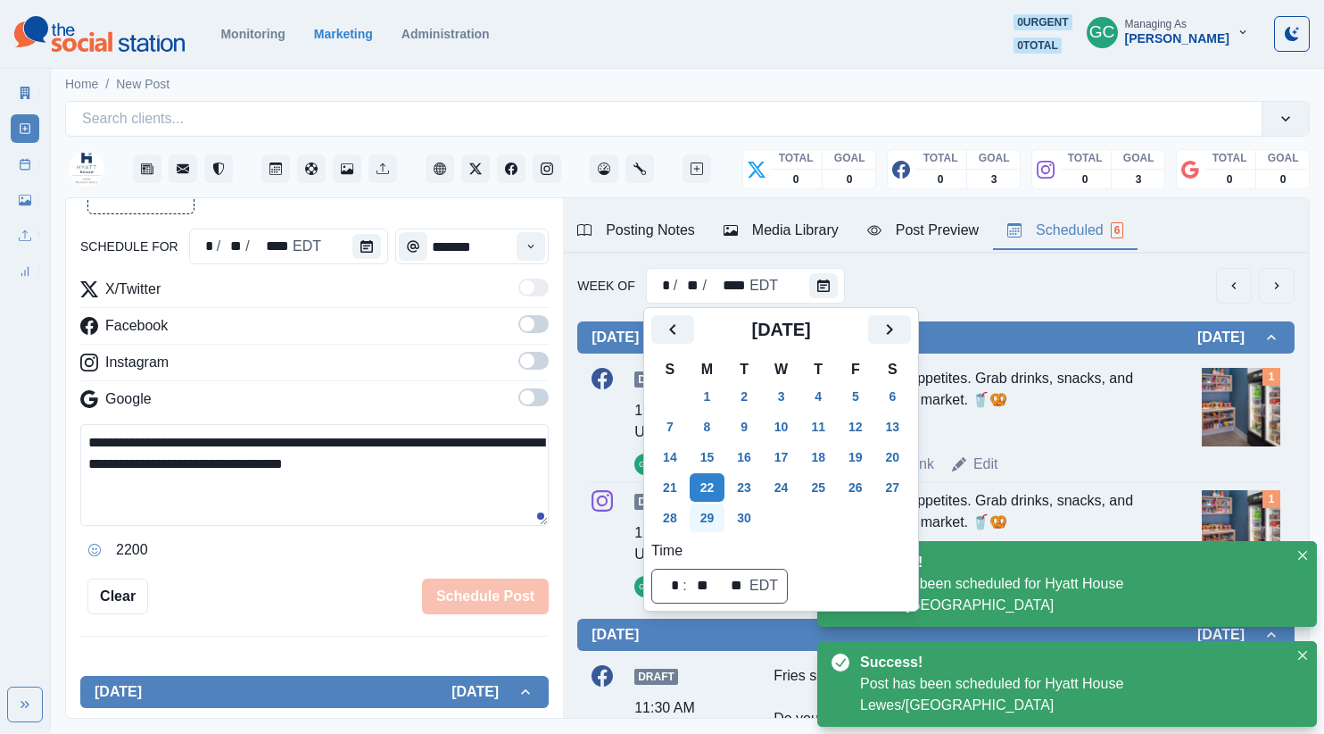
click at [717, 519] on button "29" at bounding box center [708, 517] width 36 height 29
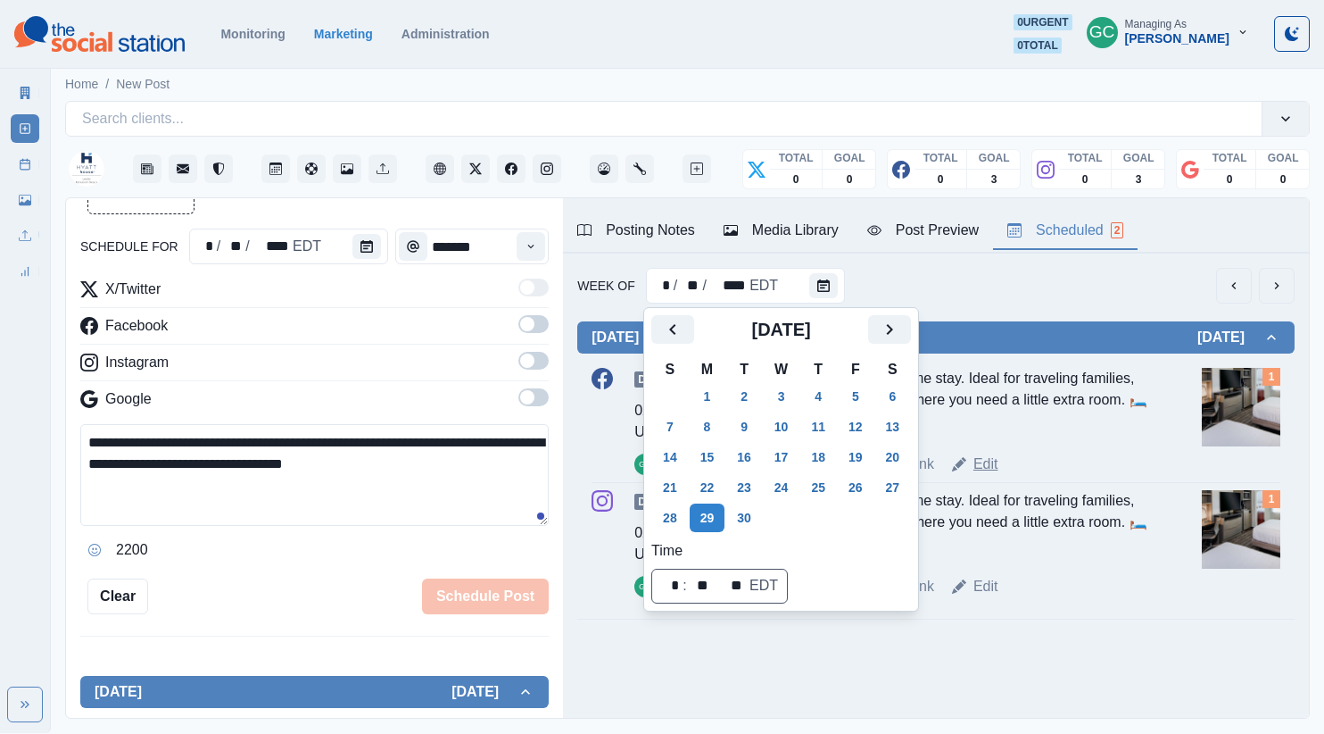
click at [995, 458] on link "Edit" at bounding box center [986, 463] width 25 height 21
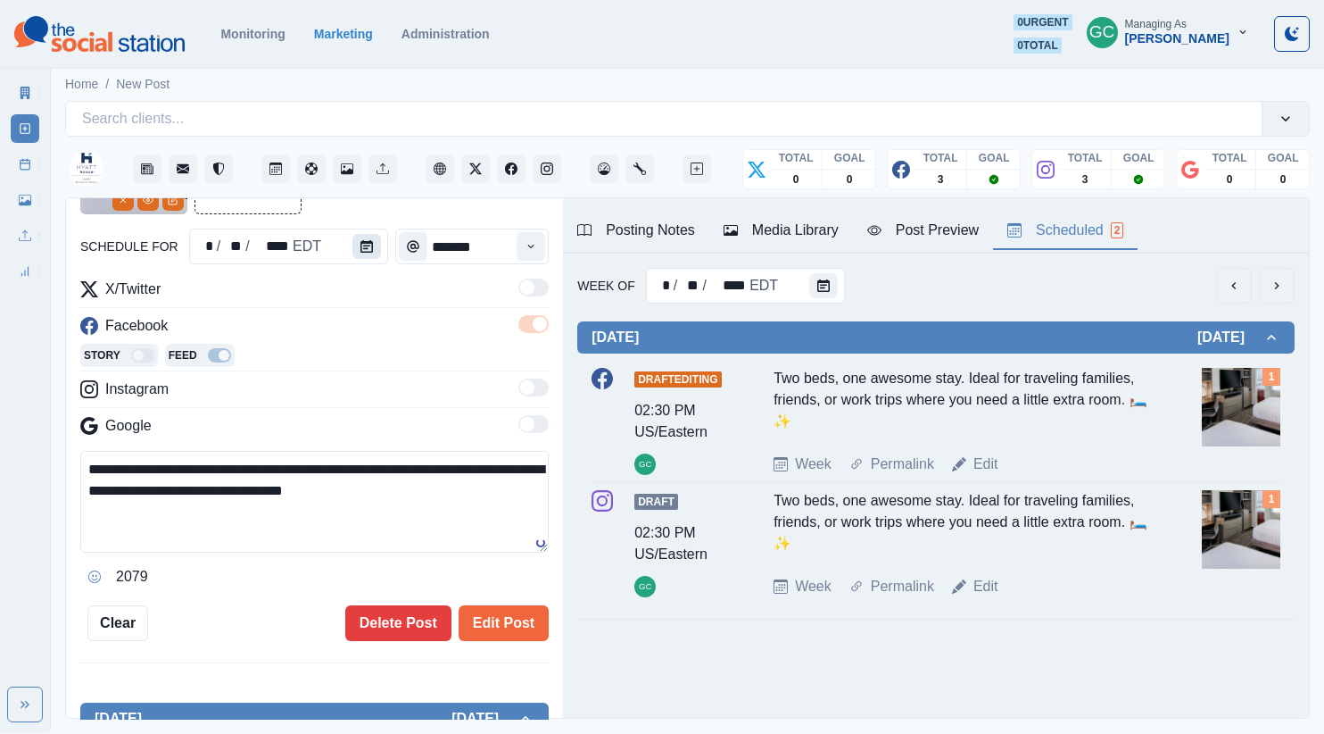
click at [361, 240] on icon "Calendar" at bounding box center [367, 246] width 12 height 12
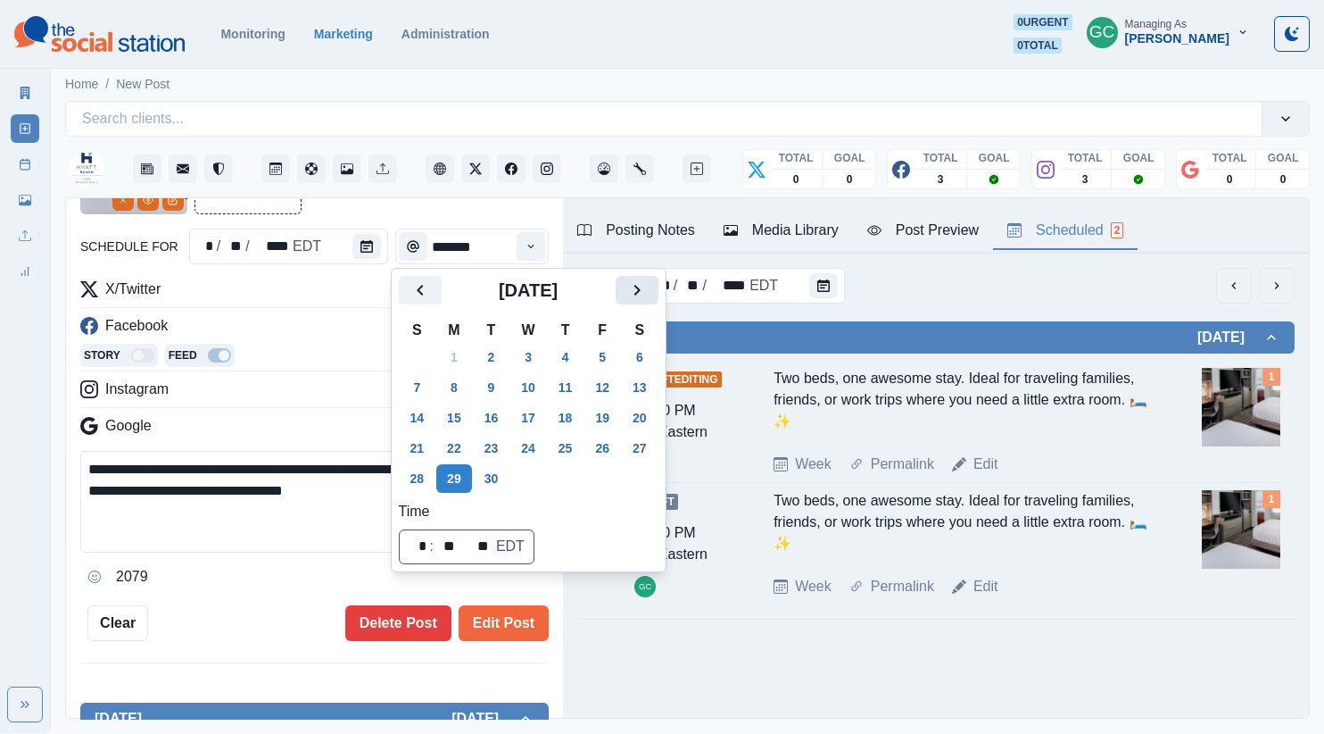
click at [648, 291] on icon "Next" at bounding box center [636, 289] width 21 height 21
click at [563, 360] on button "2" at bounding box center [566, 357] width 36 height 29
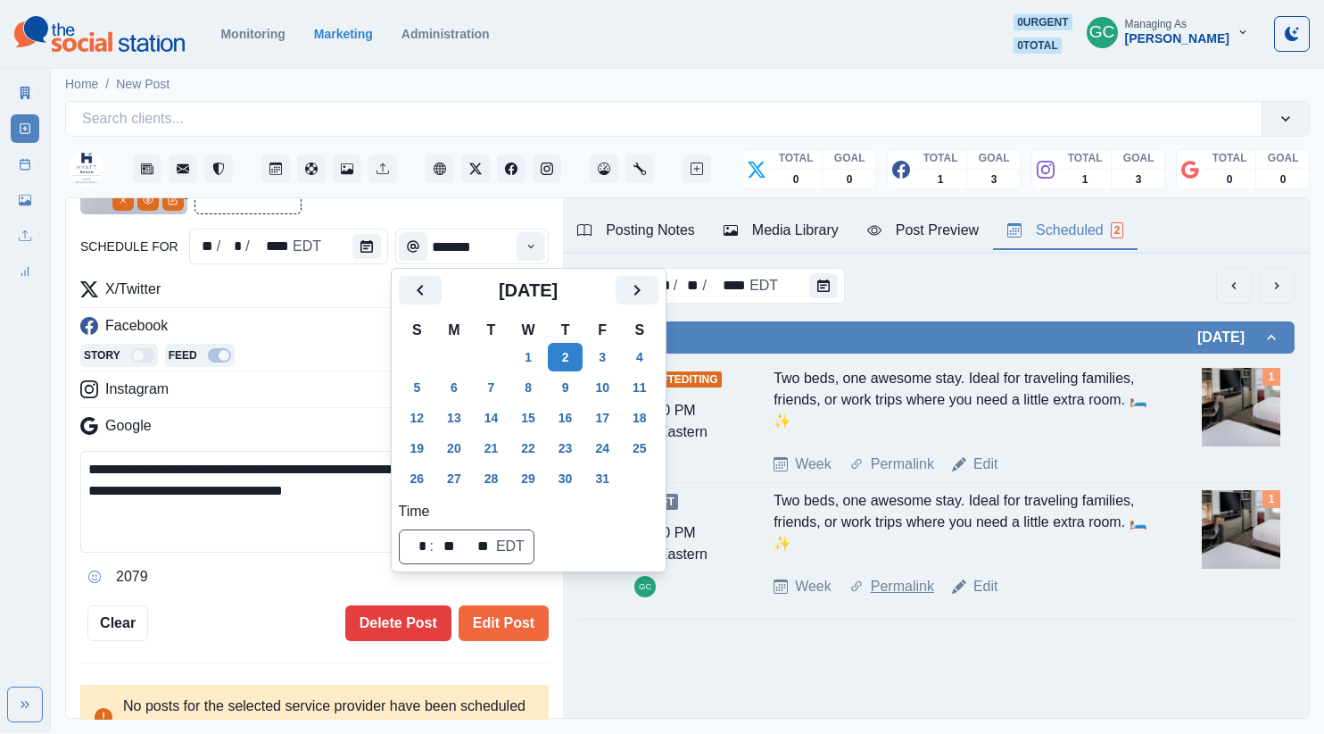
click at [522, 624] on button "Edit Post" at bounding box center [504, 623] width 90 height 36
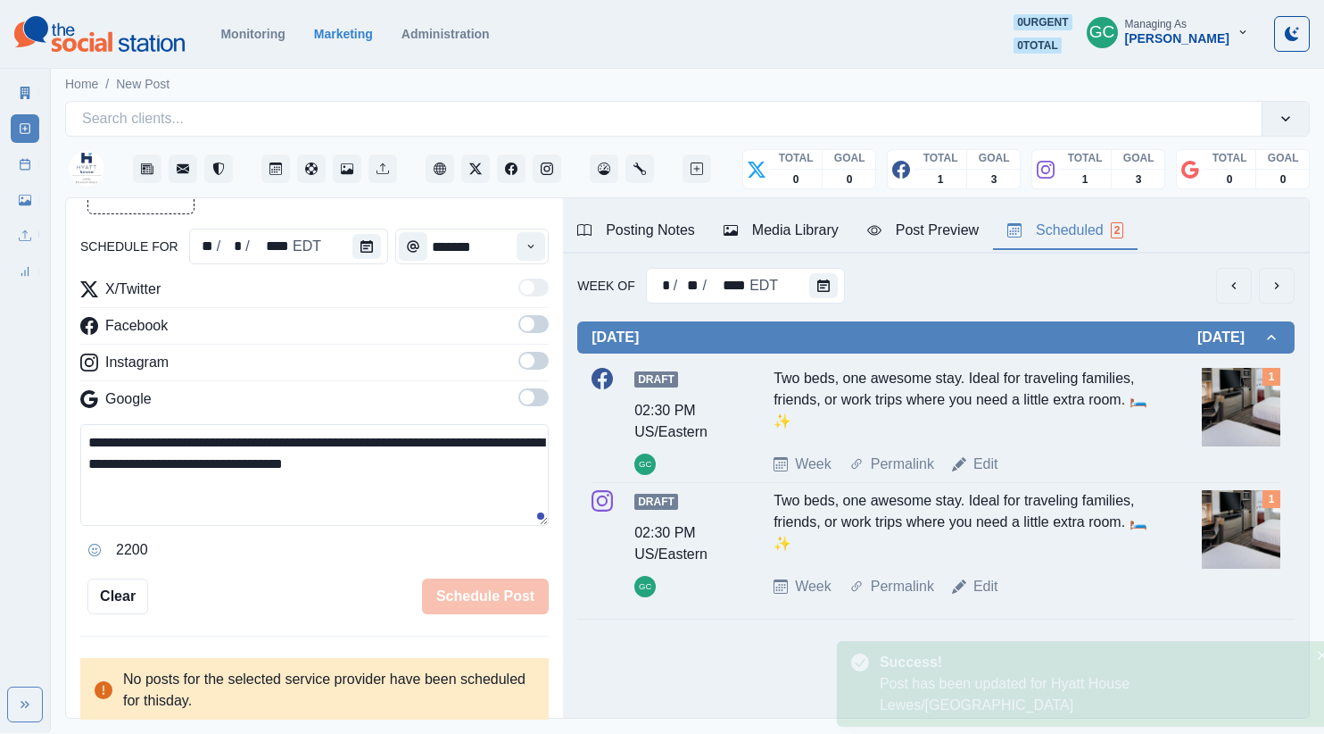
scroll to position [155, 0]
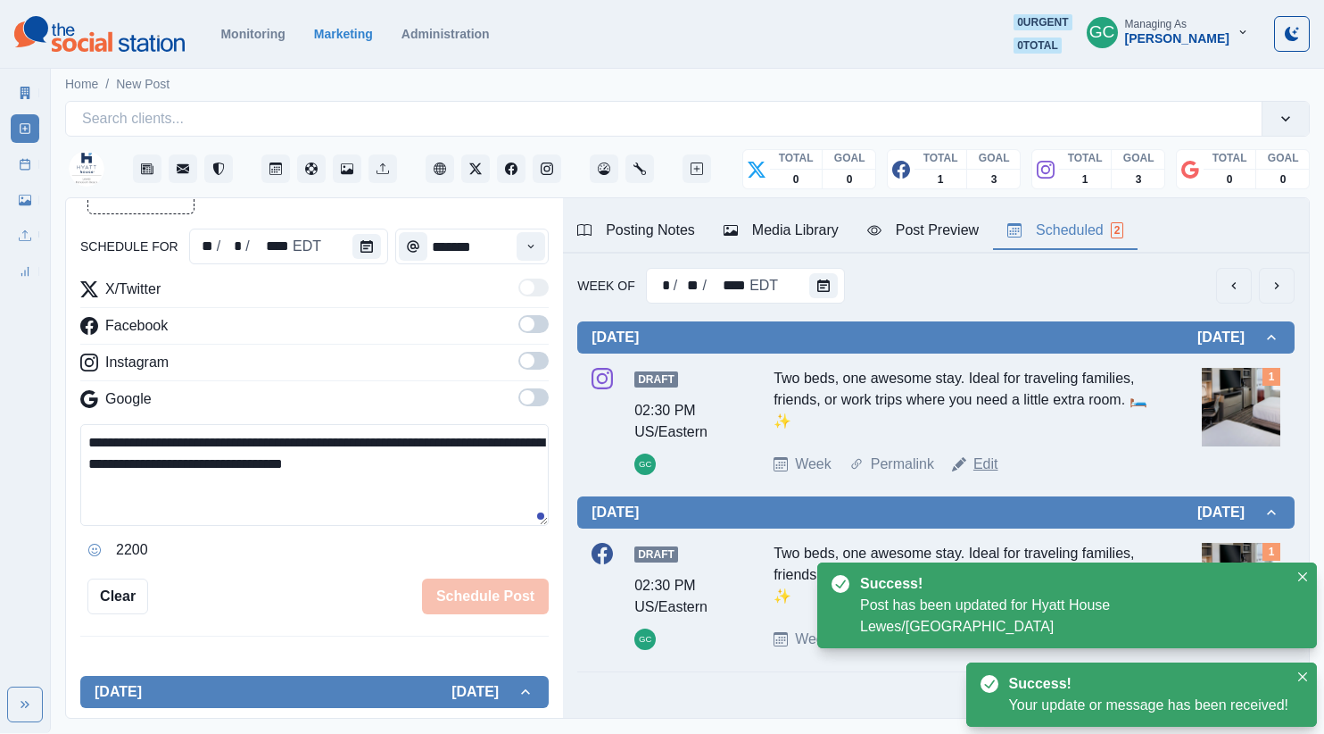
drag, startPoint x: 982, startPoint y: 466, endPoint x: 363, endPoint y: 340, distance: 631.9
click at [982, 466] on link "Edit" at bounding box center [986, 463] width 25 height 21
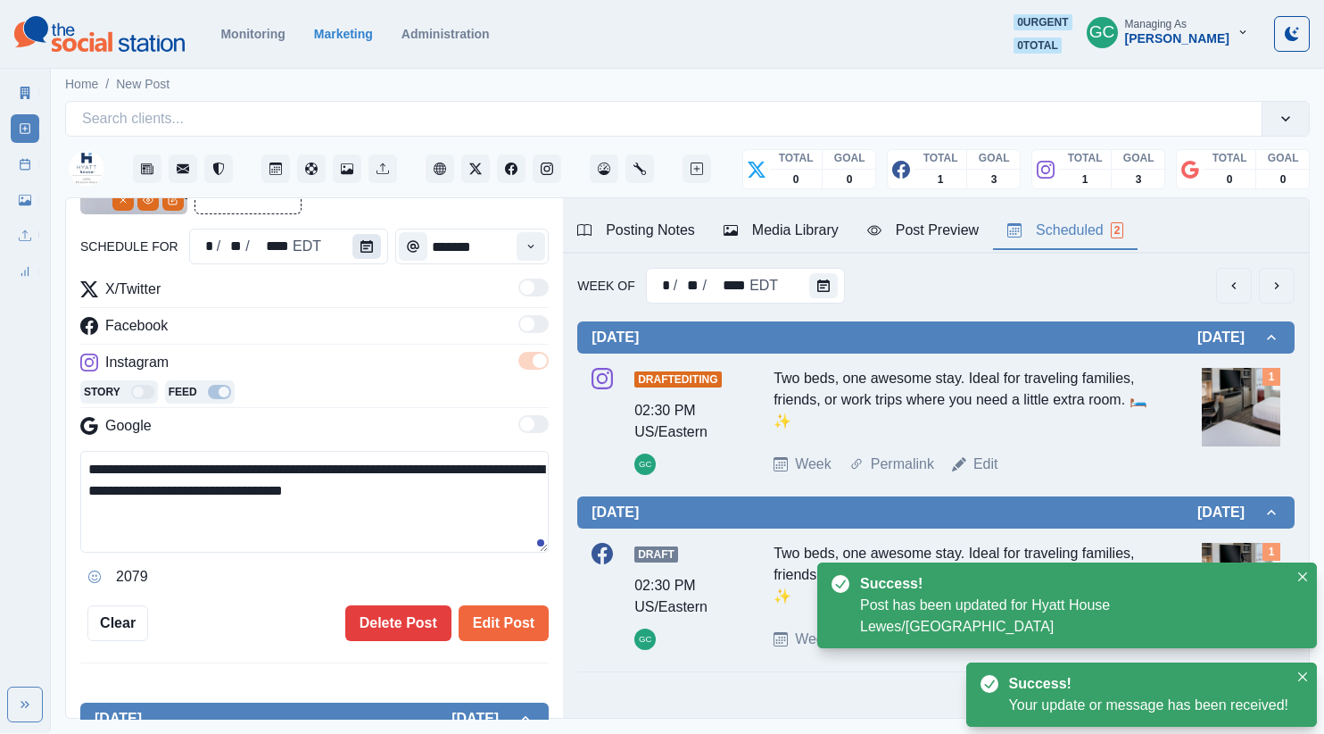
click at [365, 234] on button "Calendar" at bounding box center [366, 246] width 29 height 25
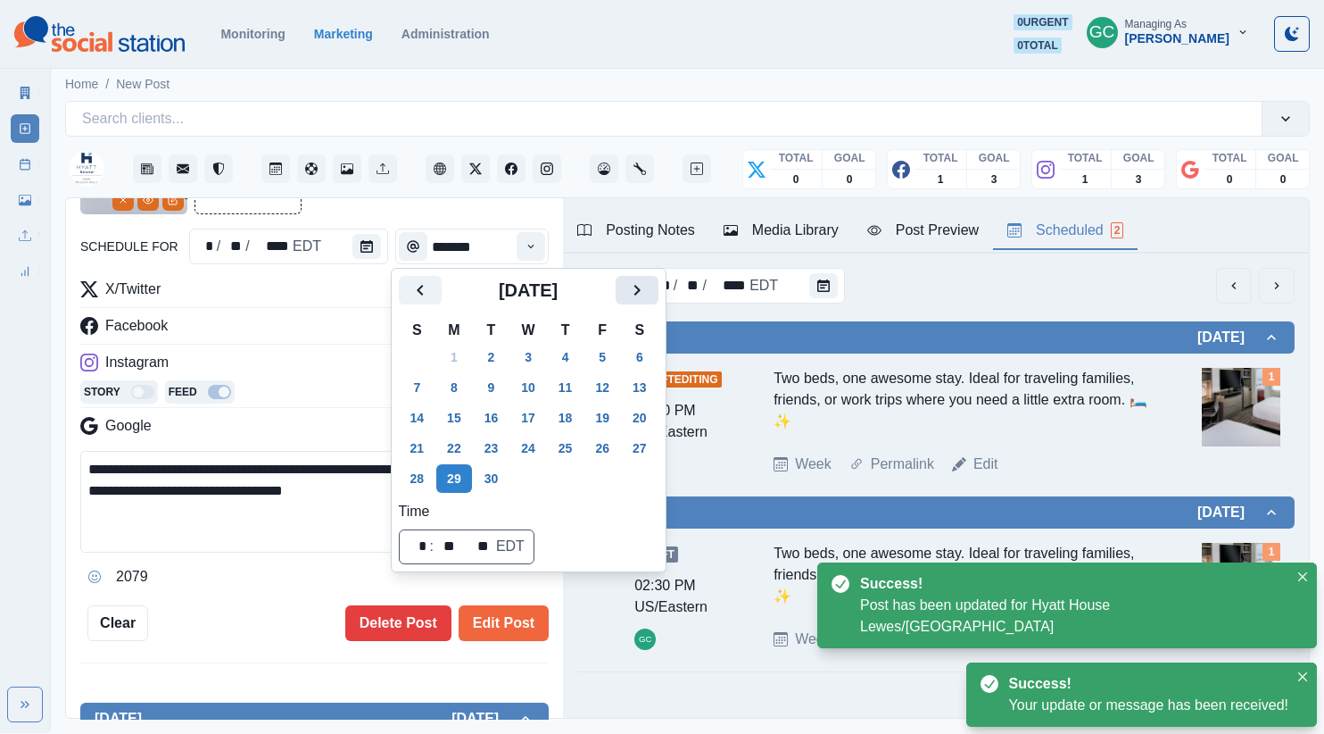
click at [634, 290] on button "Next" at bounding box center [637, 290] width 43 height 29
click at [565, 355] on button "2" at bounding box center [566, 357] width 36 height 29
click at [487, 634] on button "Edit Post" at bounding box center [504, 623] width 90 height 36
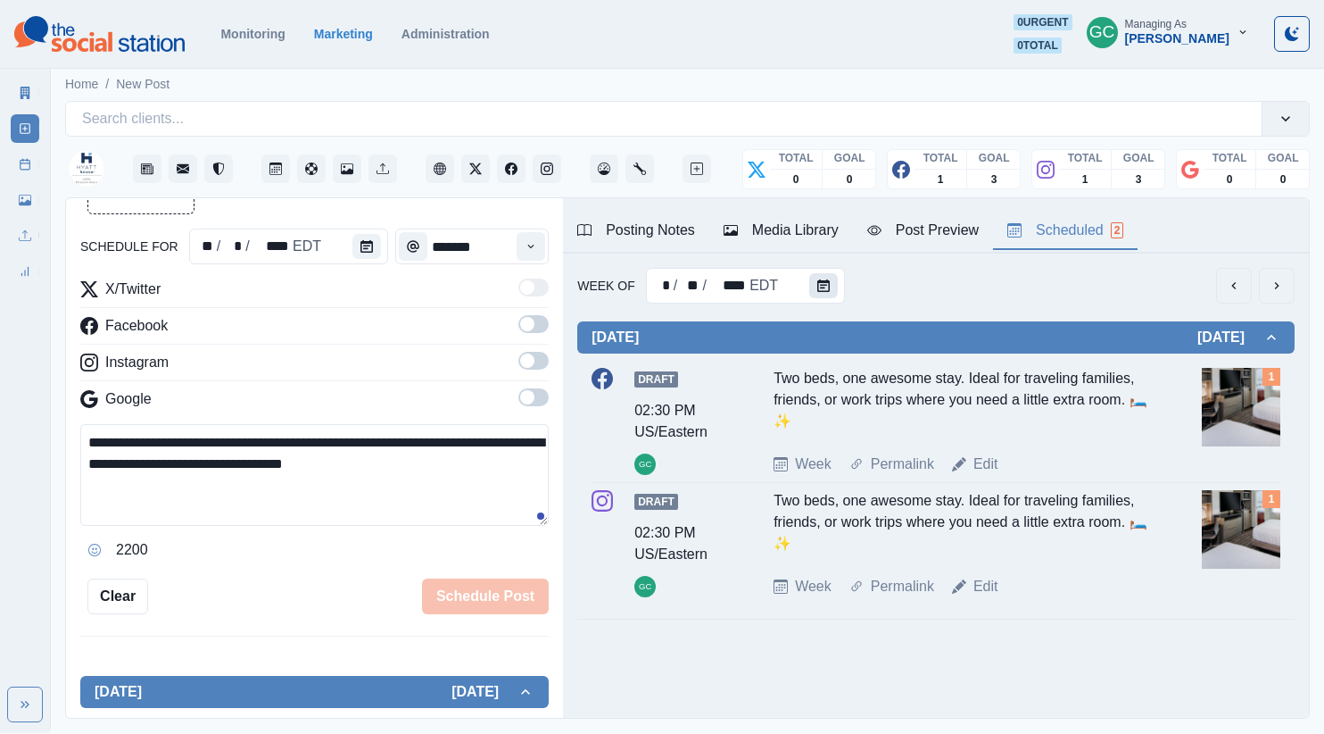
click at [828, 285] on button "Calendar" at bounding box center [823, 285] width 29 height 25
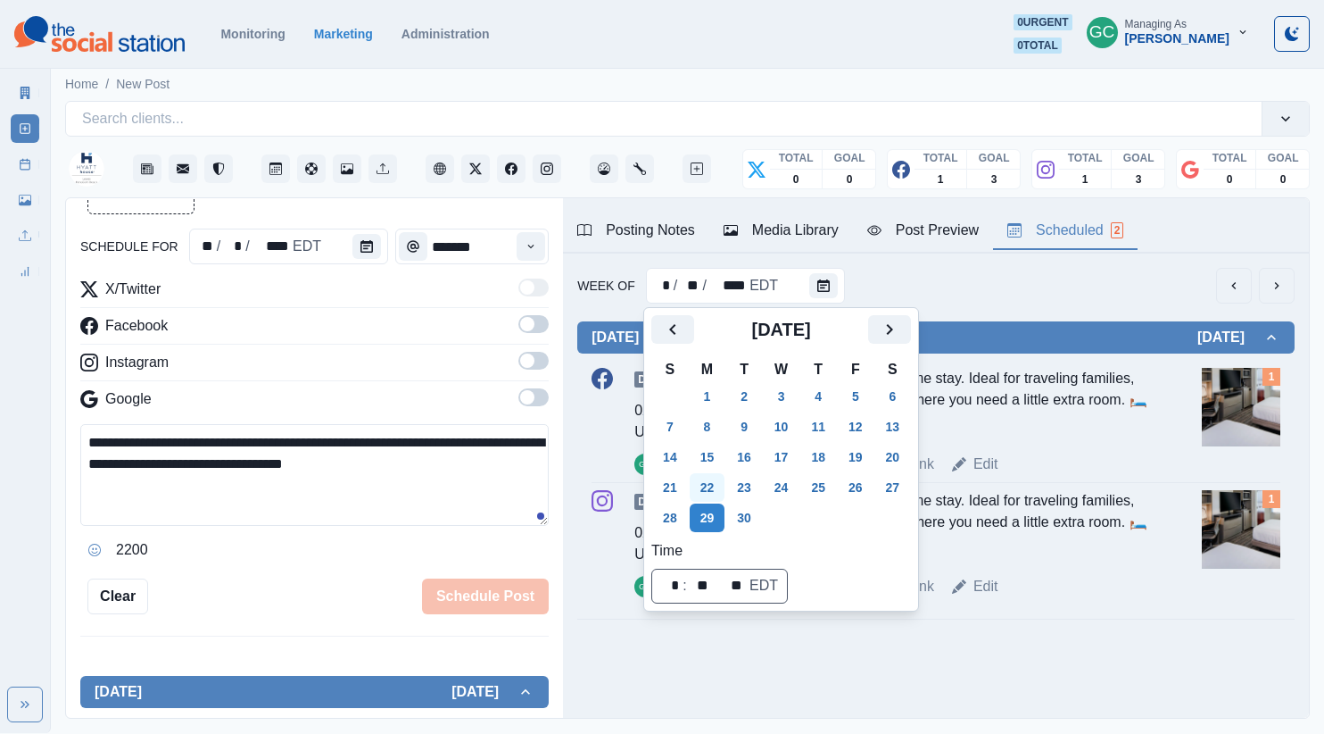
click at [713, 486] on button "22" at bounding box center [708, 487] width 36 height 29
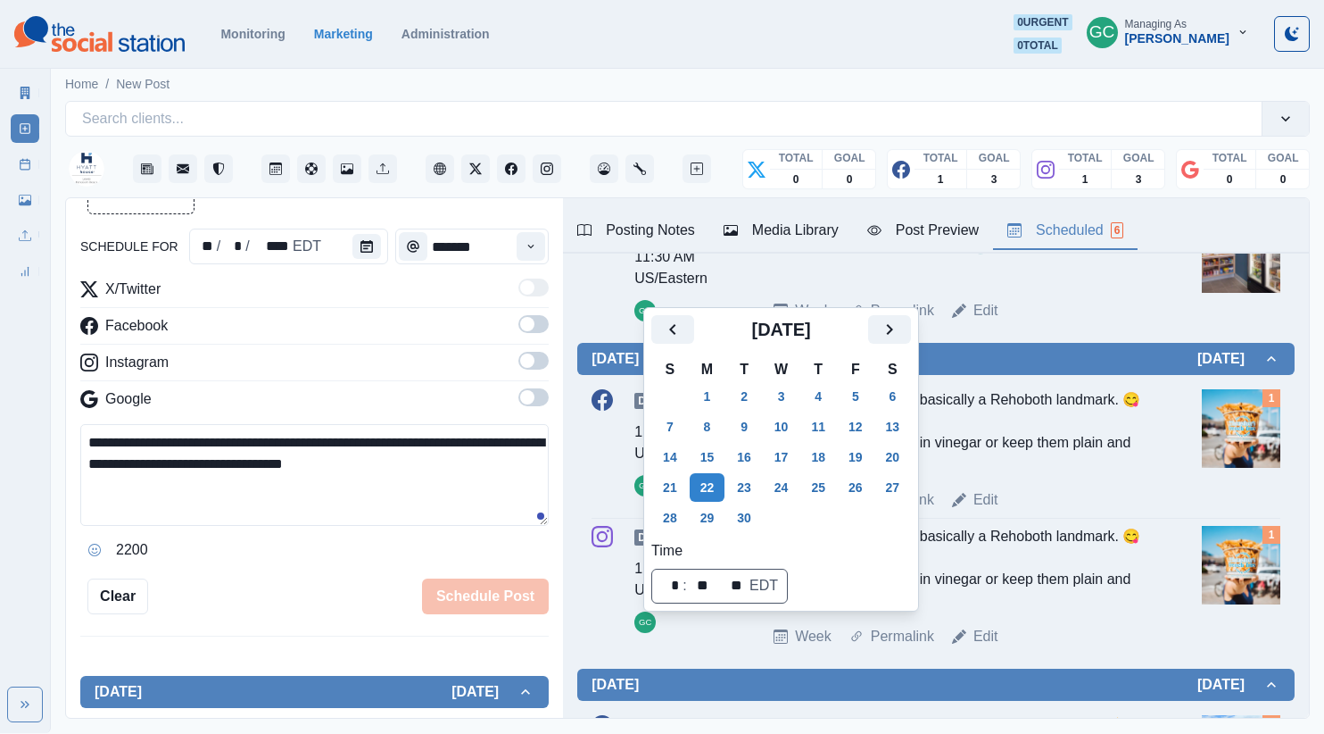
scroll to position [269, 0]
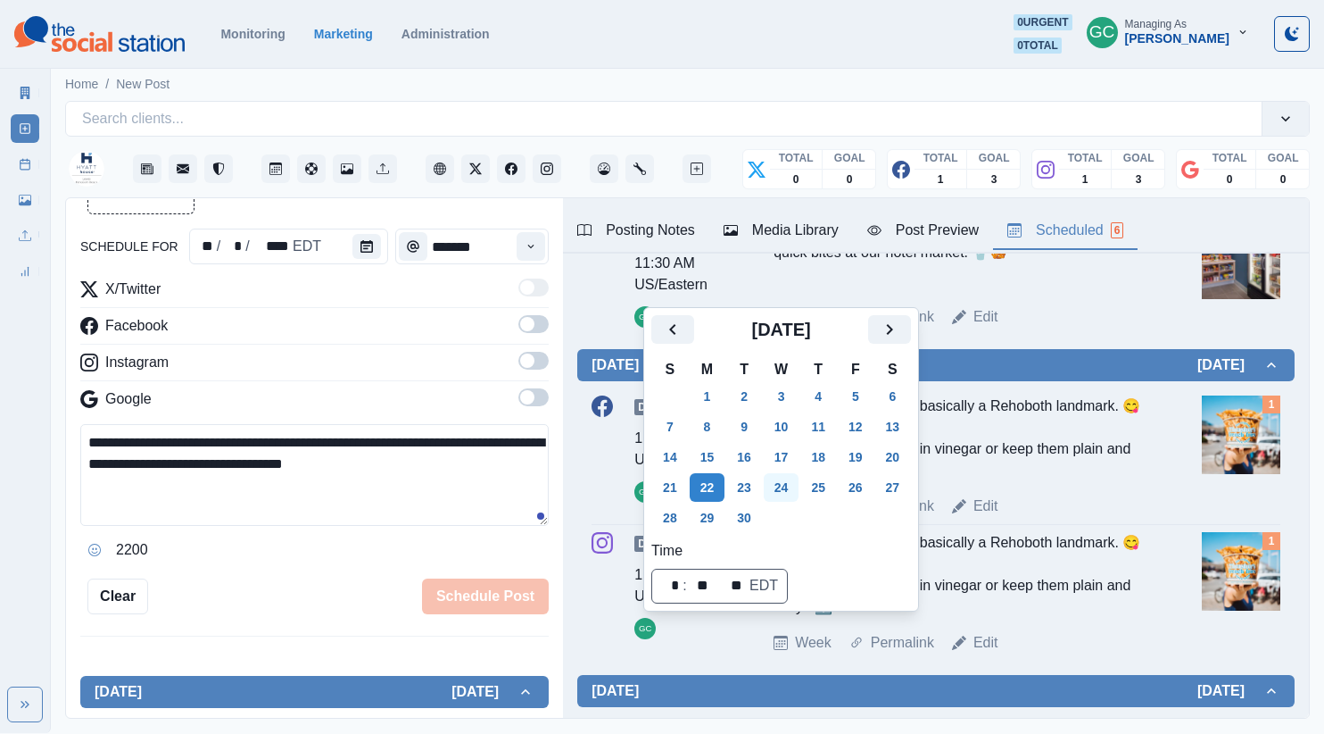
click at [796, 485] on button "24" at bounding box center [782, 487] width 36 height 29
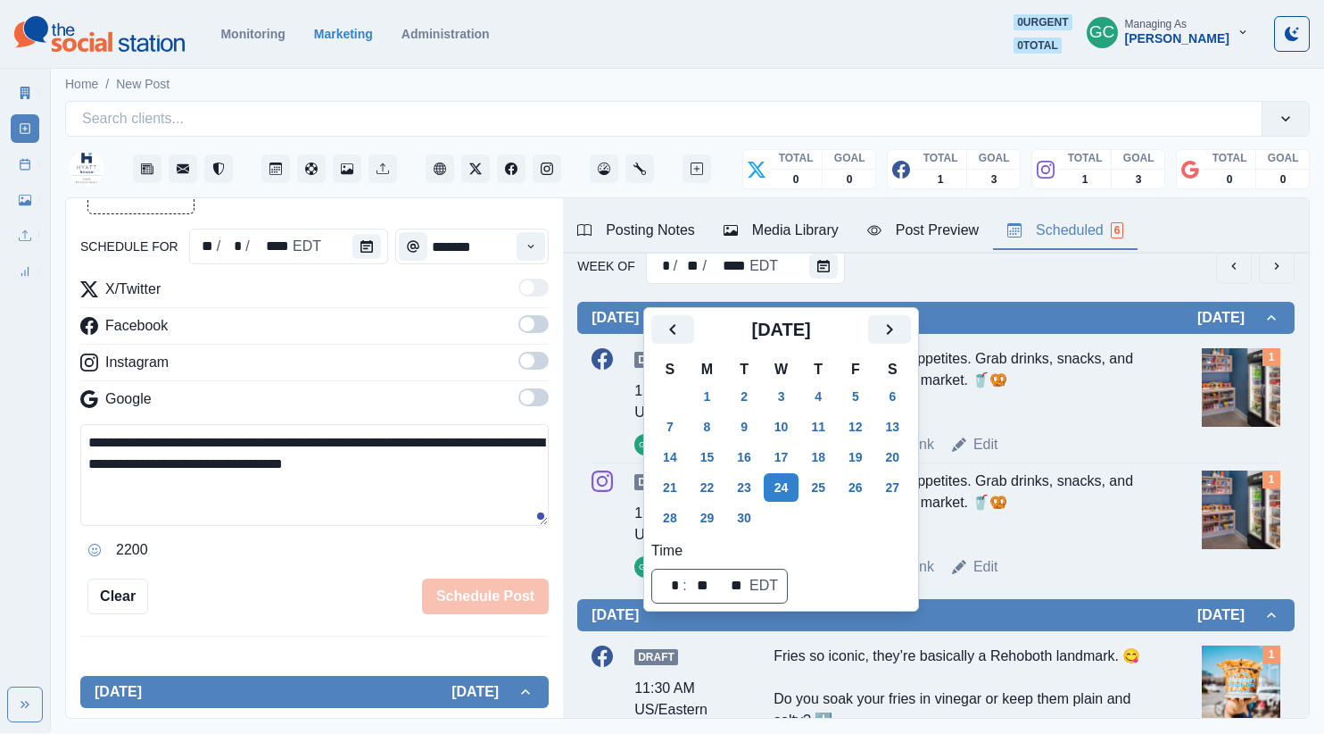
scroll to position [0, 0]
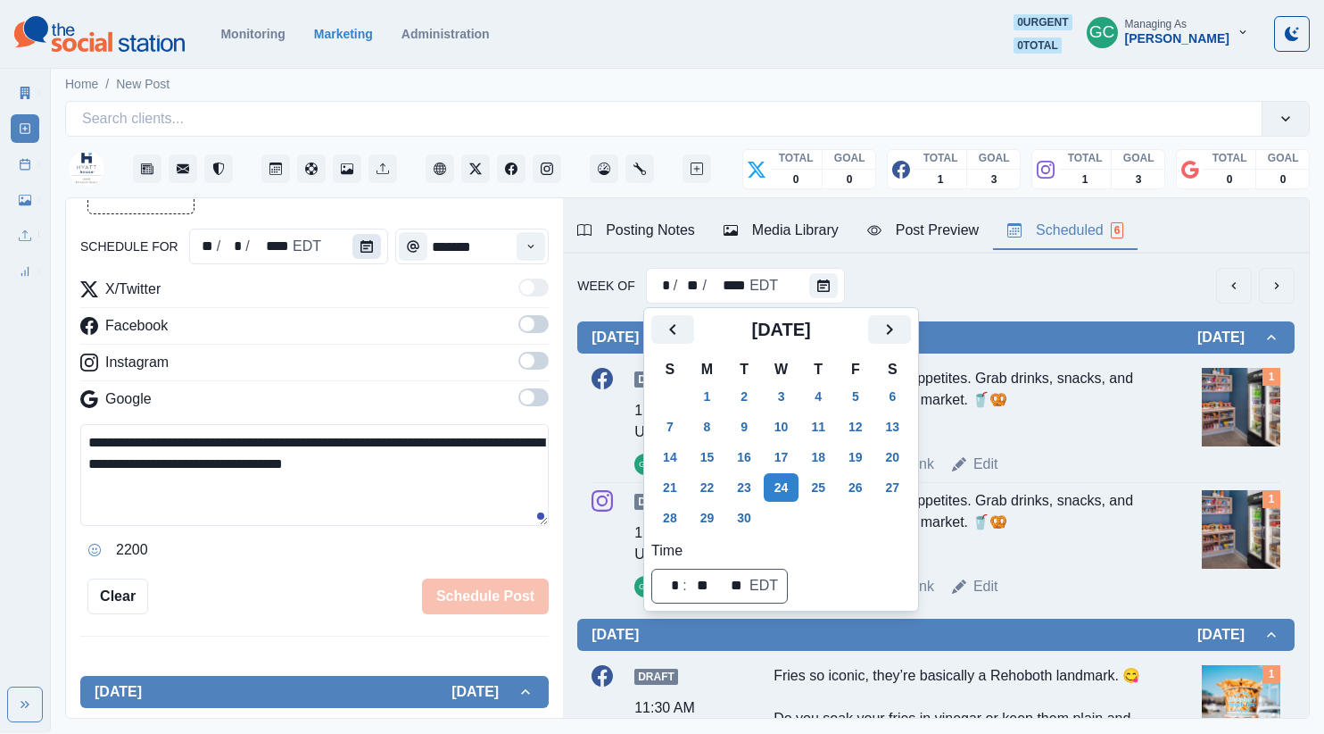
click at [381, 235] on div at bounding box center [370, 246] width 36 height 36
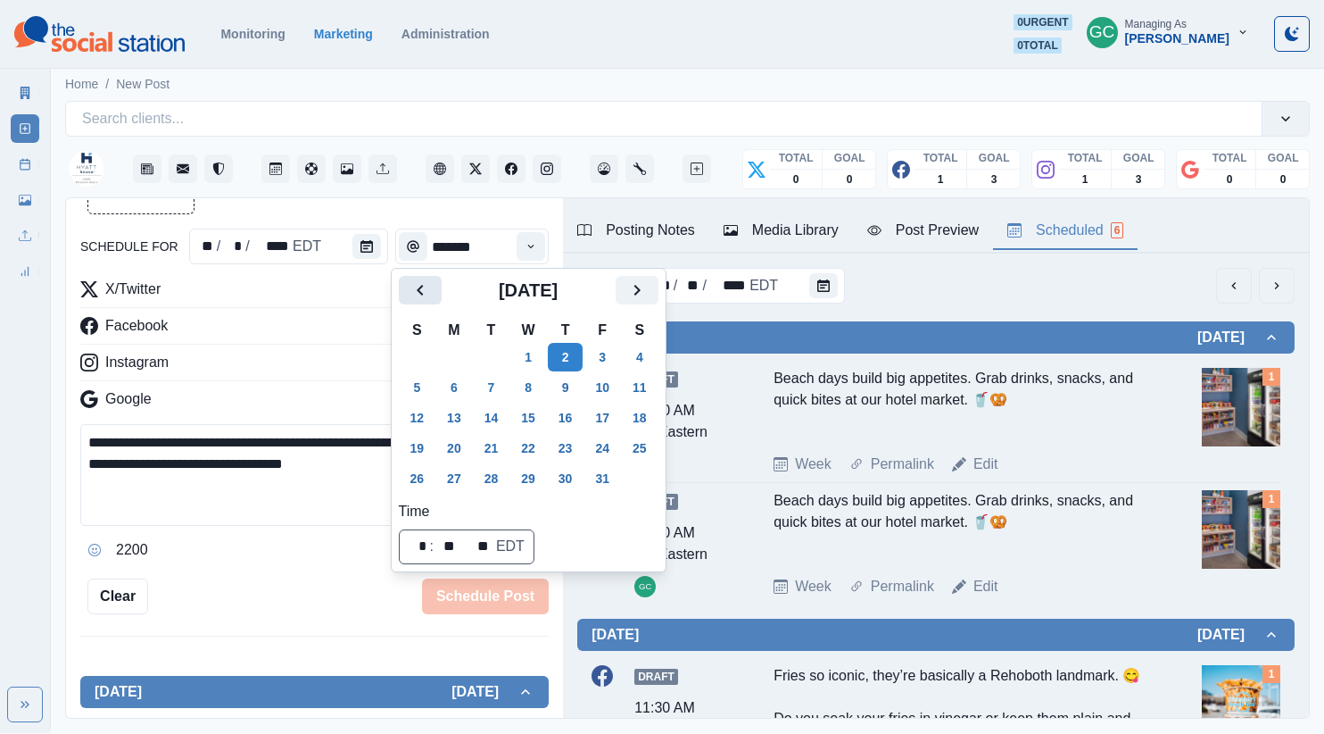
click at [431, 287] on button "Previous" at bounding box center [420, 290] width 43 height 29
click at [538, 445] on button "24" at bounding box center [528, 448] width 36 height 29
click at [528, 238] on button "Time" at bounding box center [531, 246] width 29 height 29
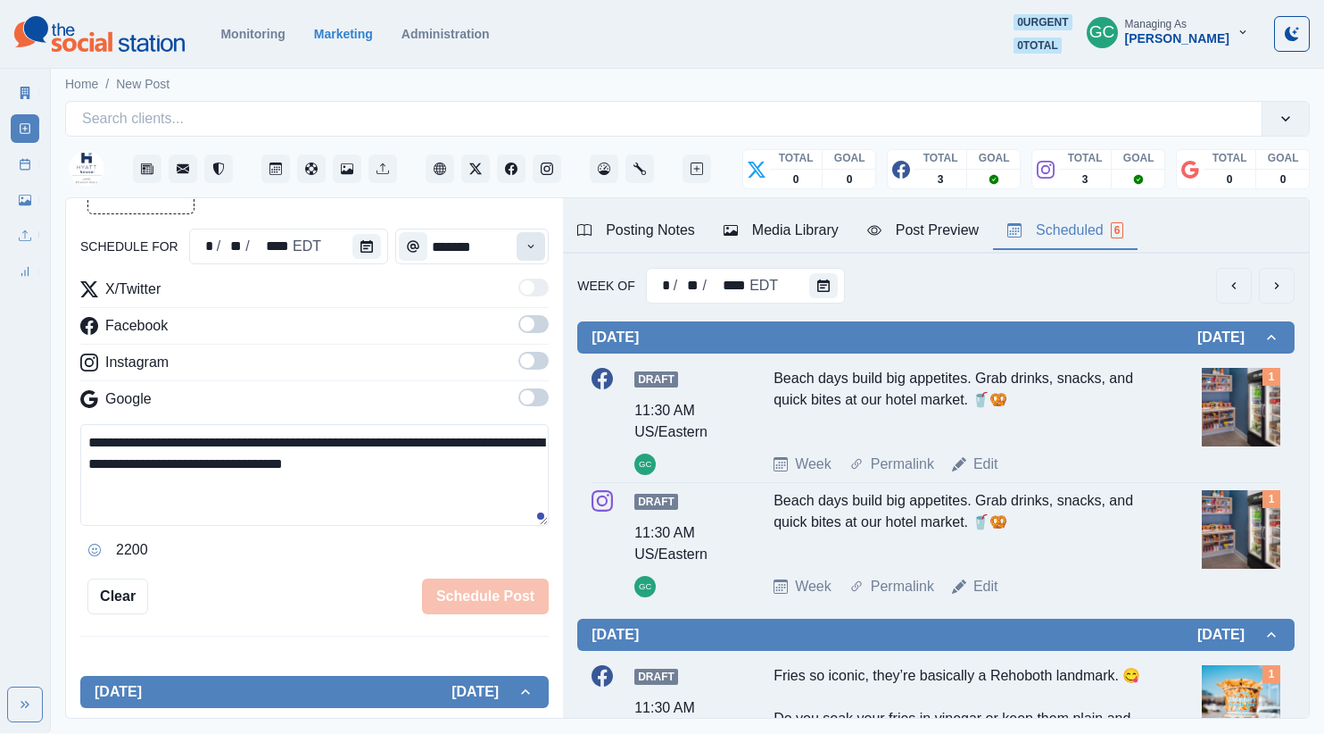
click at [528, 238] on button "Time" at bounding box center [531, 246] width 29 height 29
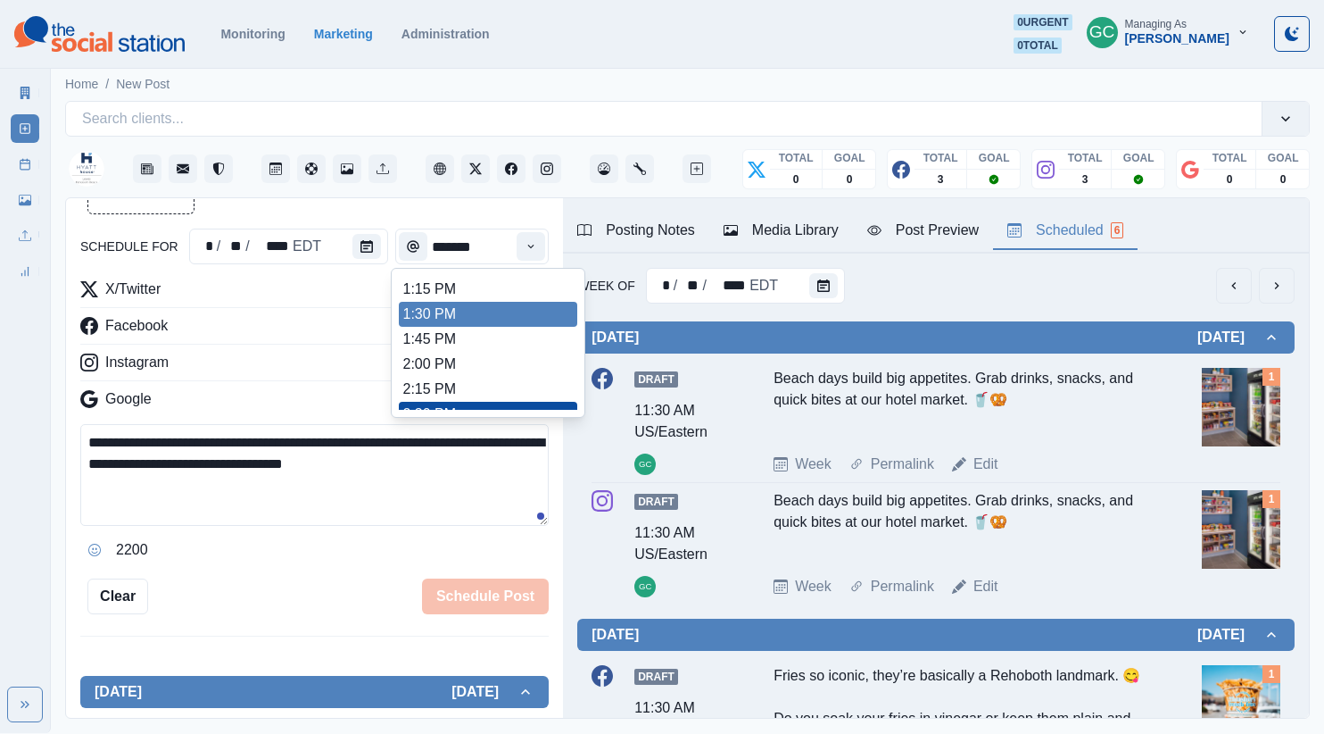
scroll to position [539, 0]
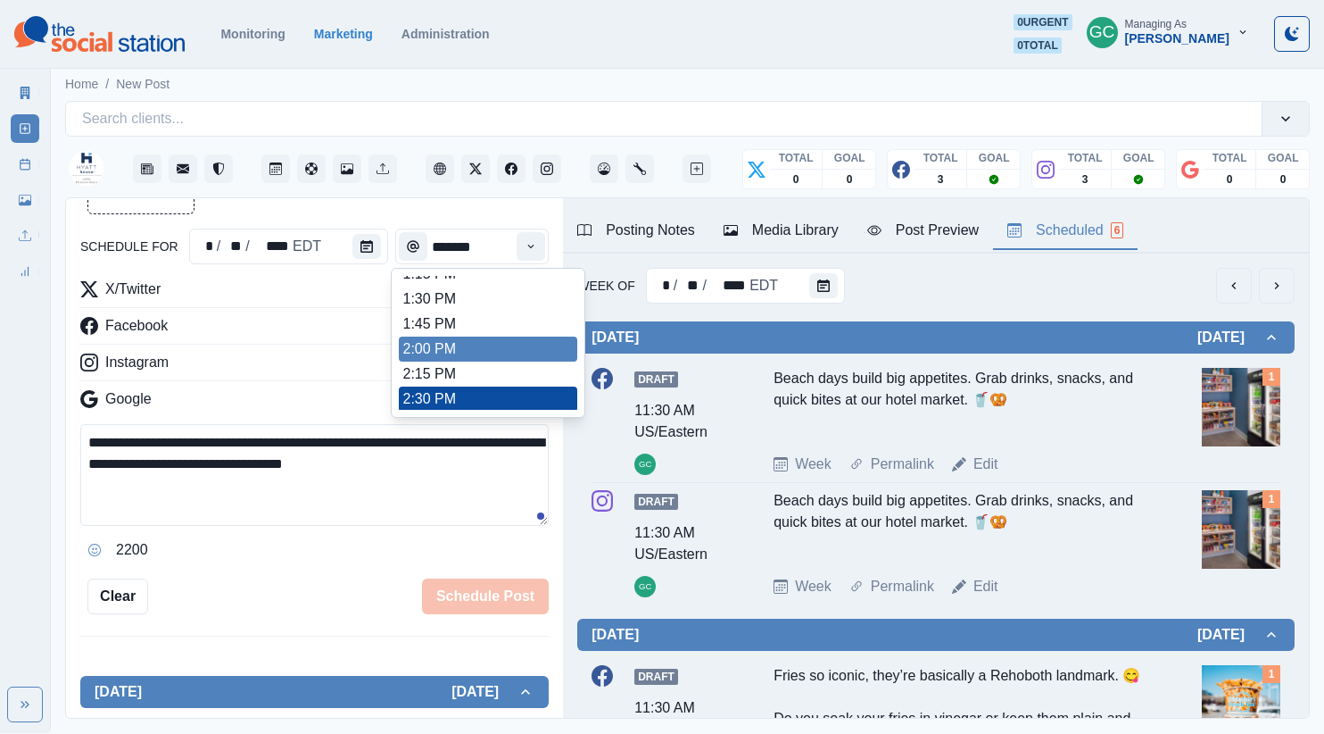
click at [530, 342] on li "2:00 PM" at bounding box center [488, 348] width 178 height 25
type input "*******"
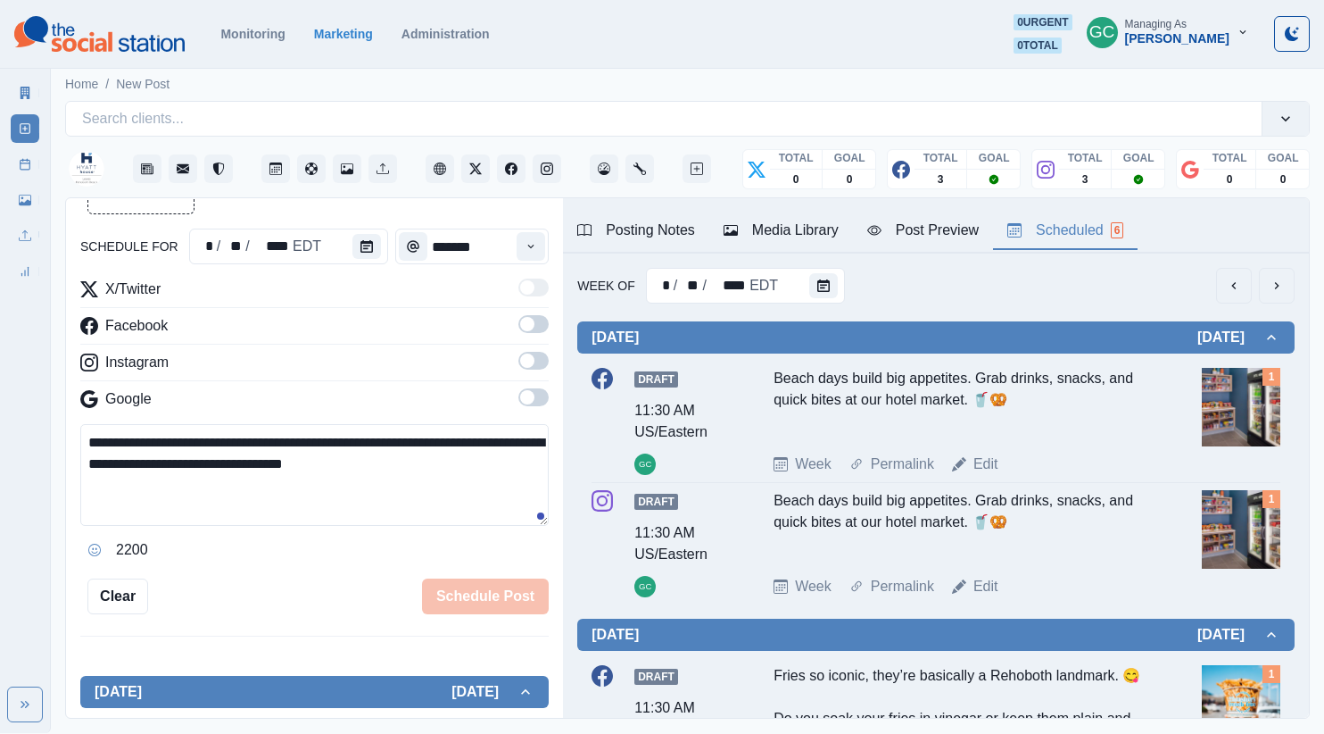
click at [543, 396] on span at bounding box center [533, 397] width 30 height 18
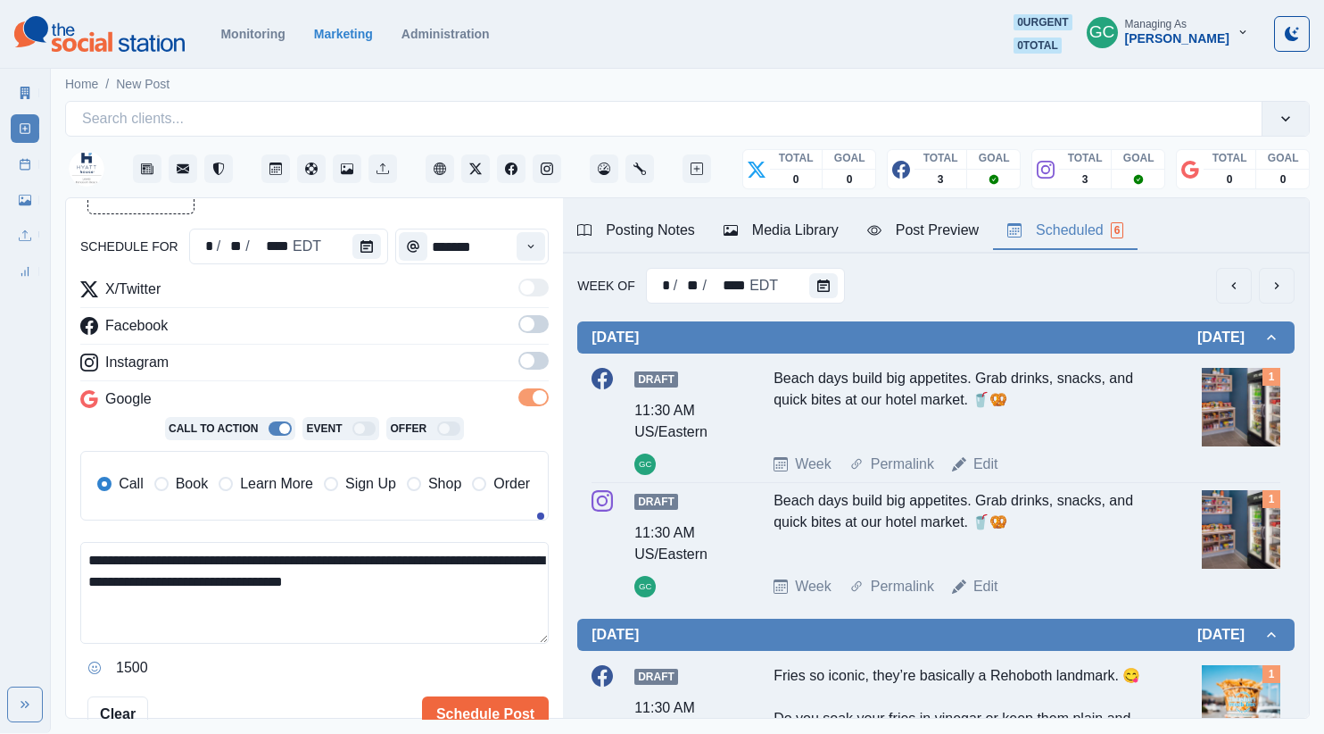
drag, startPoint x: 535, startPoint y: 363, endPoint x: 534, endPoint y: 325, distance: 38.4
click at [535, 359] on span at bounding box center [533, 361] width 30 height 18
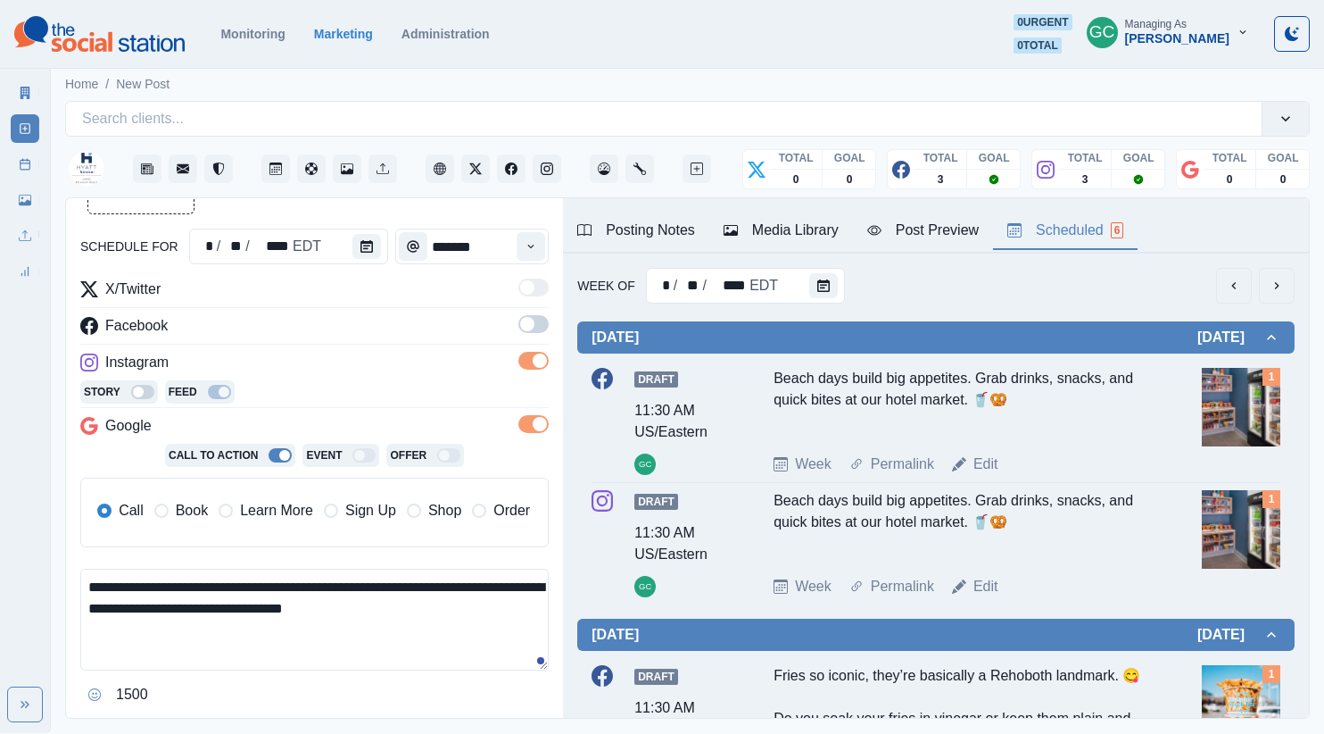
drag, startPoint x: 534, startPoint y: 325, endPoint x: 418, endPoint y: 391, distance: 133.5
click at [534, 325] on span at bounding box center [527, 324] width 14 height 14
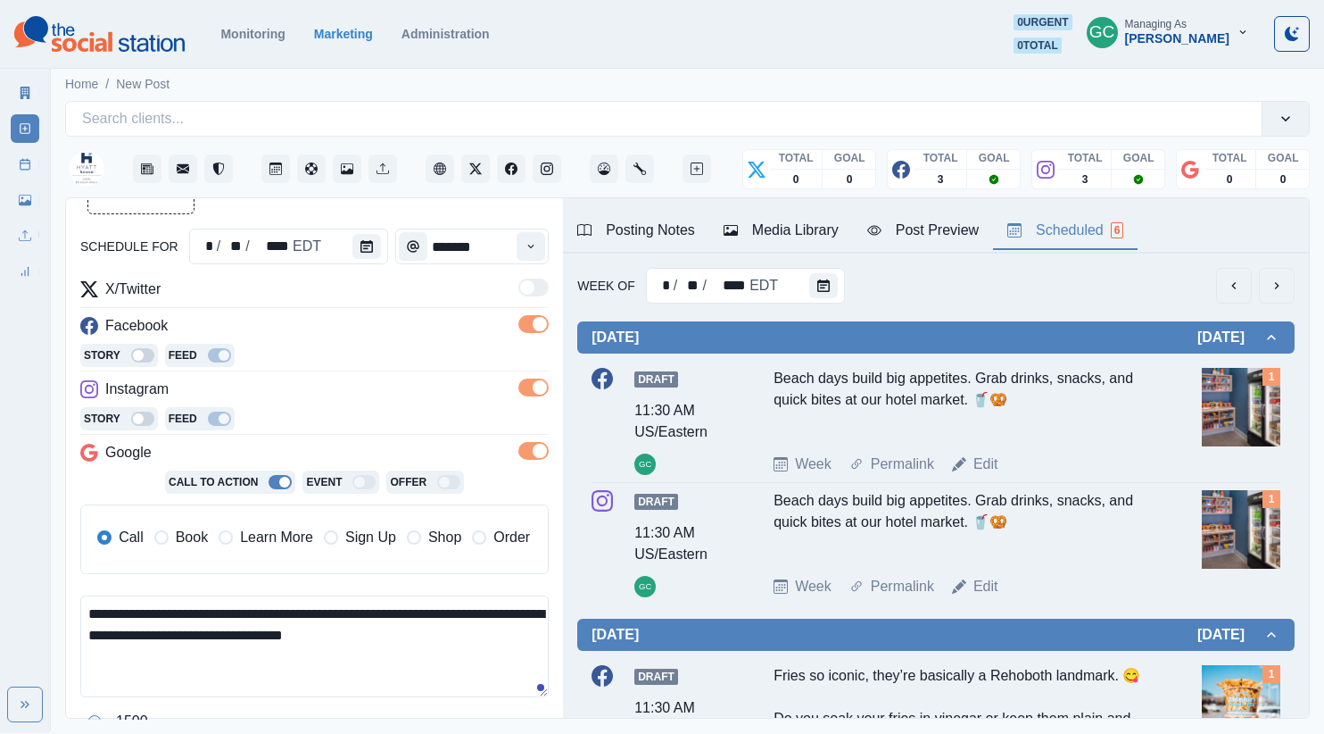
drag, startPoint x: 270, startPoint y: 530, endPoint x: 305, endPoint y: 360, distance: 174.0
click at [270, 530] on span "Learn More" at bounding box center [276, 536] width 73 height 21
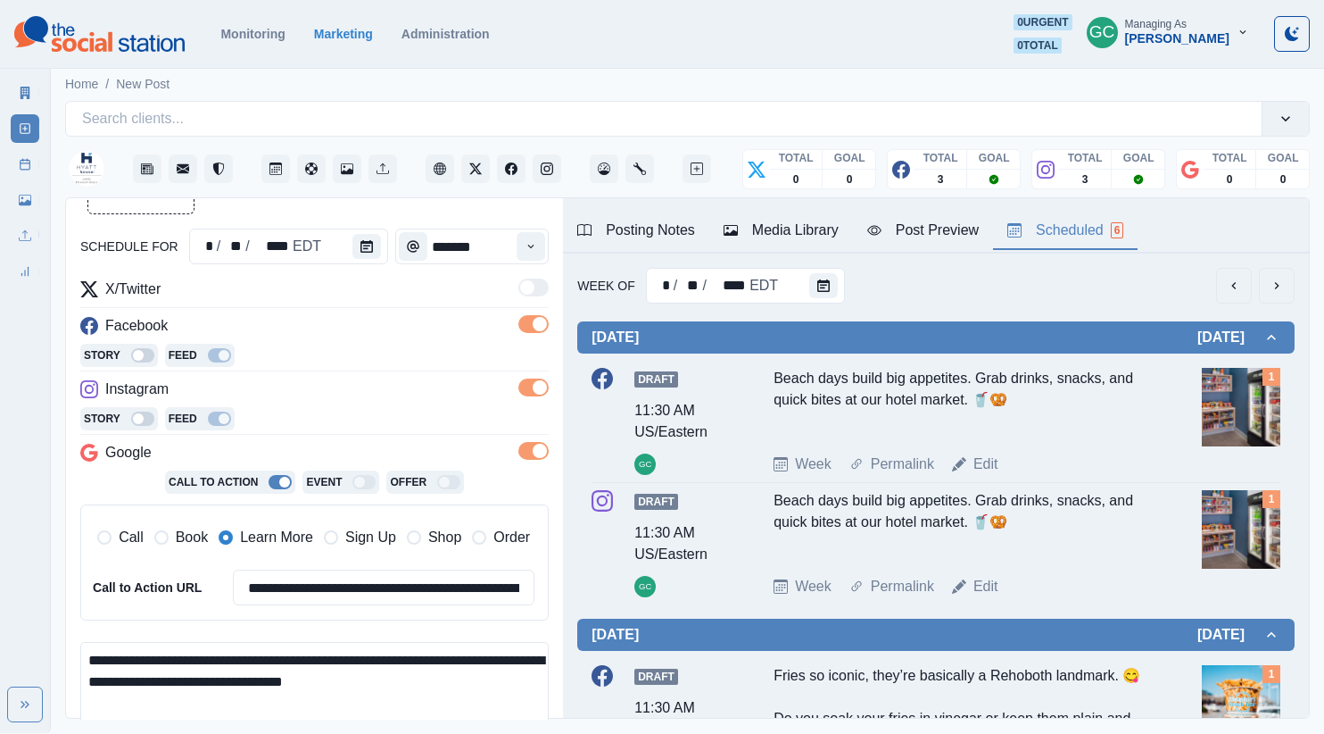
click at [283, 343] on div "Facebook" at bounding box center [314, 329] width 468 height 29
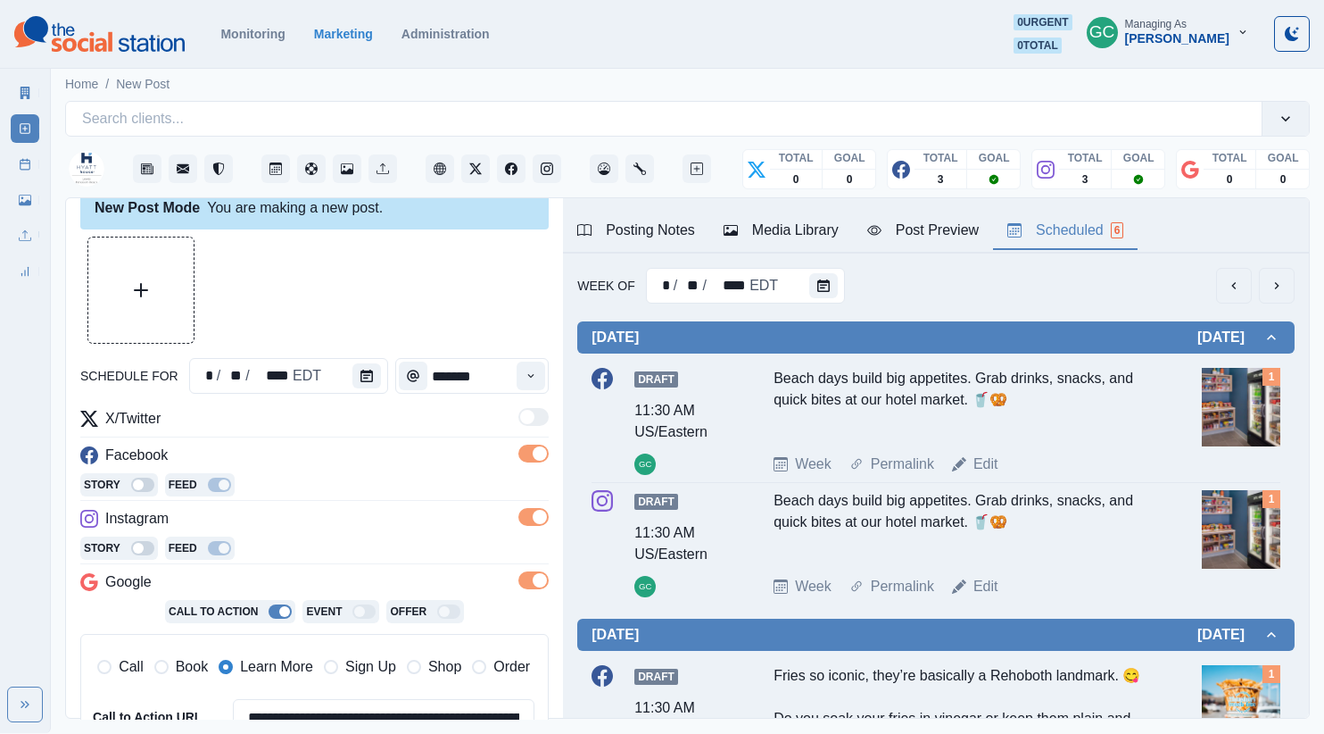
scroll to position [0, 0]
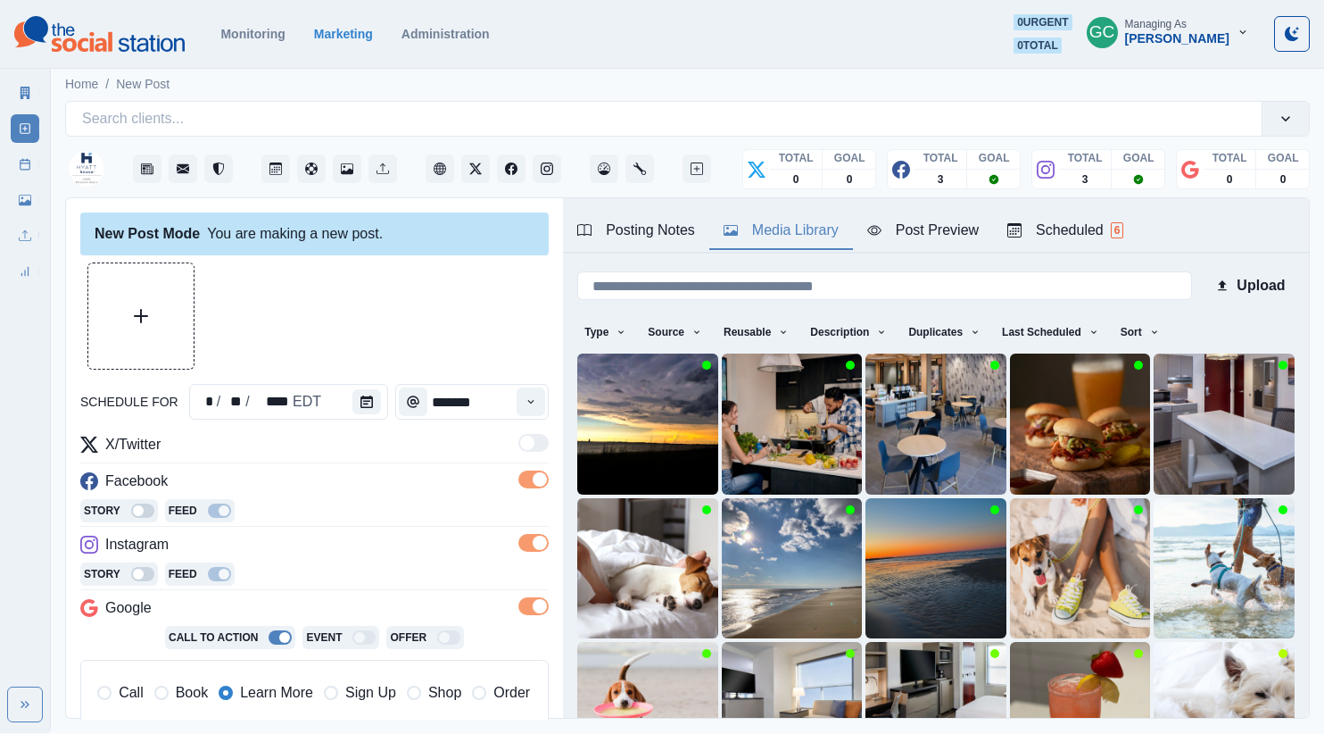
click at [782, 243] on button "Media Library" at bounding box center [781, 230] width 144 height 37
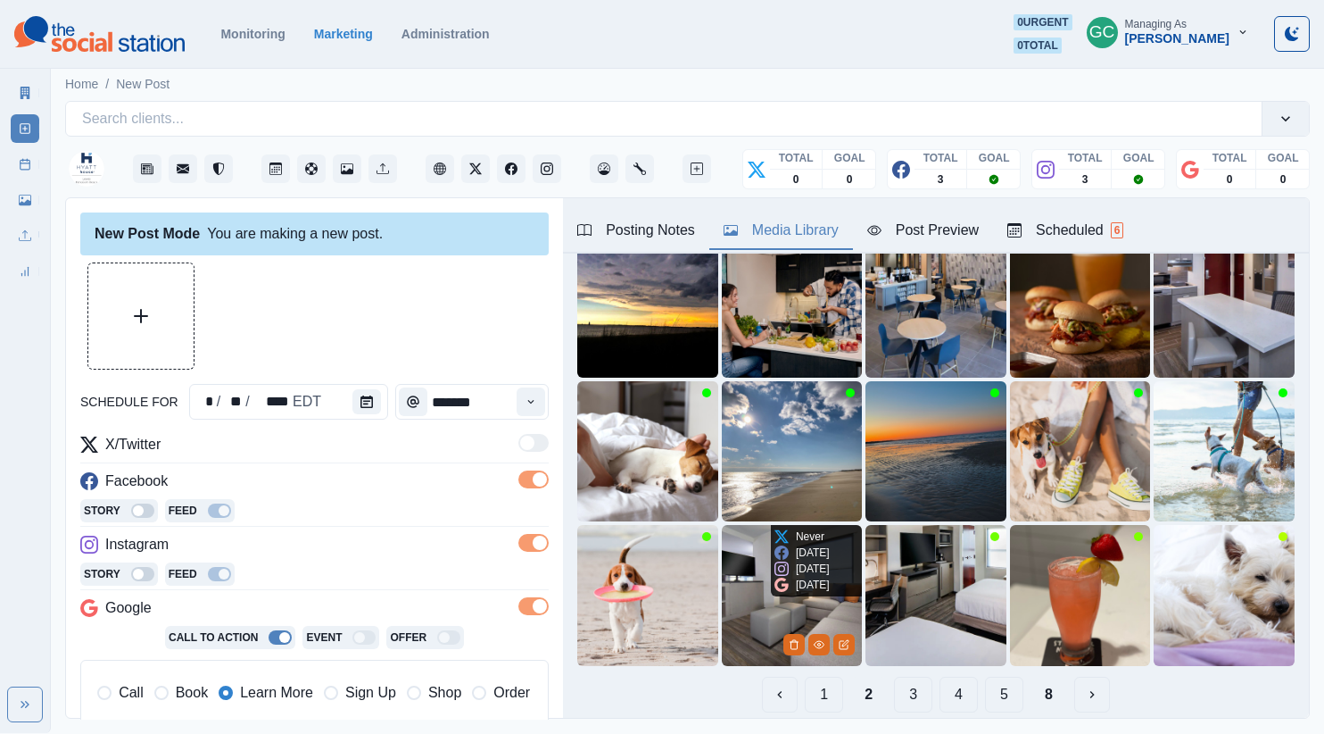
scroll to position [153, 0]
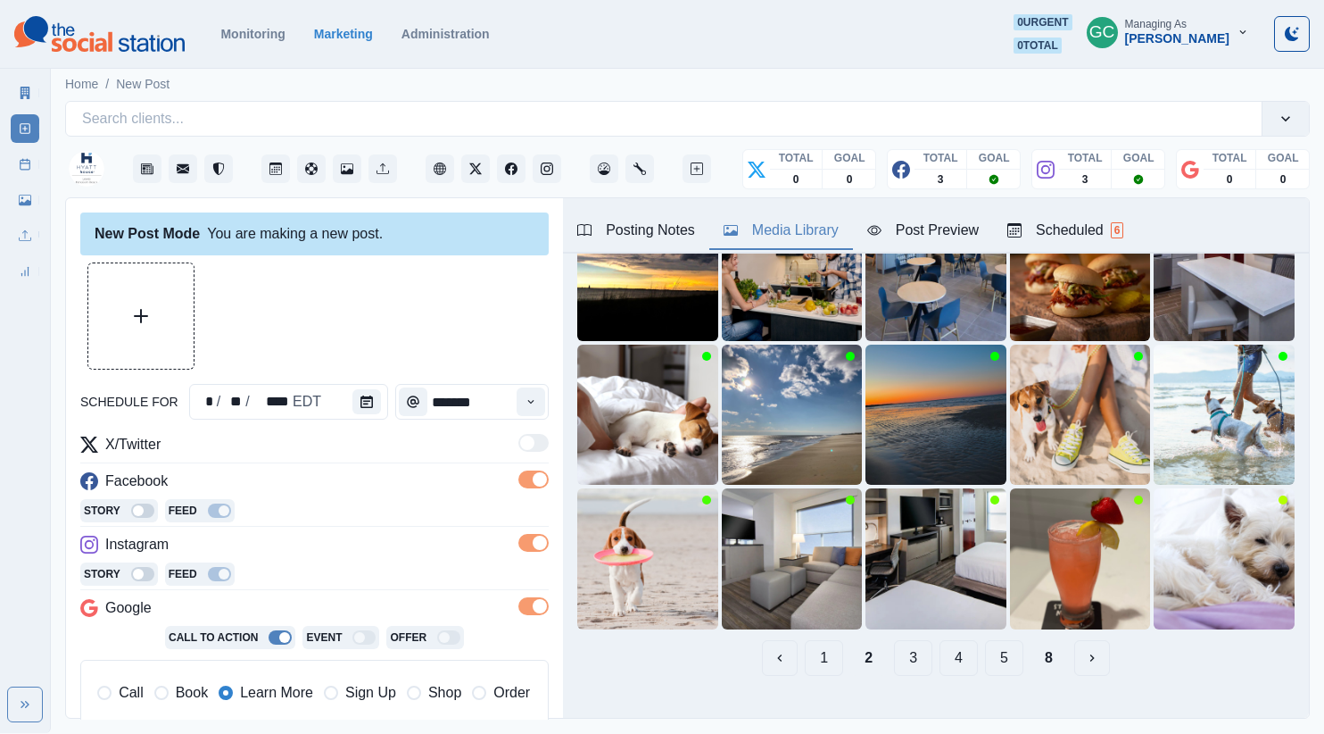
click at [908, 659] on button "3" at bounding box center [913, 658] width 38 height 36
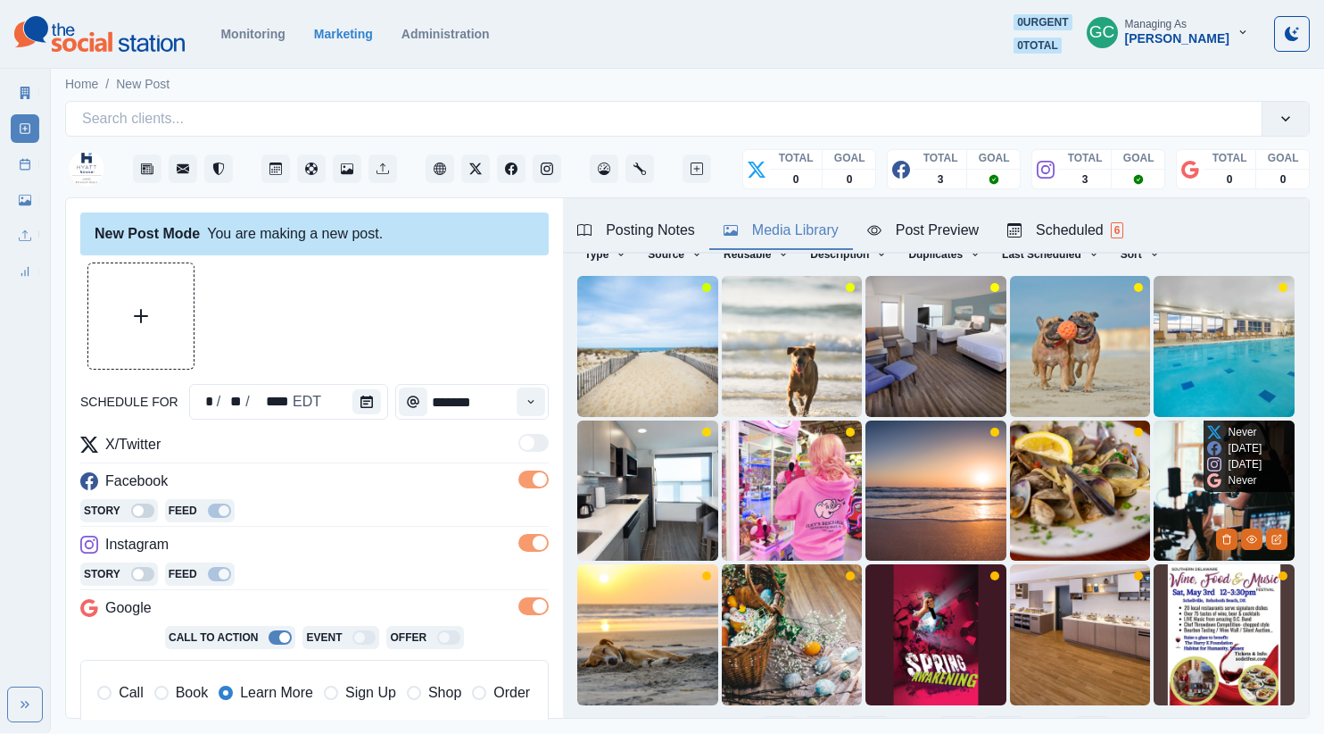
scroll to position [0, 0]
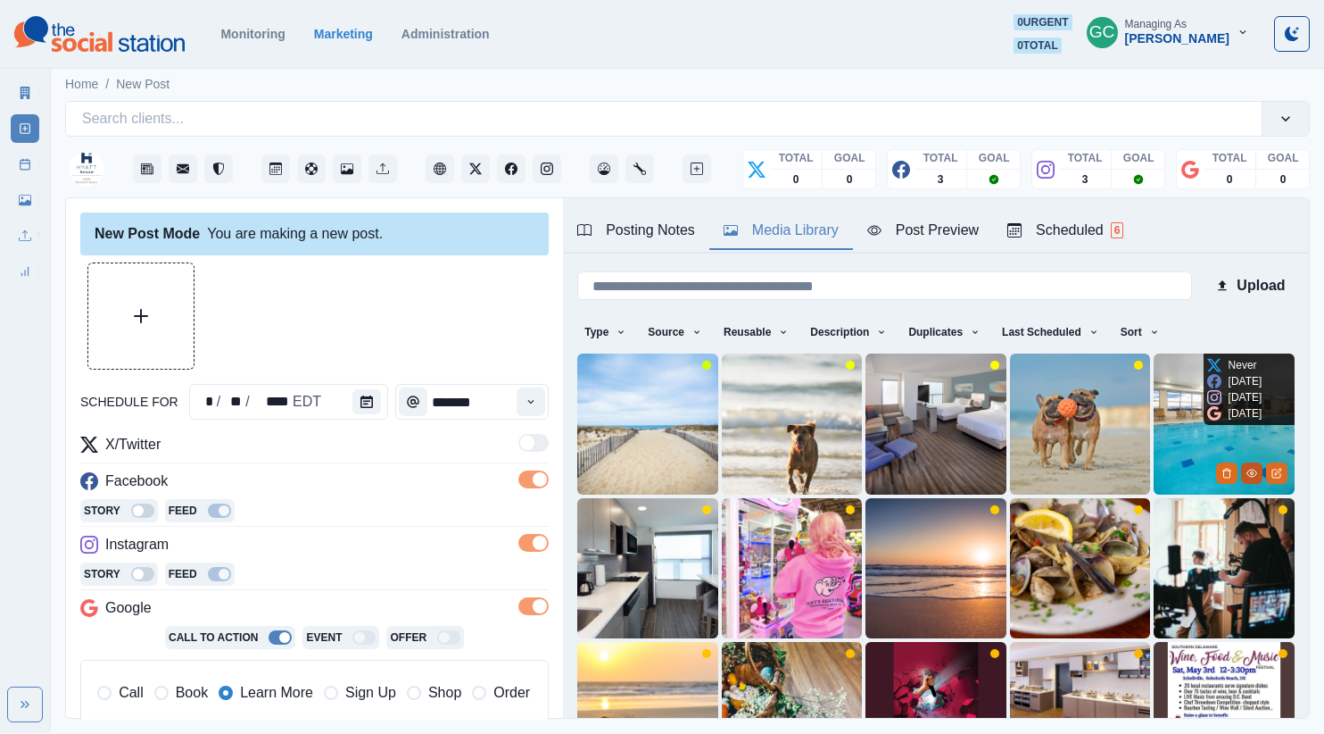
click at [1251, 475] on icon "View Media" at bounding box center [1252, 473] width 11 height 11
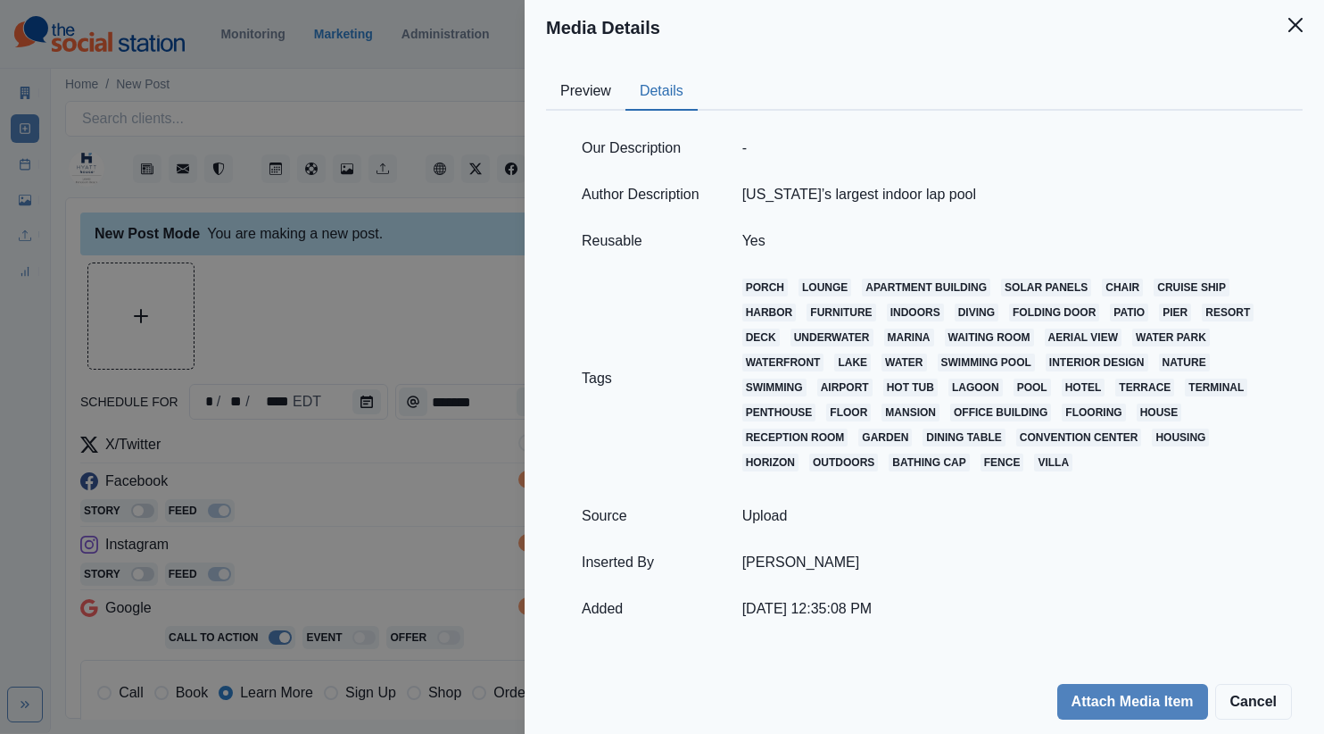
click at [658, 82] on button "Details" at bounding box center [662, 91] width 72 height 37
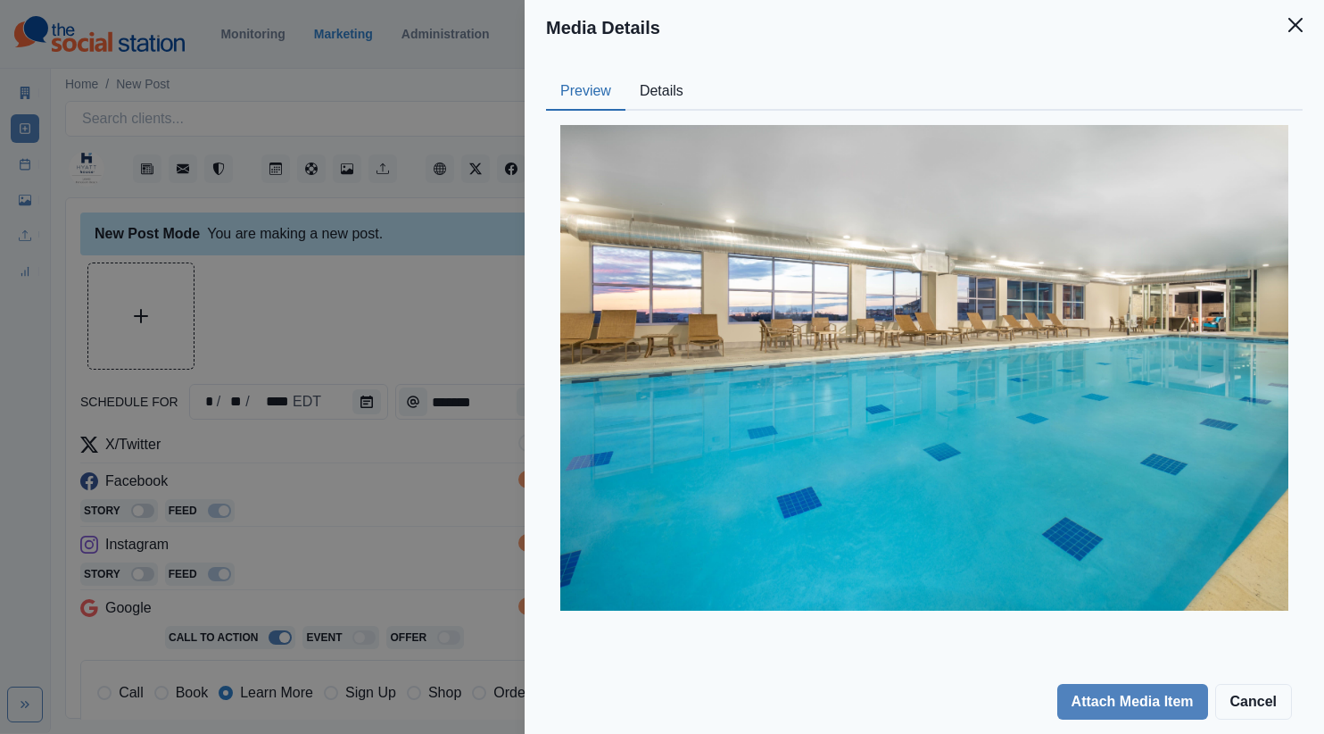
click at [602, 86] on button "Preview" at bounding box center [585, 91] width 79 height 37
click at [661, 88] on button "Details" at bounding box center [662, 91] width 72 height 37
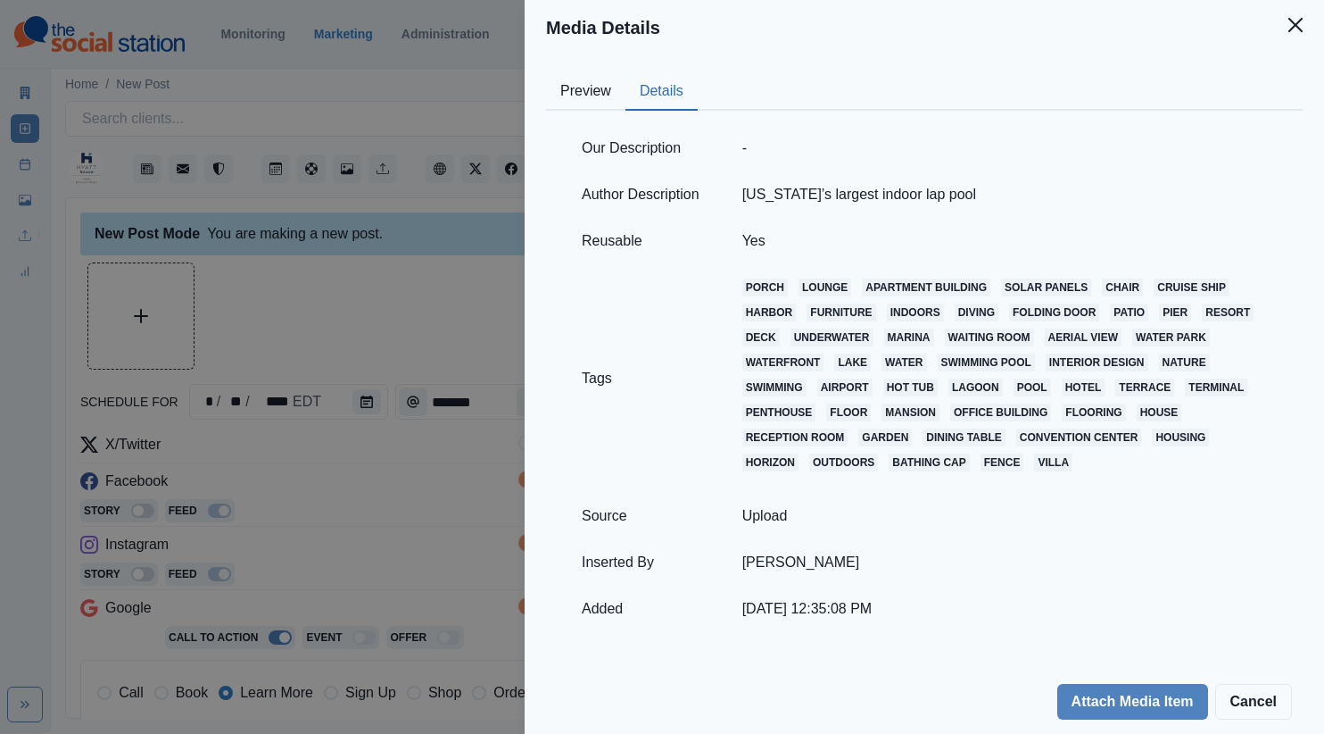
click at [785, 193] on td "Delaware’s largest indoor lap pool" at bounding box center [1005, 194] width 568 height 46
copy td "Delaware’s largest indoor lap pool"
click at [384, 355] on div "Media Details Preview Details Our Description - Author Description Delaware’s l…" at bounding box center [662, 367] width 1324 height 734
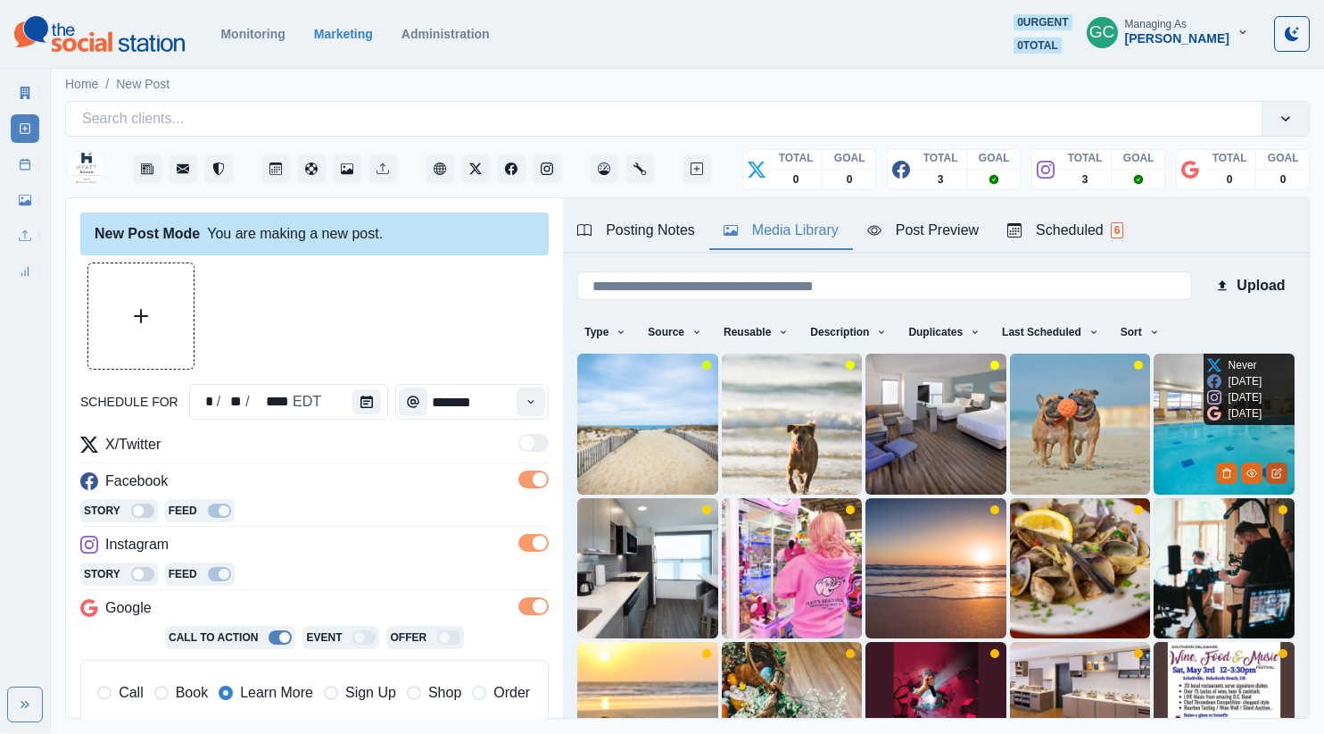
click at [1276, 474] on icon "Edit Media" at bounding box center [1278, 471] width 6 height 6
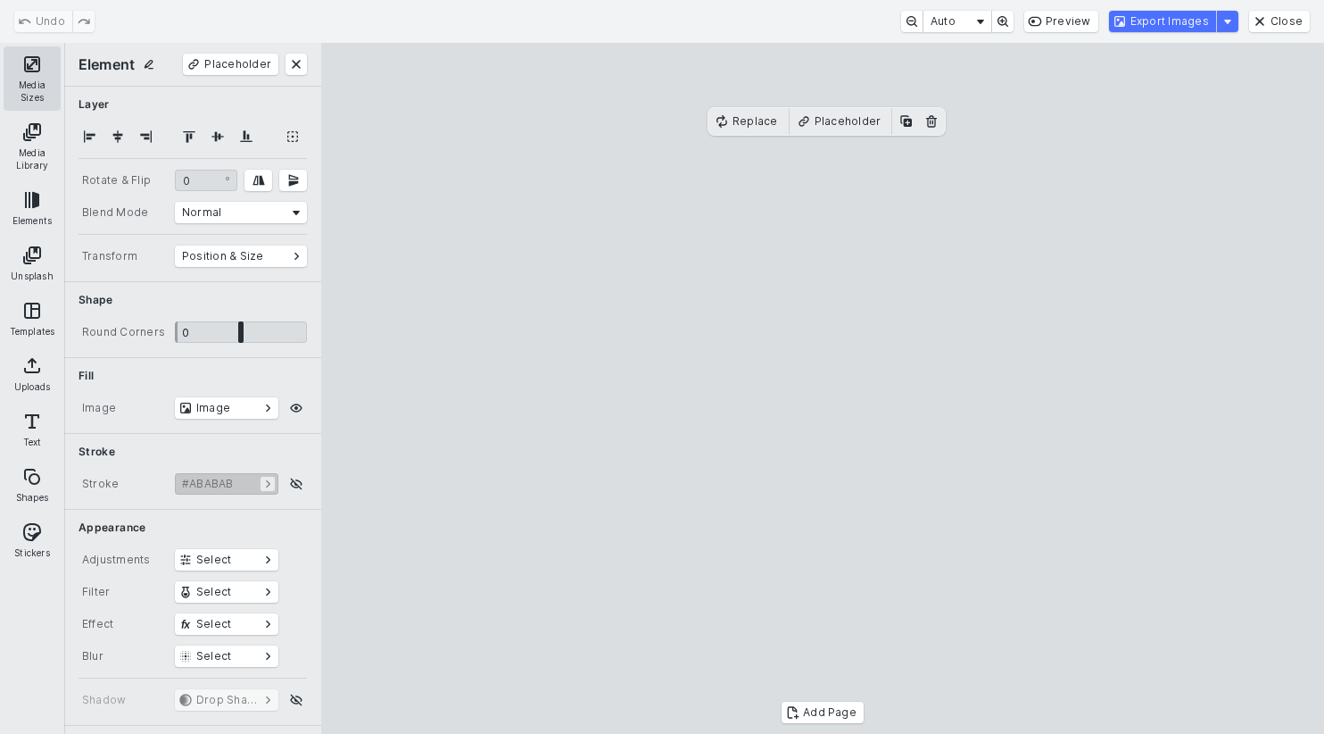
click at [32, 79] on button "Media Sizes" at bounding box center [32, 78] width 57 height 64
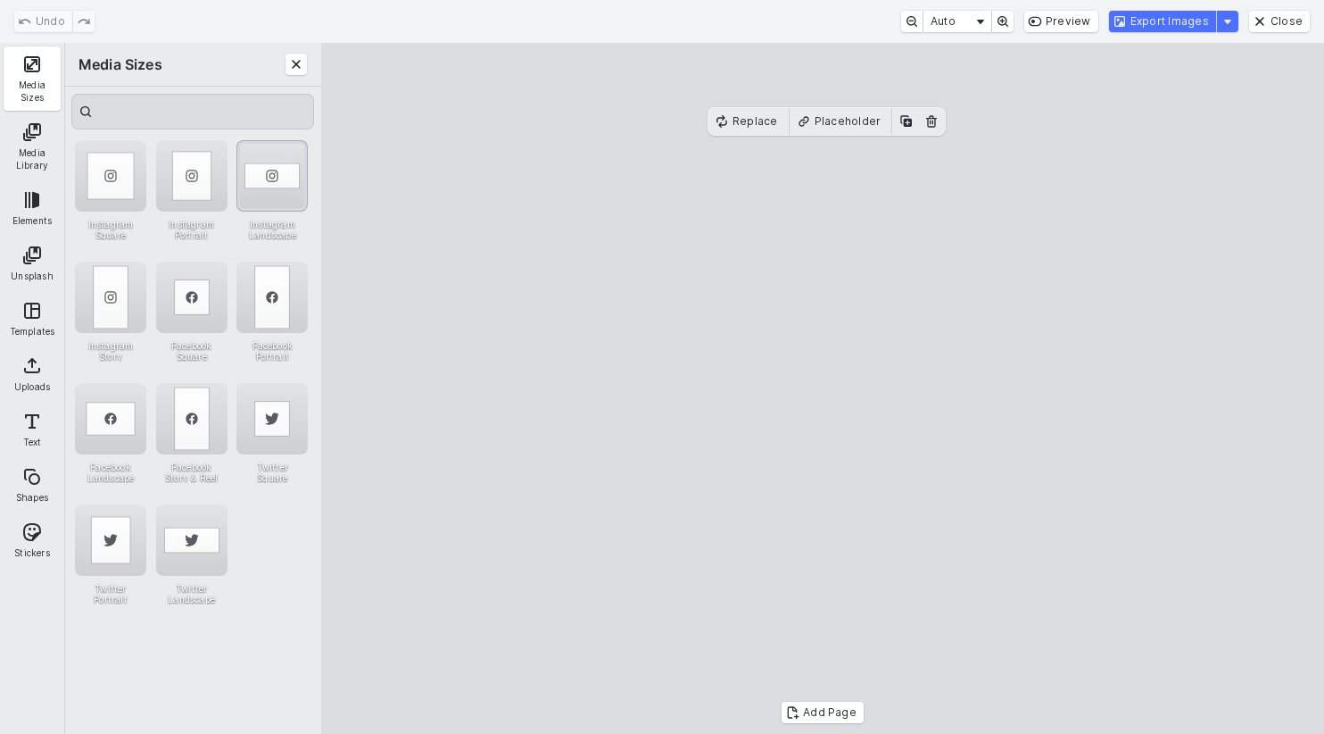
drag, startPoint x: 259, startPoint y: 169, endPoint x: 259, endPoint y: 182, distance: 13.4
click at [260, 170] on div "Instagram Landscape" at bounding box center [271, 175] width 71 height 71
click at [823, 388] on cesdk-canvas "Editor canvas" at bounding box center [823, 388] width 0 height 0
drag, startPoint x: 821, startPoint y: 185, endPoint x: 823, endPoint y: 143, distance: 42.0
click at [823, 388] on cesdk-canvas "Editor canvas" at bounding box center [823, 388] width 0 height 0
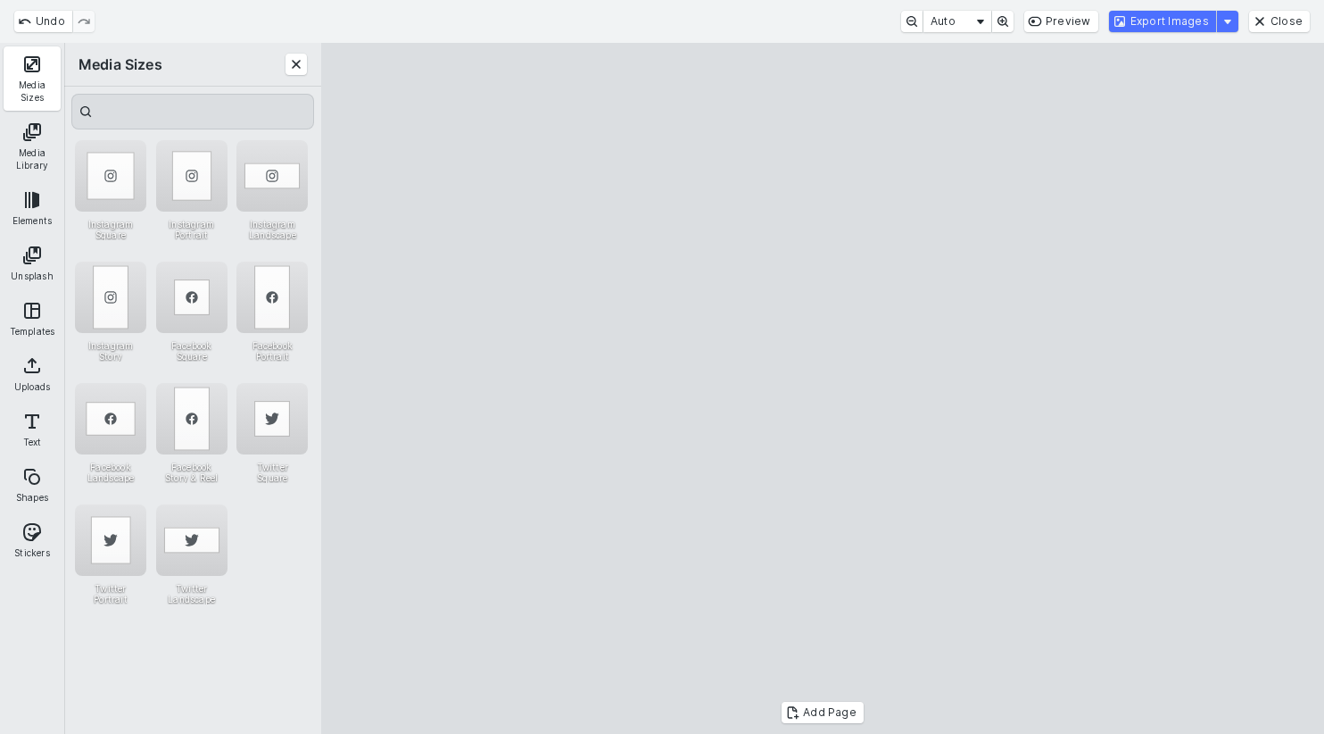
click at [823, 388] on cesdk-canvas "Editor canvas" at bounding box center [823, 388] width 0 height 0
click at [1159, 21] on button "Export Images" at bounding box center [1162, 21] width 107 height 21
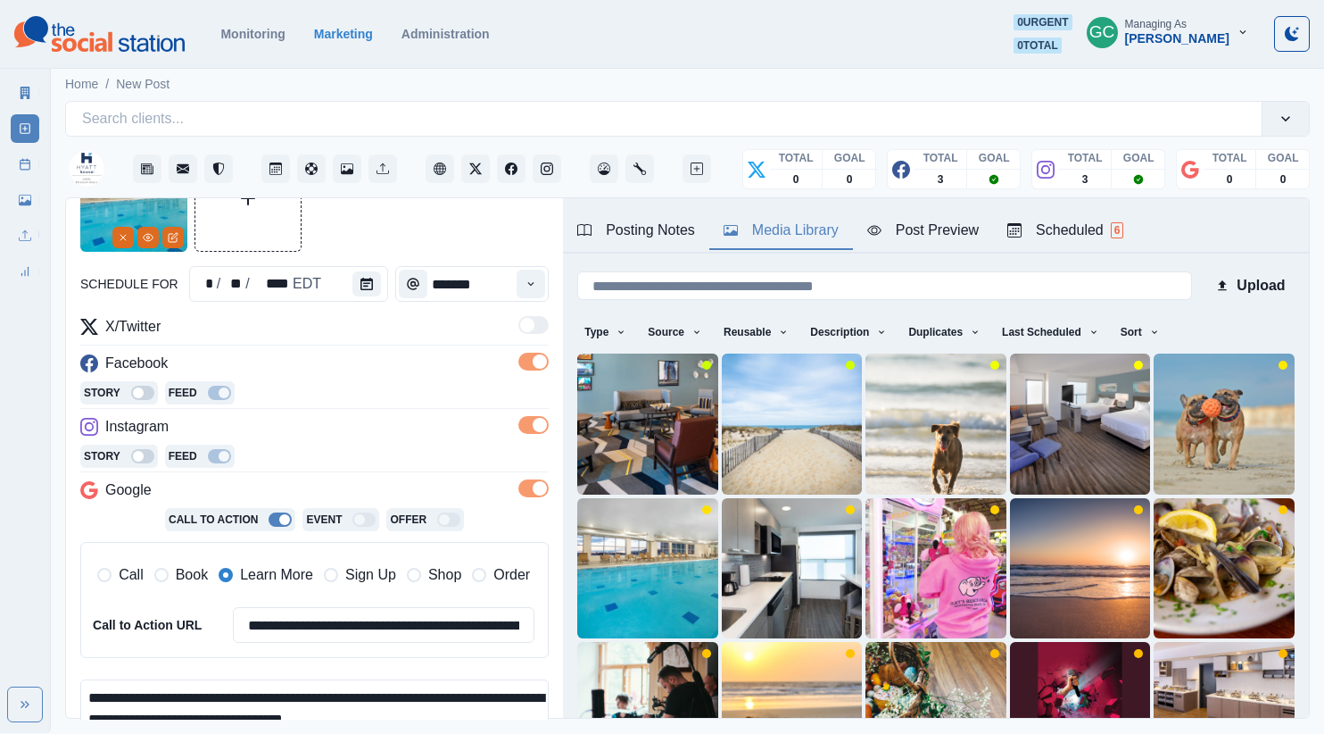
drag, startPoint x: 201, startPoint y: 695, endPoint x: 269, endPoint y: 681, distance: 70.2
click at [202, 695] on textarea "**********" at bounding box center [314, 730] width 468 height 102
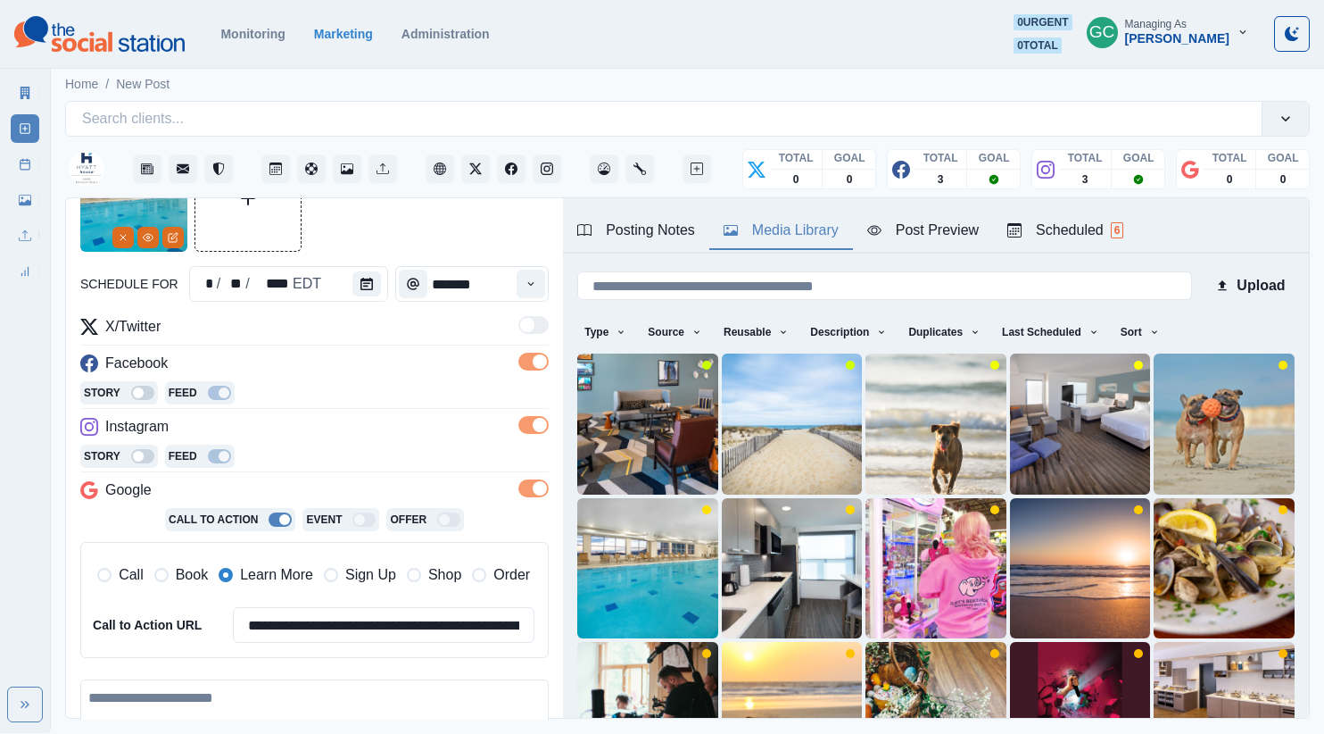
paste textarea "**********"
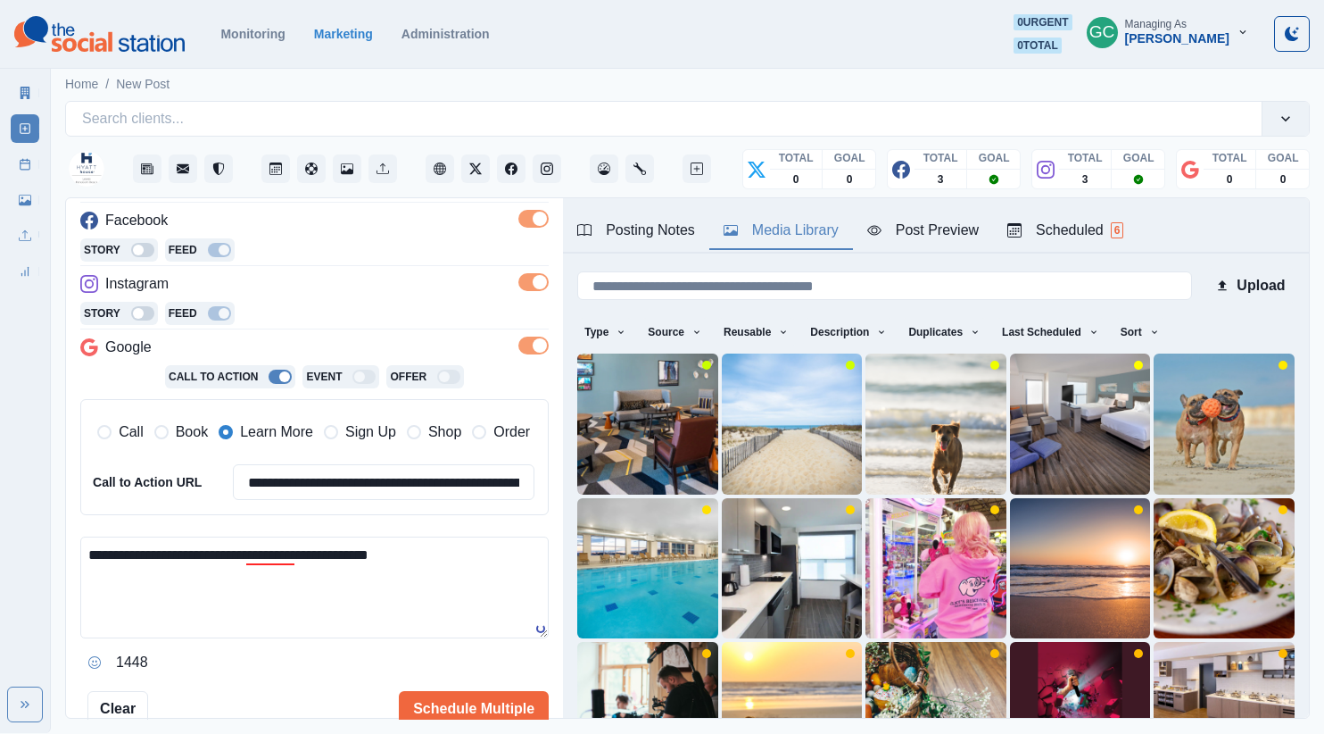
scroll to position [269, 0]
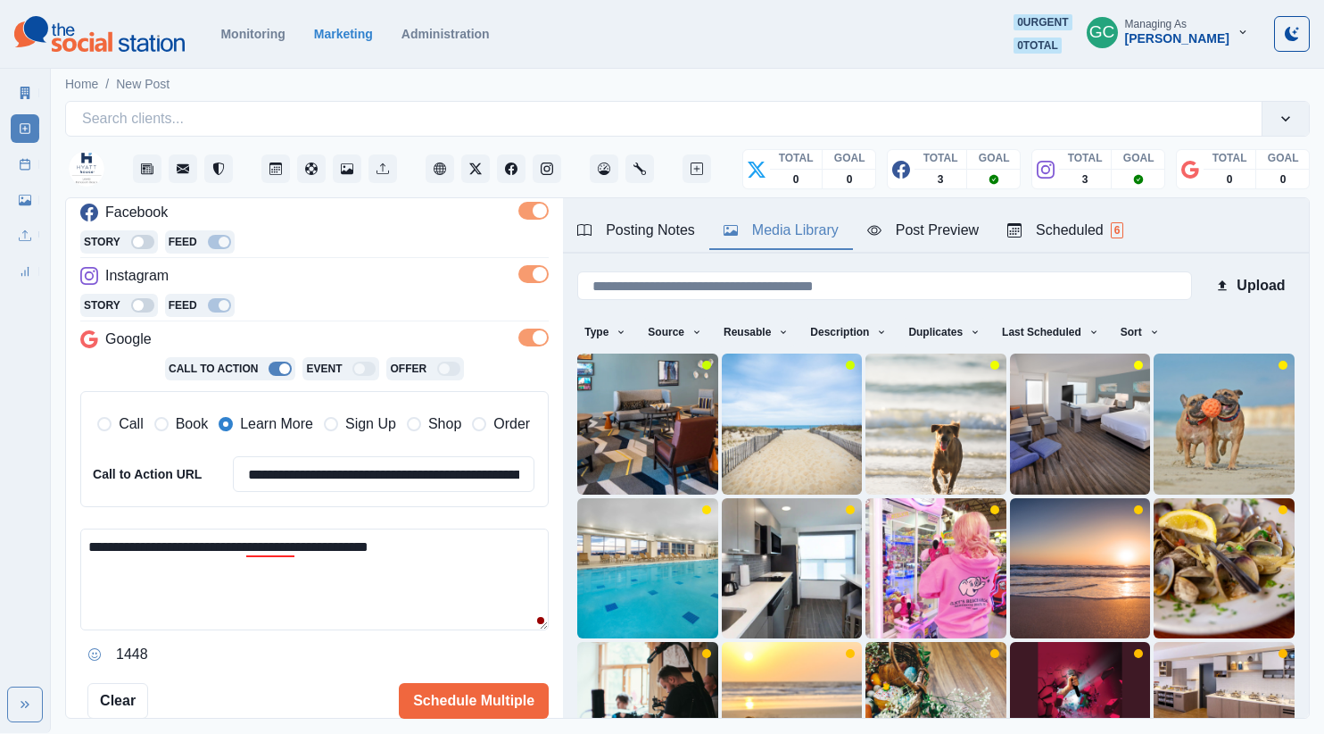
drag, startPoint x: 239, startPoint y: 542, endPoint x: 311, endPoint y: 521, distance: 75.1
click at [240, 541] on textarea "**********" at bounding box center [314, 579] width 468 height 102
click at [338, 609] on textarea "**********" at bounding box center [314, 579] width 468 height 102
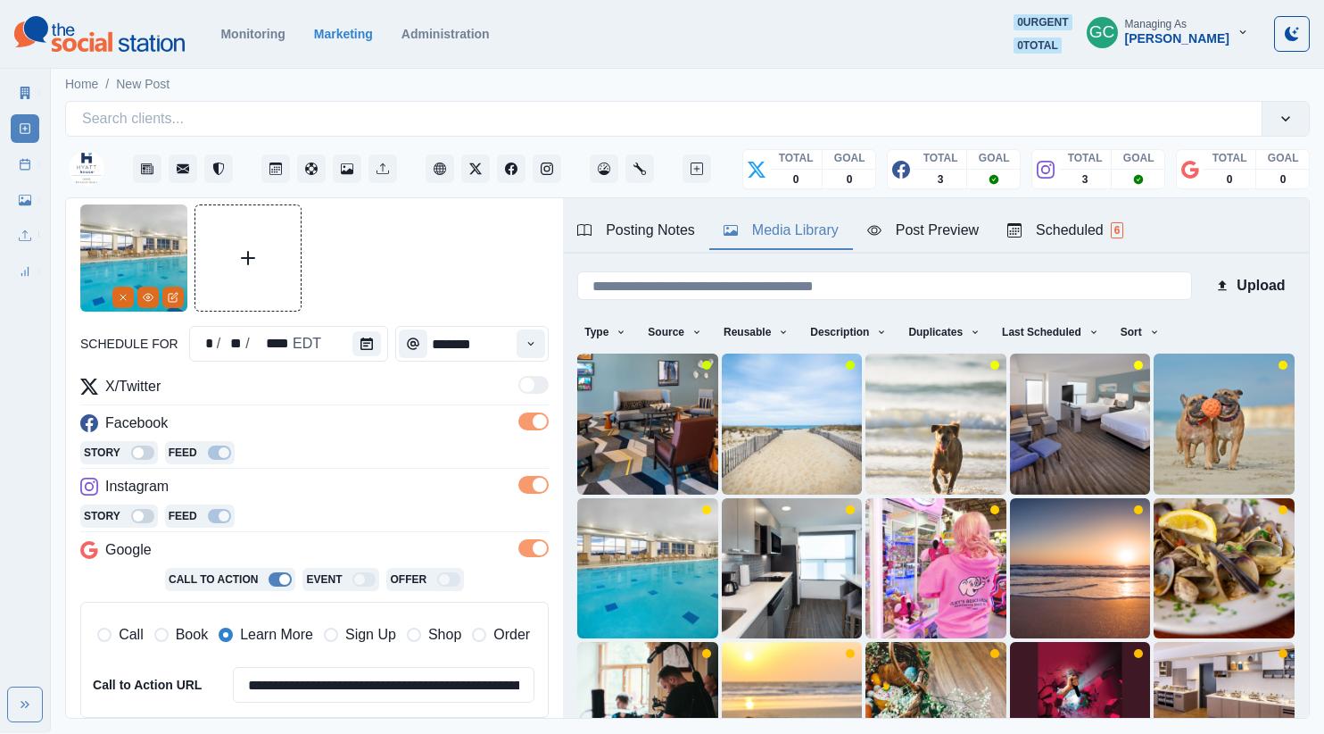
scroll to position [43, 0]
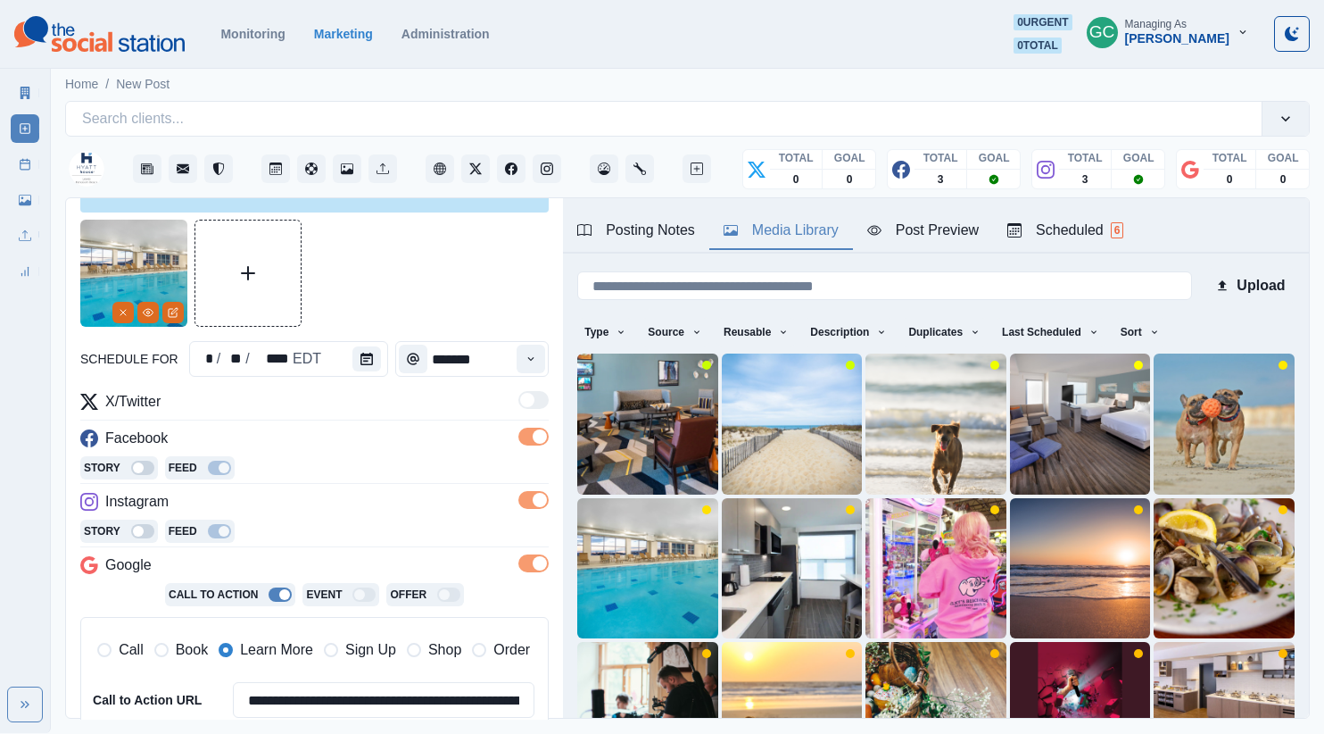
type textarea "**********"
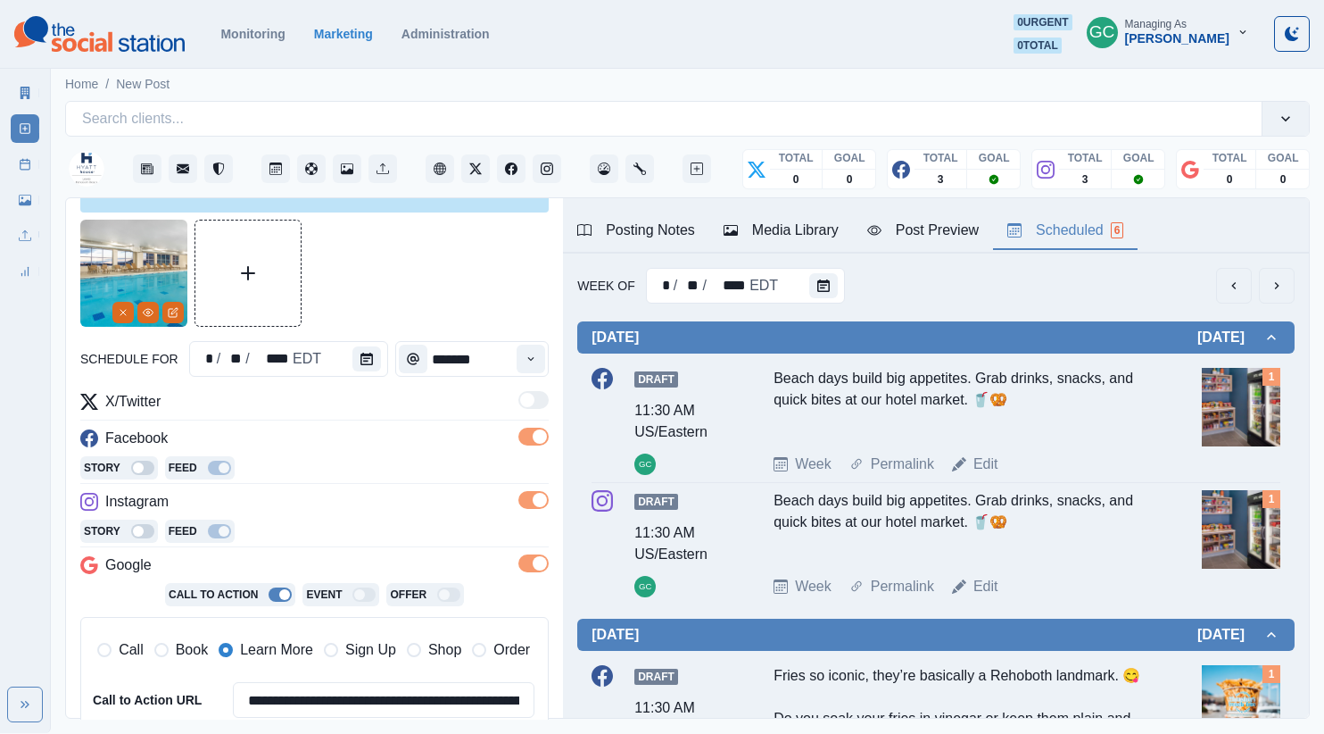
click at [1111, 233] on div "Scheduled 6" at bounding box center [1065, 230] width 116 height 21
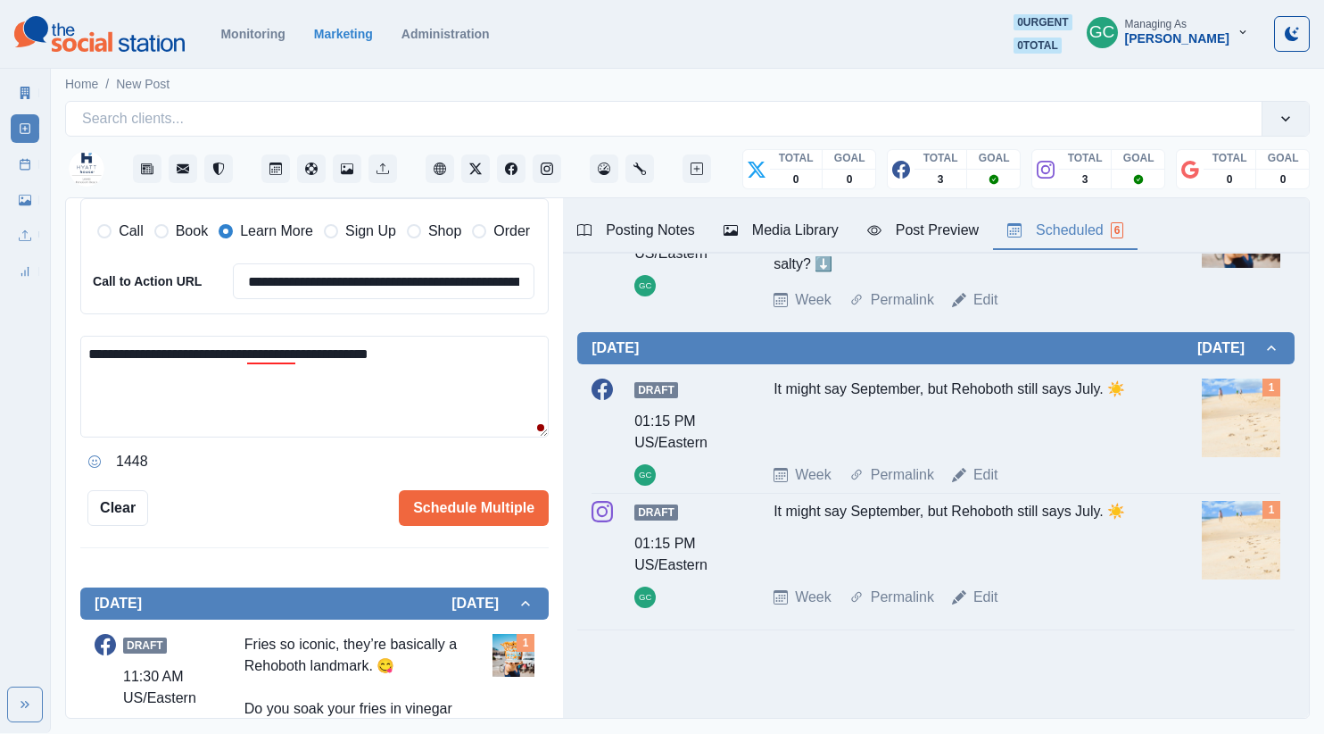
scroll to position [507, 0]
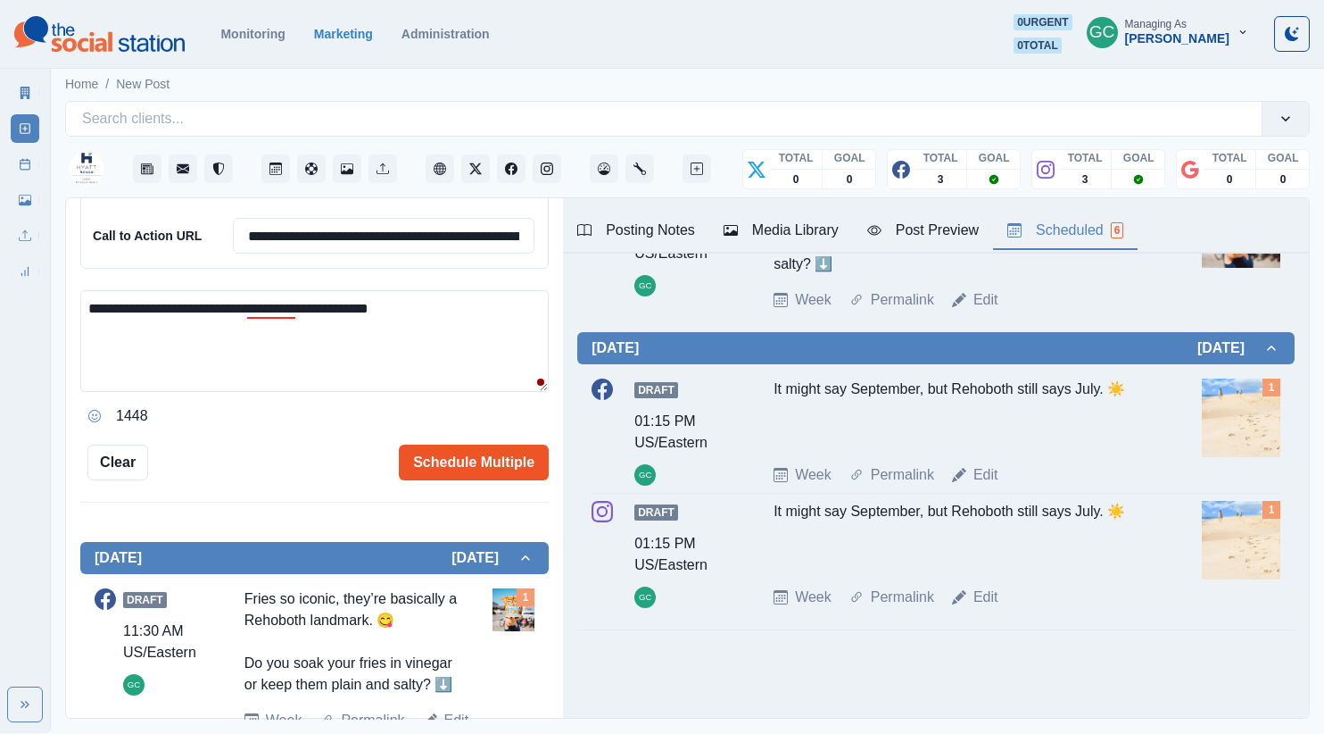
click at [480, 455] on button "Schedule Multiple" at bounding box center [474, 462] width 150 height 36
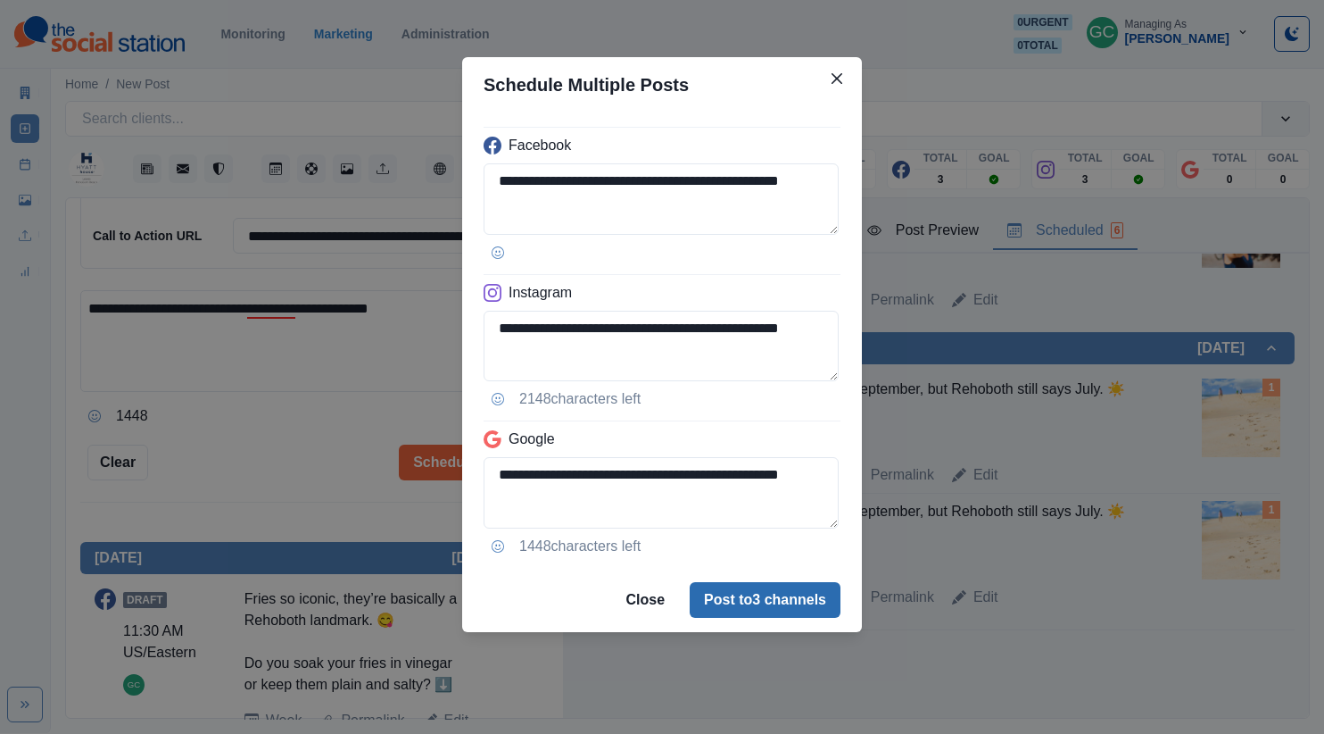
click at [750, 584] on button "Post to 3 channels" at bounding box center [765, 600] width 151 height 36
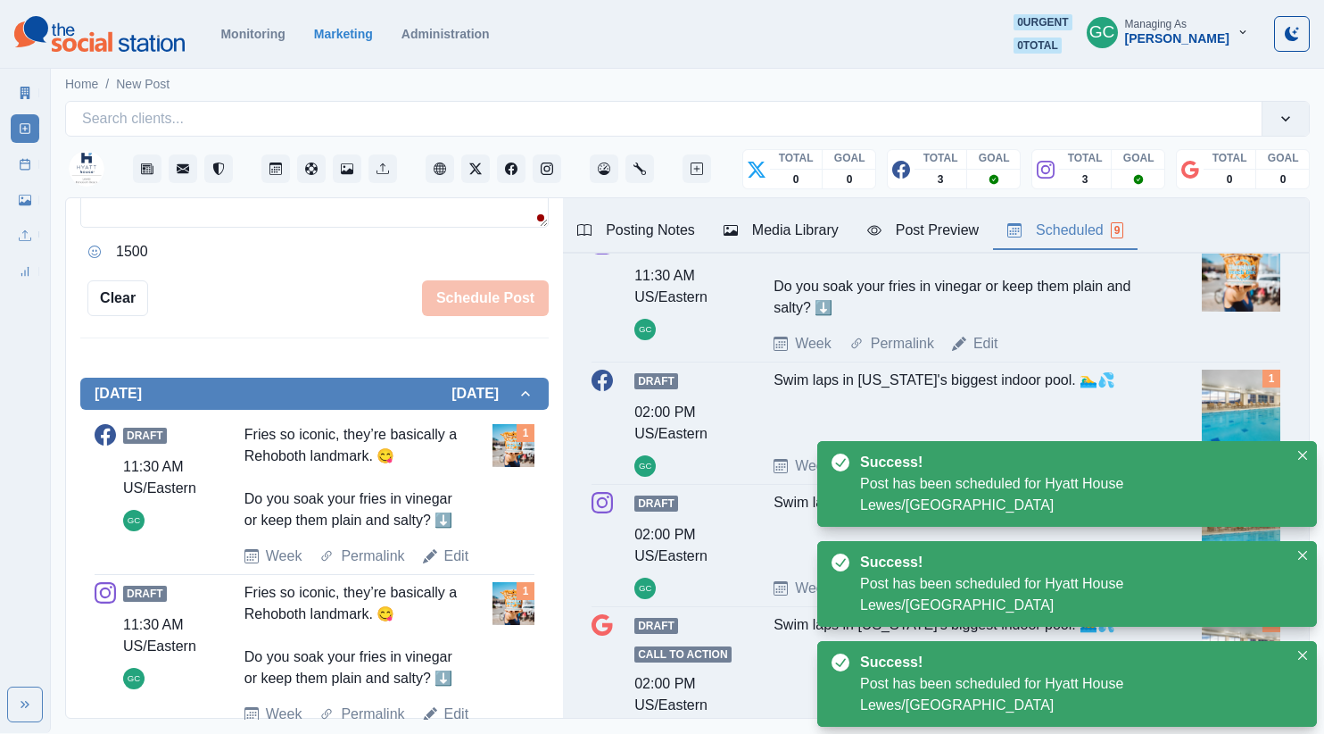
scroll to position [588, 0]
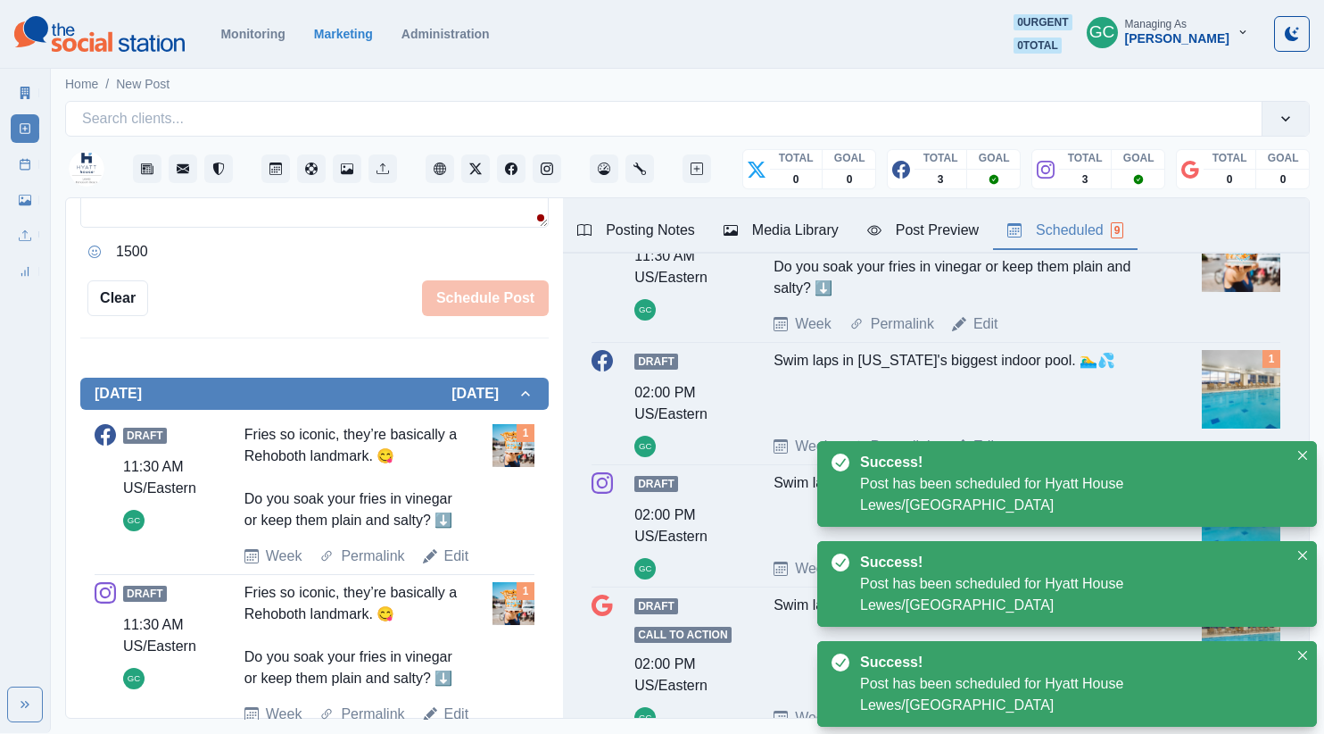
click at [989, 449] on link "Edit" at bounding box center [986, 445] width 25 height 21
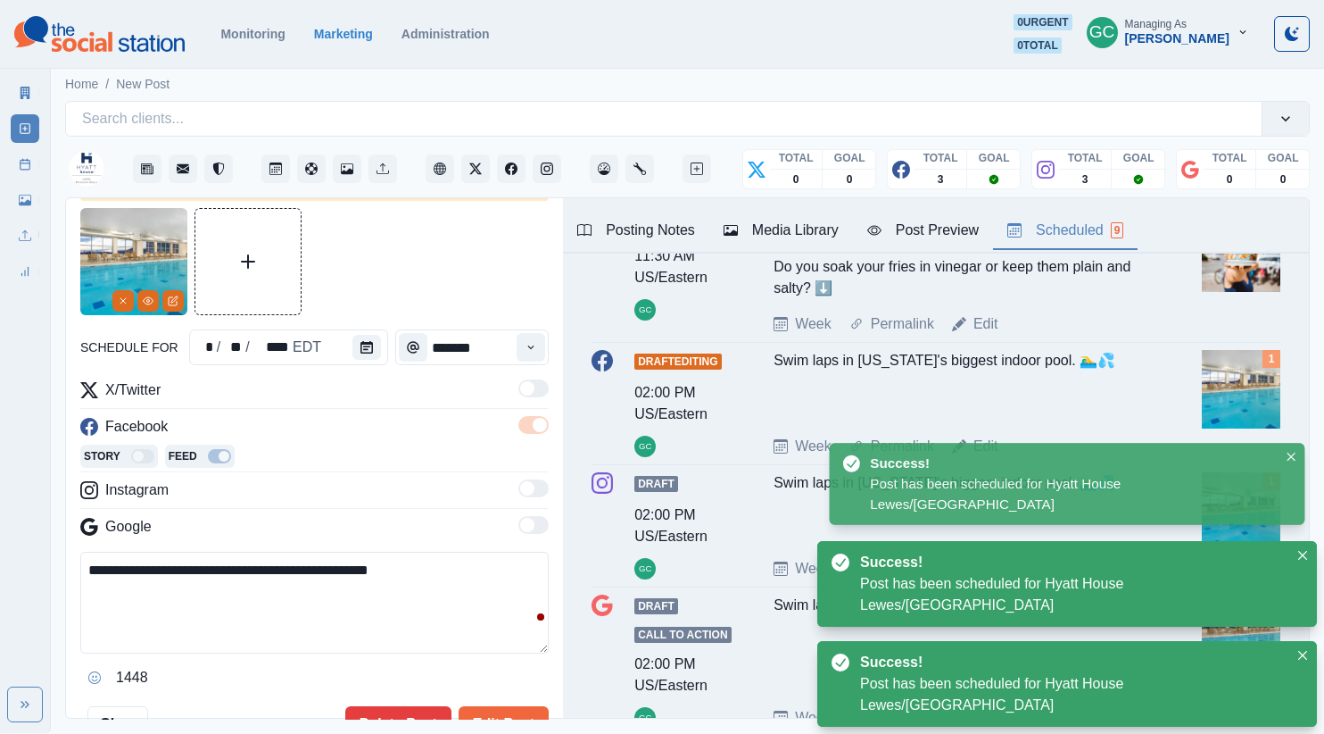
scroll to position [48, 0]
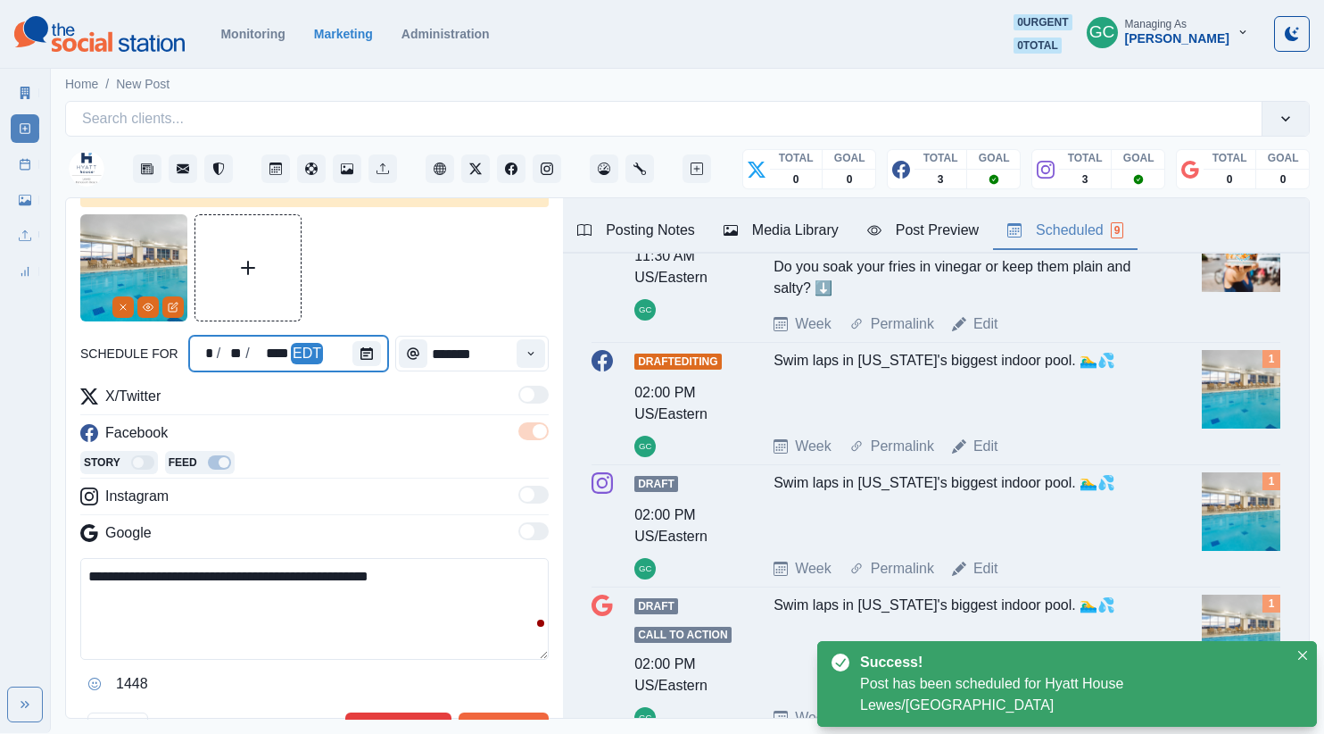
click at [358, 369] on div at bounding box center [370, 354] width 36 height 36
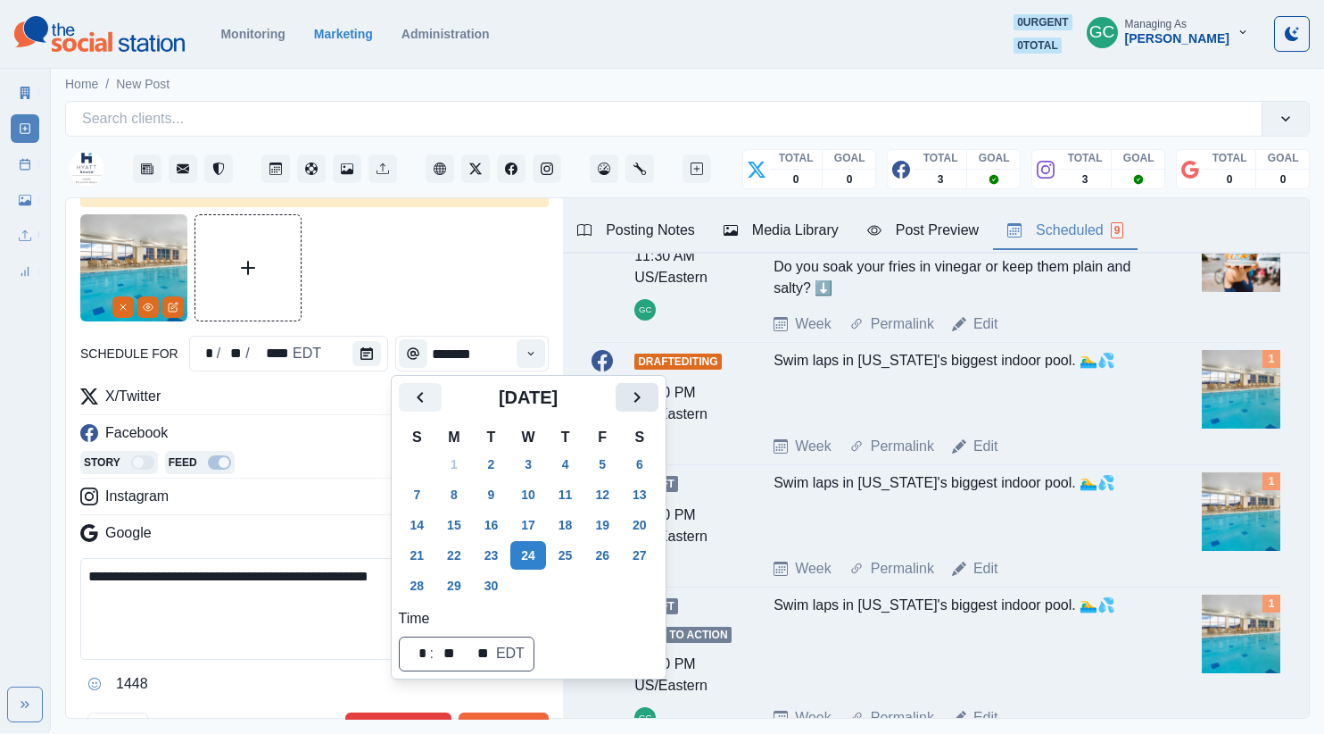
click at [659, 391] on button "Next" at bounding box center [637, 397] width 43 height 29
click at [487, 534] on button "14" at bounding box center [492, 524] width 36 height 29
click at [491, 712] on button "Edit Post" at bounding box center [504, 730] width 90 height 36
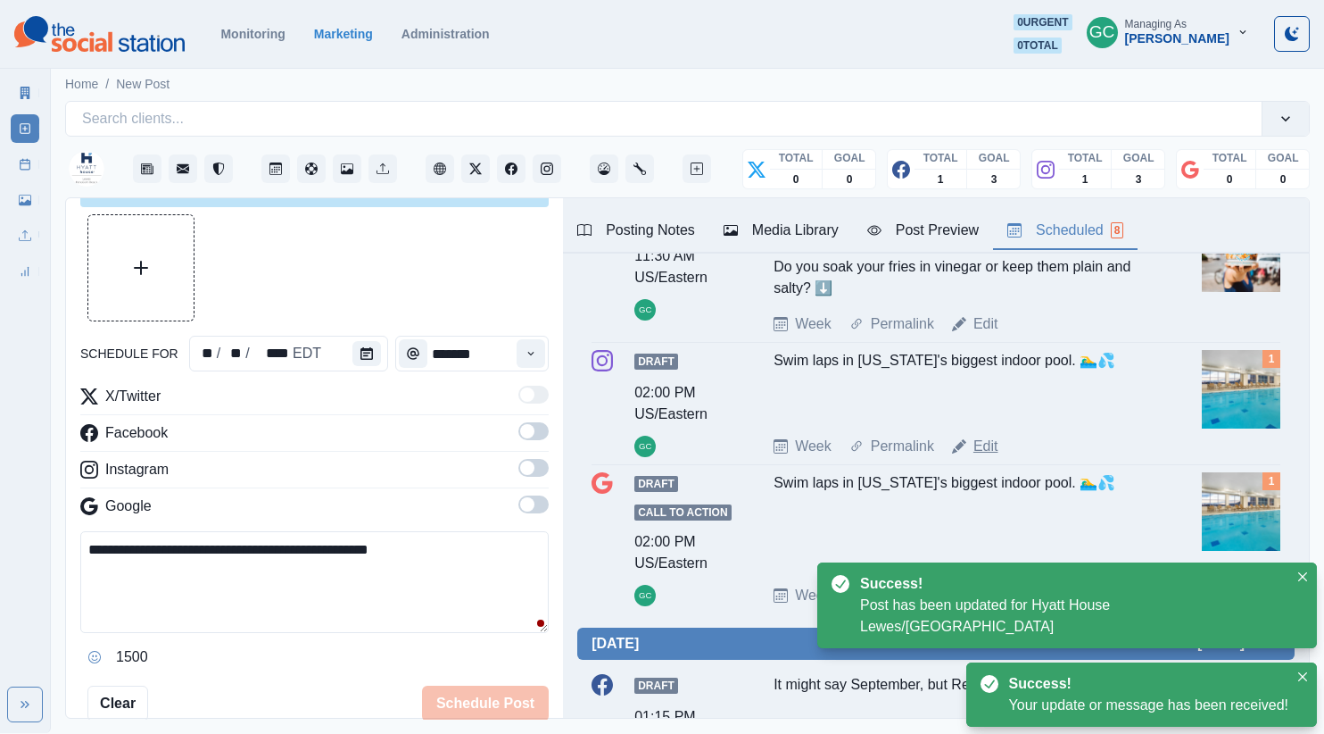
click at [979, 452] on link "Edit" at bounding box center [986, 445] width 25 height 21
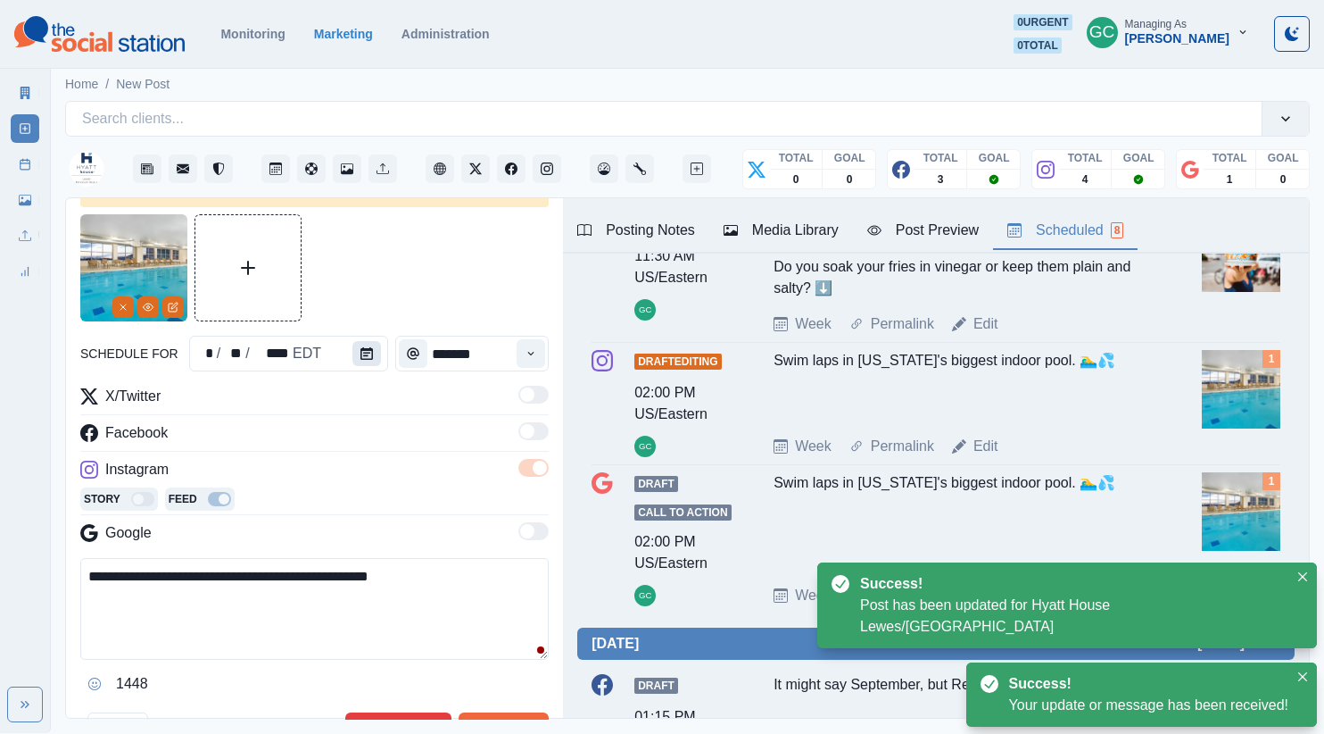
click at [367, 356] on icon "Calendar" at bounding box center [367, 353] width 12 height 12
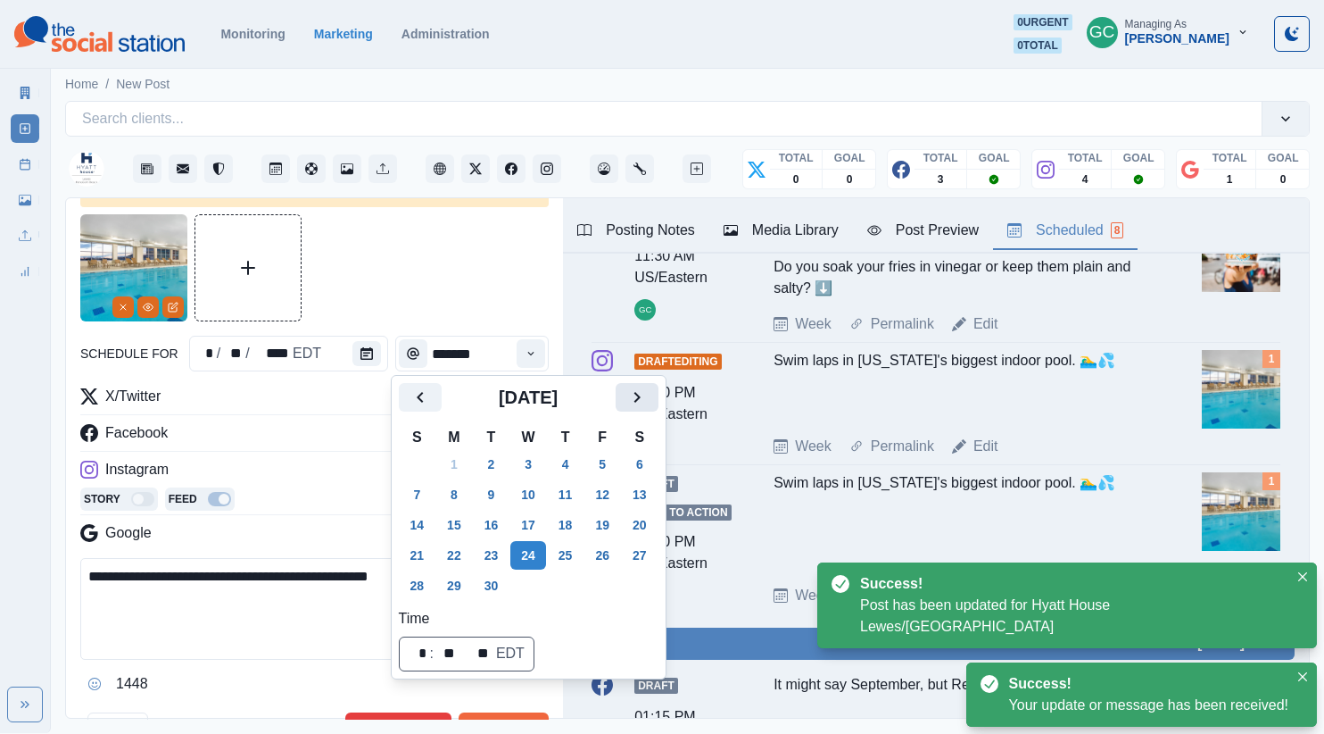
click at [659, 408] on button "Next" at bounding box center [637, 397] width 43 height 29
click at [486, 529] on button "14" at bounding box center [492, 524] width 36 height 29
click at [511, 720] on main "**********" at bounding box center [687, 398] width 1273 height 668
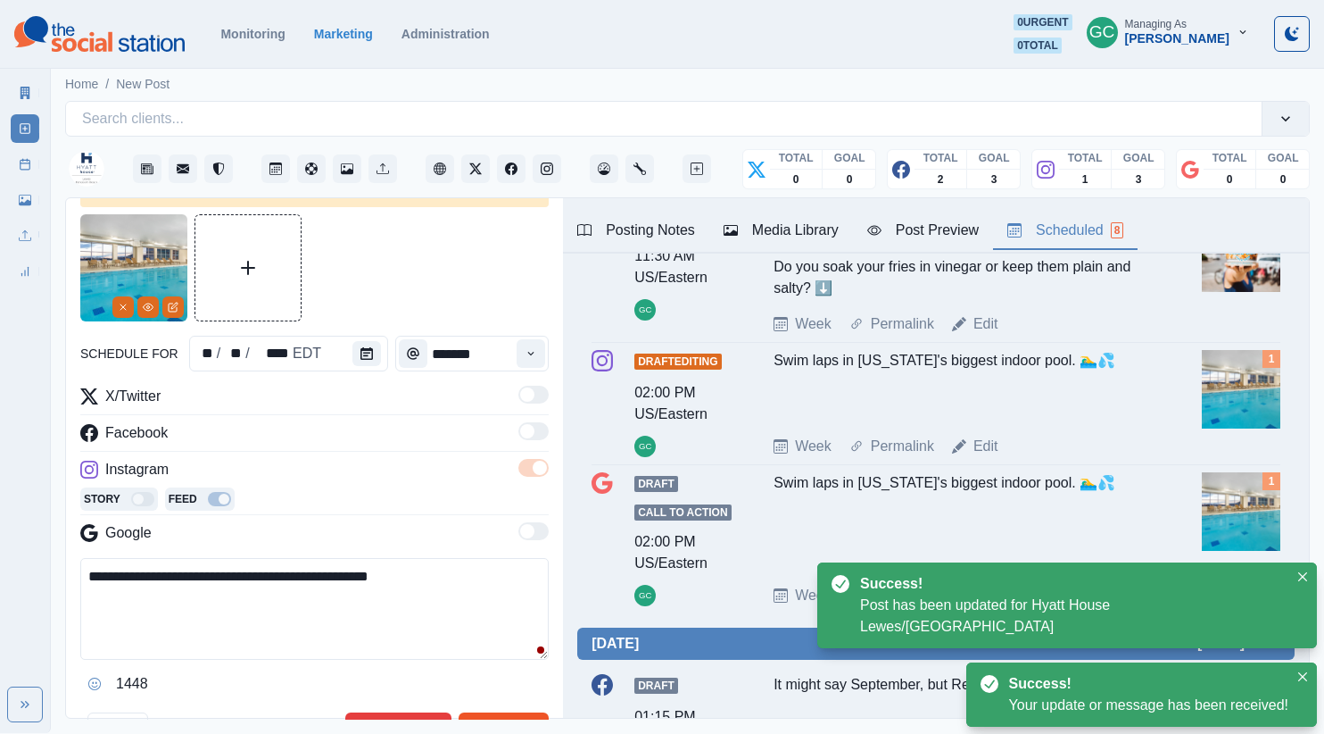
click at [518, 717] on button "Edit Post" at bounding box center [504, 730] width 90 height 36
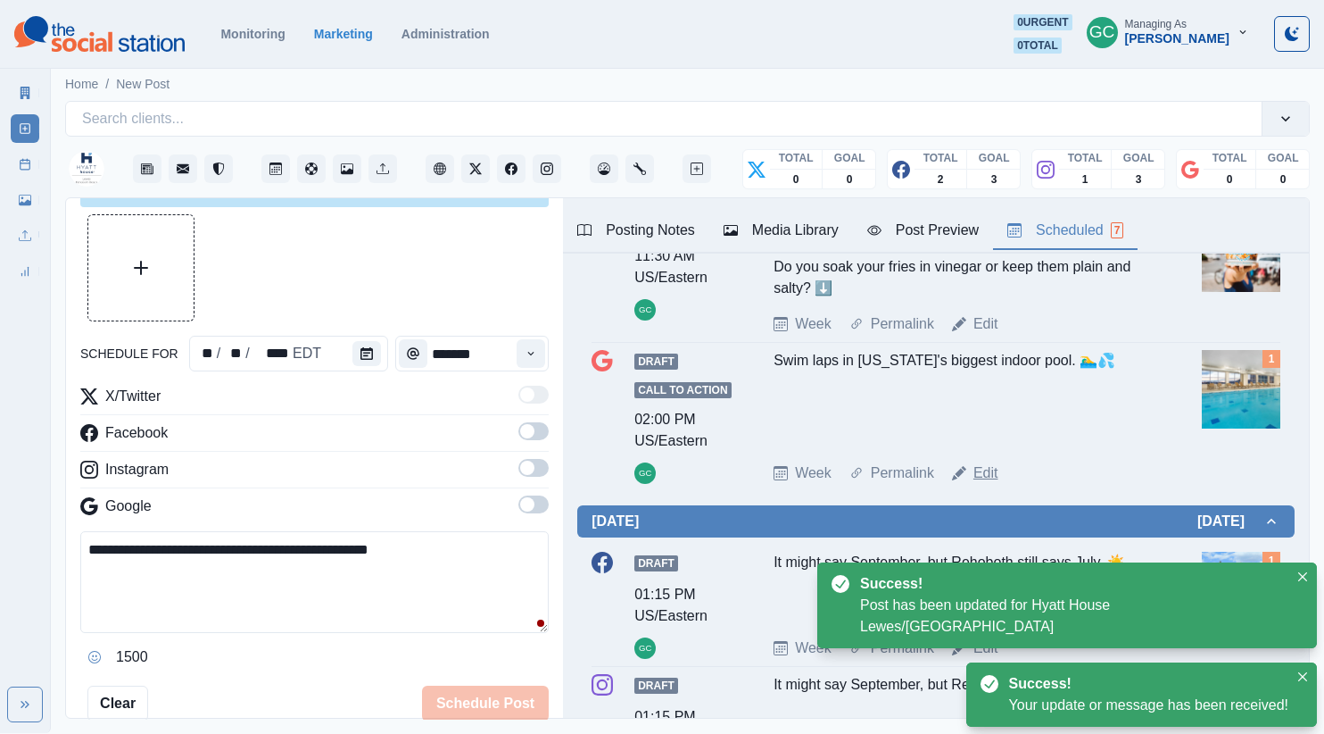
click at [977, 473] on link "Edit" at bounding box center [986, 472] width 25 height 21
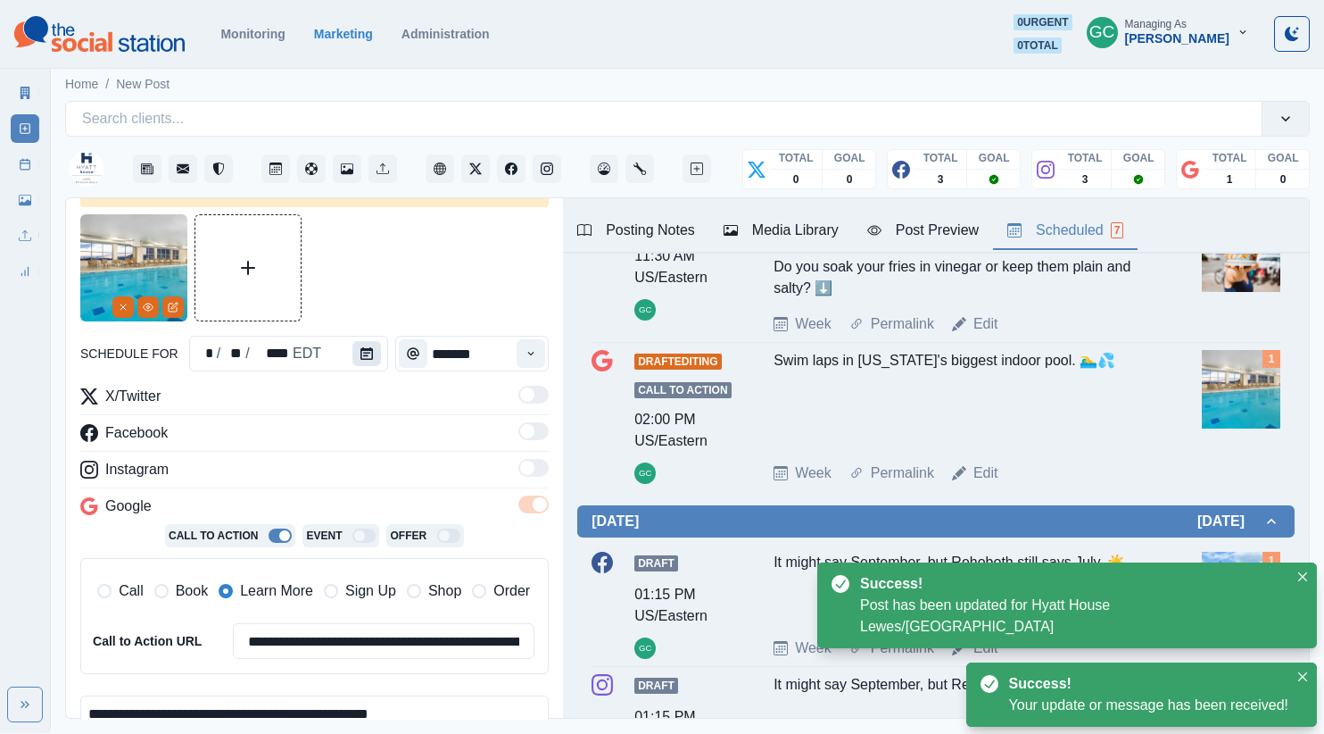
click at [352, 356] on button "Calendar" at bounding box center [366, 353] width 29 height 25
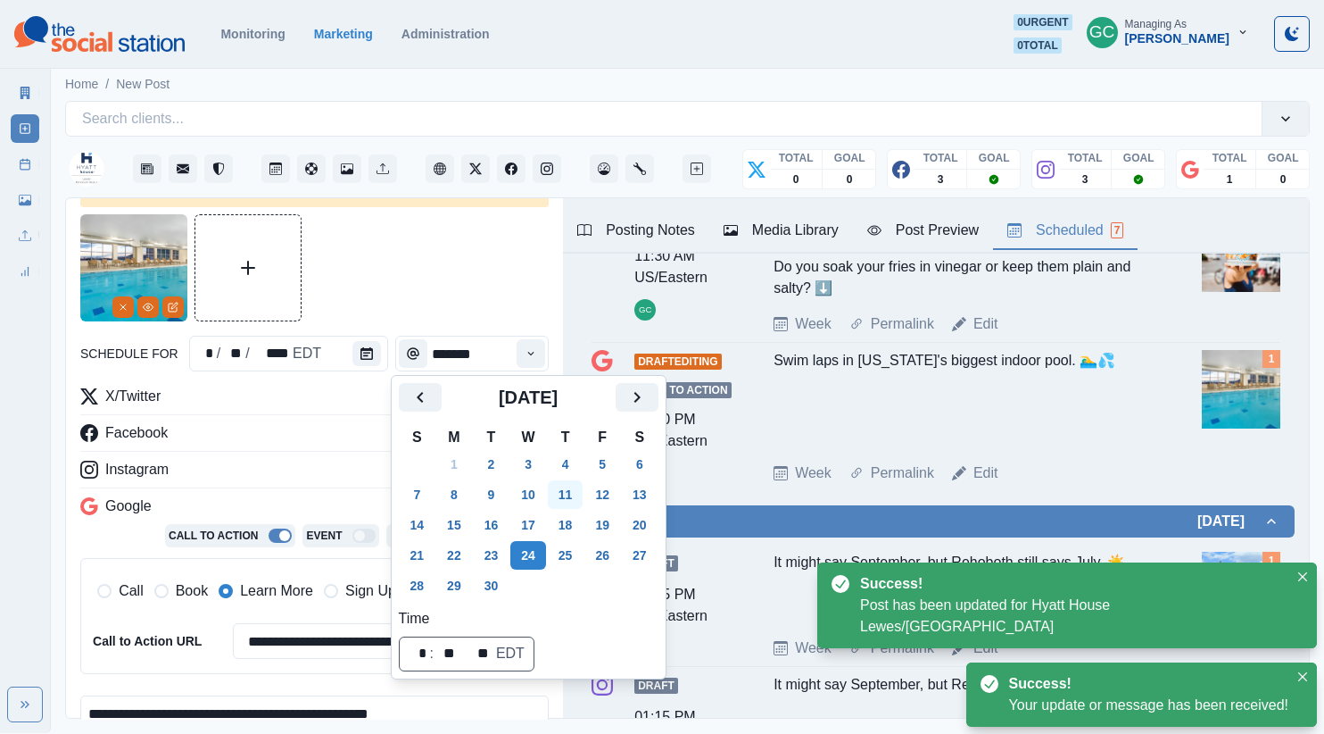
click at [659, 400] on button "Next" at bounding box center [637, 397] width 43 height 29
click at [497, 525] on button "14" at bounding box center [492, 524] width 36 height 29
click at [286, 432] on div "Facebook" at bounding box center [314, 436] width 468 height 29
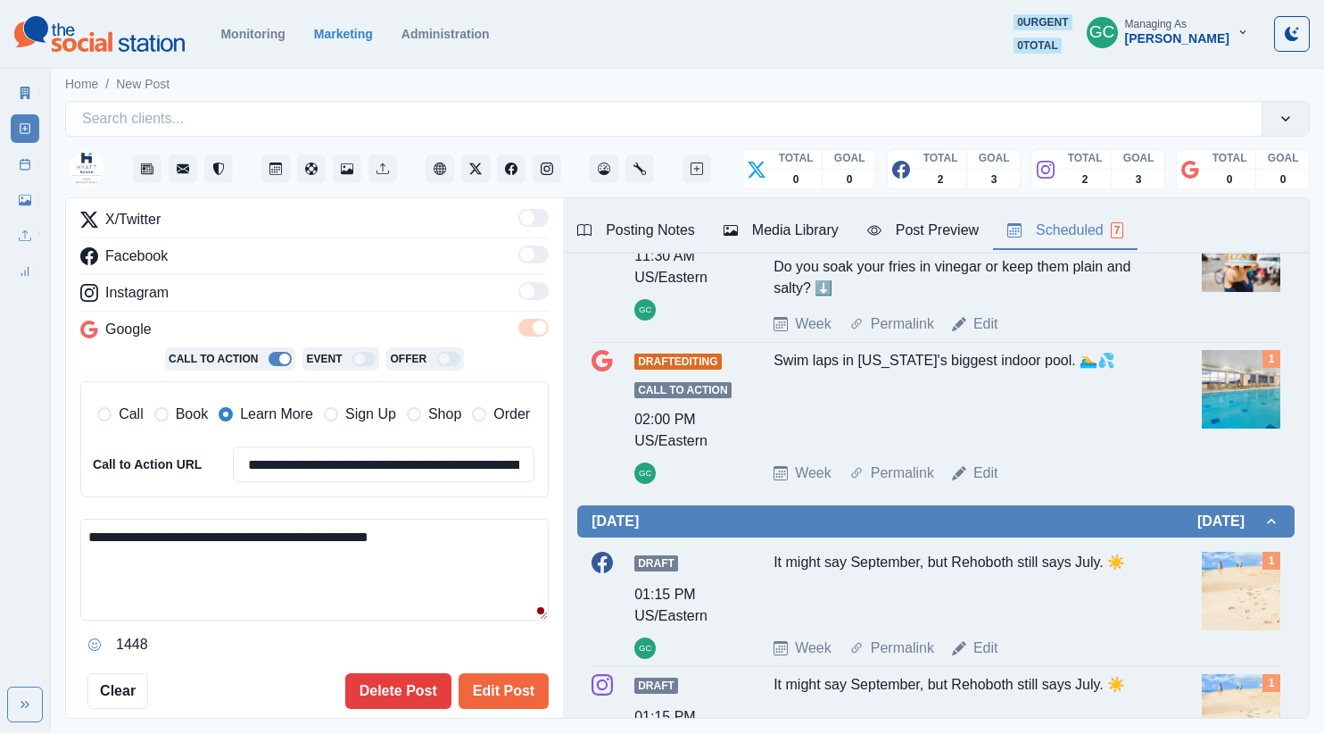
scroll to position [247, 0]
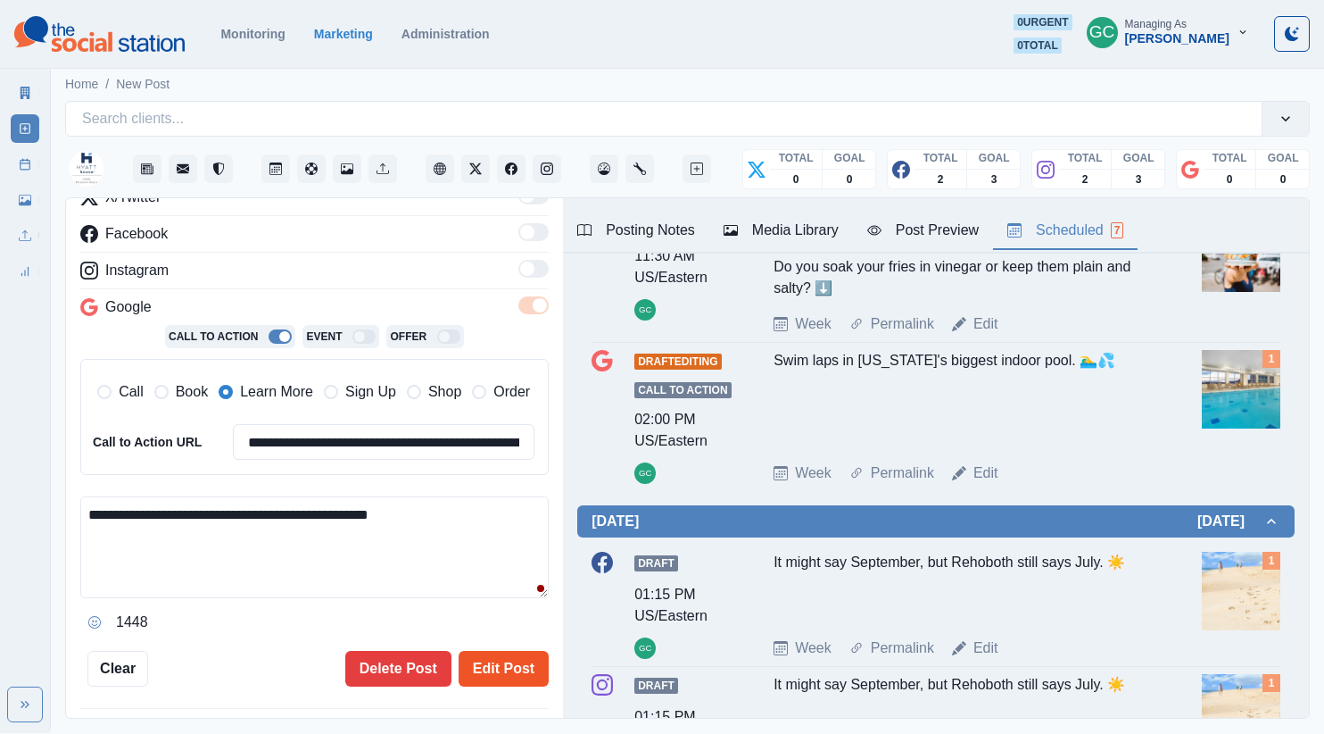
click at [513, 676] on button "Edit Post" at bounding box center [504, 669] width 90 height 36
